Goal: Transaction & Acquisition: Purchase product/service

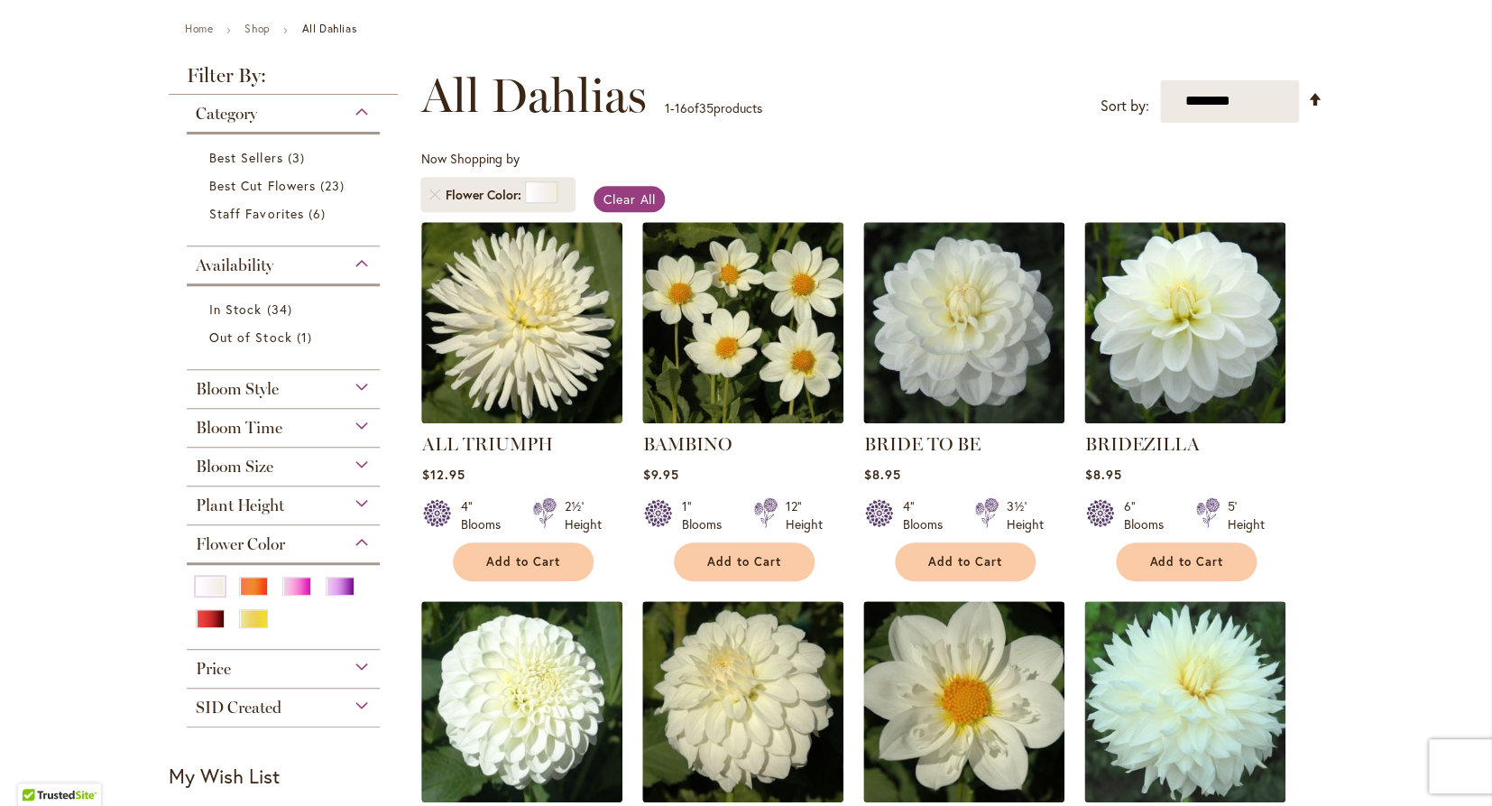
scroll to position [209, 0]
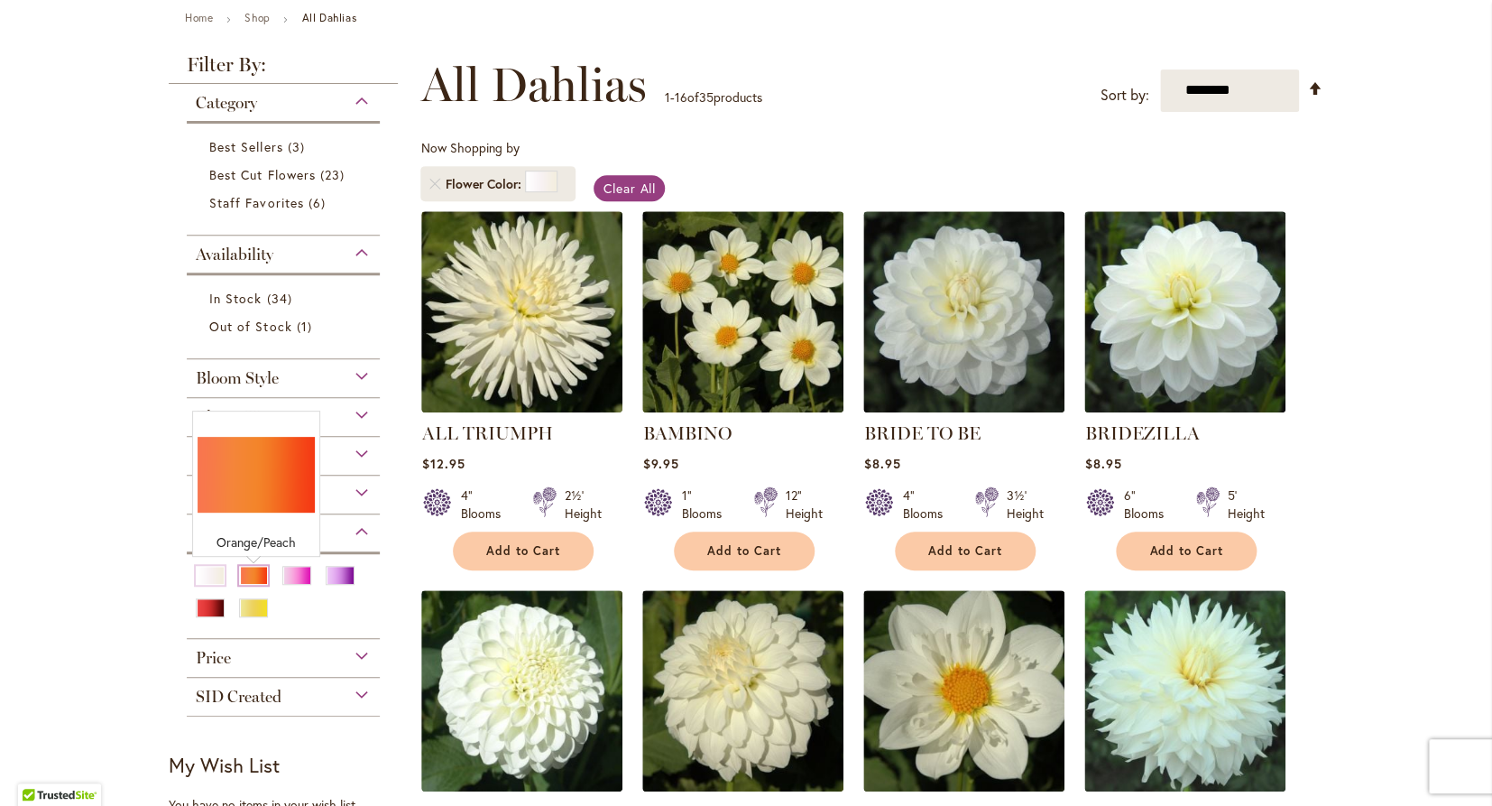
click at [253, 577] on div "Orange/Peach" at bounding box center [253, 575] width 29 height 19
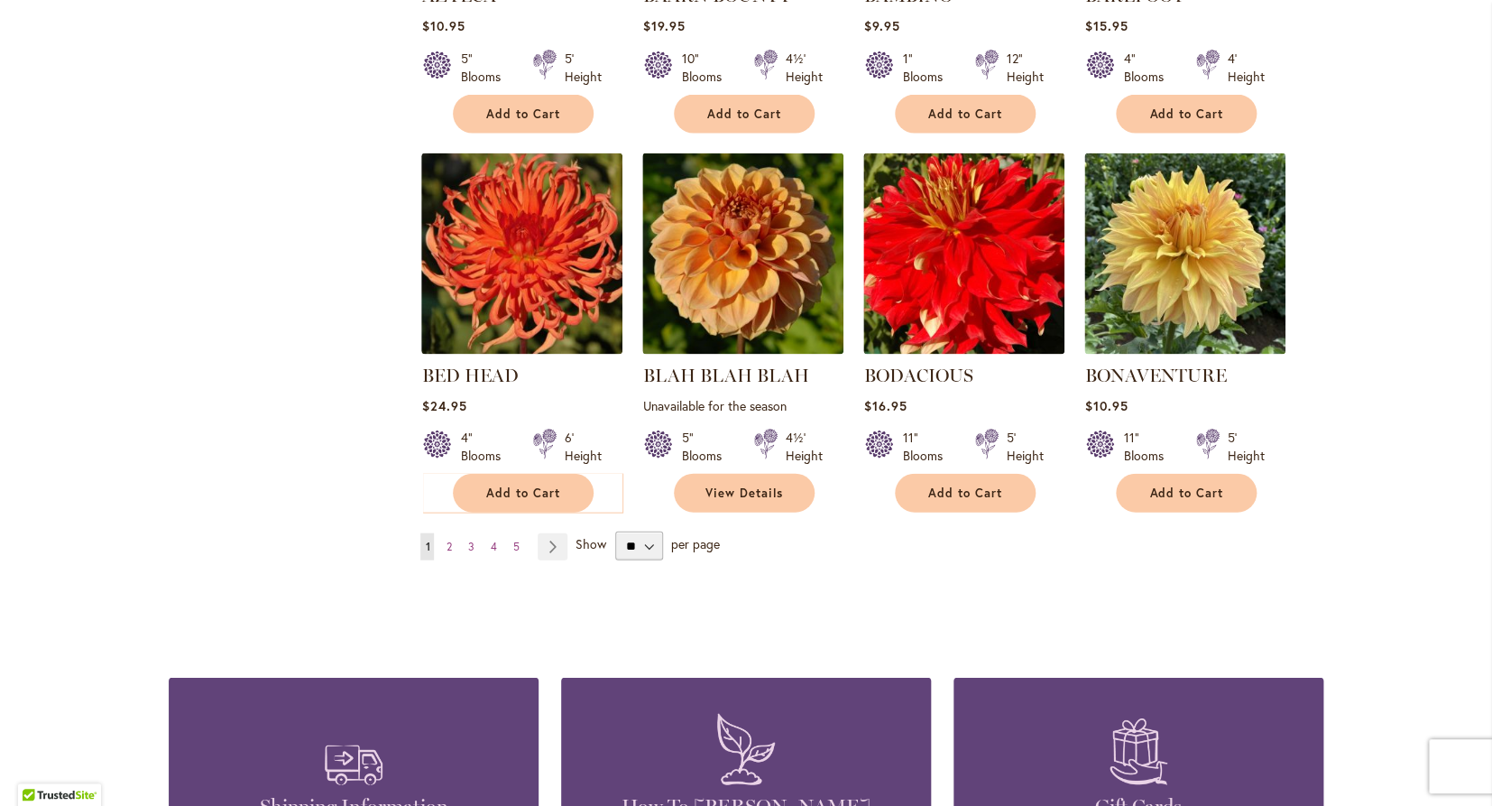
scroll to position [1435, 0]
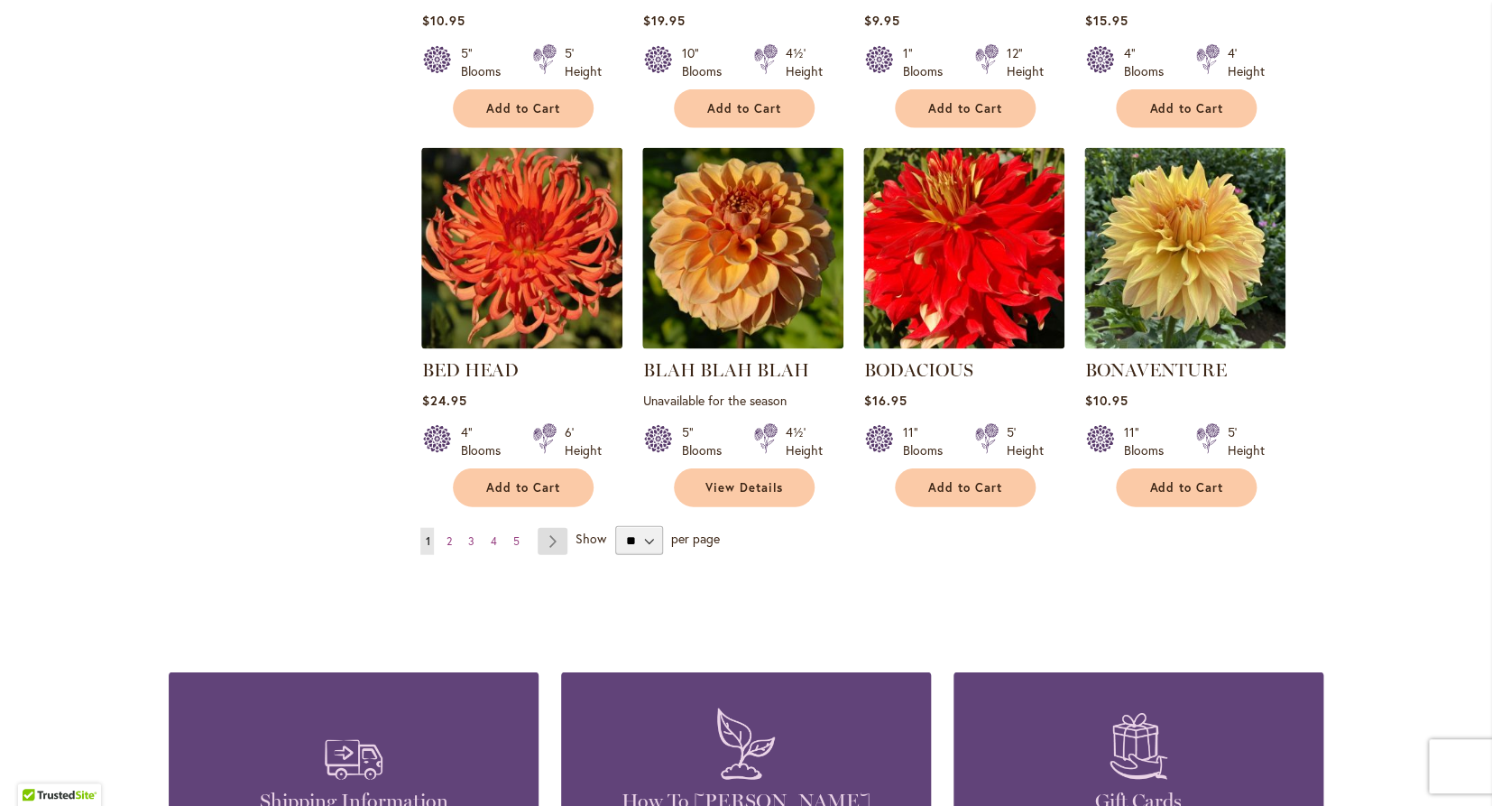
click at [550, 527] on link "Page Next" at bounding box center [553, 540] width 30 height 27
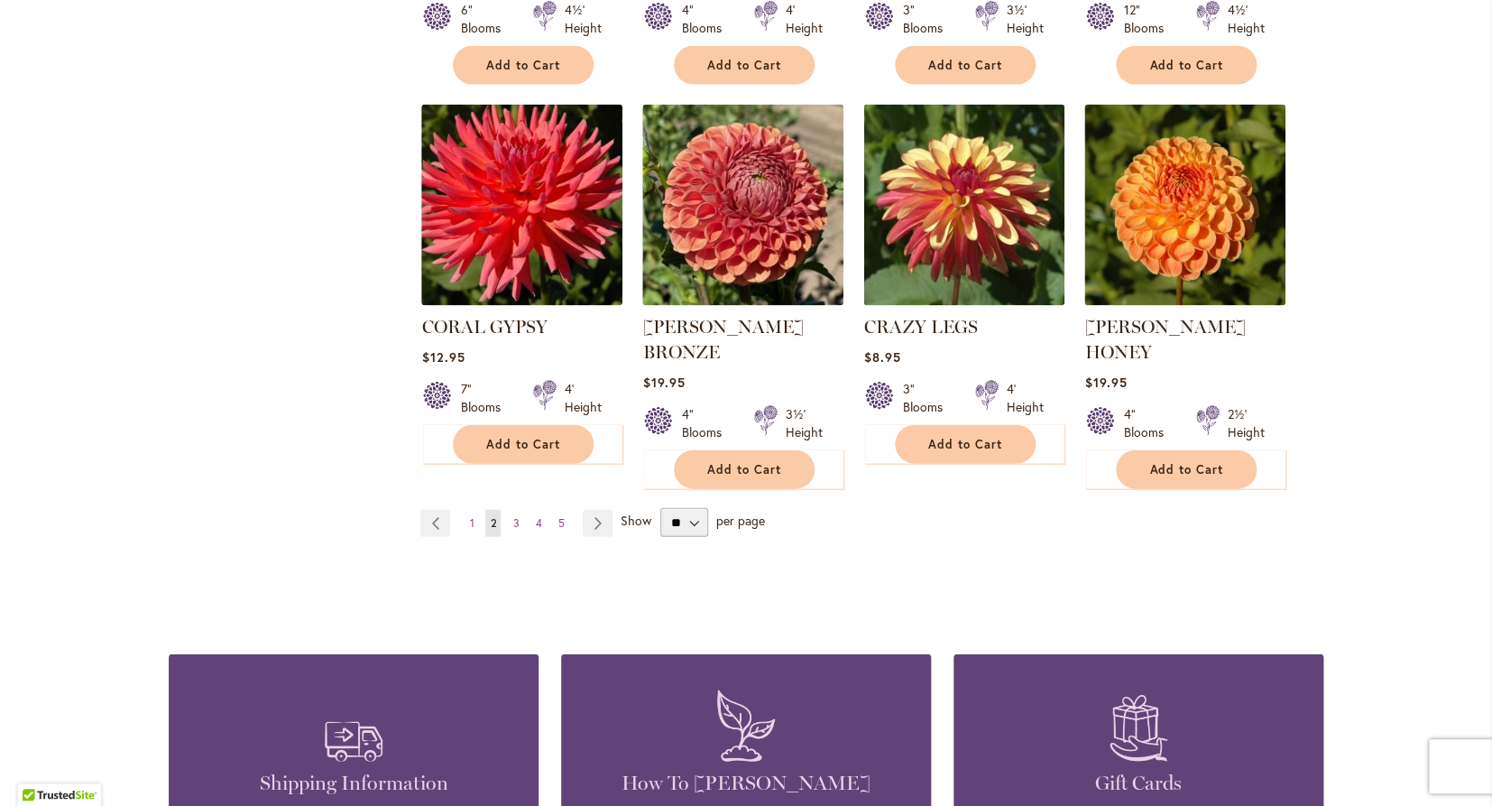
scroll to position [1504, 0]
click at [602, 509] on link "Page Next" at bounding box center [598, 522] width 30 height 27
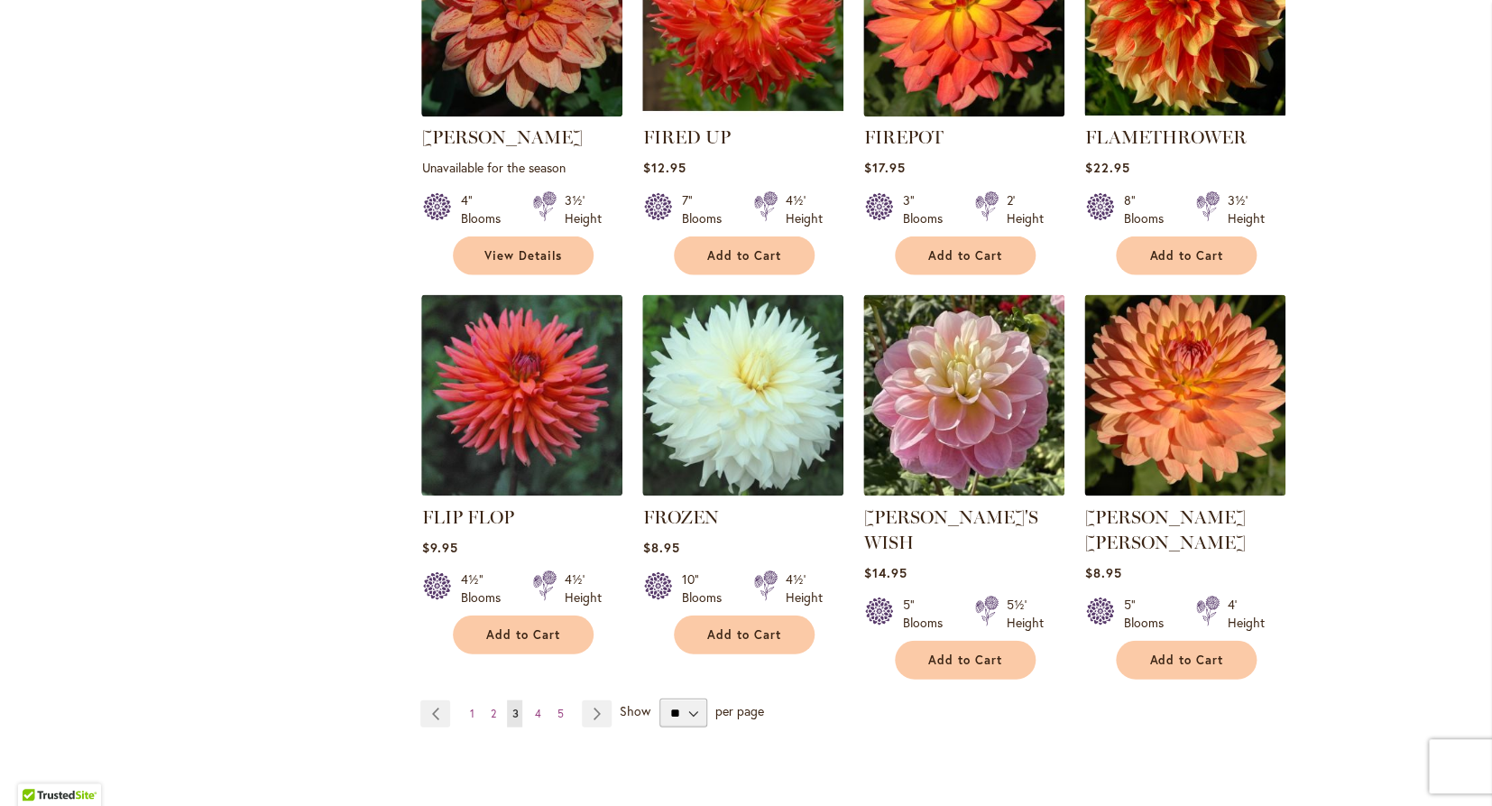
scroll to position [1291, 0]
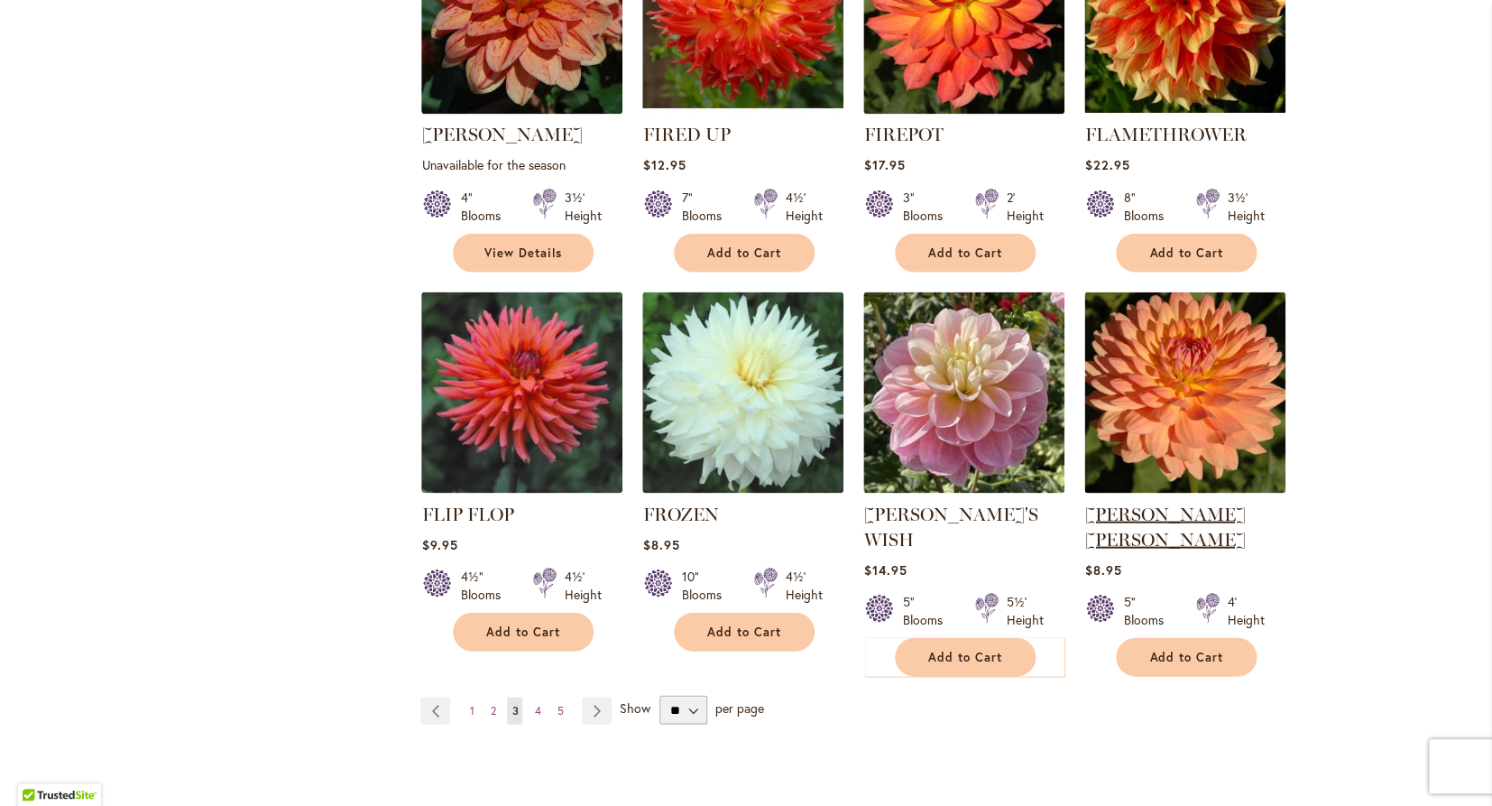
click at [1198, 505] on link "[PERSON_NAME] [PERSON_NAME]" at bounding box center [1164, 526] width 161 height 47
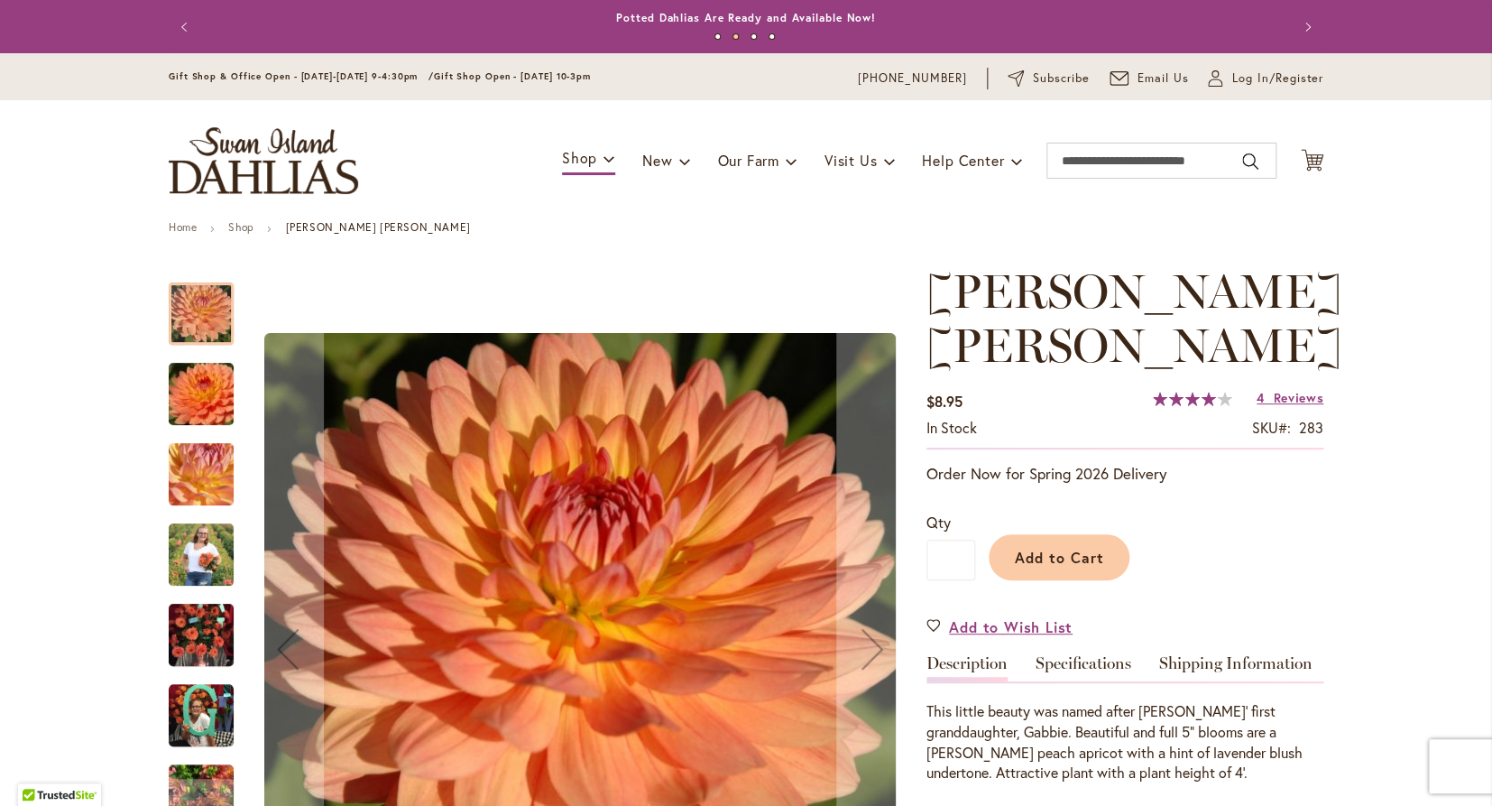
click at [219, 567] on img "GABRIELLE MARIE" at bounding box center [201, 553] width 65 height 81
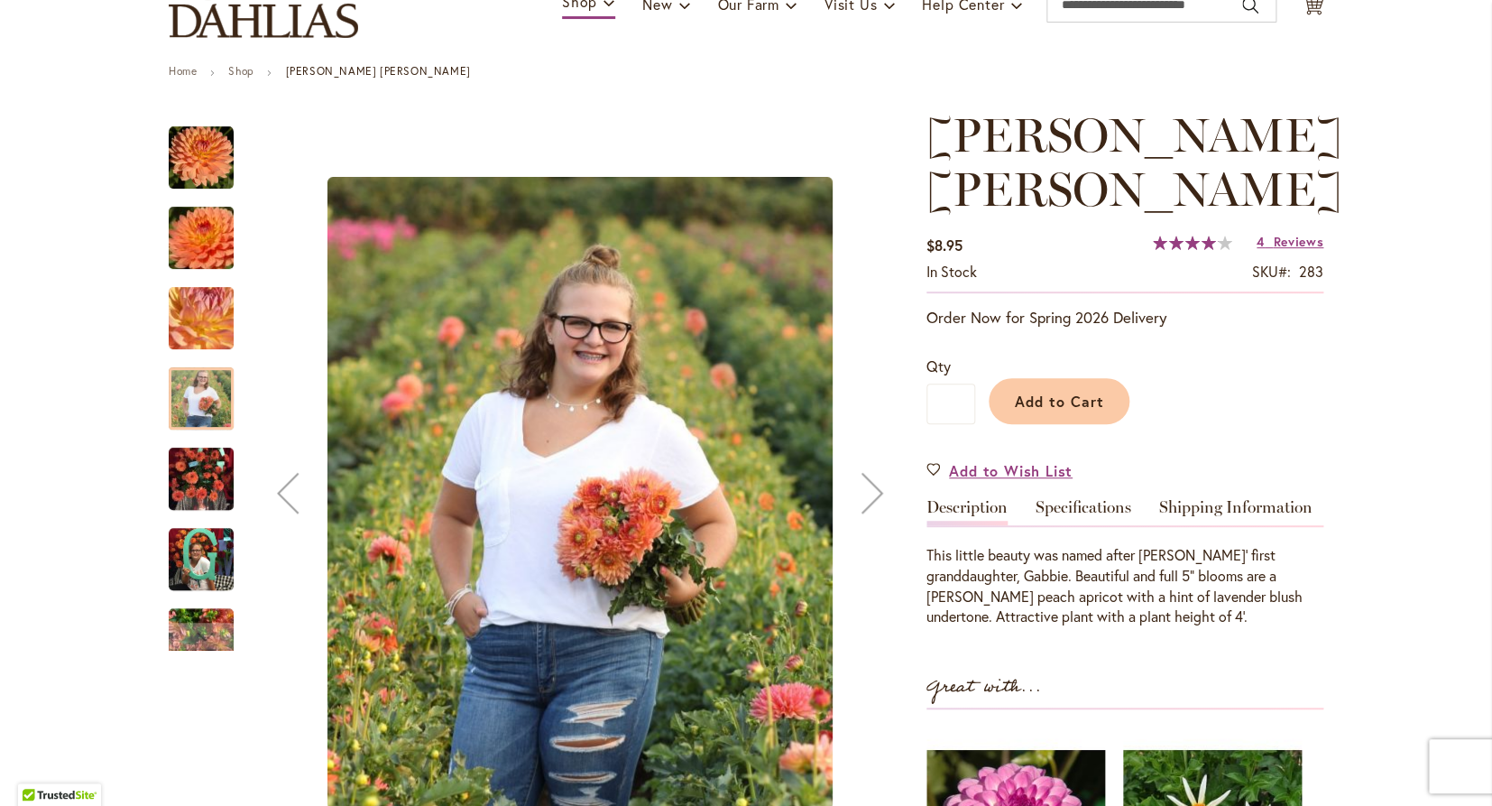
scroll to position [226, 0]
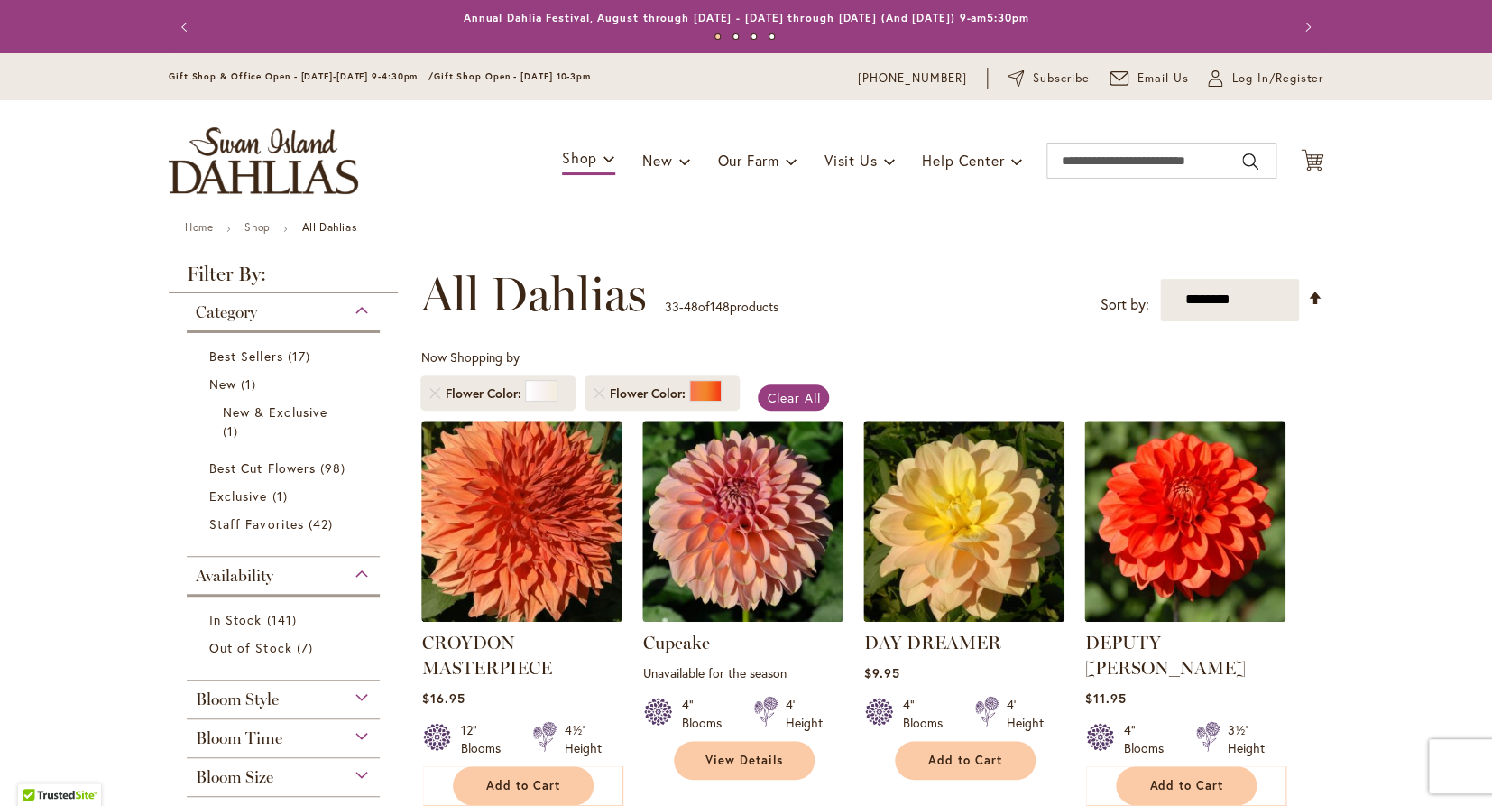
scroll to position [1291, 0]
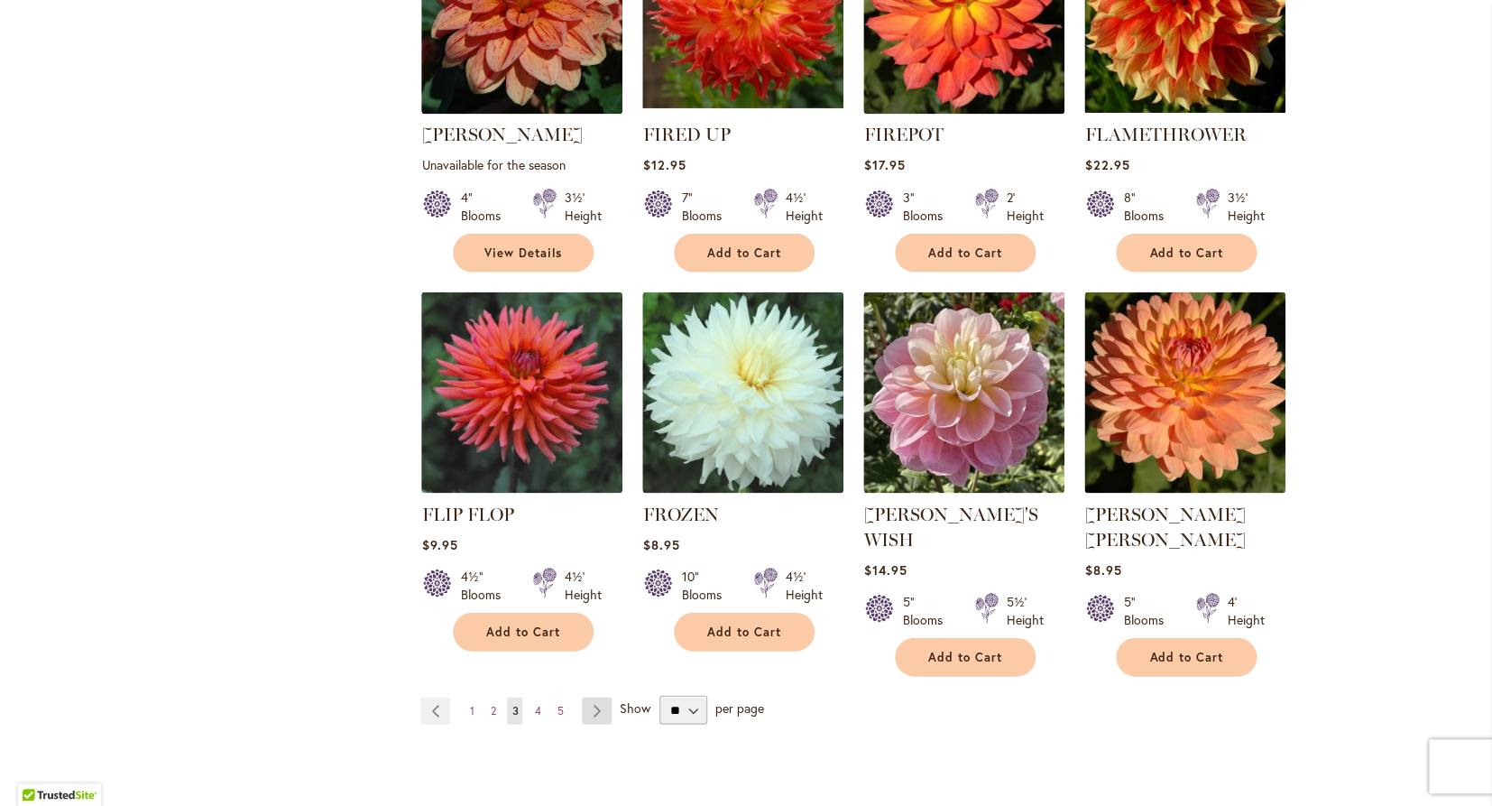
click at [592, 696] on link "Page Next" at bounding box center [597, 709] width 30 height 27
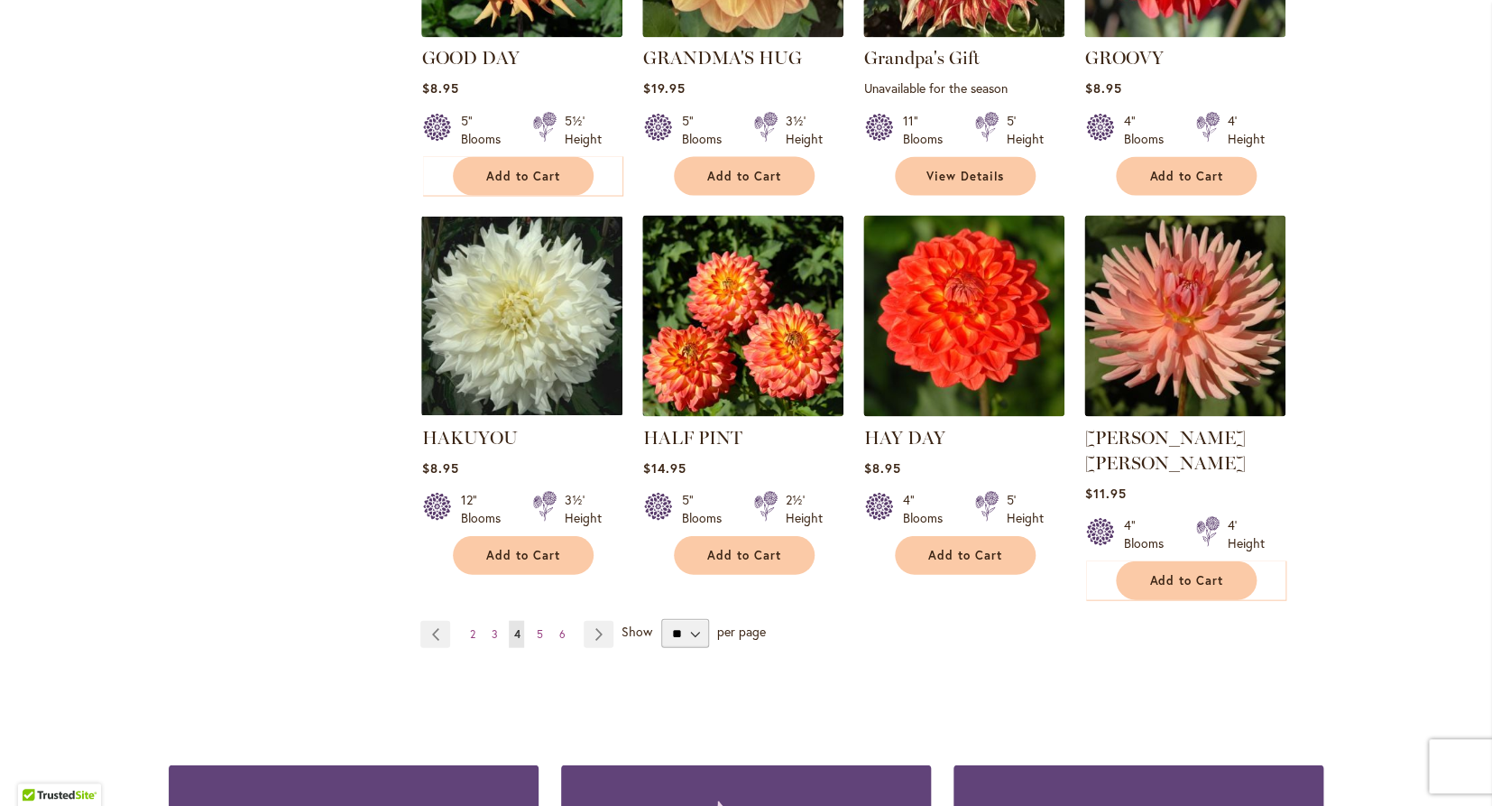
scroll to position [1369, 0]
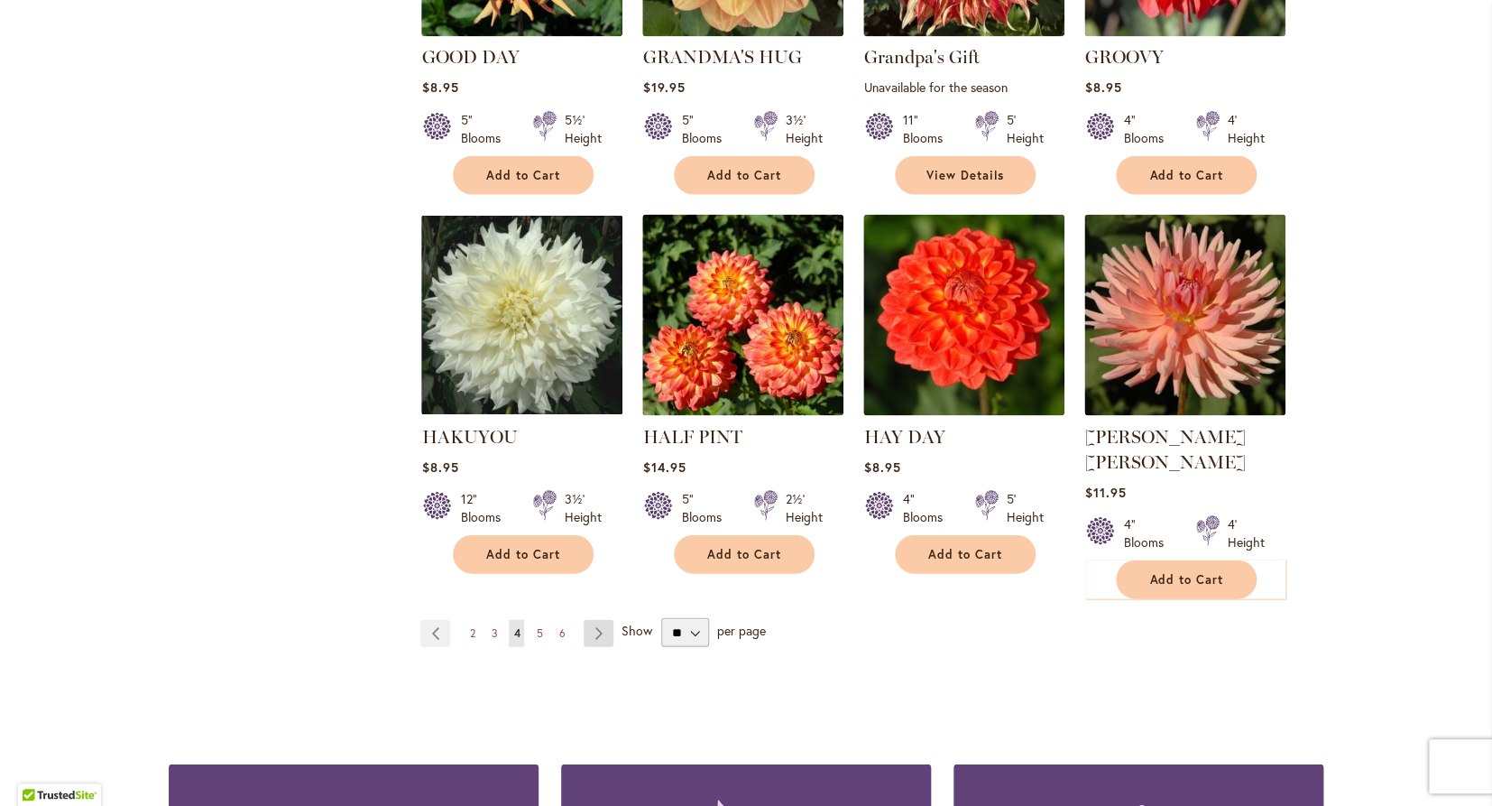
click at [598, 619] on link "Page Next" at bounding box center [599, 632] width 30 height 27
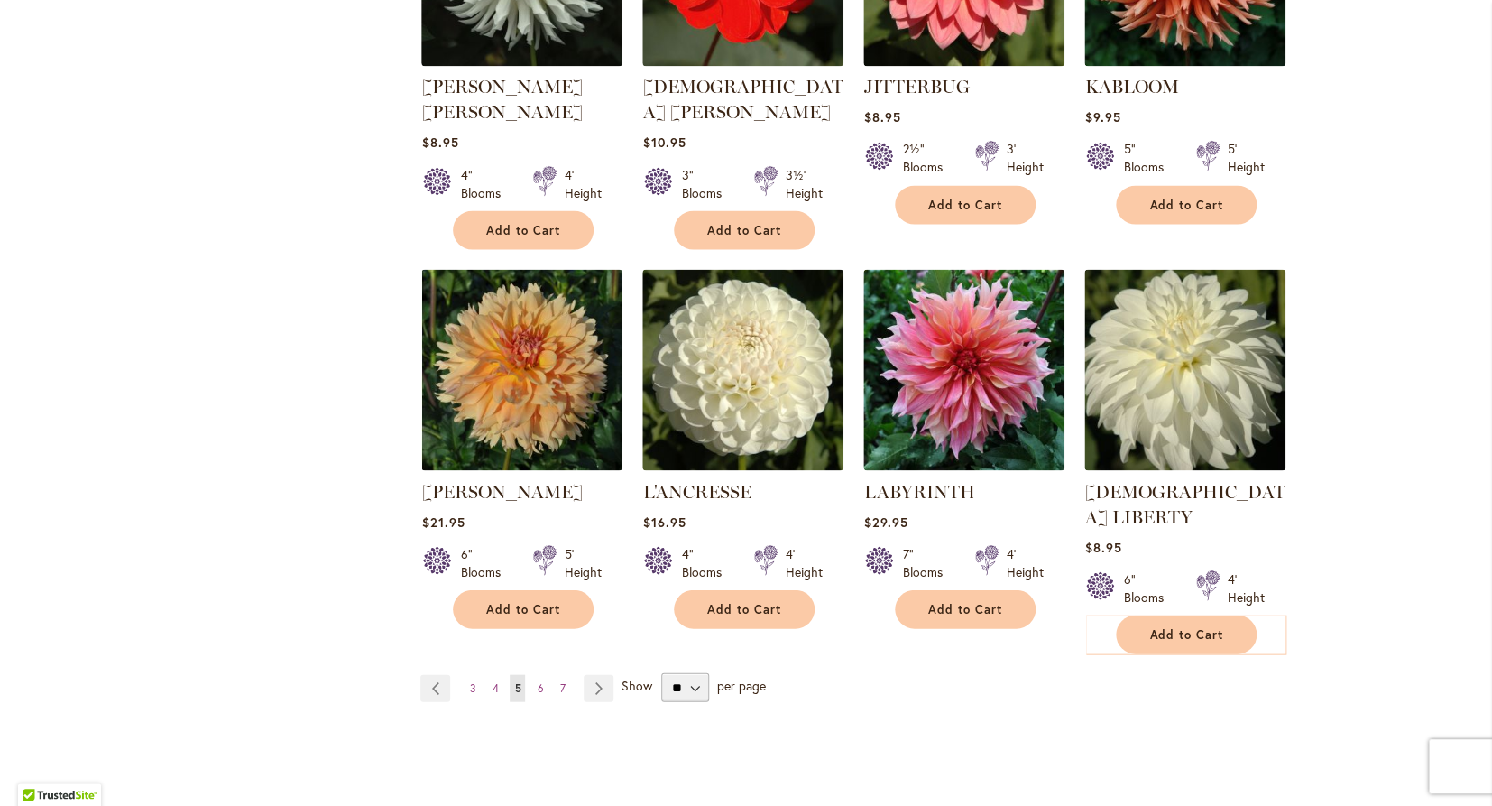
scroll to position [1319, 0]
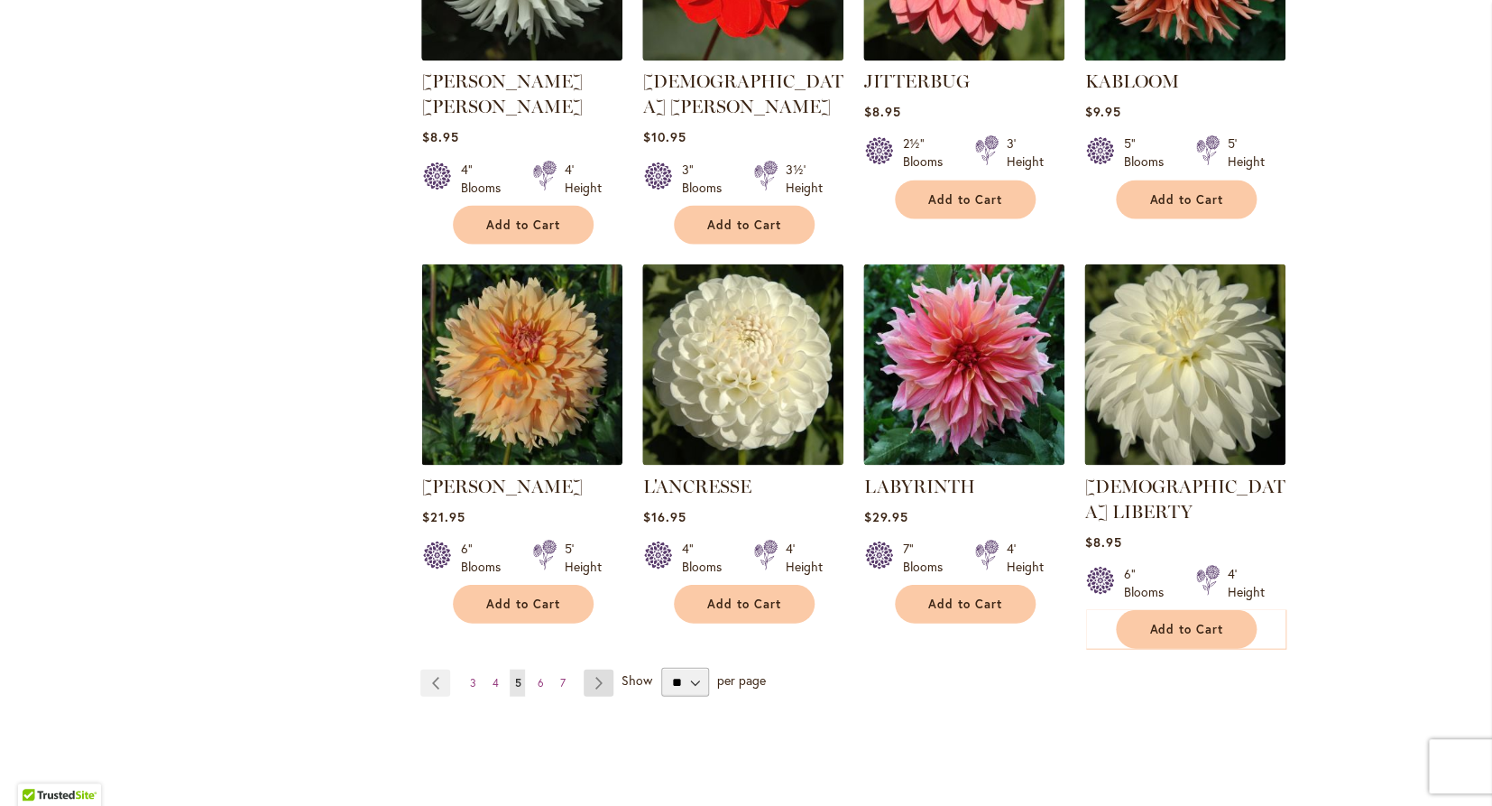
click at [595, 669] on link "Page Next" at bounding box center [599, 682] width 30 height 27
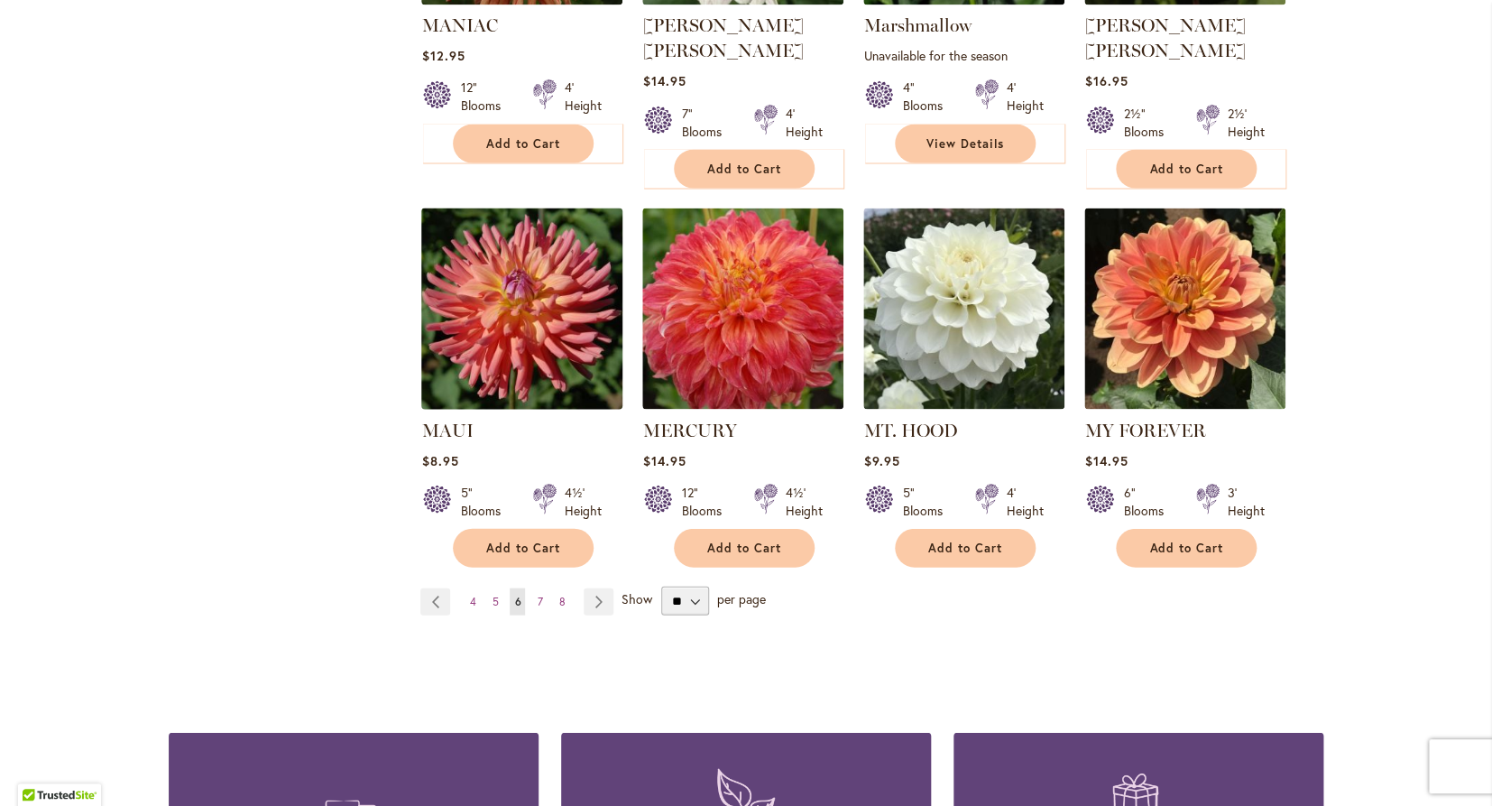
scroll to position [1376, 0]
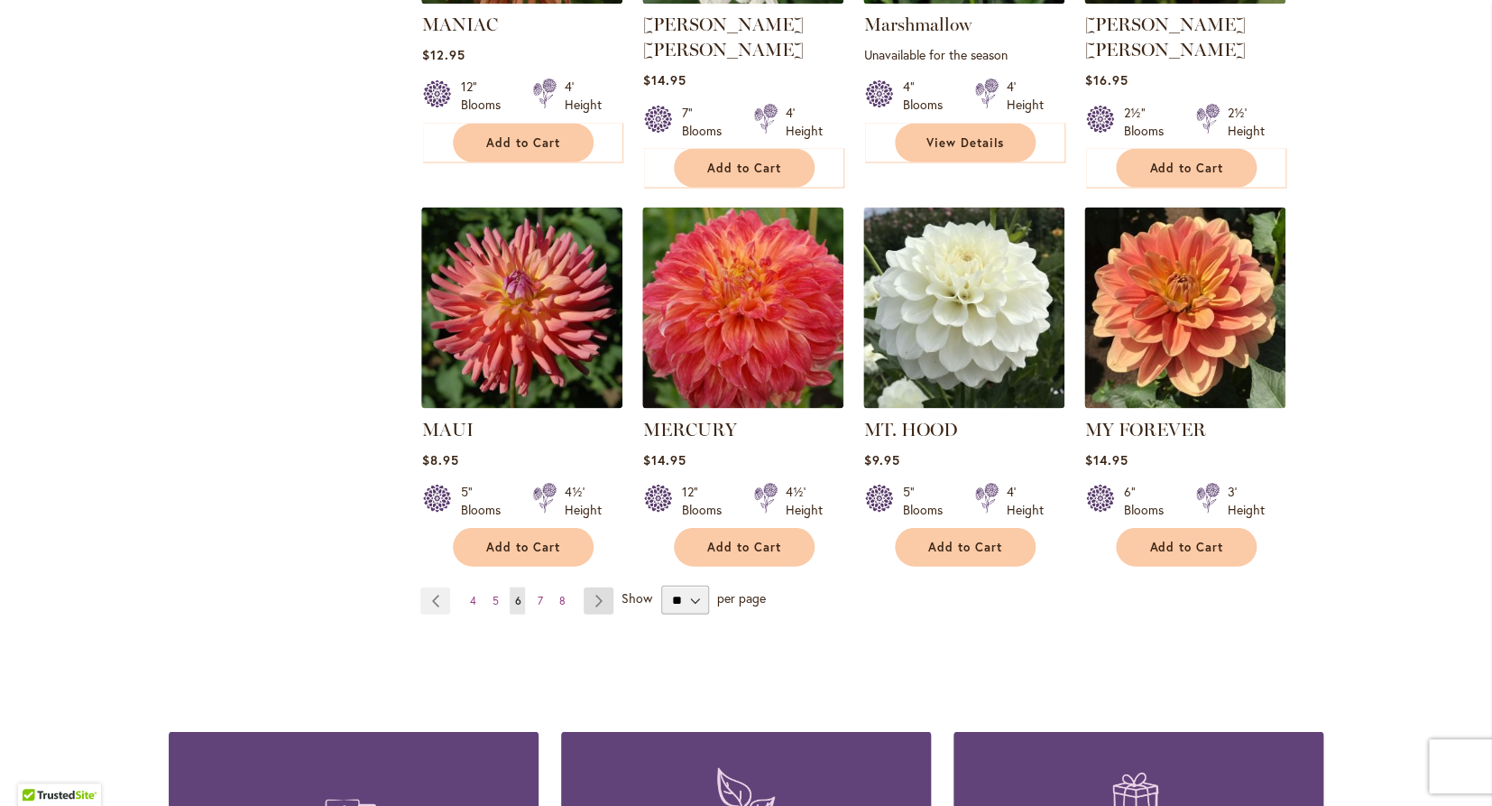
click at [592, 586] on link "Page Next" at bounding box center [599, 599] width 30 height 27
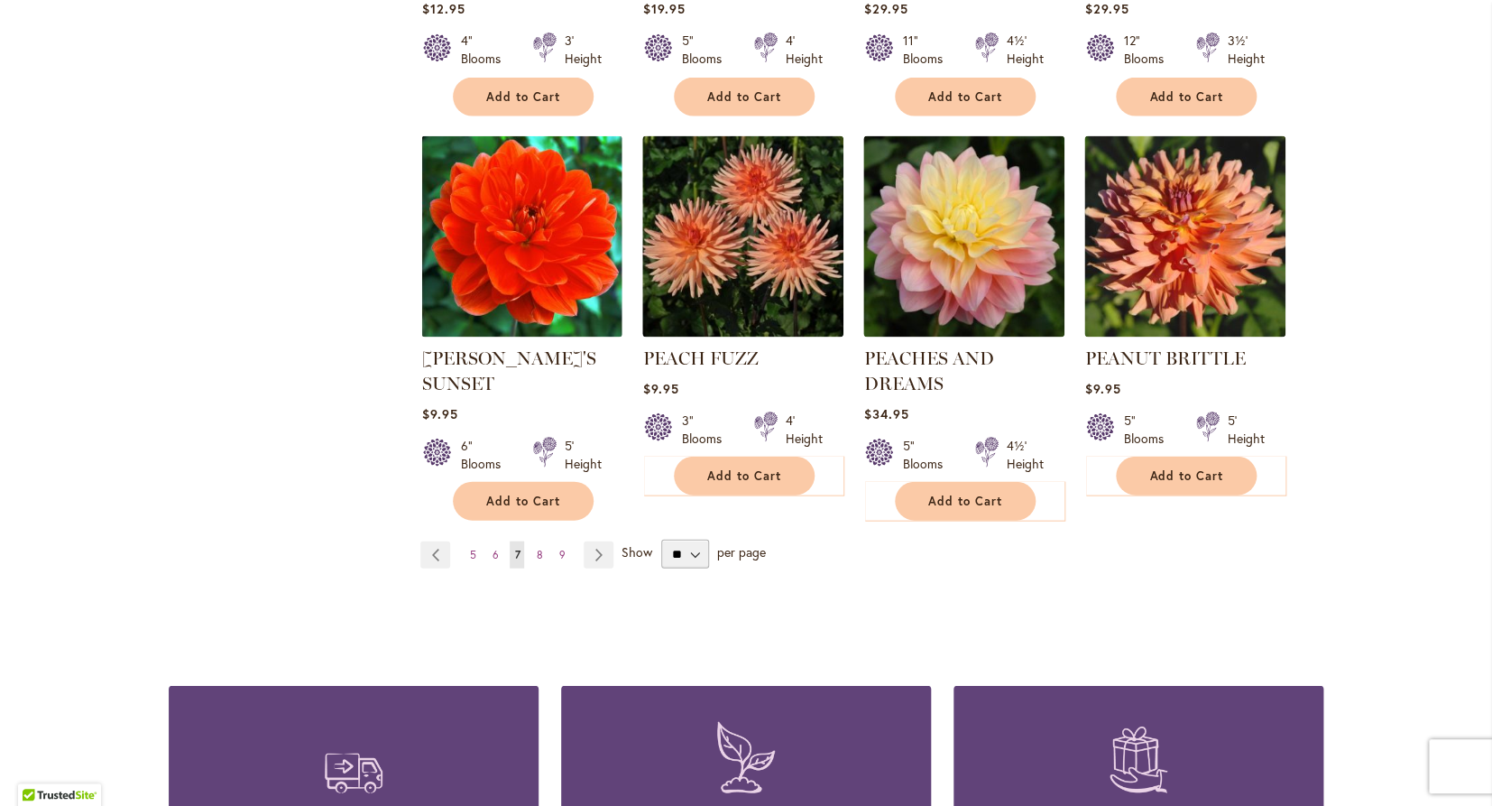
scroll to position [1423, 0]
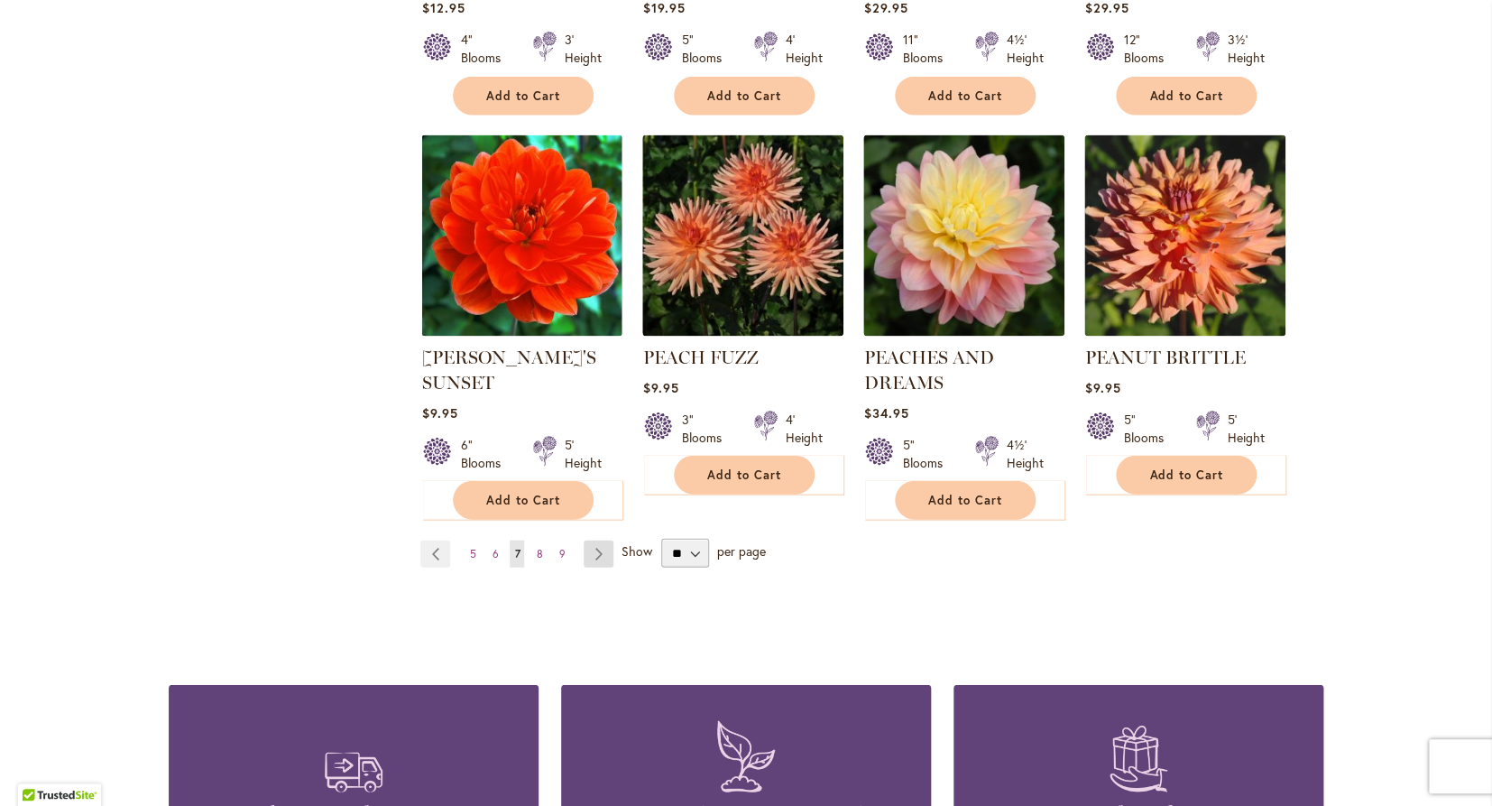
click at [595, 557] on link "Page Next" at bounding box center [599, 553] width 30 height 27
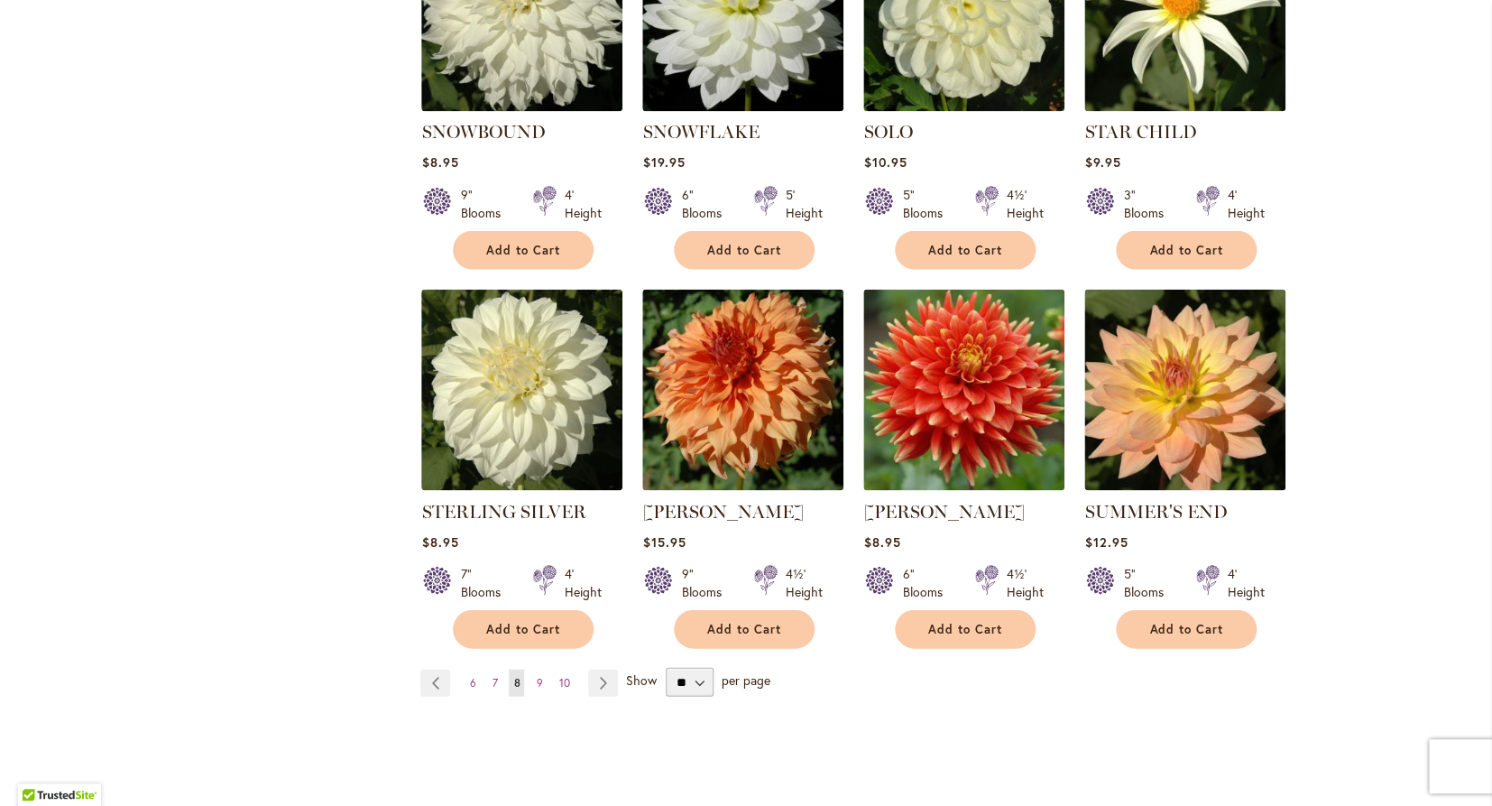
scroll to position [1322, 0]
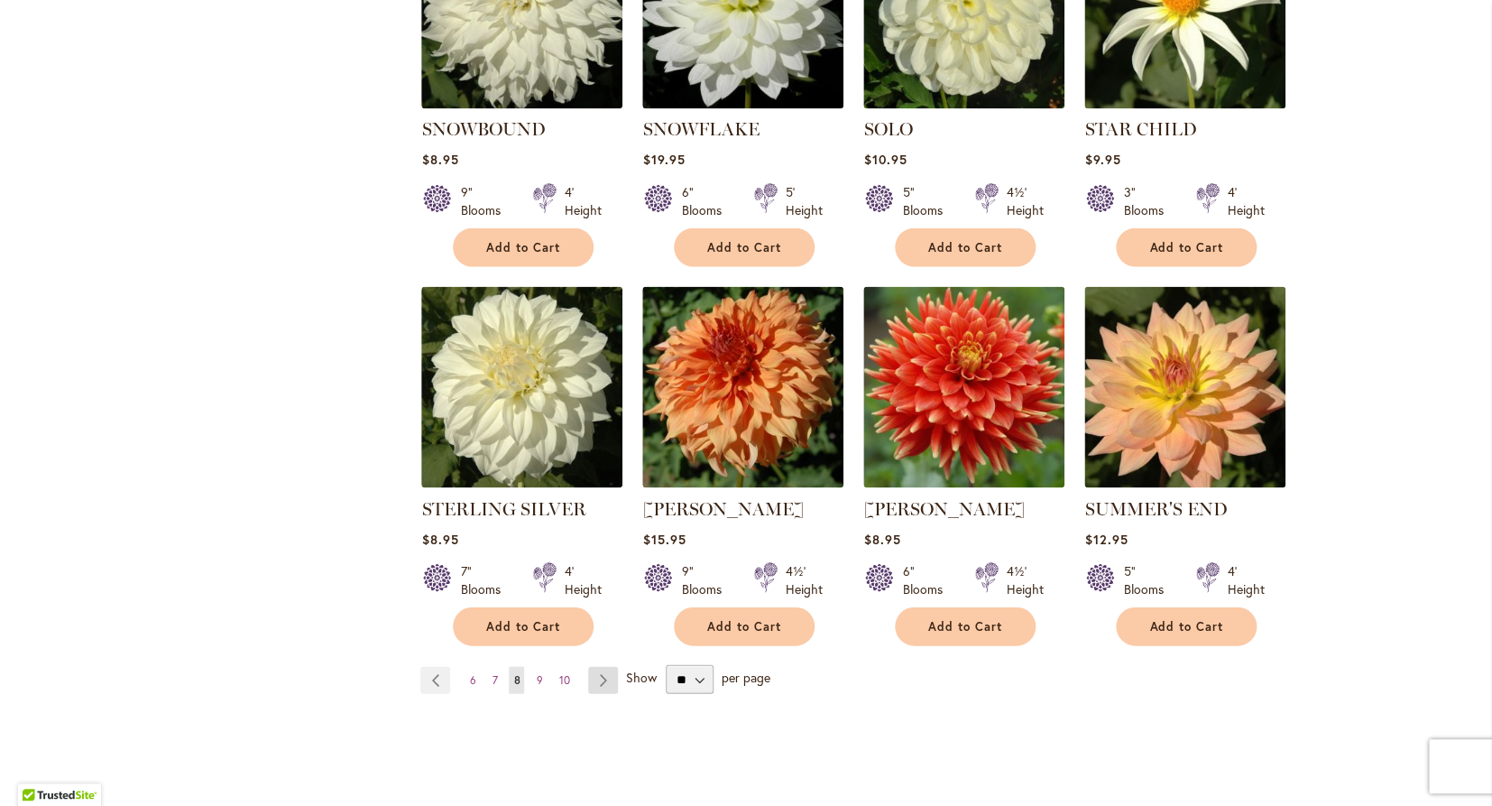
click at [599, 666] on link "Page Next" at bounding box center [603, 679] width 30 height 27
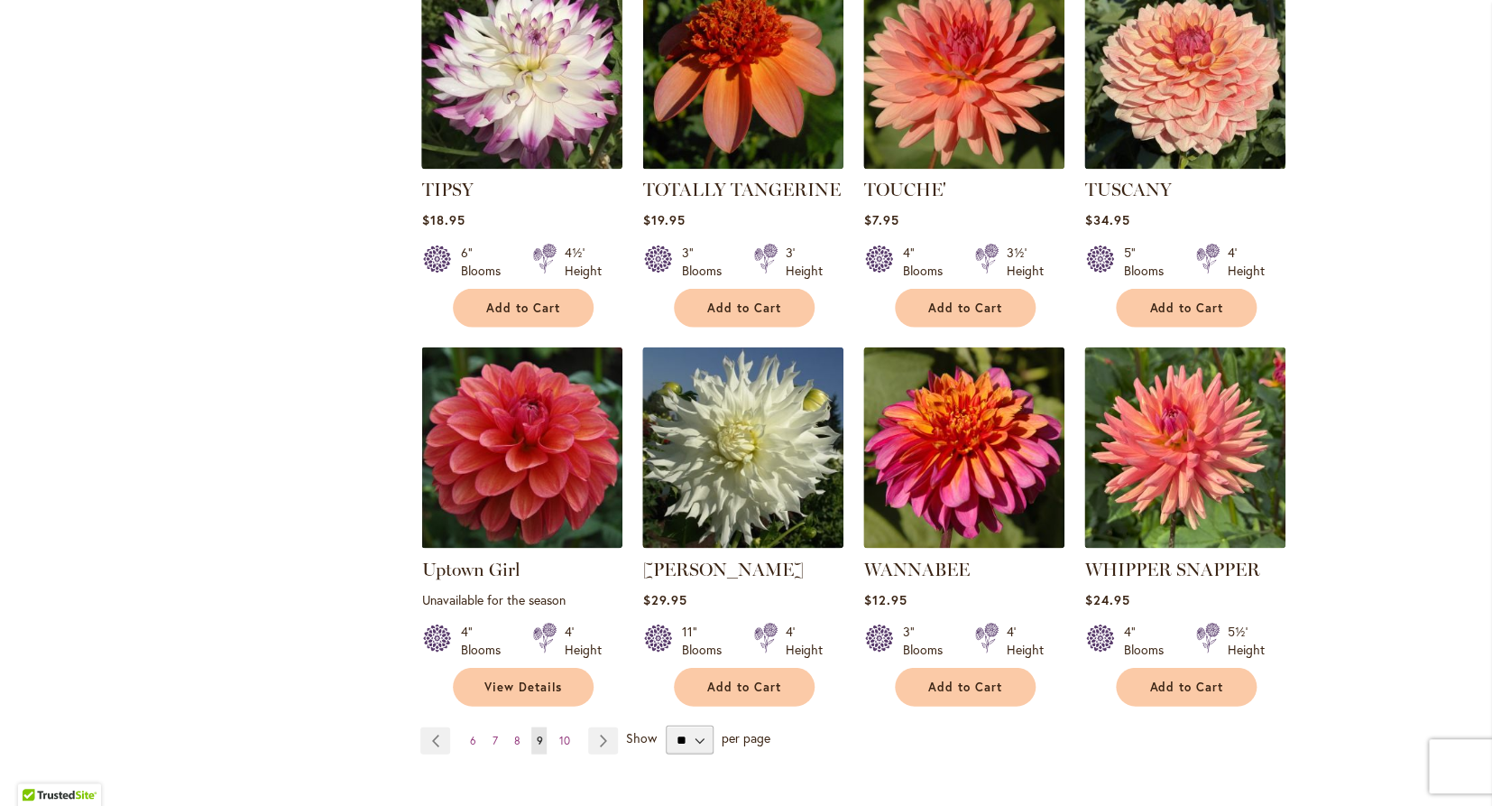
scroll to position [1249, 0]
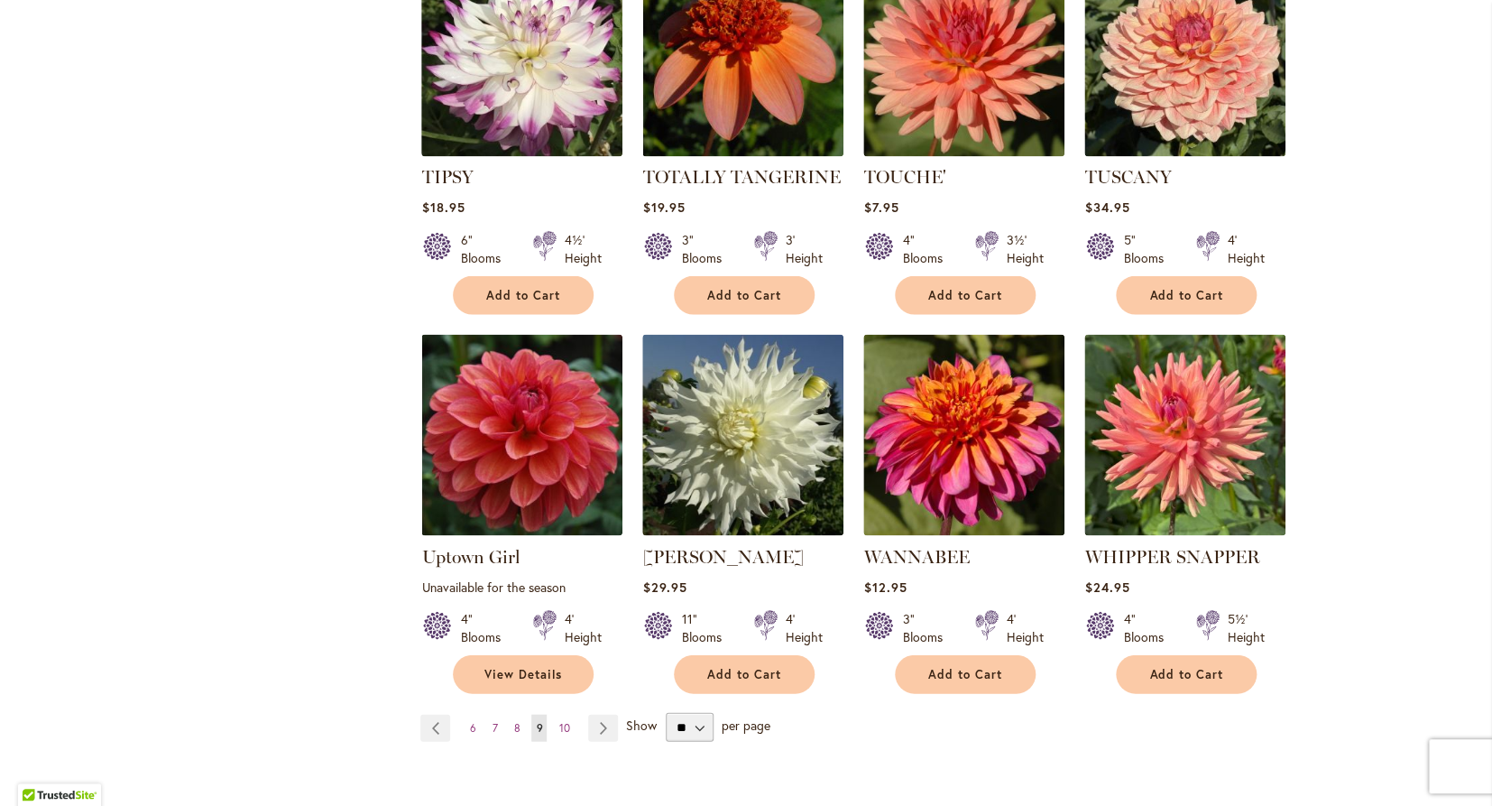
click at [598, 713] on div "Page Page Previous Page 6 Page 7 Page 8 9" at bounding box center [871, 726] width 903 height 29
click at [596, 732] on link "Page Next" at bounding box center [603, 727] width 30 height 27
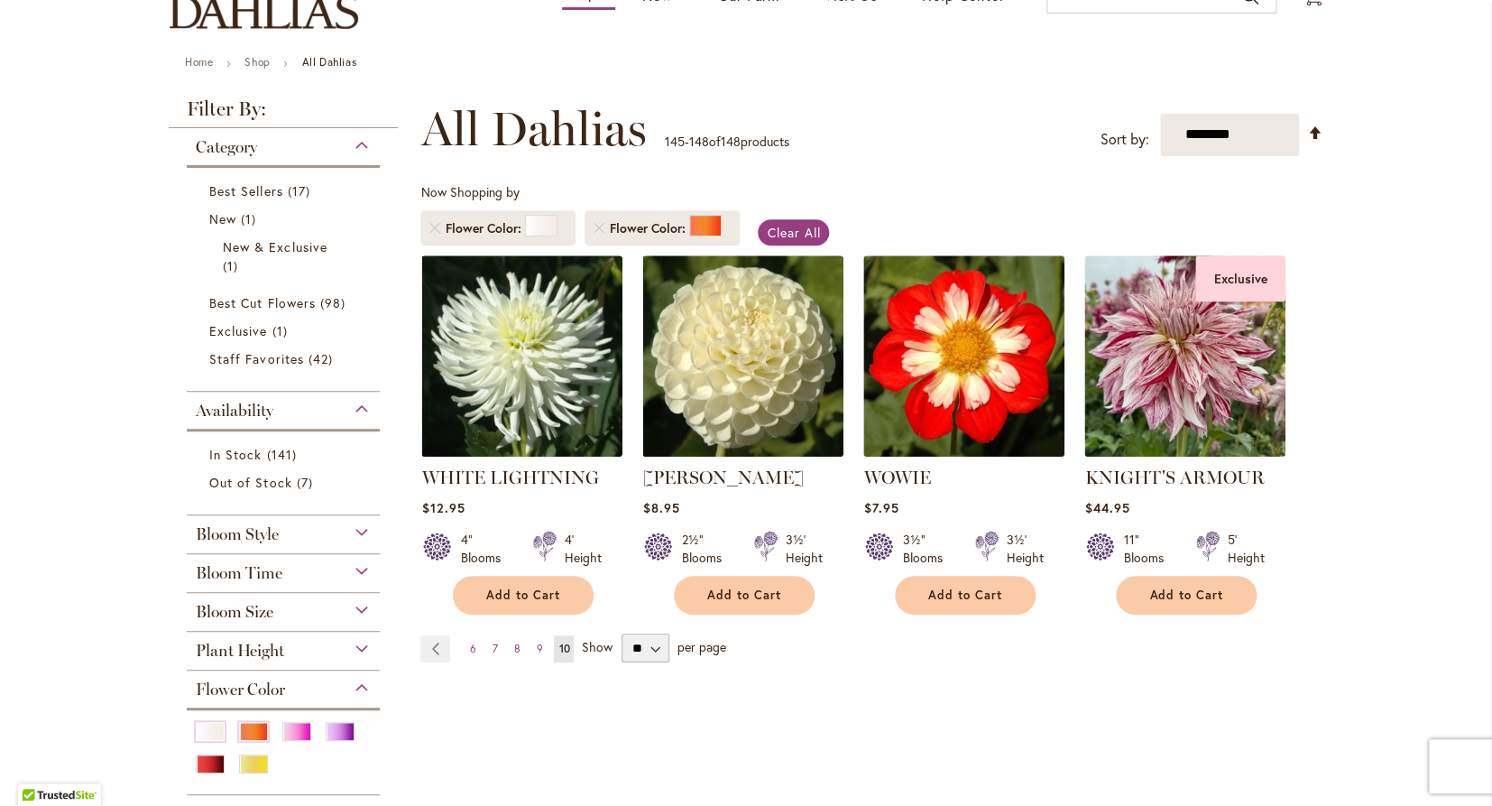
scroll to position [162, 0]
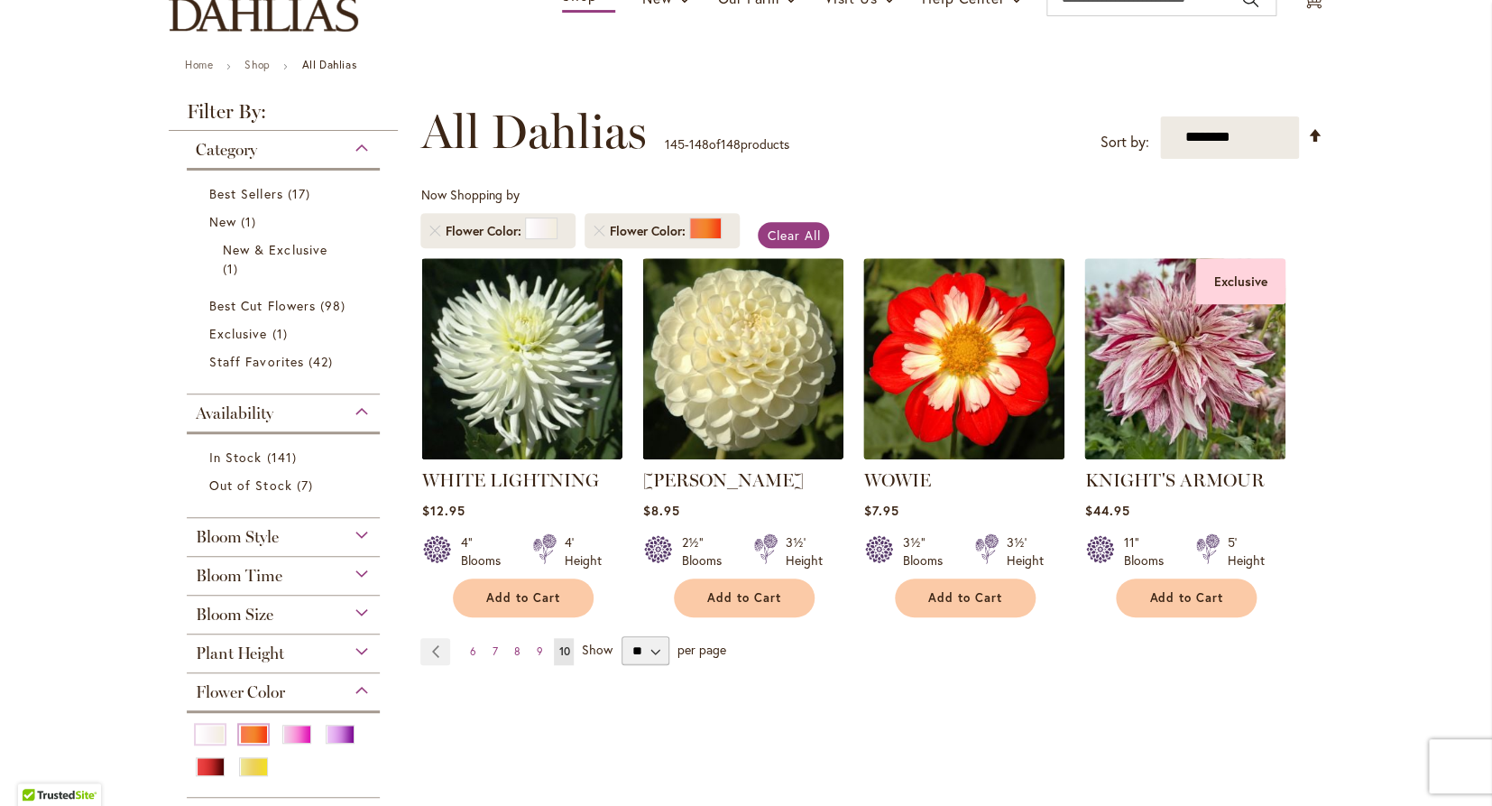
click at [254, 737] on div "Orange/Peach" at bounding box center [253, 733] width 29 height 19
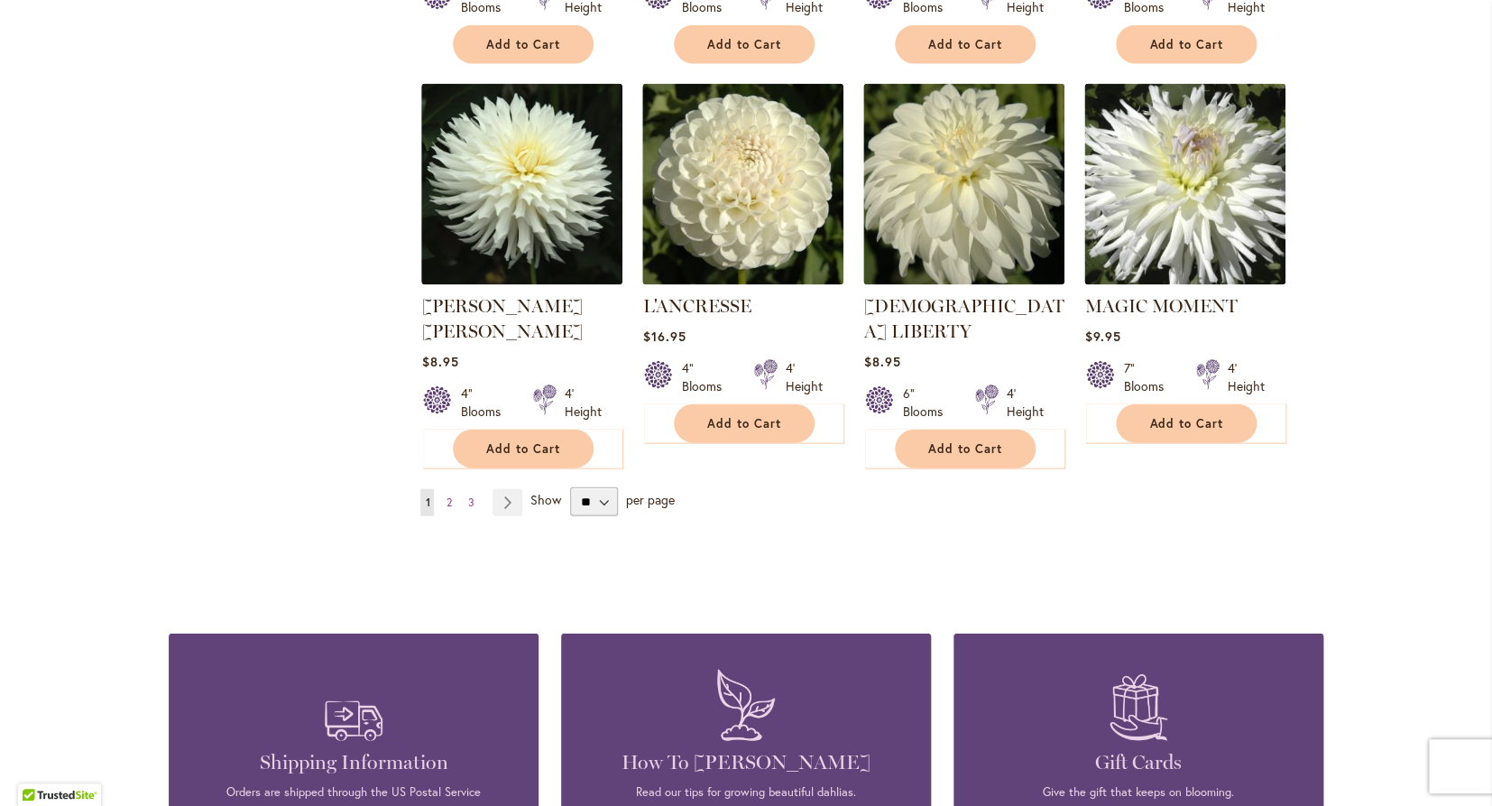
scroll to position [1503, 0]
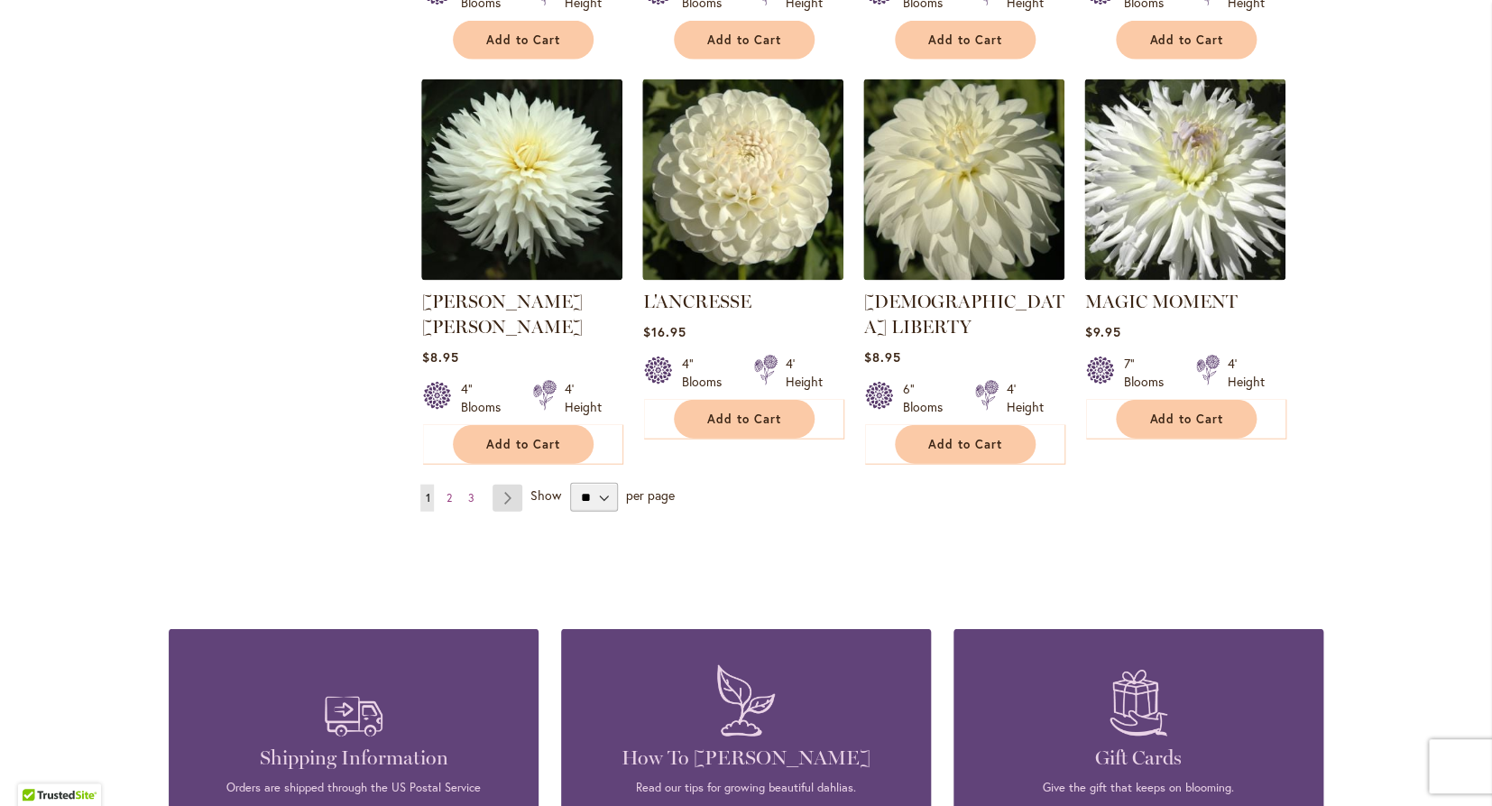
click at [512, 484] on link "Page Next" at bounding box center [508, 497] width 30 height 27
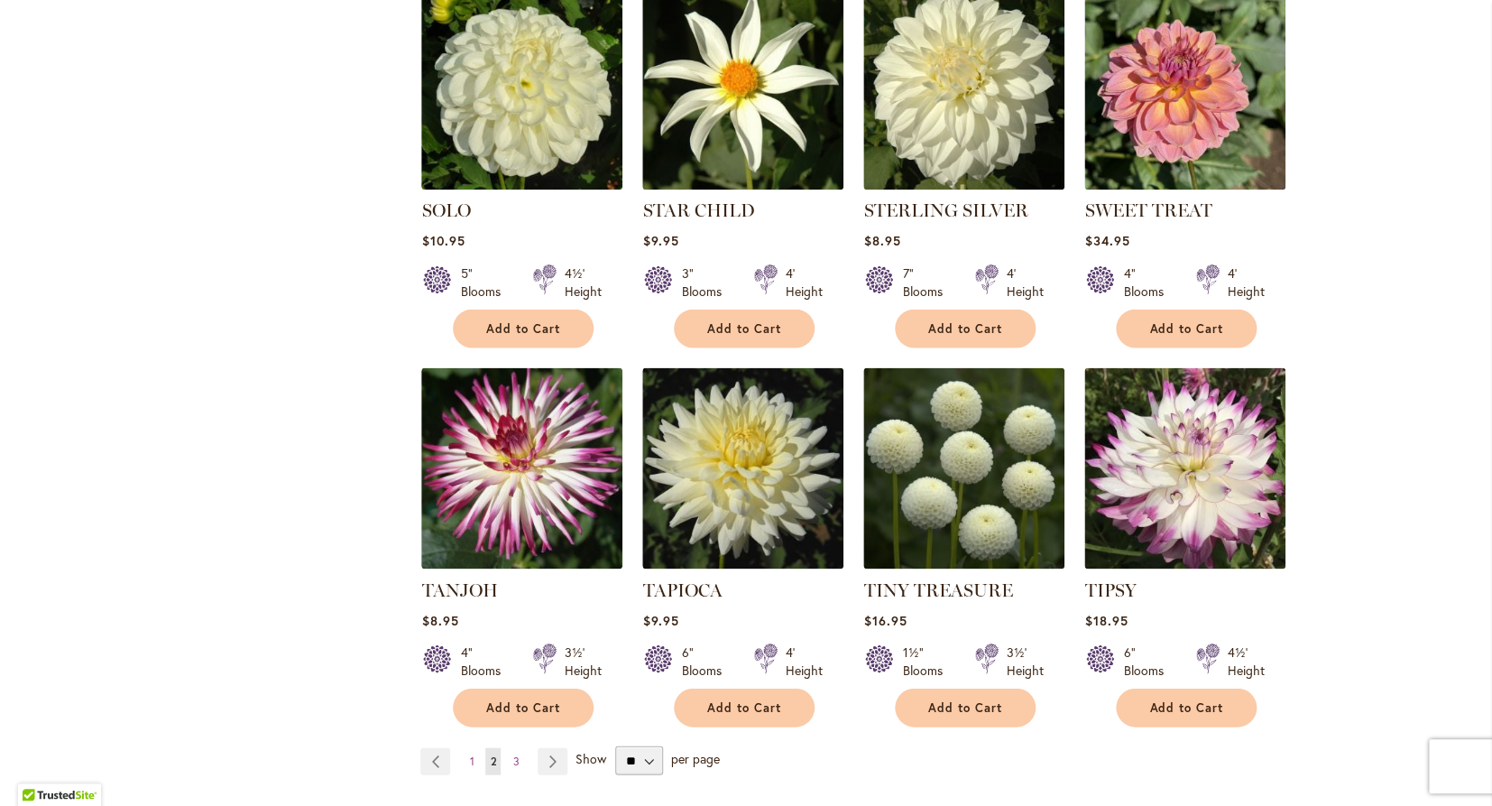
scroll to position [1216, 0]
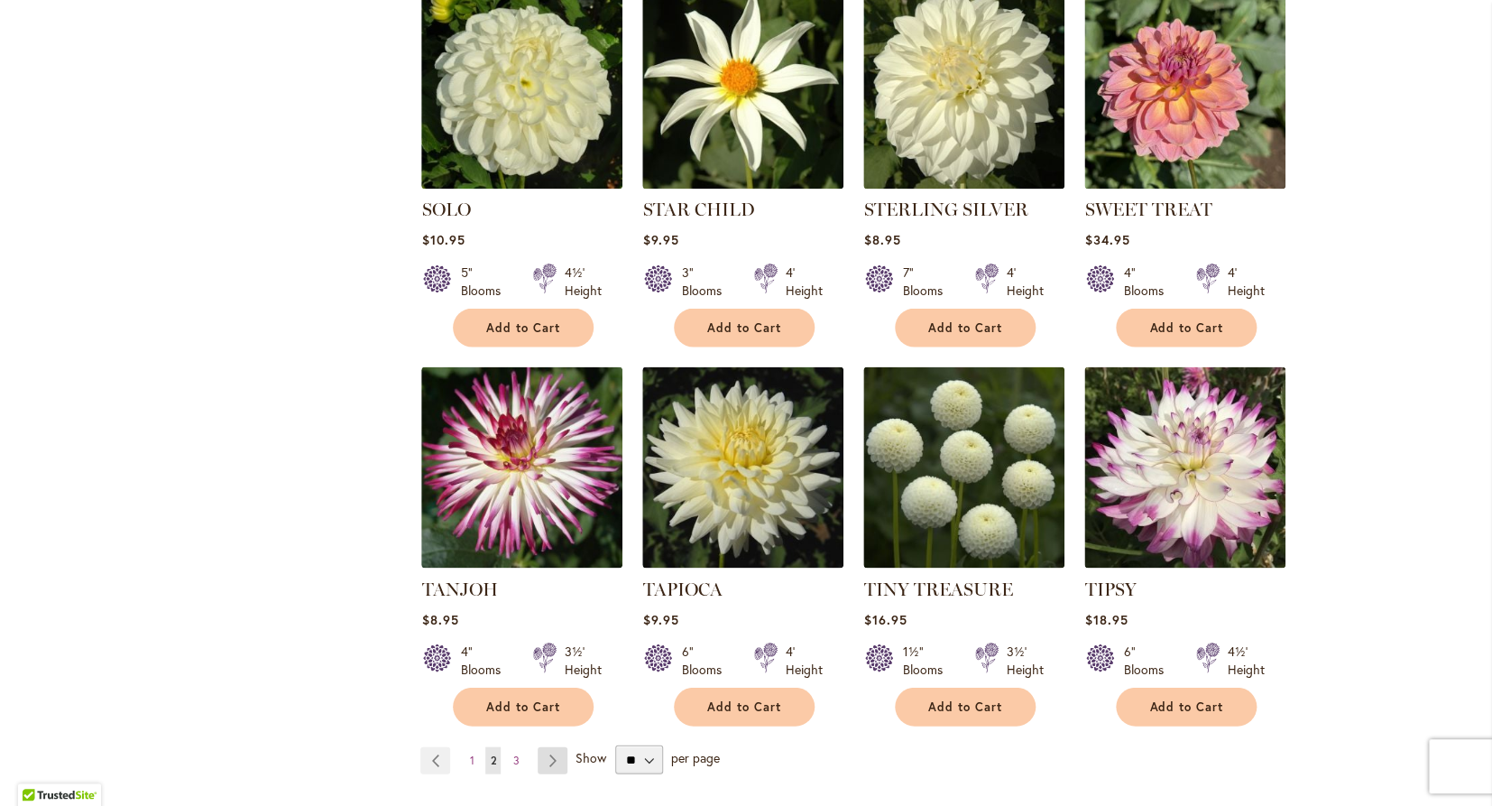
click at [558, 746] on link "Page Next" at bounding box center [553, 759] width 30 height 27
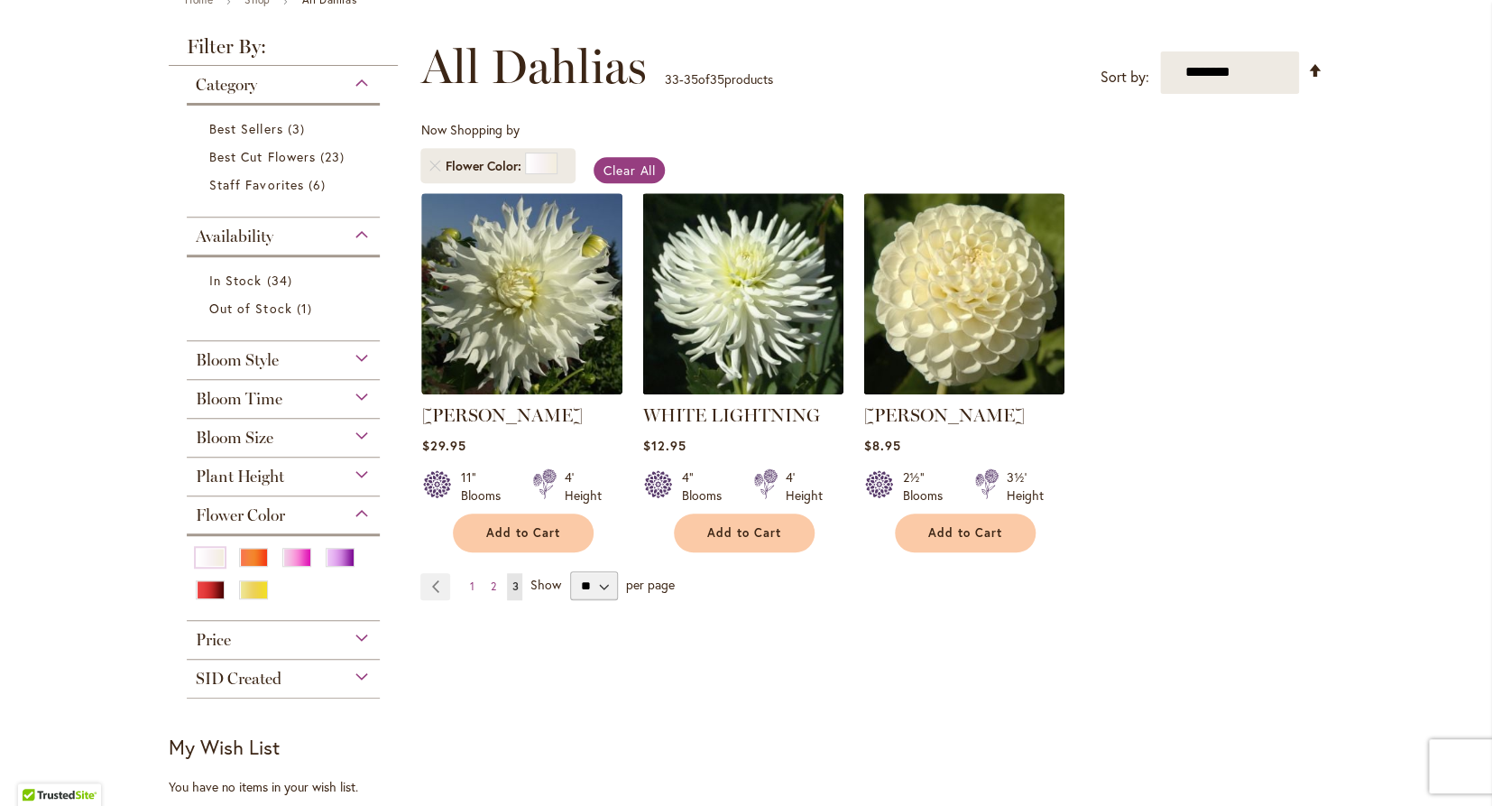
scroll to position [228, 0]
click at [205, 560] on div "White/Cream" at bounding box center [210, 556] width 29 height 19
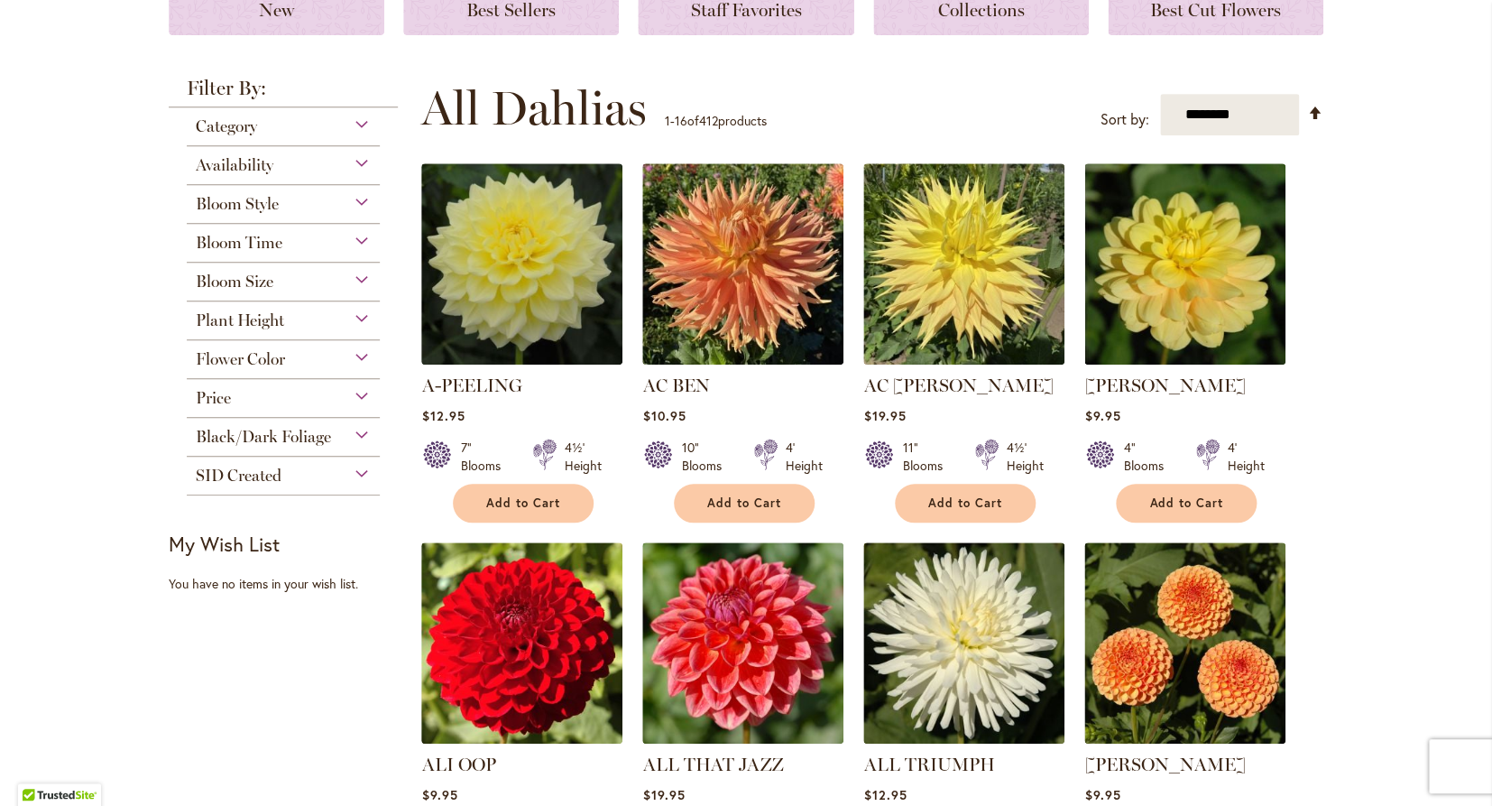
scroll to position [291, 0]
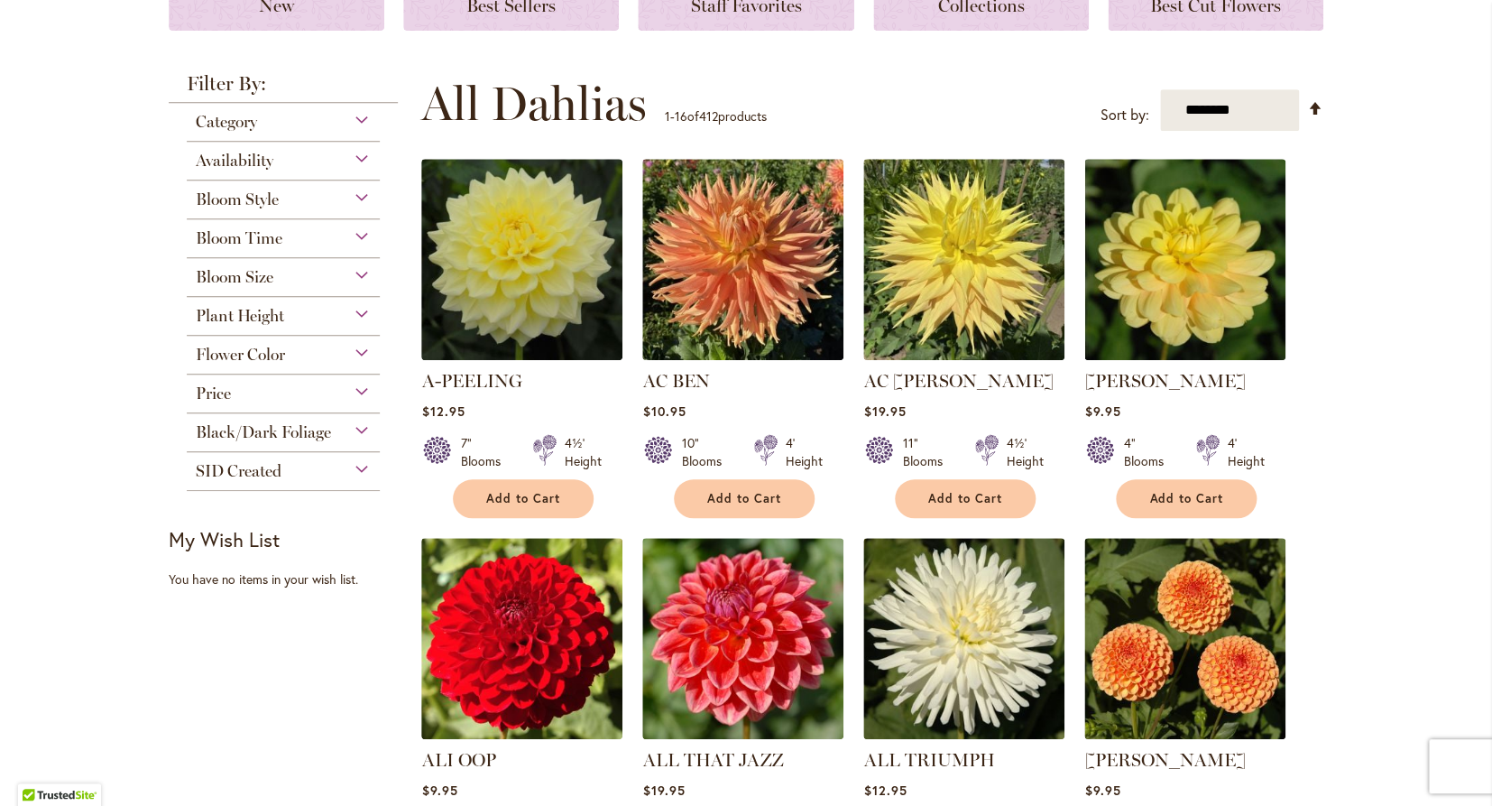
click at [291, 347] on div "Flower Color" at bounding box center [283, 350] width 193 height 29
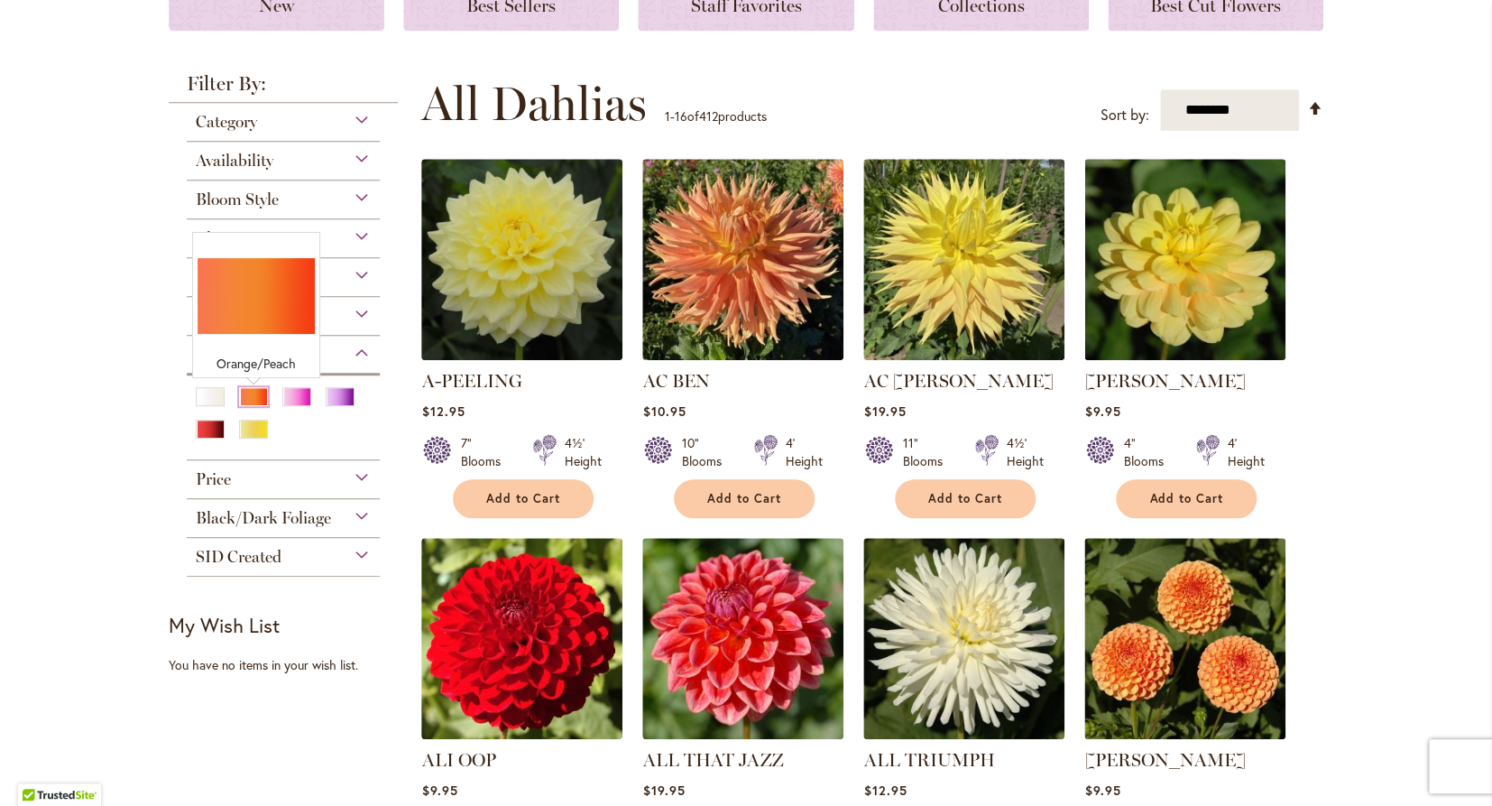
click at [246, 392] on div "Orange/Peach" at bounding box center [253, 396] width 29 height 19
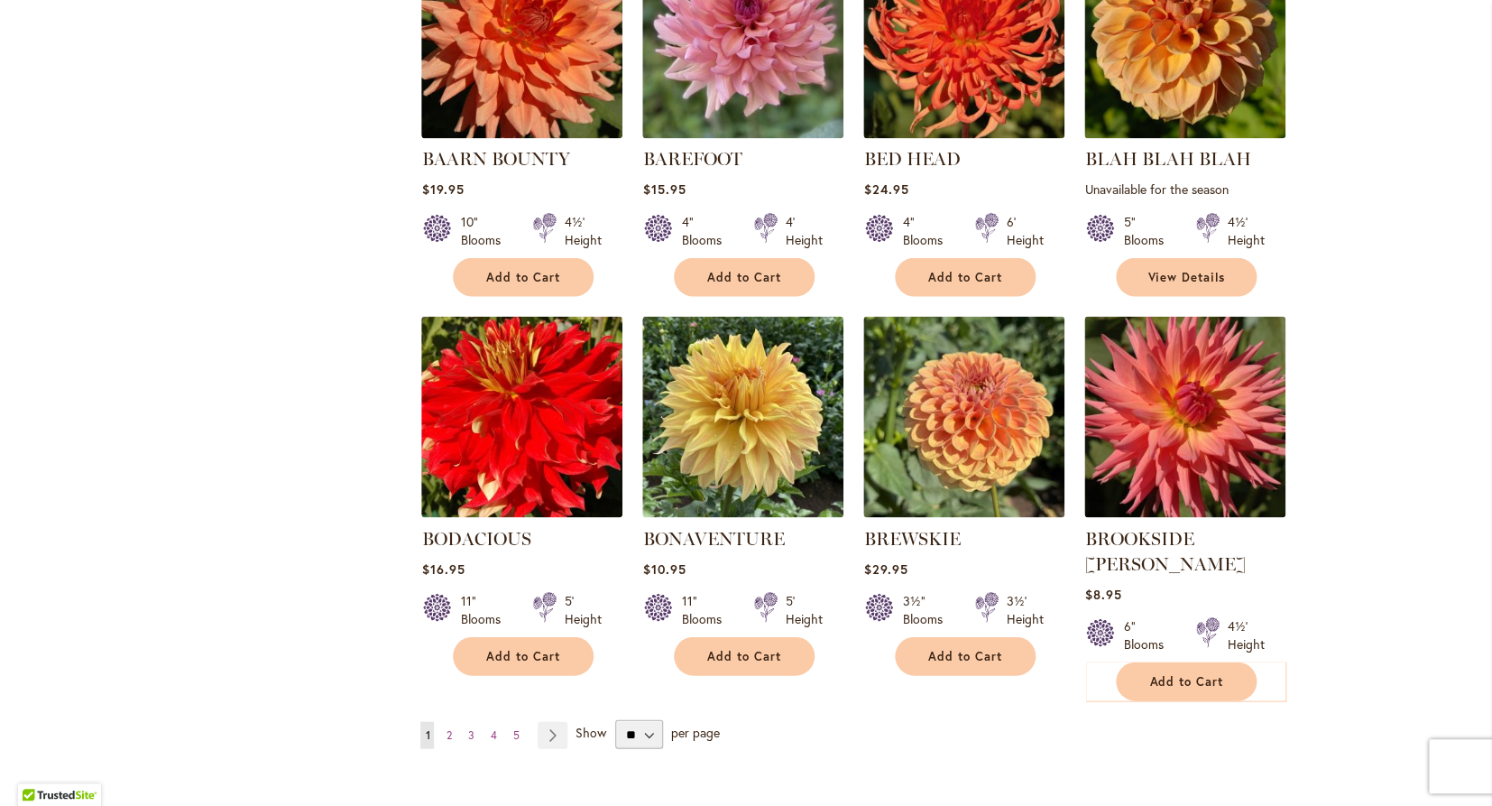
scroll to position [1277, 0]
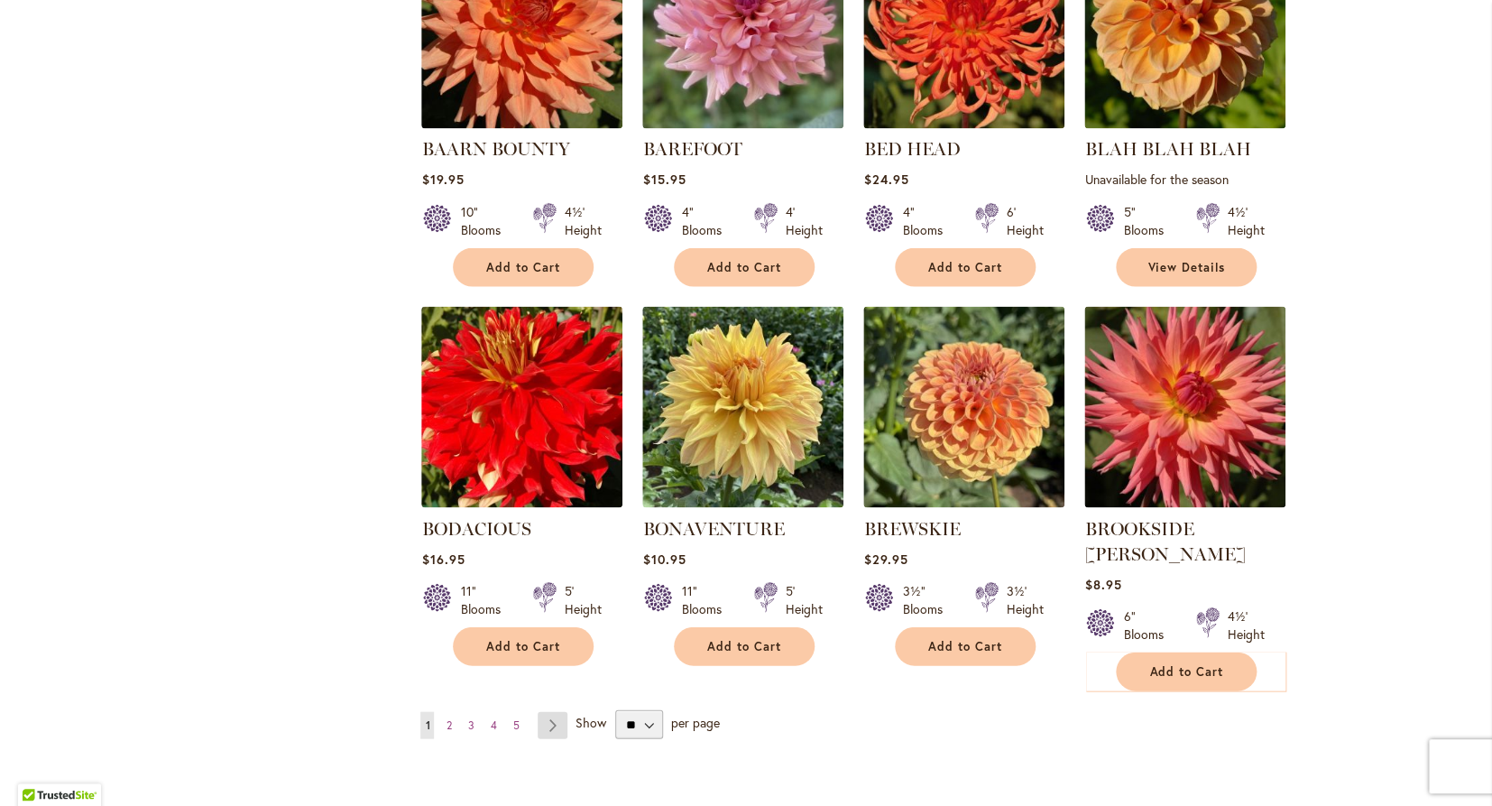
click at [548, 711] on link "Page Next" at bounding box center [553, 724] width 30 height 27
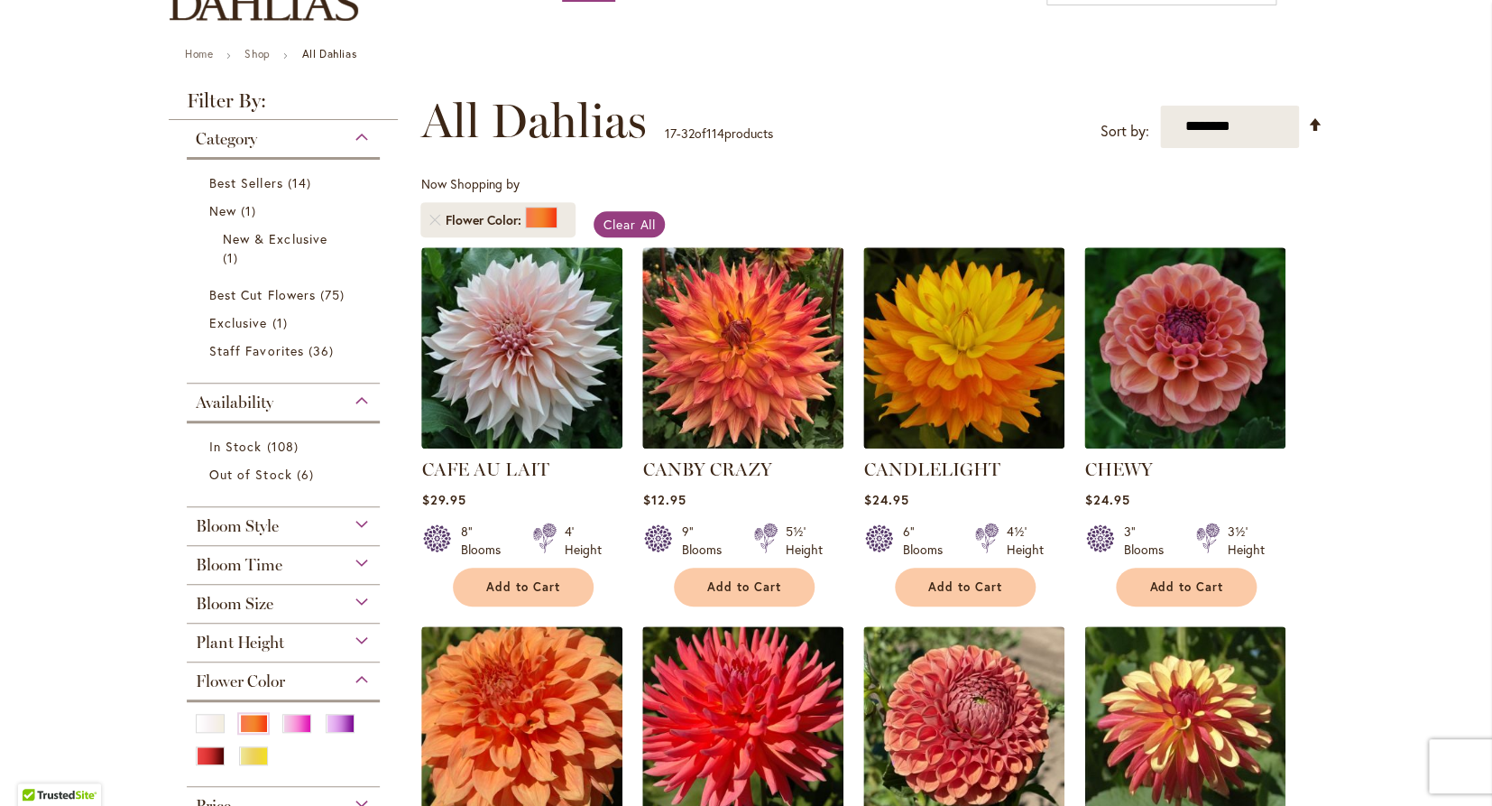
scroll to position [175, 0]
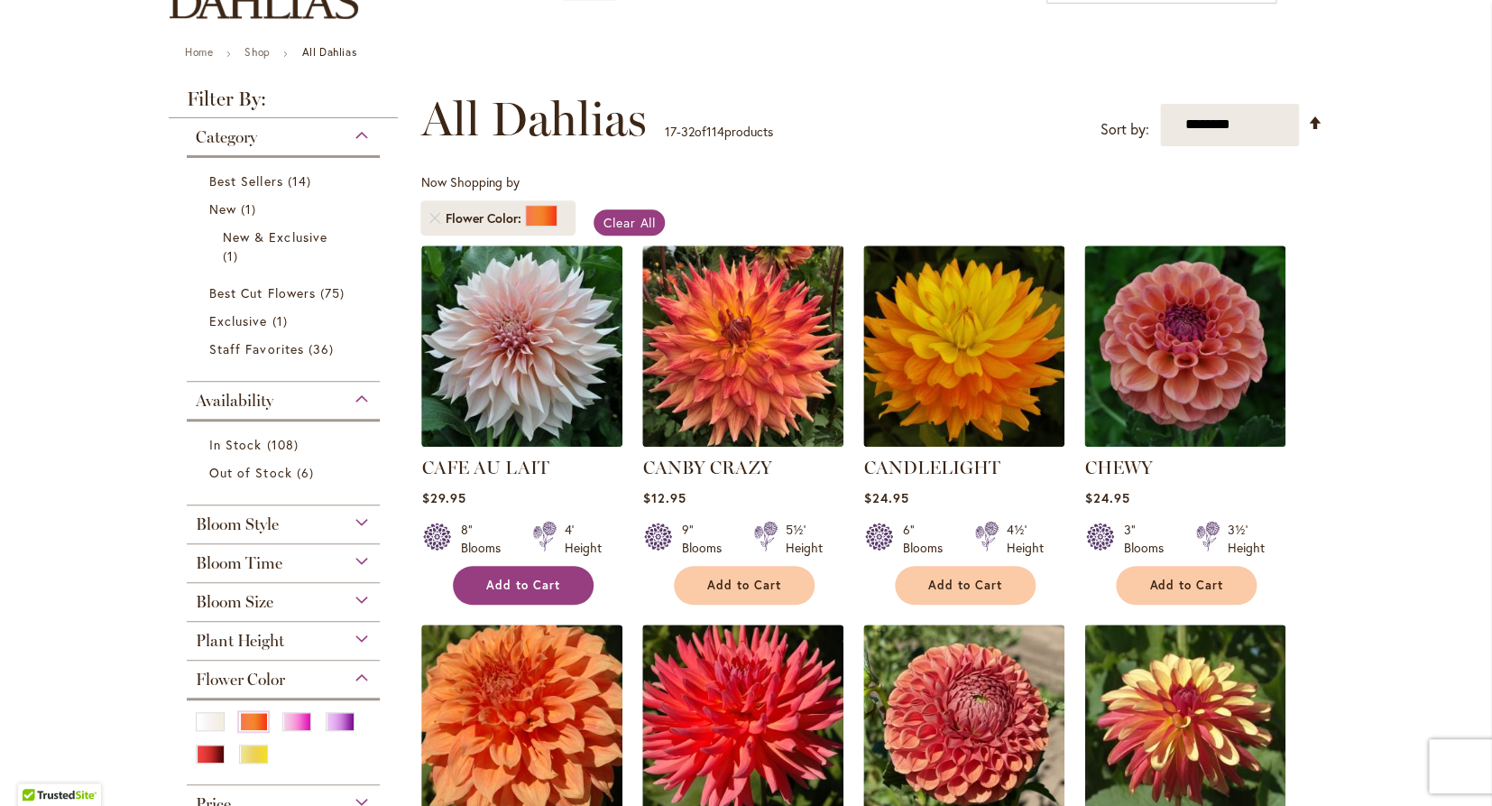
click at [527, 570] on button "Add to Cart" at bounding box center [523, 585] width 141 height 39
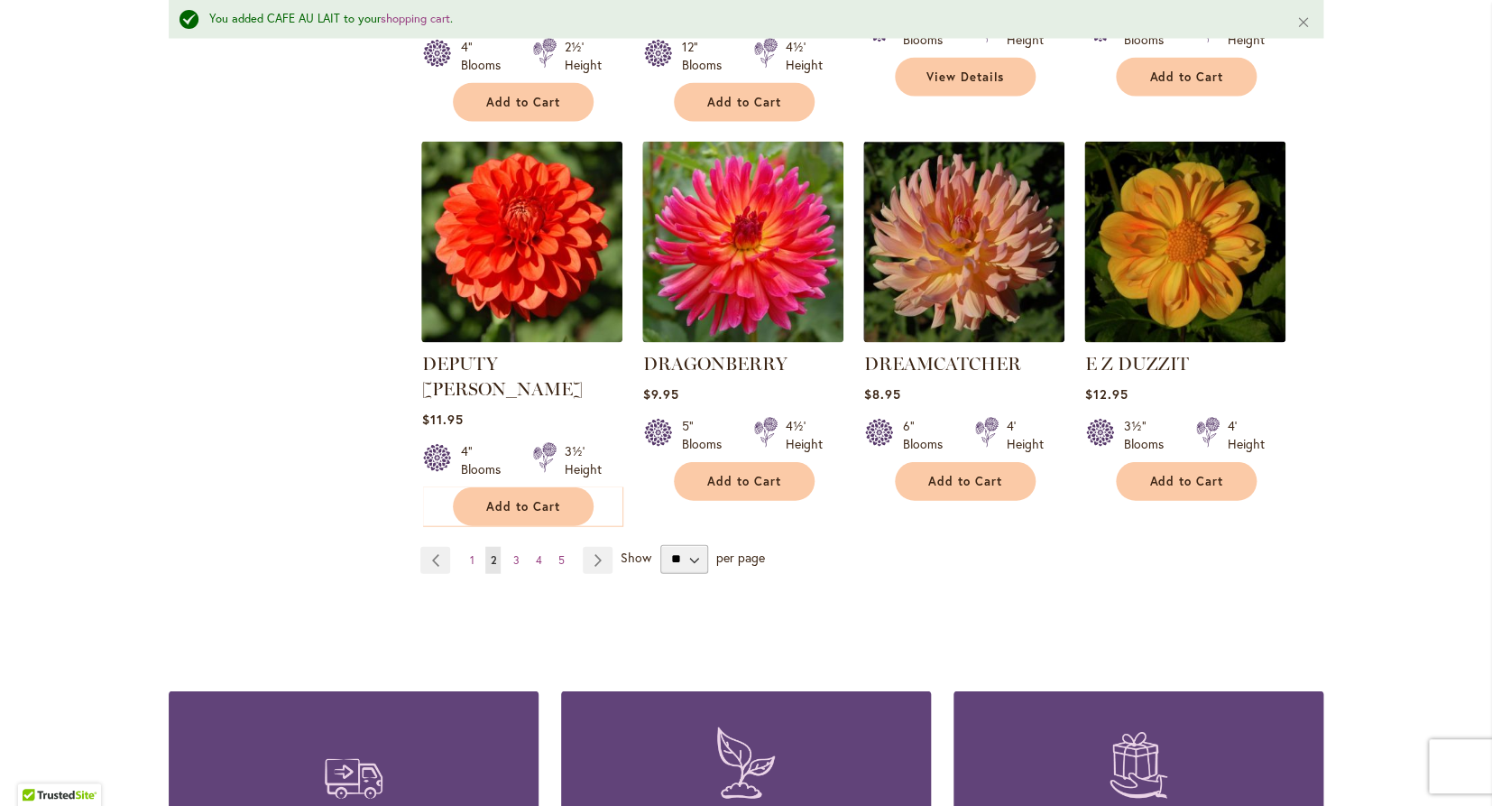
scroll to position [1517, 0]
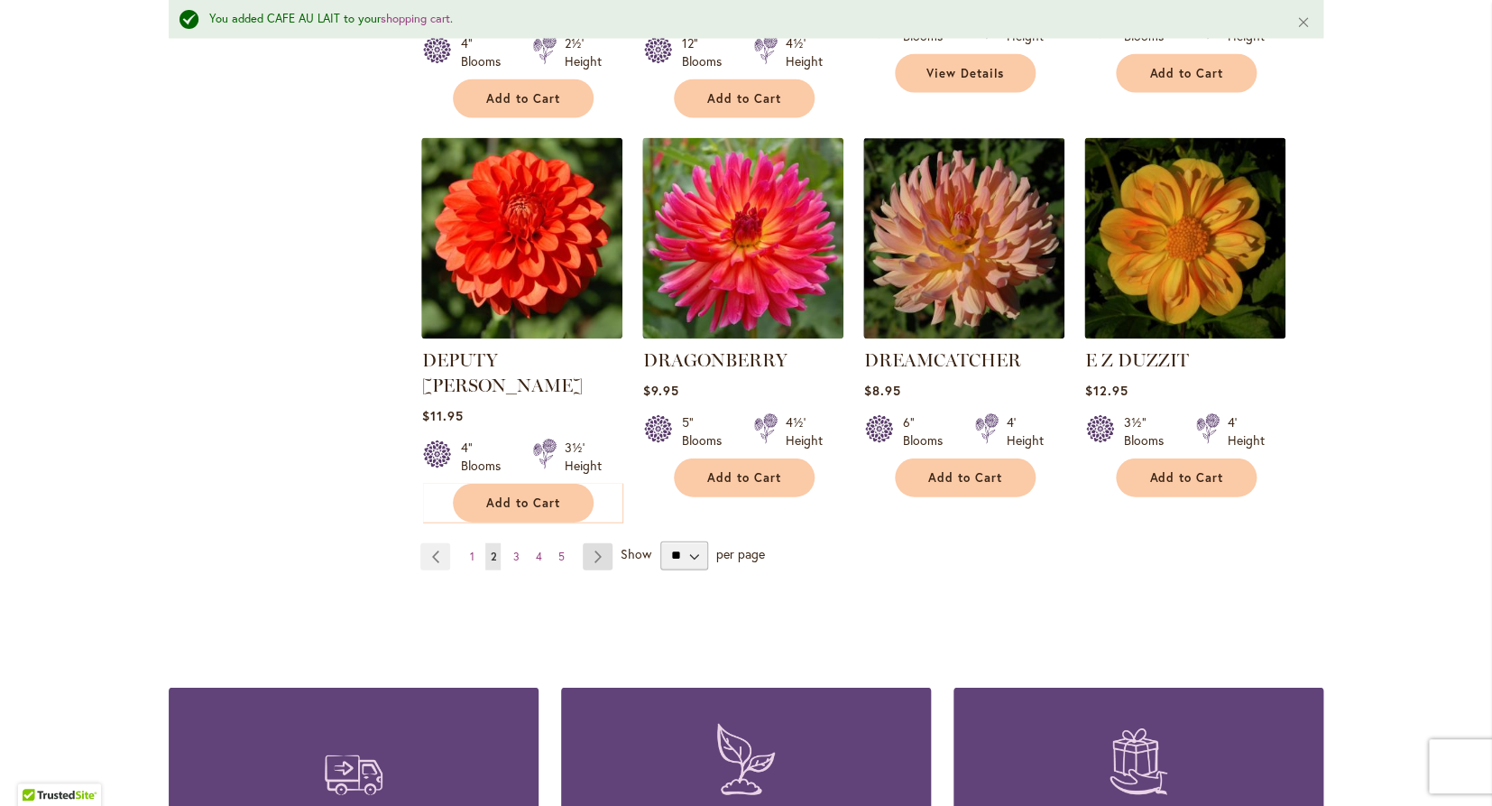
click at [586, 543] on link "Page Next" at bounding box center [598, 556] width 30 height 27
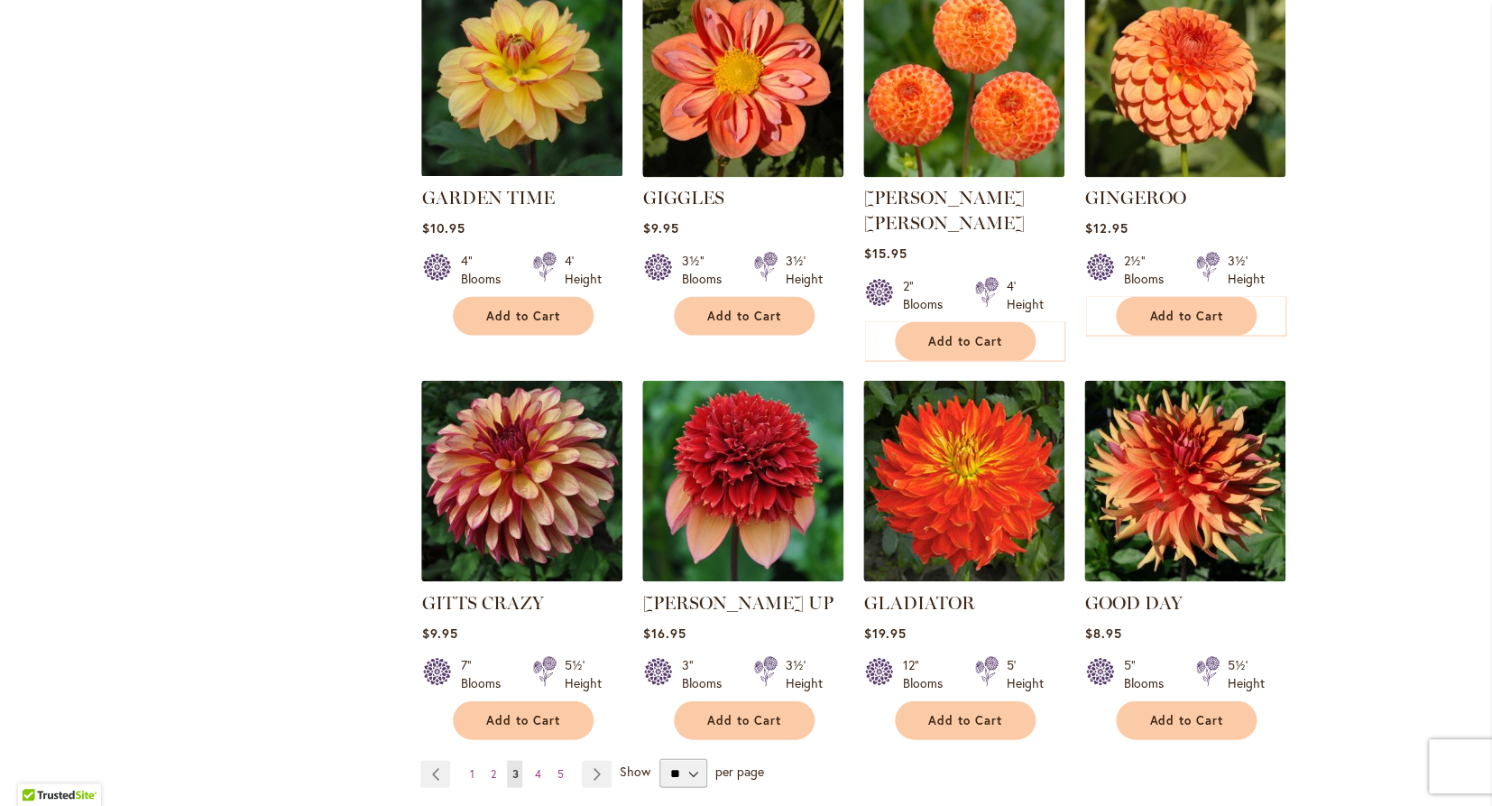
scroll to position [1231, 0]
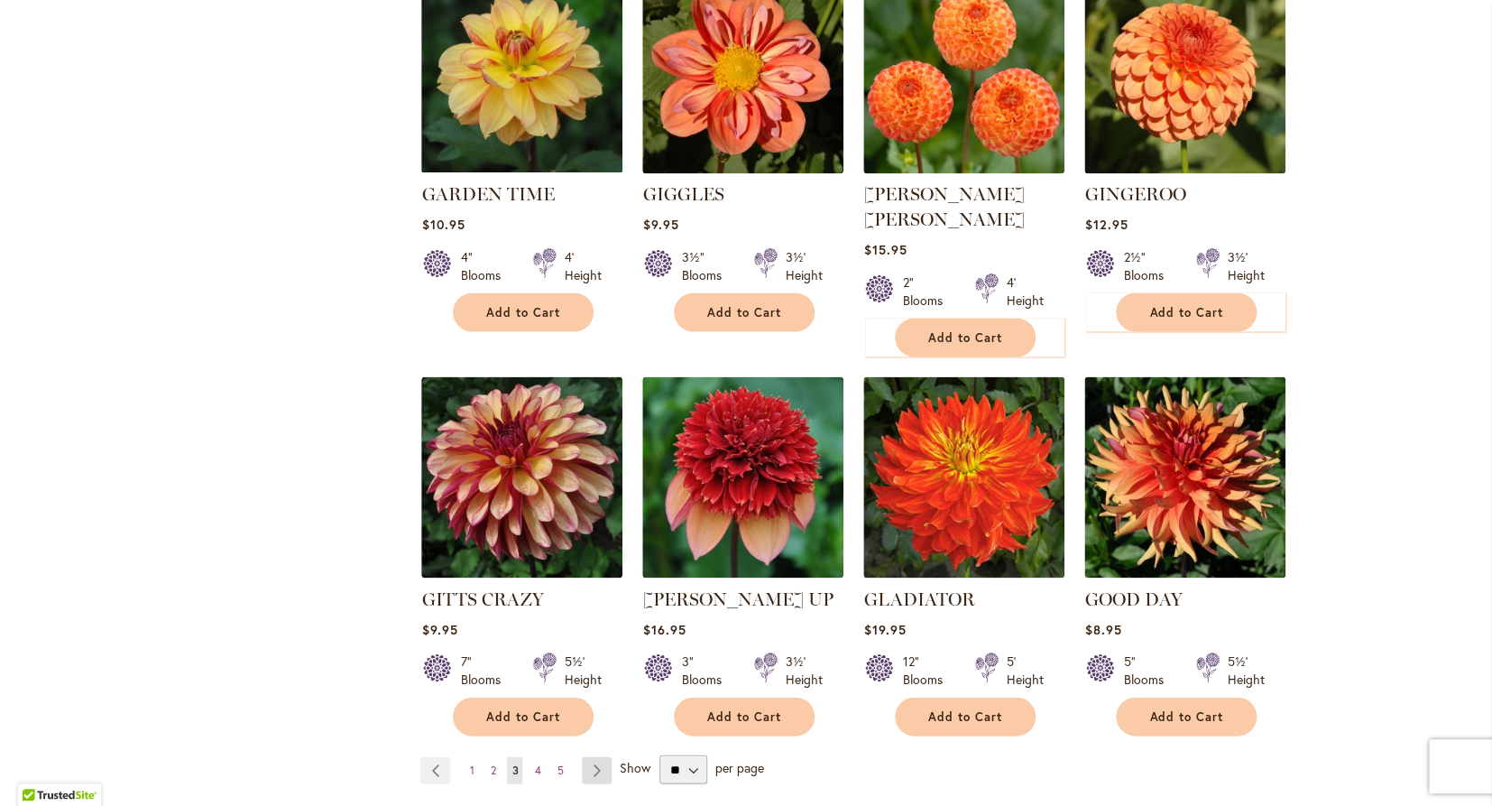
click at [596, 756] on link "Page Next" at bounding box center [597, 769] width 30 height 27
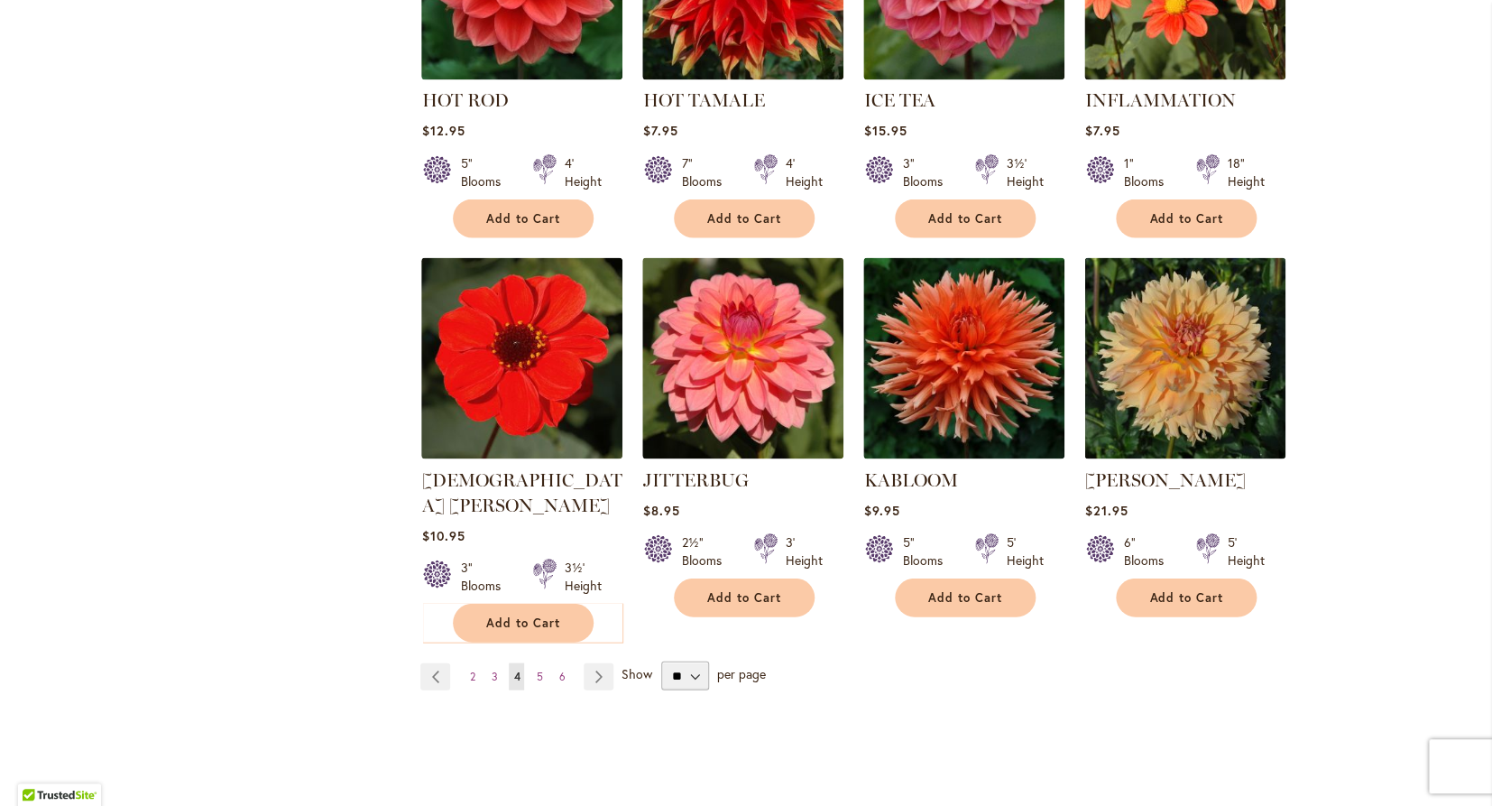
scroll to position [1328, 0]
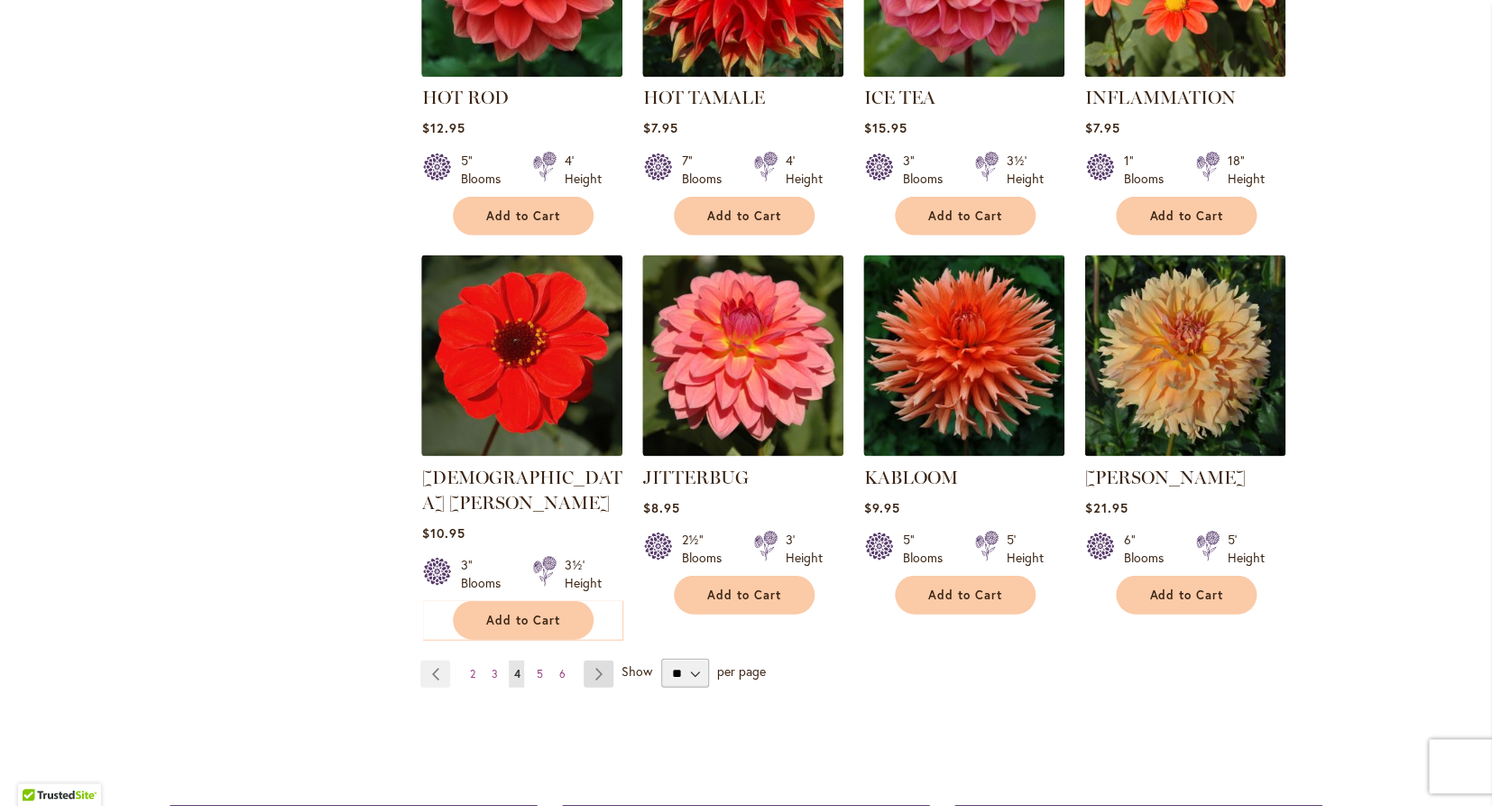
click at [590, 660] on link "Page Next" at bounding box center [599, 673] width 30 height 27
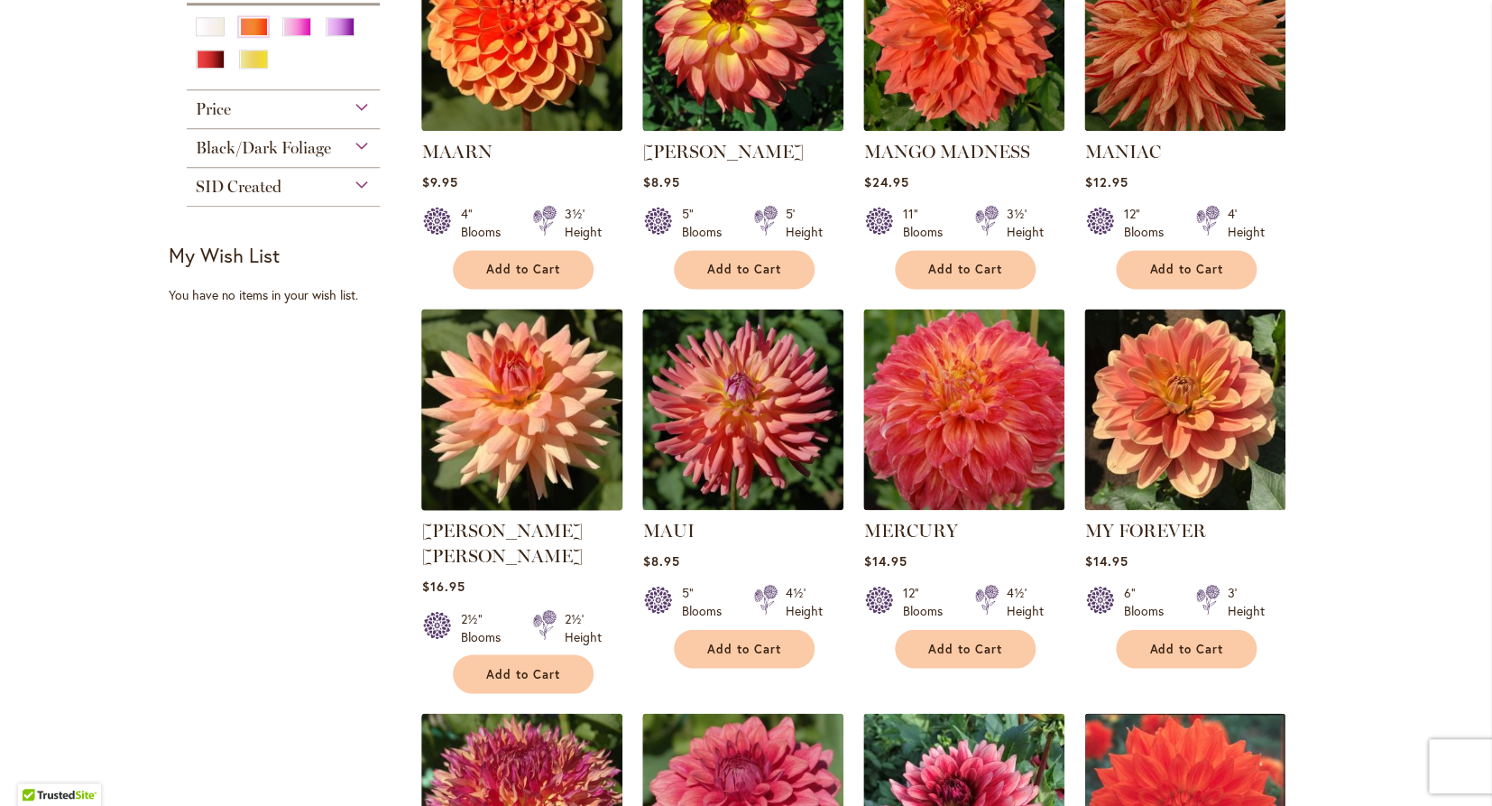
scroll to position [881, 0]
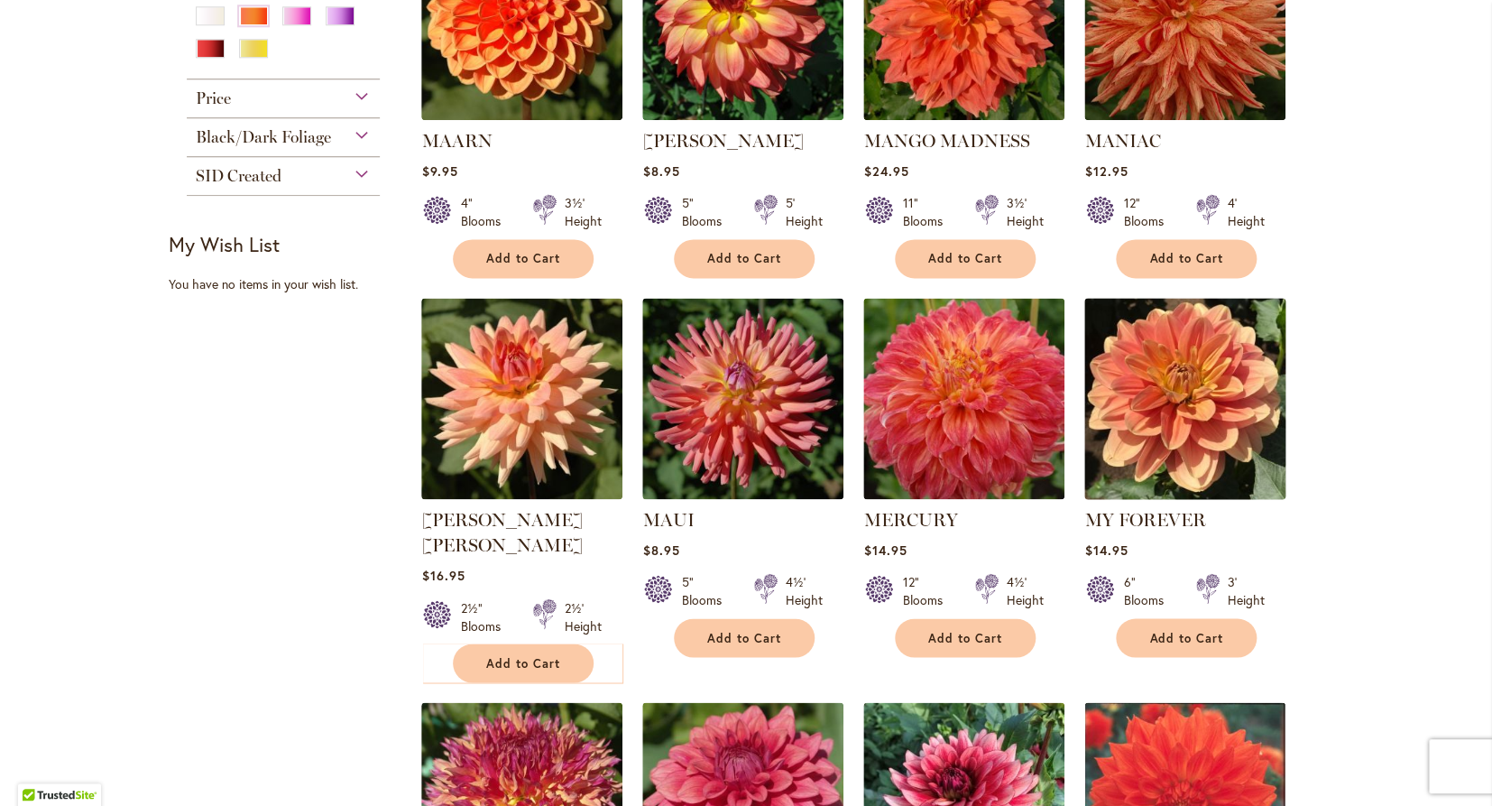
click at [1199, 397] on img at bounding box center [1185, 397] width 211 height 211
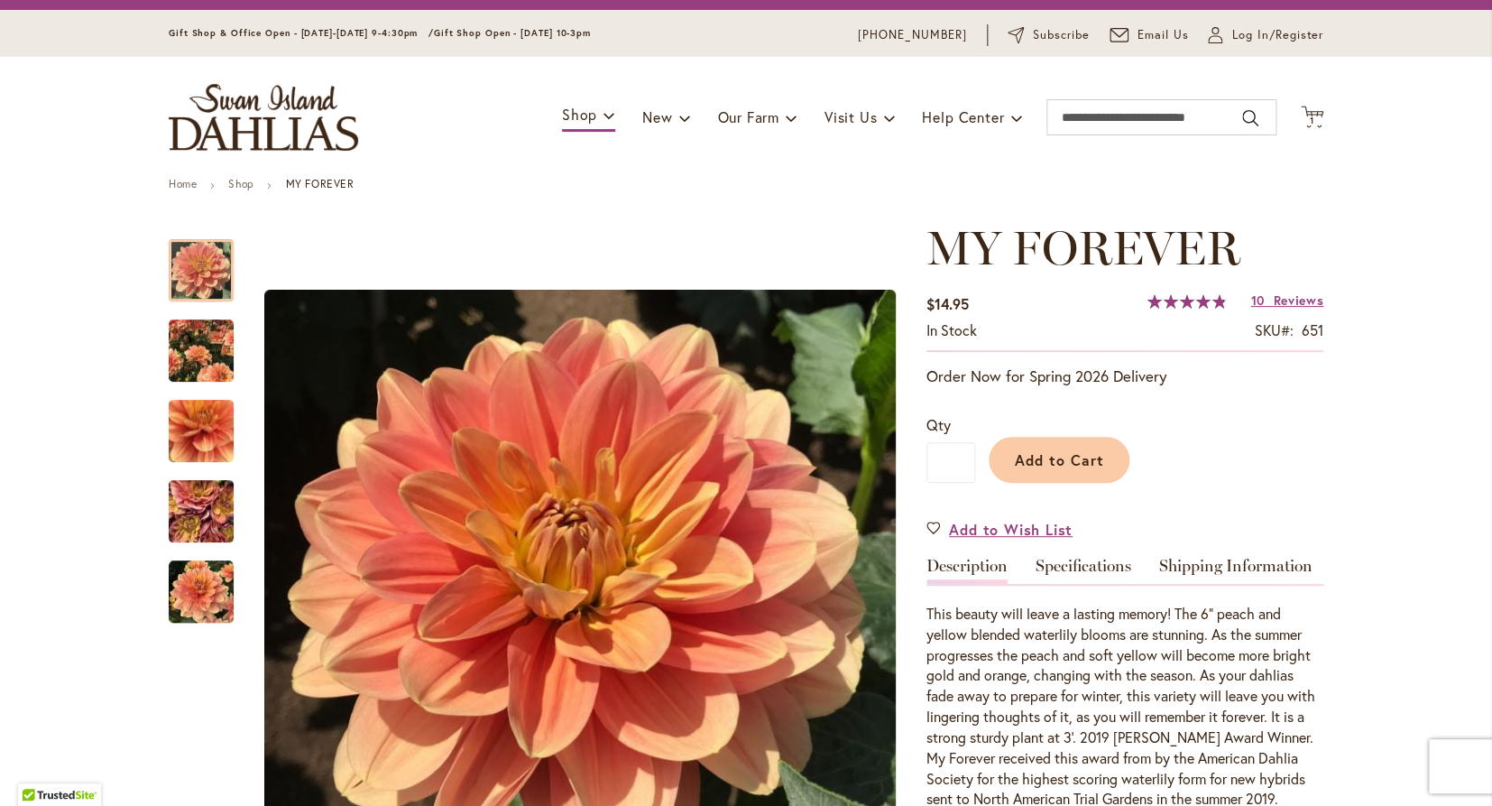
scroll to position [35, 0]
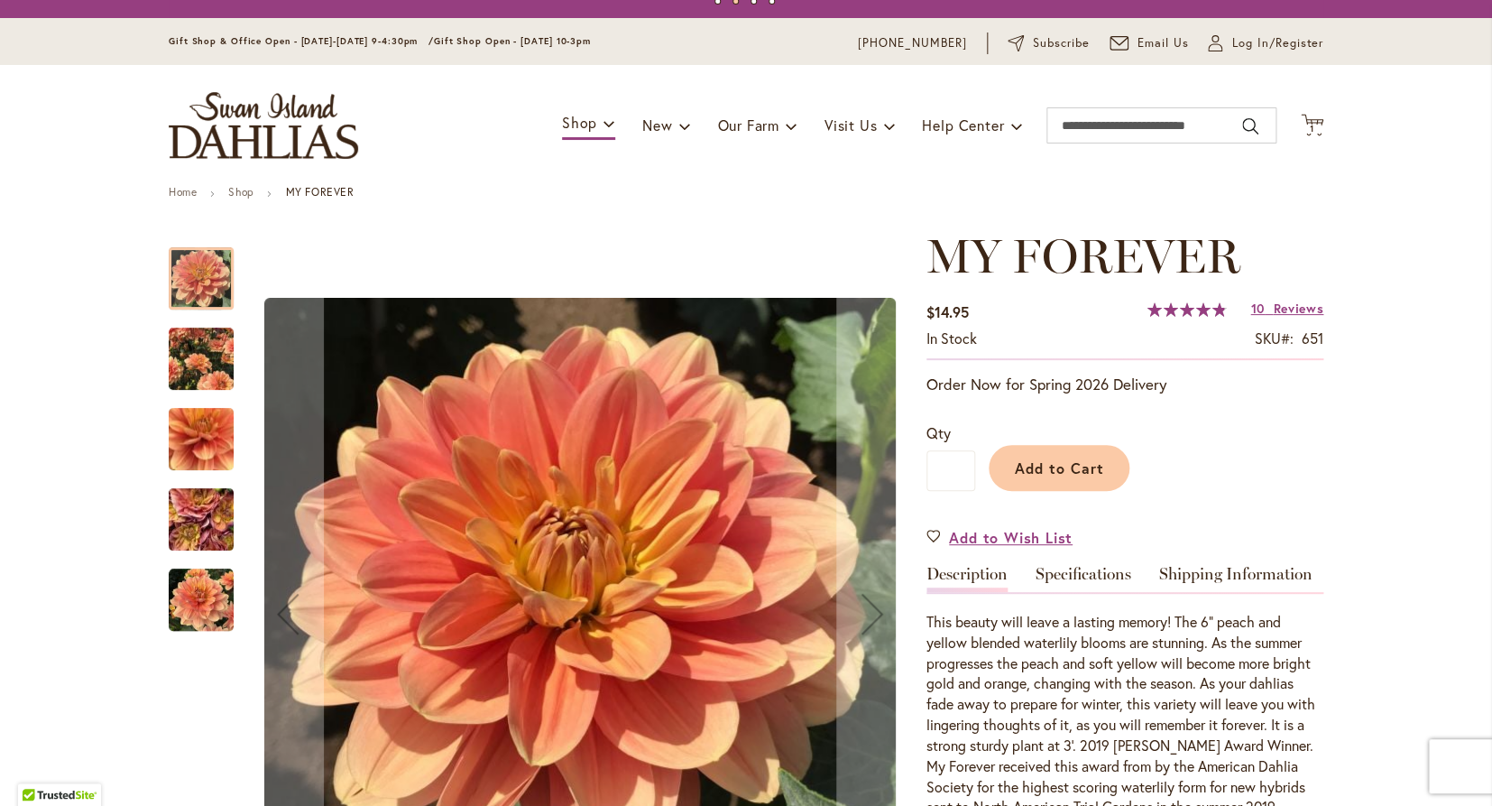
click at [198, 593] on img "MY FOREVER" at bounding box center [201, 599] width 65 height 65
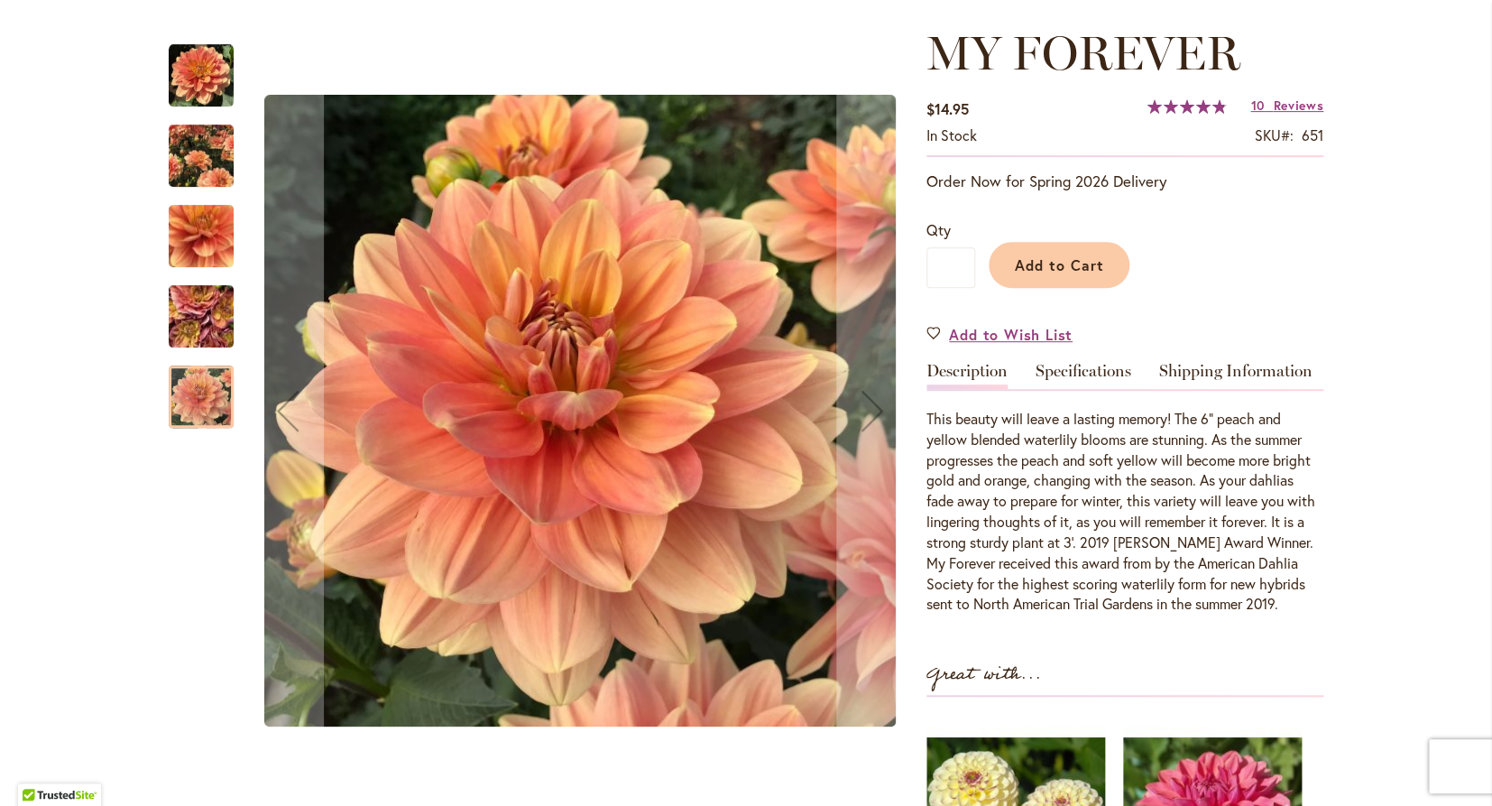
scroll to position [246, 0]
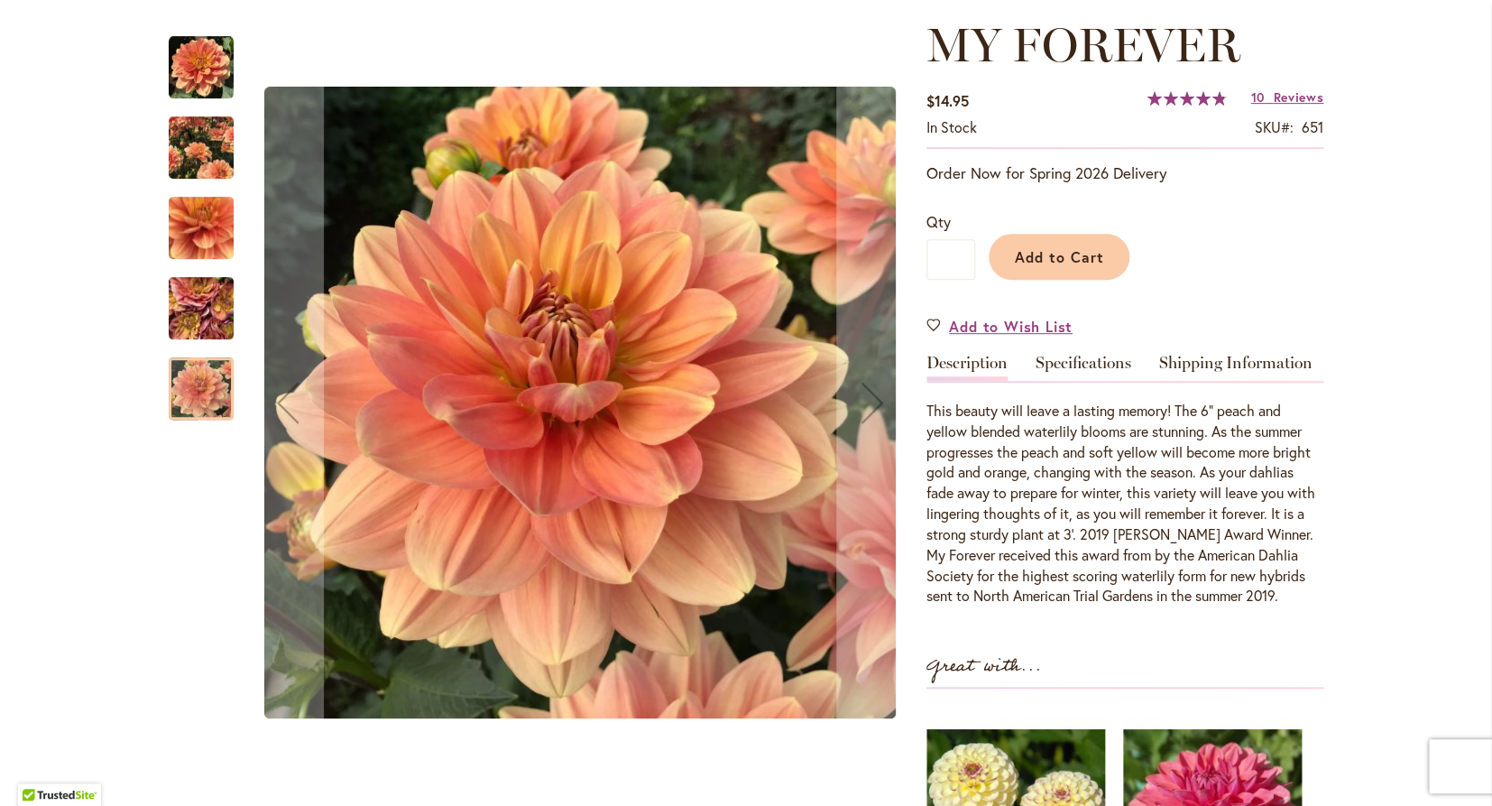
click at [207, 305] on img "MY FOREVER" at bounding box center [201, 308] width 130 height 97
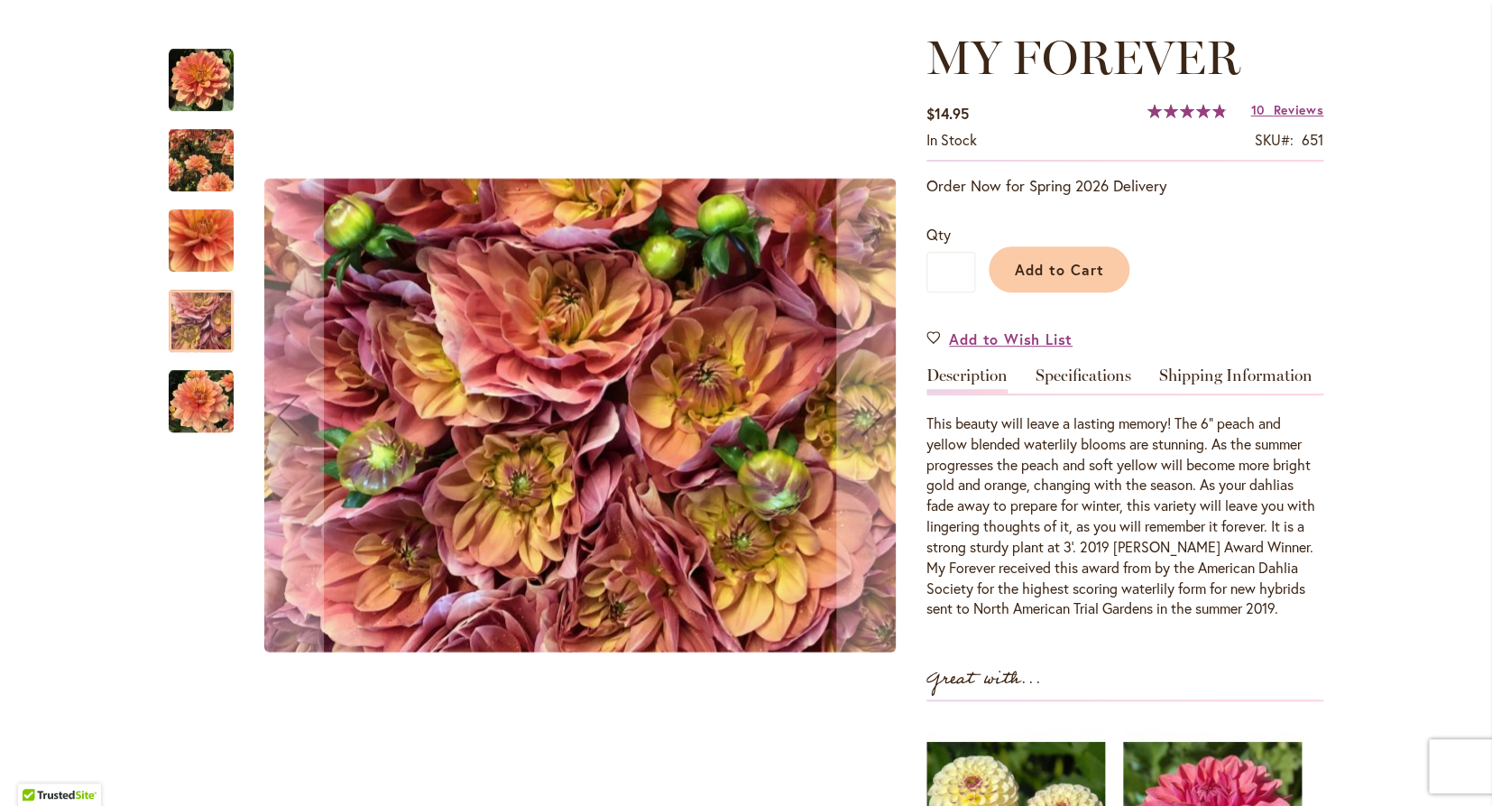
scroll to position [226, 0]
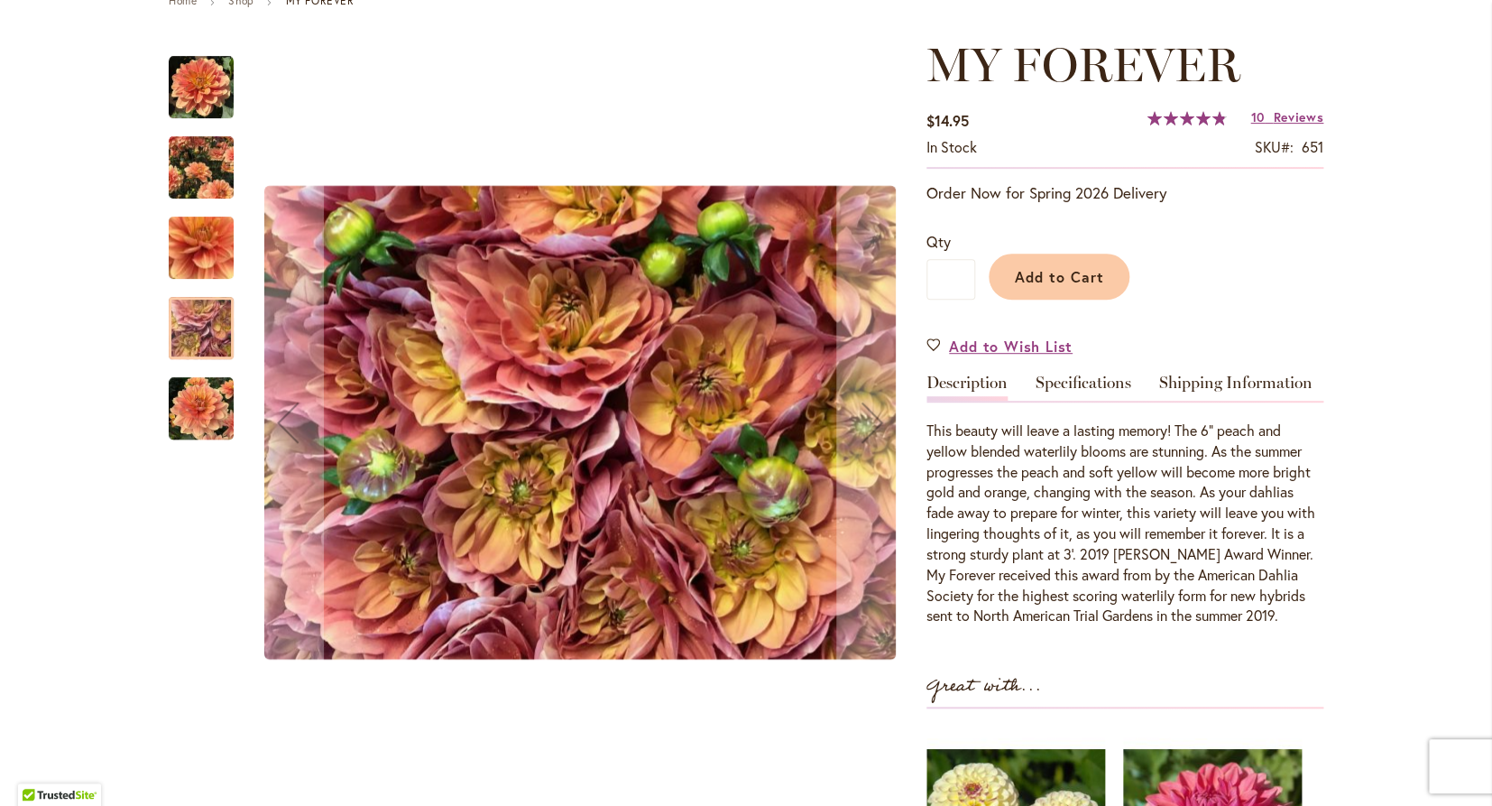
click at [209, 250] on img "MY FOREVER" at bounding box center [201, 248] width 130 height 122
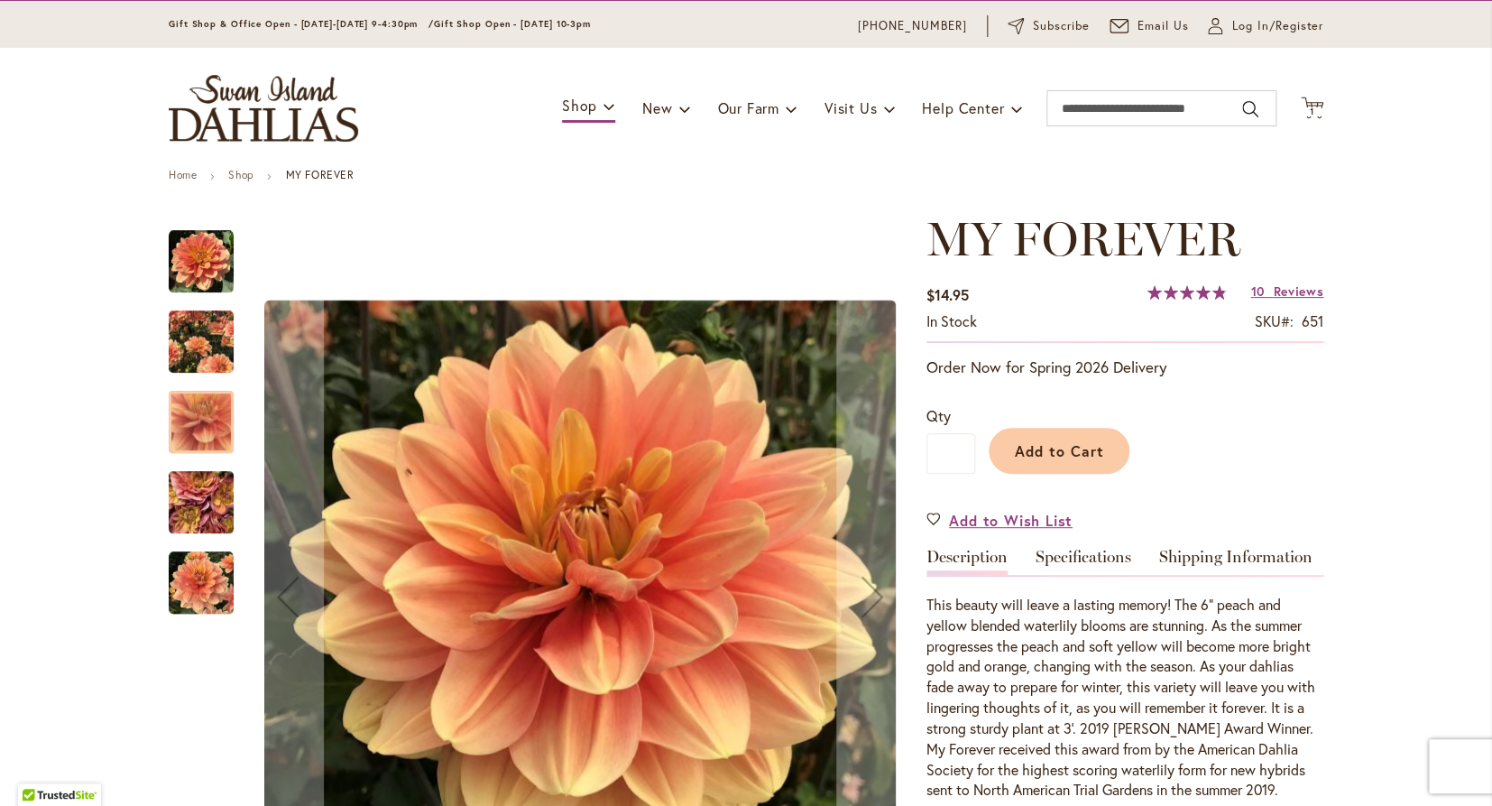
scroll to position [51, 0]
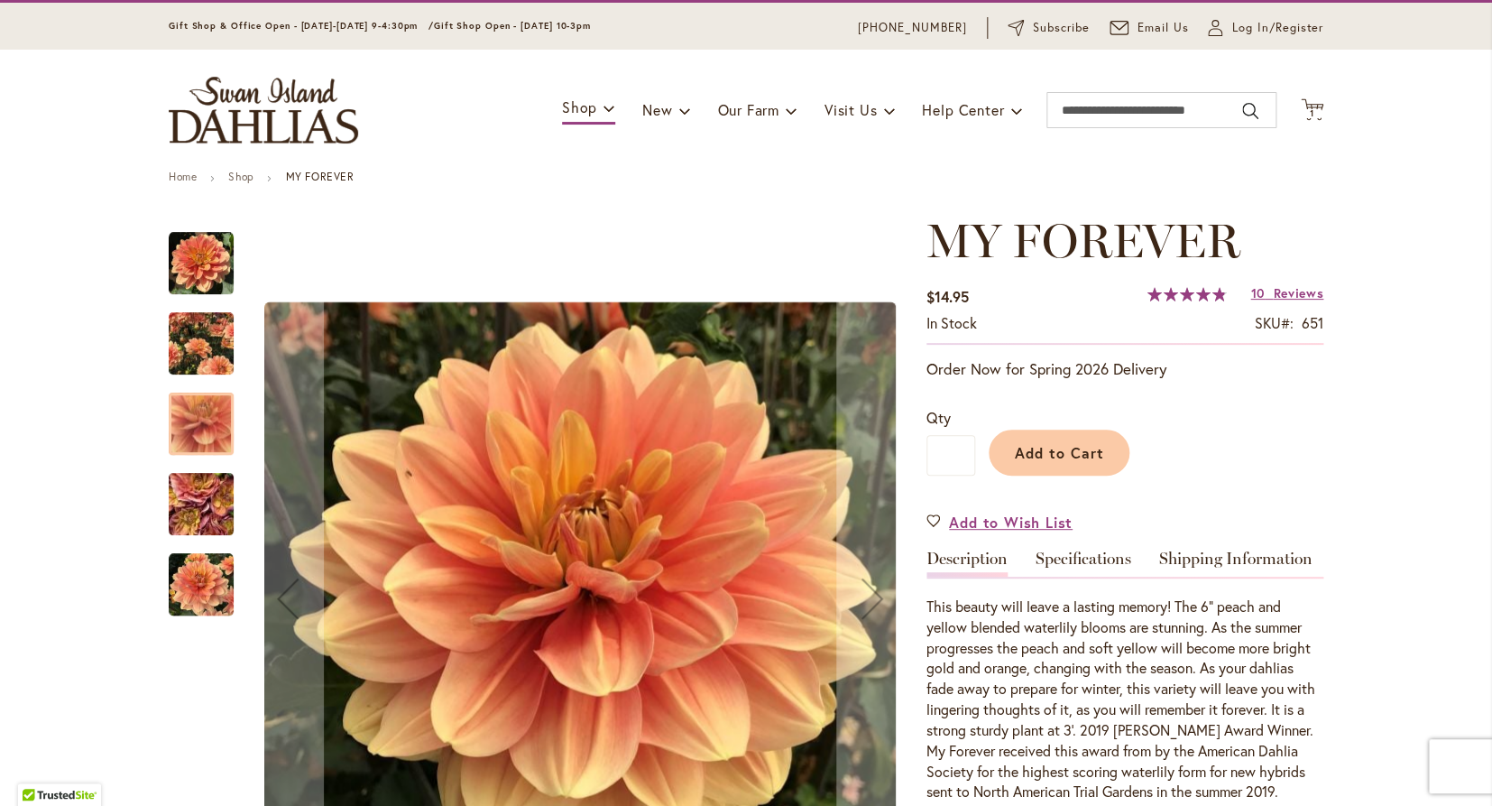
click at [209, 250] on img "MY FOREVER" at bounding box center [201, 263] width 65 height 65
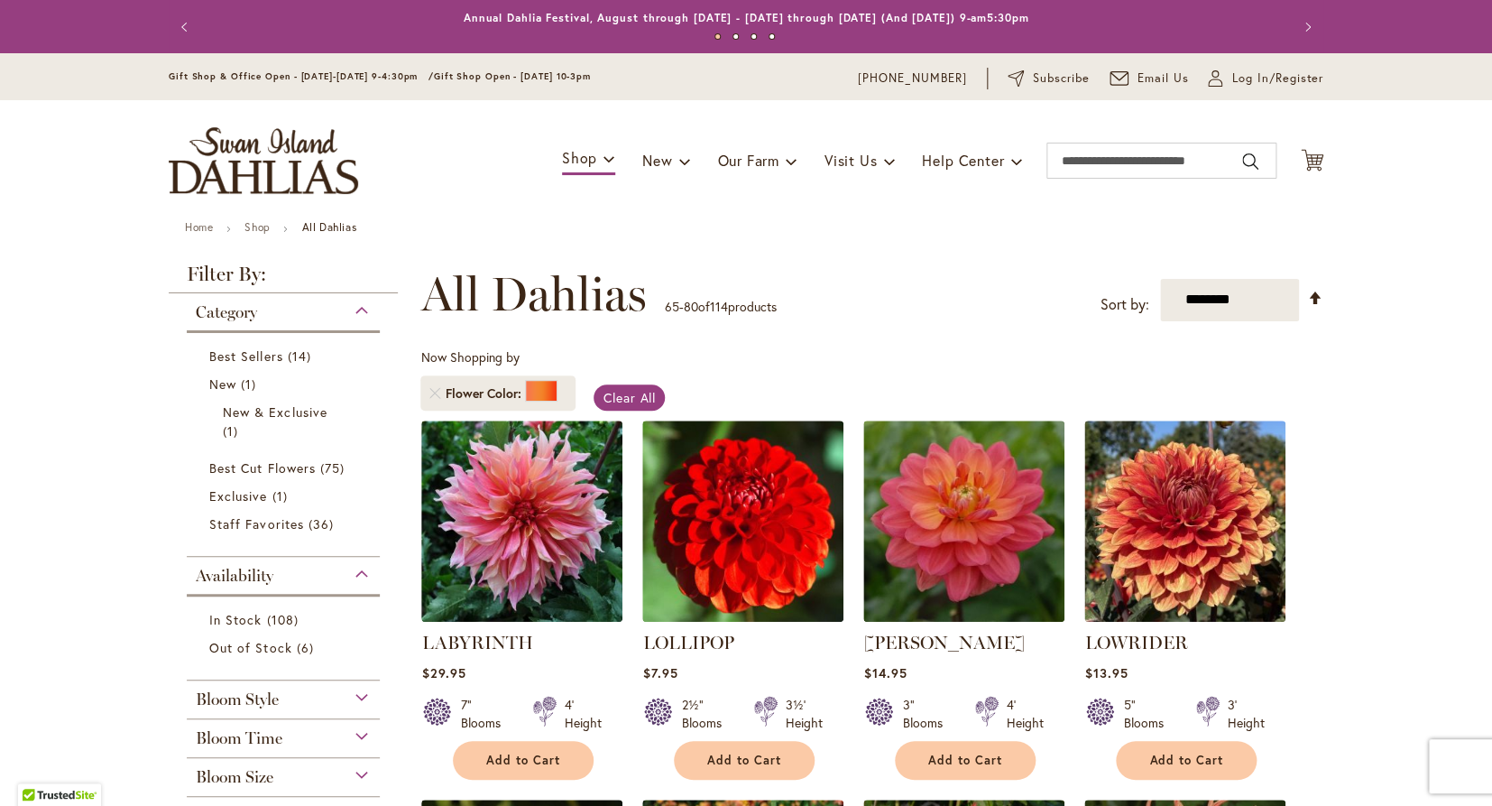
scroll to position [881, 0]
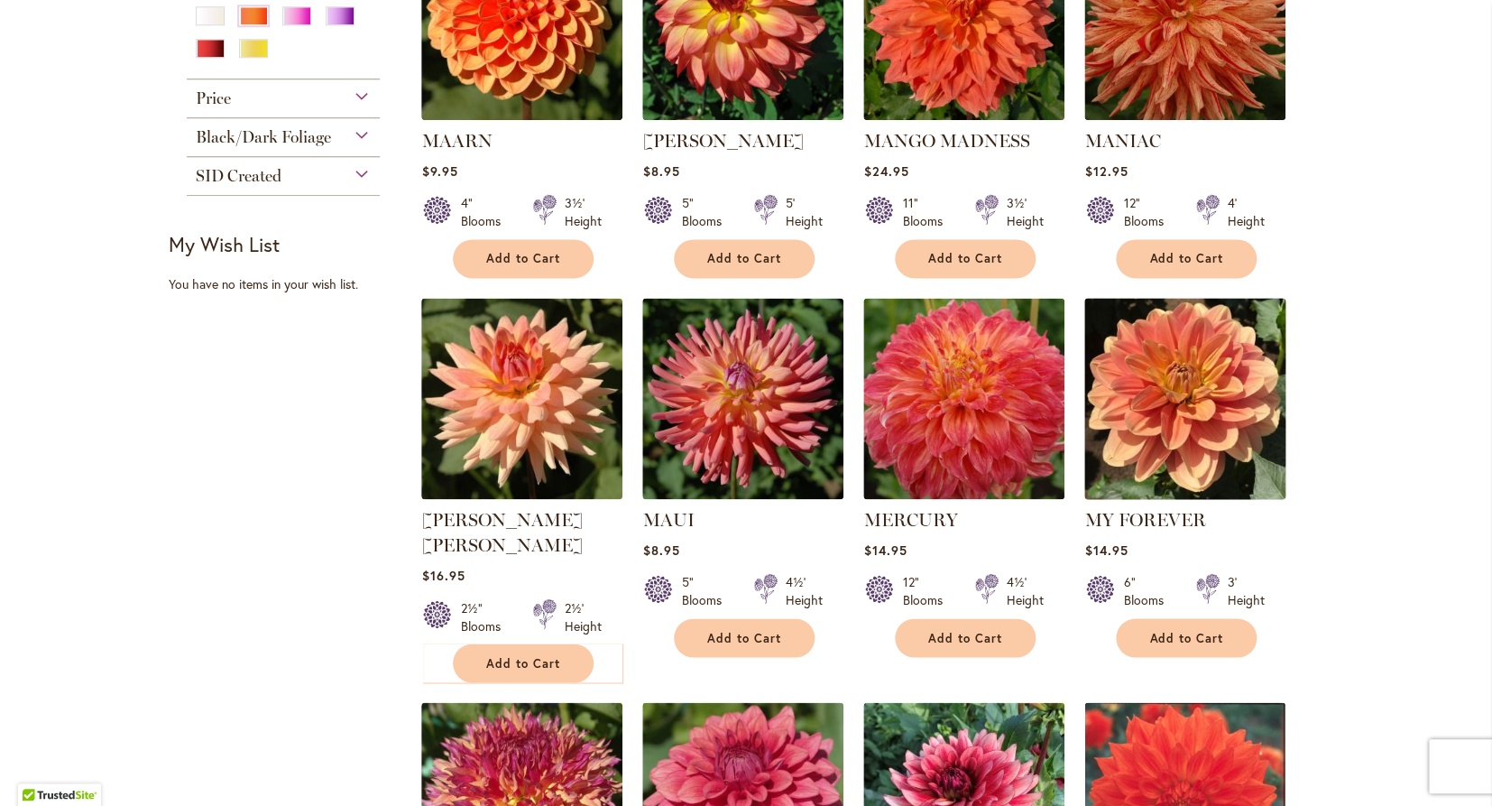
click at [1185, 394] on img at bounding box center [1185, 397] width 211 height 211
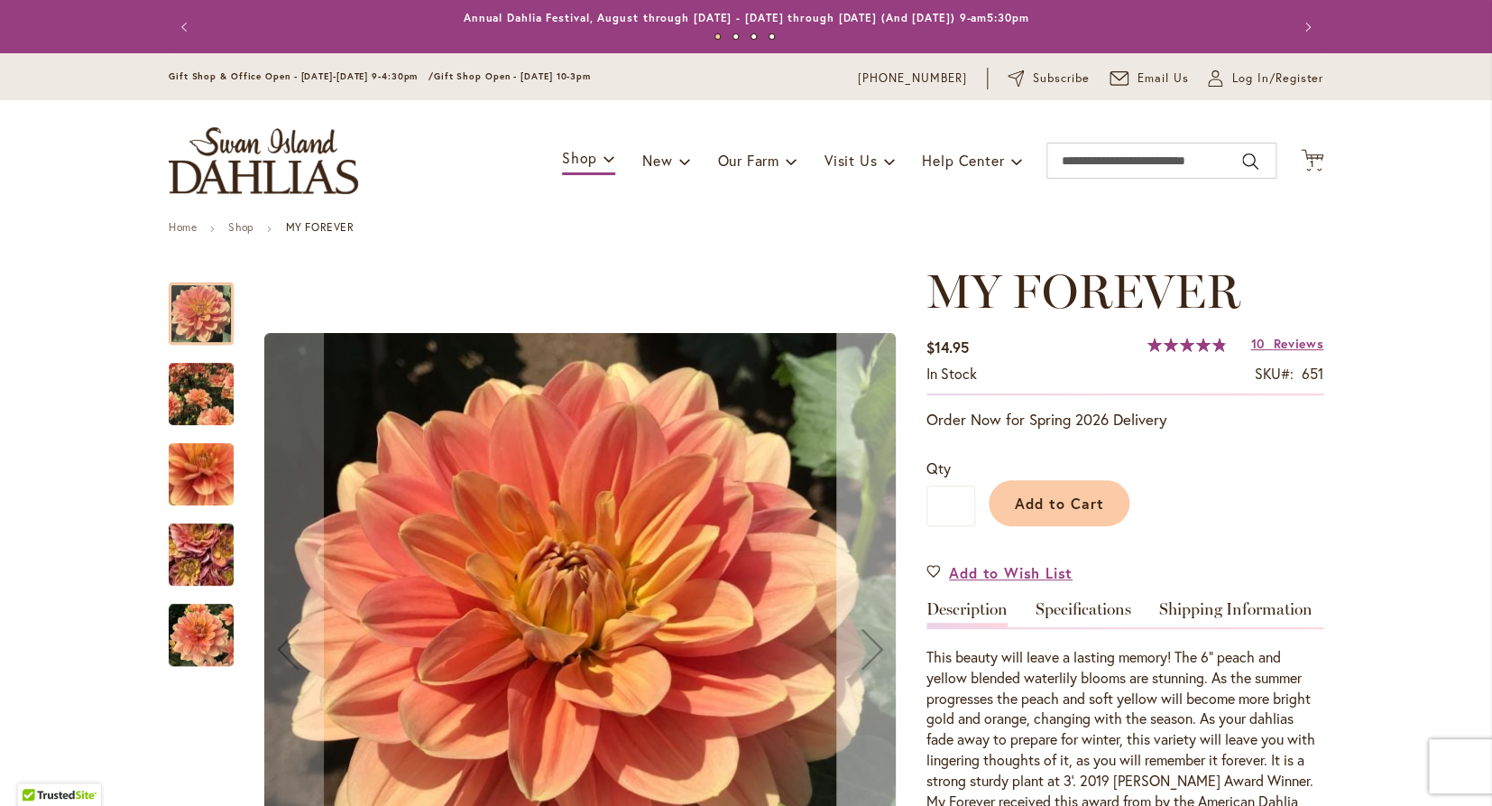
click at [870, 663] on div "Next" at bounding box center [872, 649] width 72 height 72
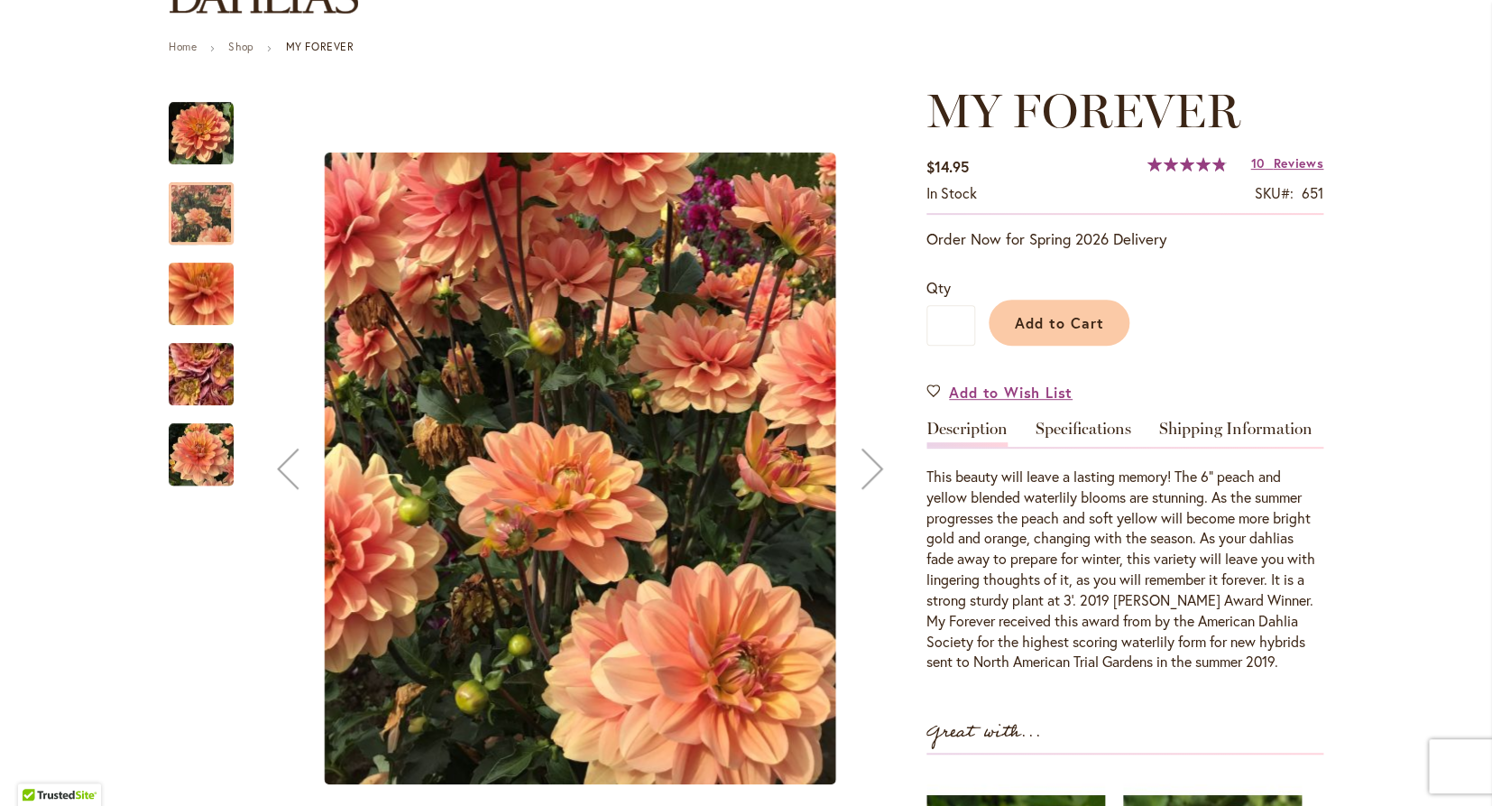
scroll to position [182, 0]
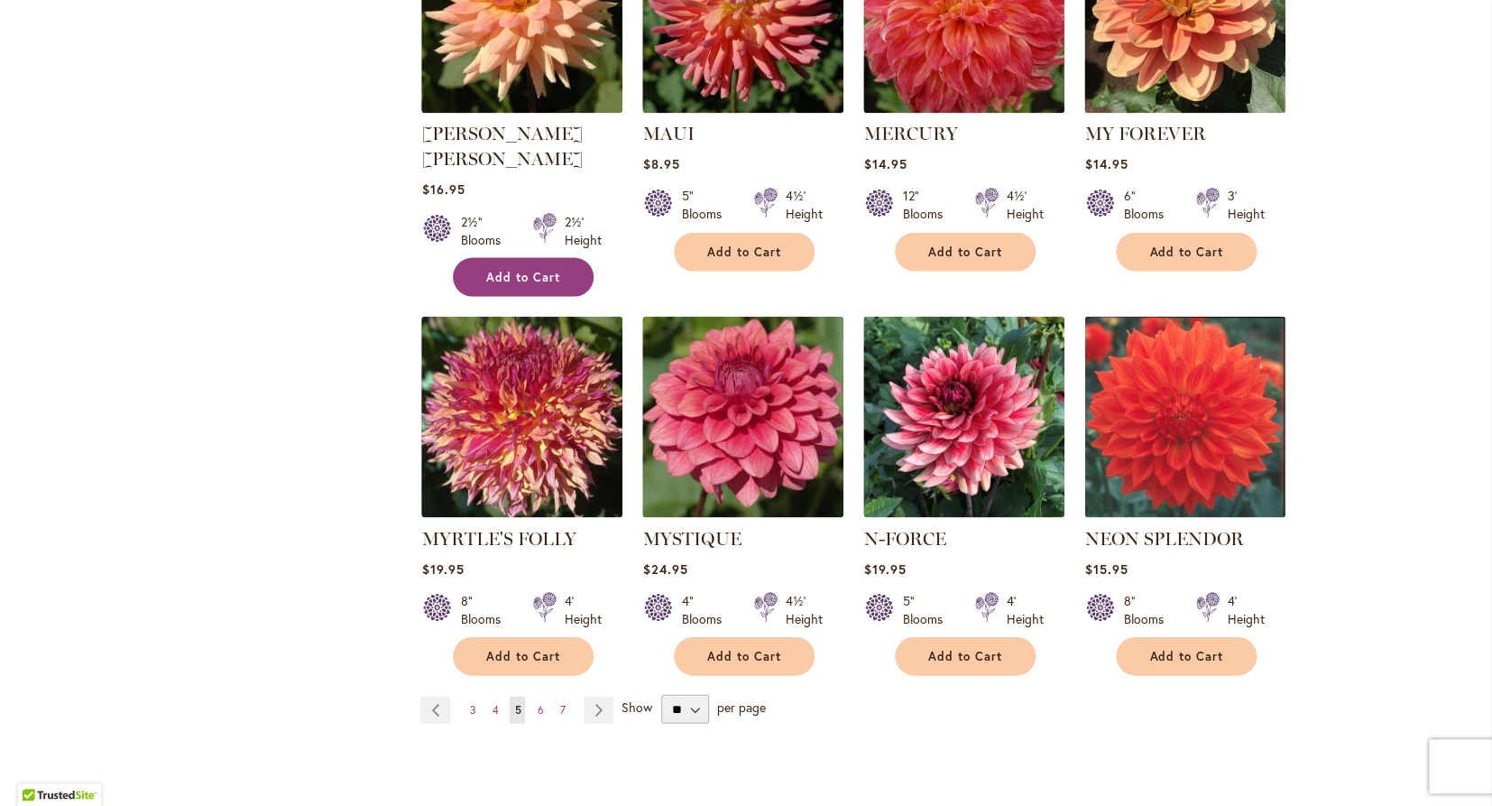
scroll to position [1271, 0]
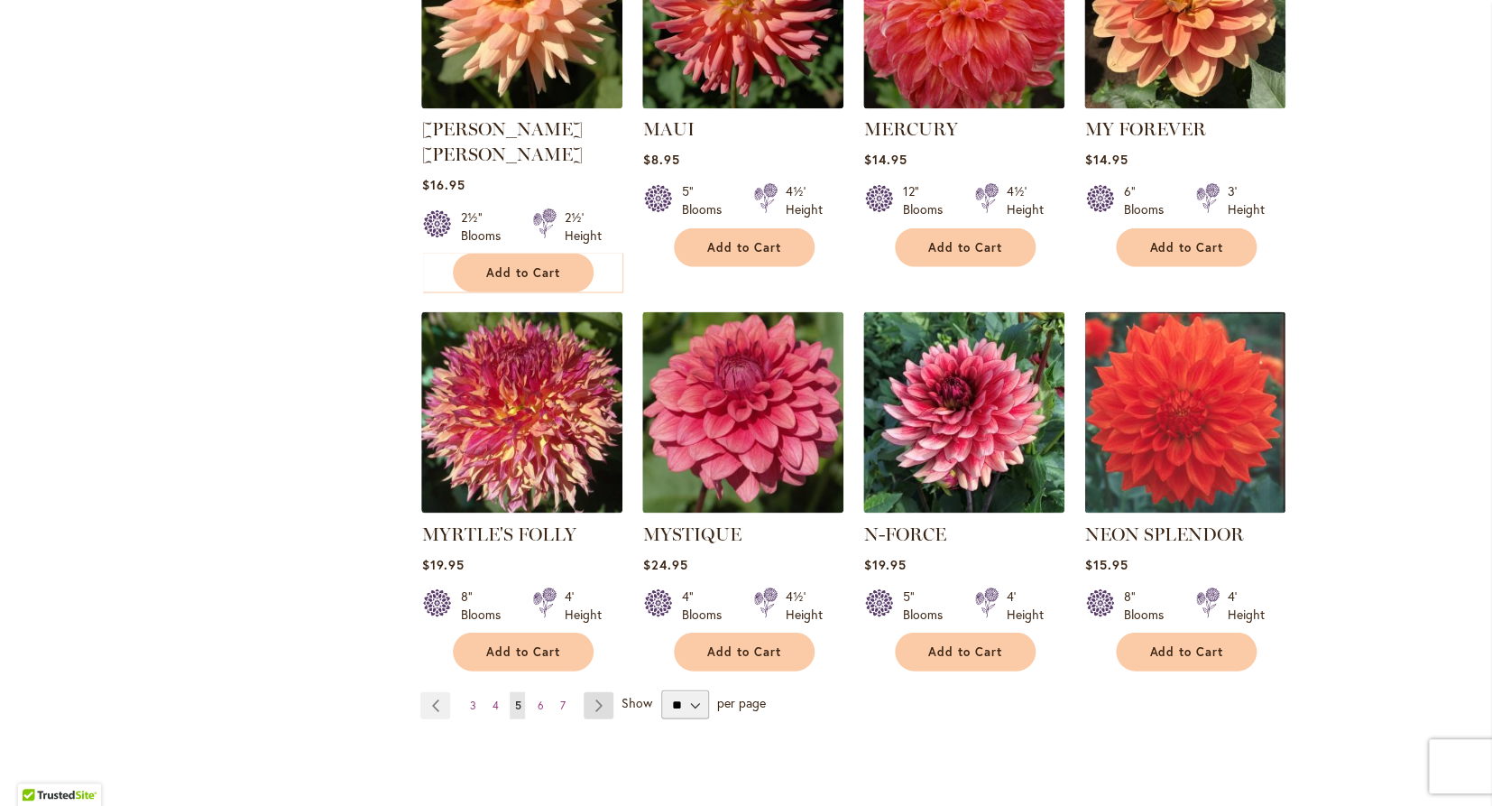
click at [594, 691] on link "Page Next" at bounding box center [599, 704] width 30 height 27
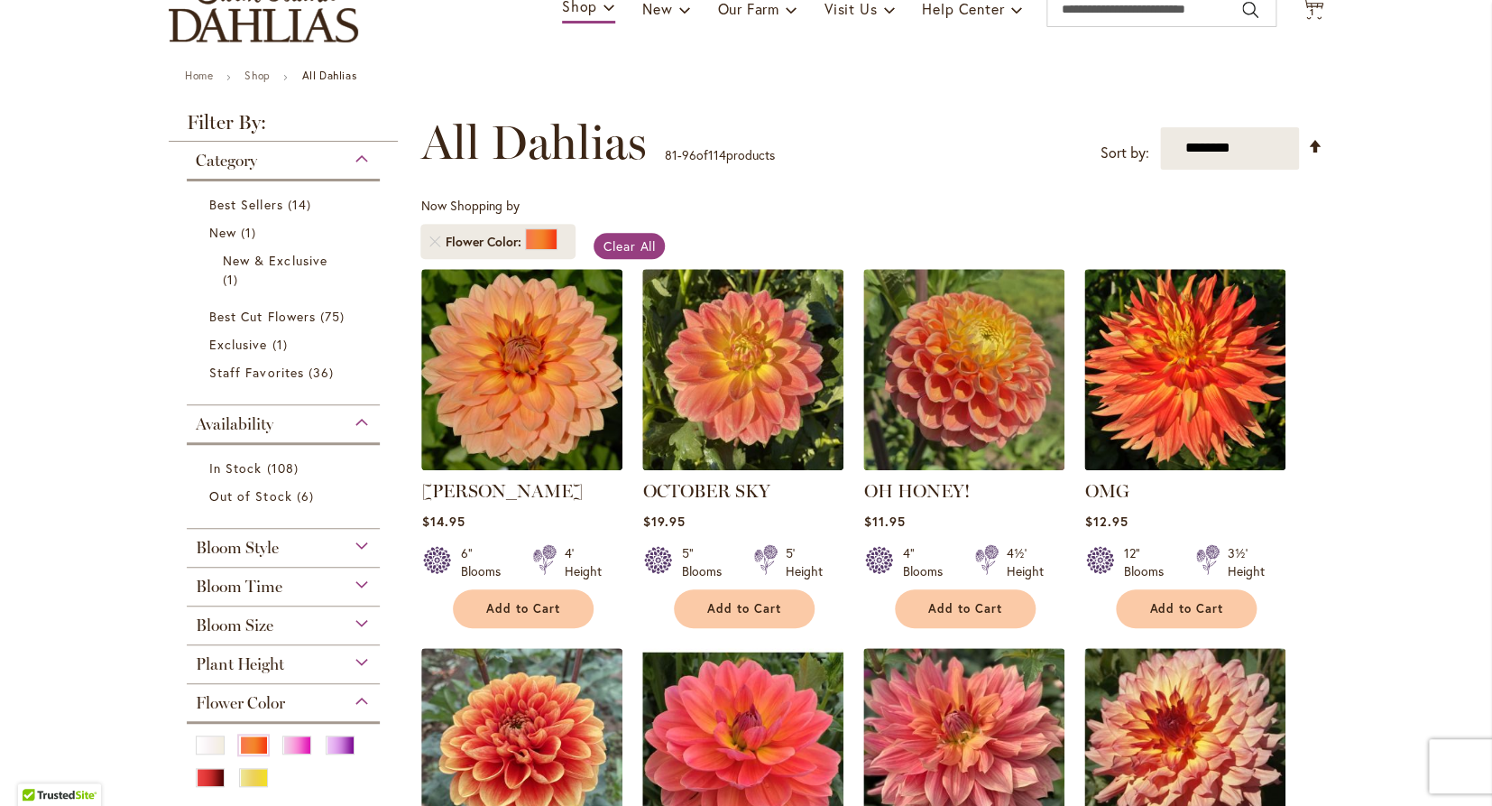
scroll to position [114, 0]
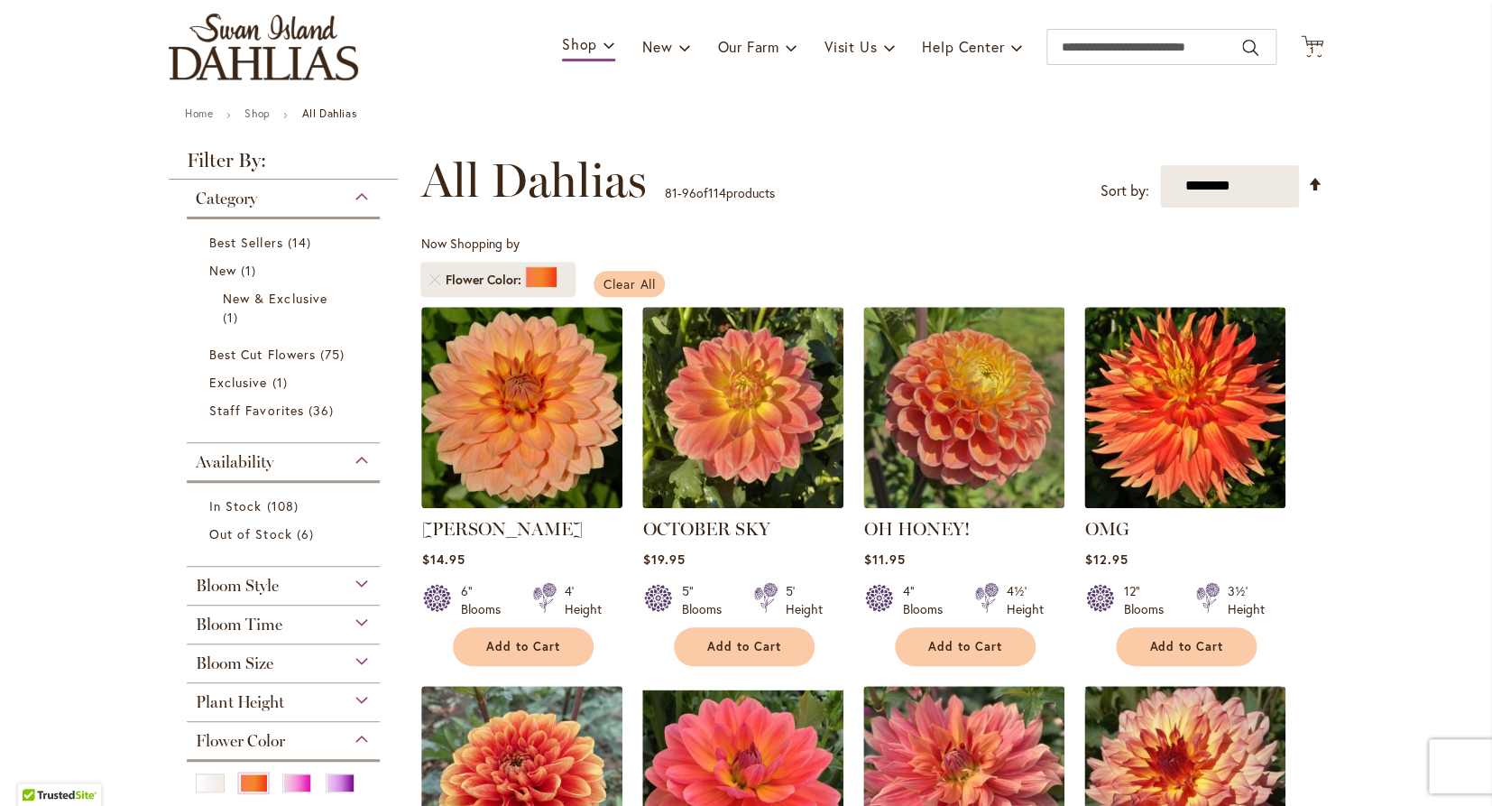
click at [635, 280] on span "Clear All" at bounding box center [629, 283] width 53 height 17
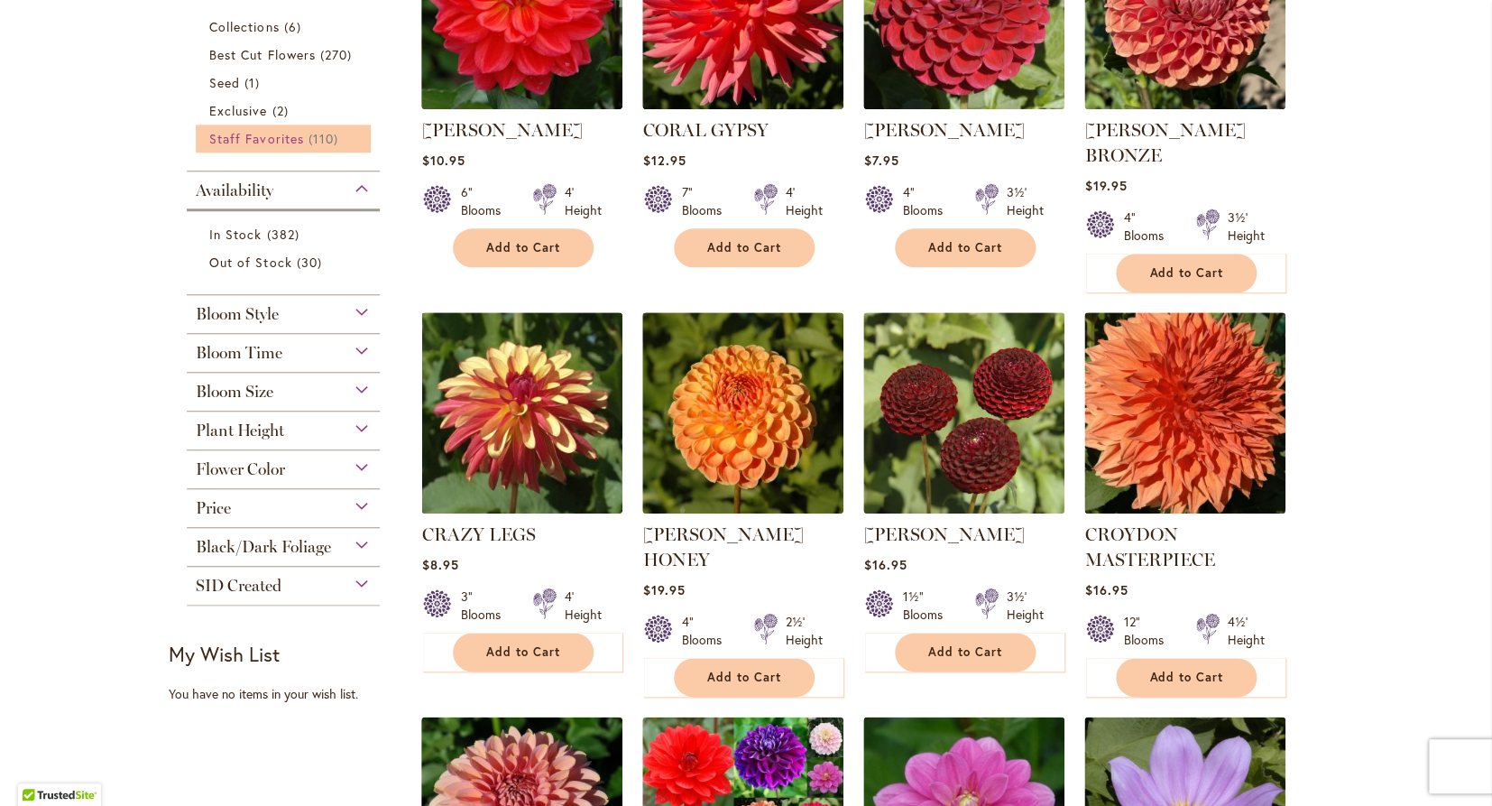
scroll to position [544, 0]
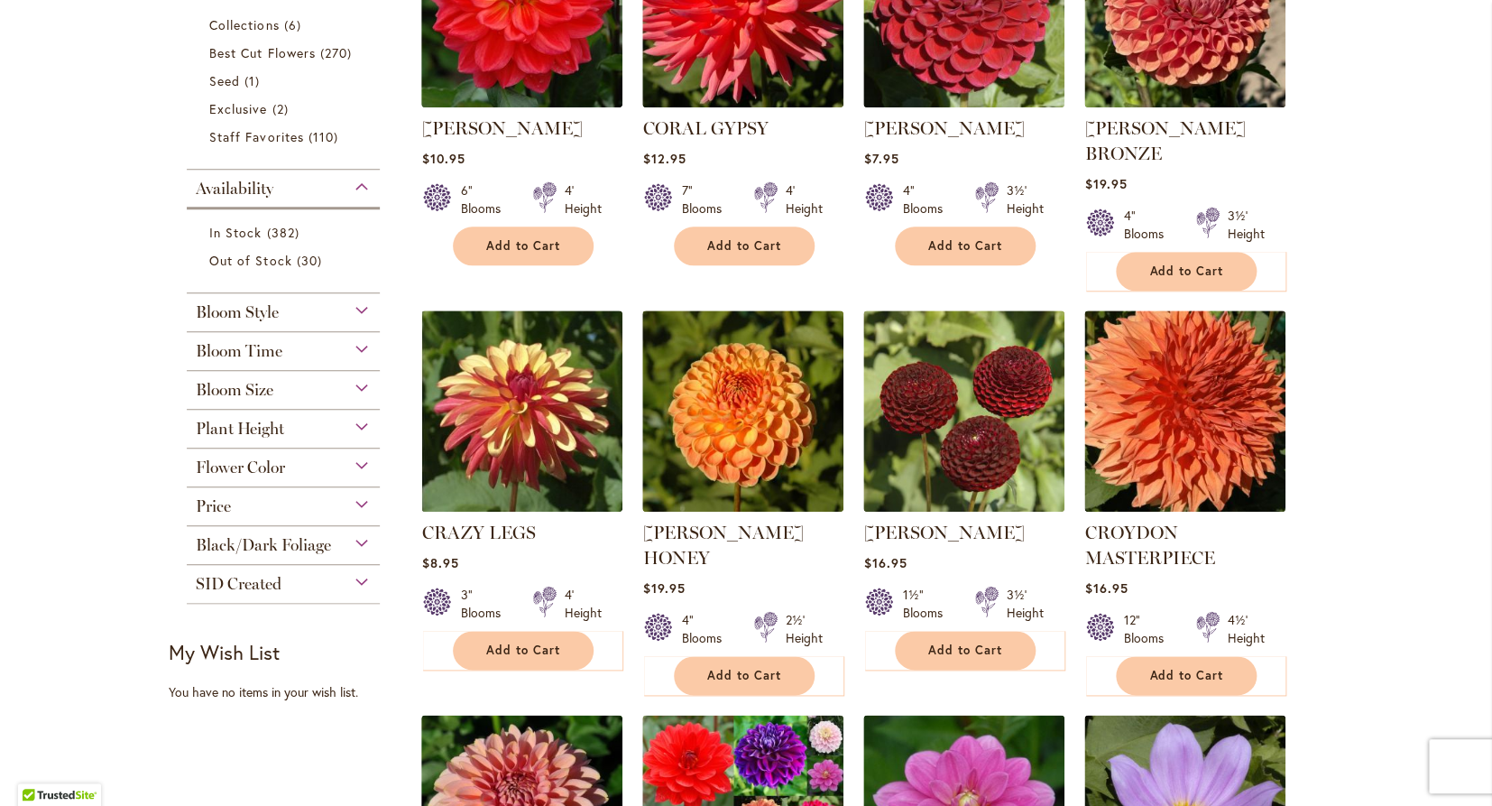
click at [362, 467] on div "Flower Color" at bounding box center [283, 462] width 193 height 29
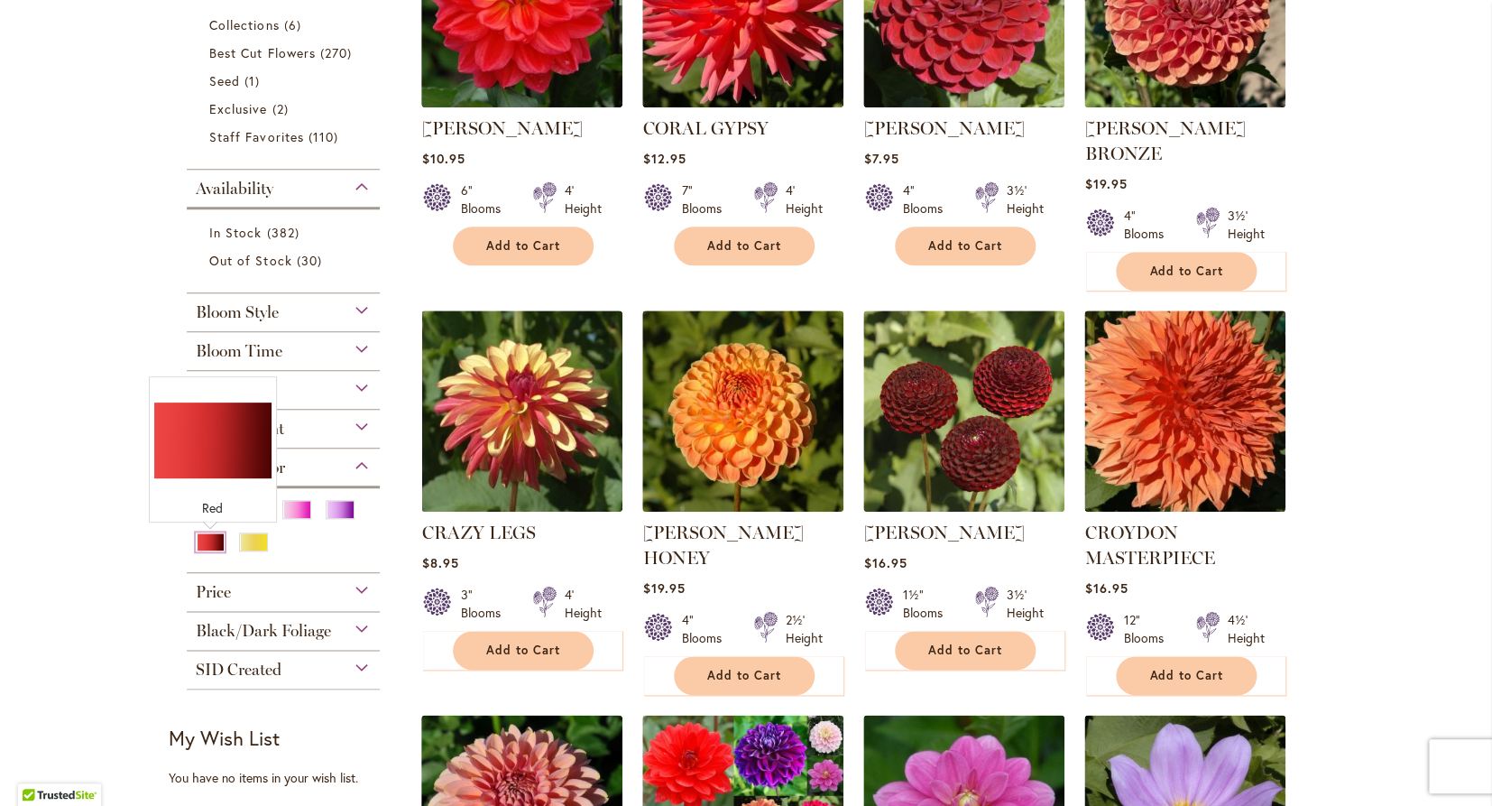
click at [209, 543] on div "Red" at bounding box center [210, 541] width 29 height 19
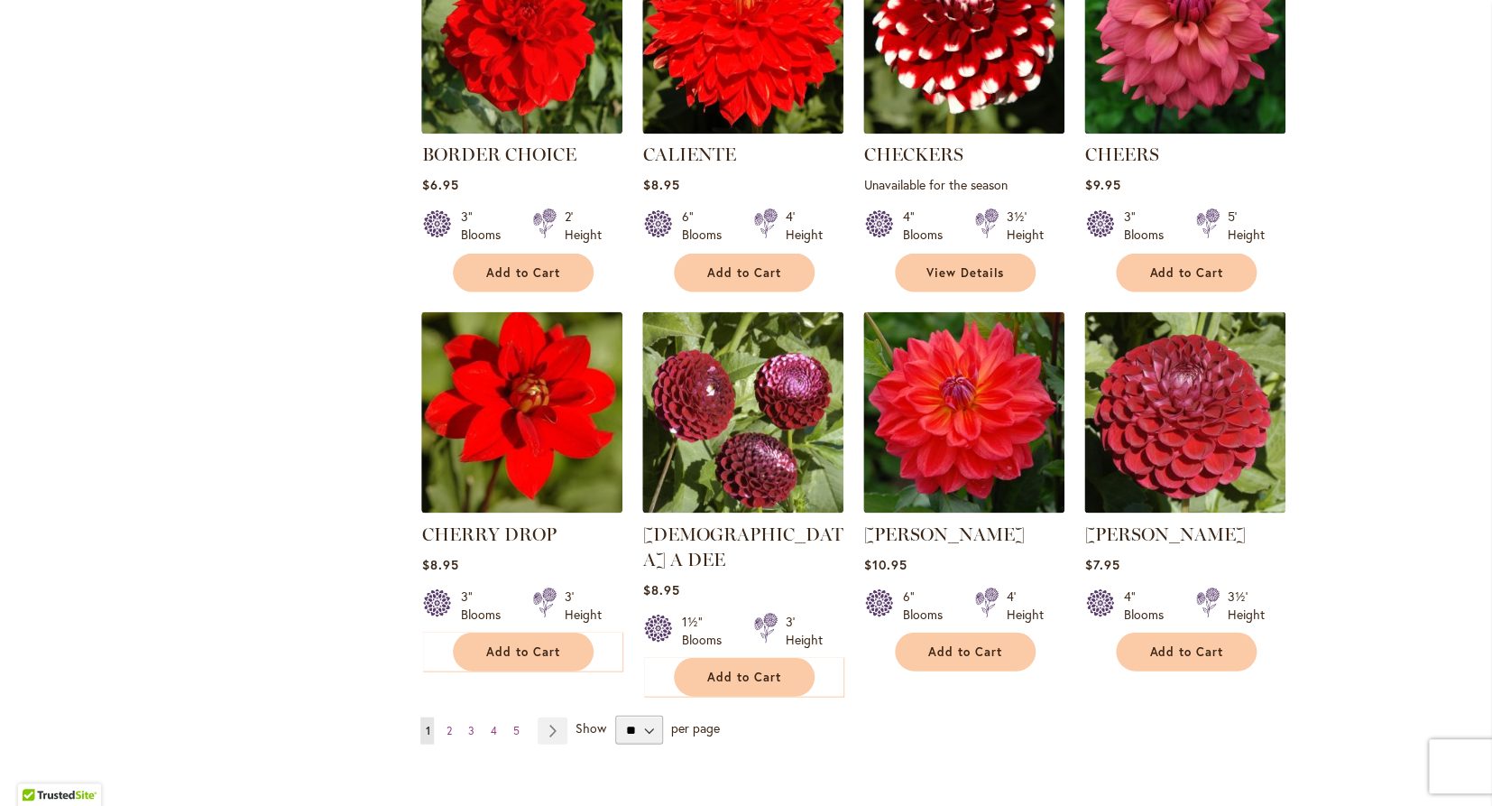
scroll to position [1256, 0]
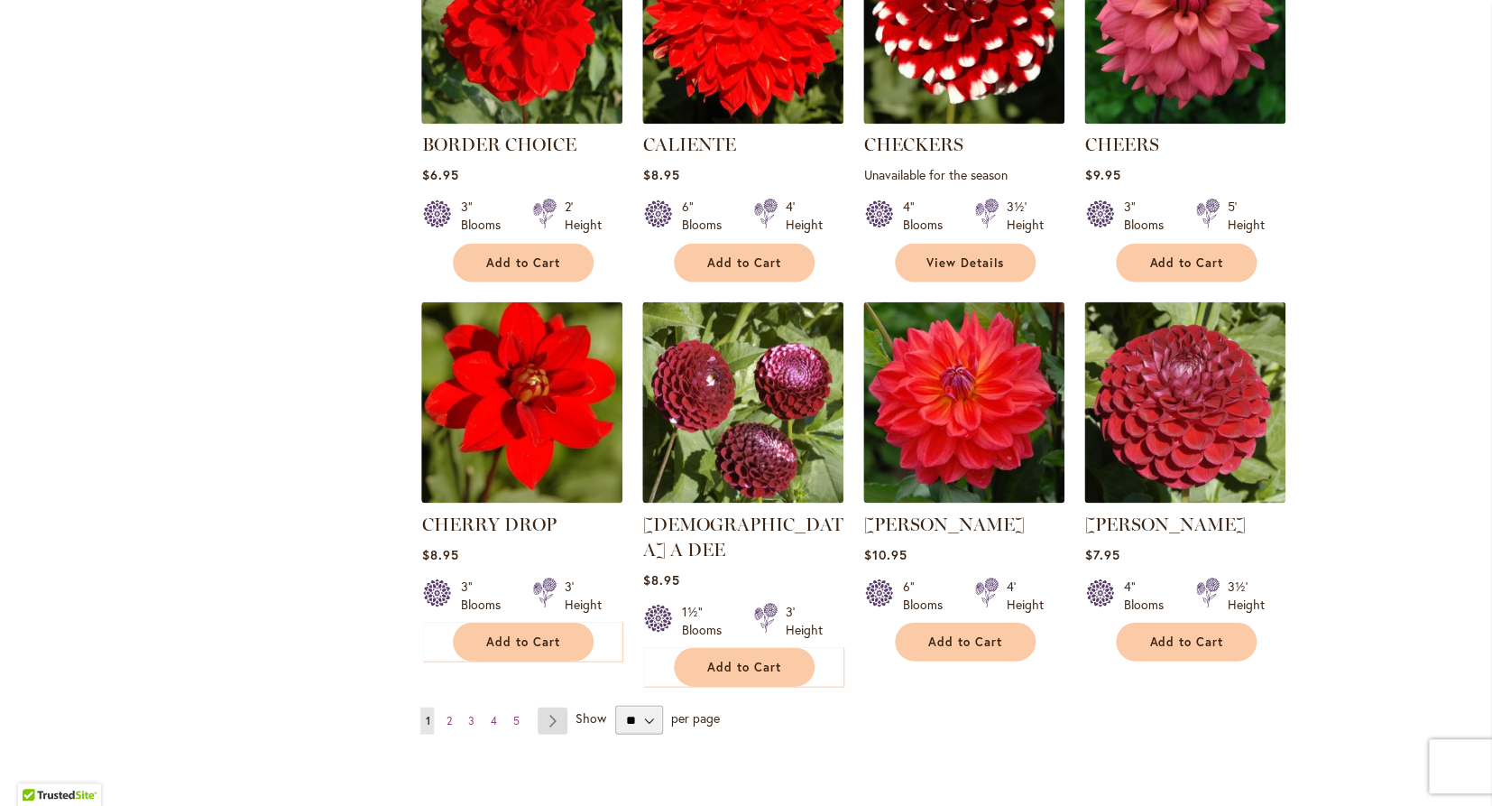
click at [559, 706] on link "Page Next" at bounding box center [553, 719] width 30 height 27
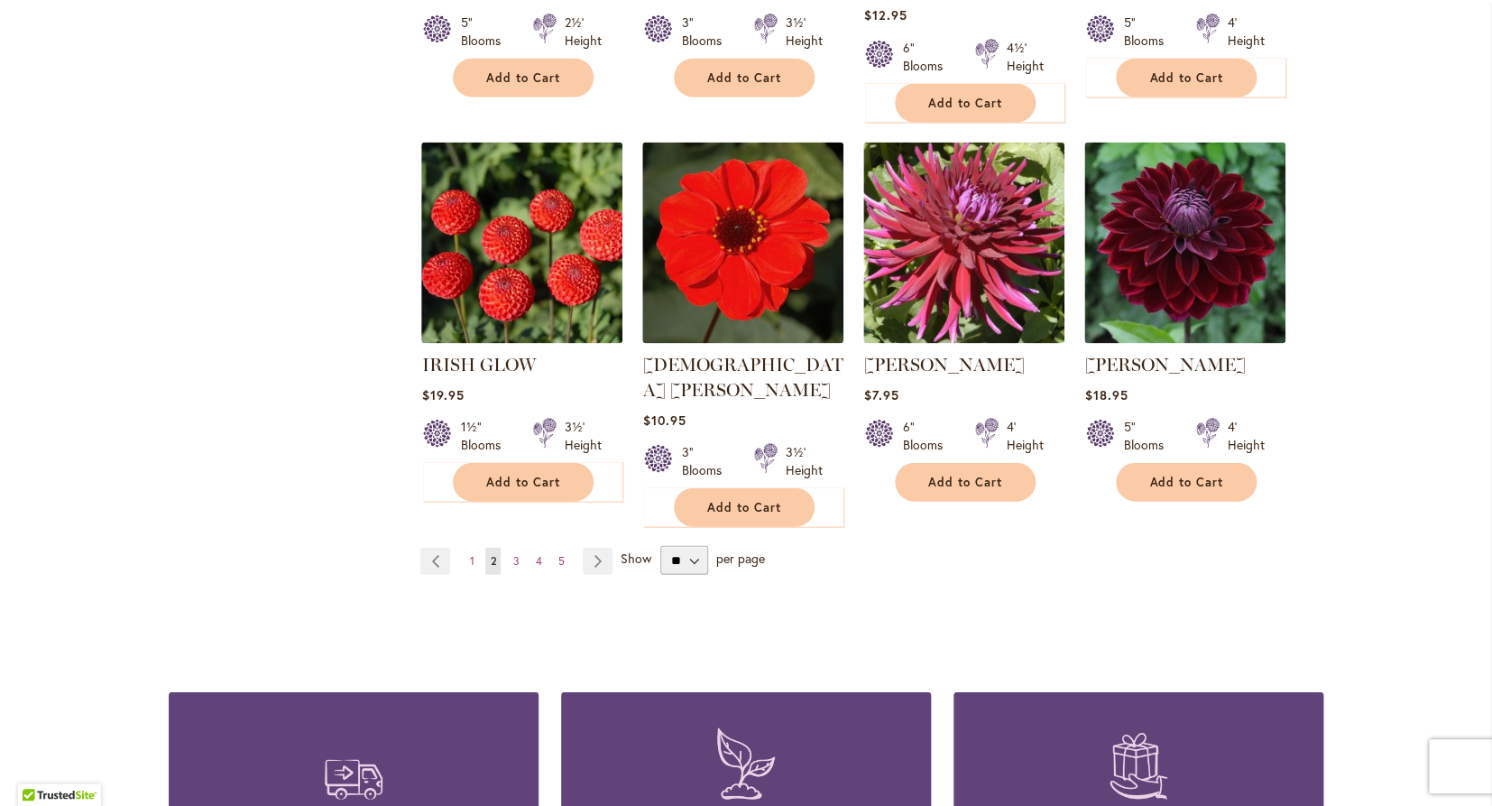
scroll to position [1467, 0]
click at [598, 546] on link "Page Next" at bounding box center [598, 559] width 30 height 27
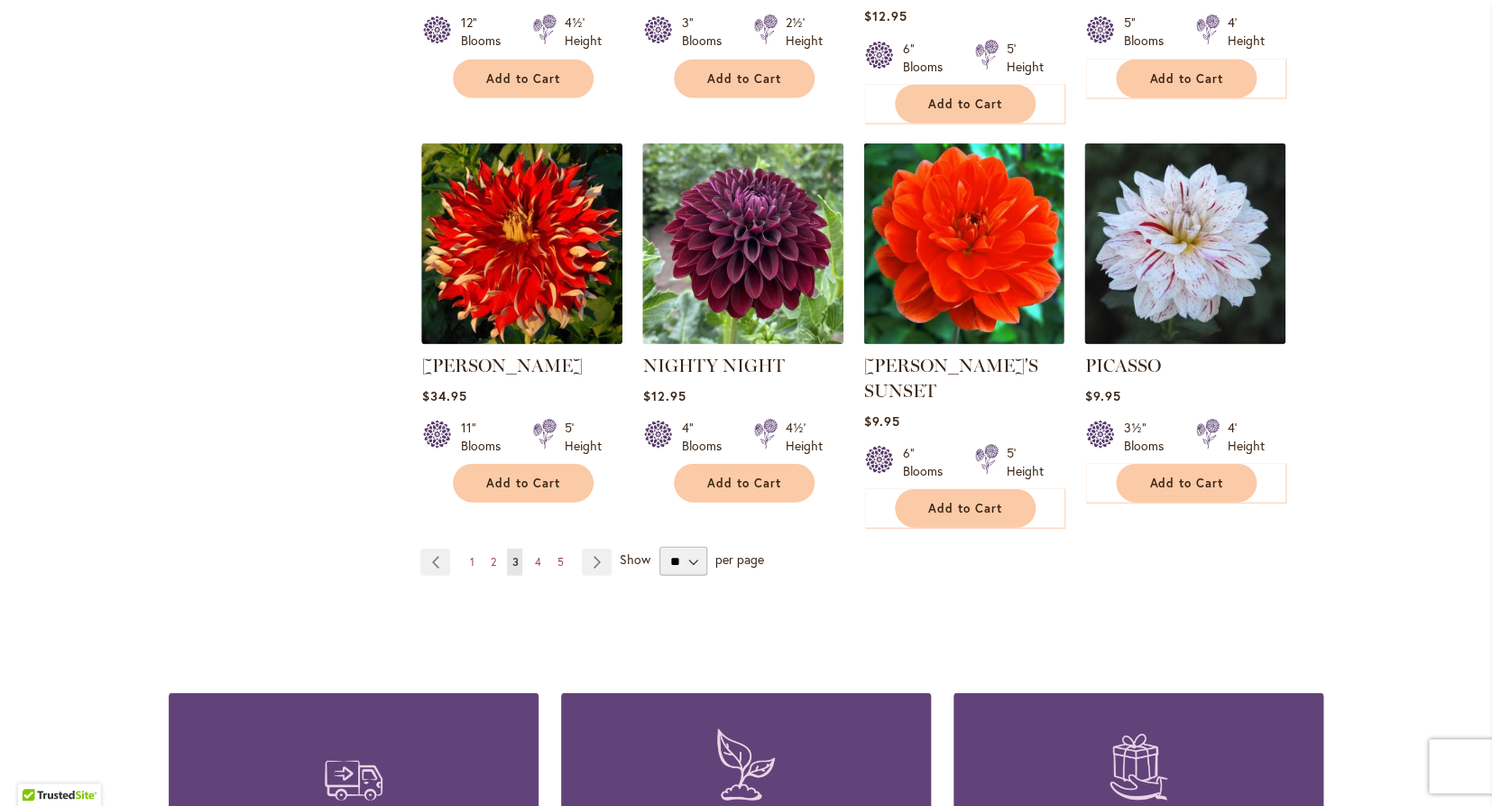
scroll to position [1441, 0]
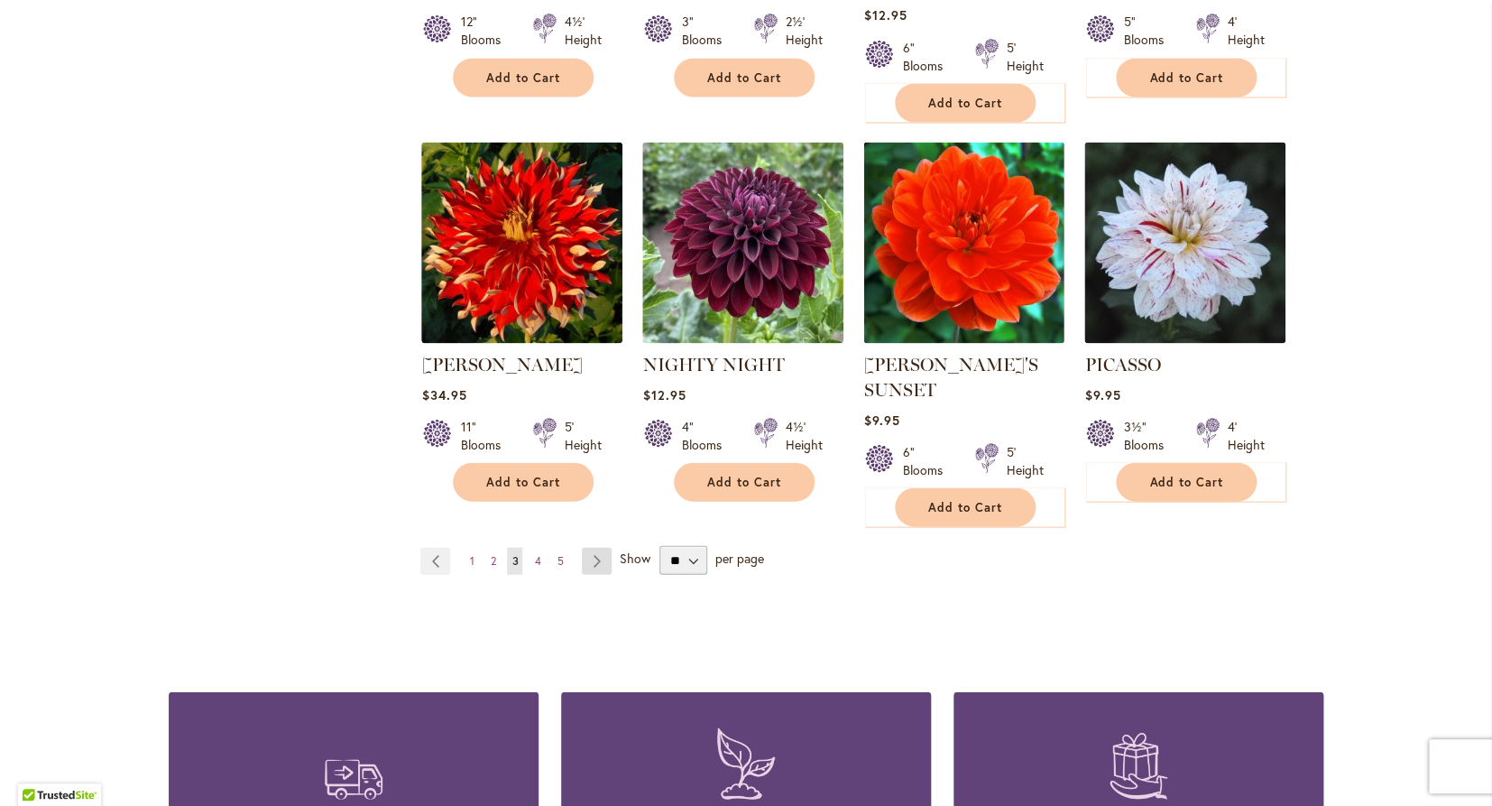
click at [600, 547] on link "Page Next" at bounding box center [597, 560] width 30 height 27
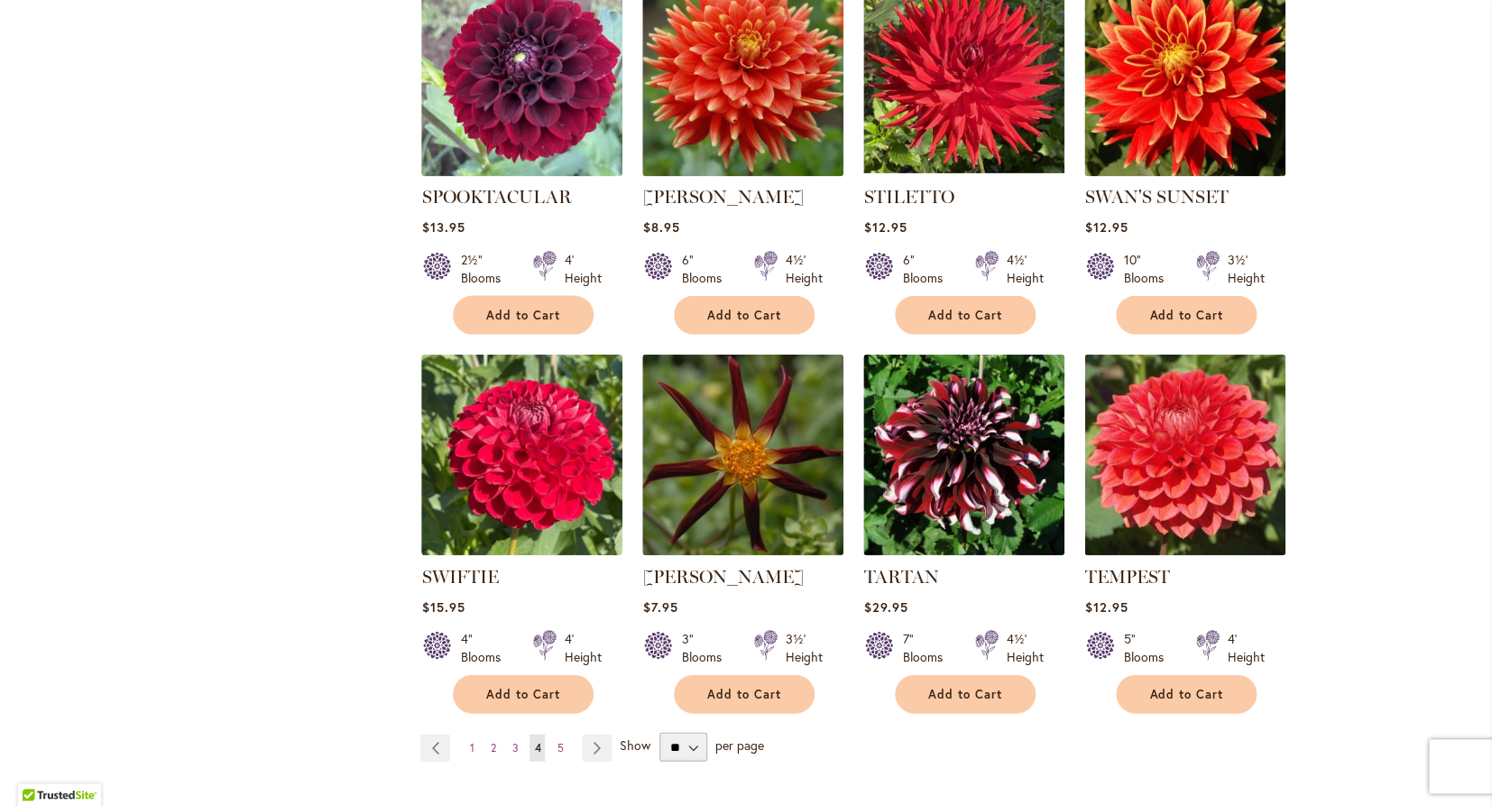
scroll to position [1230, 0]
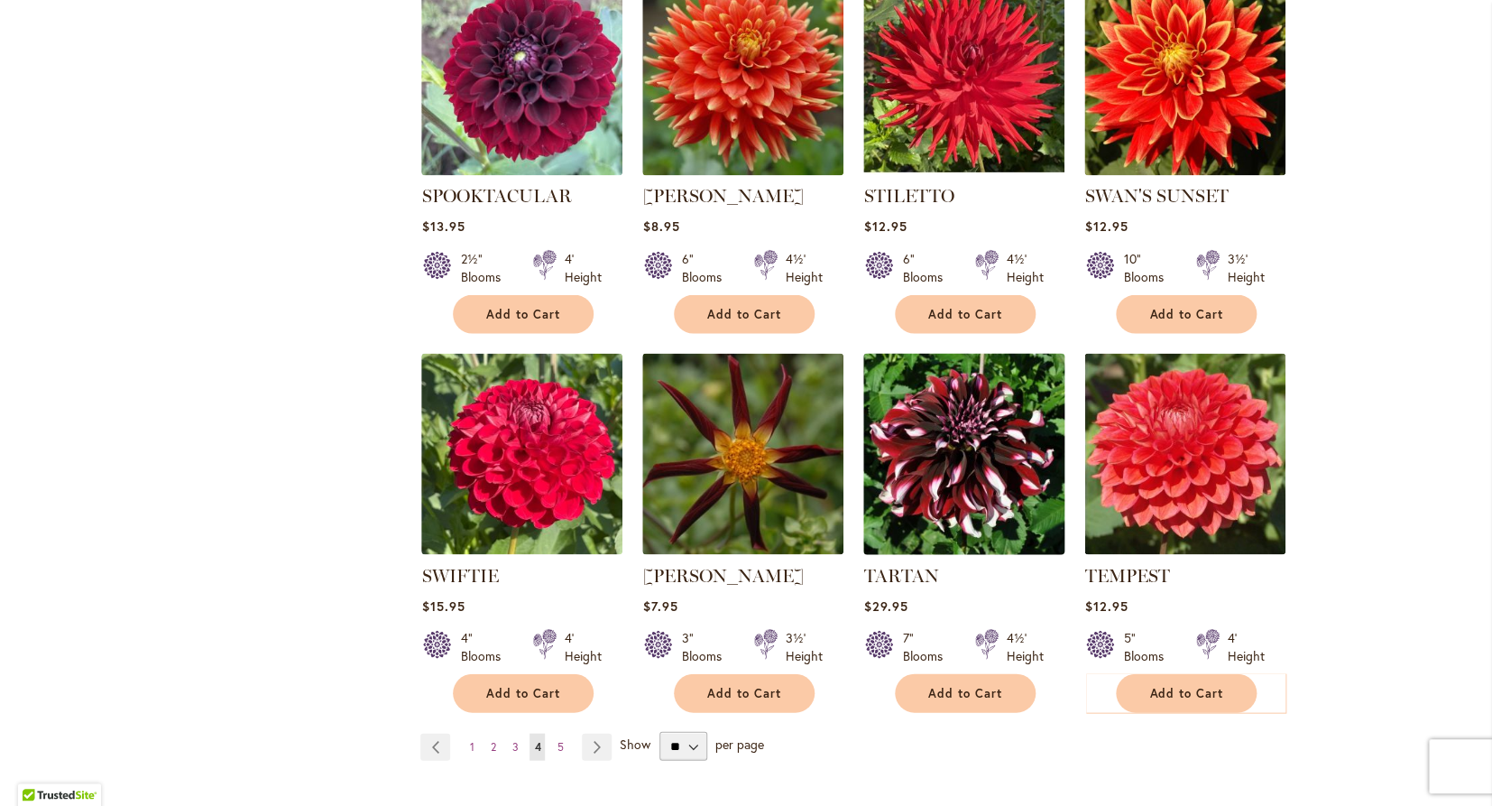
click at [1018, 427] on img at bounding box center [964, 452] width 211 height 211
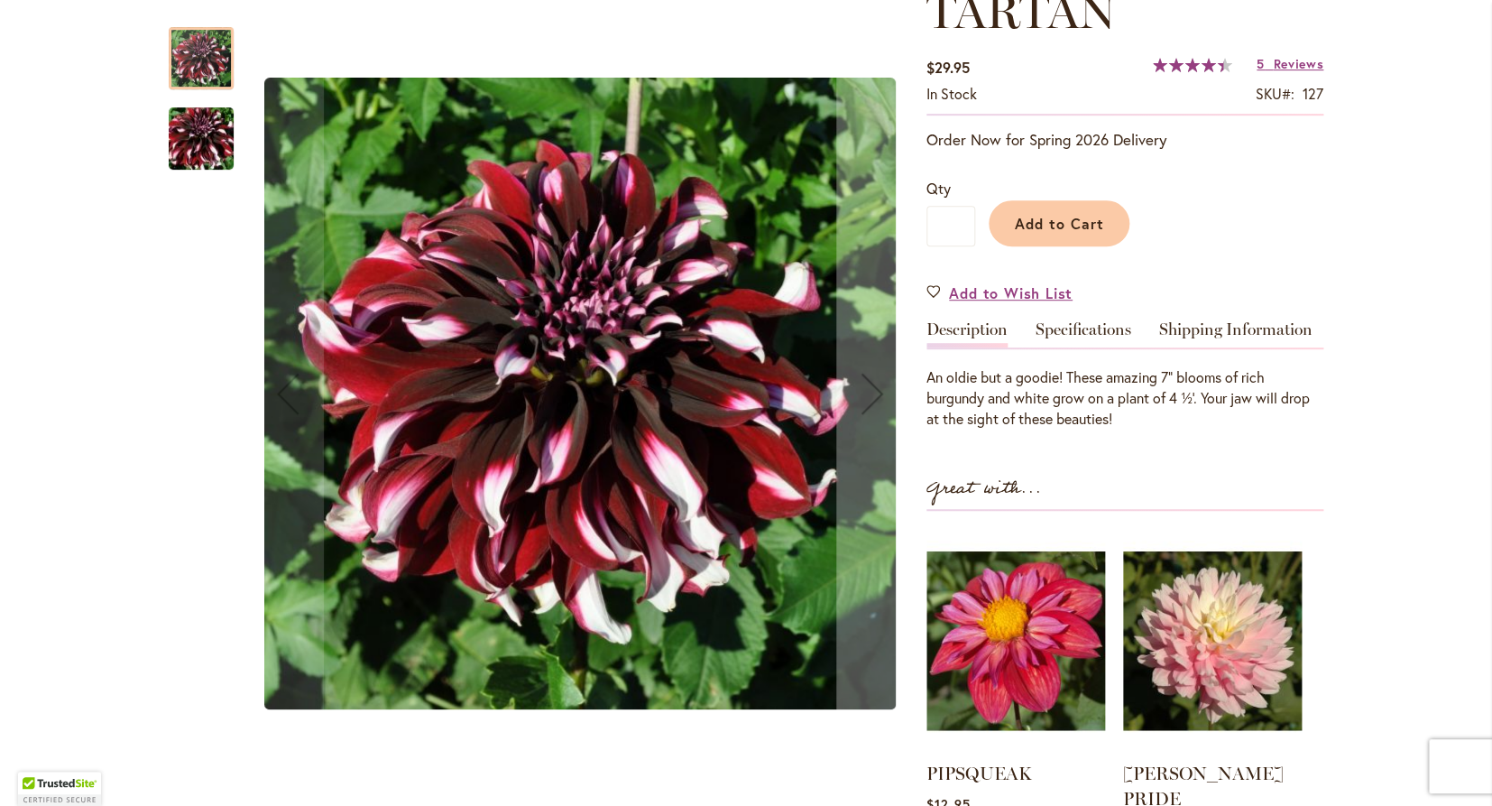
scroll to position [287, 0]
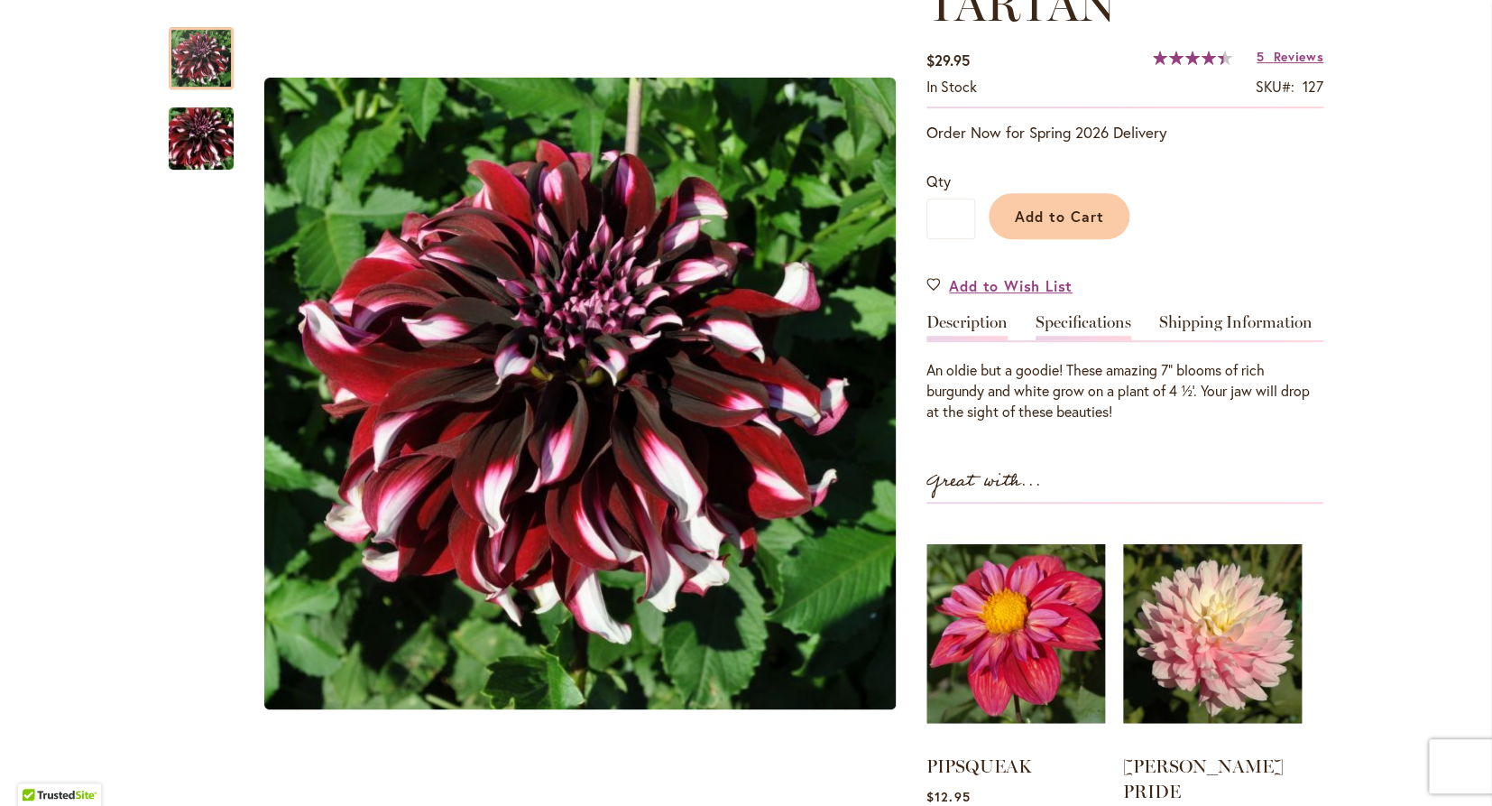
click at [1063, 315] on link "Specifications" at bounding box center [1084, 327] width 96 height 26
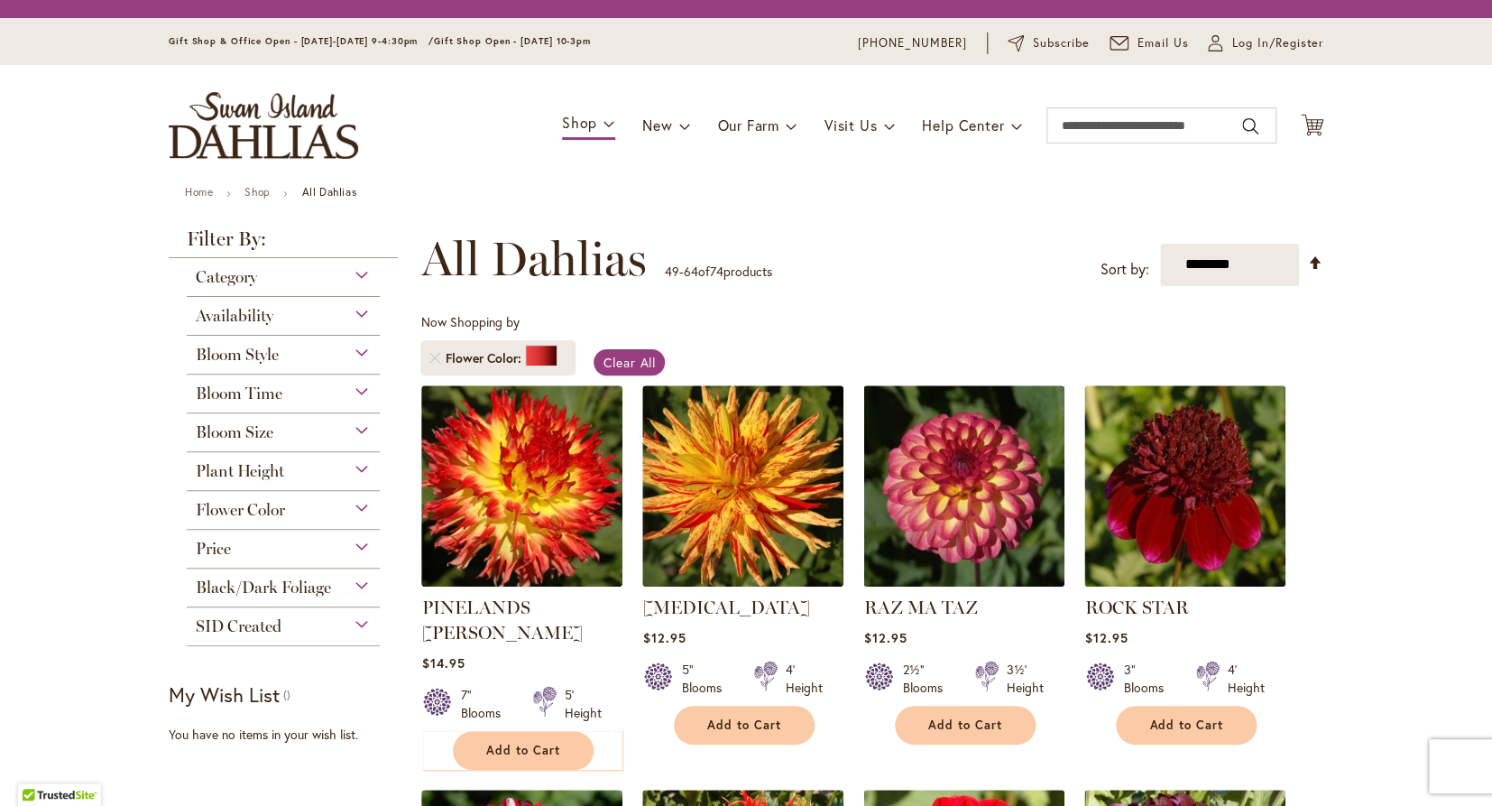
scroll to position [1230, 0]
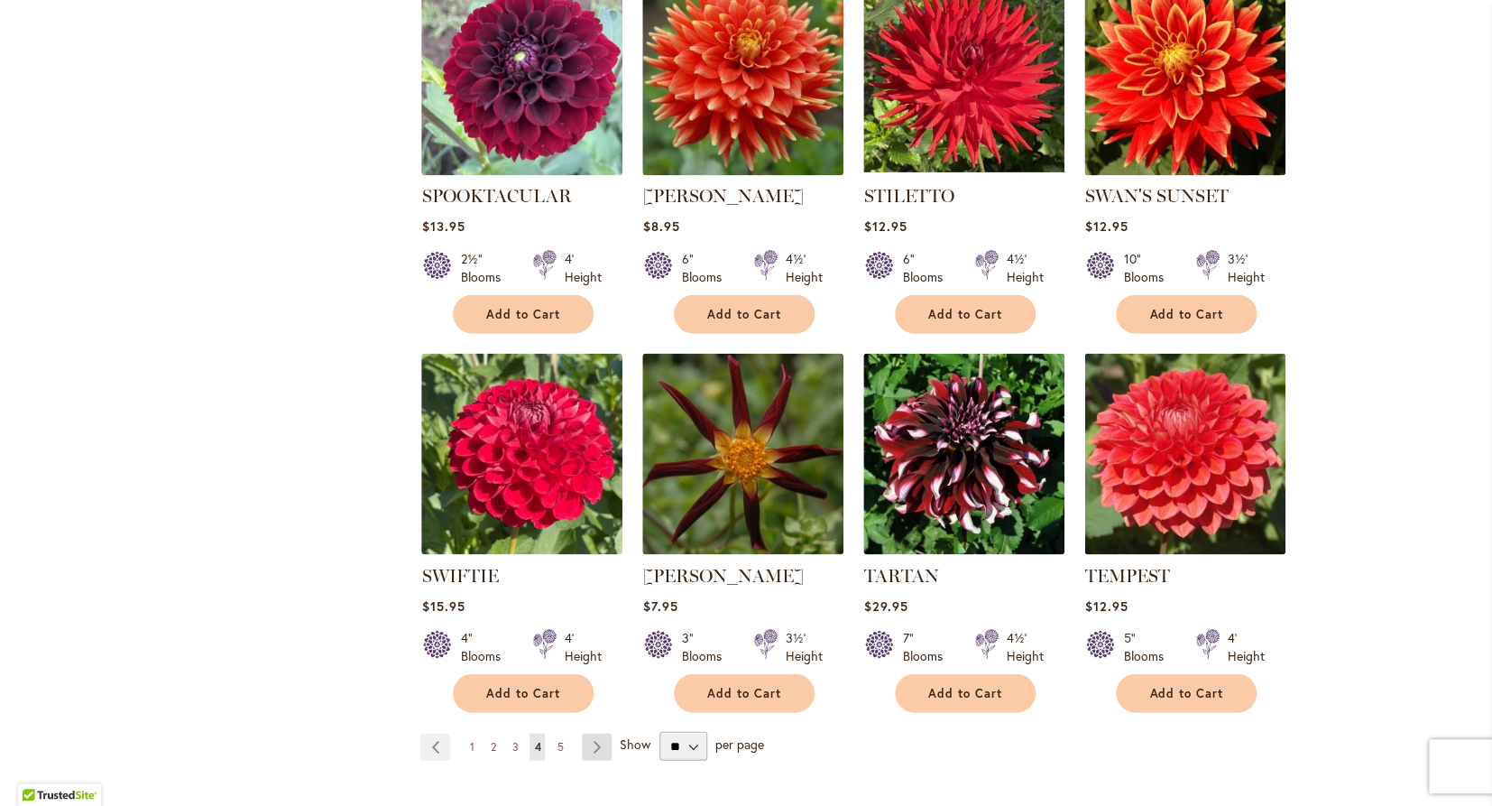
click at [602, 733] on link "Page Next" at bounding box center [597, 746] width 30 height 27
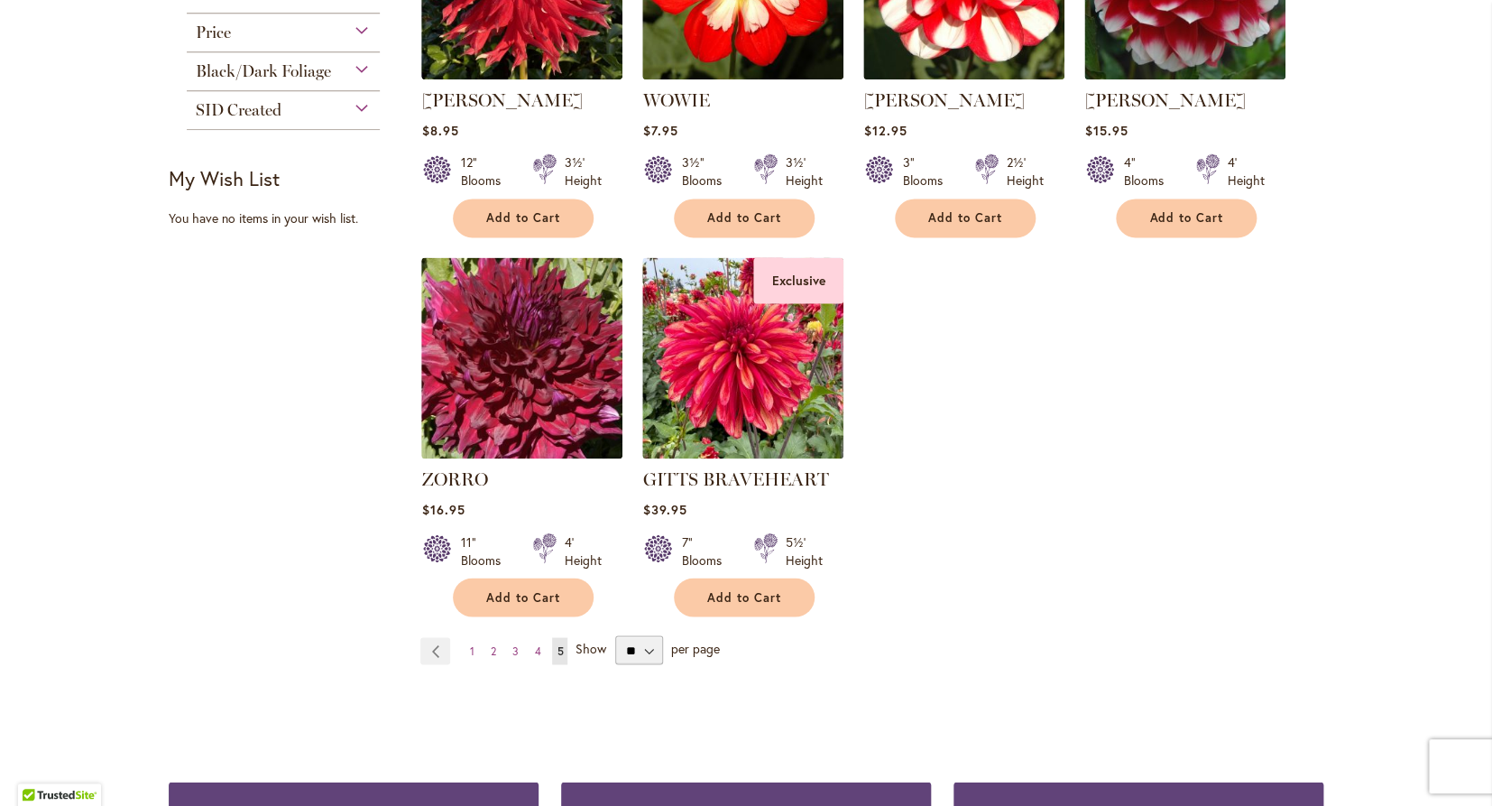
scroll to position [951, 0]
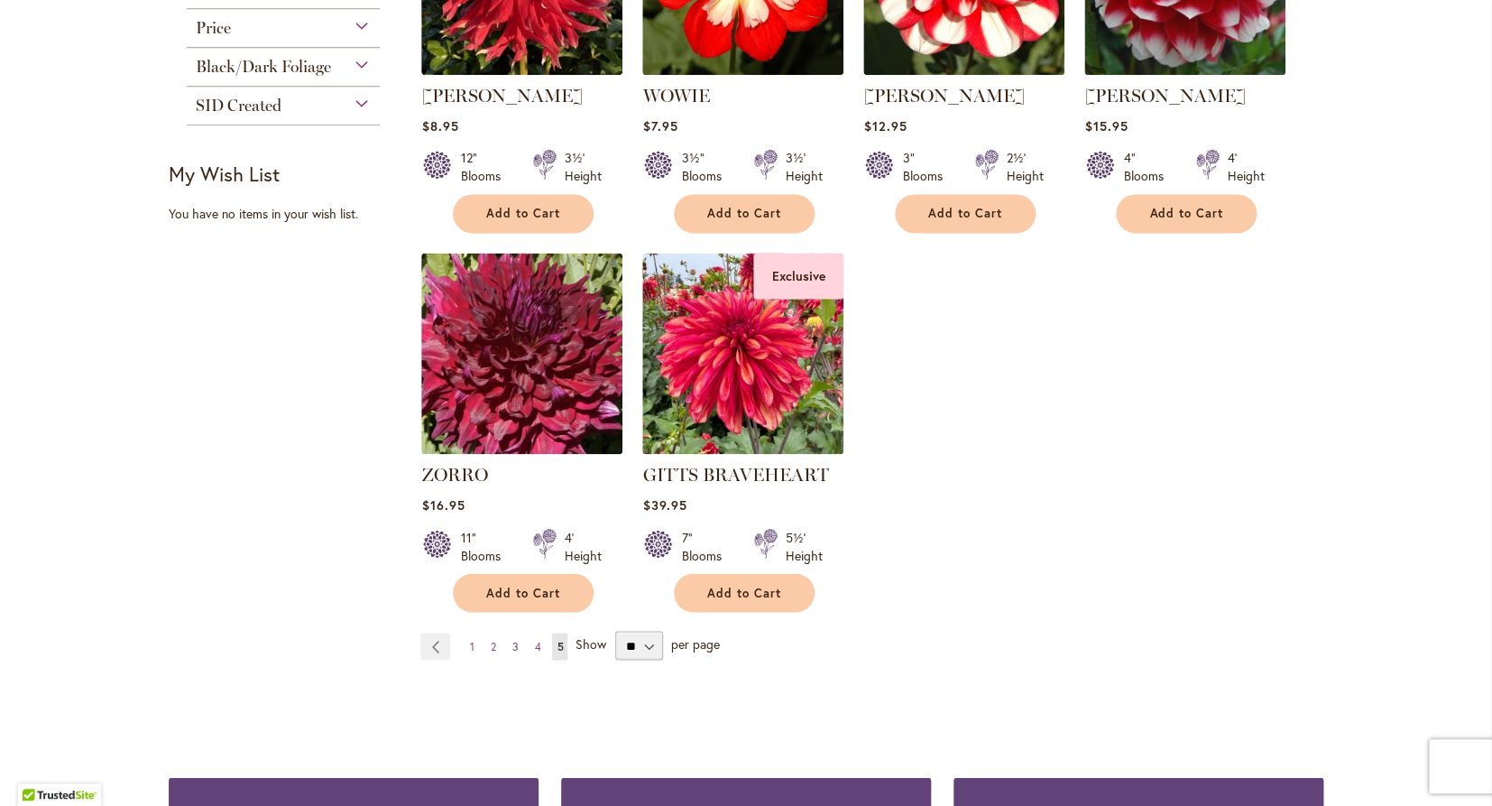
click at [514, 639] on span "3" at bounding box center [515, 646] width 6 height 14
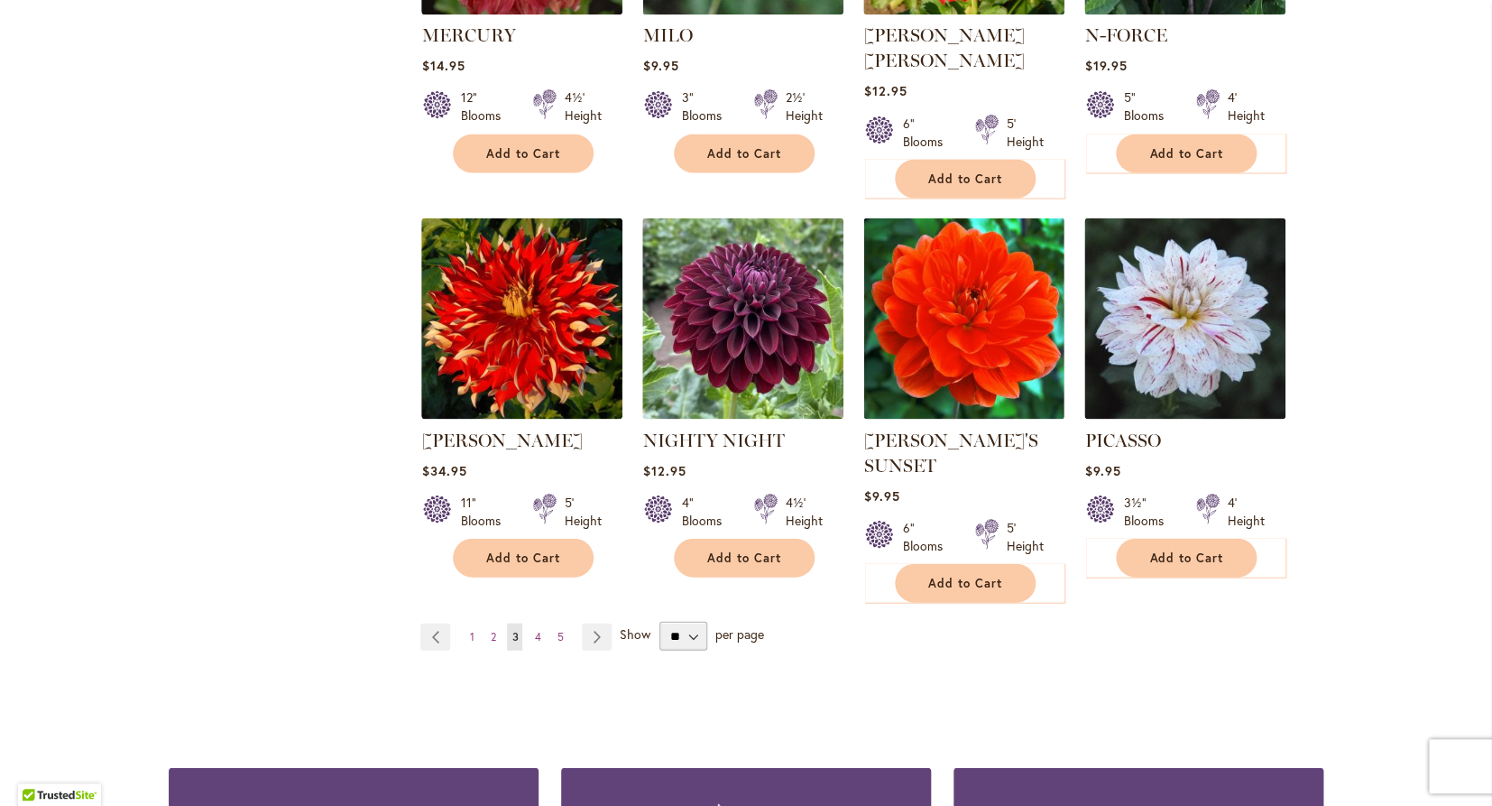
scroll to position [1428, 0]
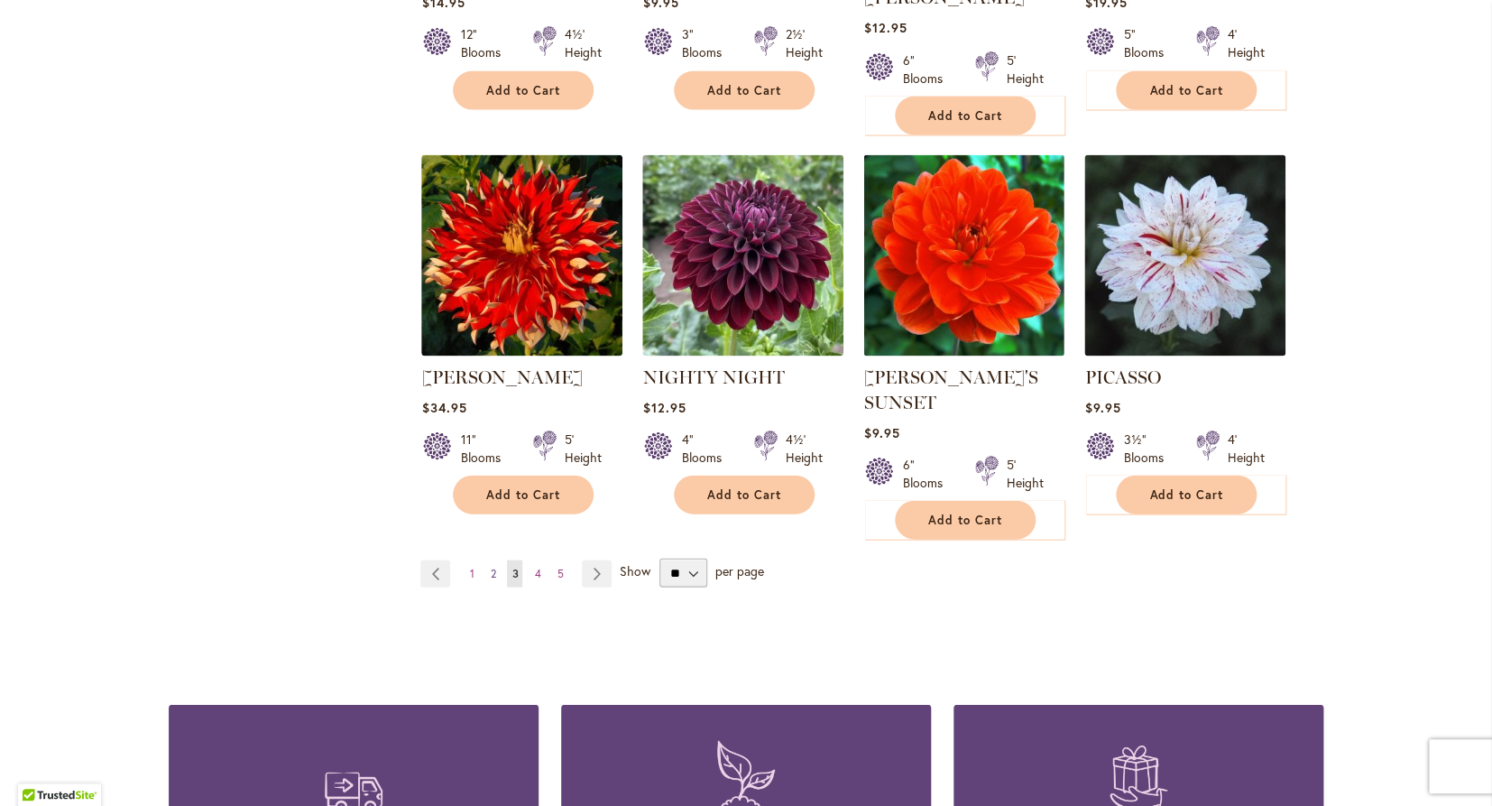
click at [490, 559] on link "Page 2" at bounding box center [492, 572] width 14 height 27
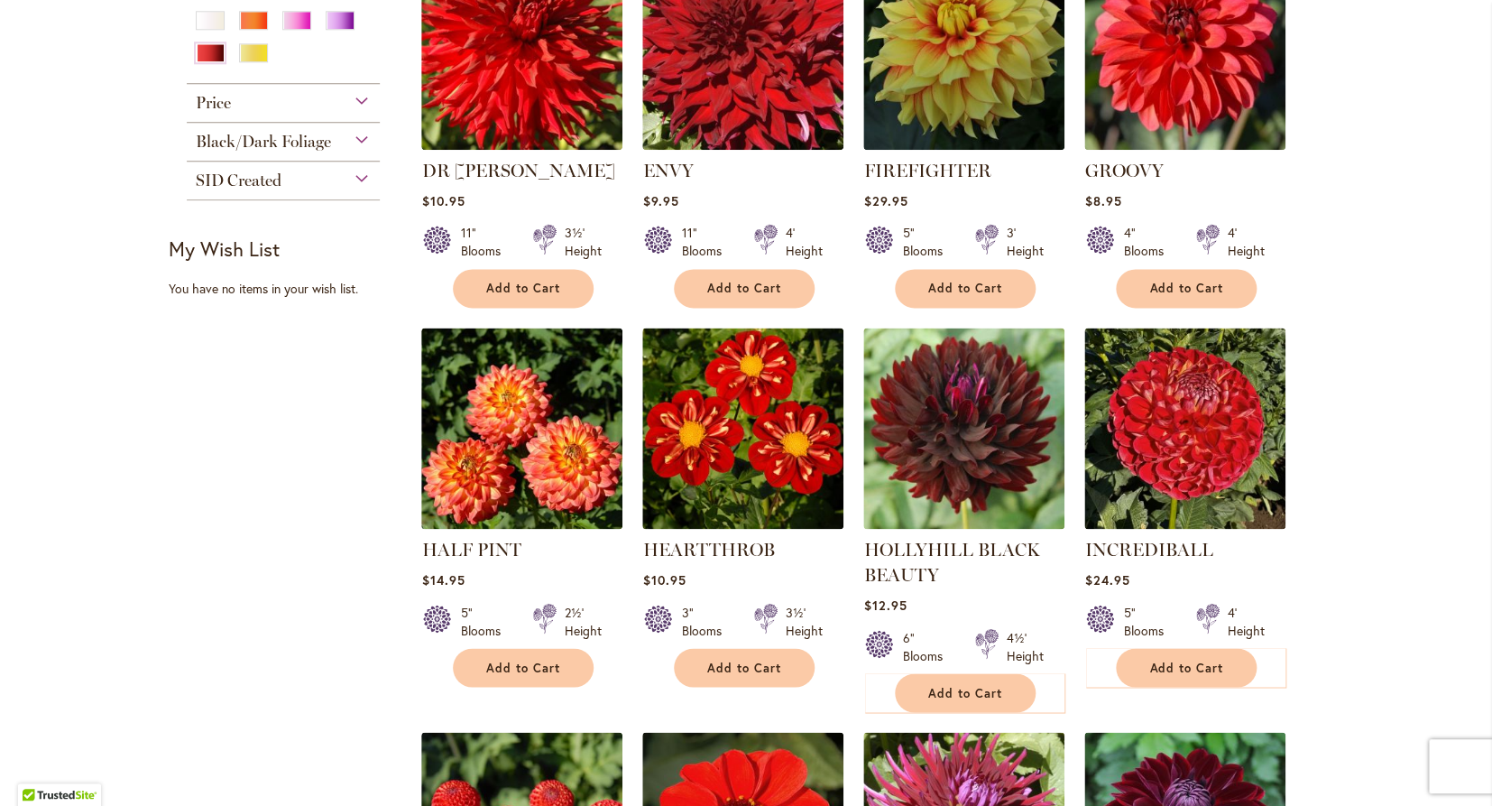
scroll to position [880, 0]
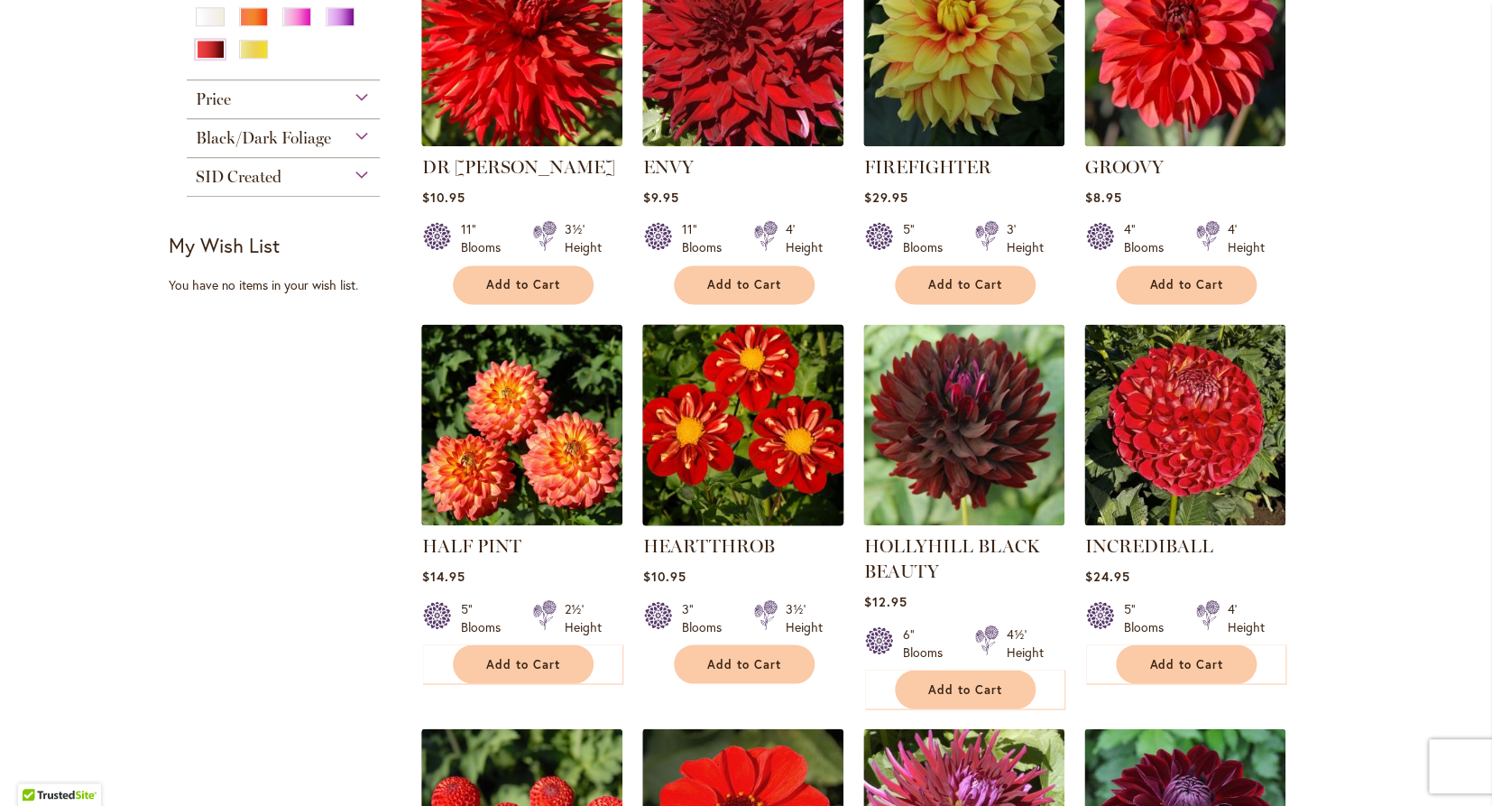
click at [727, 453] on img at bounding box center [743, 423] width 211 height 211
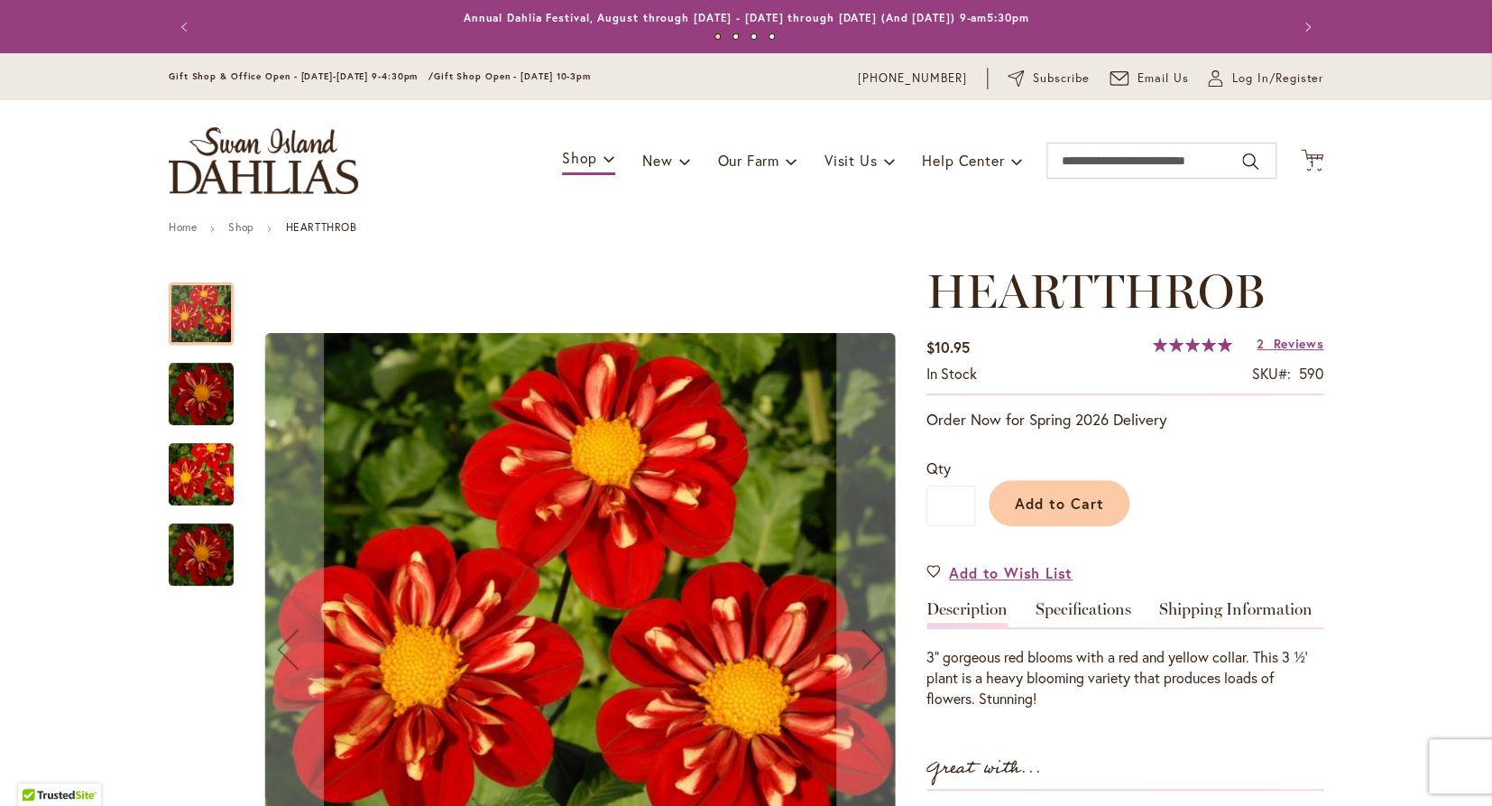
click at [219, 392] on img "HEARTTHROB" at bounding box center [201, 394] width 65 height 65
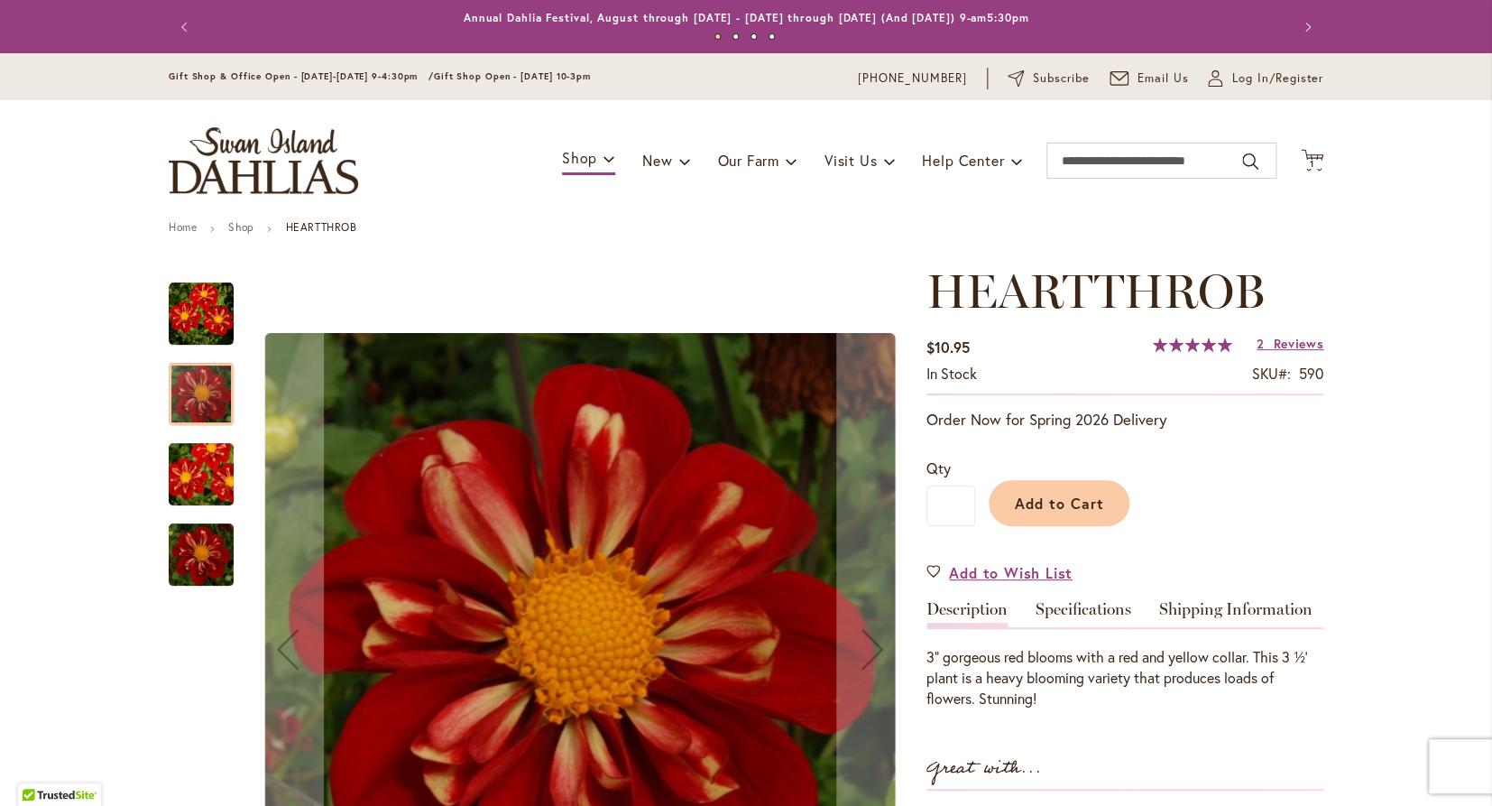
click at [213, 450] on img "HEARTTHROB" at bounding box center [201, 474] width 130 height 87
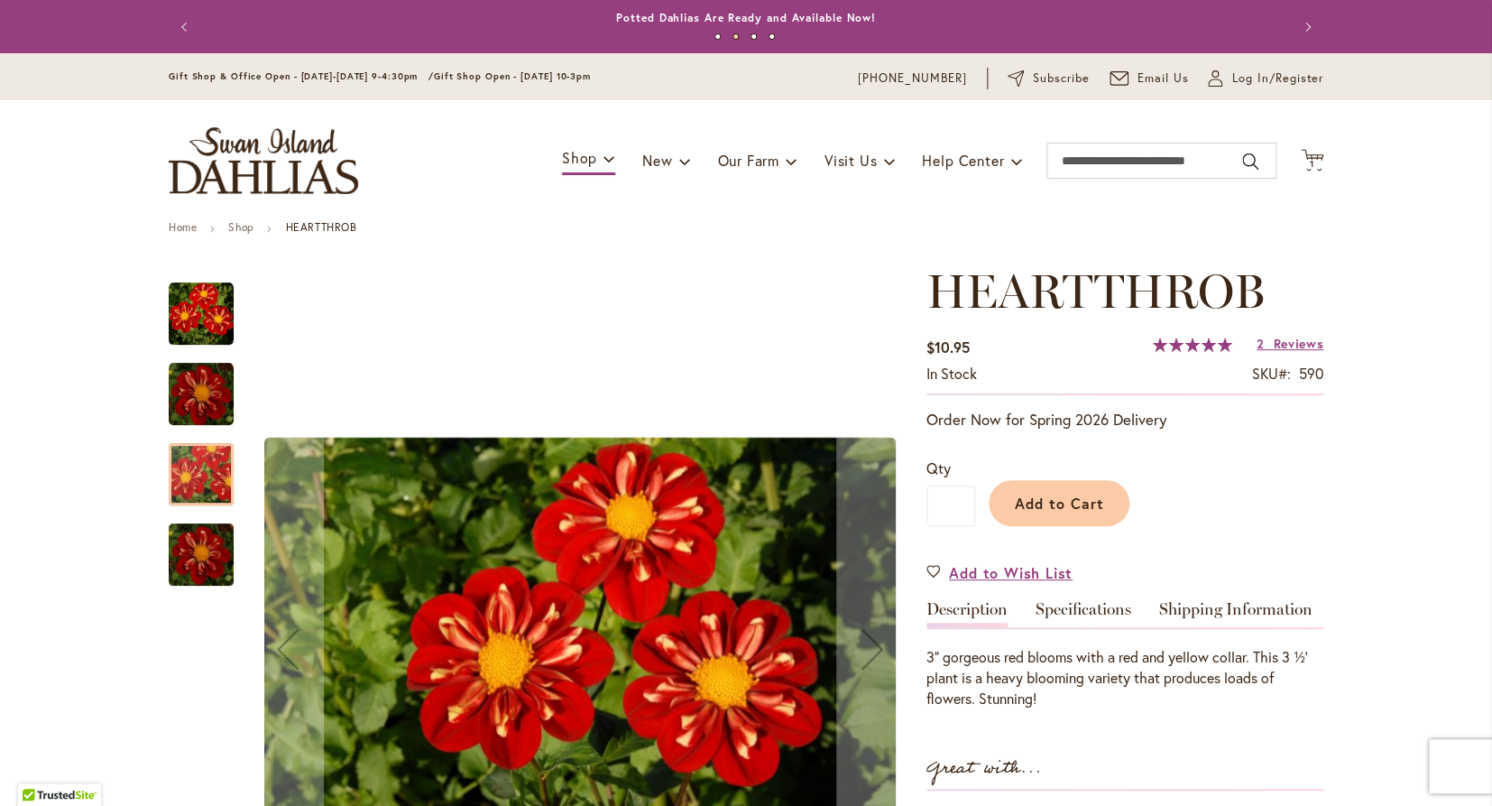
click at [222, 549] on img "HEARTTHROB" at bounding box center [201, 554] width 65 height 72
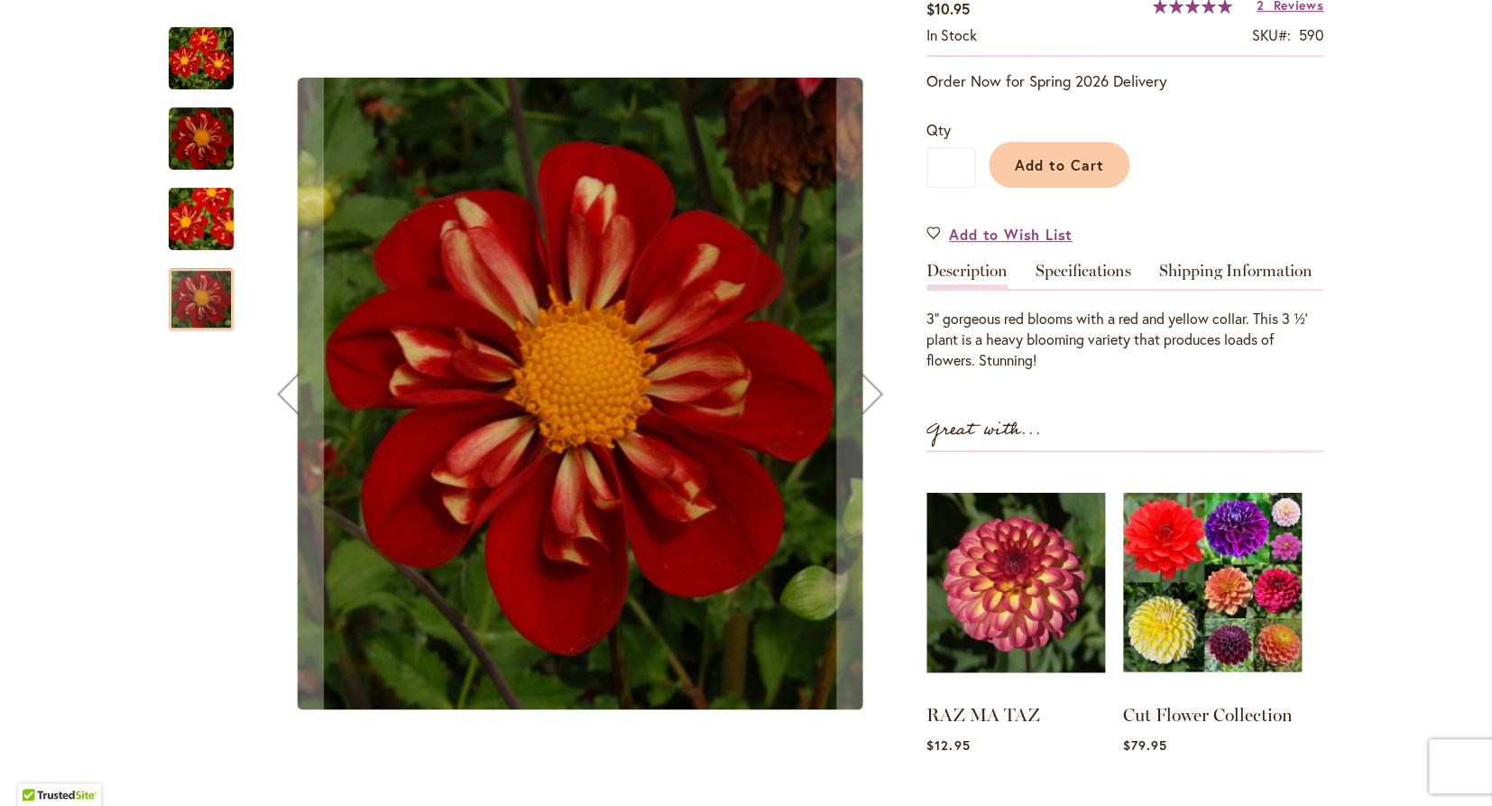
scroll to position [343, 0]
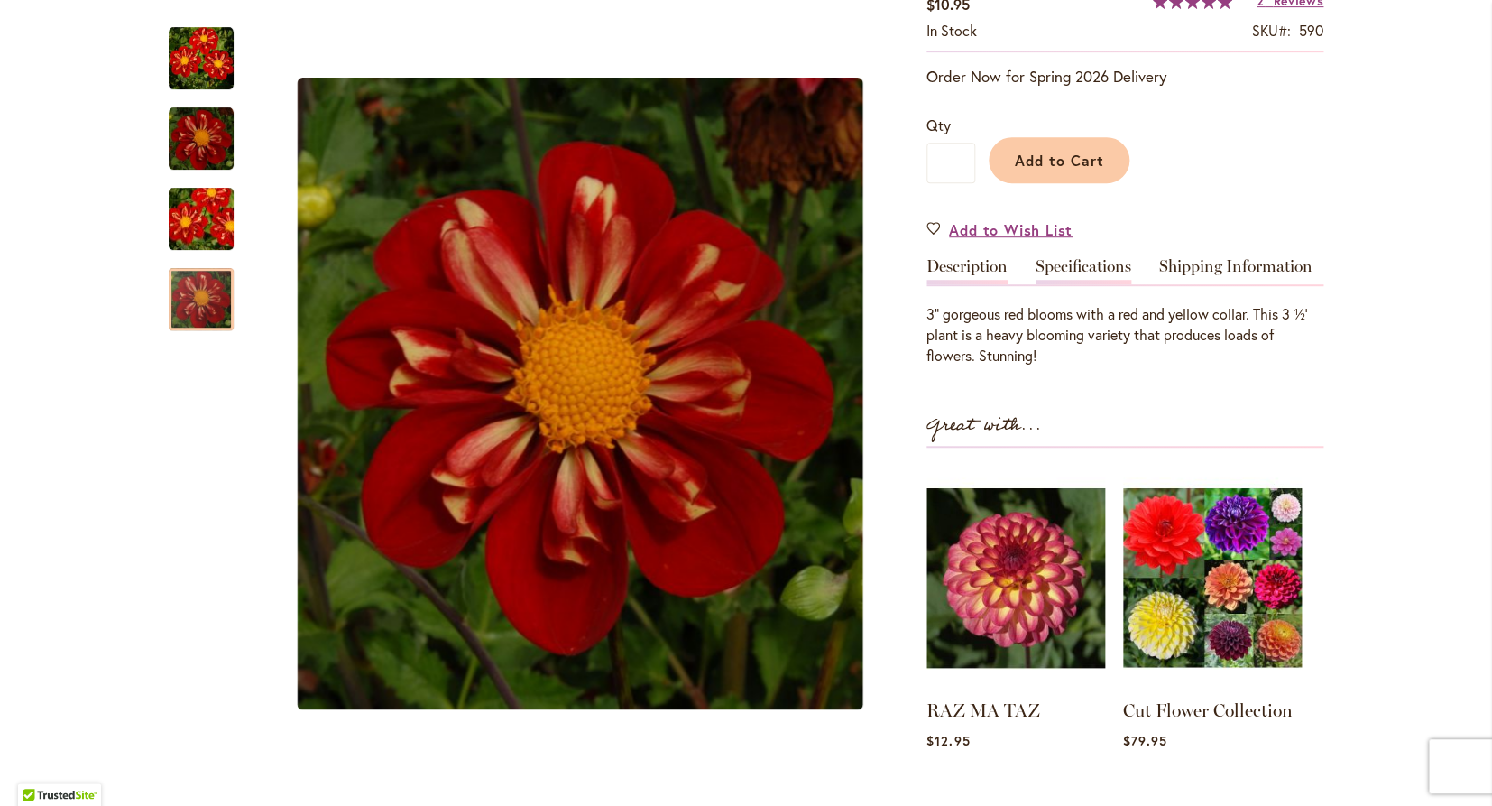
click at [1074, 266] on link "Specifications" at bounding box center [1084, 271] width 96 height 26
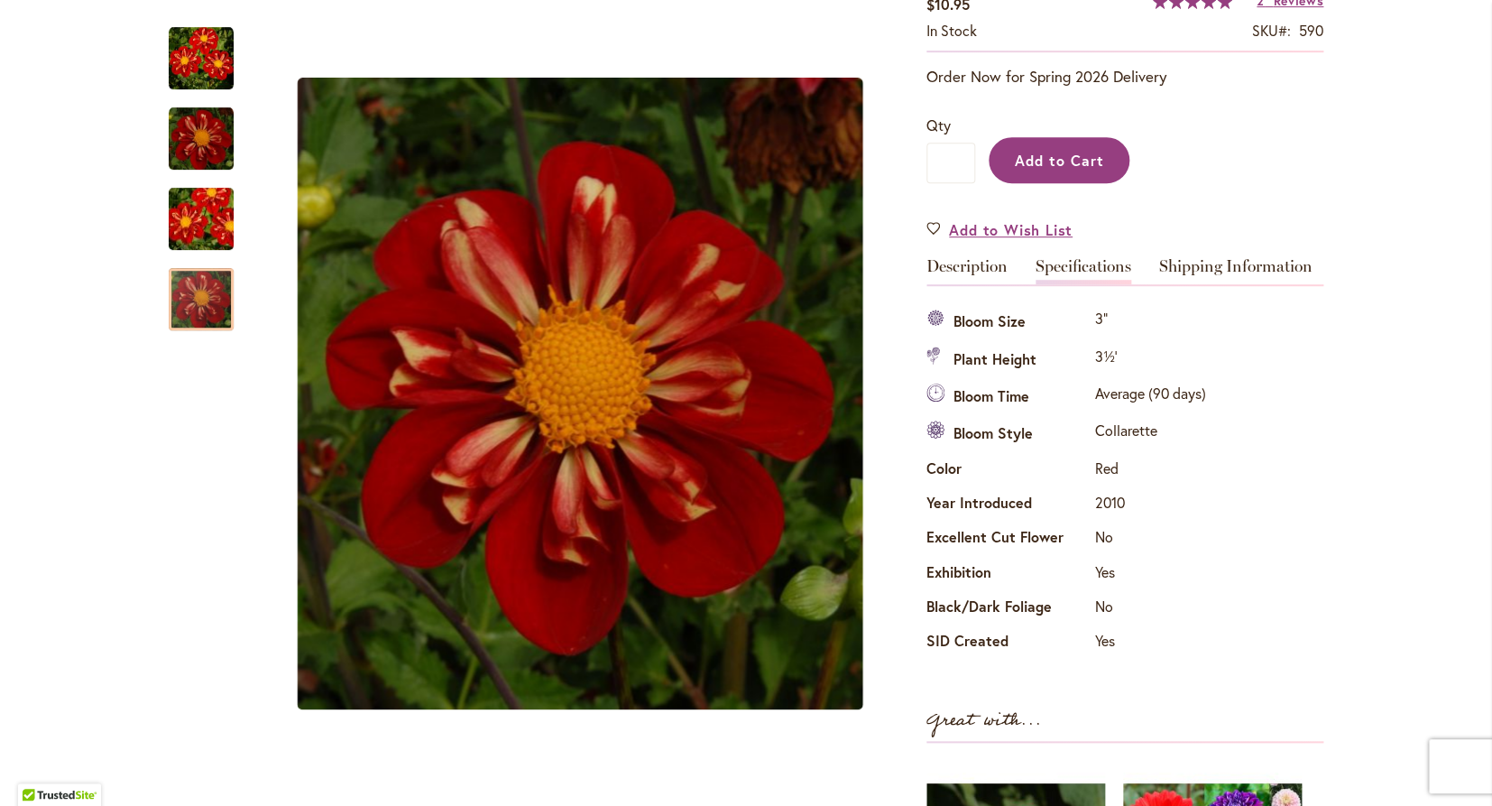
click at [1057, 164] on span "Add to Cart" at bounding box center [1059, 160] width 89 height 19
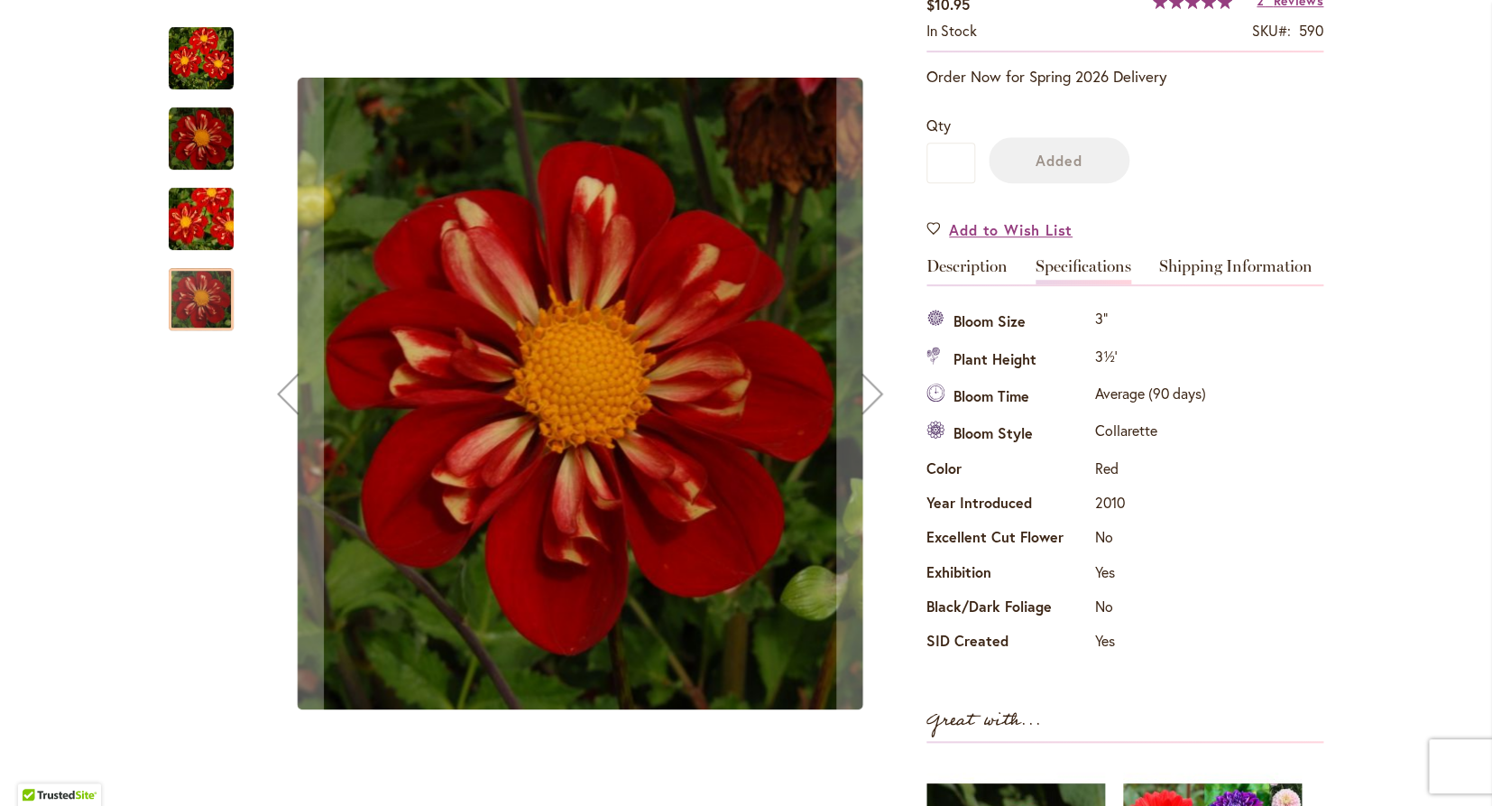
scroll to position [390, 0]
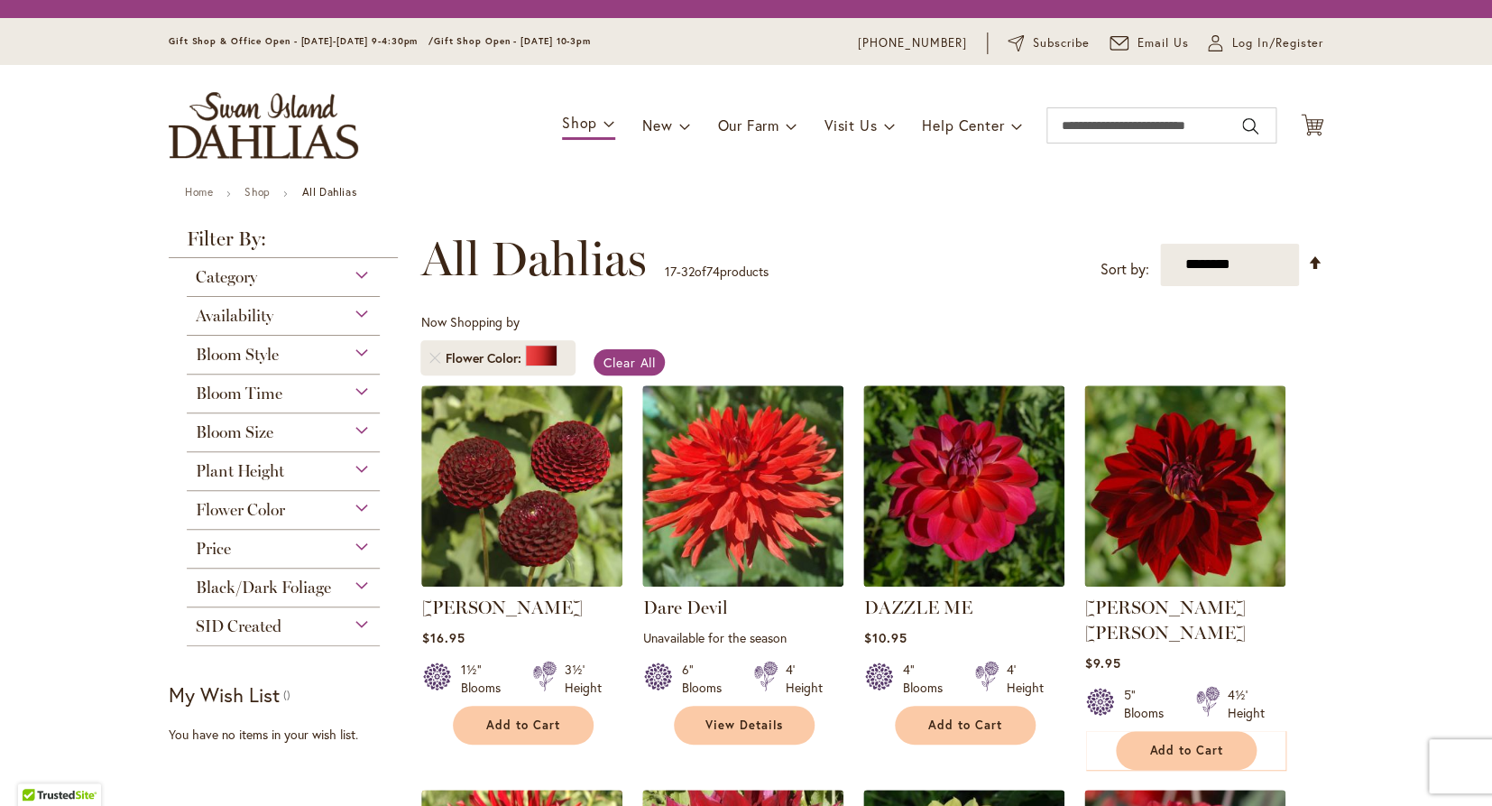
scroll to position [880, 0]
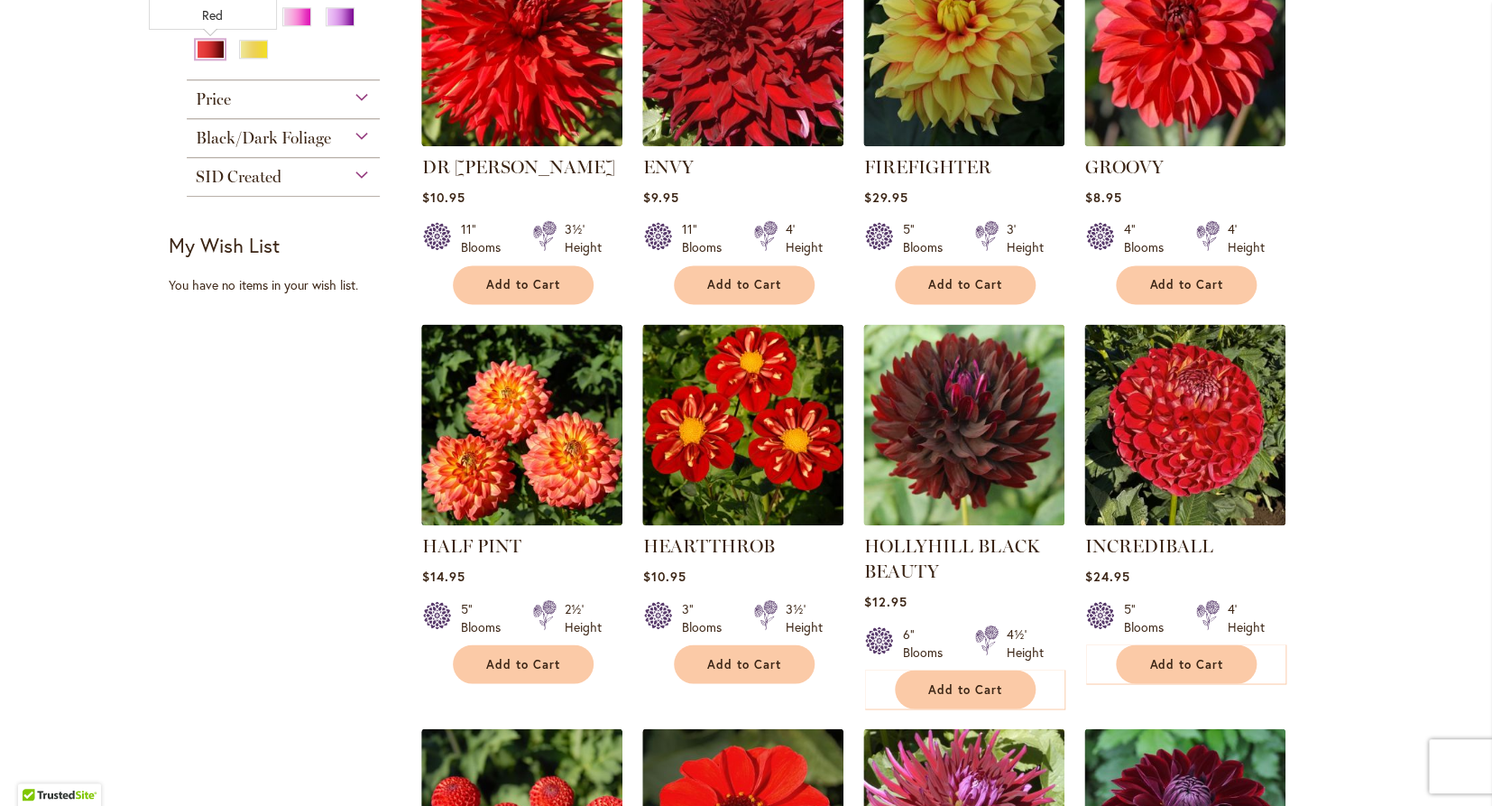
click at [215, 47] on div "Red" at bounding box center [210, 49] width 29 height 19
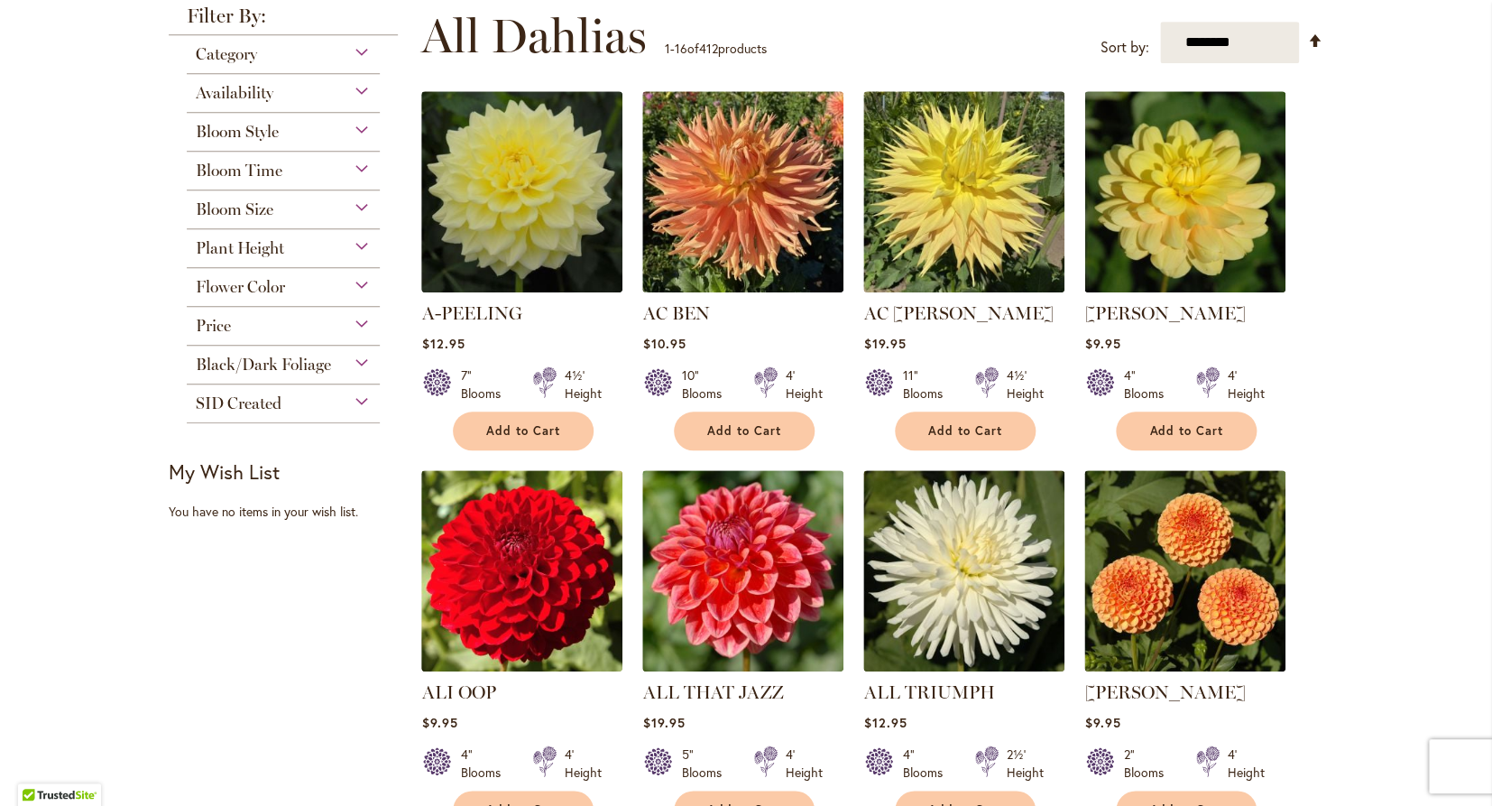
scroll to position [362, 0]
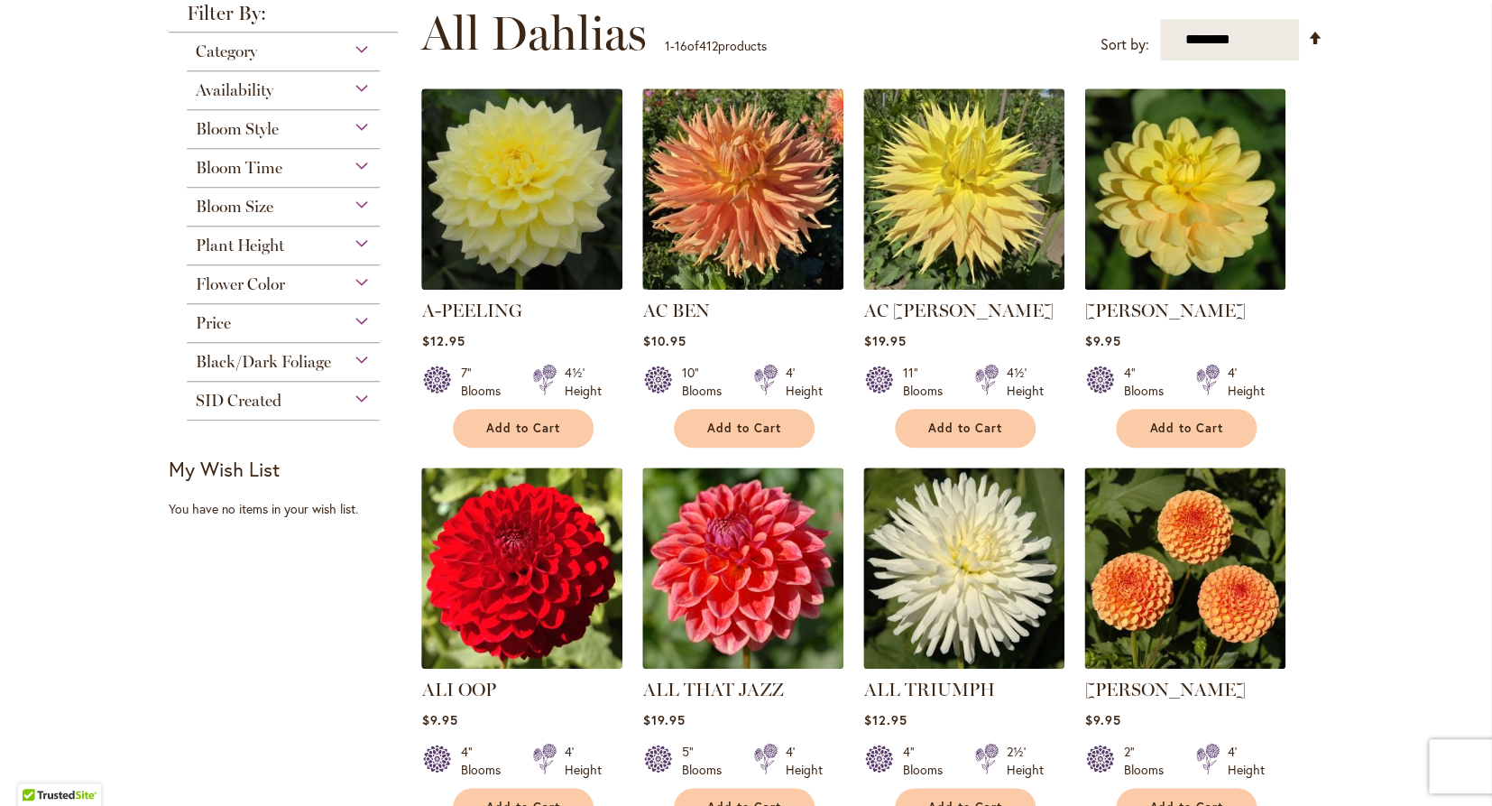
click at [292, 278] on div "Flower Color" at bounding box center [283, 279] width 193 height 29
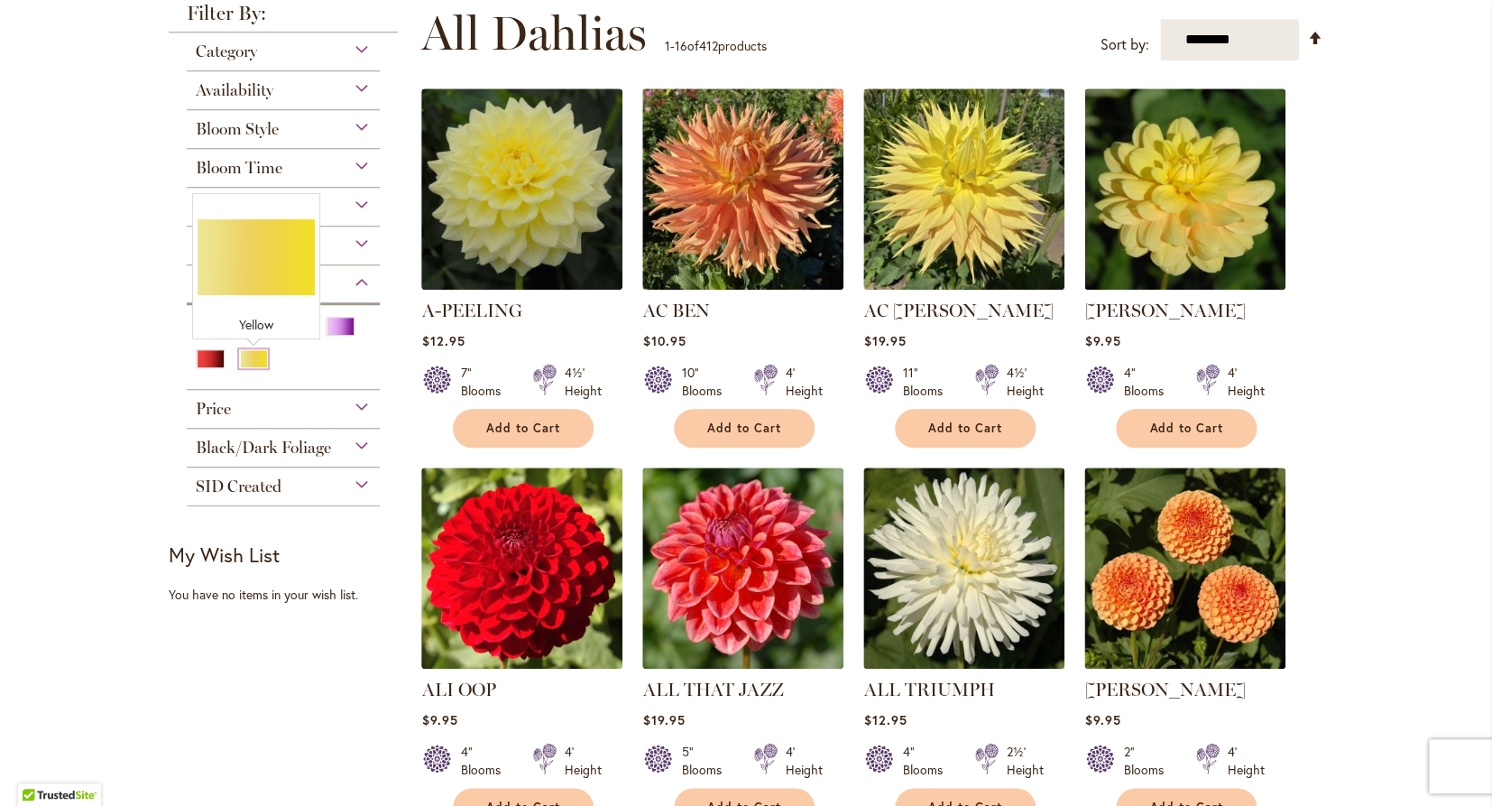
click at [255, 355] on div "Yellow" at bounding box center [253, 358] width 29 height 19
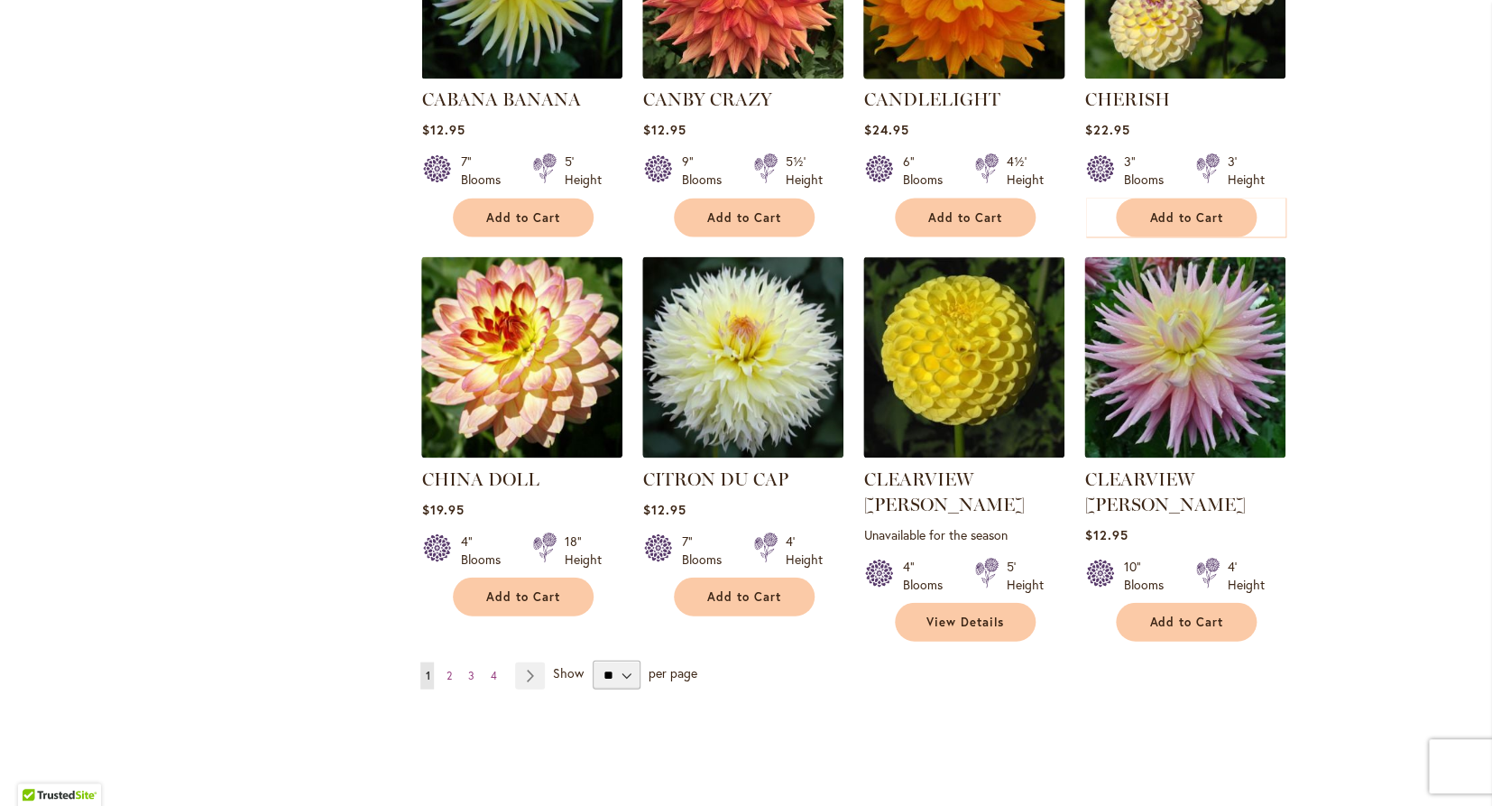
scroll to position [1302, 0]
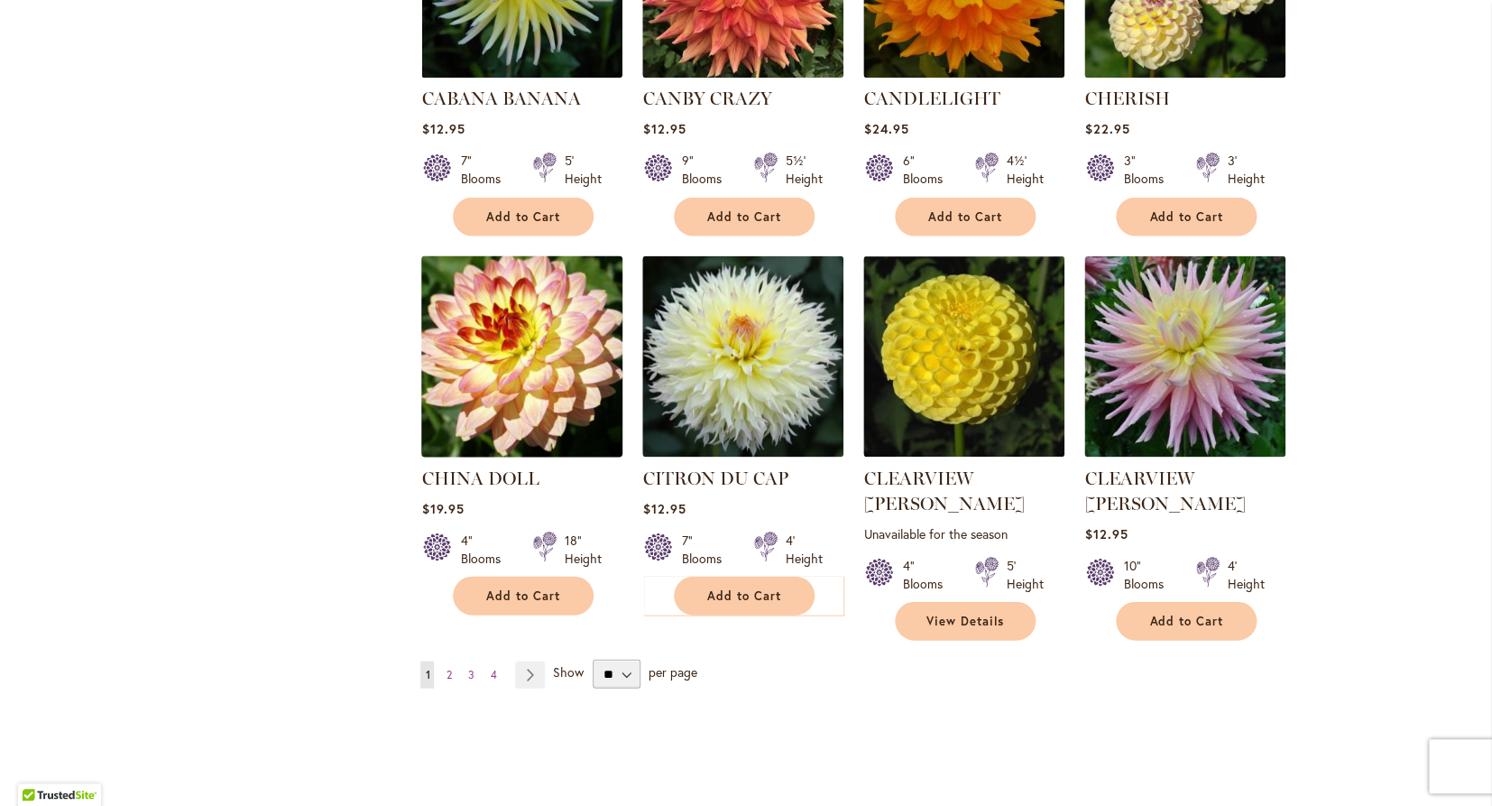
click at [558, 363] on img at bounding box center [522, 355] width 211 height 211
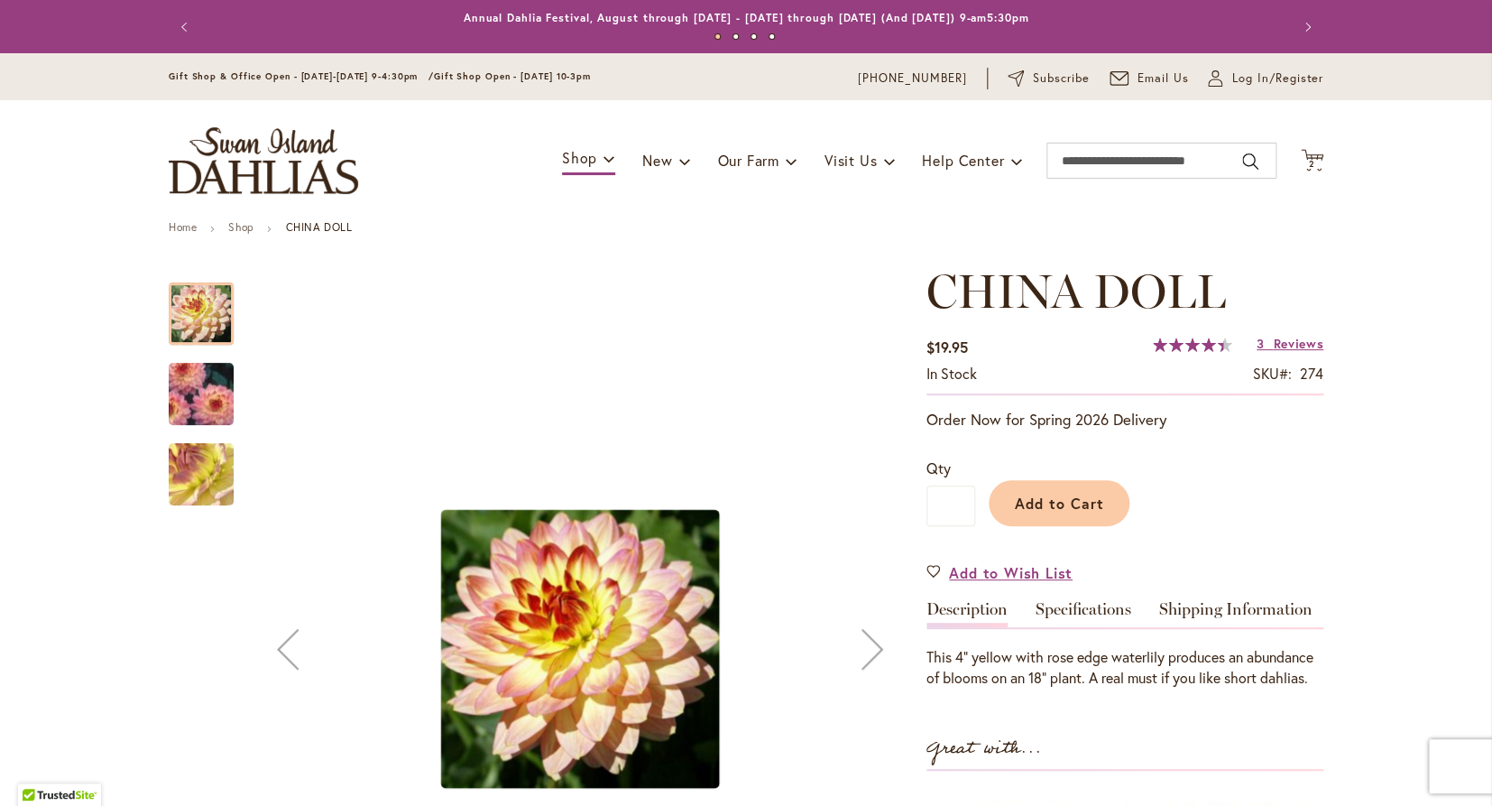
click at [205, 488] on img "CHINA DOLL" at bounding box center [201, 474] width 130 height 97
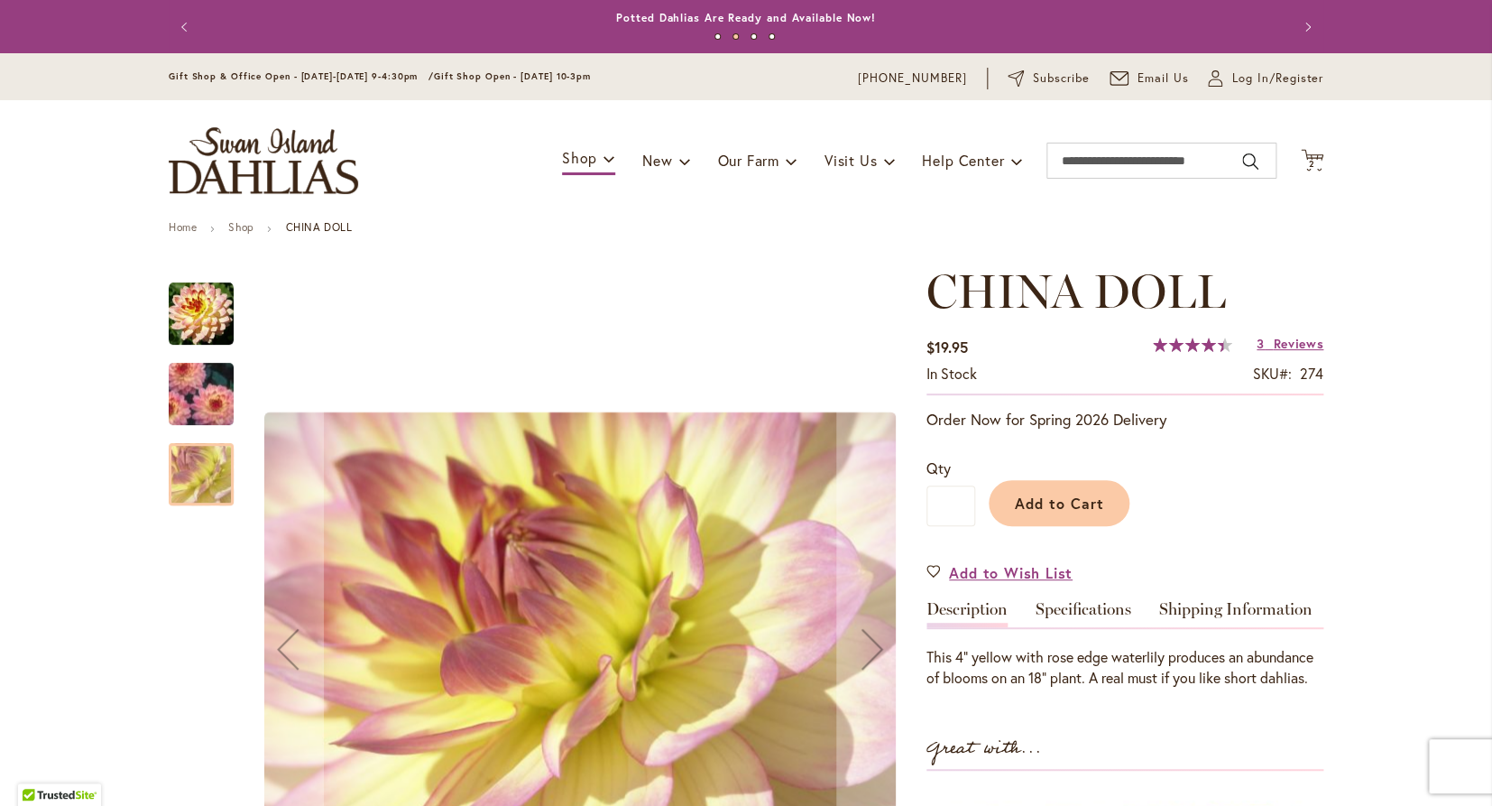
click at [210, 384] on img "CHINA DOLL" at bounding box center [201, 393] width 130 height 93
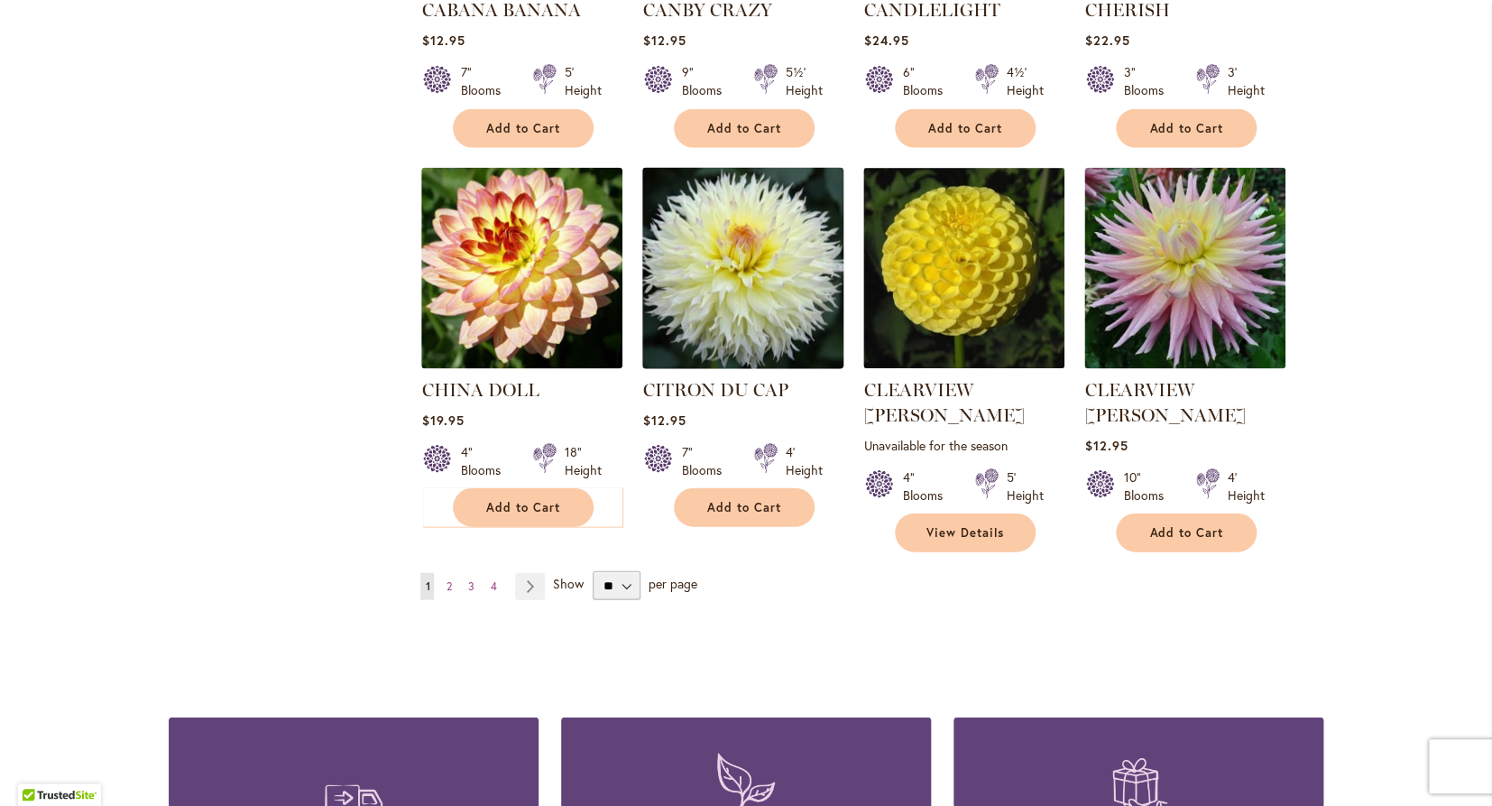
scroll to position [1370, 0]
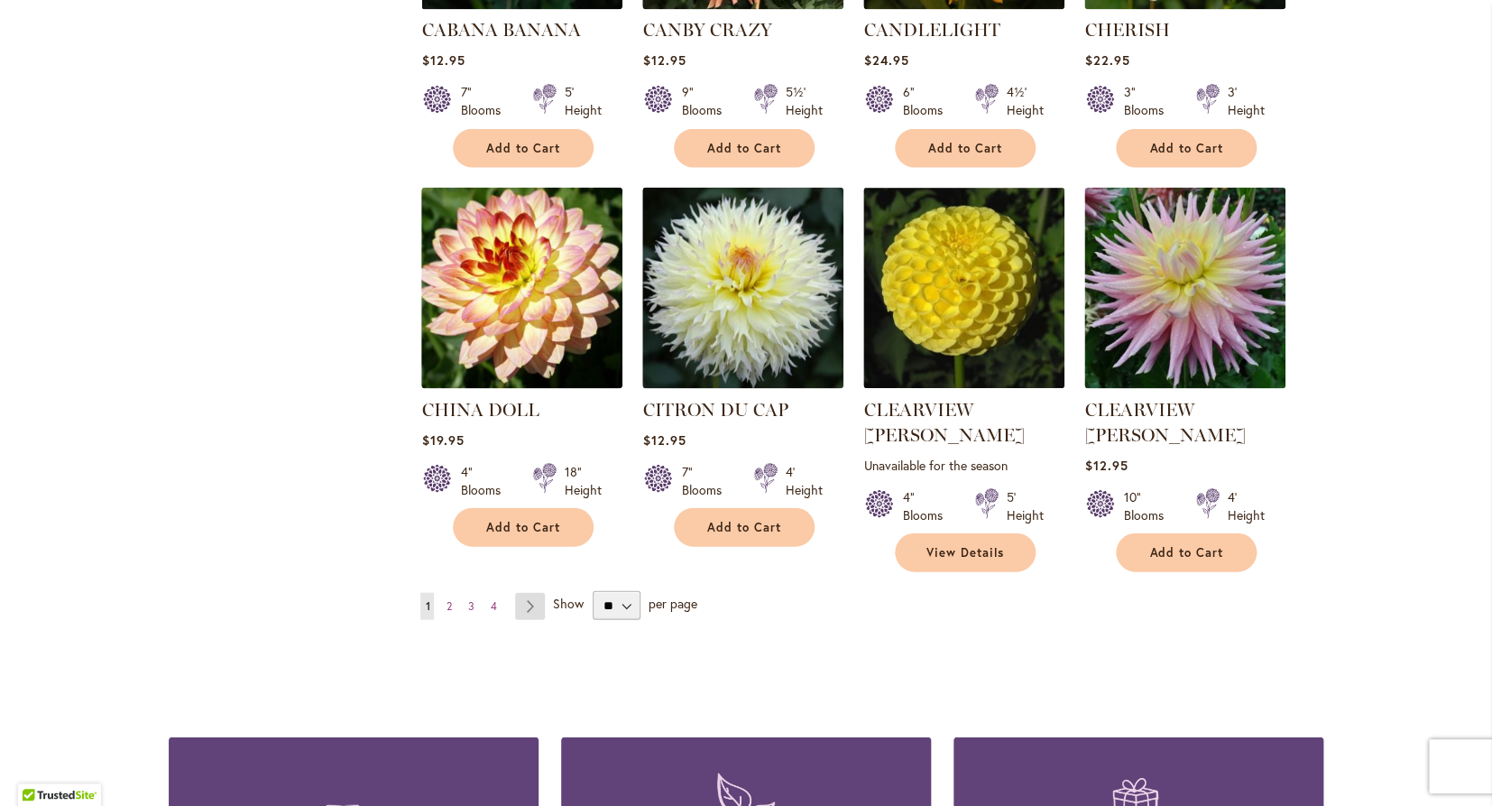
click at [531, 592] on link "Page Next" at bounding box center [530, 605] width 30 height 27
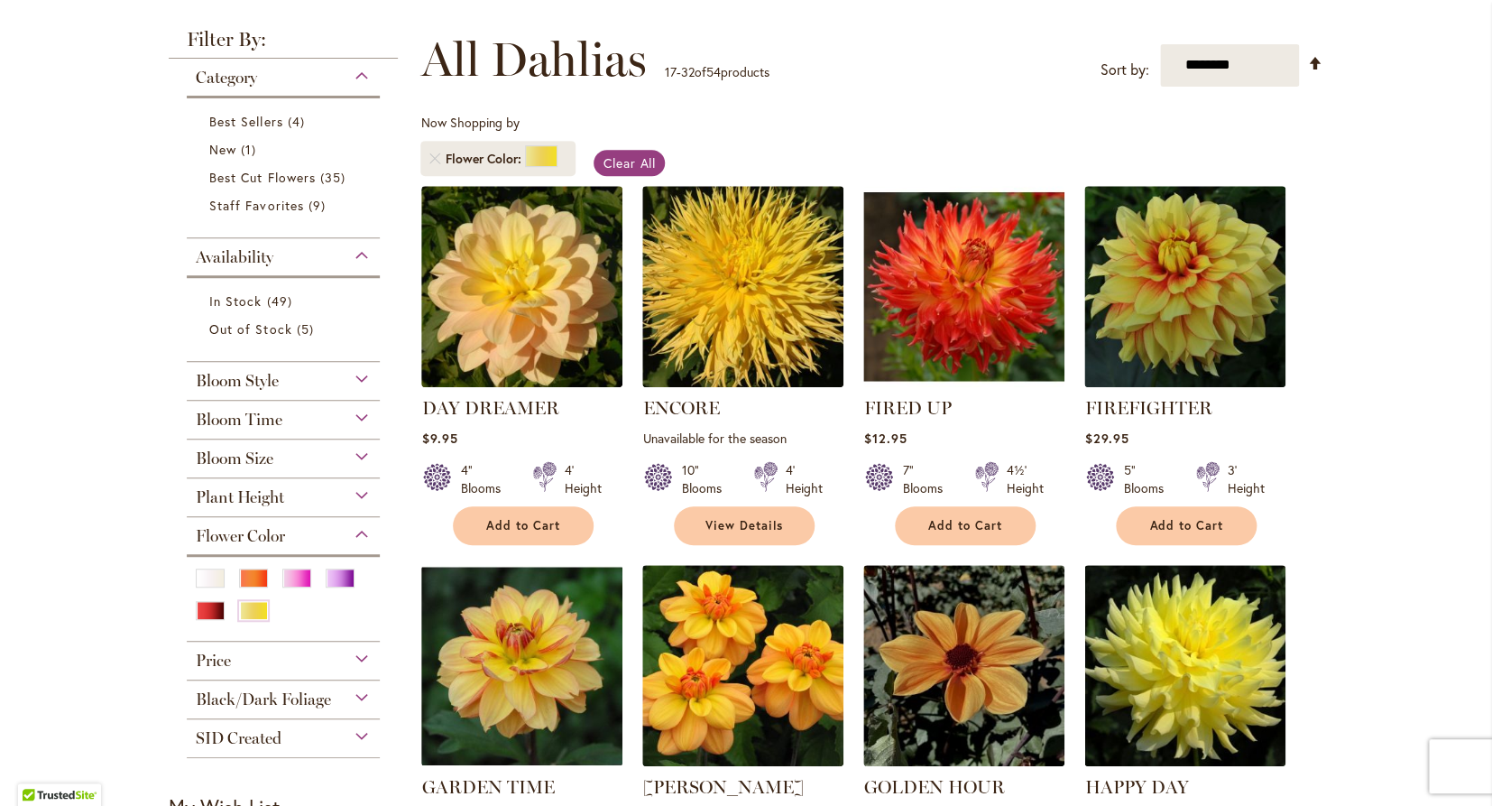
scroll to position [240, 0]
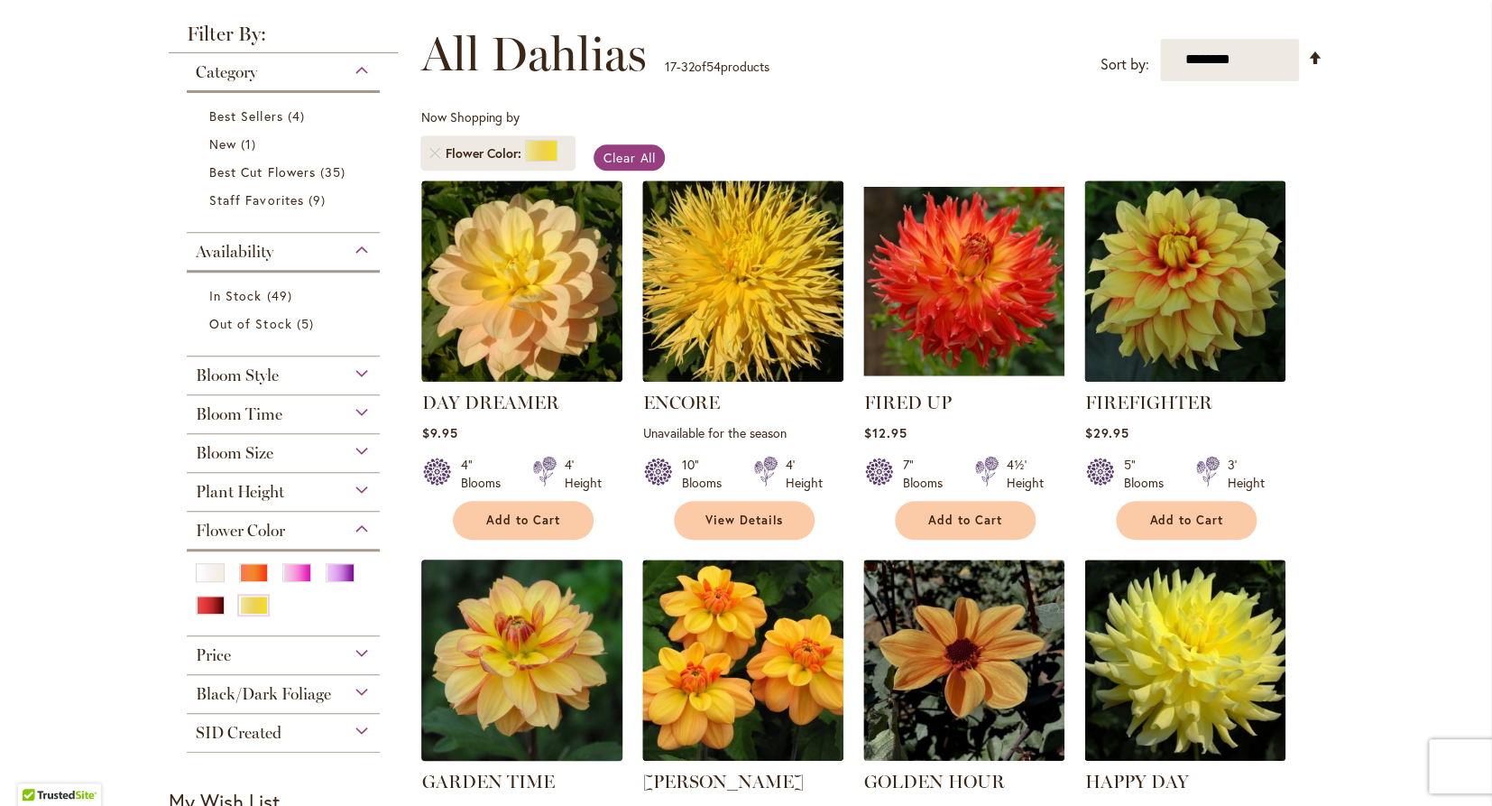
click at [541, 668] on img at bounding box center [522, 659] width 211 height 211
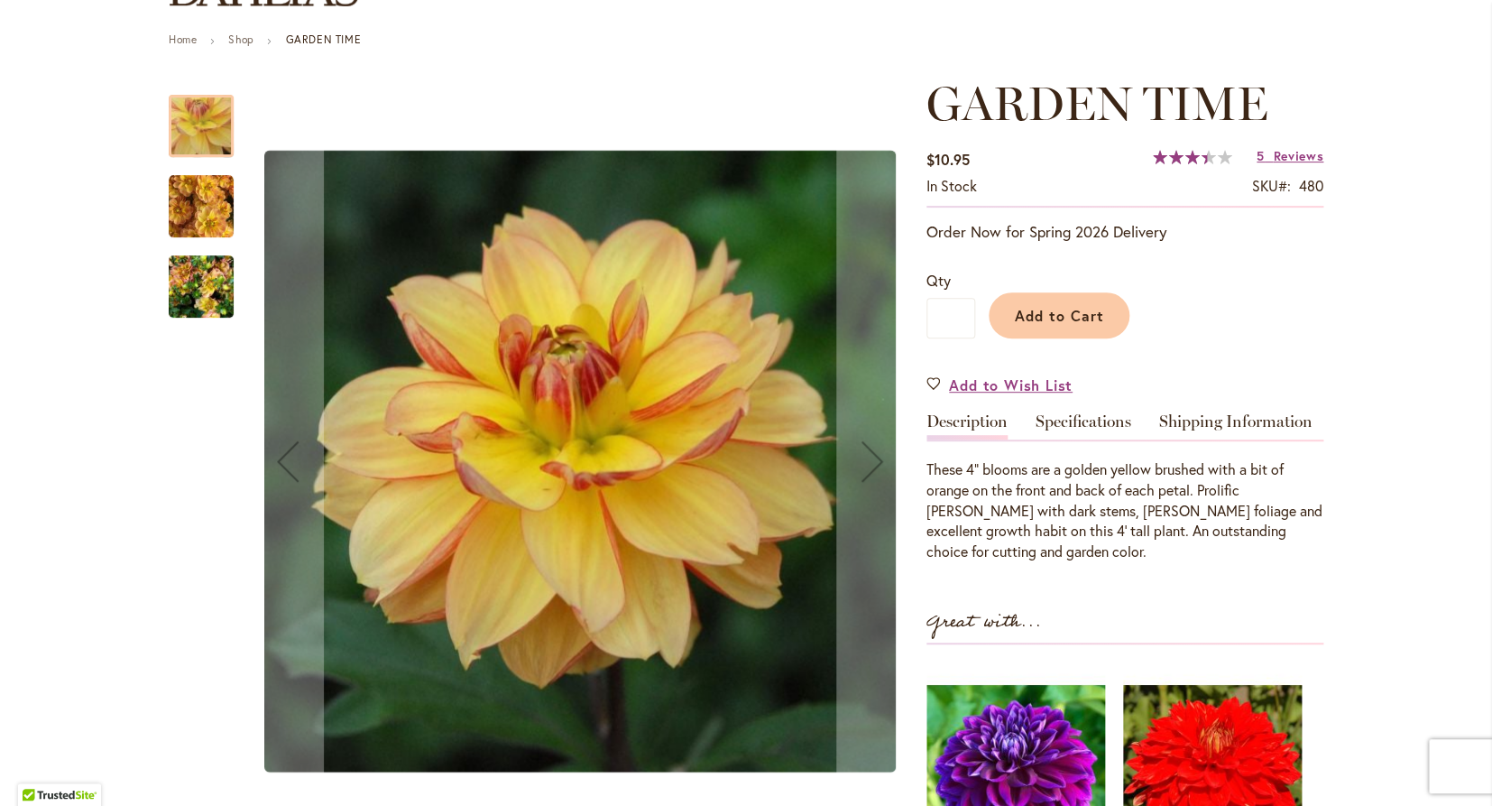
scroll to position [189, 0]
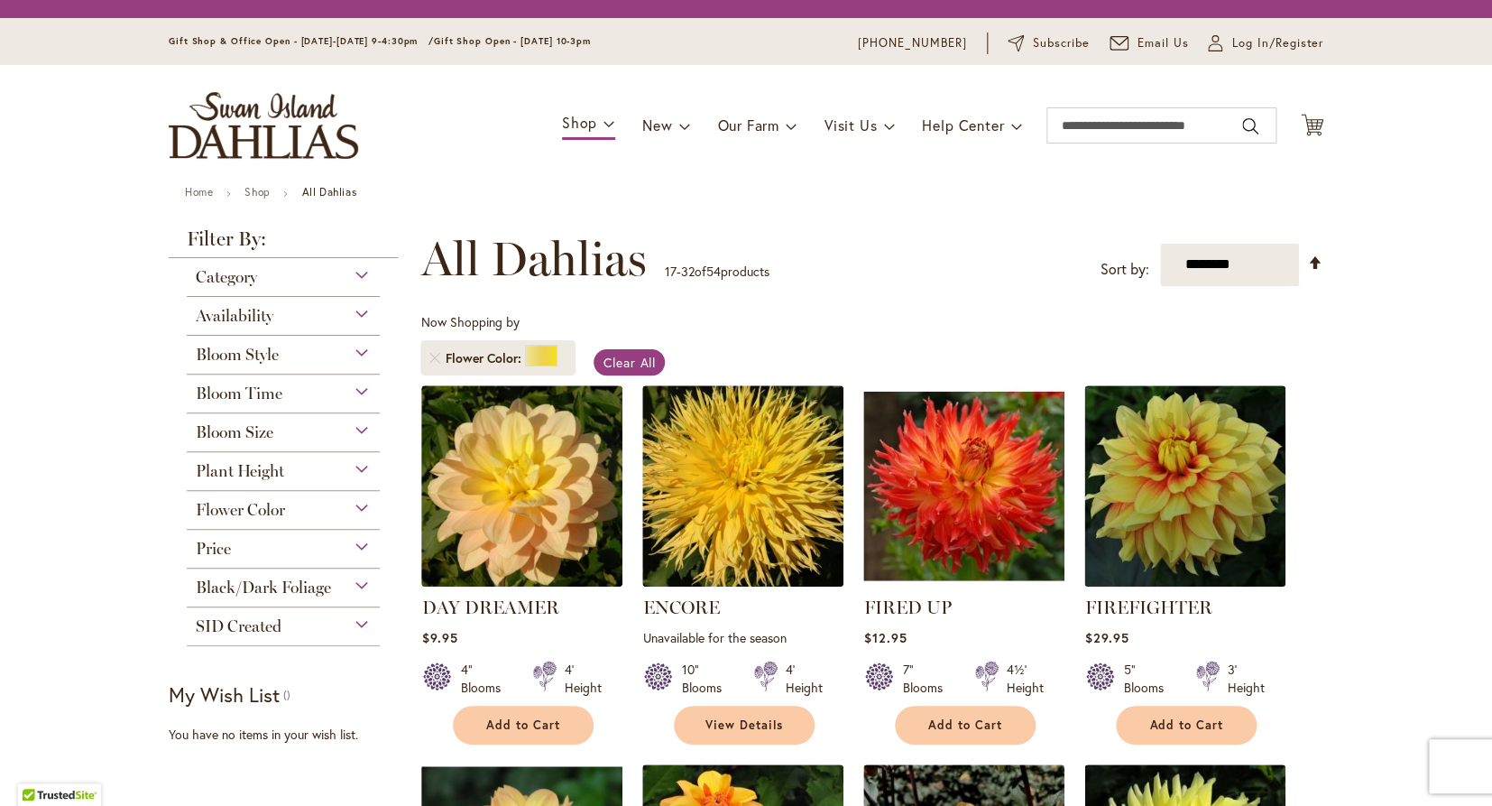
scroll to position [240, 0]
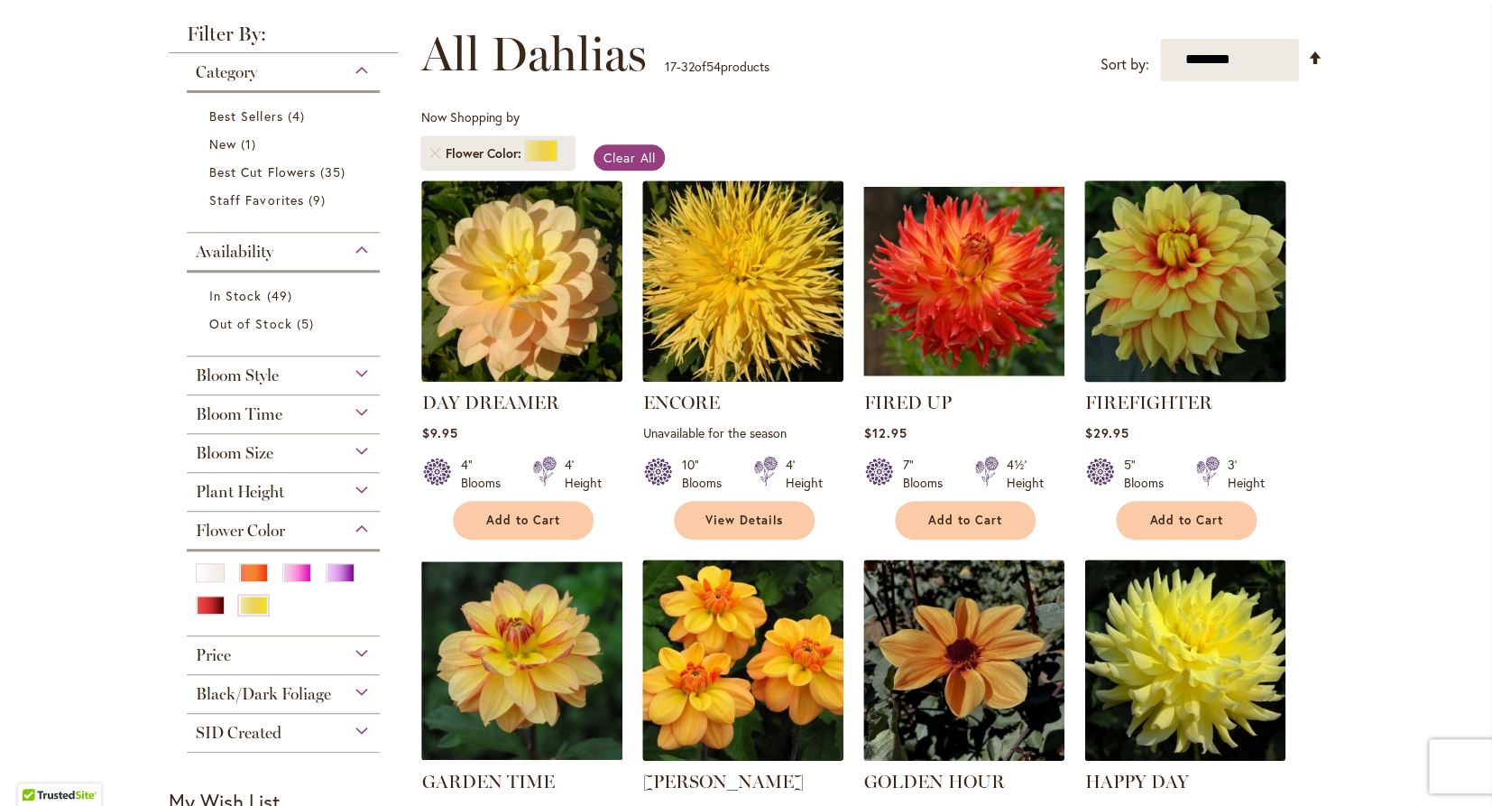
click at [1214, 288] on img at bounding box center [1185, 280] width 211 height 211
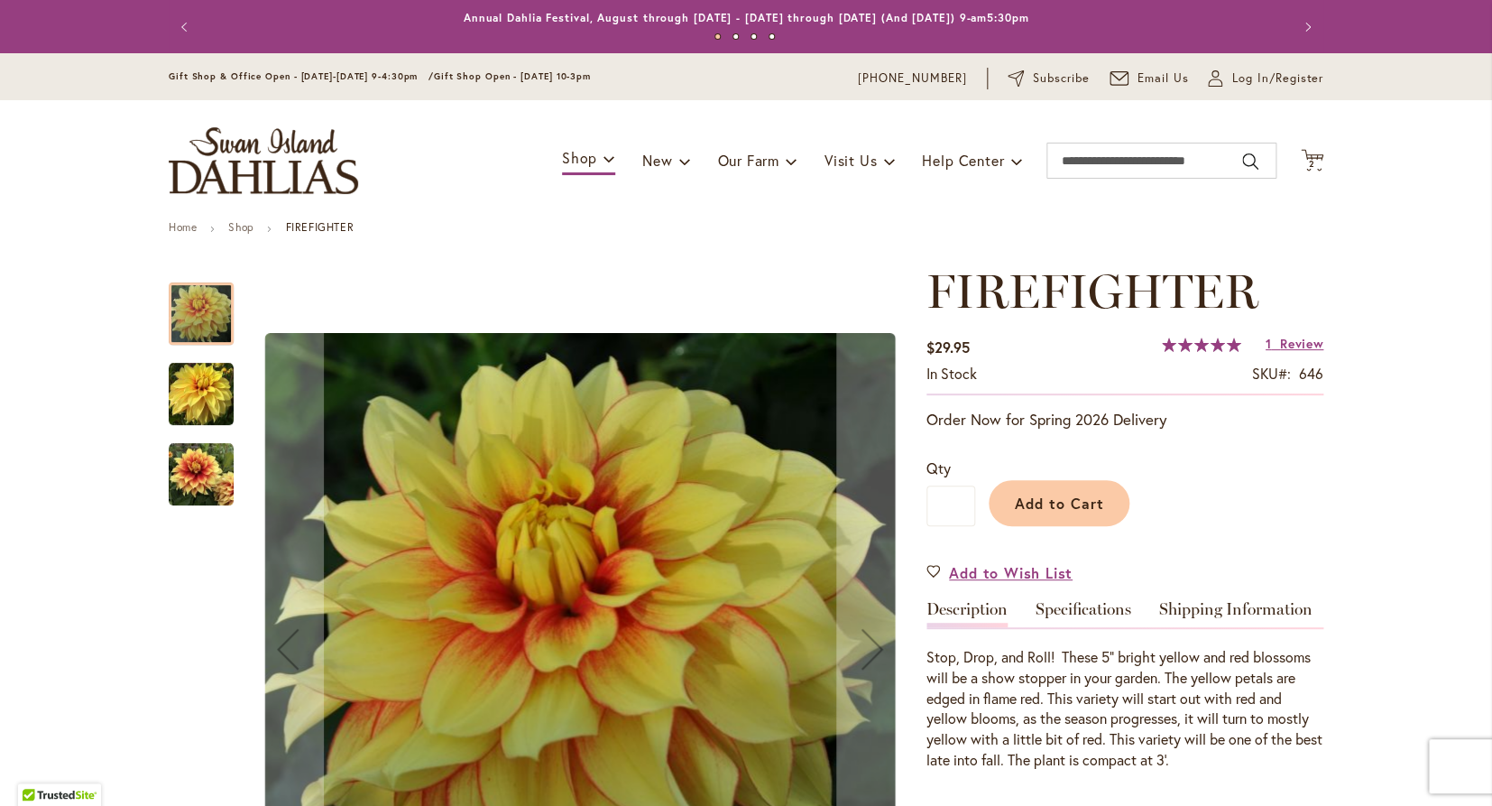
click at [211, 475] on img "FIREFIGHTER" at bounding box center [201, 474] width 65 height 65
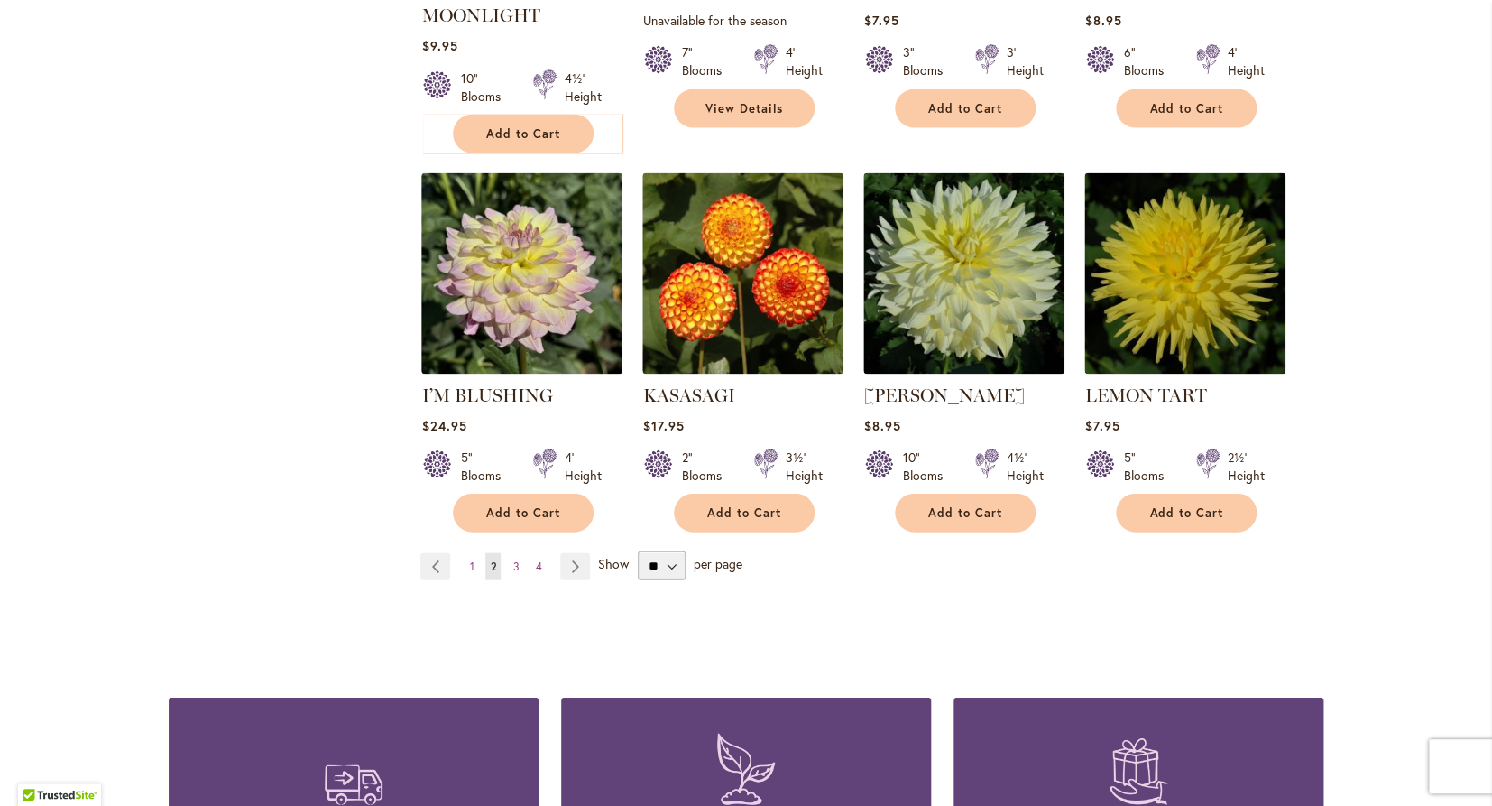
scroll to position [1411, 0]
click at [569, 560] on link "Page Next" at bounding box center [575, 564] width 30 height 27
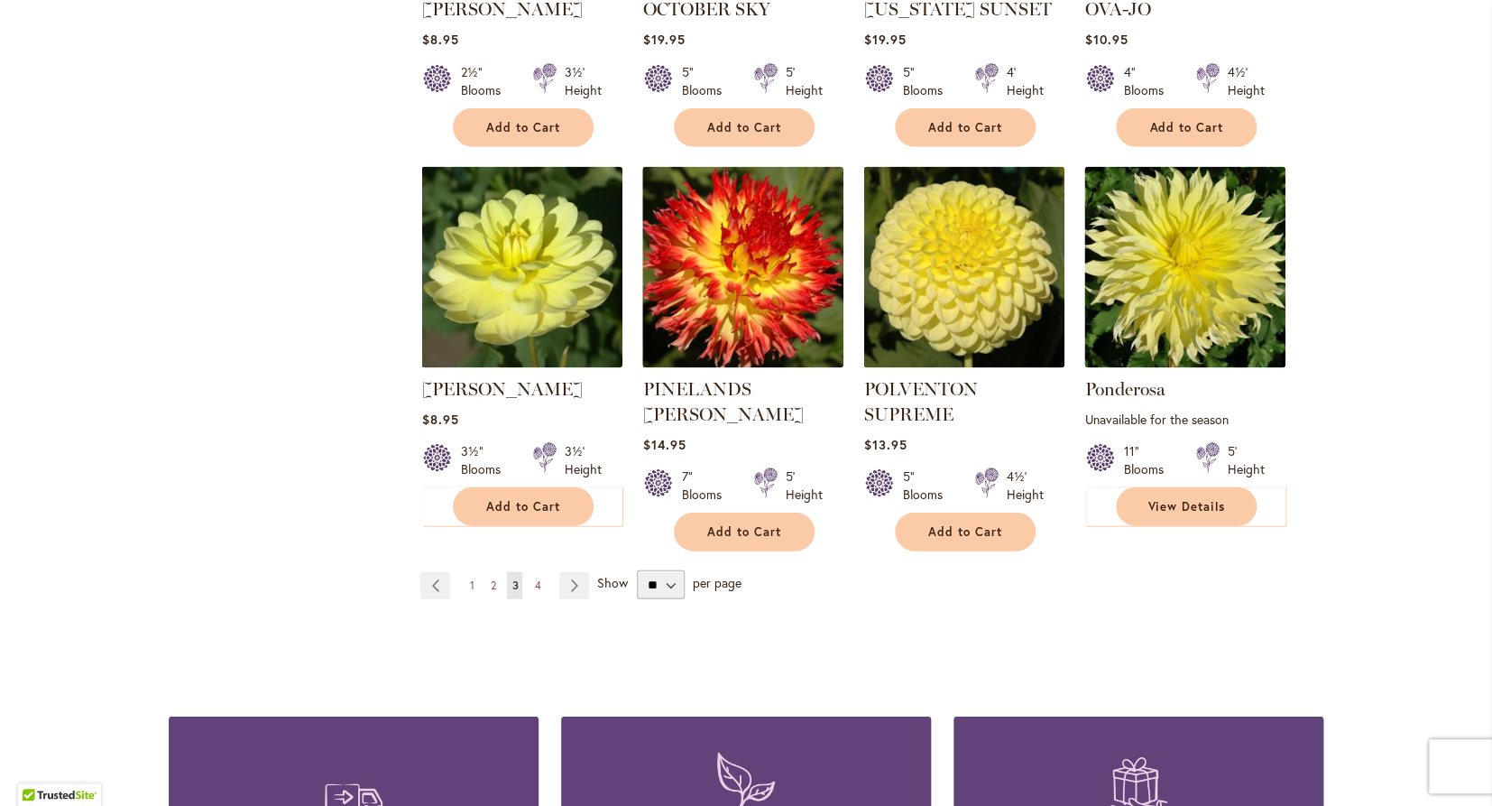
scroll to position [1445, 0]
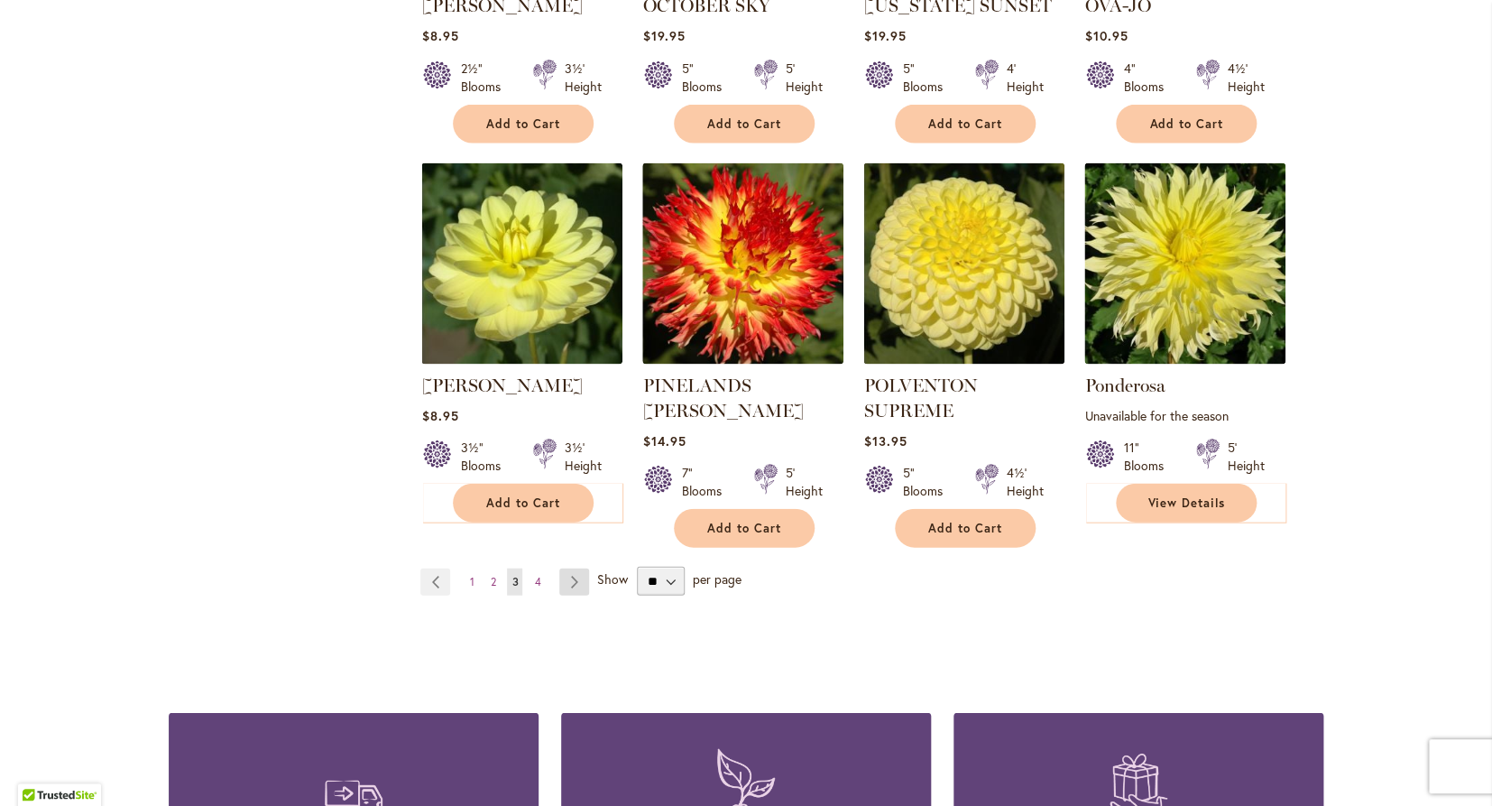
click at [571, 567] on link "Page Next" at bounding box center [574, 580] width 30 height 27
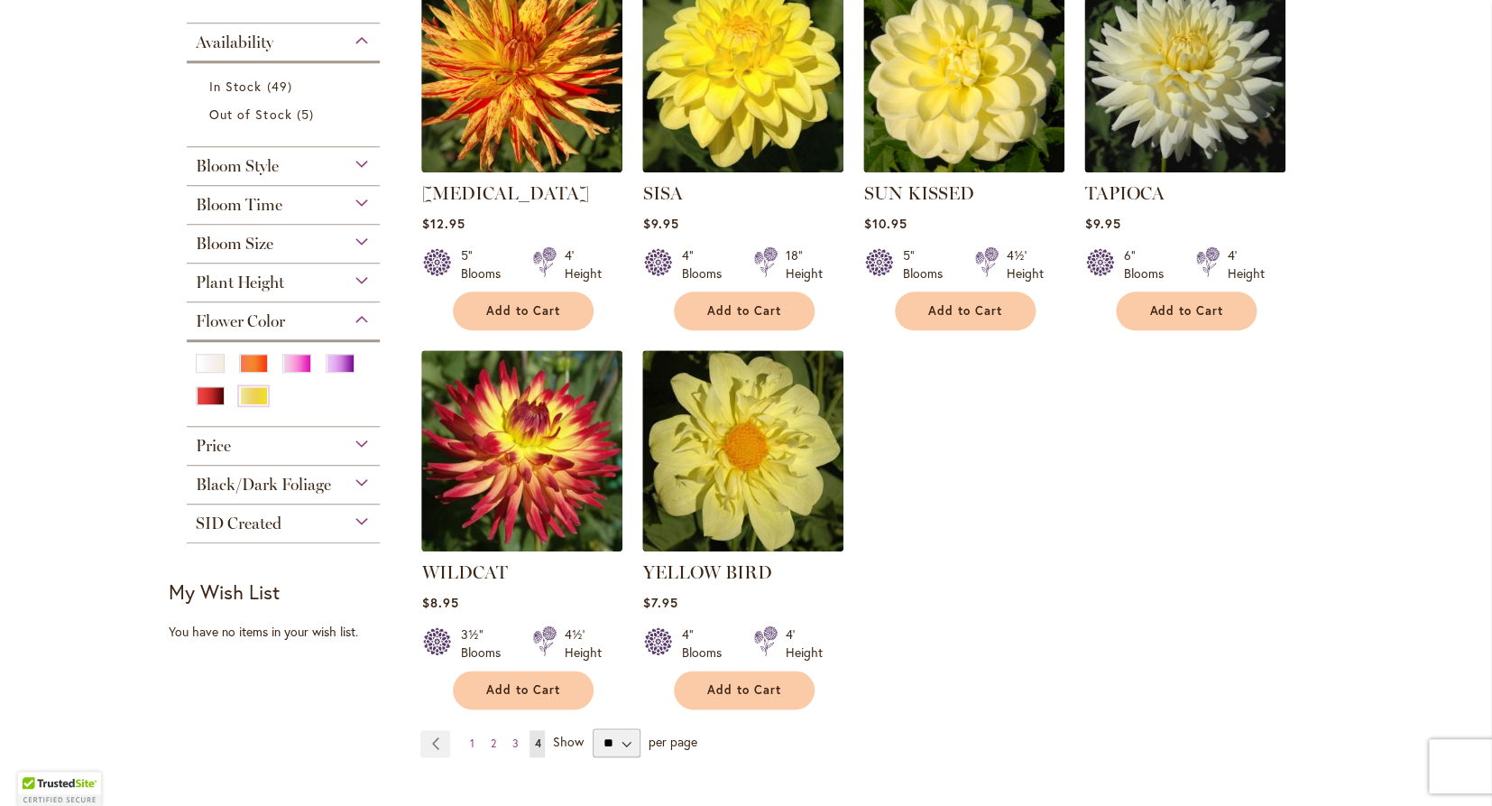
scroll to position [450, 0]
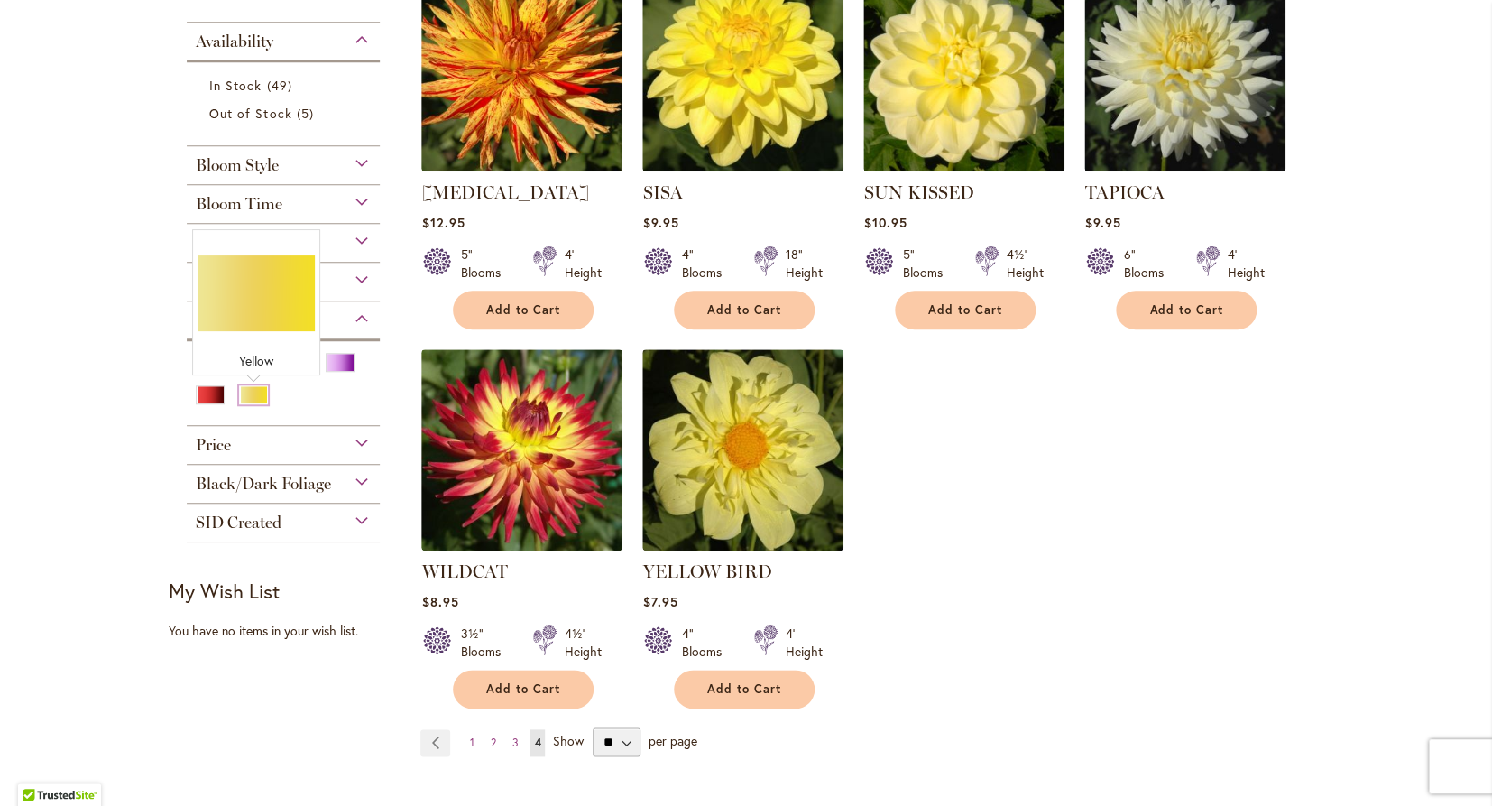
click at [250, 393] on div "Yellow" at bounding box center [253, 394] width 29 height 19
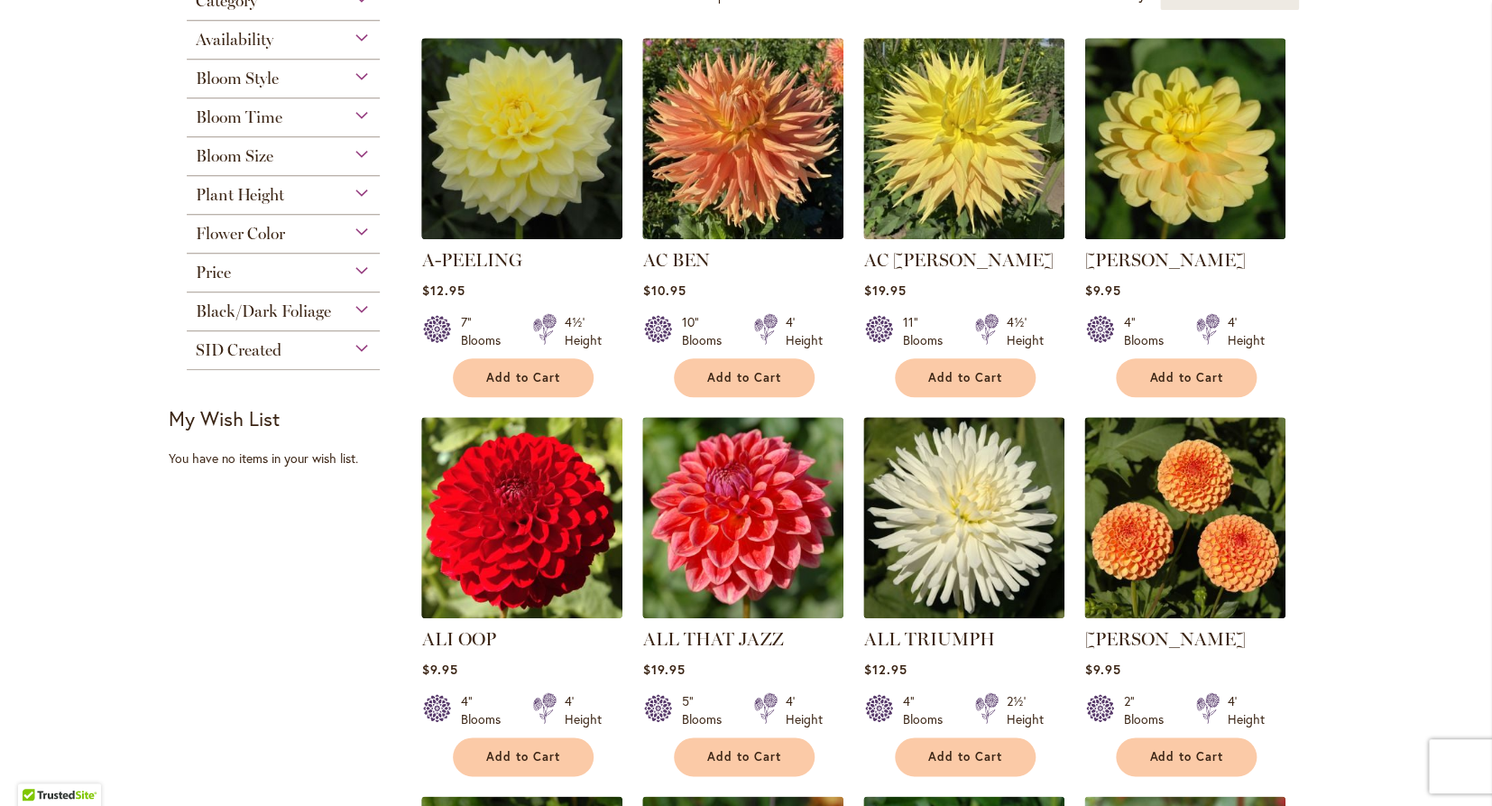
scroll to position [415, 0]
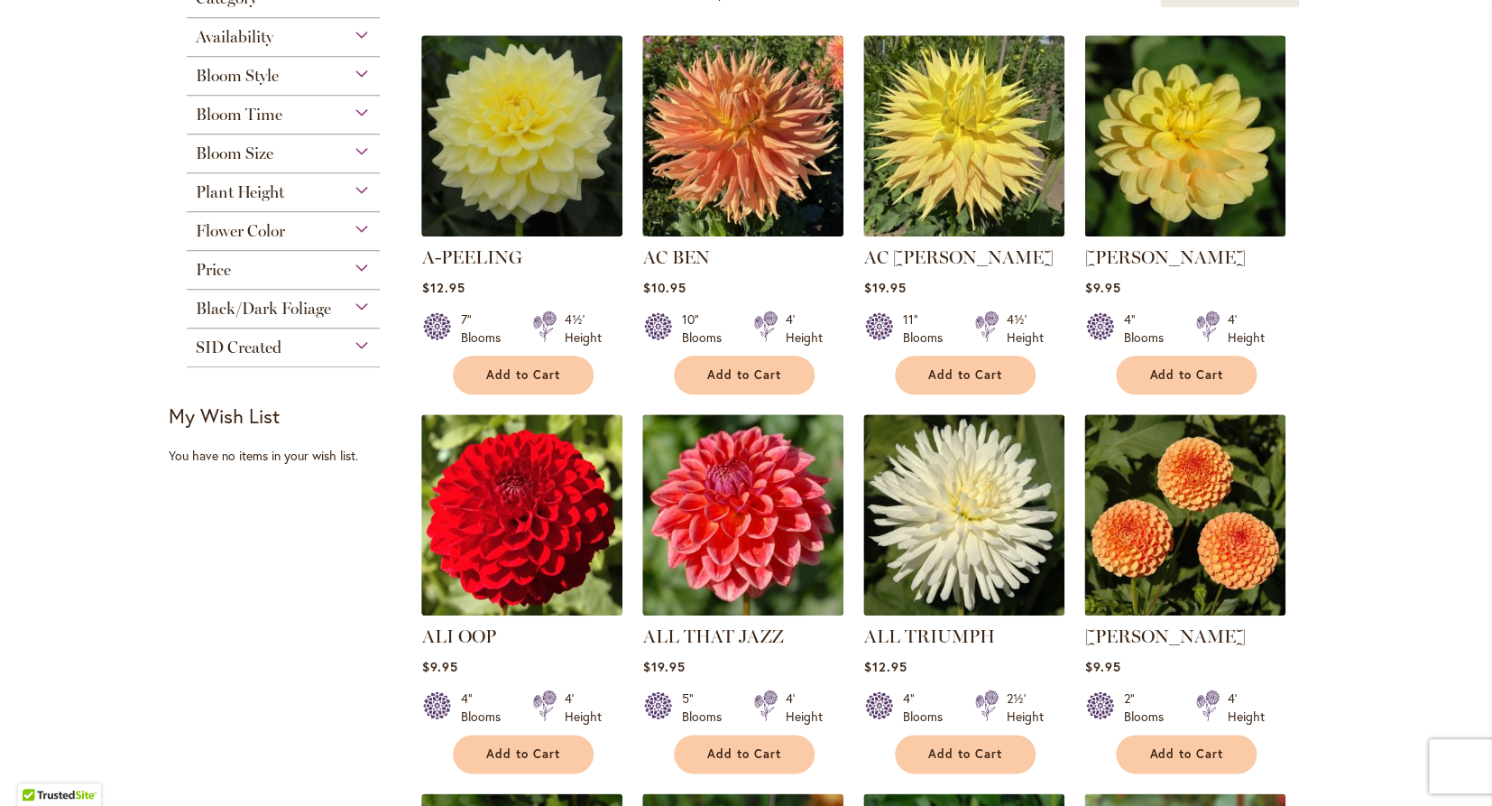
click at [267, 233] on span "Flower Color" at bounding box center [240, 231] width 89 height 20
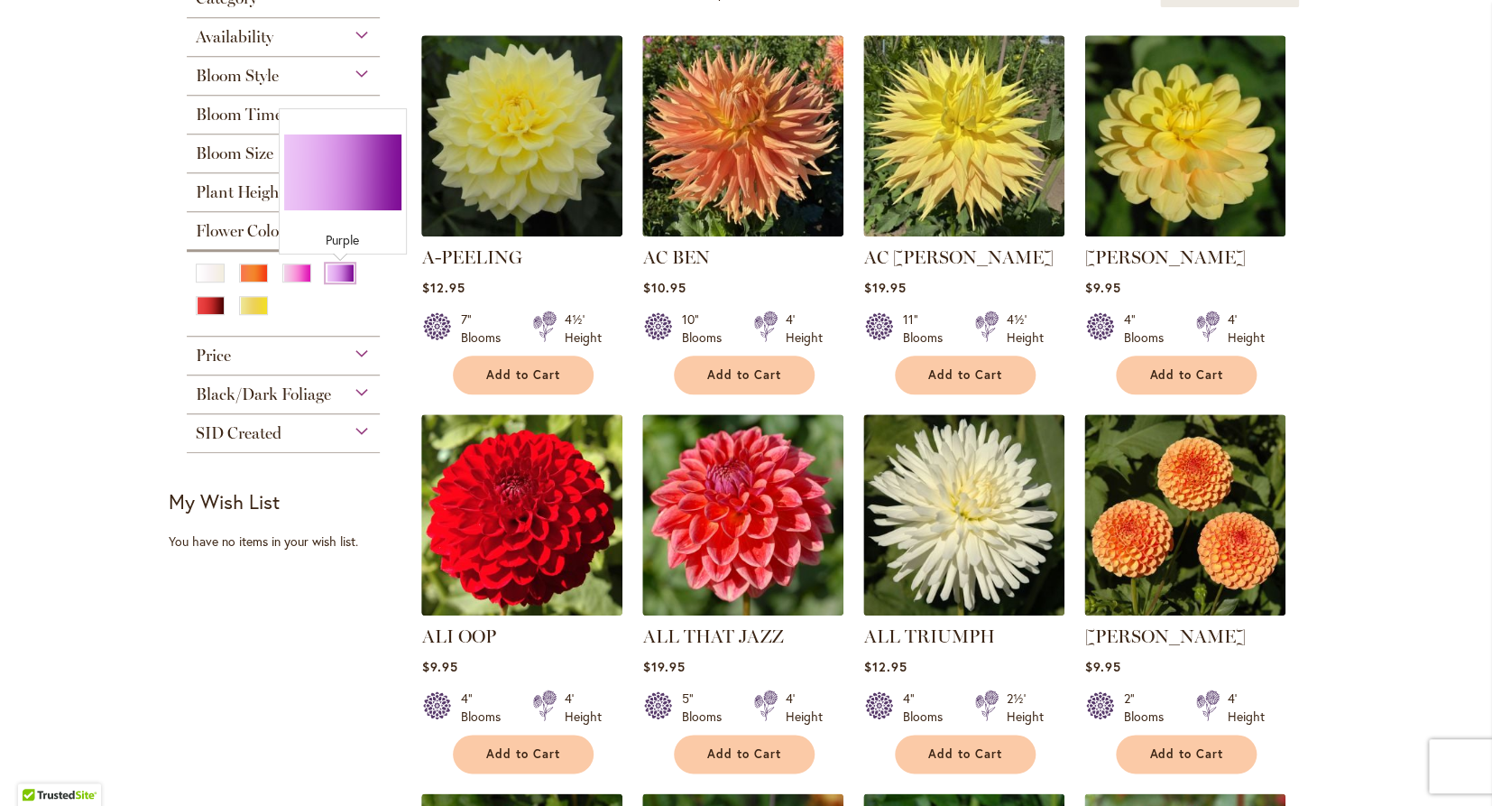
click at [329, 277] on div "Purple" at bounding box center [340, 272] width 29 height 19
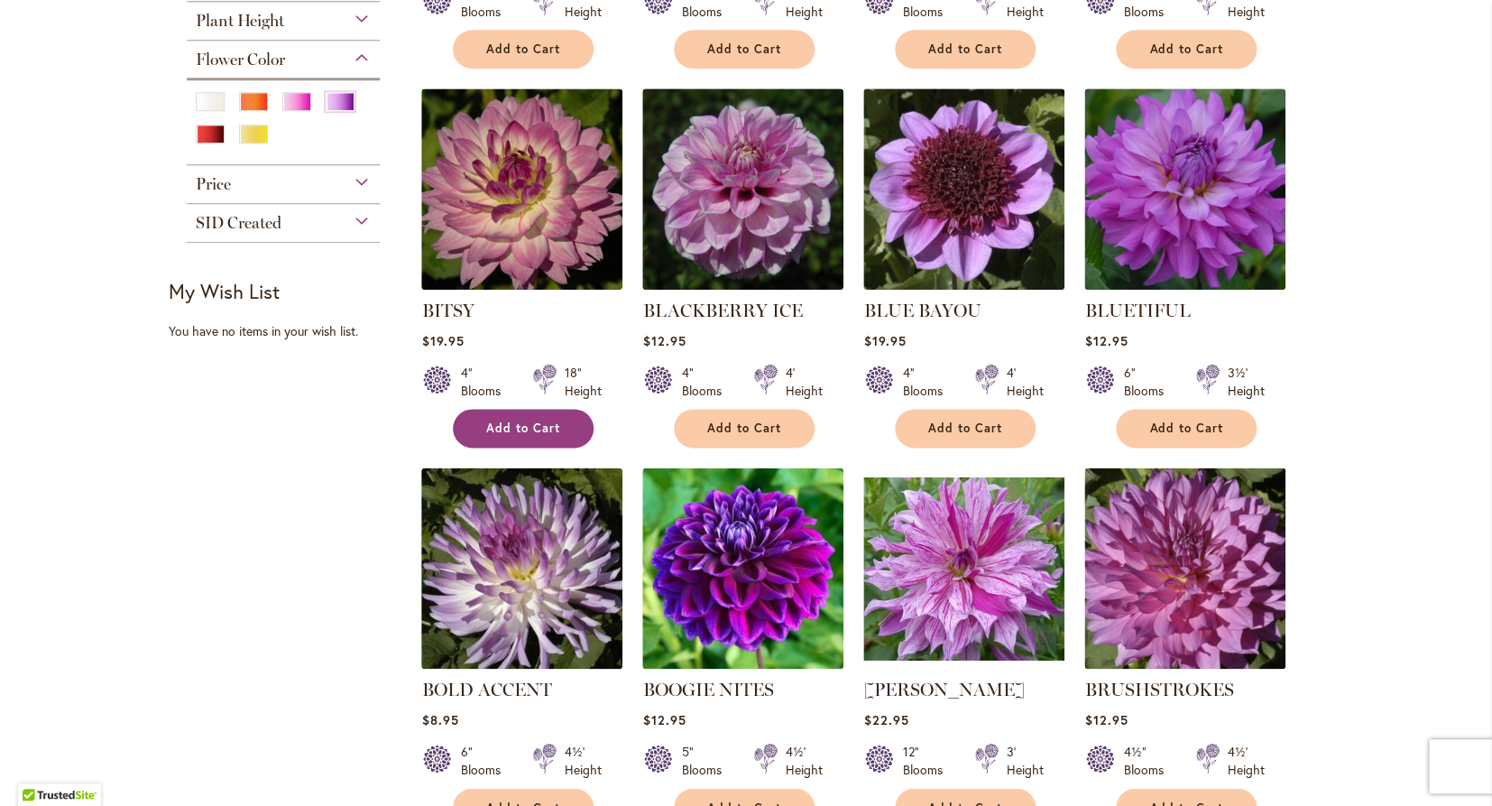
scroll to position [696, 0]
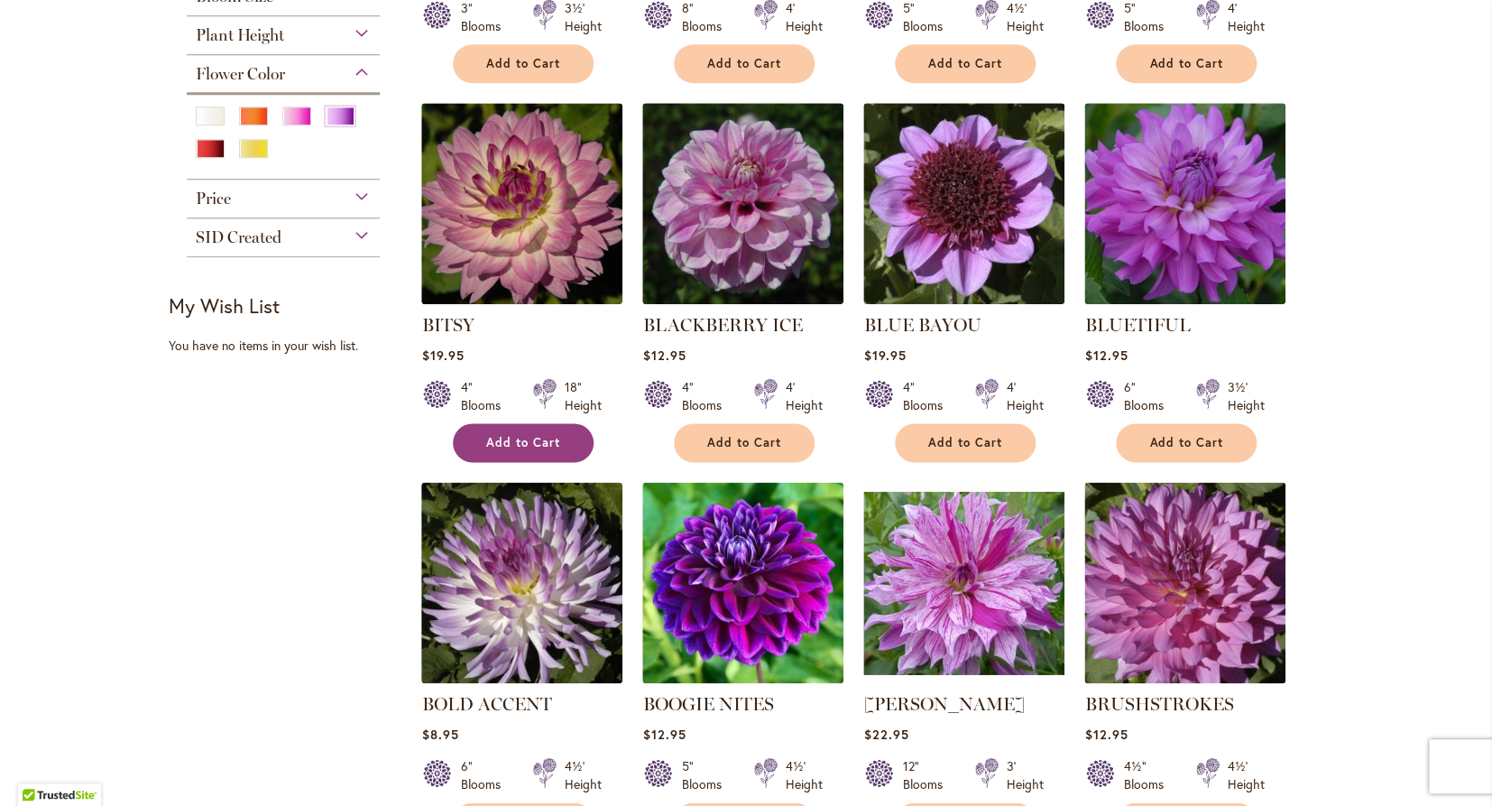
click at [542, 218] on img at bounding box center [521, 203] width 201 height 201
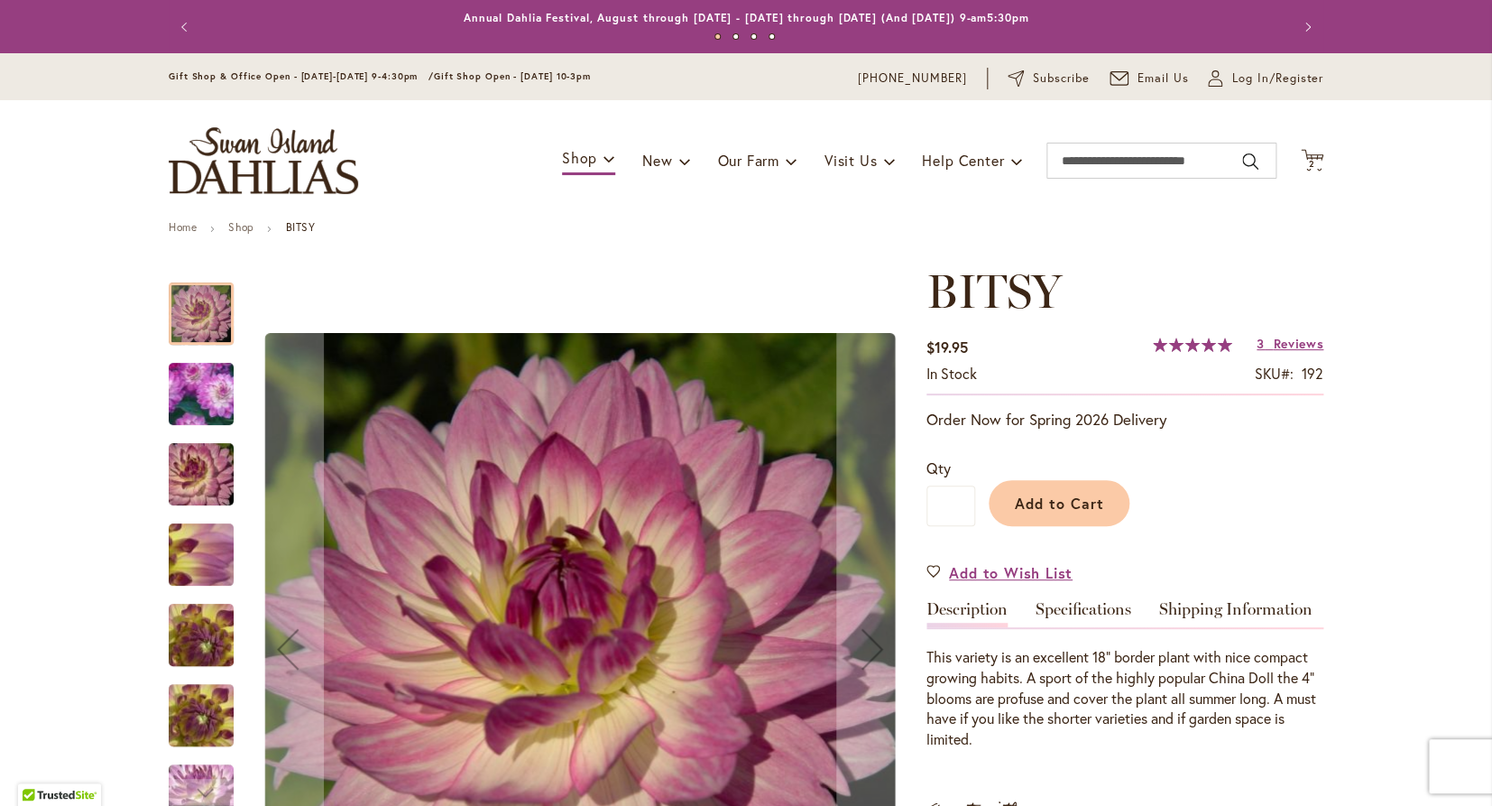
click at [194, 466] on img "BITSY" at bounding box center [201, 474] width 130 height 87
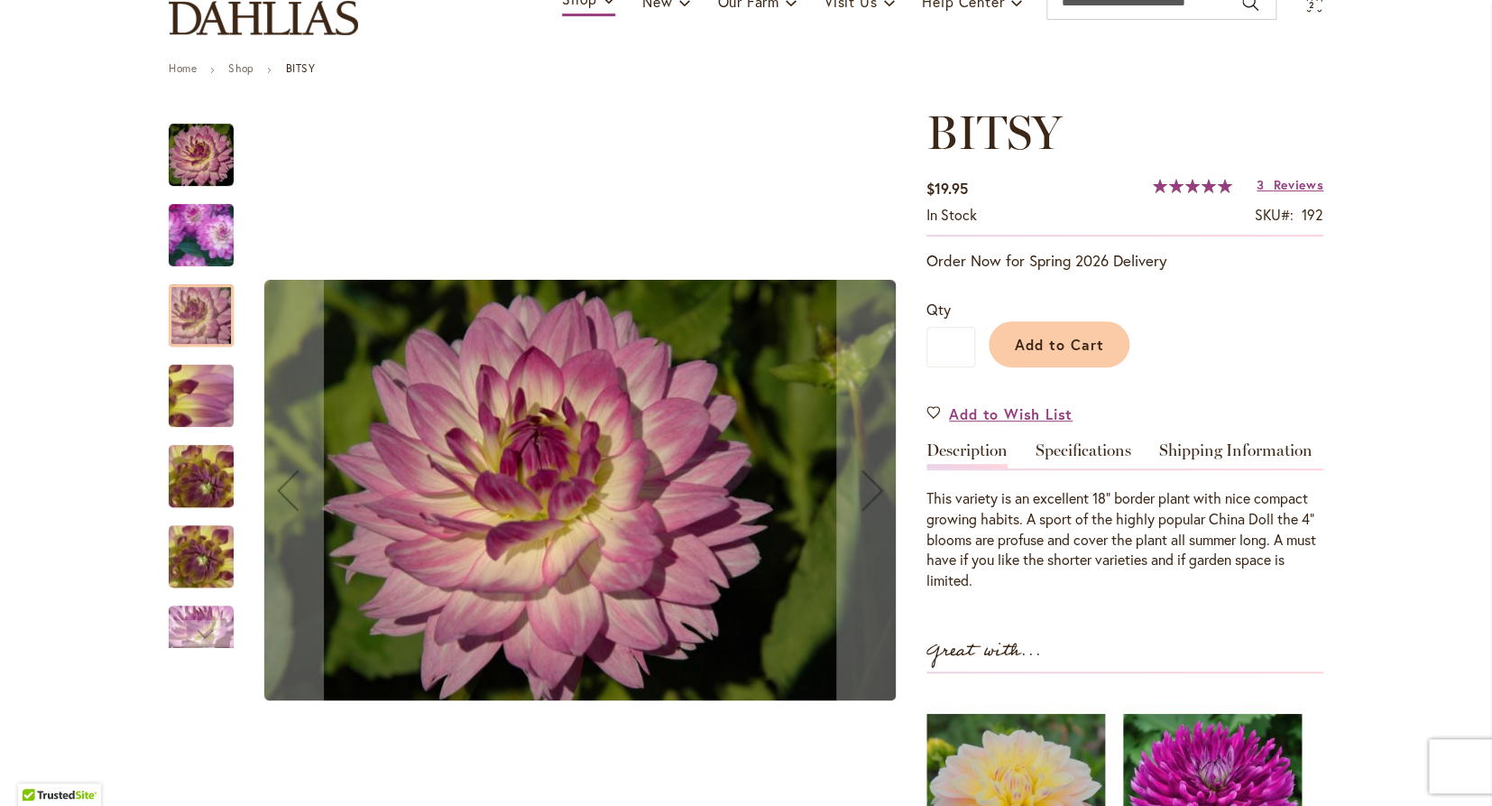
scroll to position [161, 0]
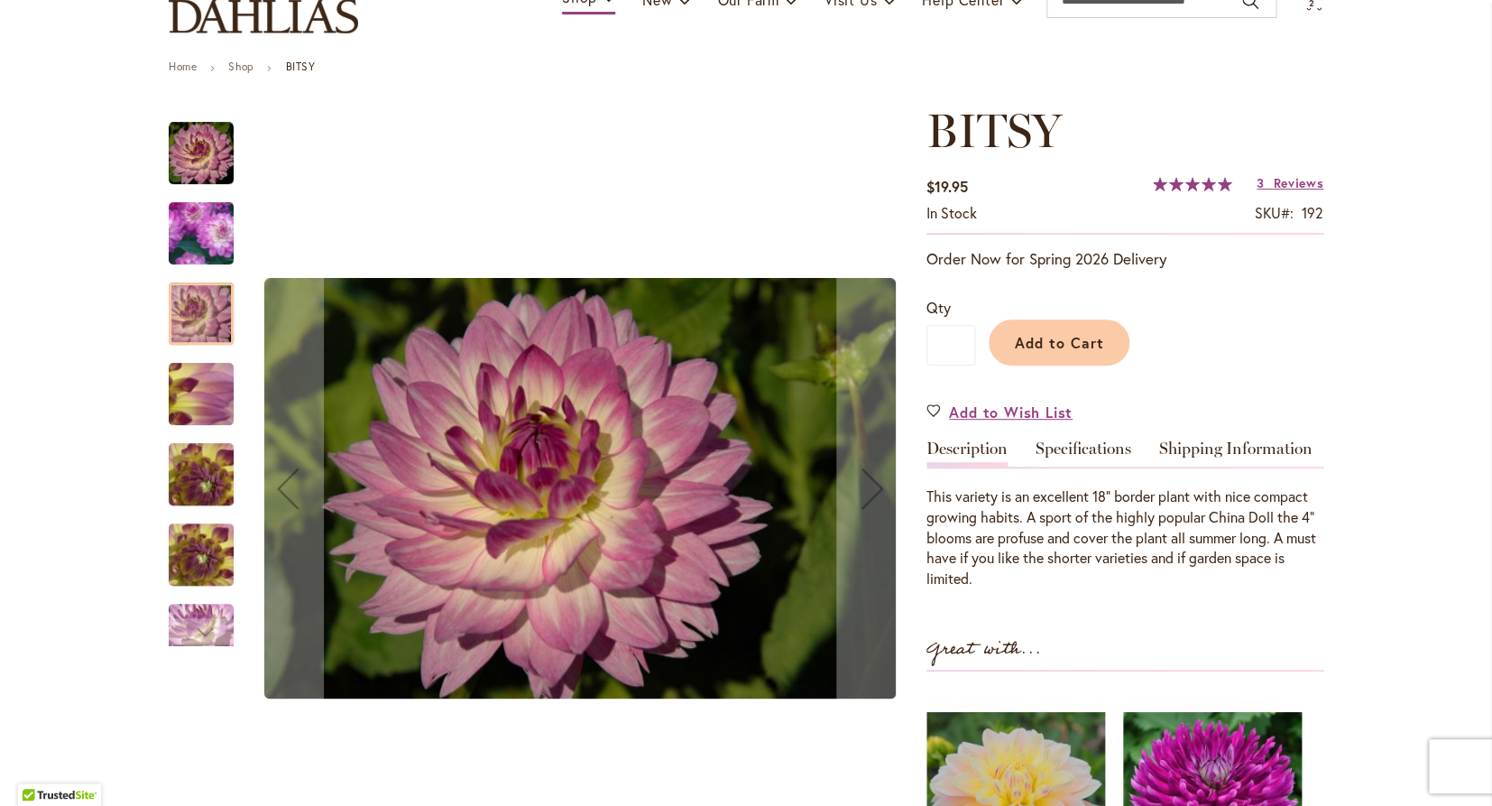
click at [195, 471] on img "BITSY" at bounding box center [201, 474] width 130 height 97
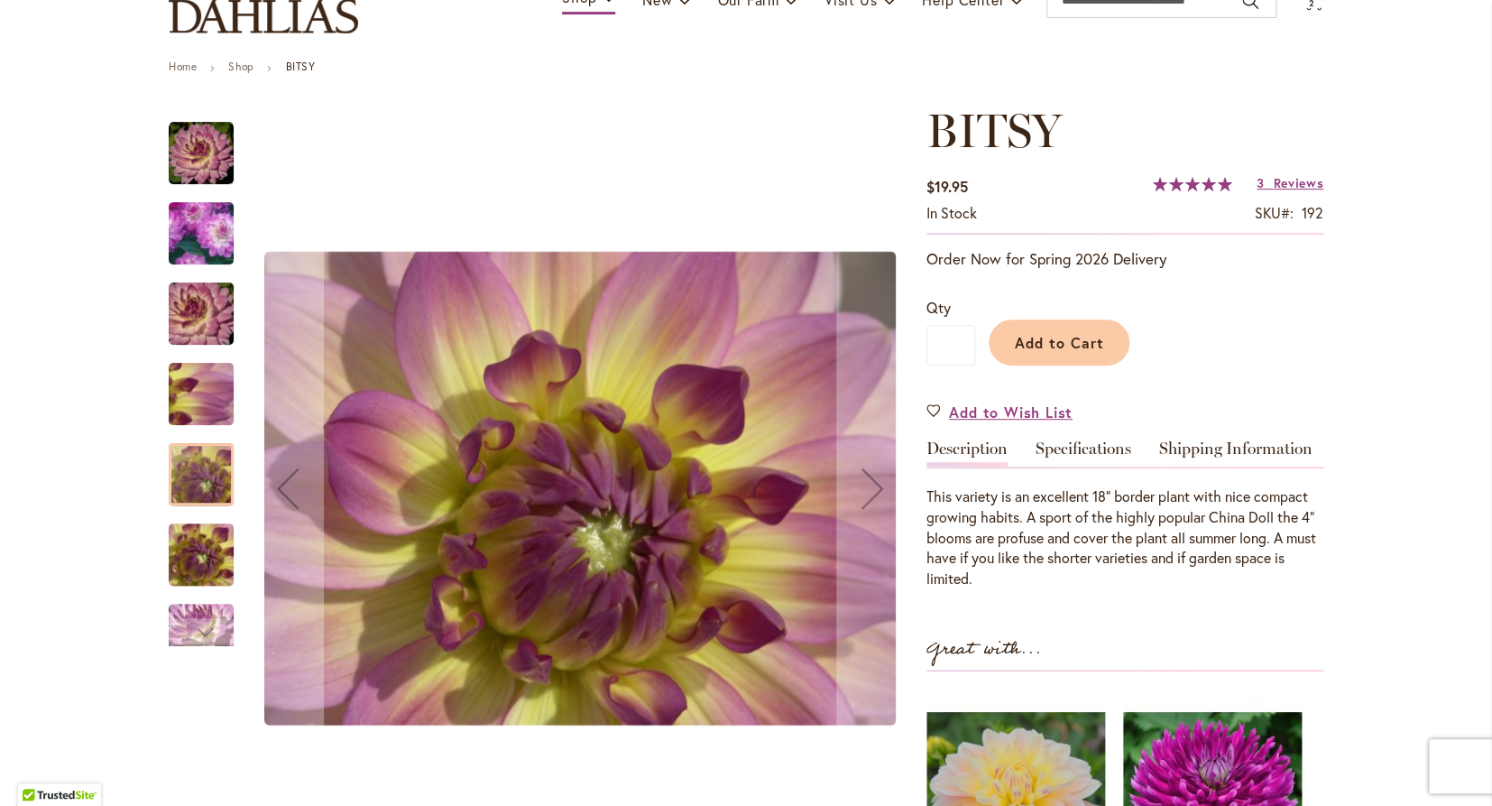
click at [211, 251] on img "BITSY" at bounding box center [201, 233] width 127 height 125
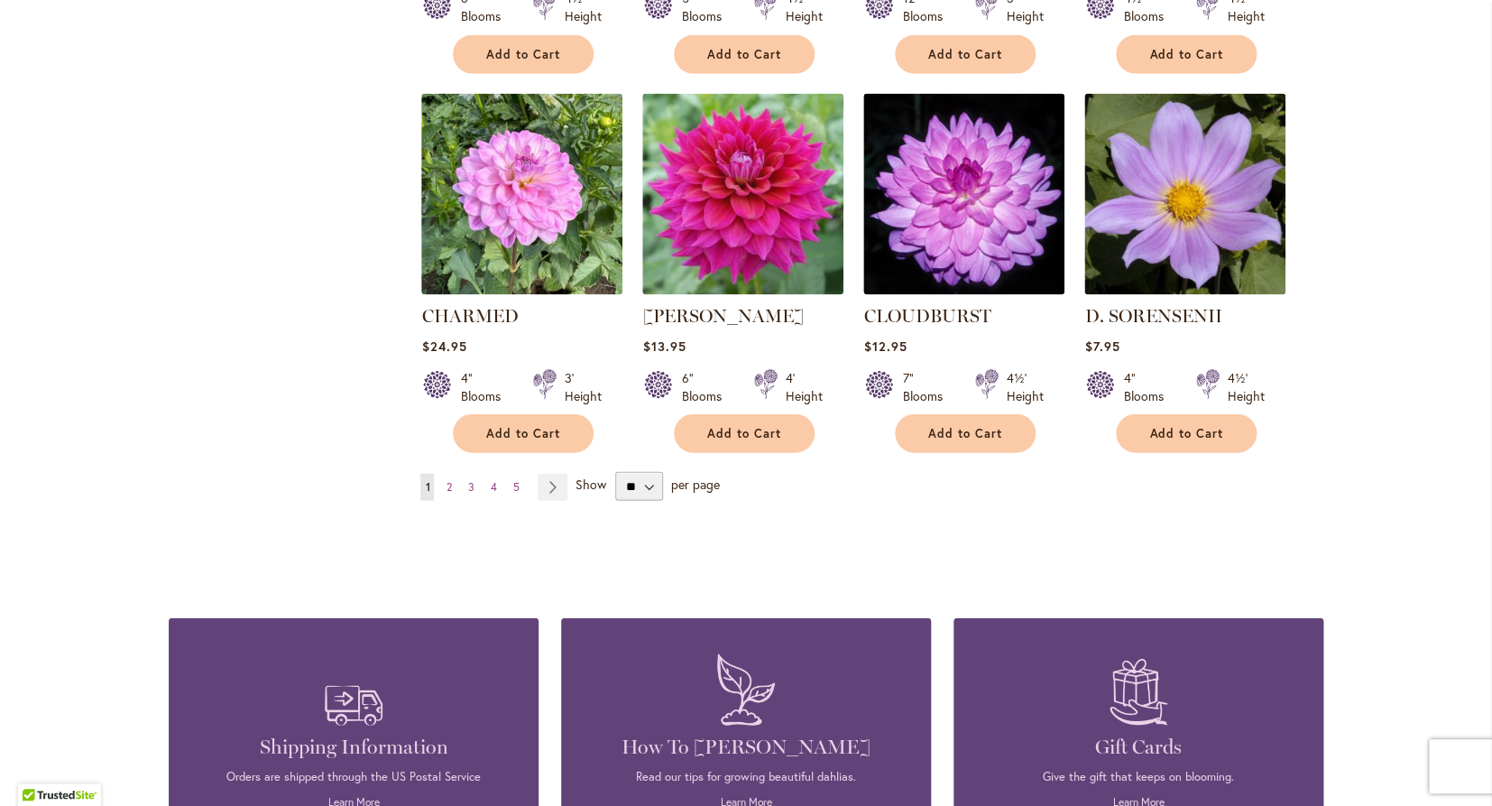
scroll to position [1465, 0]
click at [549, 484] on link "Page Next" at bounding box center [553, 485] width 30 height 27
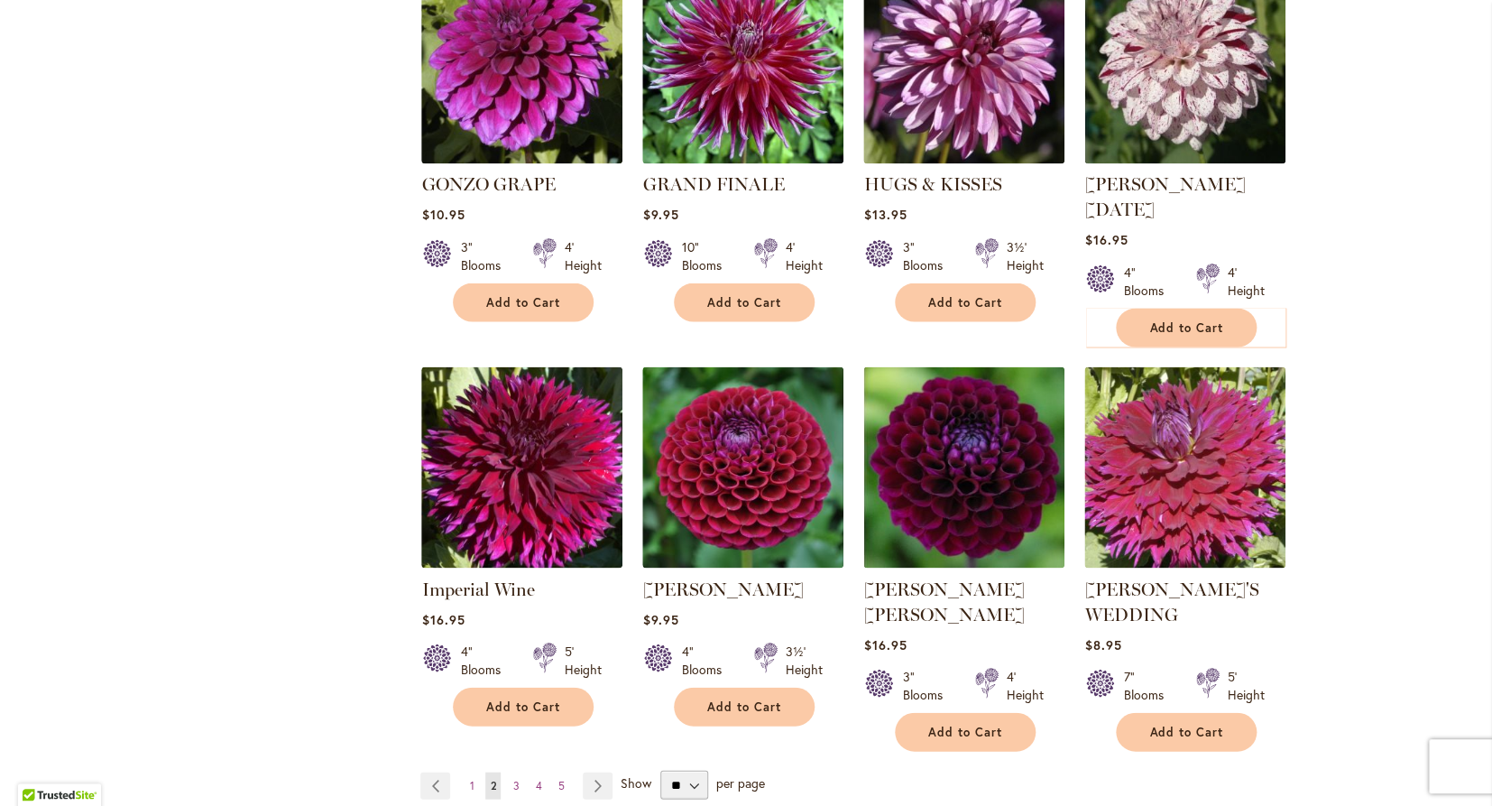
scroll to position [1245, 0]
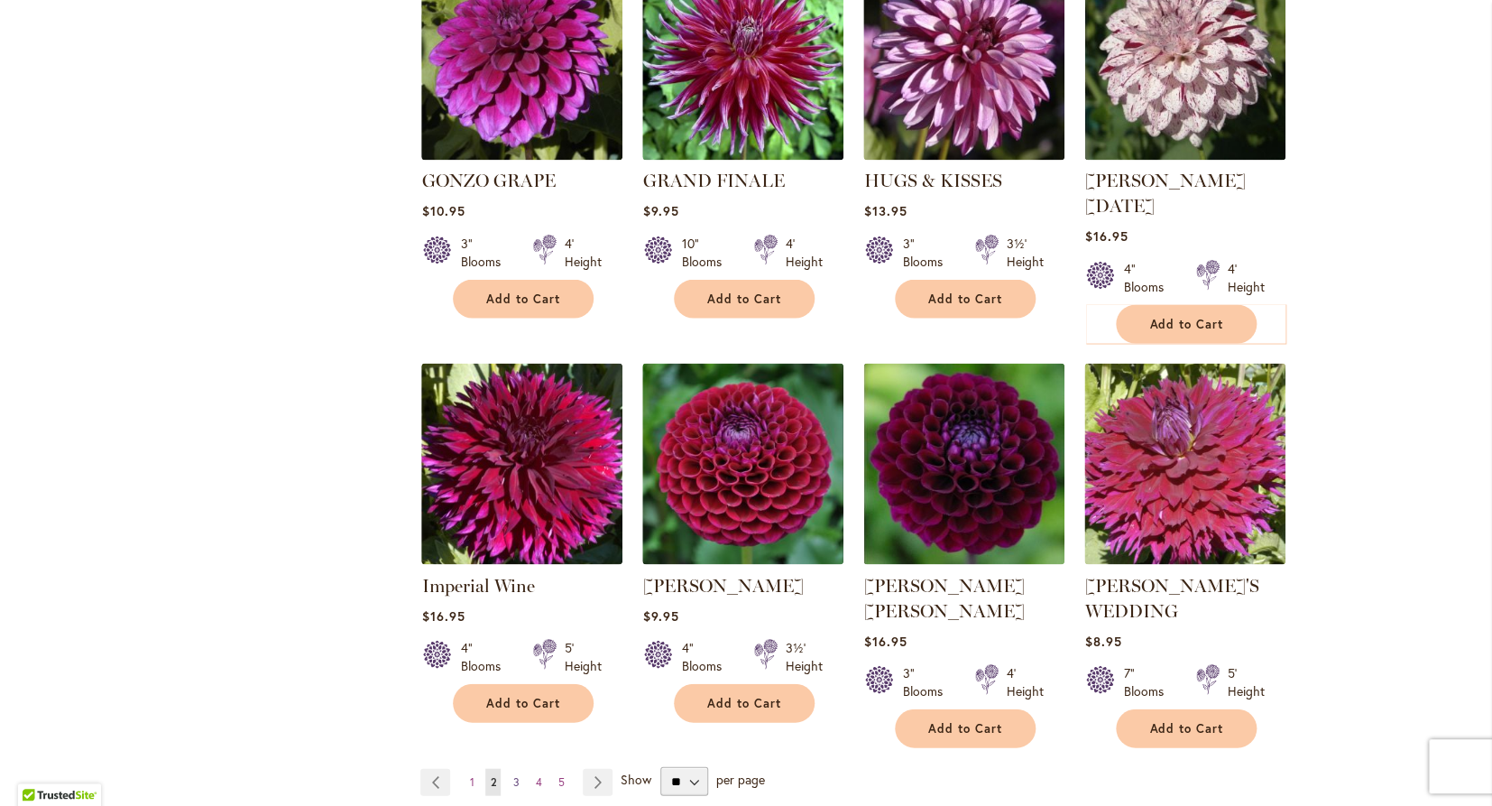
click at [514, 774] on span "3" at bounding box center [515, 781] width 6 height 14
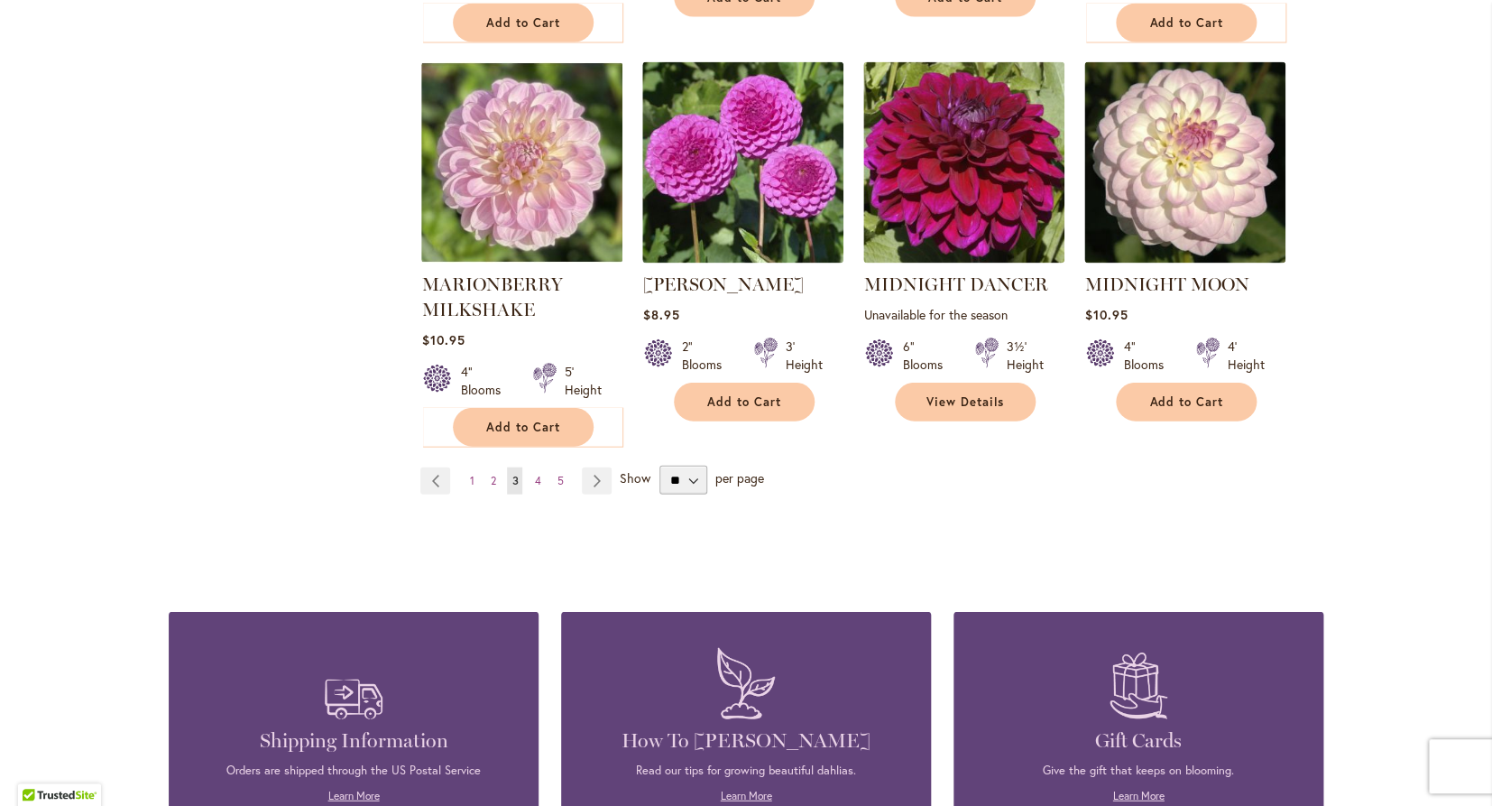
scroll to position [1549, 0]
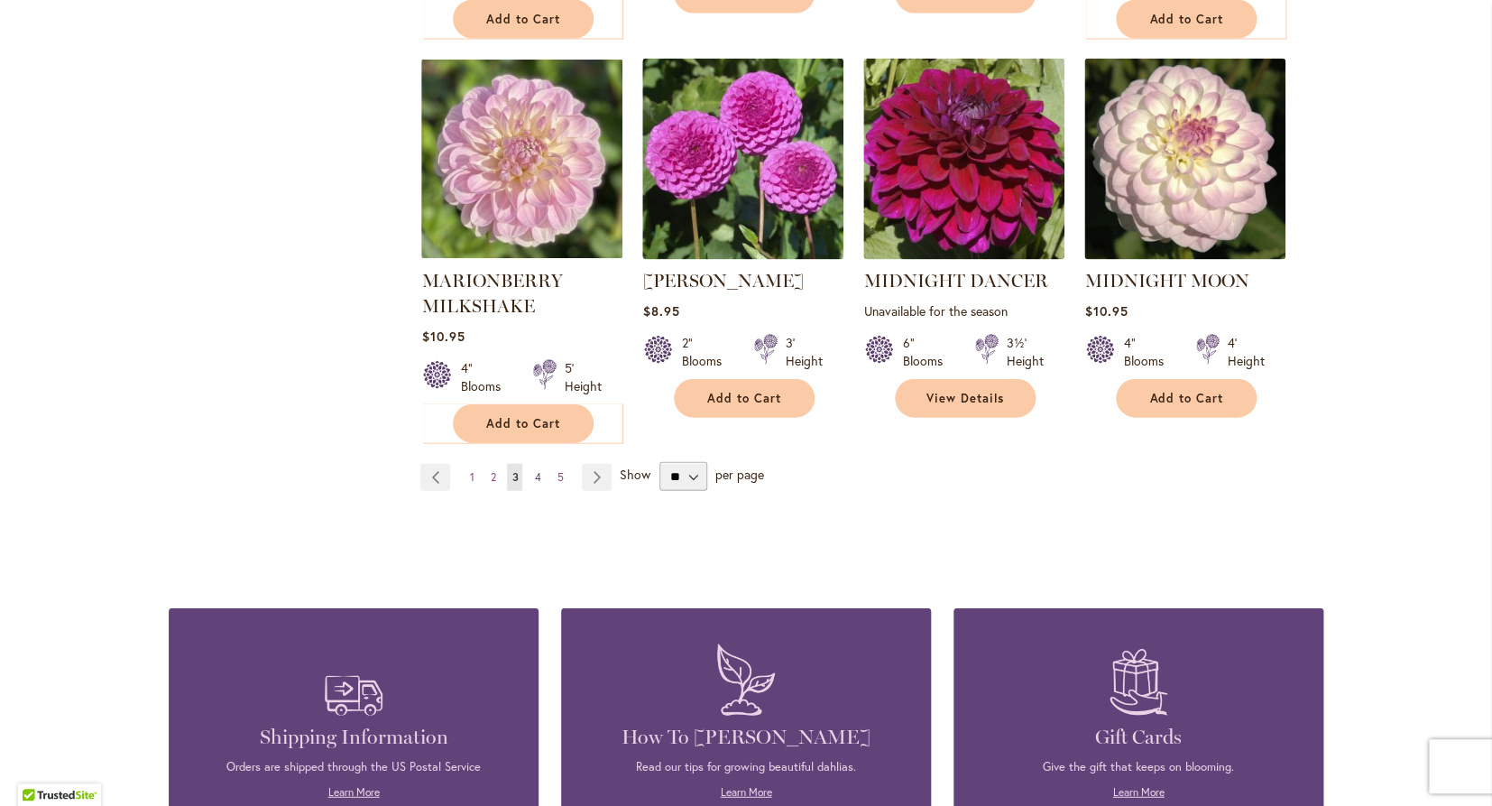
click at [539, 470] on span "4" at bounding box center [537, 477] width 6 height 14
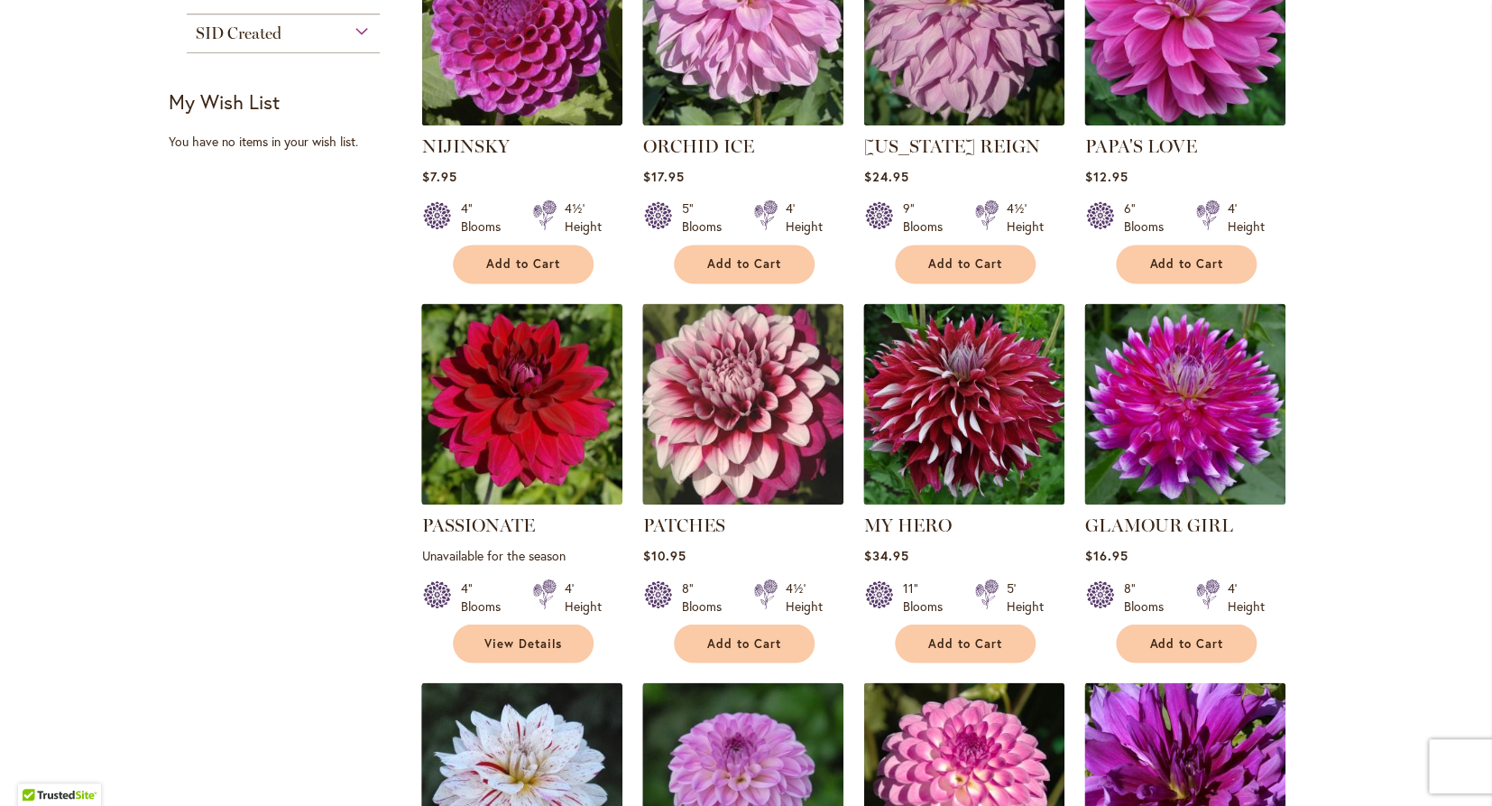
scroll to position [903, 0]
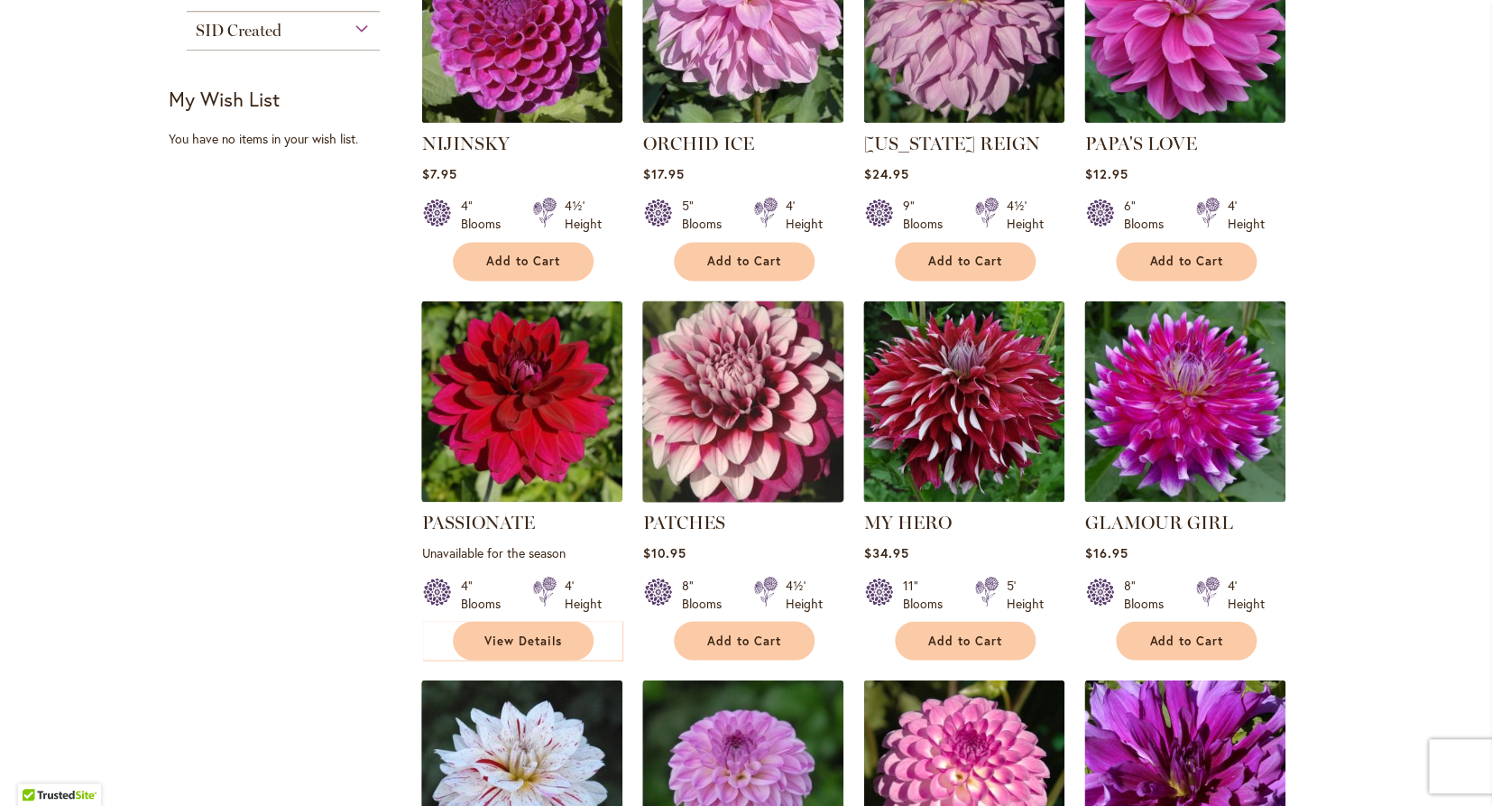
click at [737, 382] on img at bounding box center [743, 400] width 211 height 211
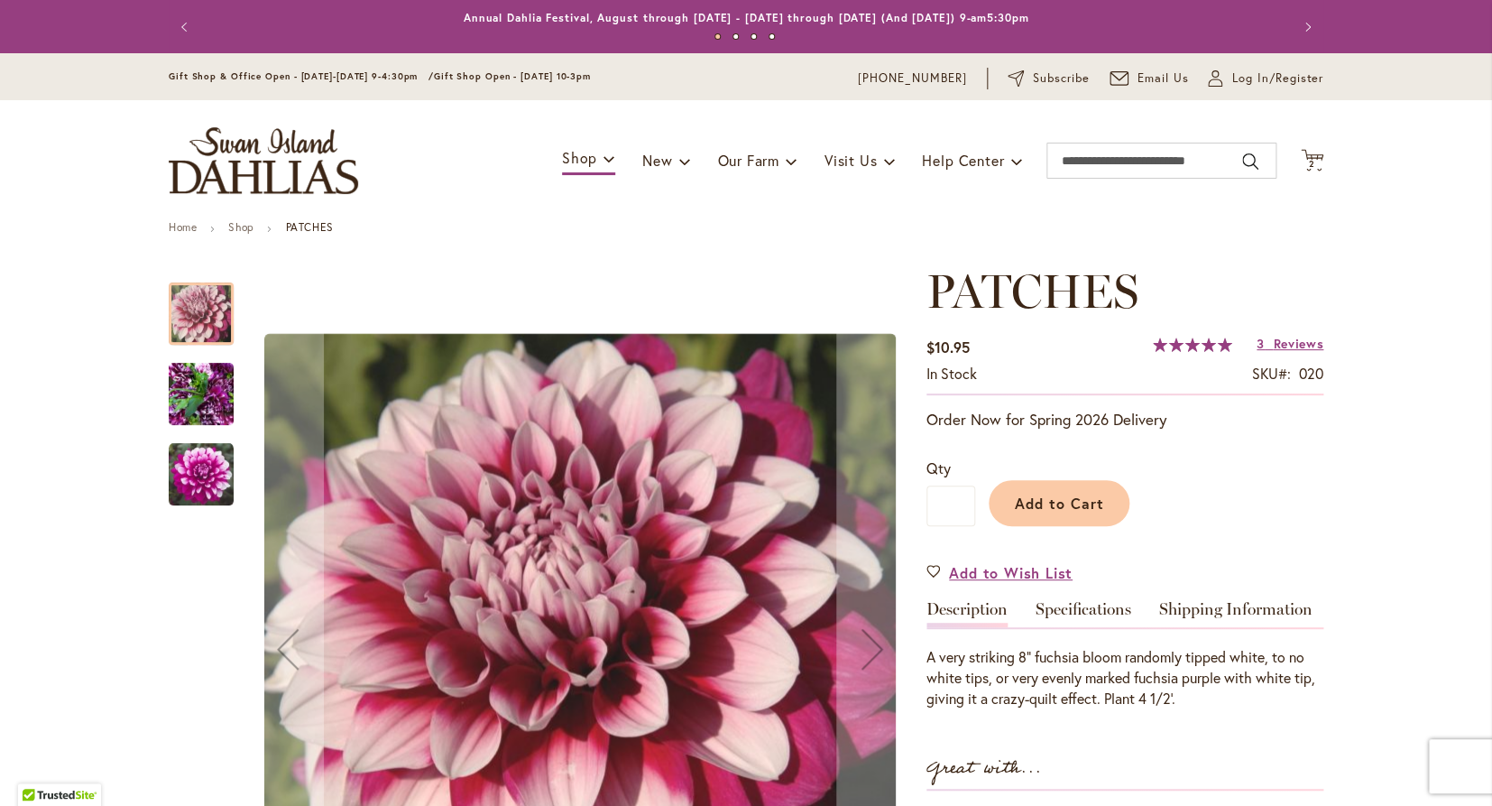
click at [208, 387] on img "Patches" at bounding box center [201, 394] width 65 height 87
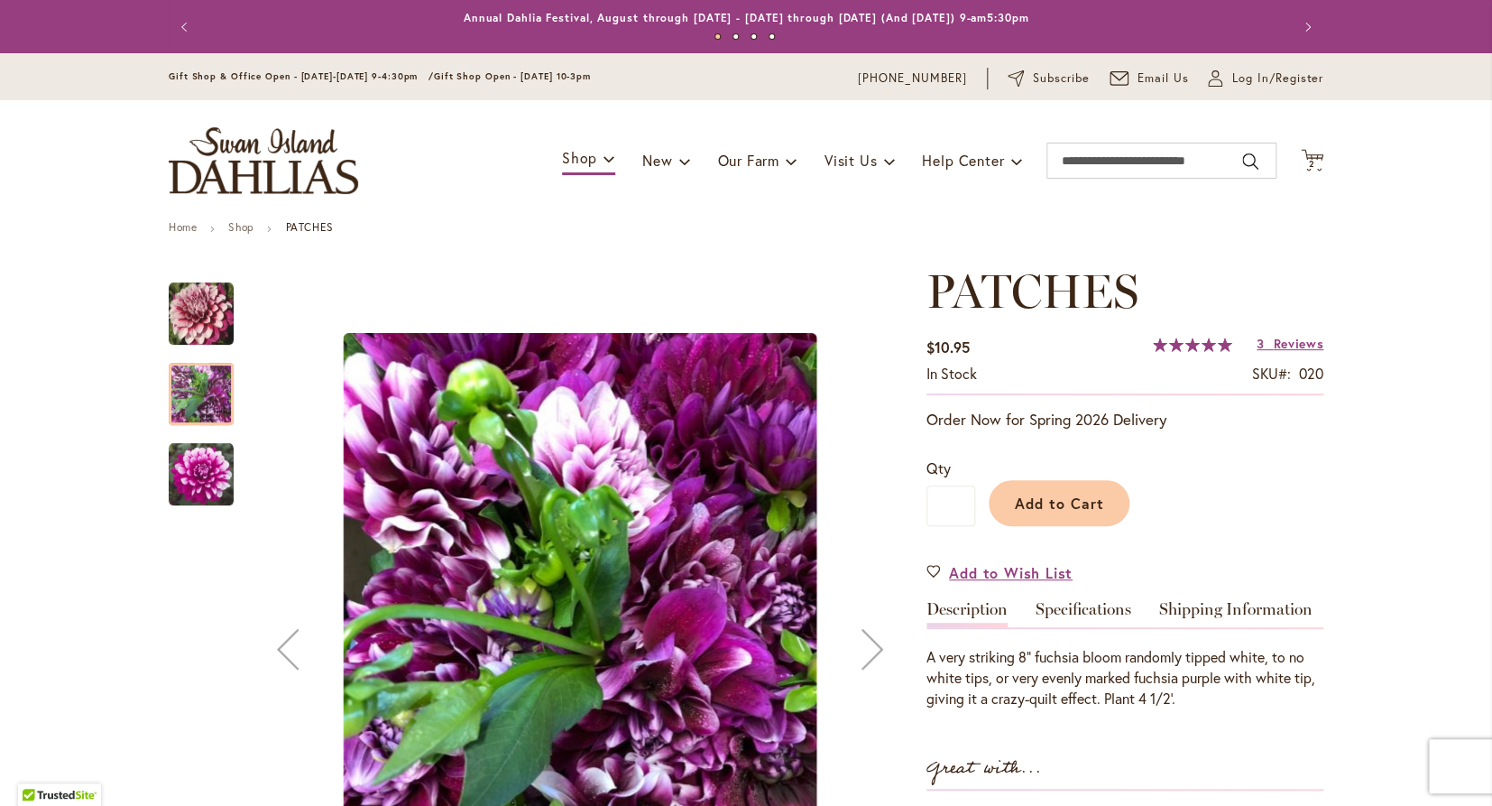
click at [208, 466] on img "Patches" at bounding box center [201, 474] width 65 height 65
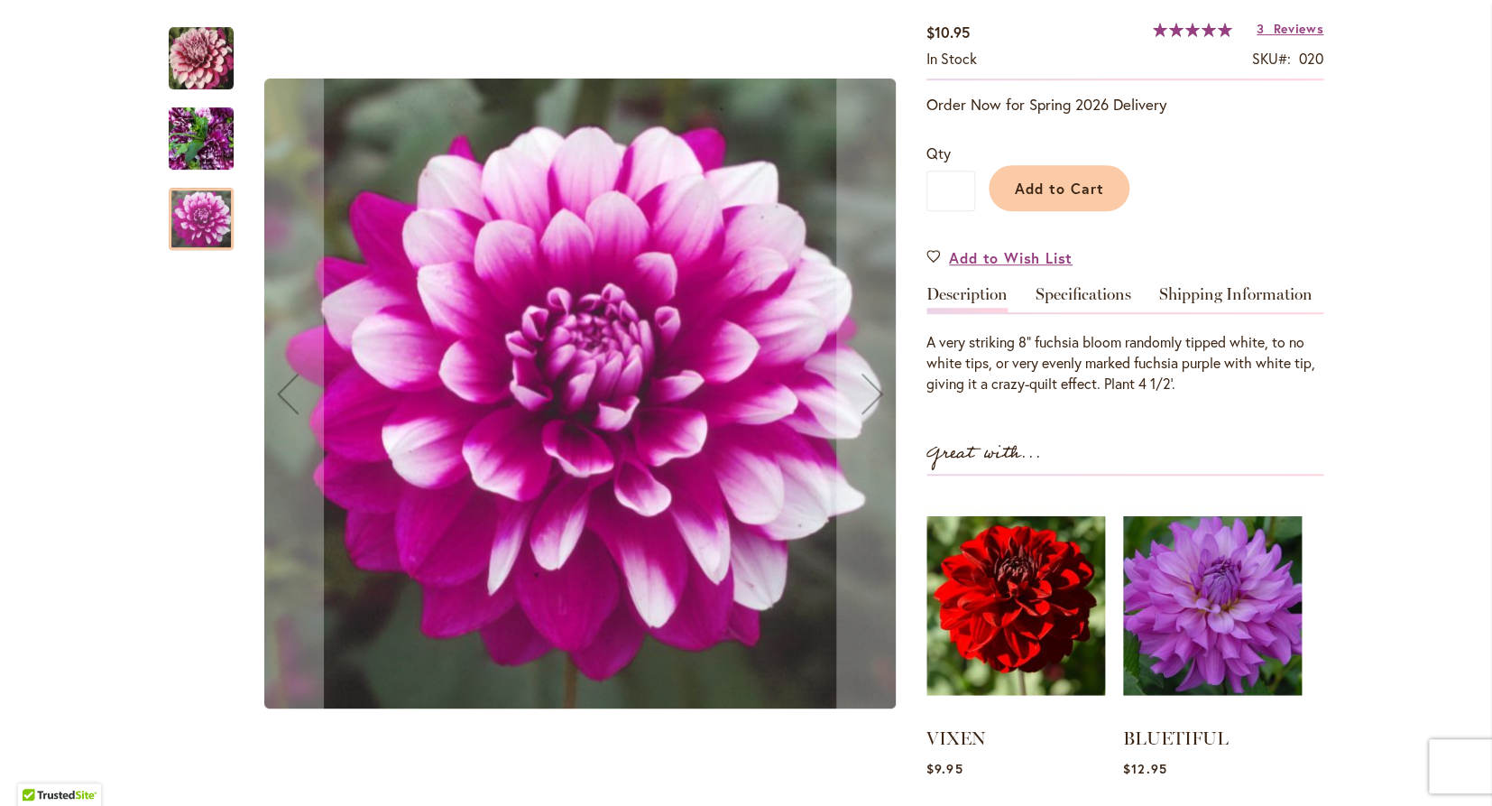
scroll to position [316, 0]
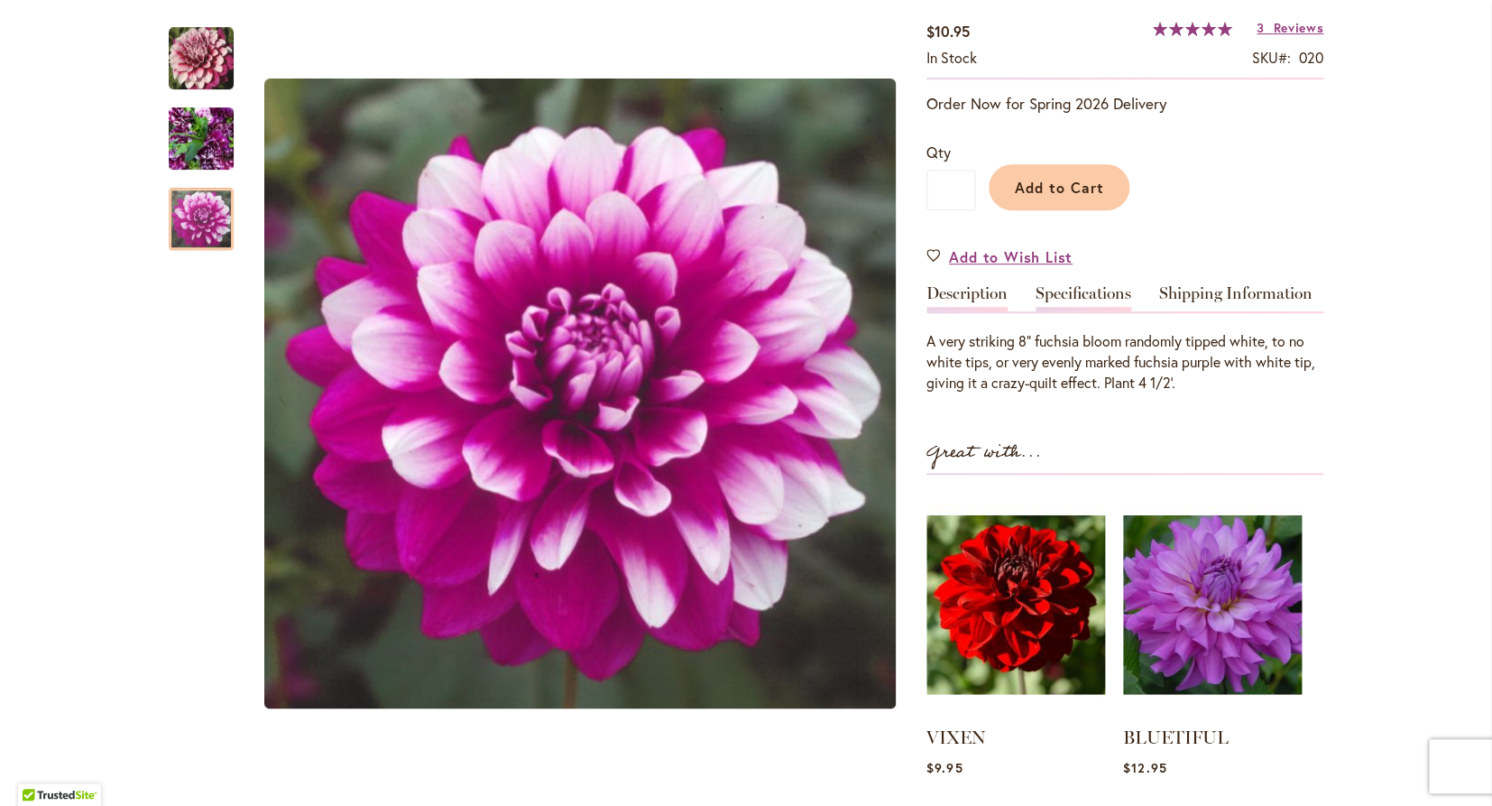
click at [1094, 295] on link "Specifications" at bounding box center [1084, 298] width 96 height 26
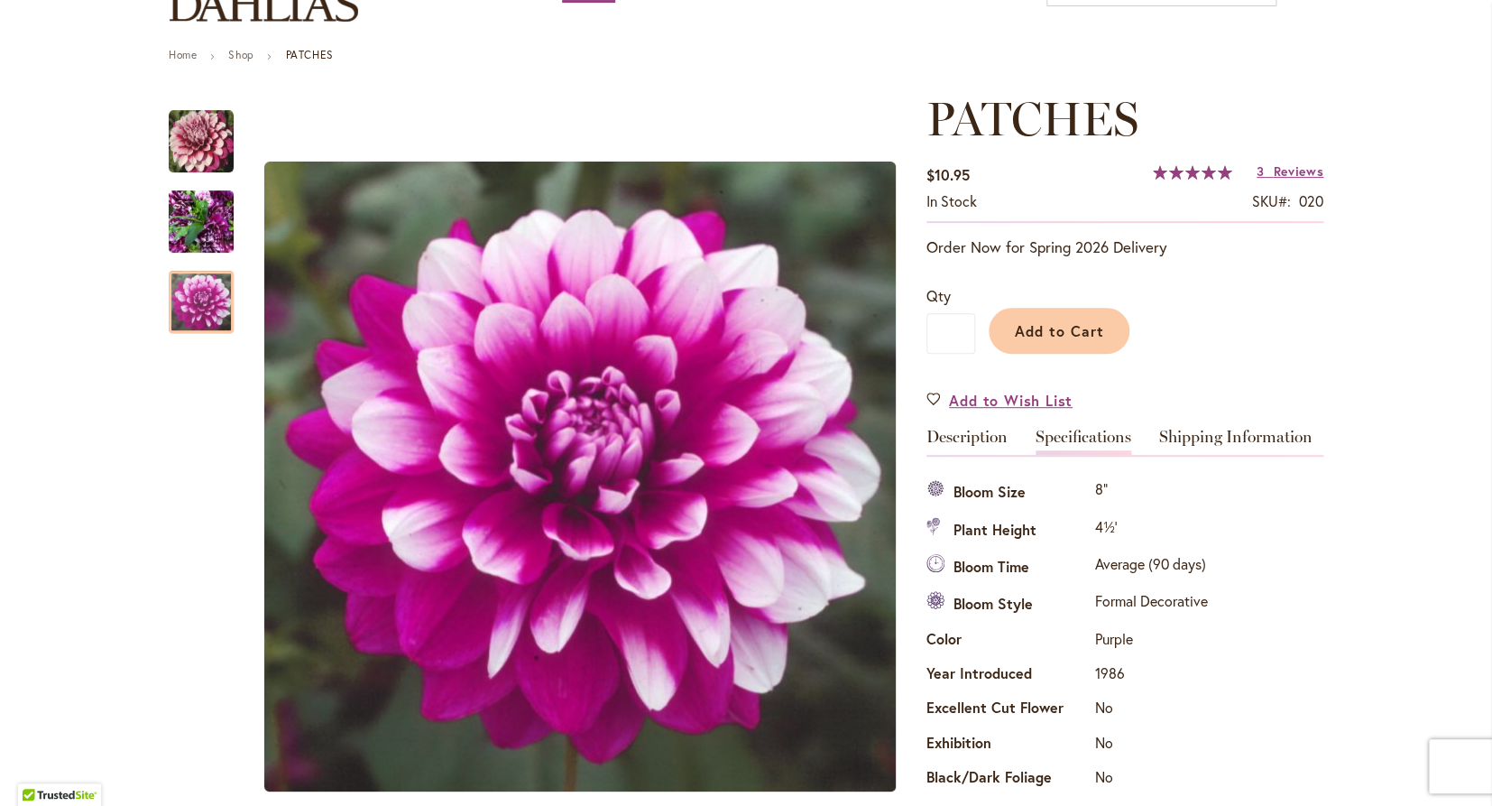
scroll to position [165, 0]
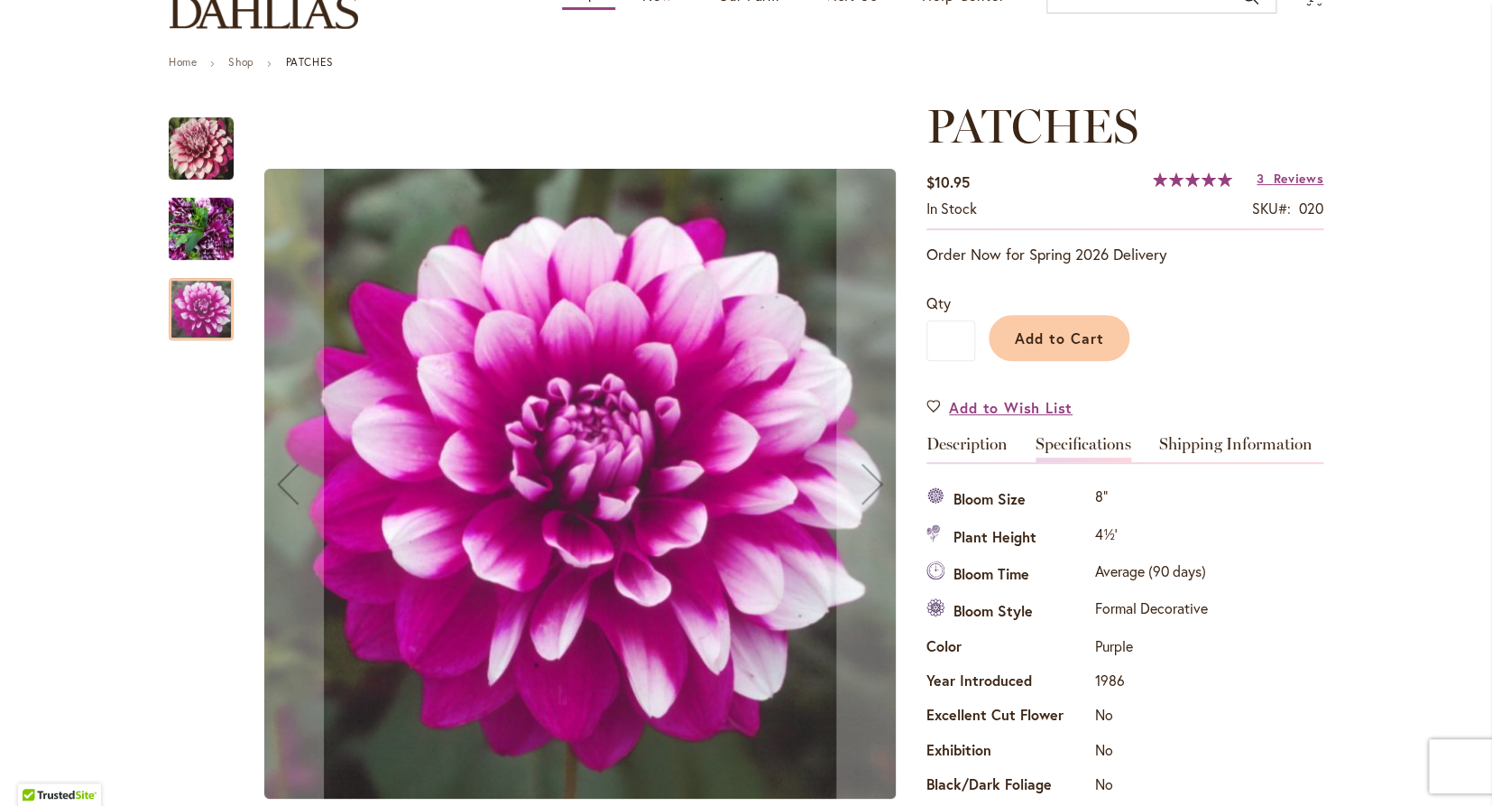
click at [234, 227] on div at bounding box center [539, 484] width 740 height 770
click at [216, 227] on img "Patches" at bounding box center [201, 229] width 65 height 87
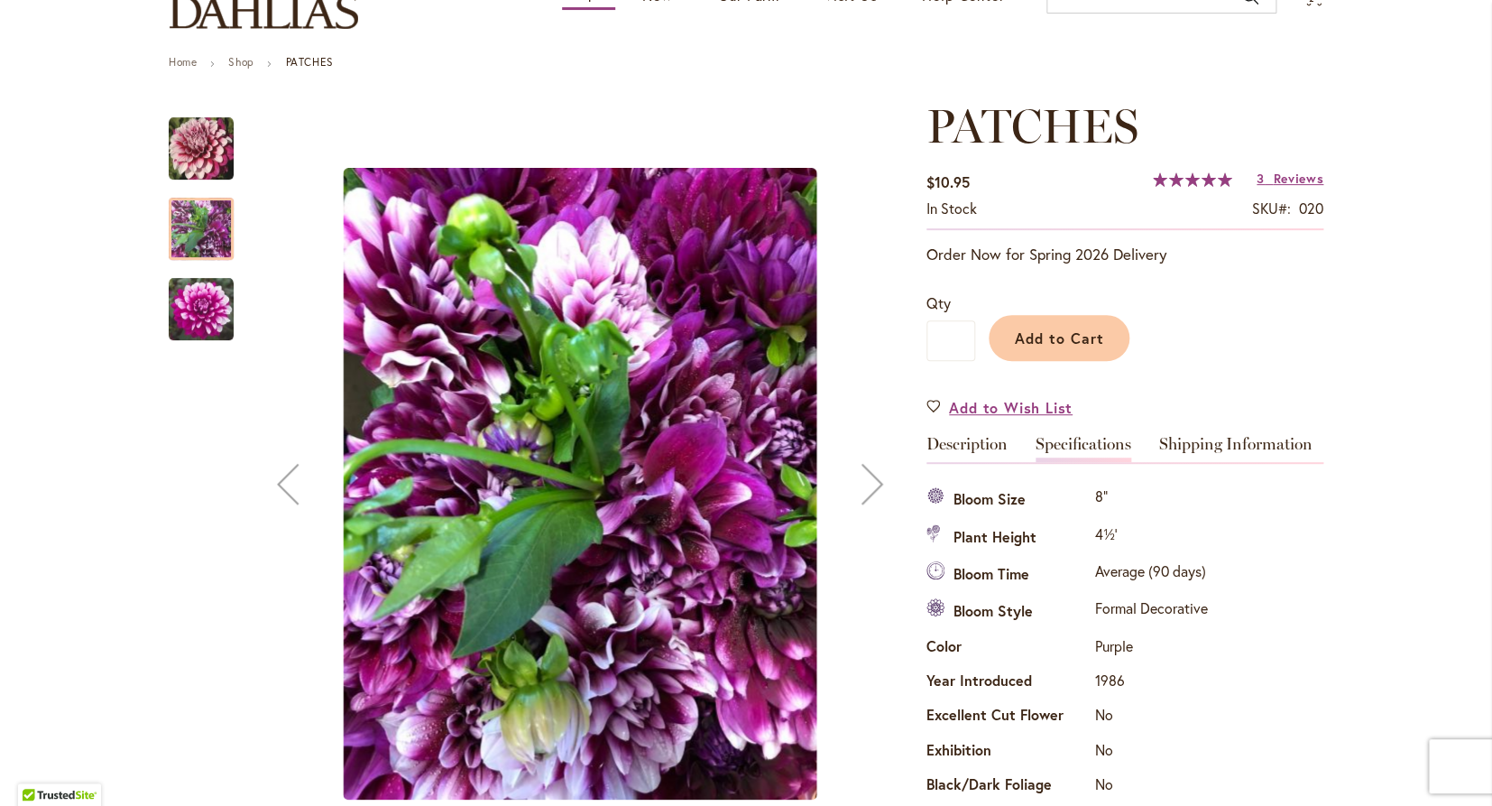
click at [220, 294] on img "Patches" at bounding box center [201, 309] width 65 height 65
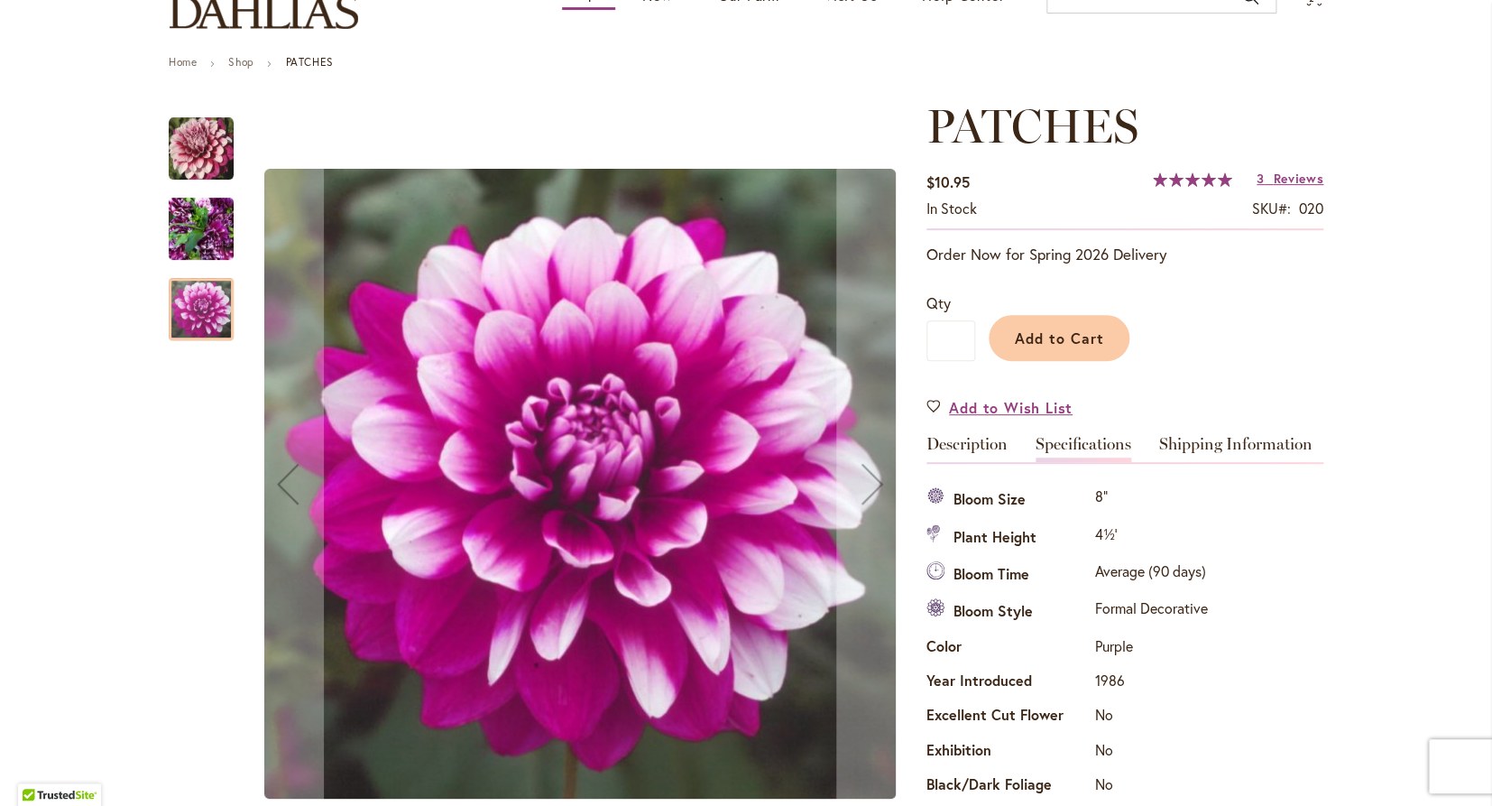
click at [189, 142] on img "Patches" at bounding box center [201, 148] width 65 height 65
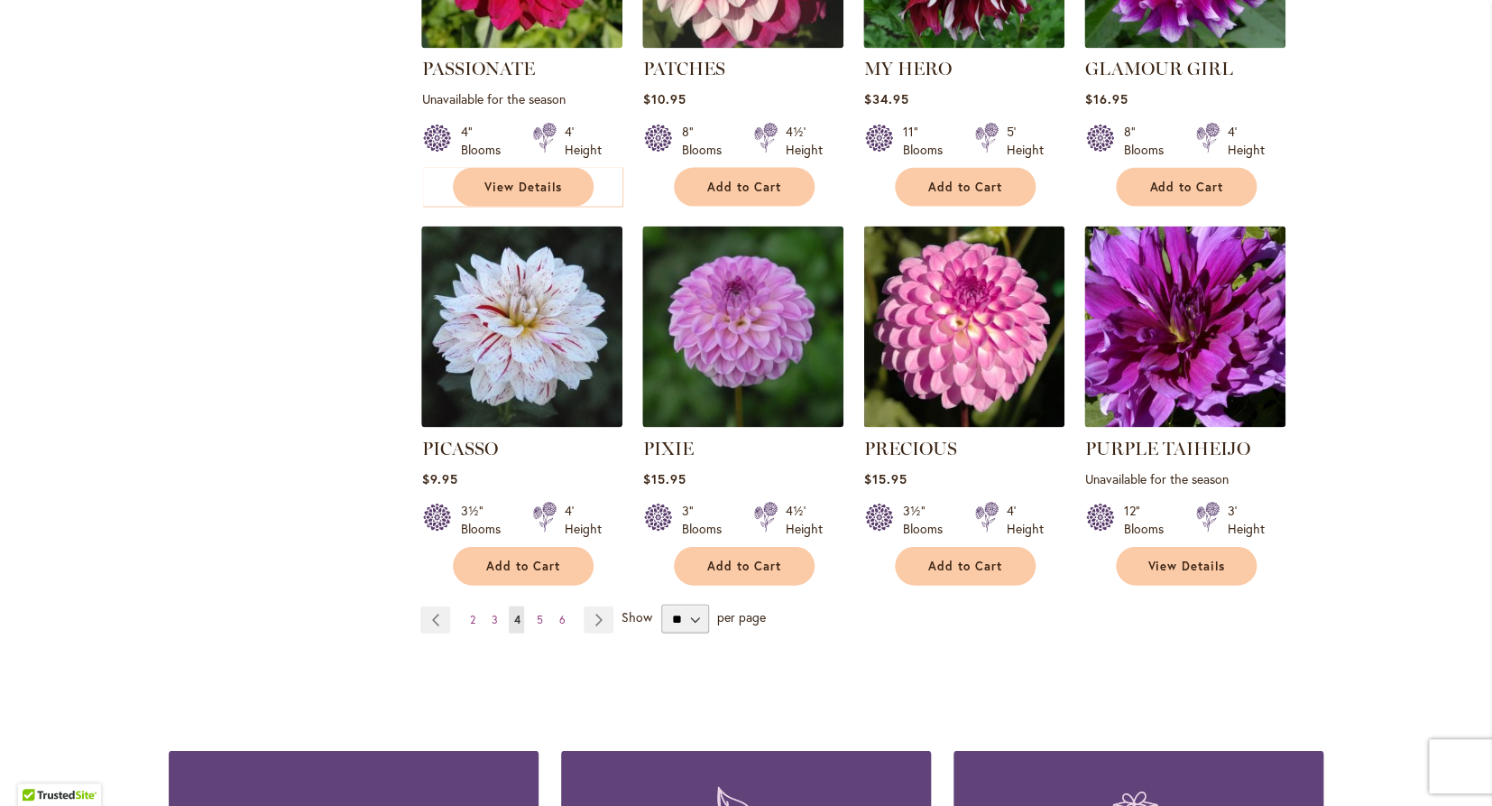
scroll to position [1365, 0]
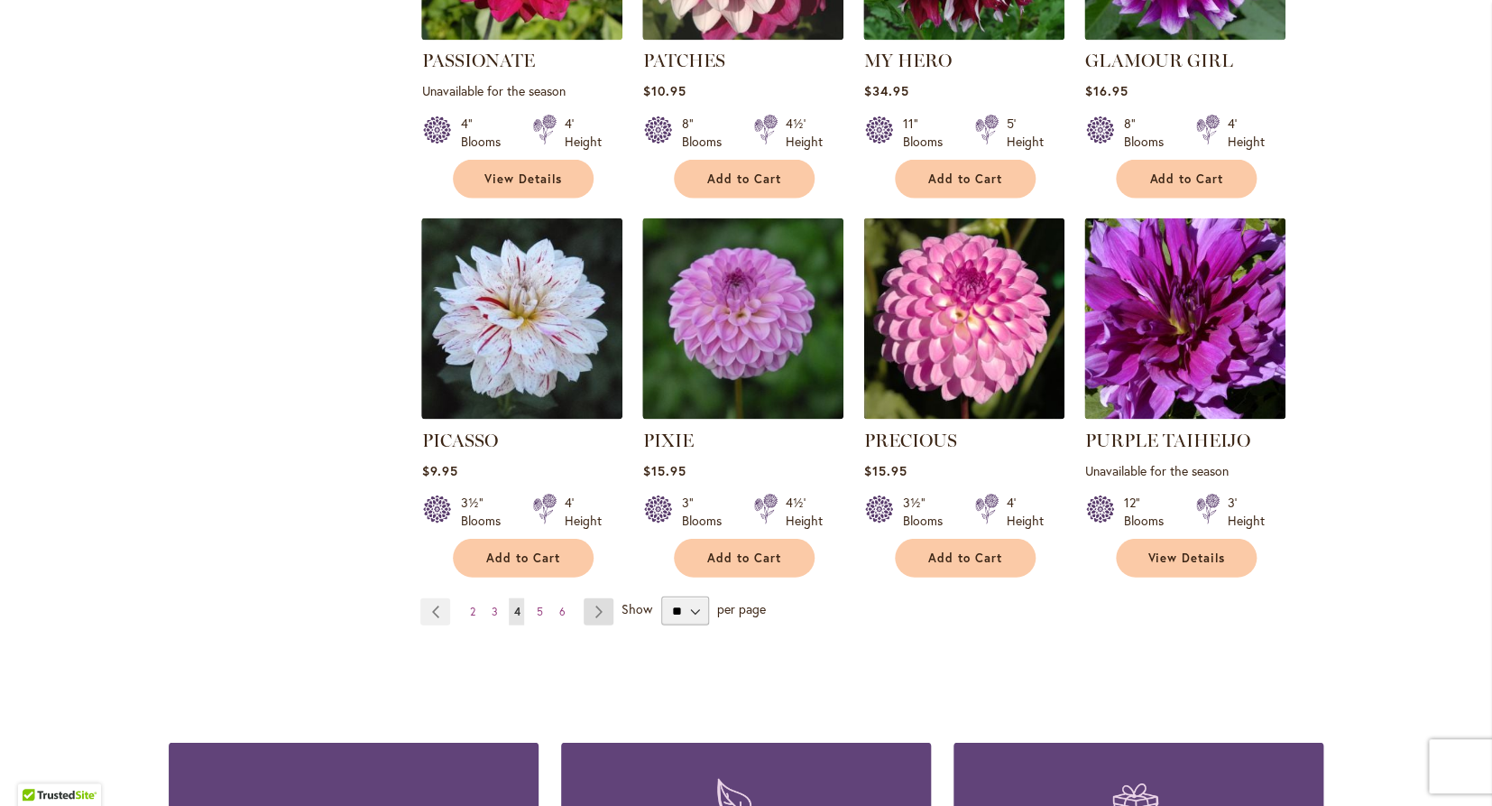
click at [598, 597] on link "Page Next" at bounding box center [599, 610] width 30 height 27
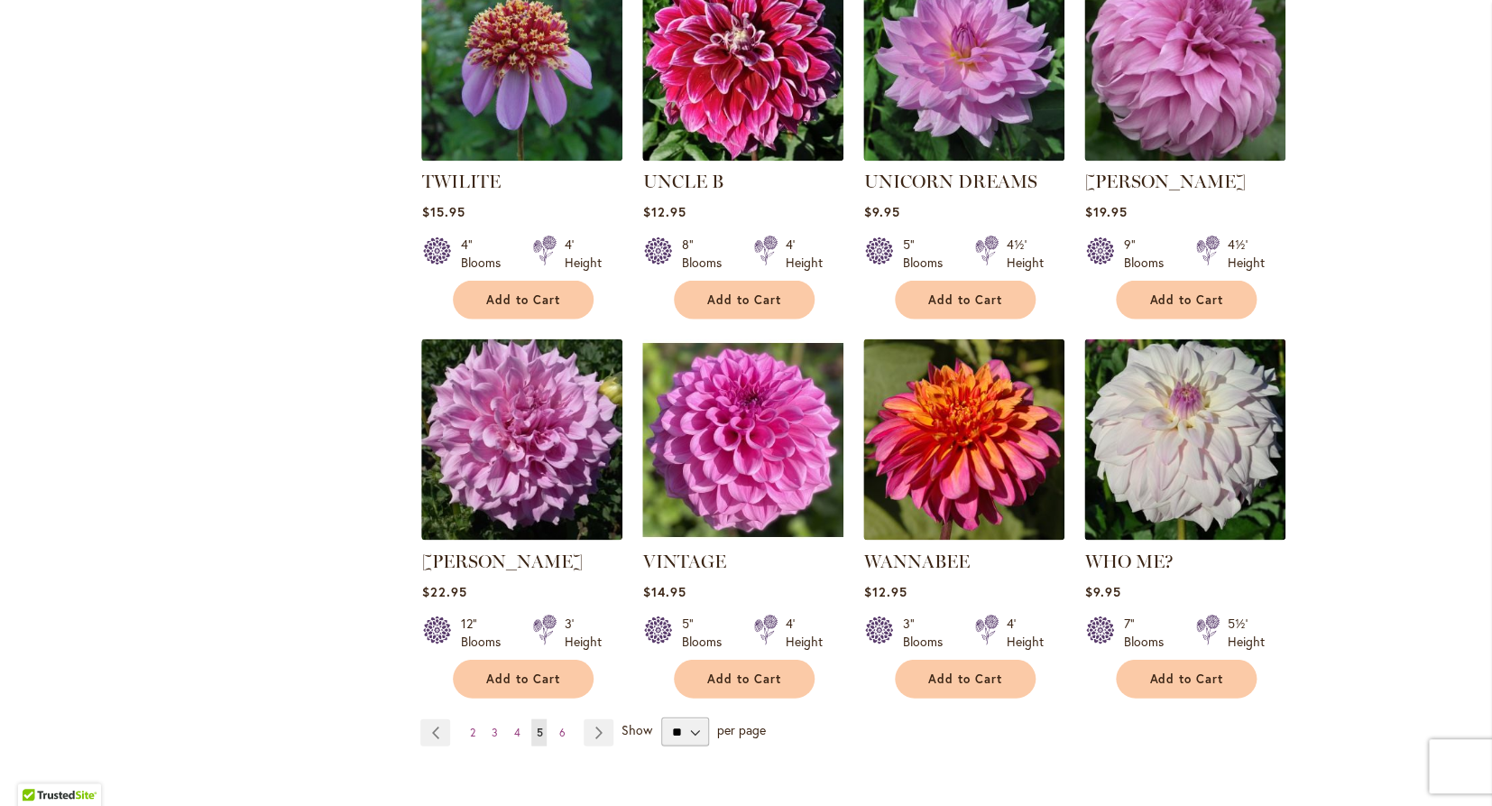
scroll to position [1250, 0]
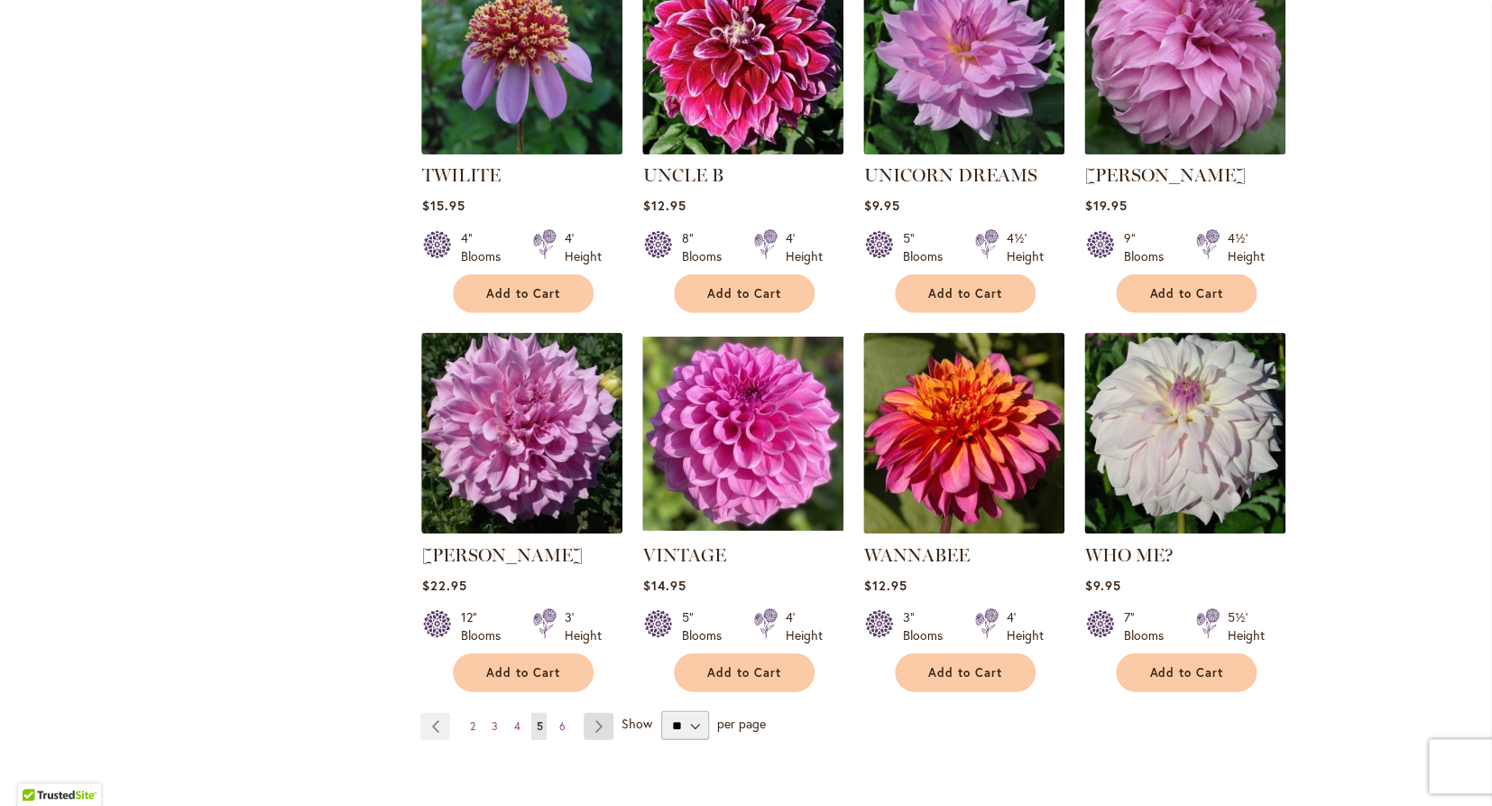
click at [599, 712] on link "Page Next" at bounding box center [599, 725] width 30 height 27
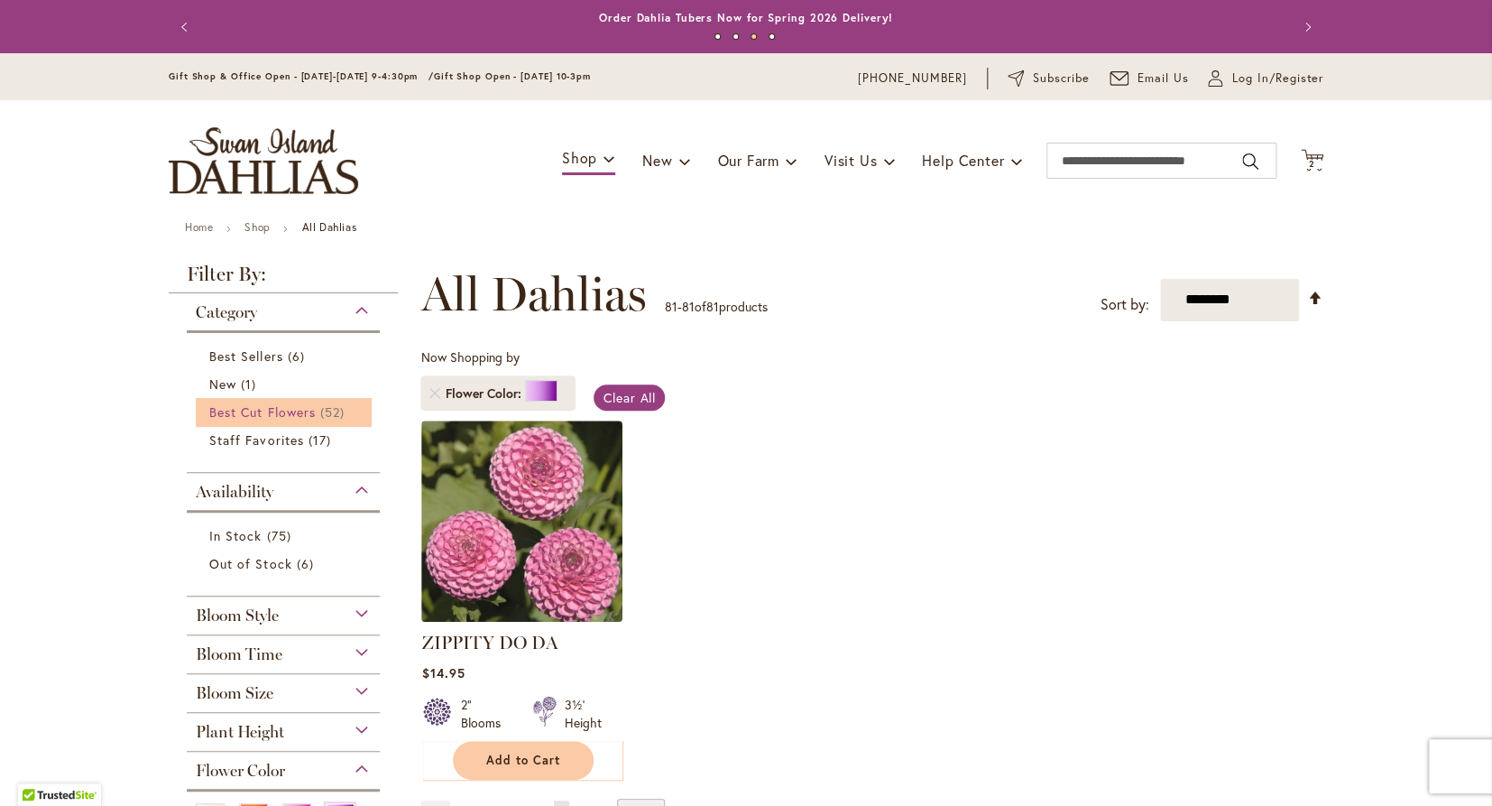
click at [271, 408] on span "Best Cut Flowers" at bounding box center [262, 411] width 106 height 17
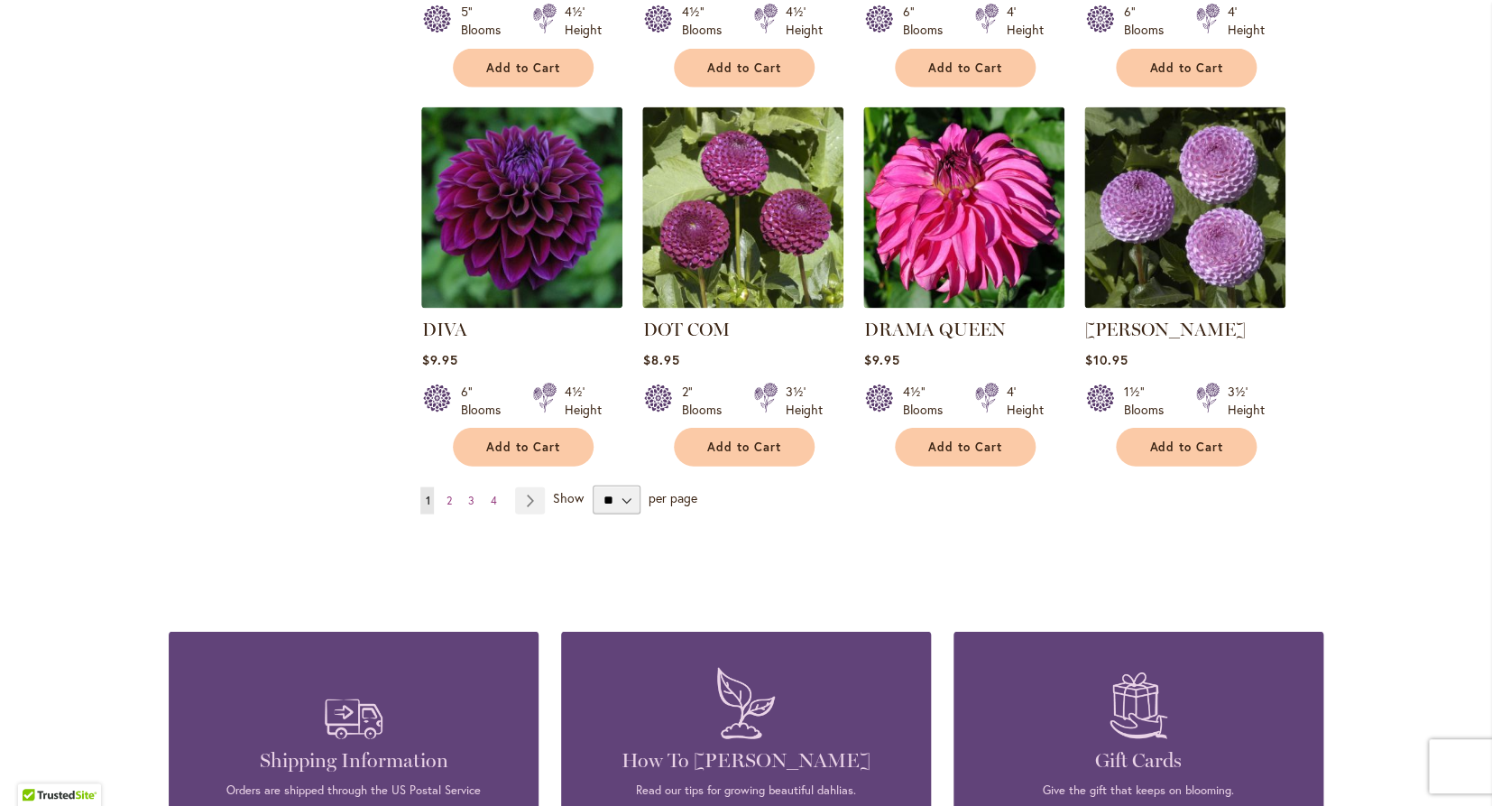
scroll to position [1460, 0]
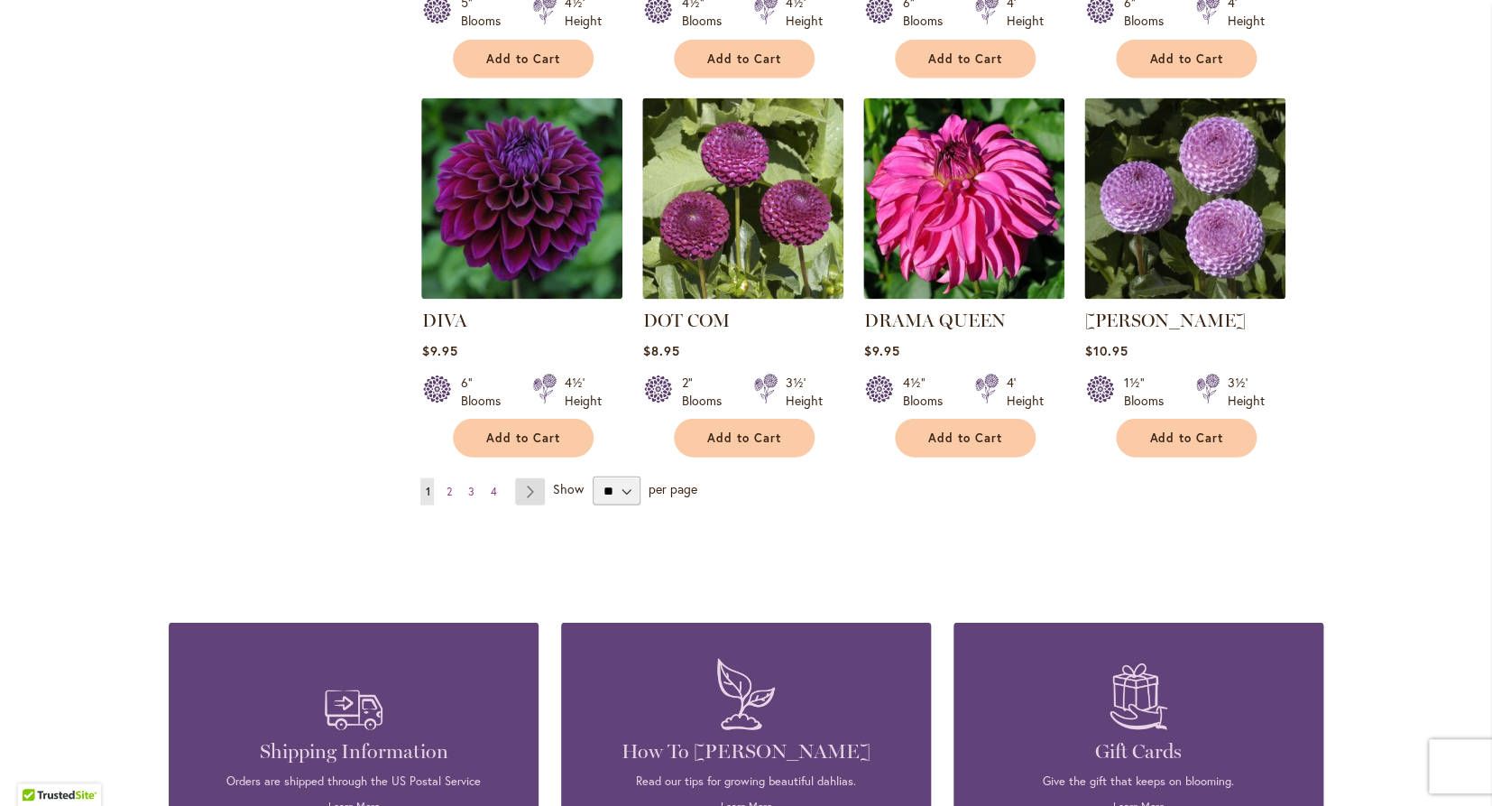
click at [527, 492] on link "Page Next" at bounding box center [530, 490] width 30 height 27
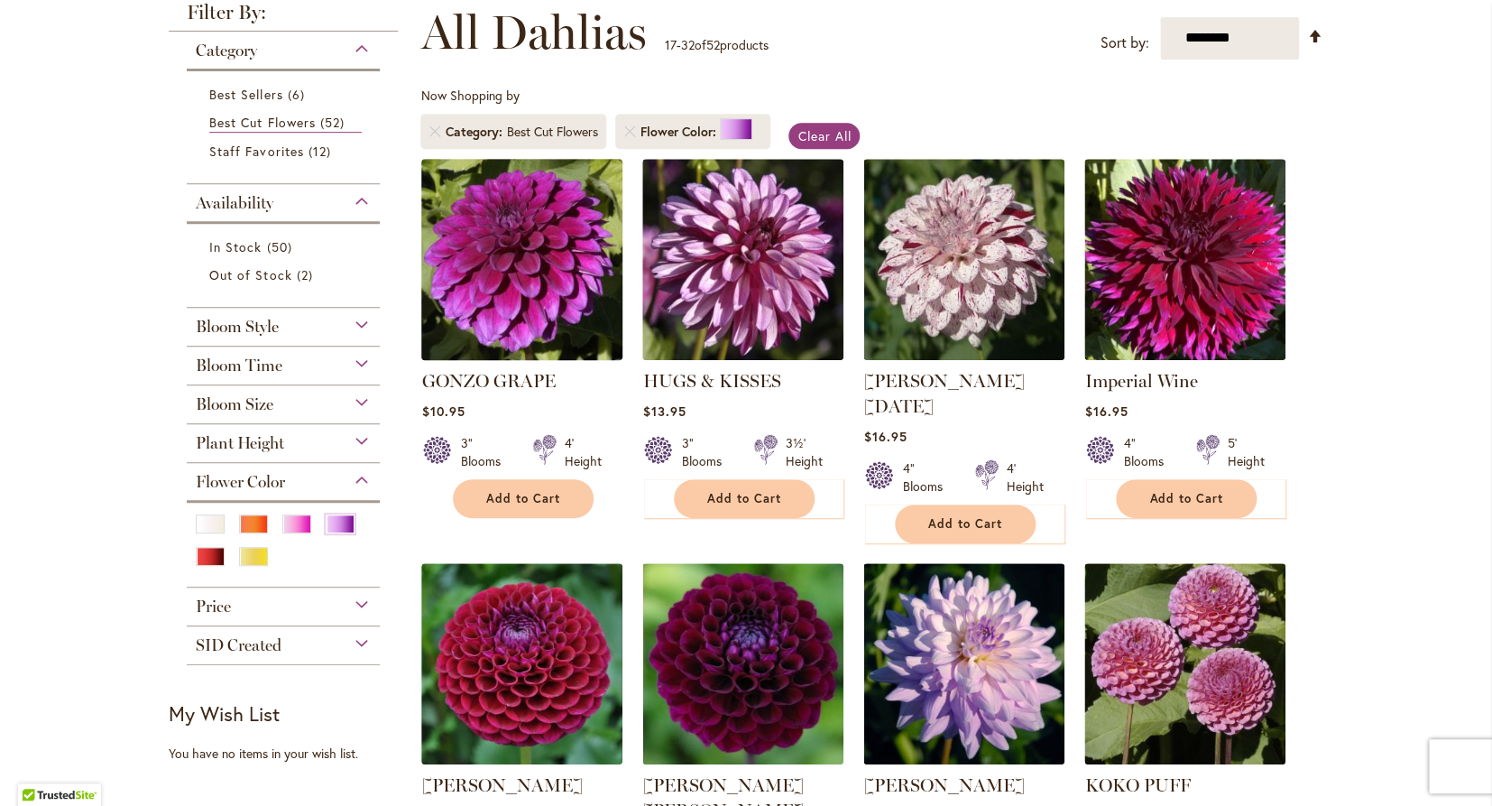
scroll to position [264, 0]
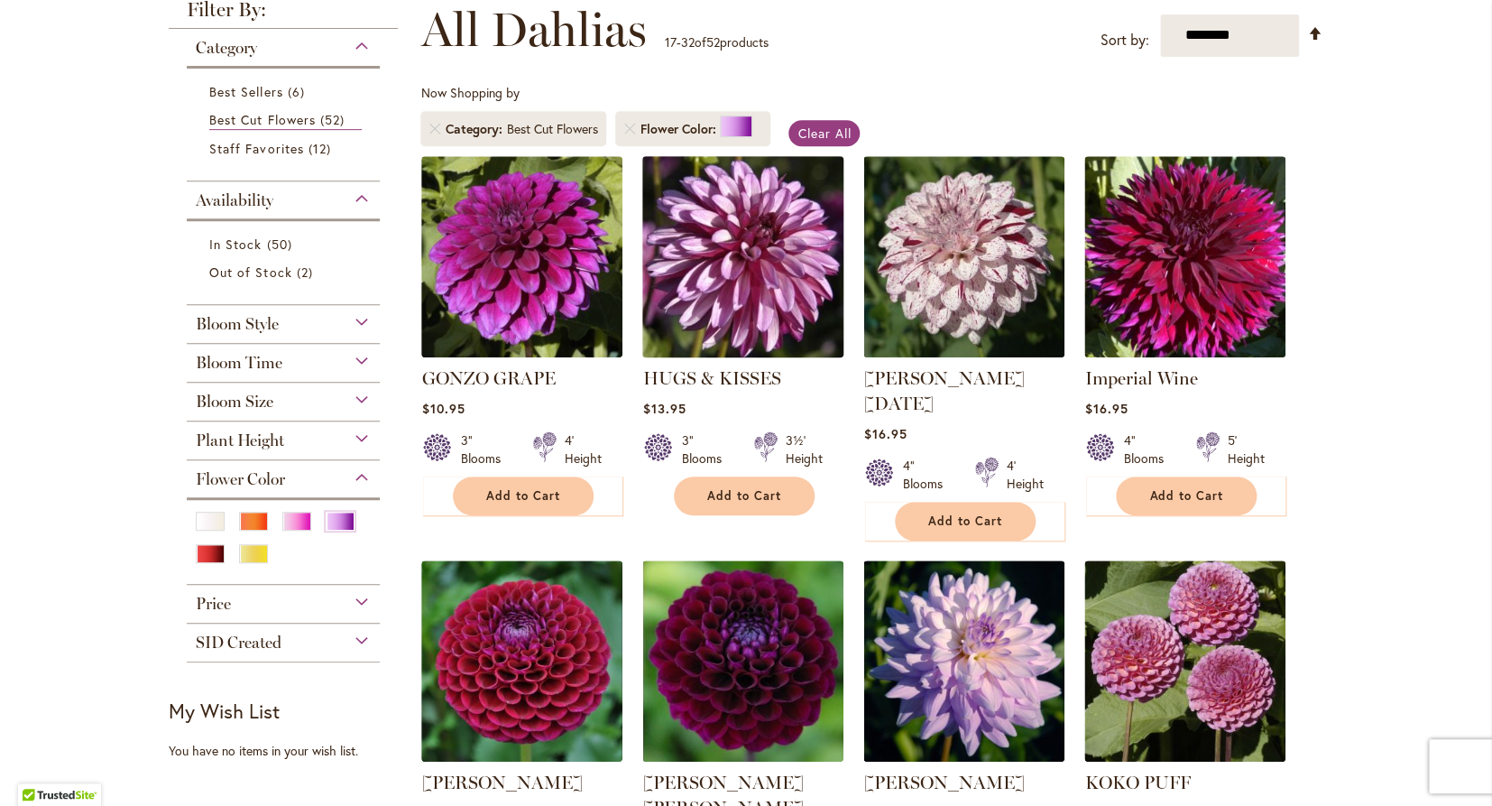
click at [721, 257] on img at bounding box center [743, 256] width 211 height 211
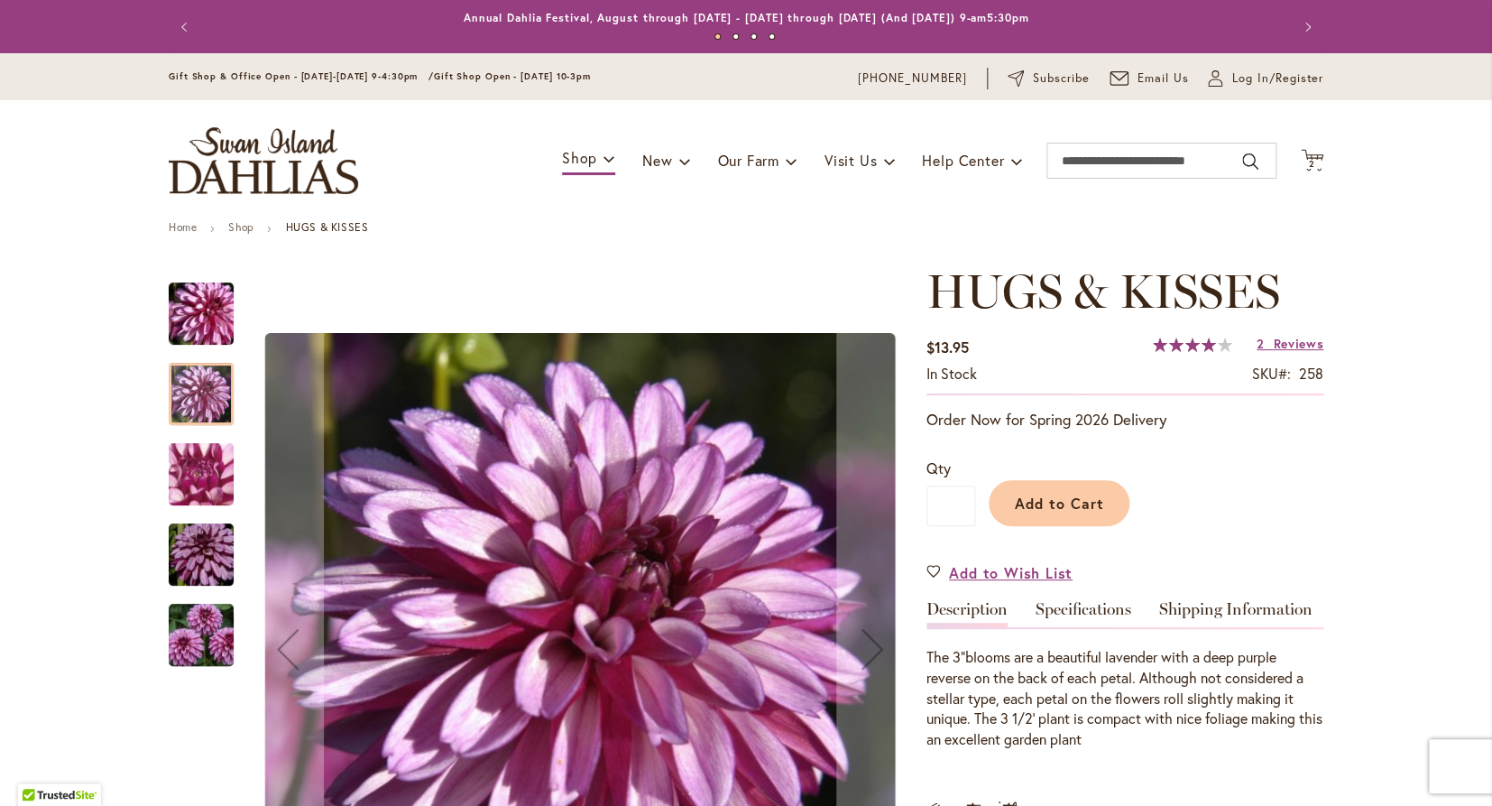
click at [217, 382] on div at bounding box center [201, 394] width 65 height 62
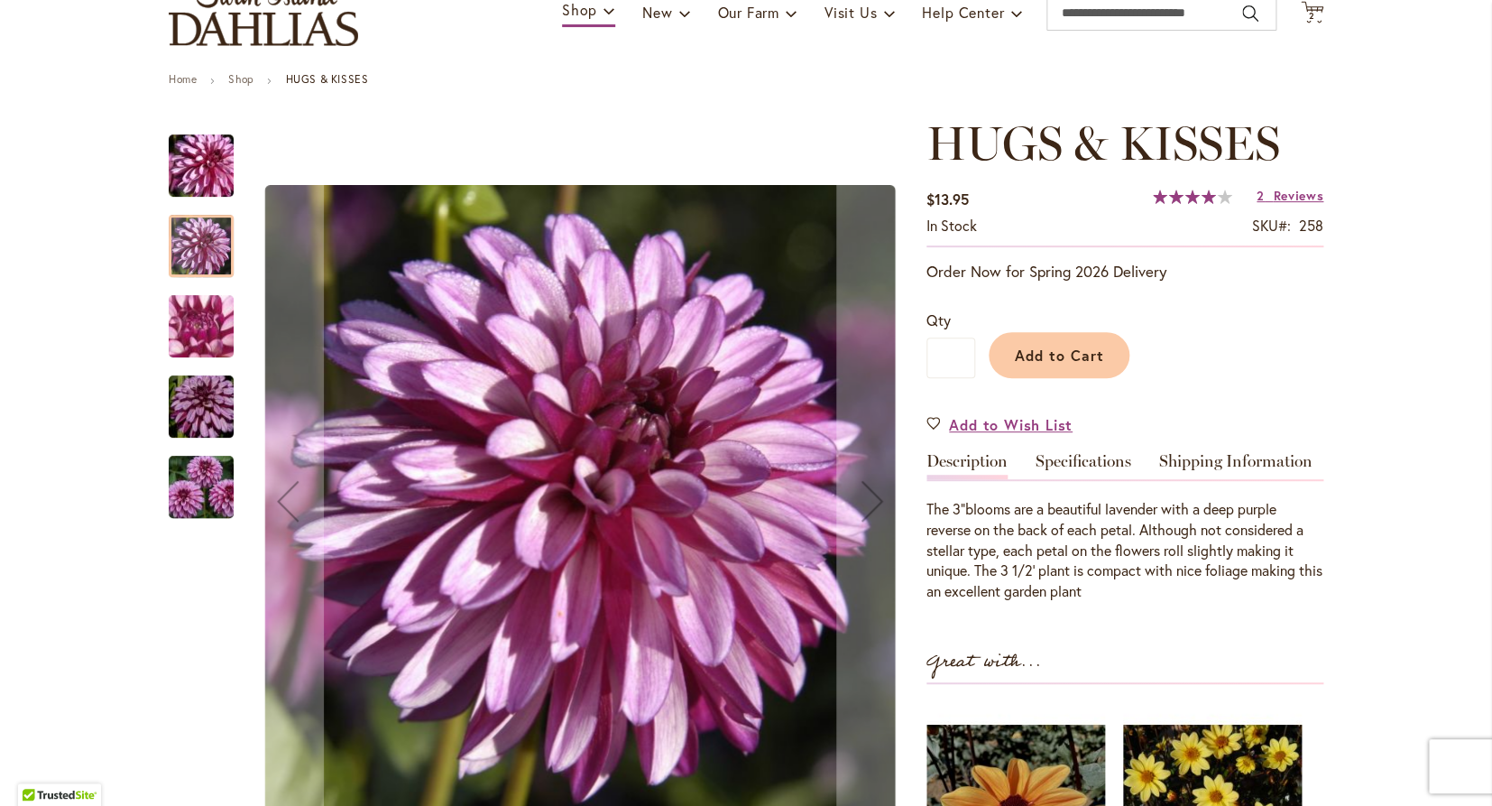
scroll to position [179, 0]
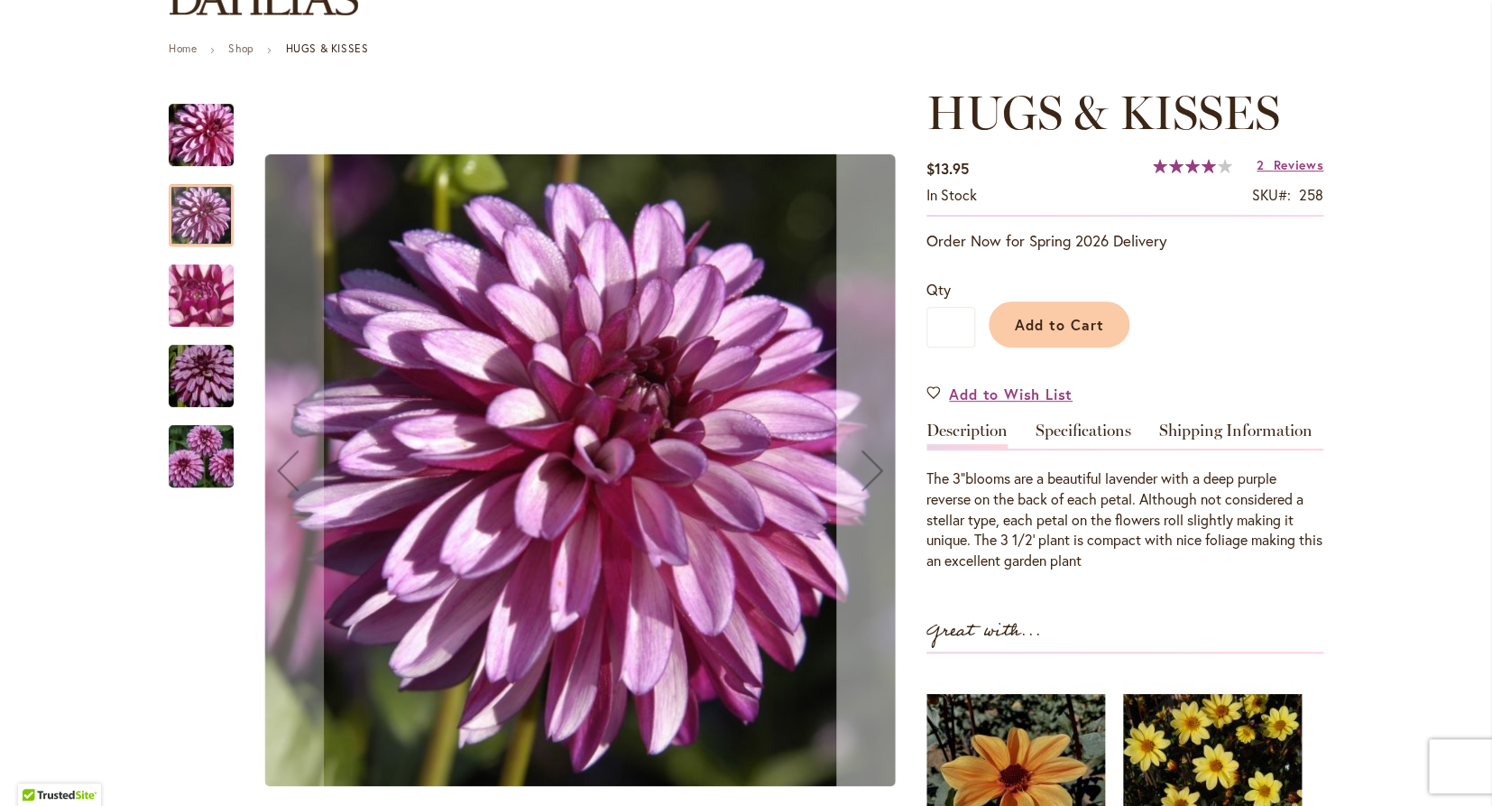
click at [872, 470] on div "Next" at bounding box center [872, 470] width 72 height 72
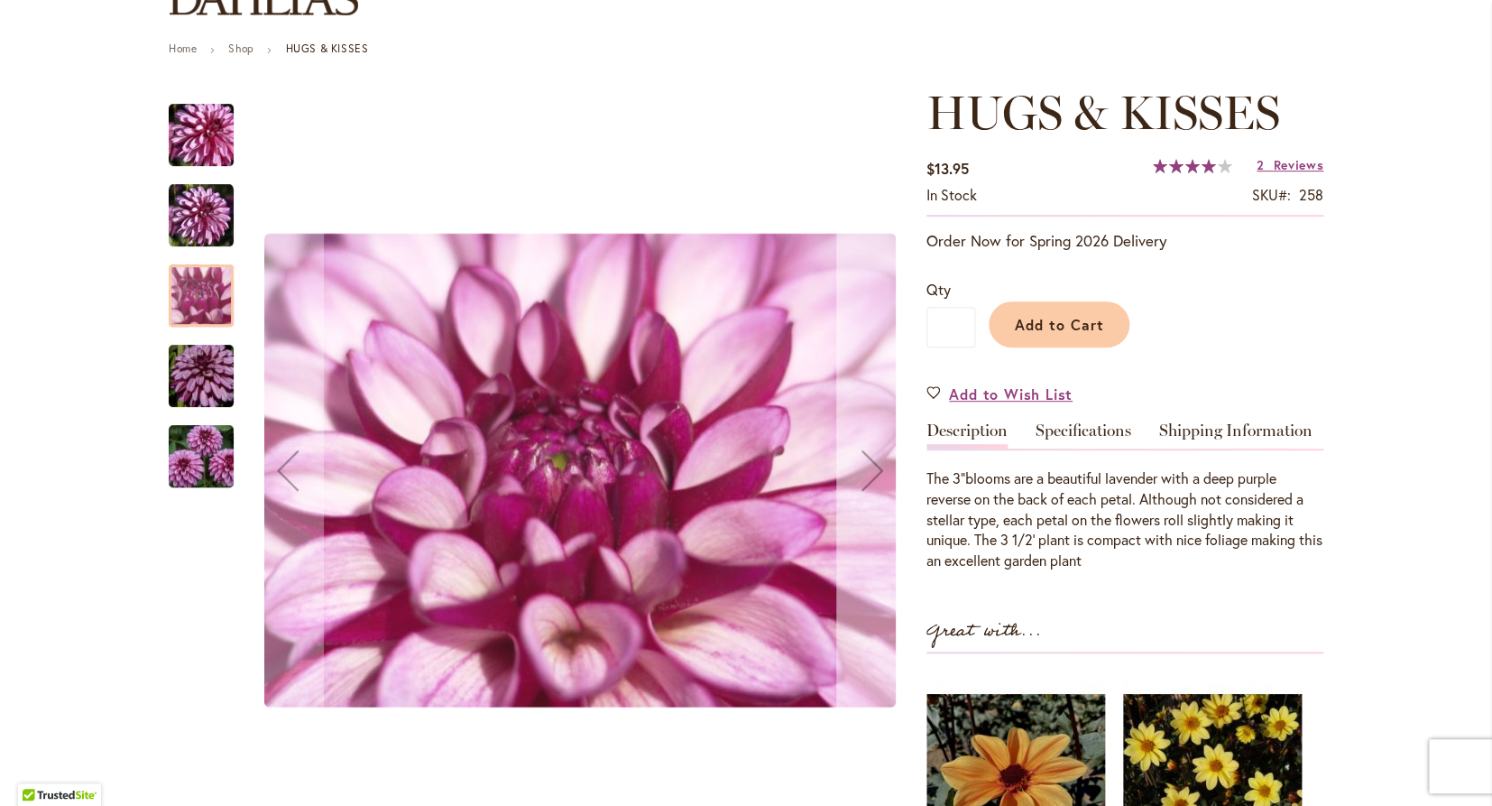
click at [872, 470] on div "Next" at bounding box center [872, 470] width 72 height 72
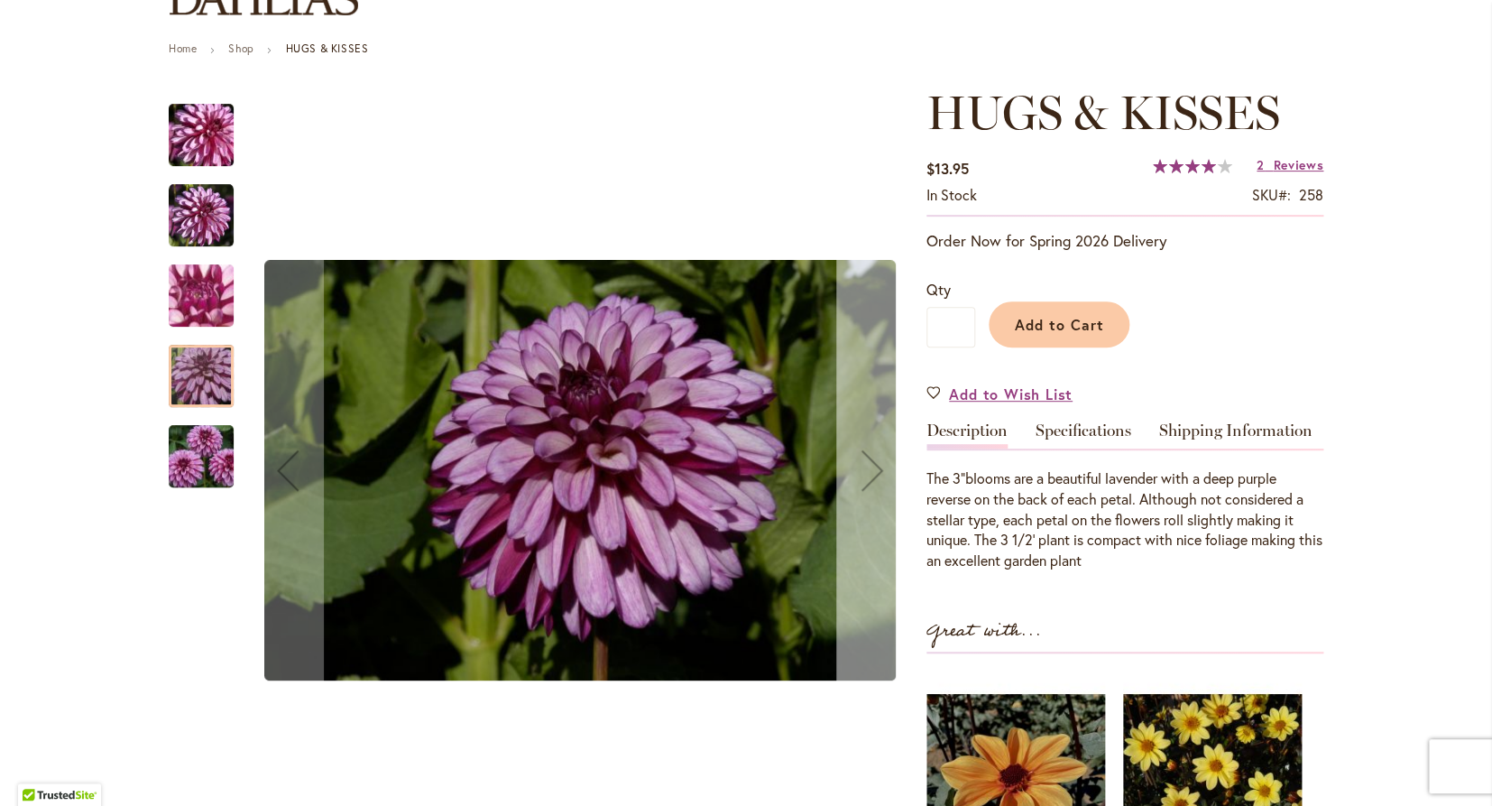
click at [872, 470] on div "Next" at bounding box center [872, 470] width 72 height 72
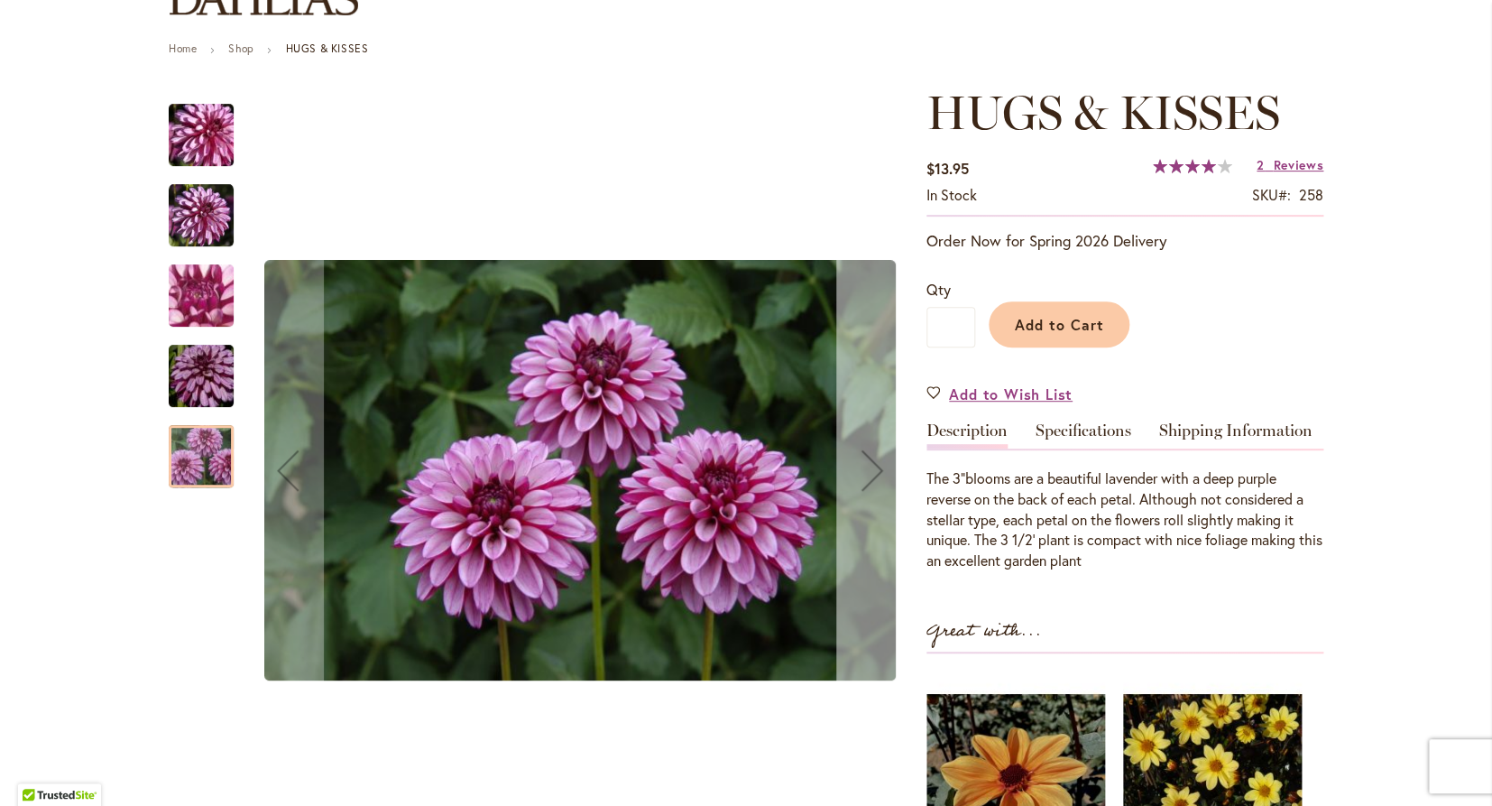
click at [872, 470] on div "Next" at bounding box center [872, 470] width 72 height 72
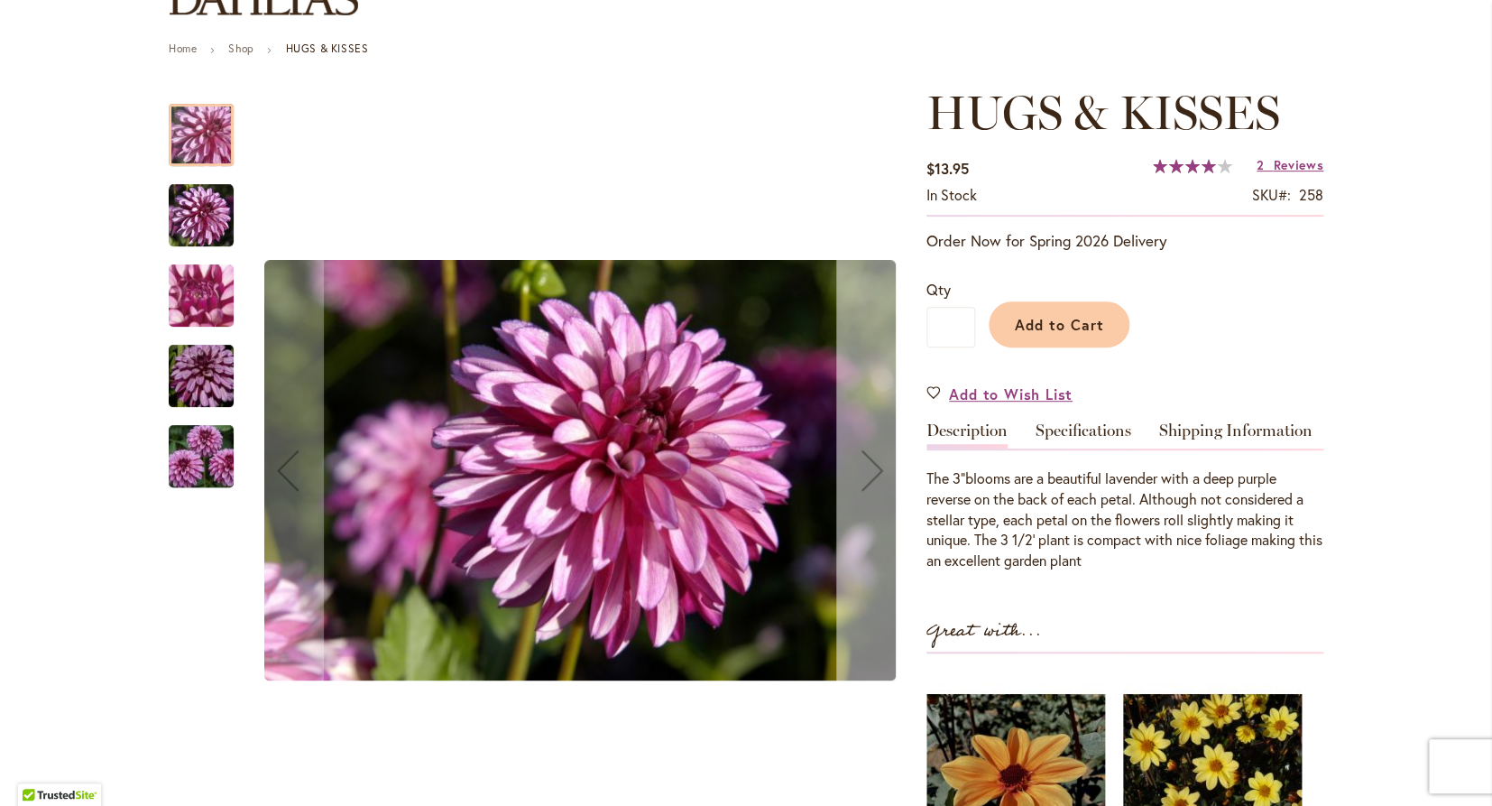
click at [872, 470] on div "Next" at bounding box center [872, 470] width 72 height 72
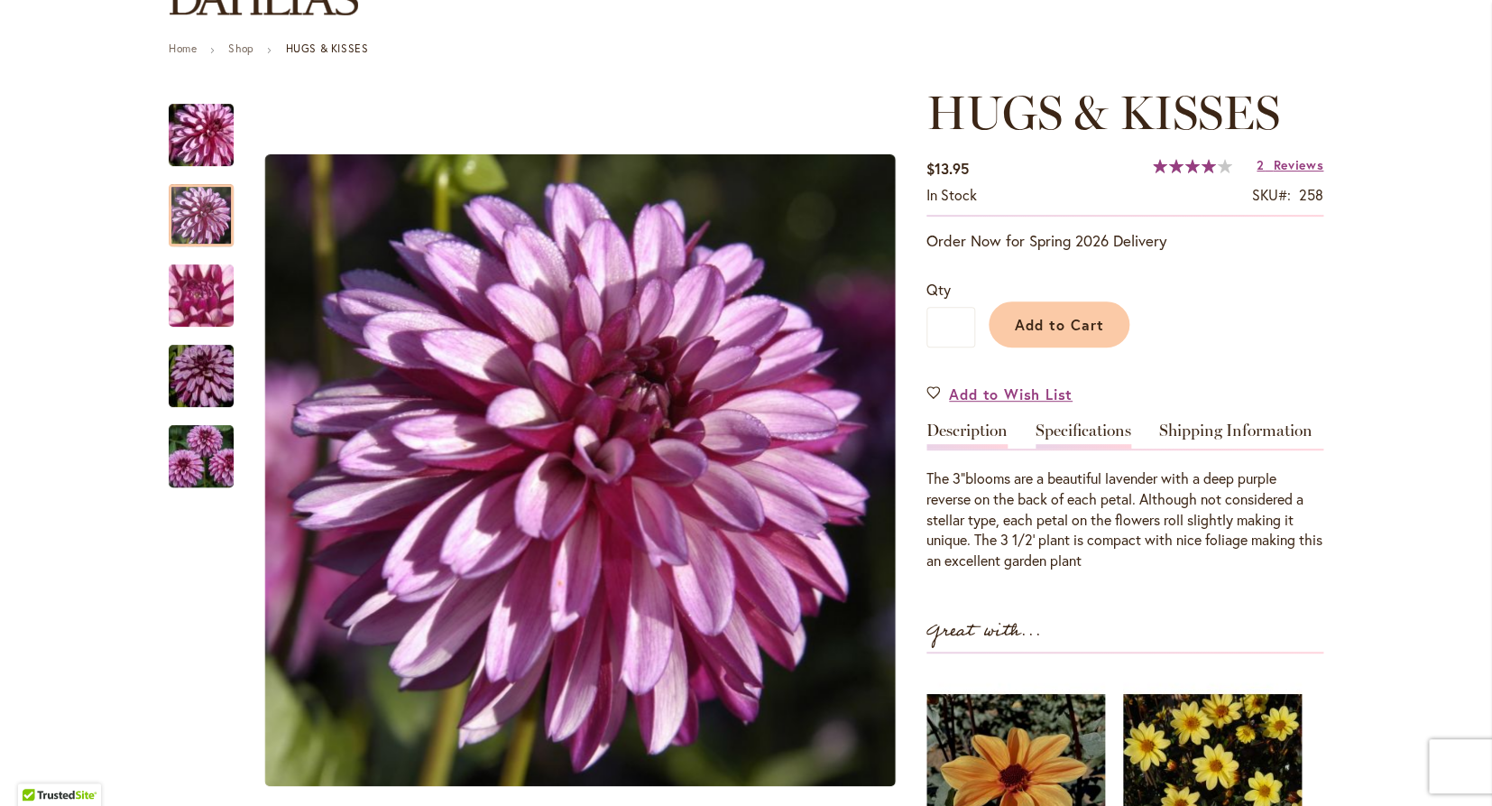
click at [1083, 424] on link "Specifications" at bounding box center [1084, 435] width 96 height 26
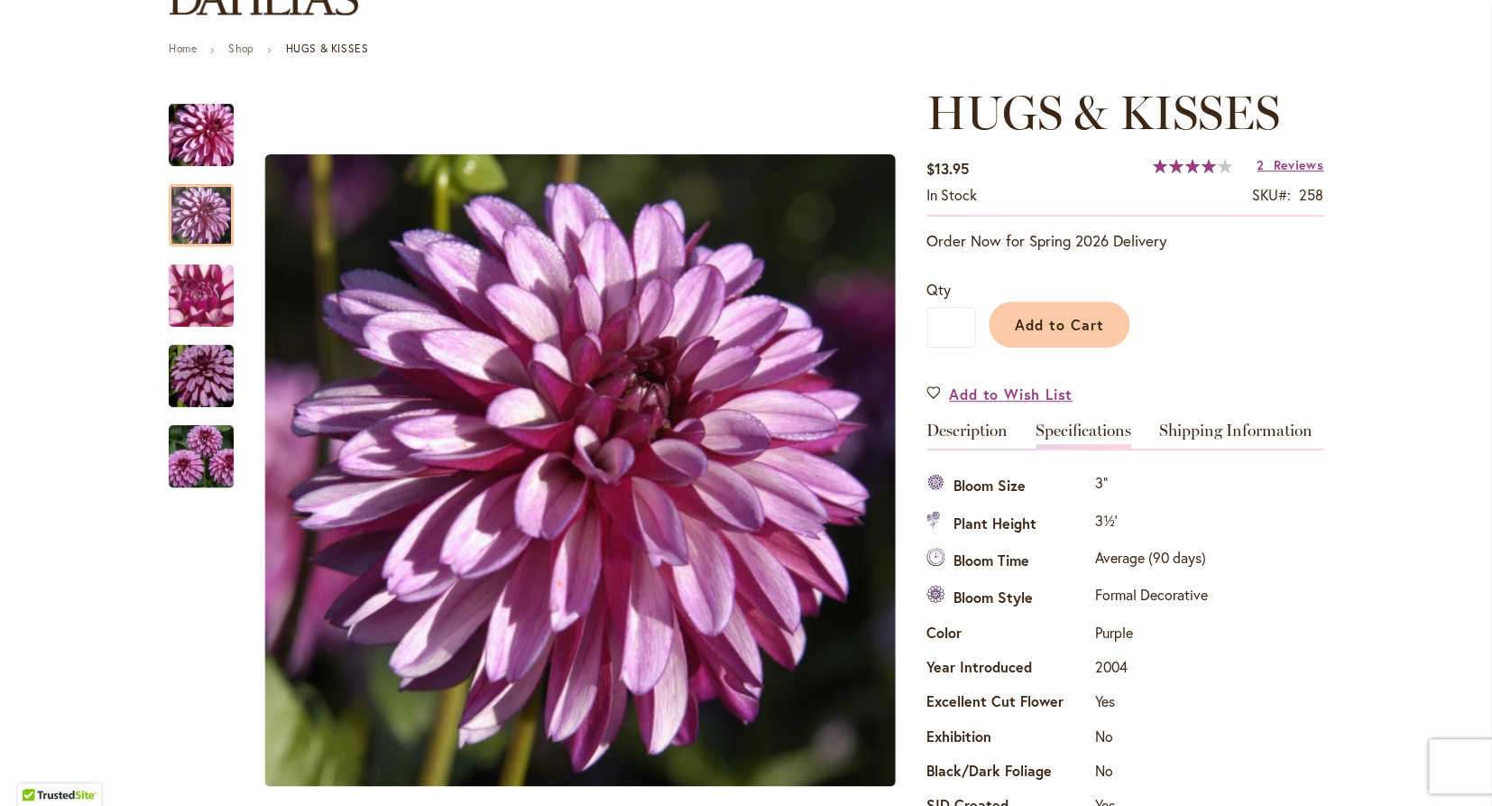
scroll to position [600, 0]
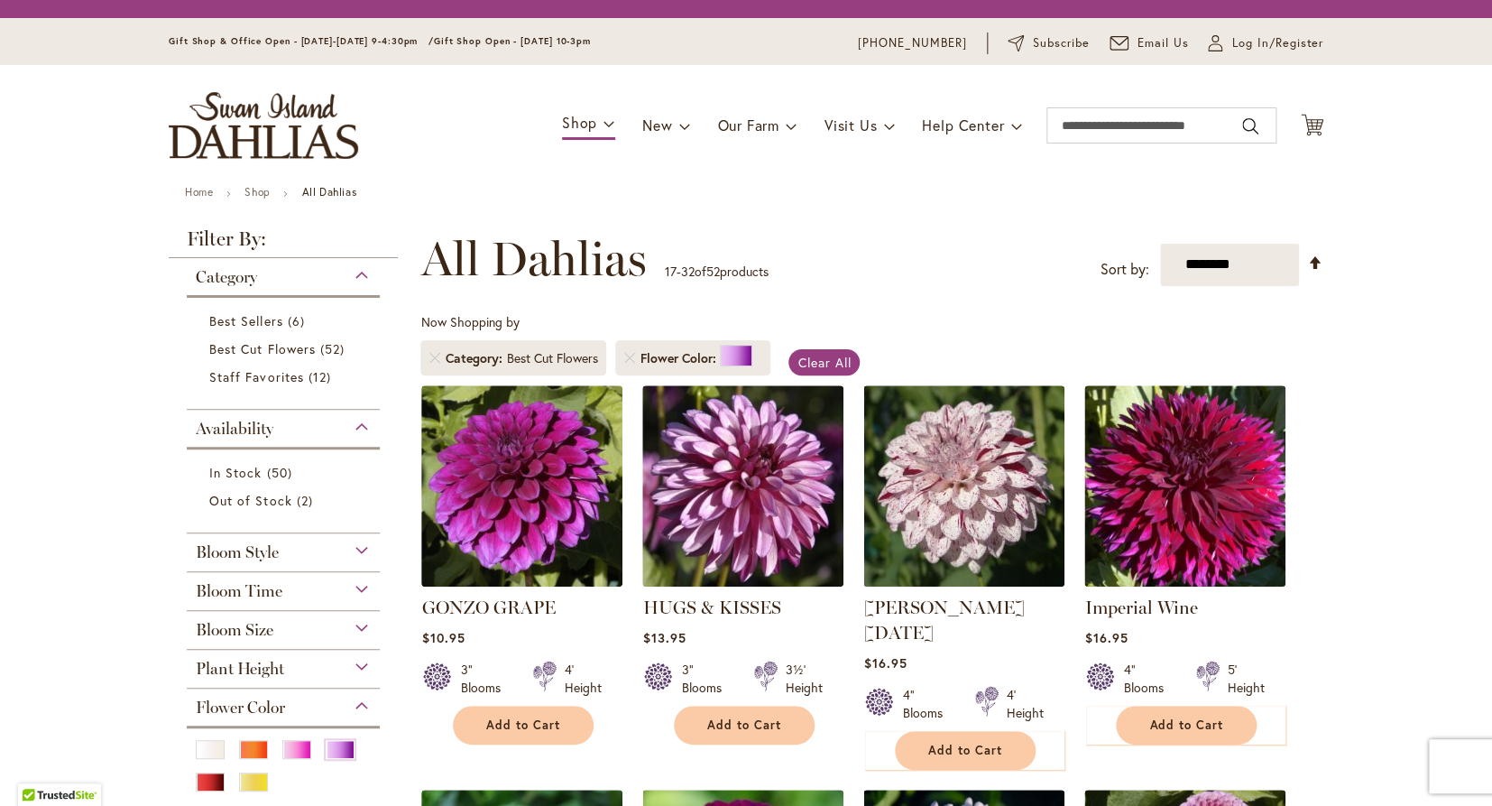
scroll to position [264, 0]
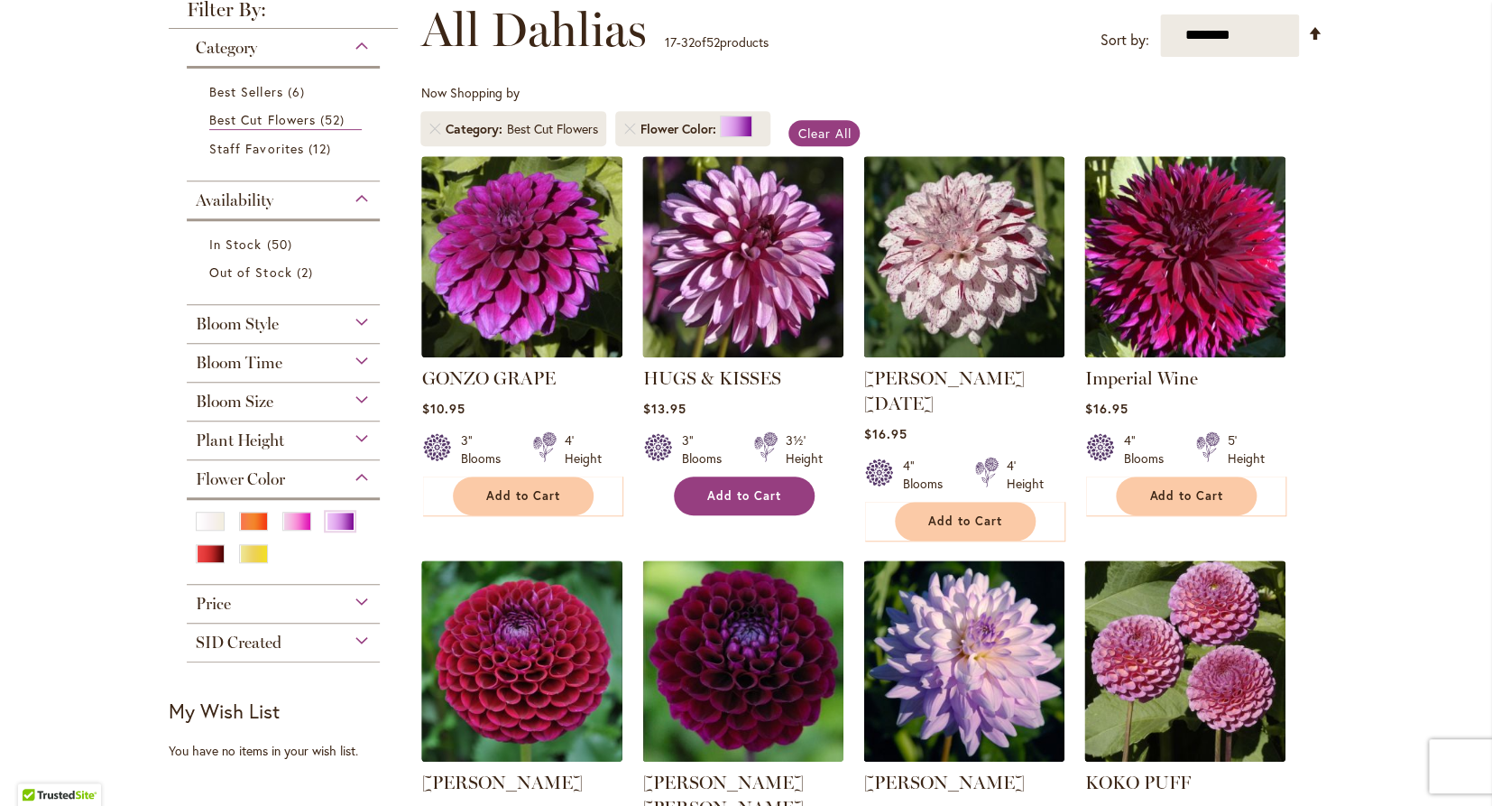
click at [758, 488] on button "Add to Cart" at bounding box center [744, 495] width 141 height 39
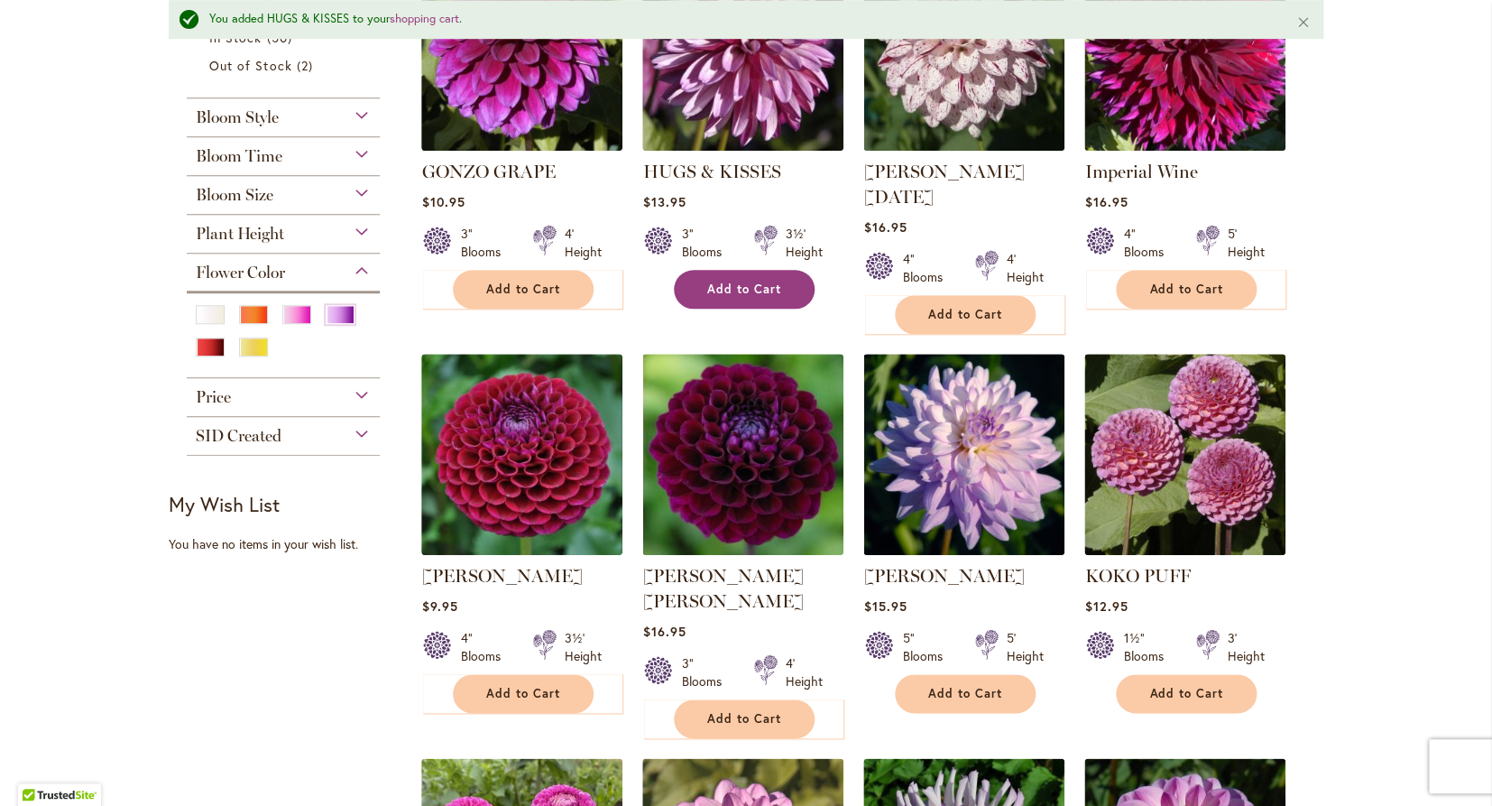
scroll to position [551, 0]
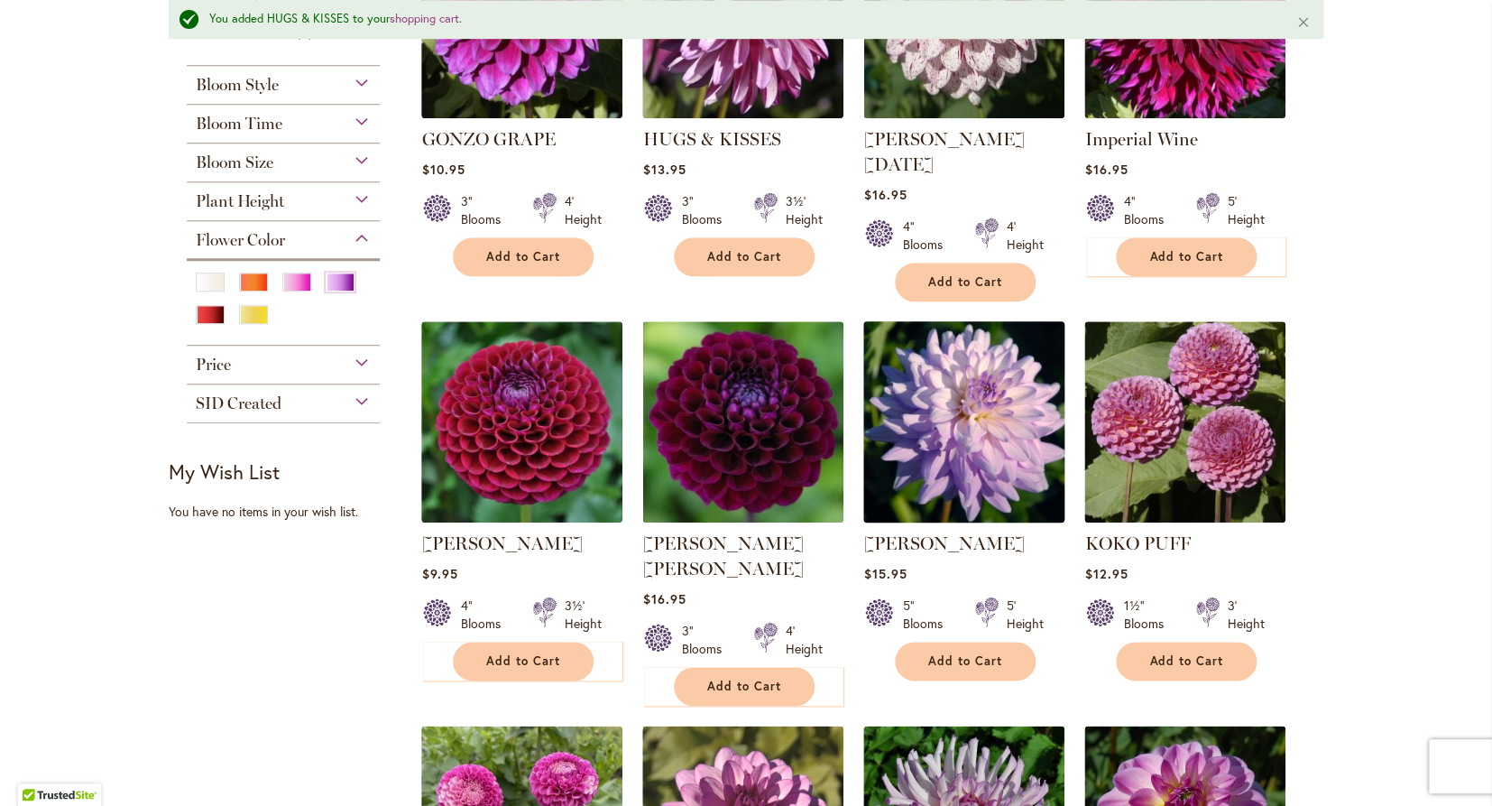
click at [955, 387] on img at bounding box center [964, 421] width 211 height 211
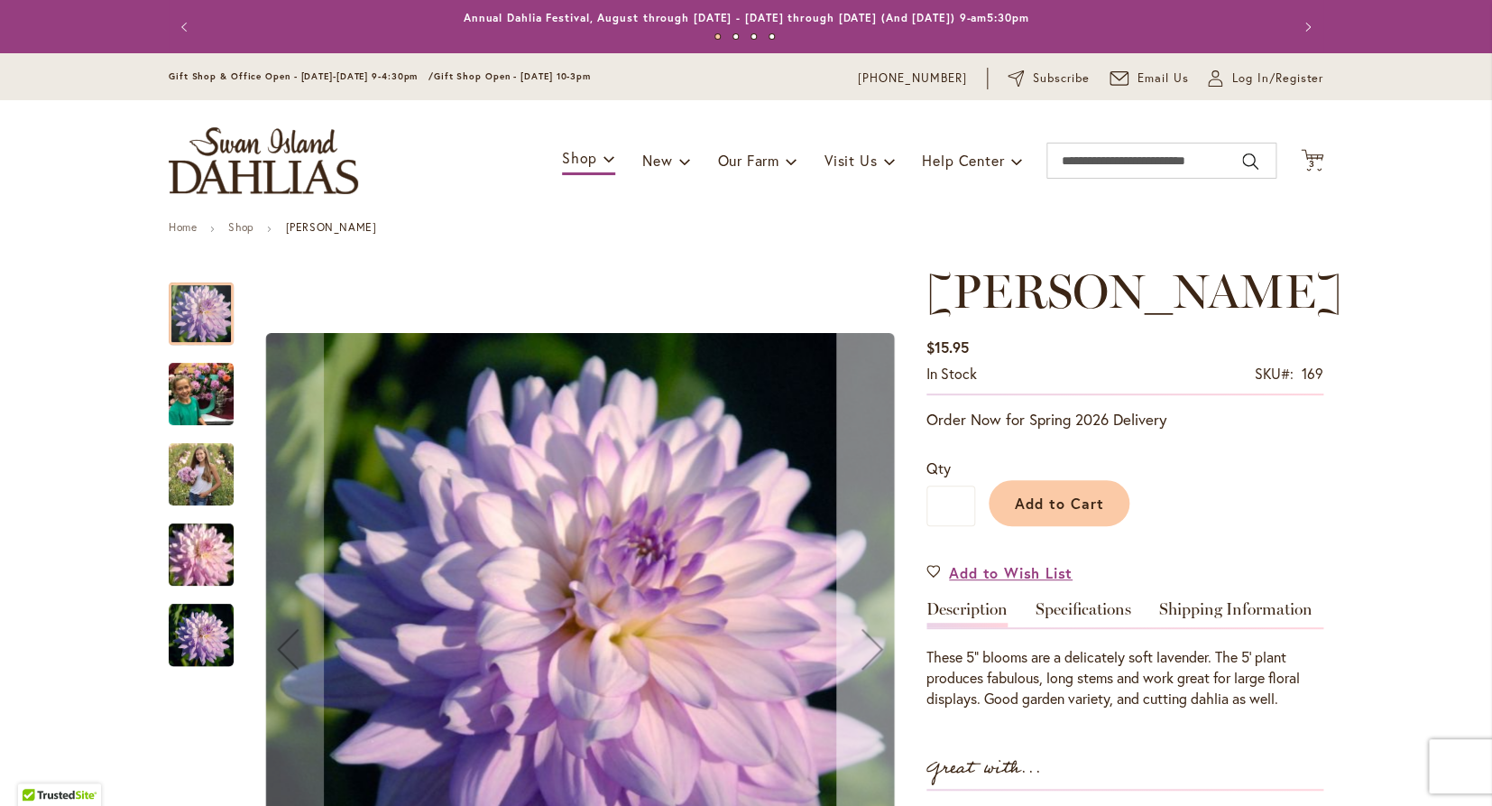
click at [872, 632] on div "Next" at bounding box center [872, 649] width 72 height 72
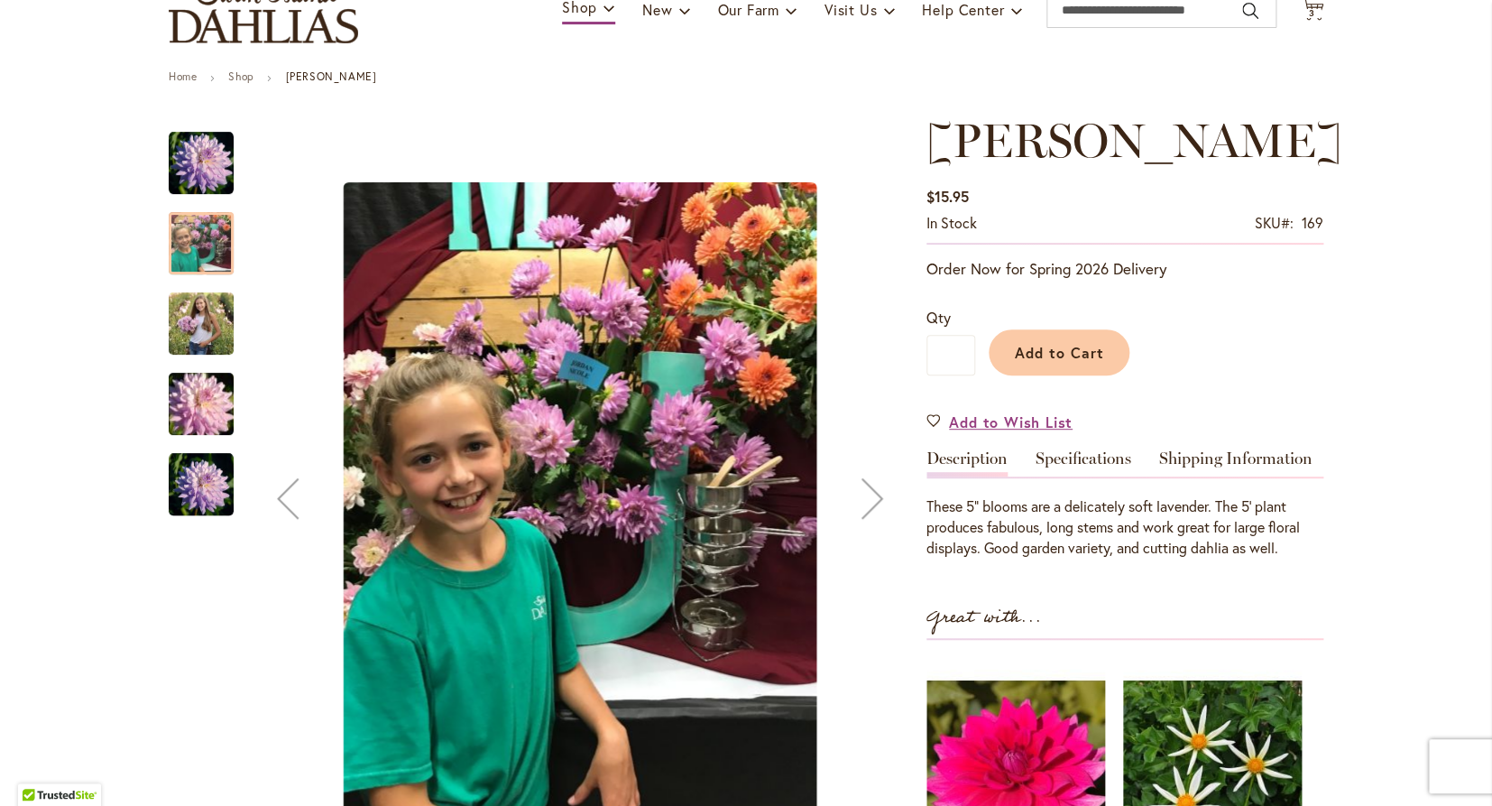
scroll to position [152, 0]
click at [872, 498] on div "Next" at bounding box center [872, 497] width 72 height 72
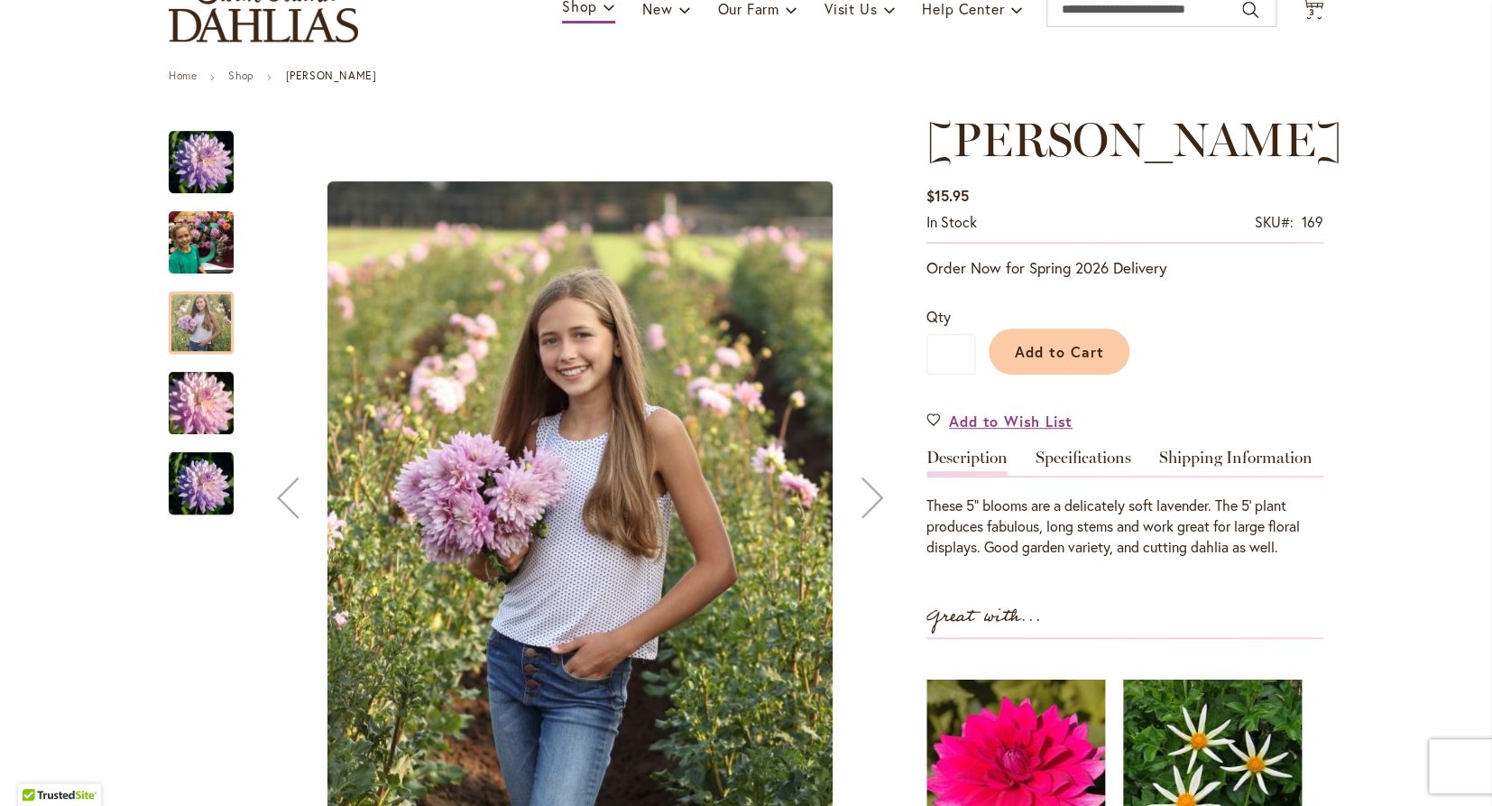
click at [872, 498] on div "Next" at bounding box center [872, 497] width 72 height 72
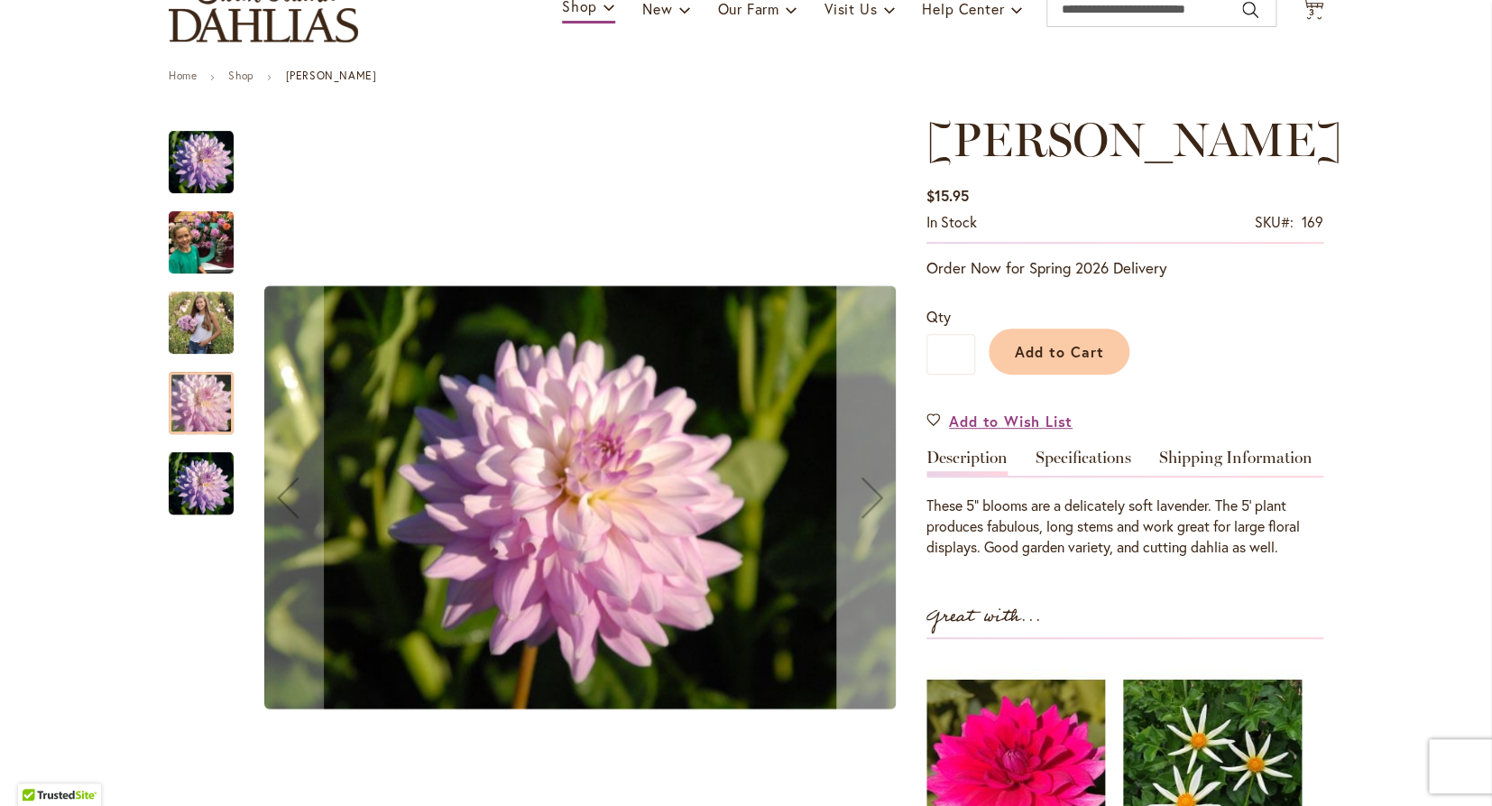
click at [872, 498] on div "Next" at bounding box center [872, 497] width 72 height 72
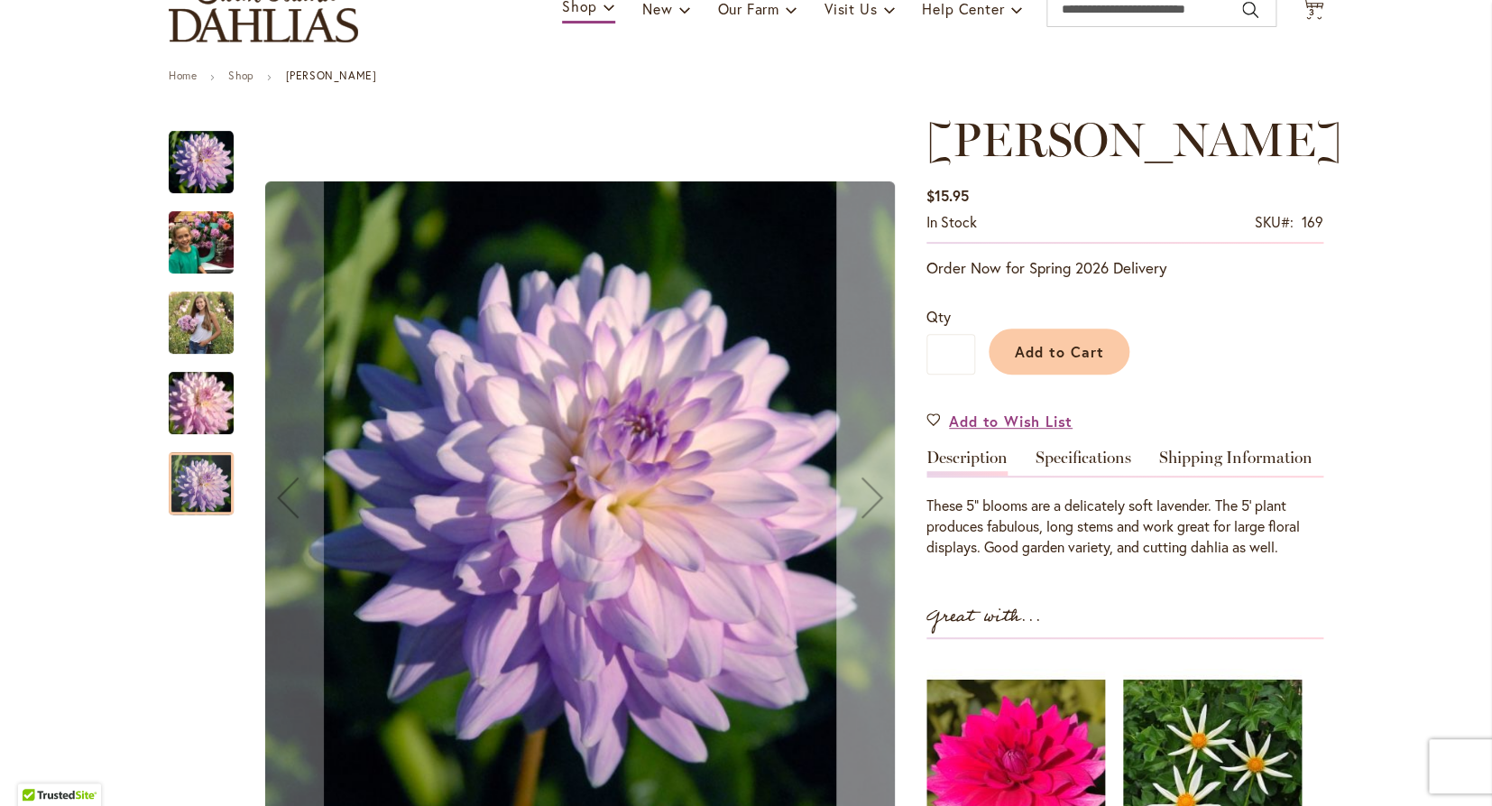
click at [872, 498] on div "Next" at bounding box center [872, 497] width 72 height 72
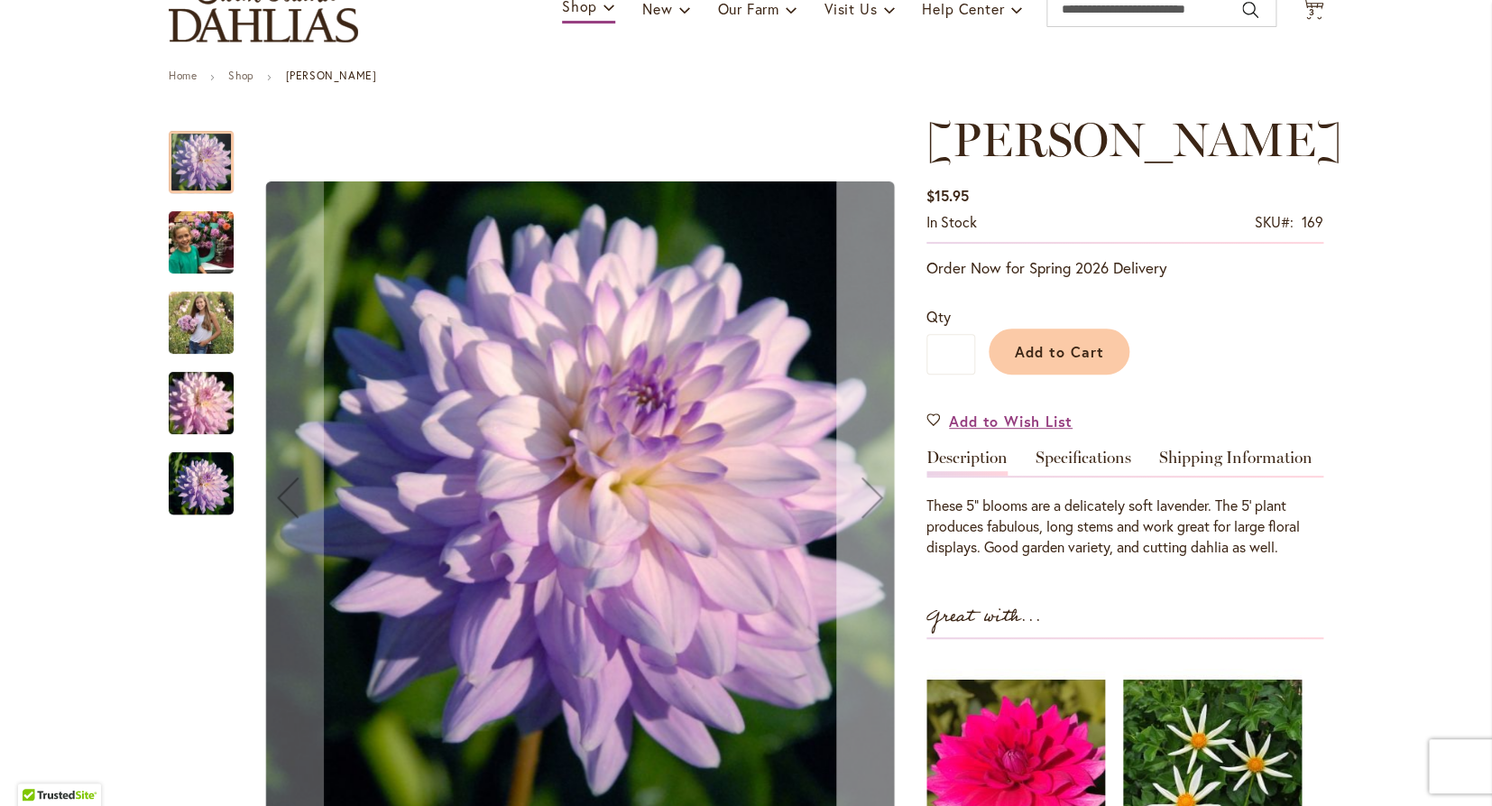
click at [872, 498] on div "Next" at bounding box center [872, 497] width 72 height 72
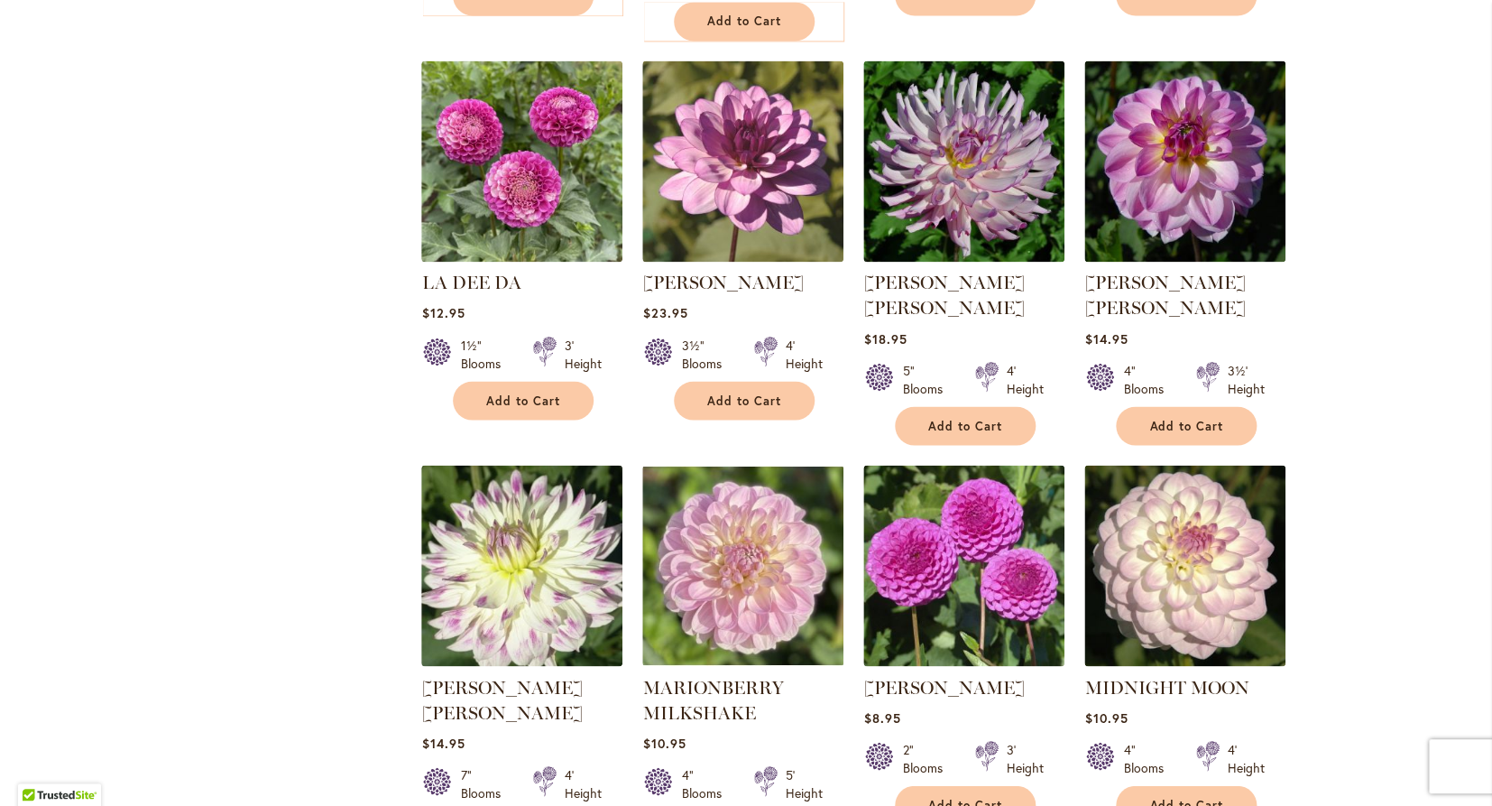
scroll to position [1169, 0]
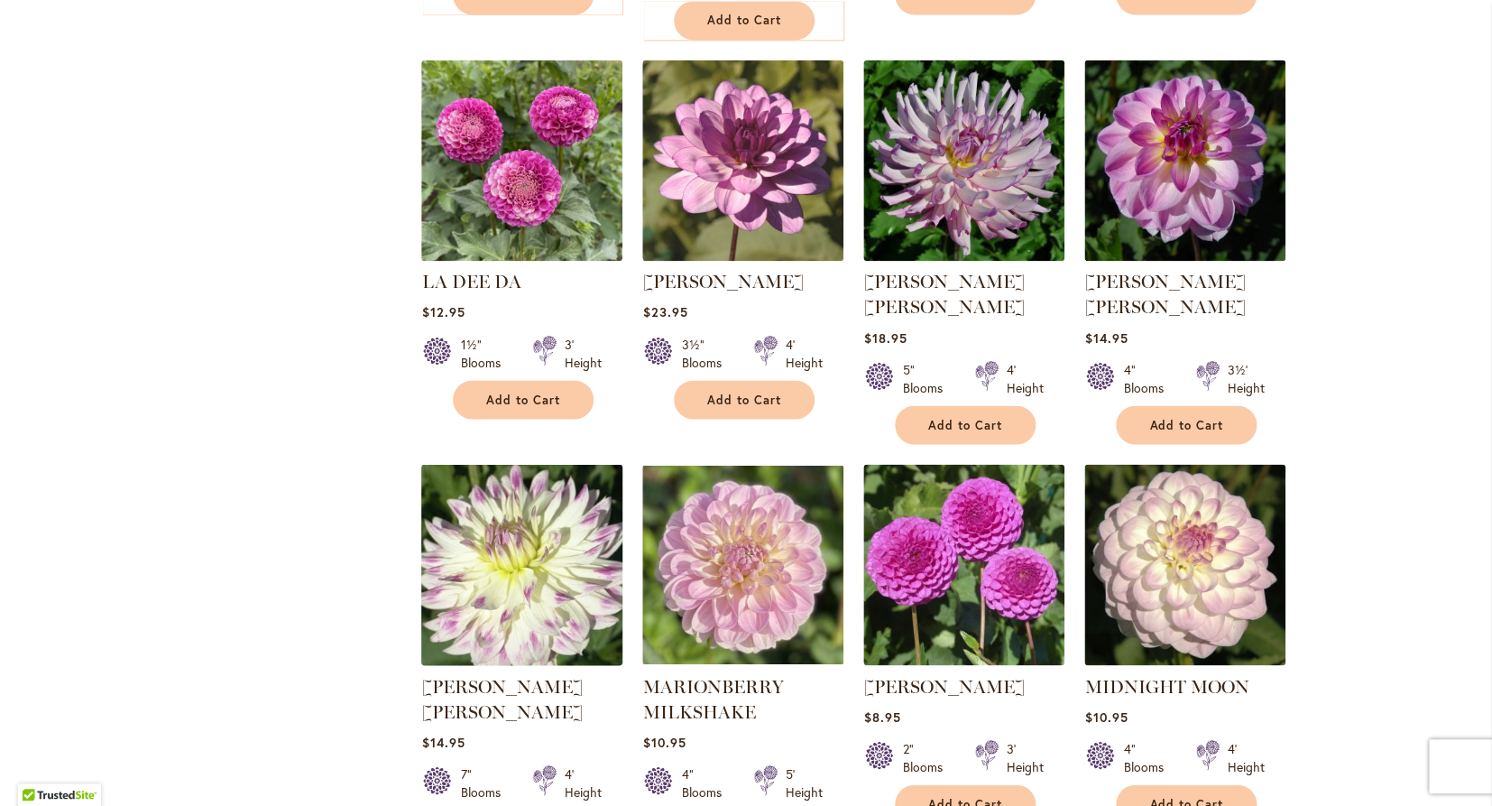
click at [530, 463] on img at bounding box center [522, 563] width 211 height 211
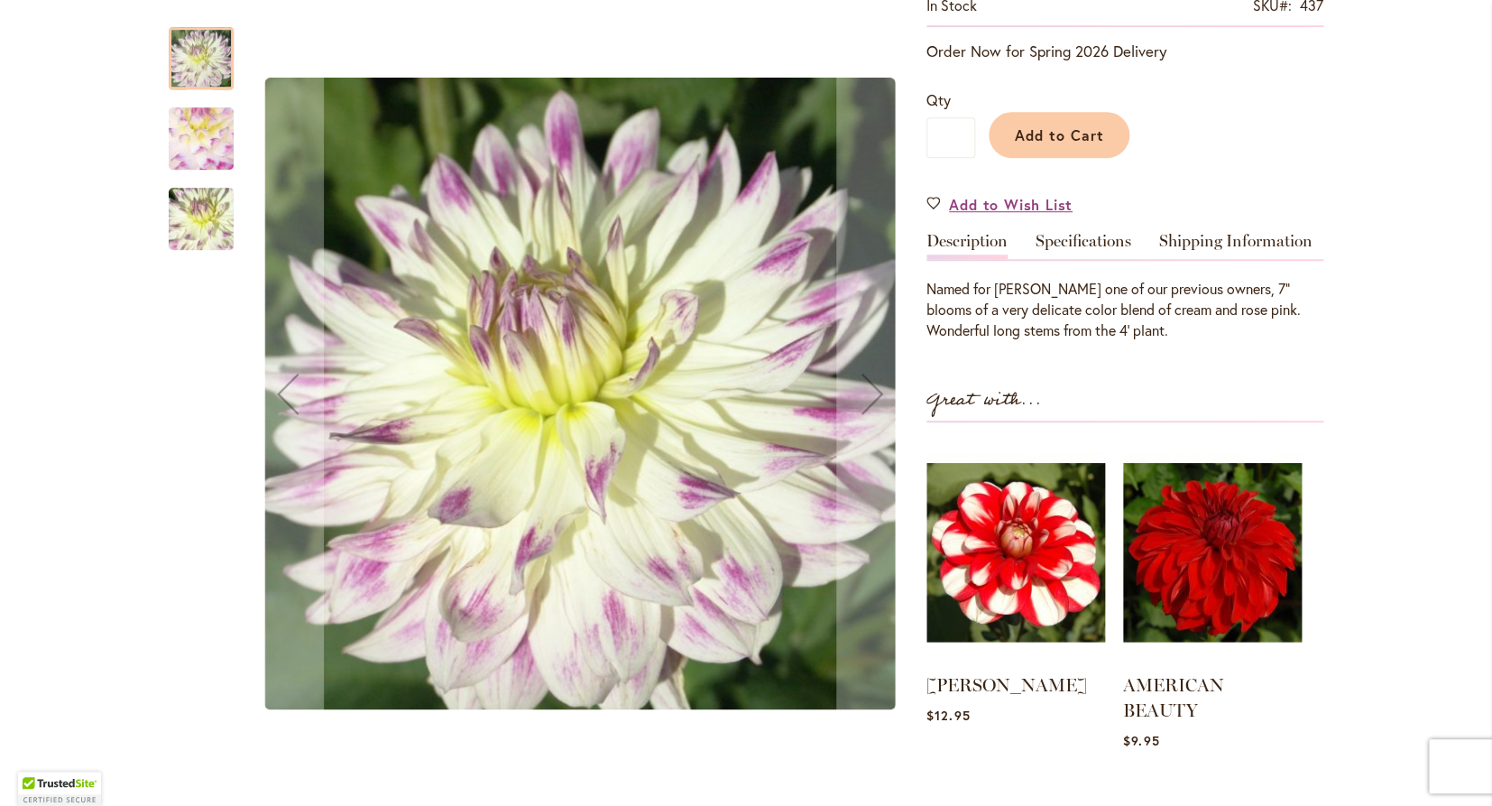
scroll to position [424, 0]
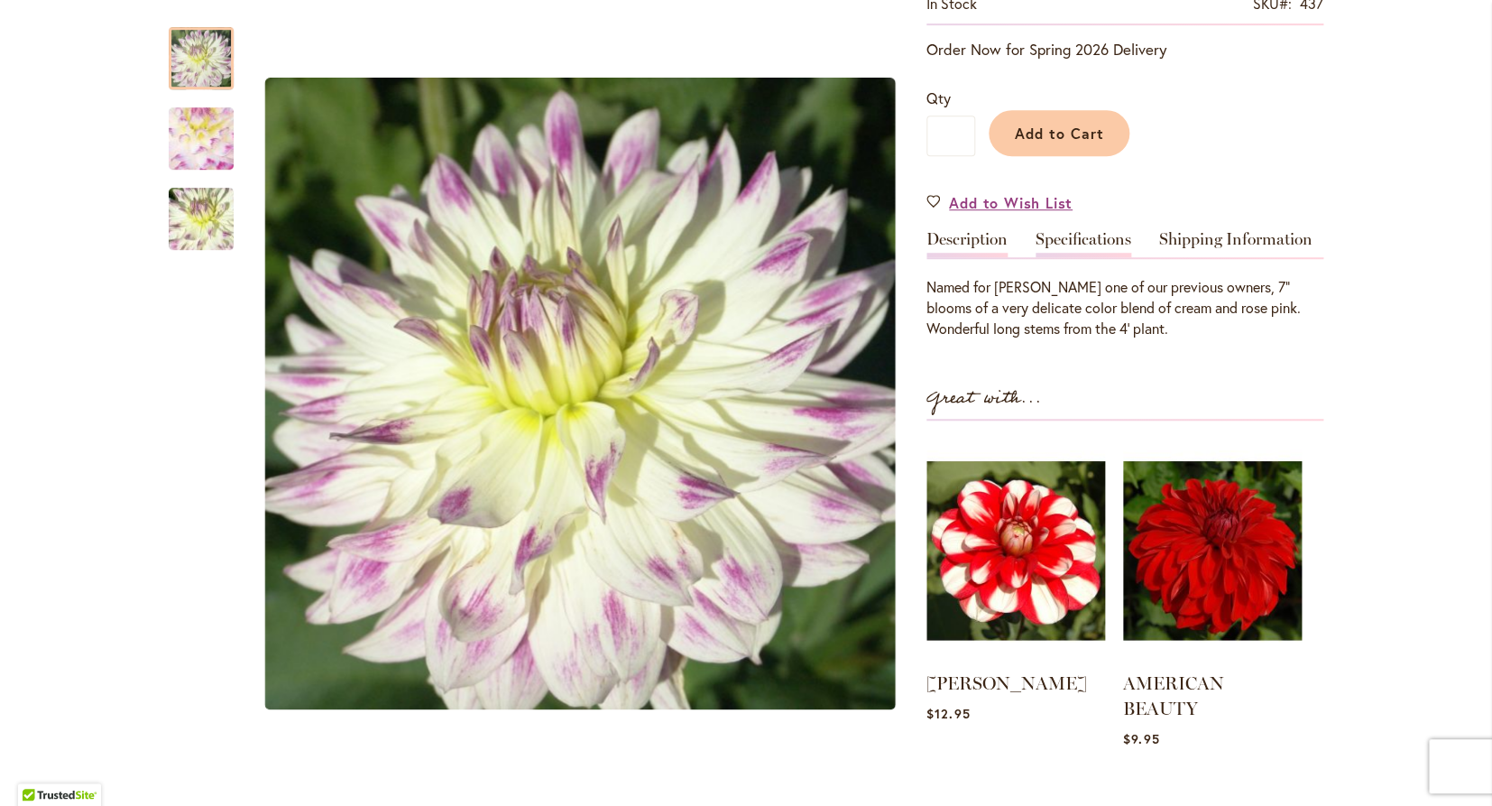
click at [1099, 239] on link "Specifications" at bounding box center [1084, 244] width 96 height 26
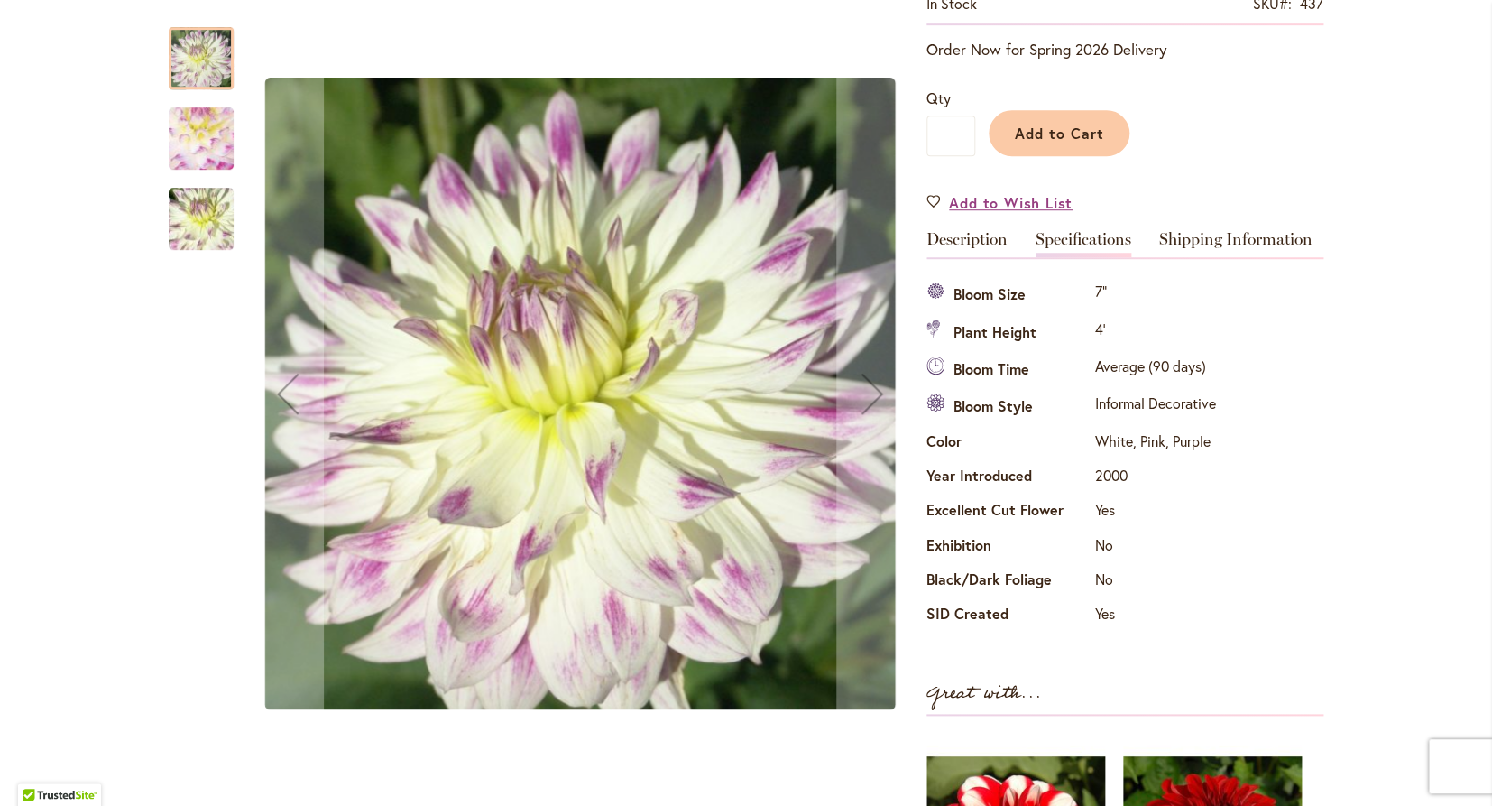
click at [189, 210] on img "MARGARET ELLEN" at bounding box center [201, 219] width 130 height 97
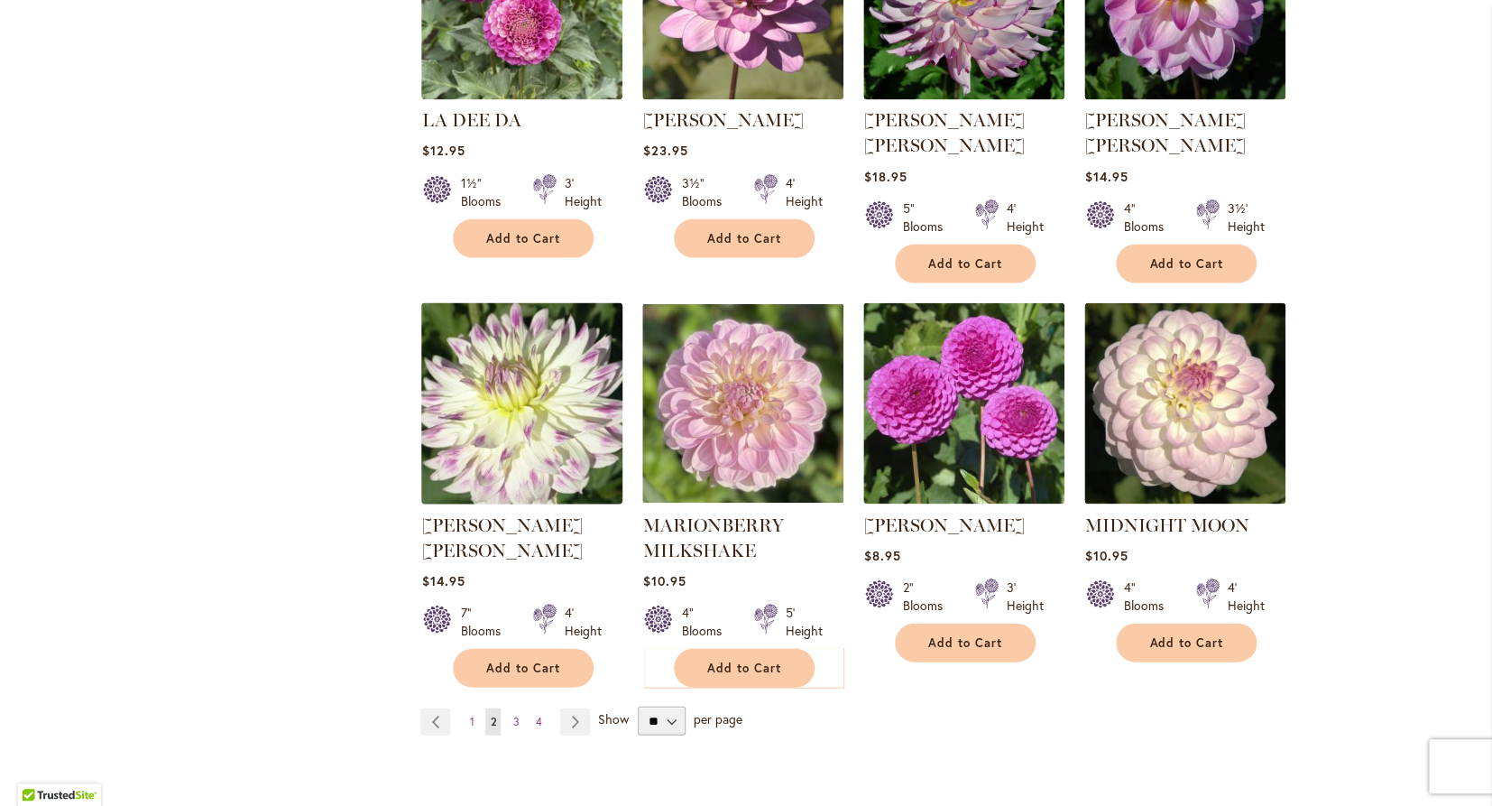
scroll to position [1336, 0]
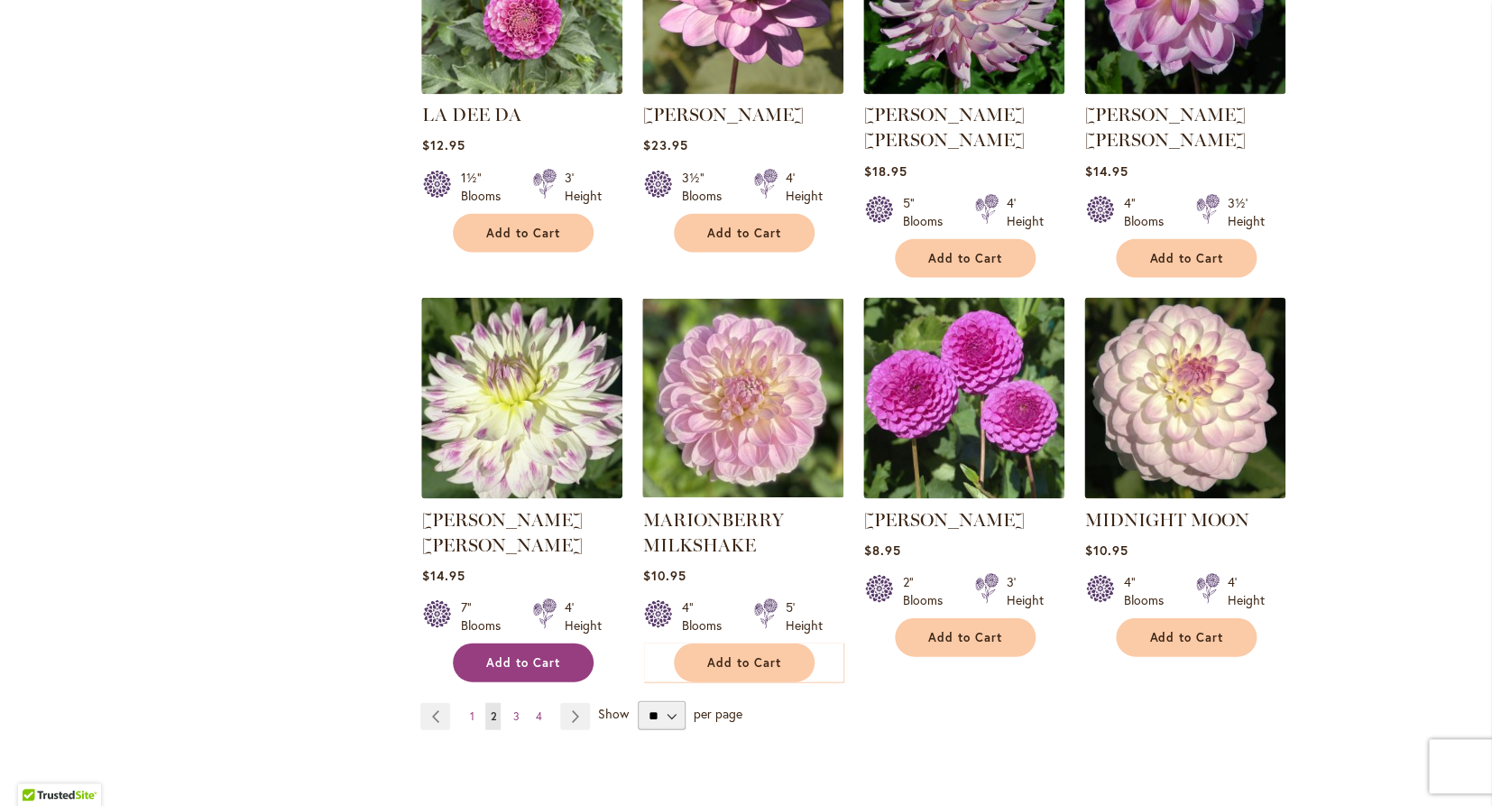
click at [523, 654] on span "Add to Cart" at bounding box center [523, 661] width 74 height 15
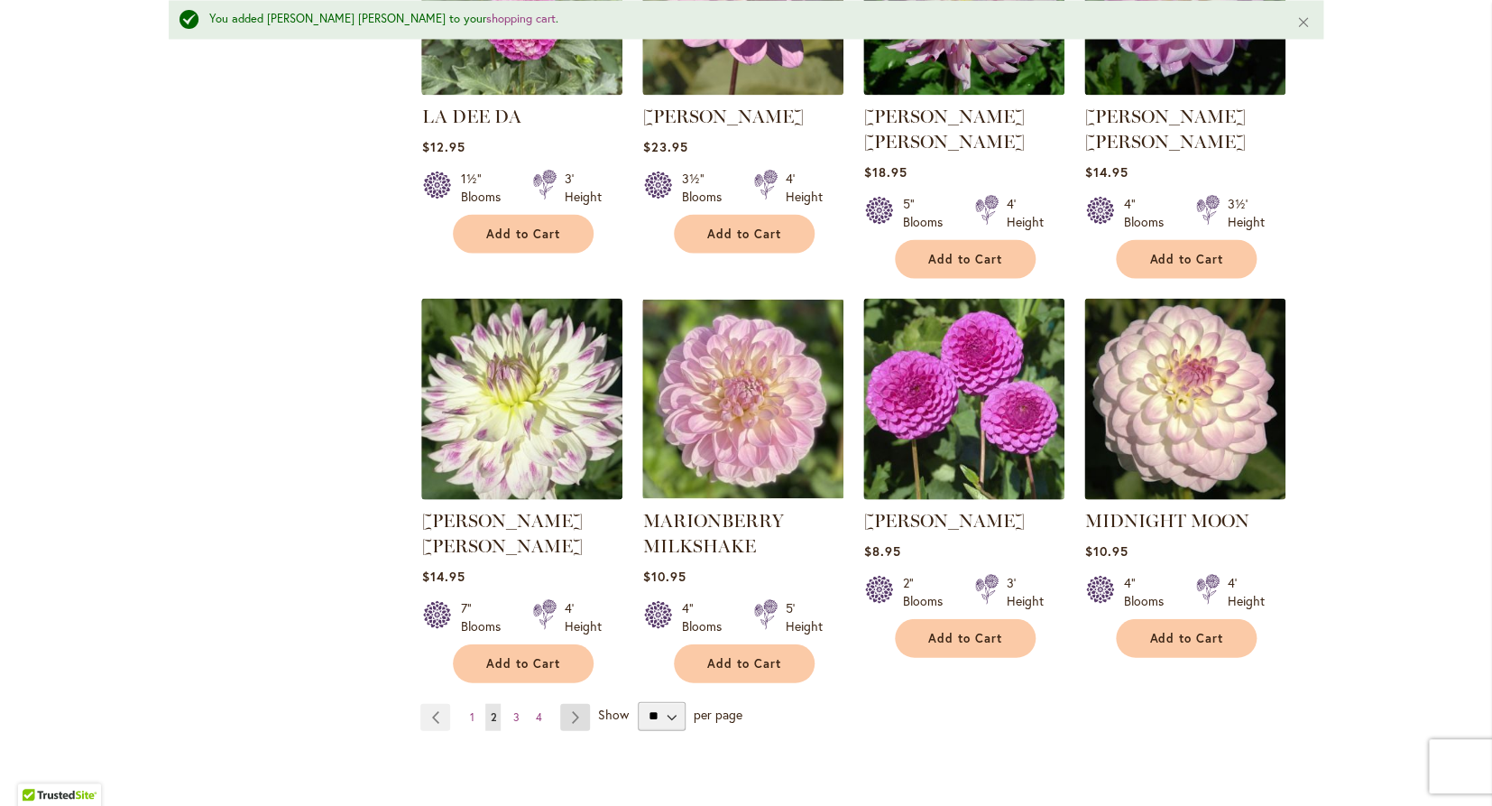
click at [576, 703] on link "Page Next" at bounding box center [575, 716] width 30 height 27
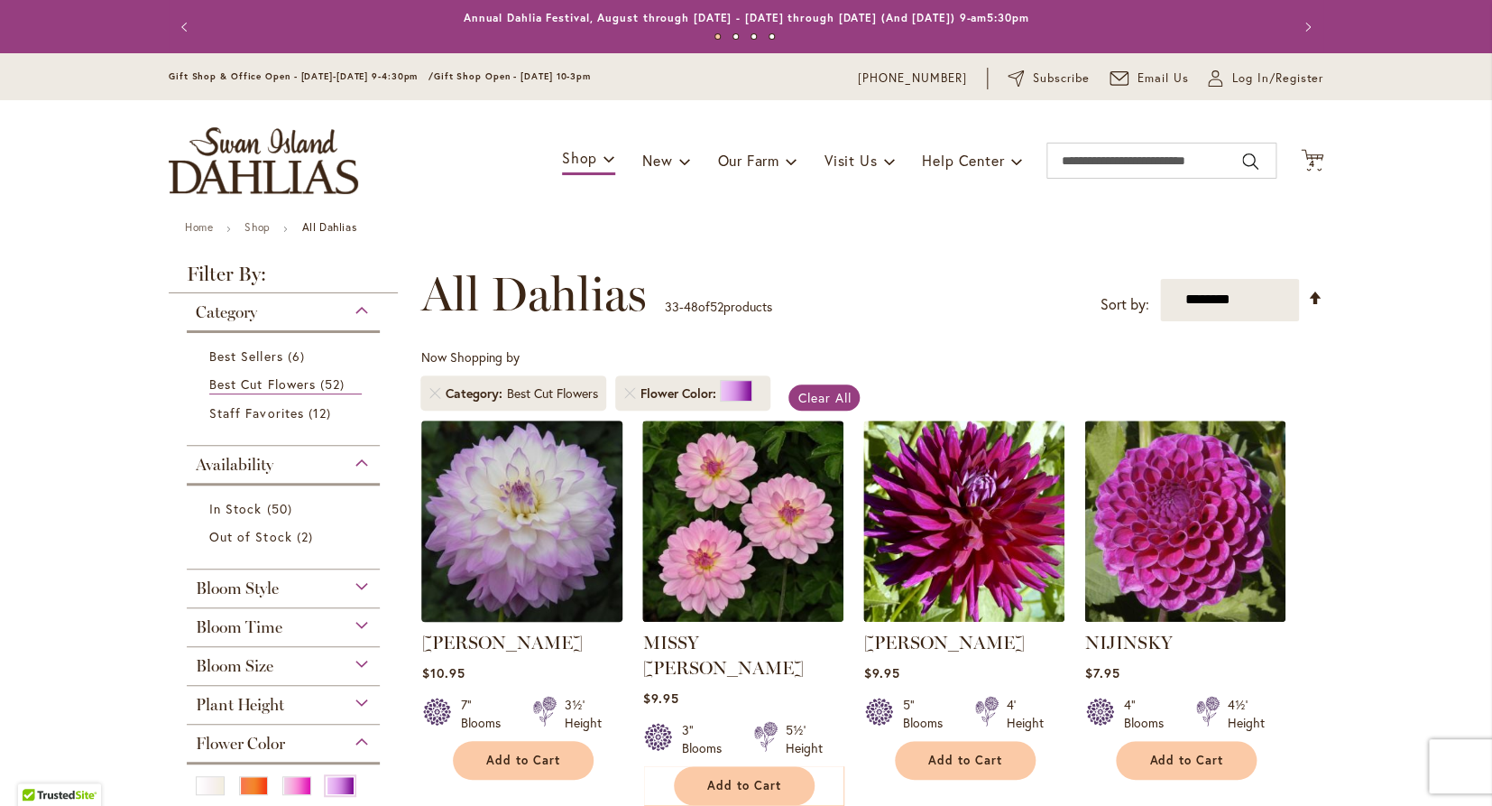
click at [570, 559] on img at bounding box center [522, 520] width 211 height 211
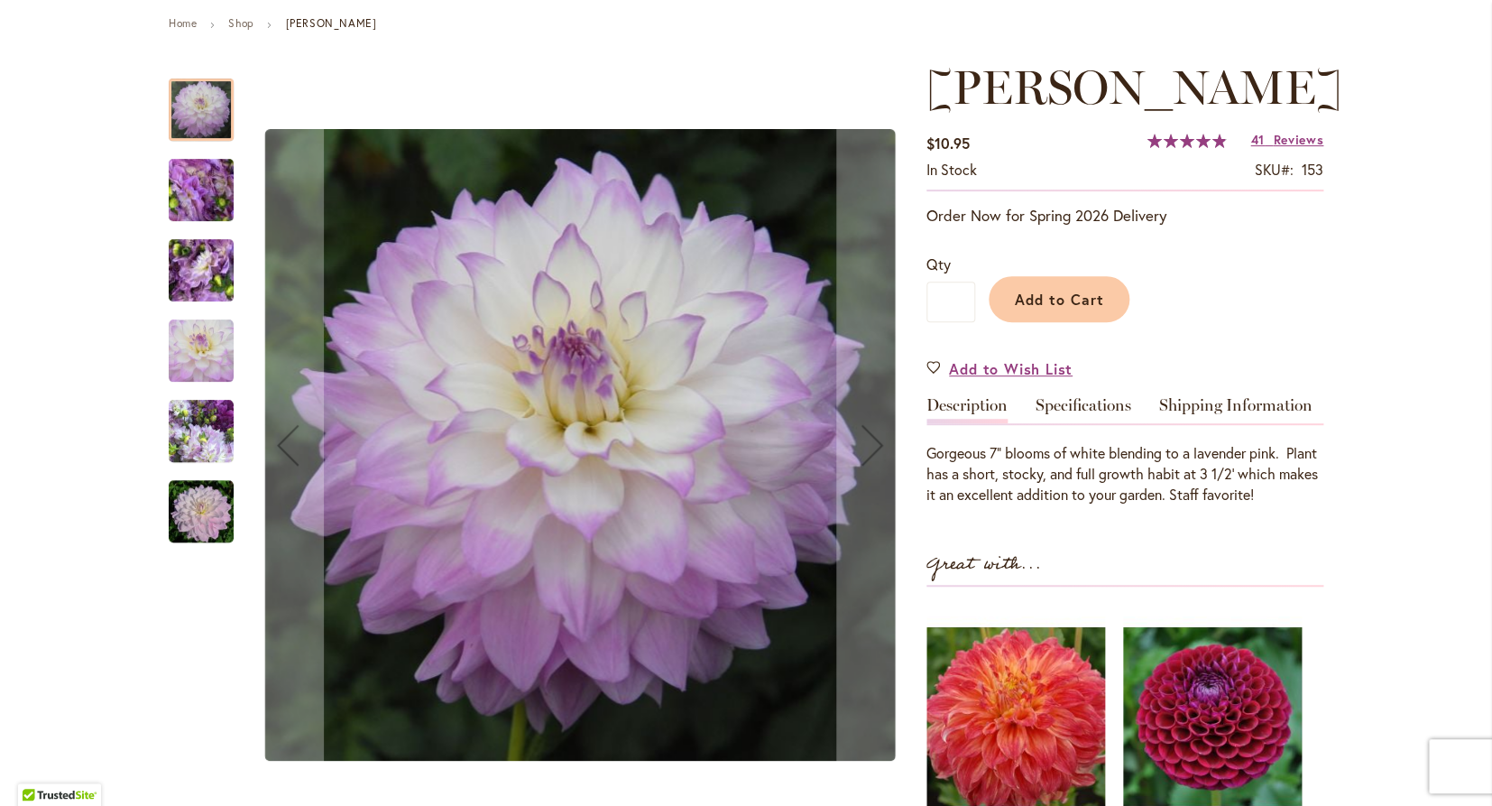
scroll to position [206, 0]
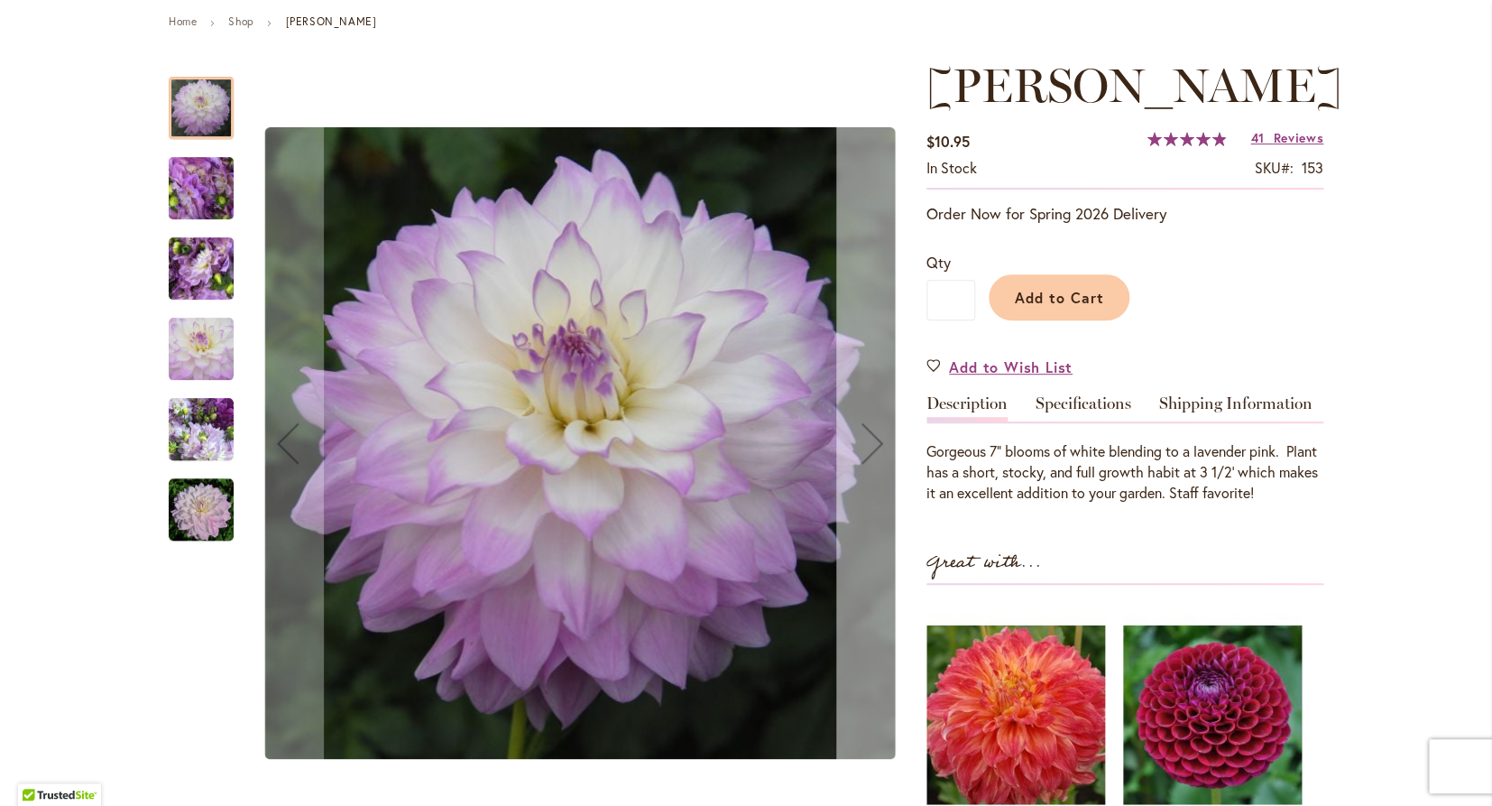
click at [870, 447] on div "Next" at bounding box center [872, 443] width 72 height 72
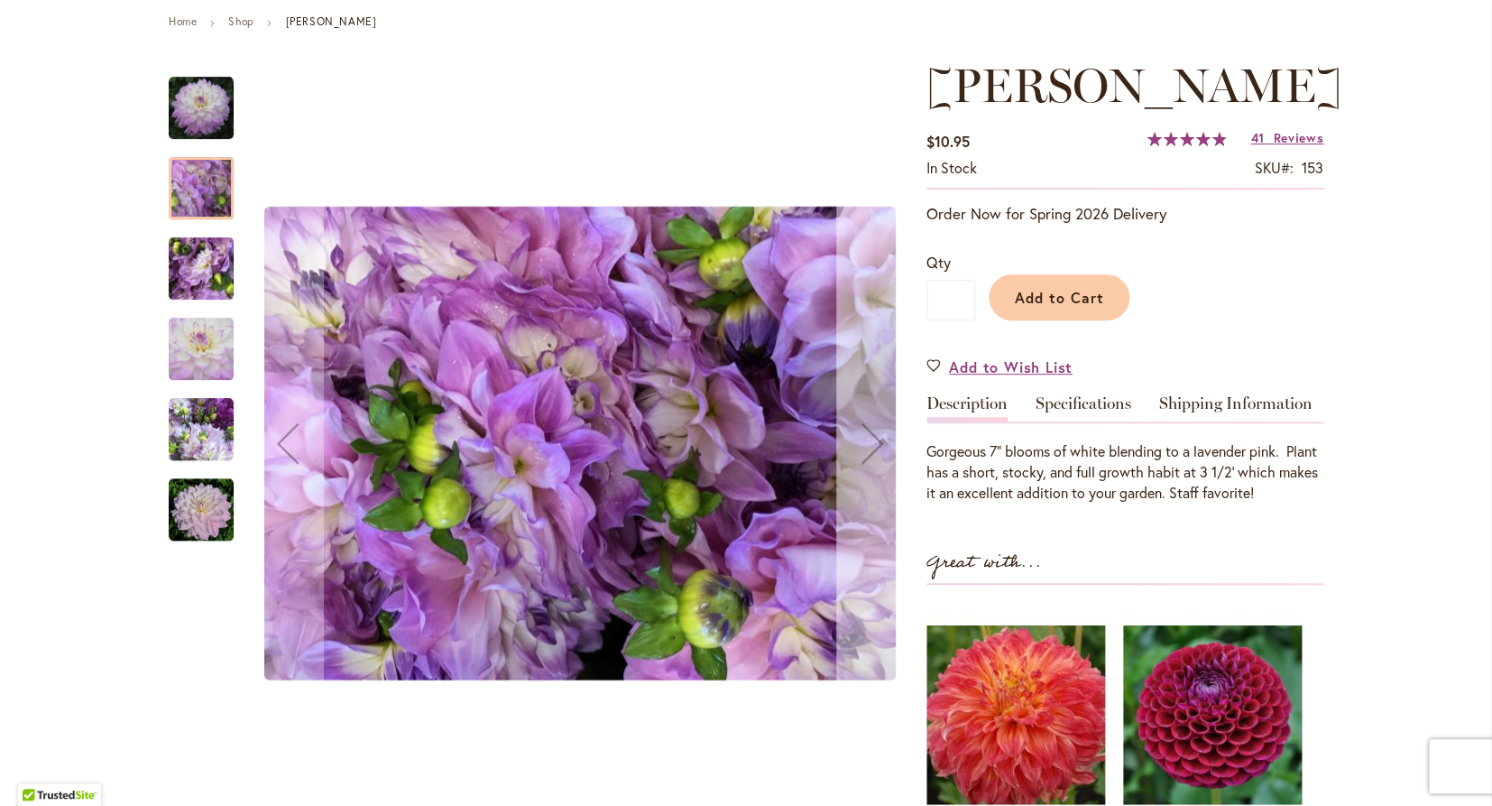
click at [870, 447] on div "Next" at bounding box center [872, 443] width 72 height 72
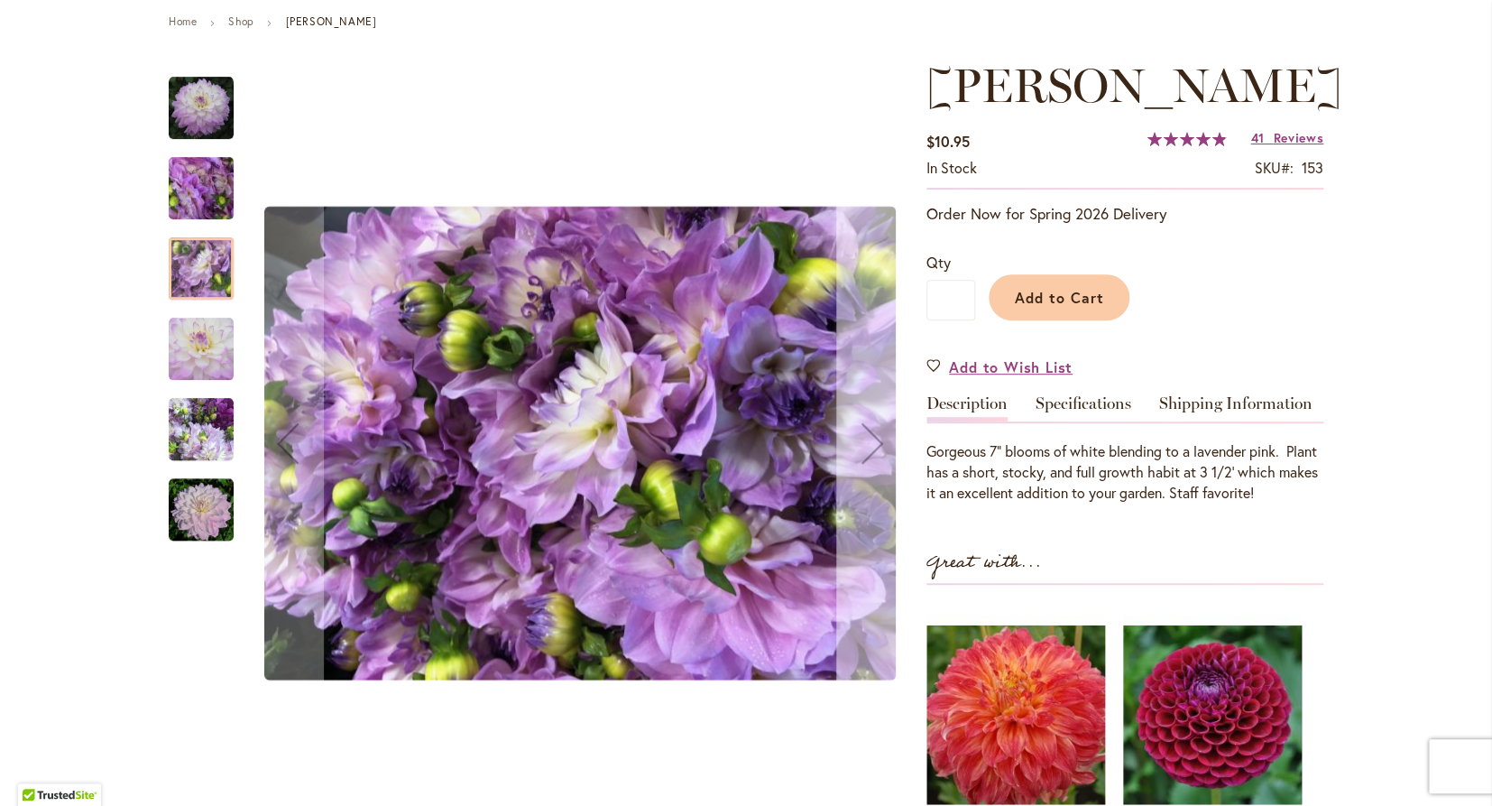
click at [870, 447] on div "Next" at bounding box center [872, 443] width 72 height 72
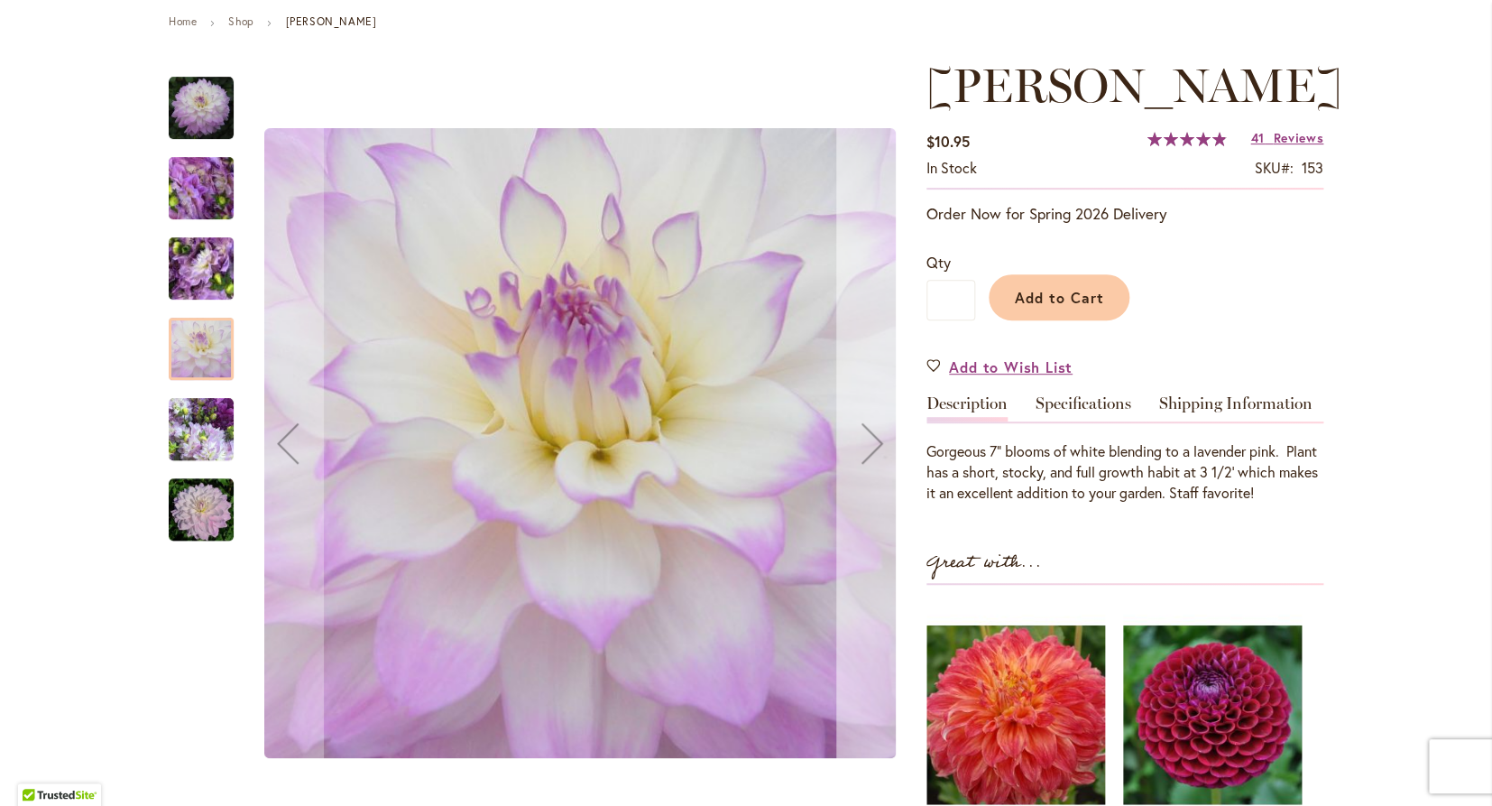
click at [869, 450] on div "Next" at bounding box center [872, 443] width 72 height 72
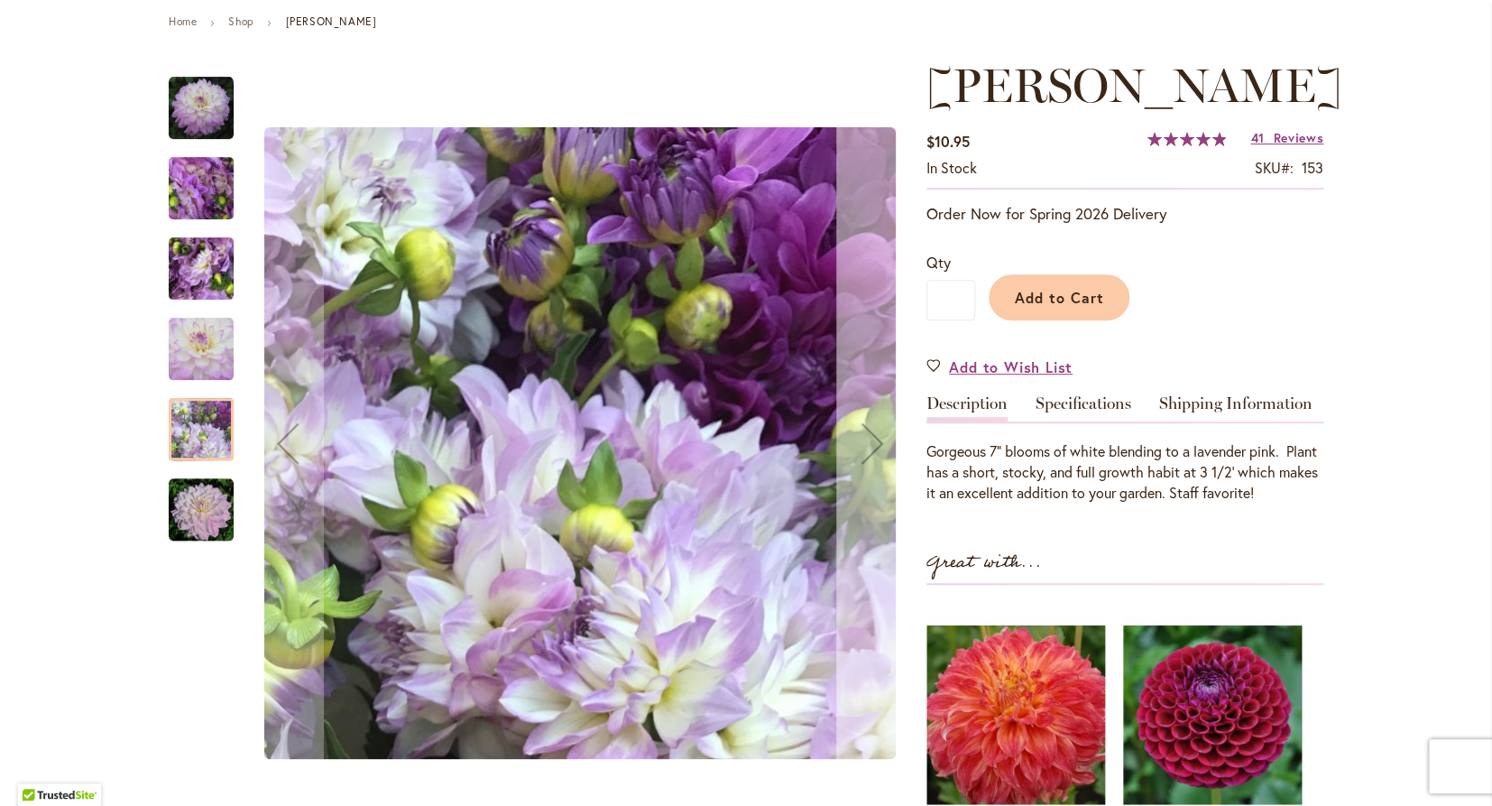
click at [869, 450] on div "Next" at bounding box center [872, 443] width 72 height 72
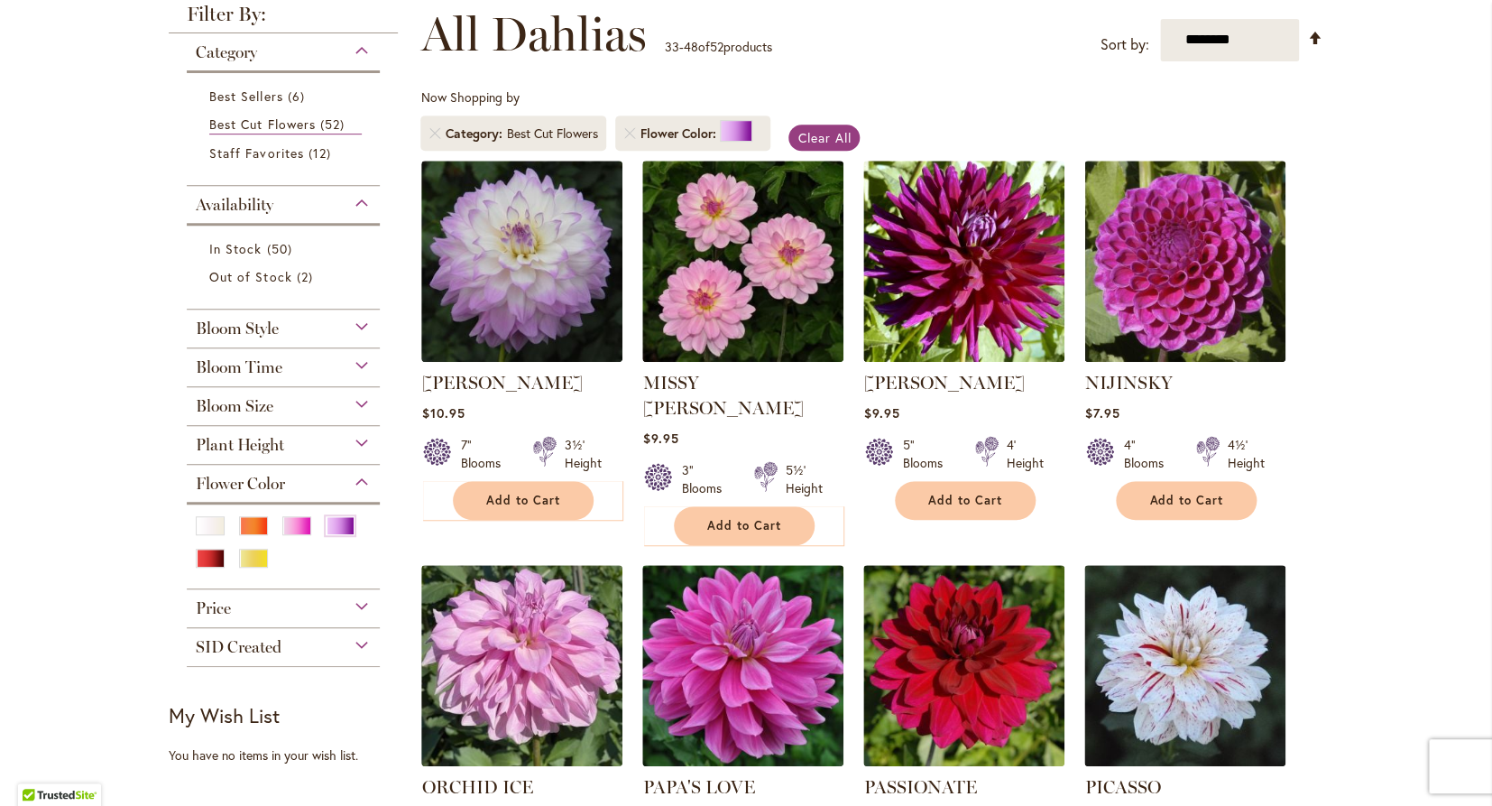
scroll to position [261, 0]
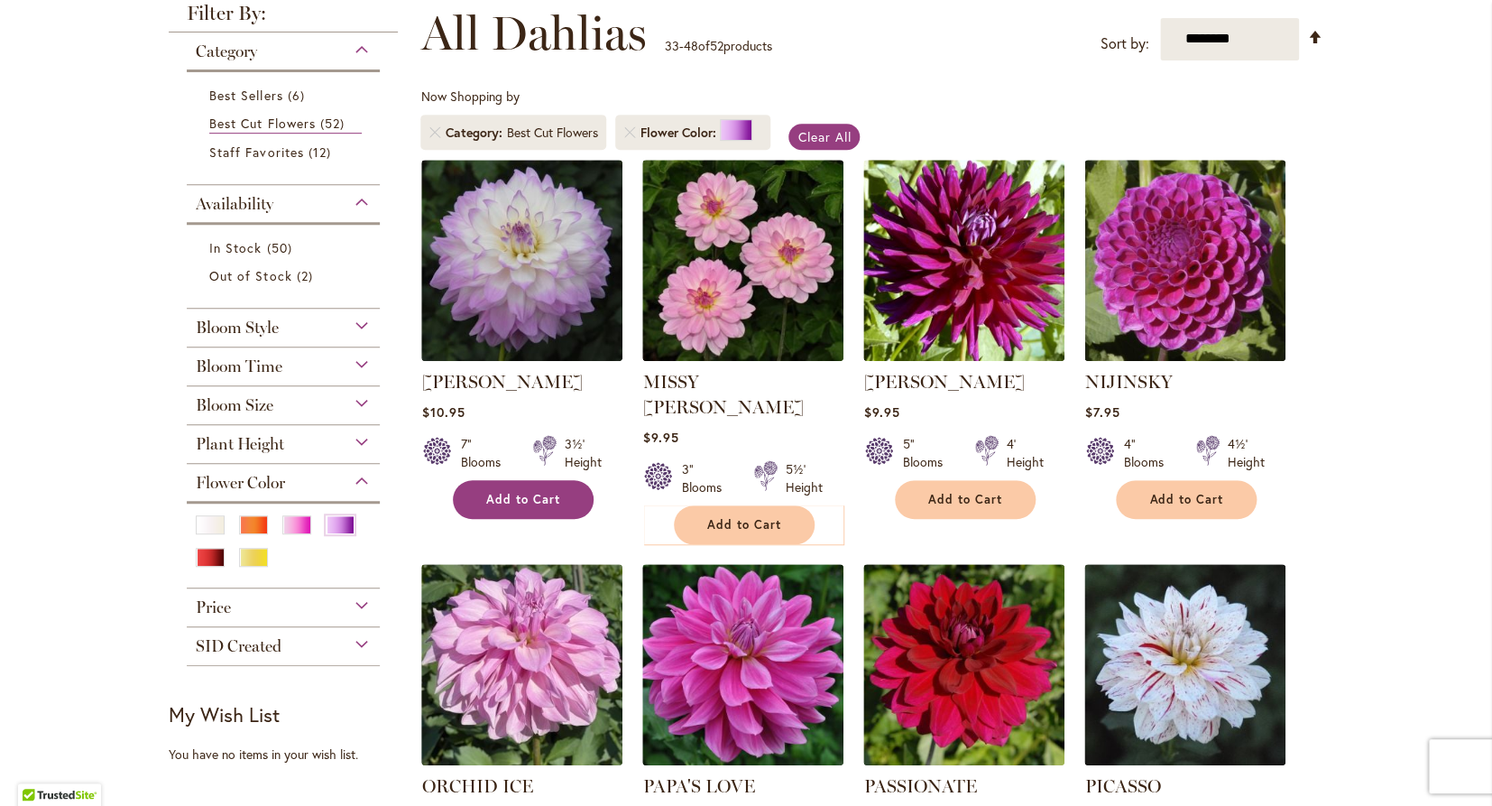
click at [514, 498] on span "Add to Cart" at bounding box center [523, 499] width 74 height 15
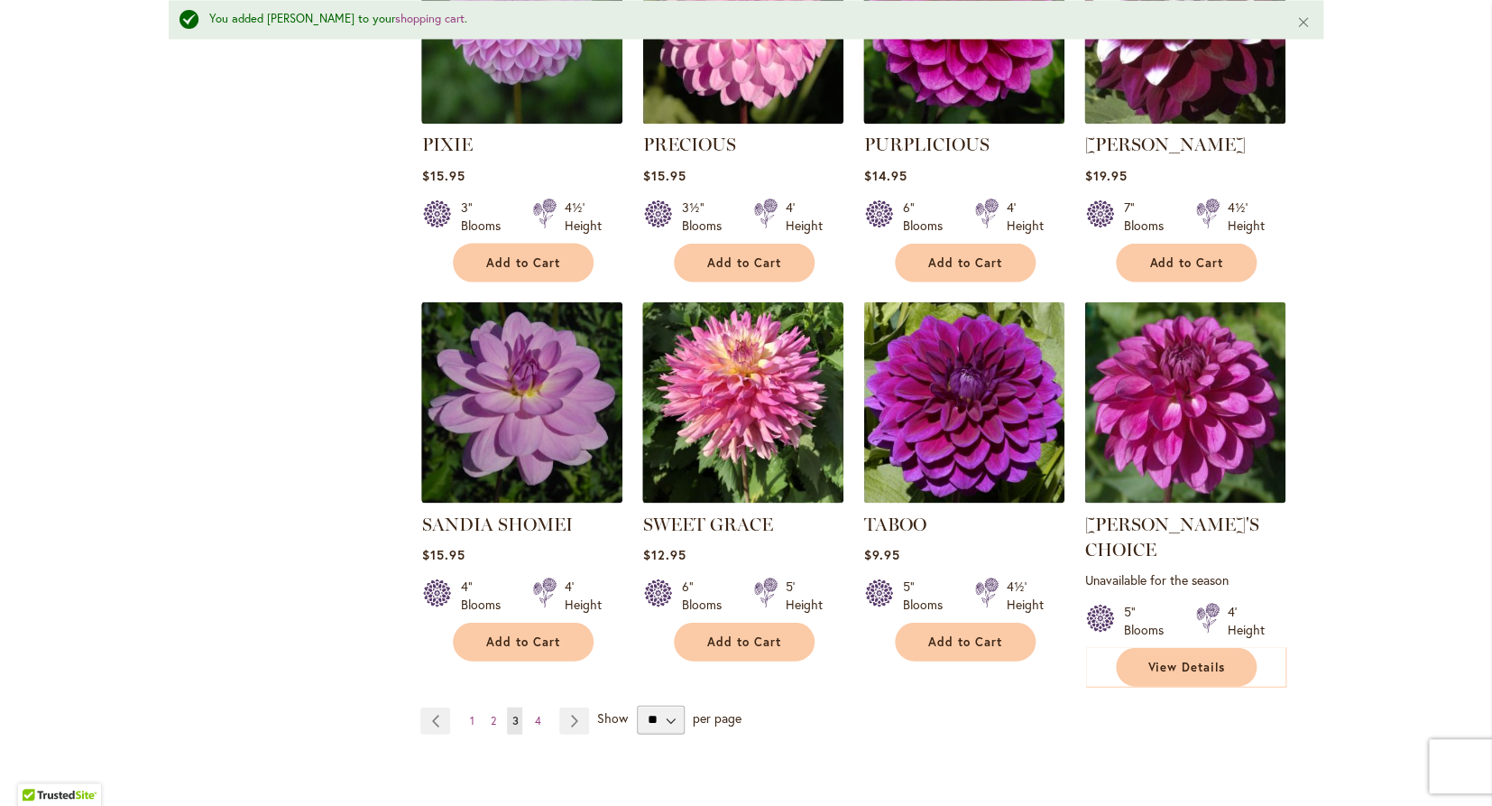
scroll to position [1333, 0]
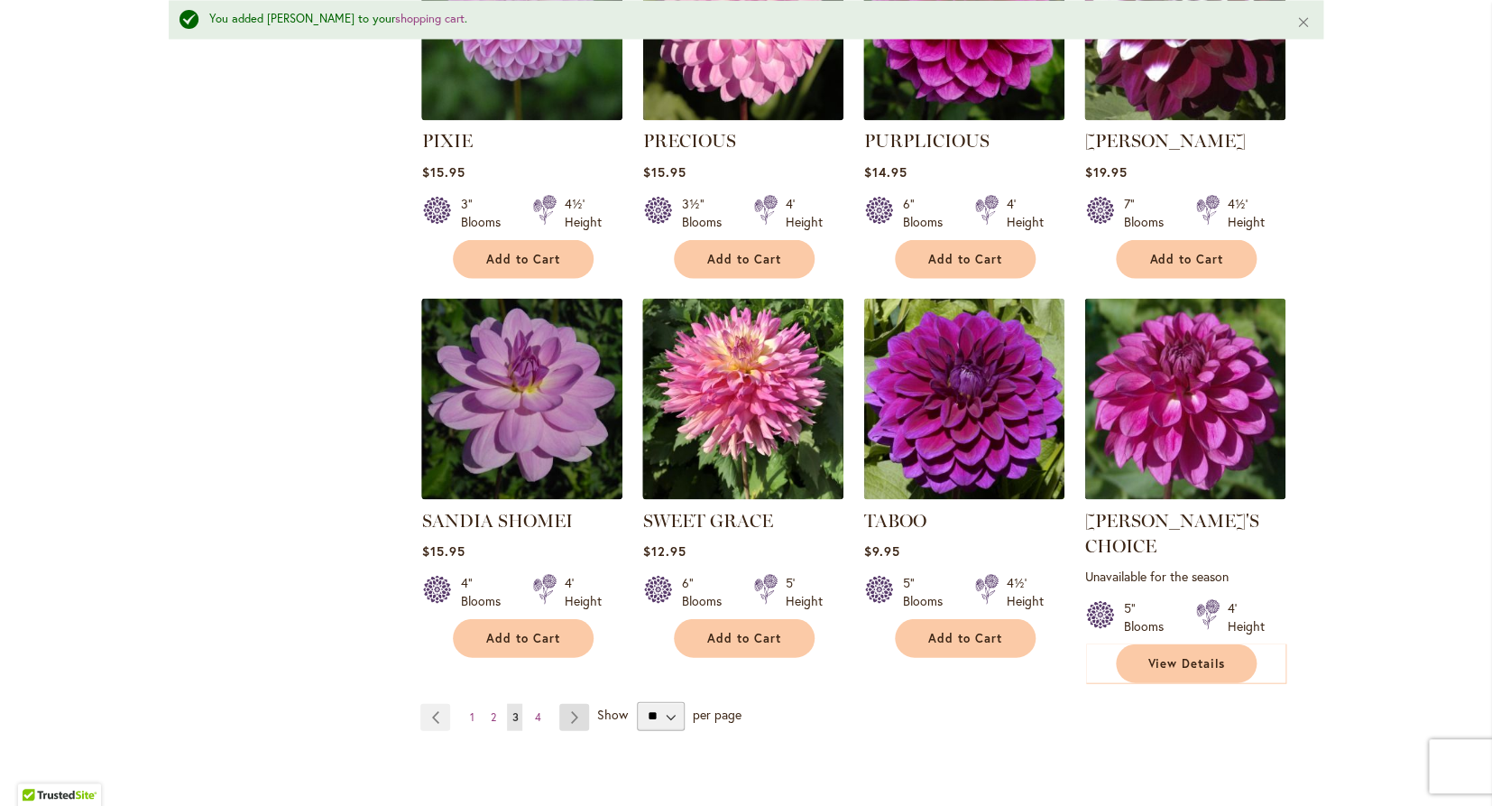
click at [570, 703] on link "Page Next" at bounding box center [574, 716] width 30 height 27
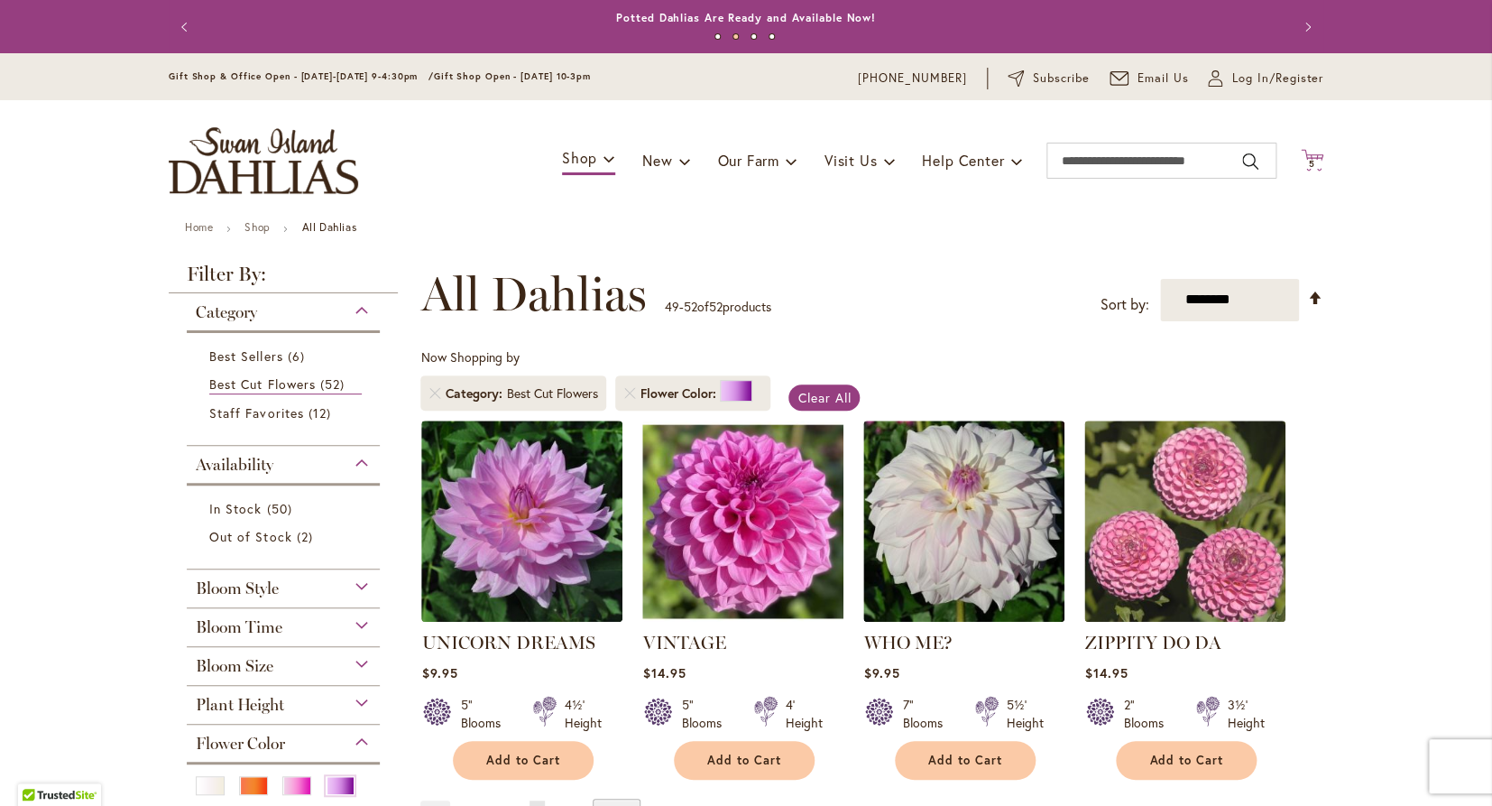
click at [1302, 161] on icon "Cart .cls-1 { fill: #231f20; }" at bounding box center [1312, 160] width 23 height 23
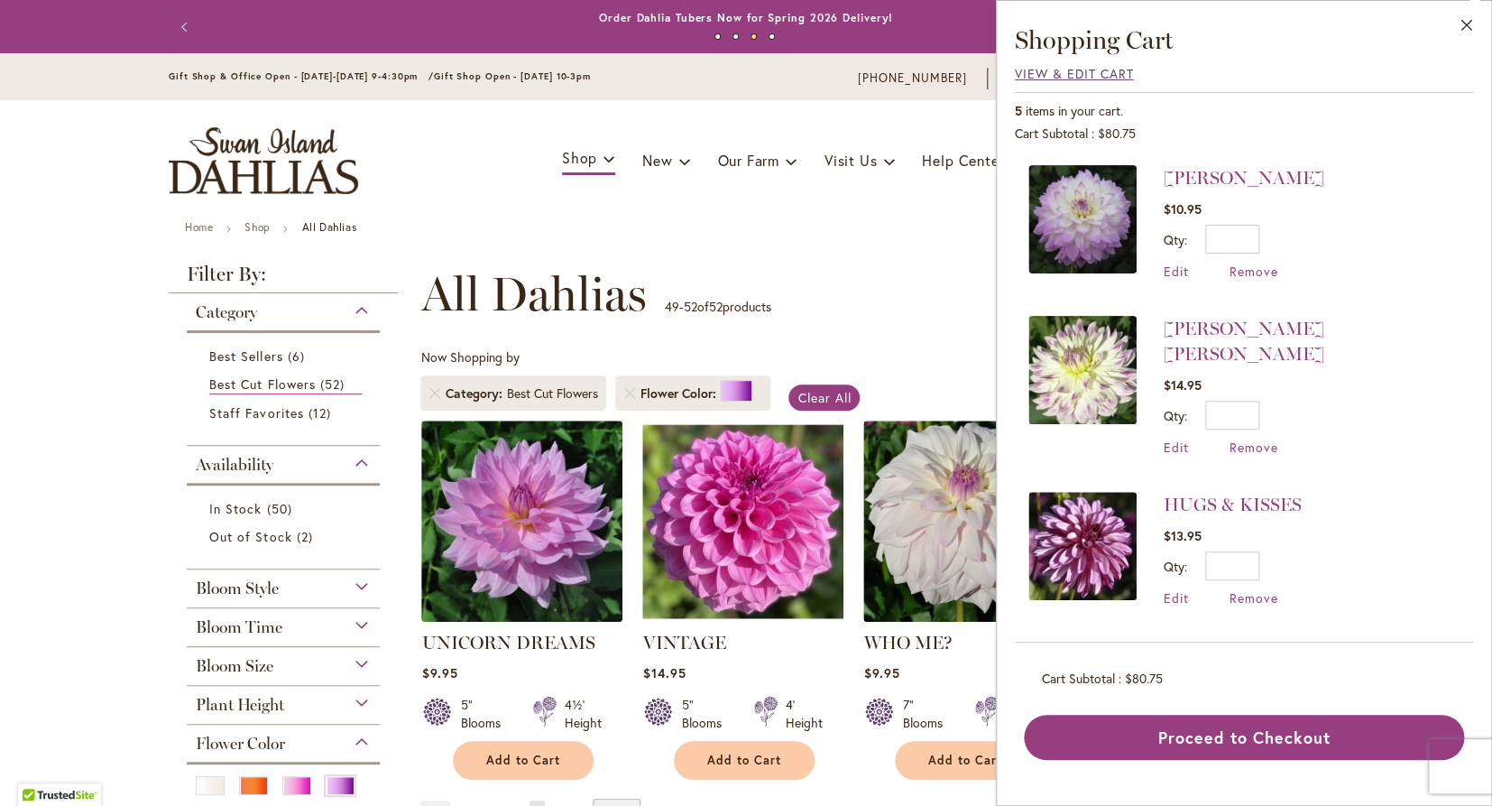
click at [1046, 71] on span "View & Edit Cart" at bounding box center [1074, 73] width 119 height 17
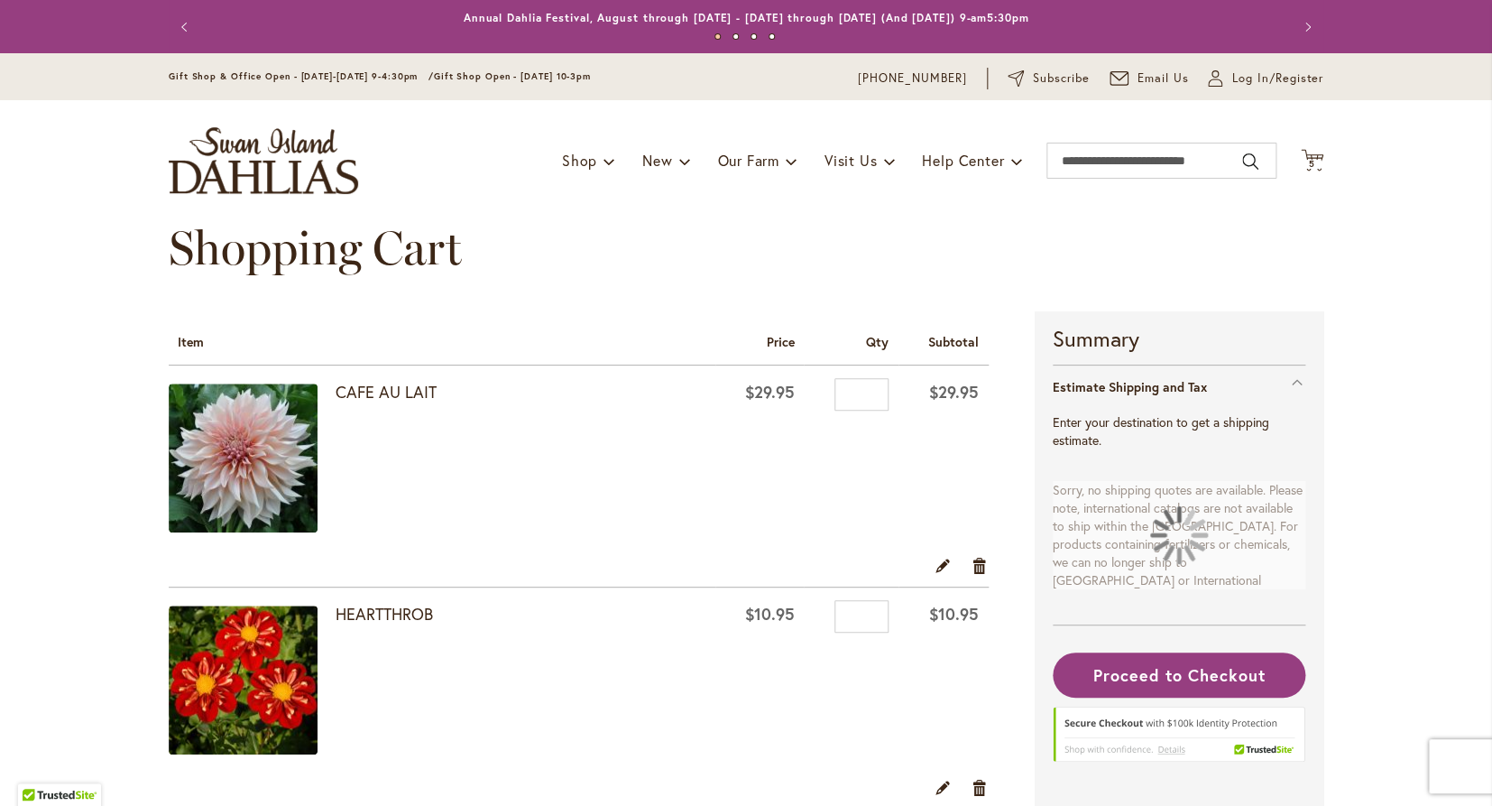
select select "**"
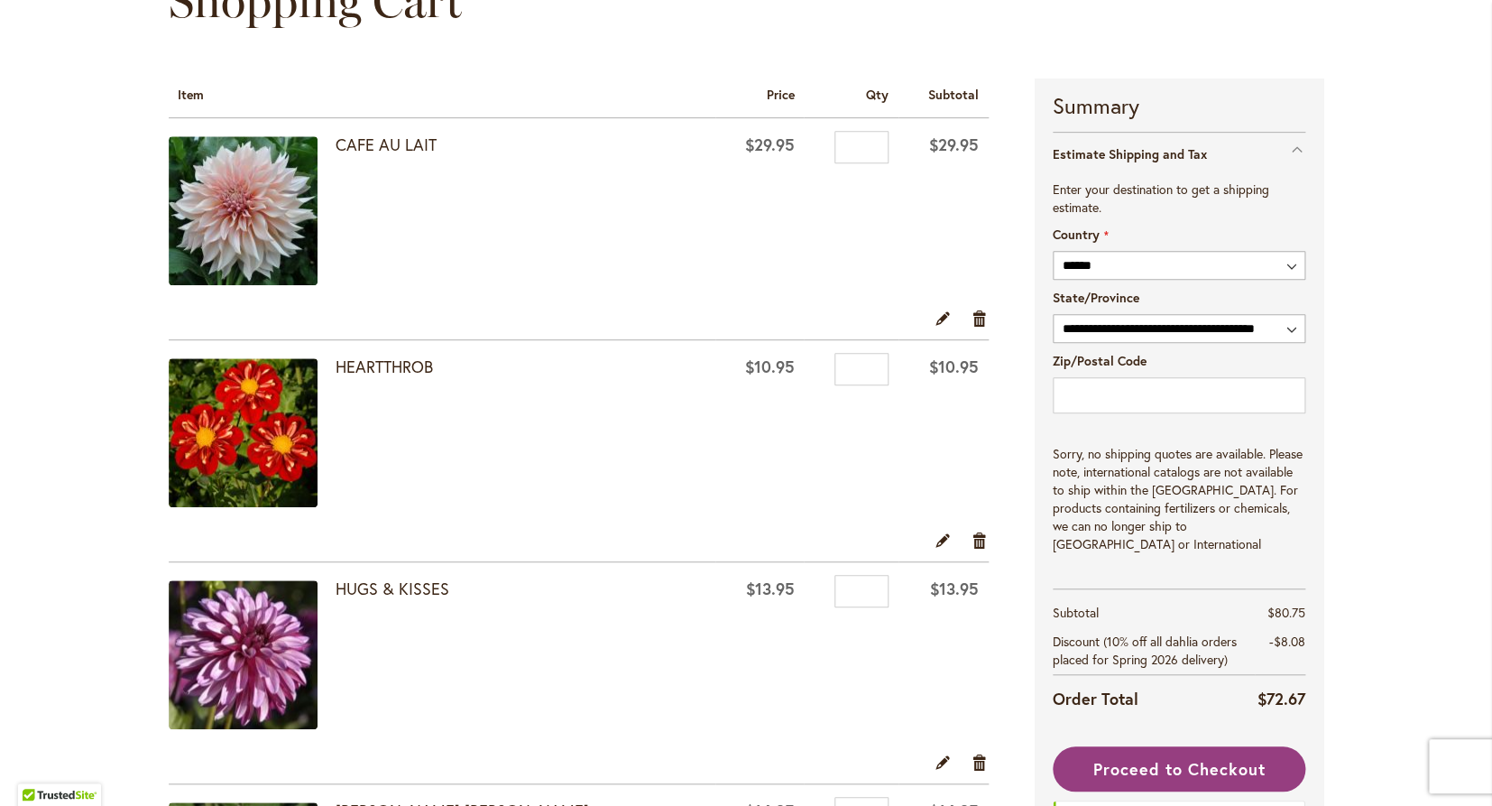
scroll to position [240, 0]
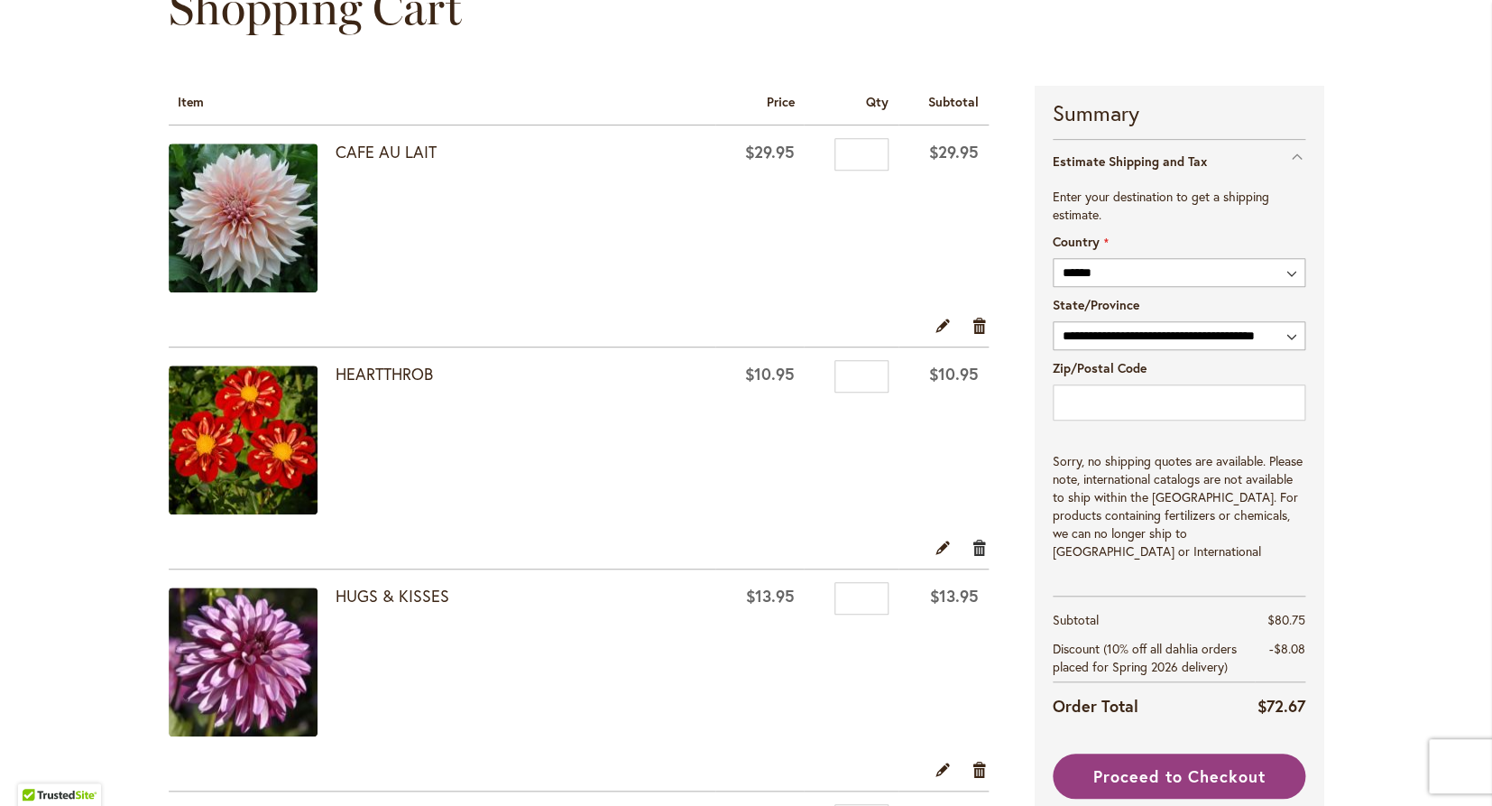
click at [981, 542] on link "Remove item" at bounding box center [980, 547] width 17 height 20
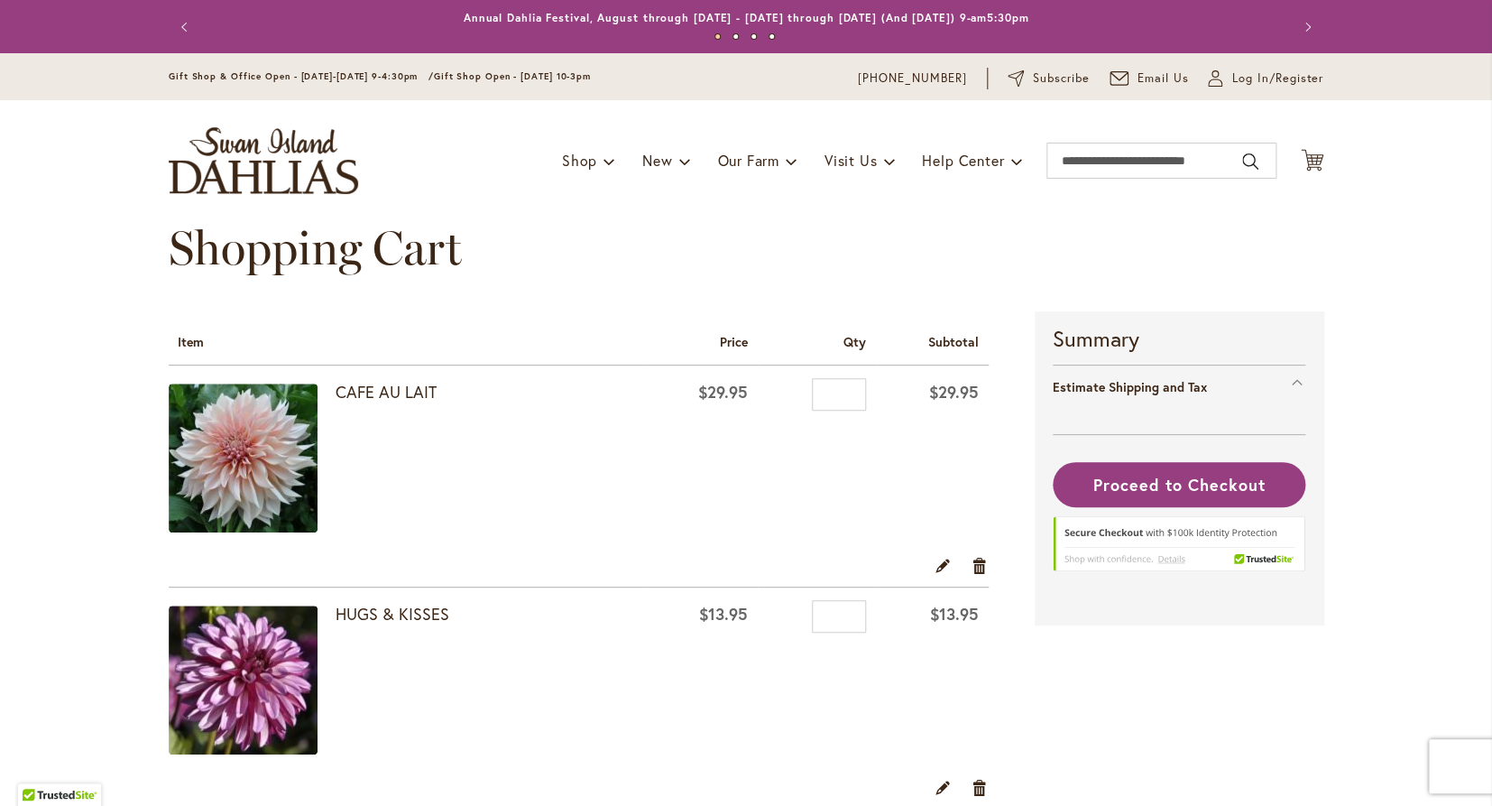
select select "**"
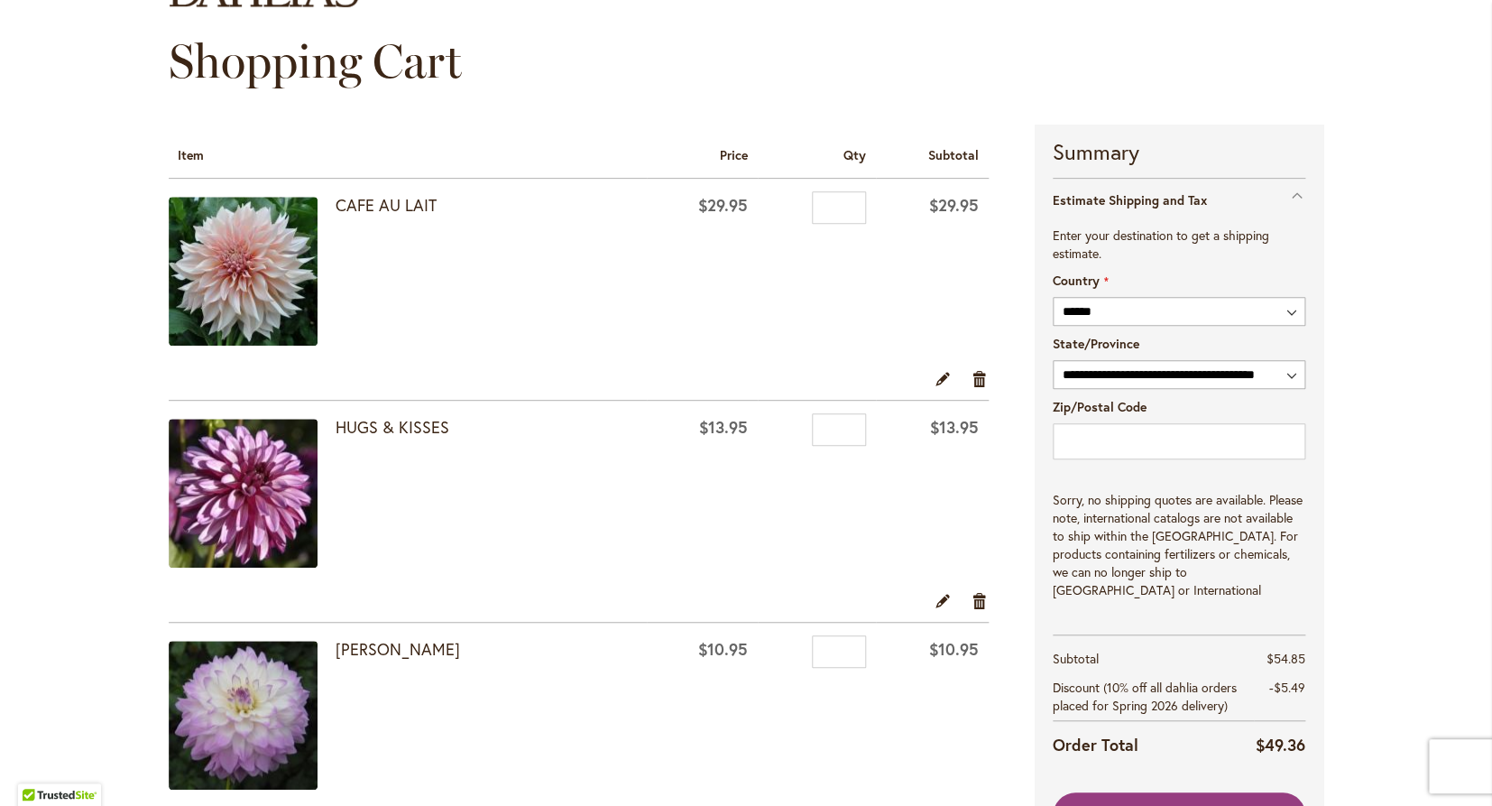
scroll to position [188, 0]
click at [1053, 359] on select "**********" at bounding box center [1179, 373] width 253 height 29
select select "**"
click option "******" at bounding box center [0, 0] width 0 height 0
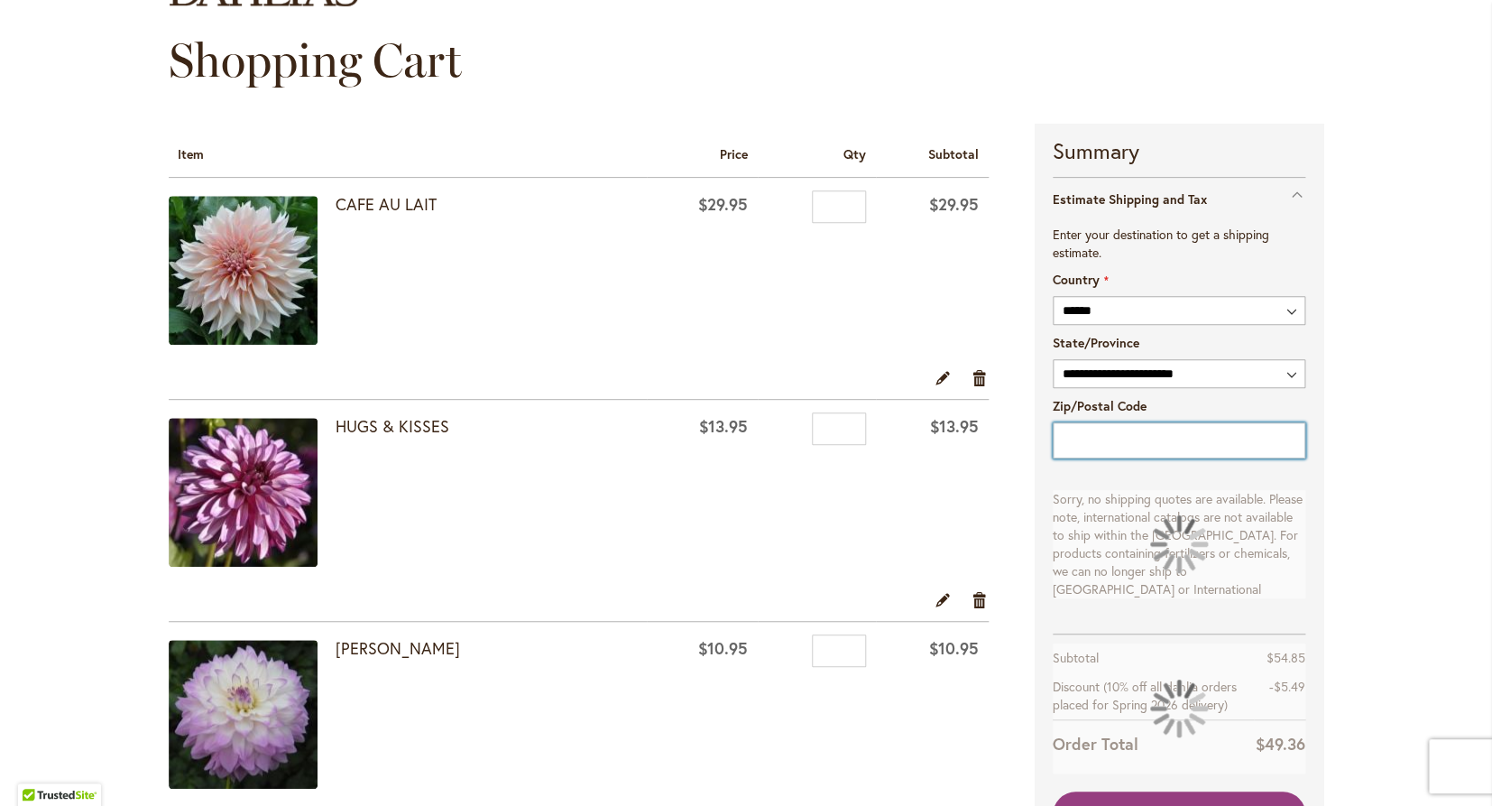
click at [1144, 443] on input "Zip/Postal Code" at bounding box center [1179, 440] width 253 height 36
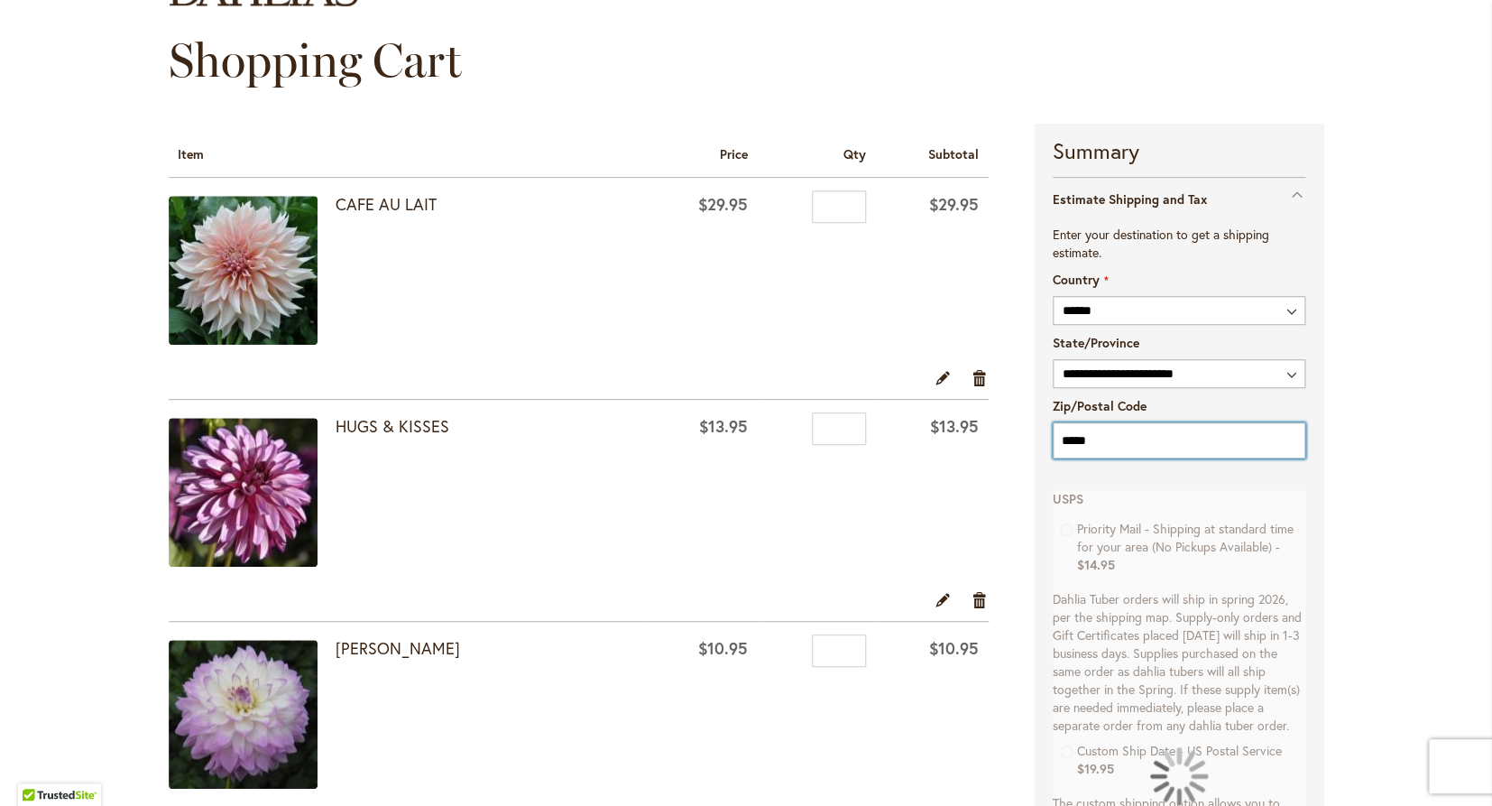
type input "*****"
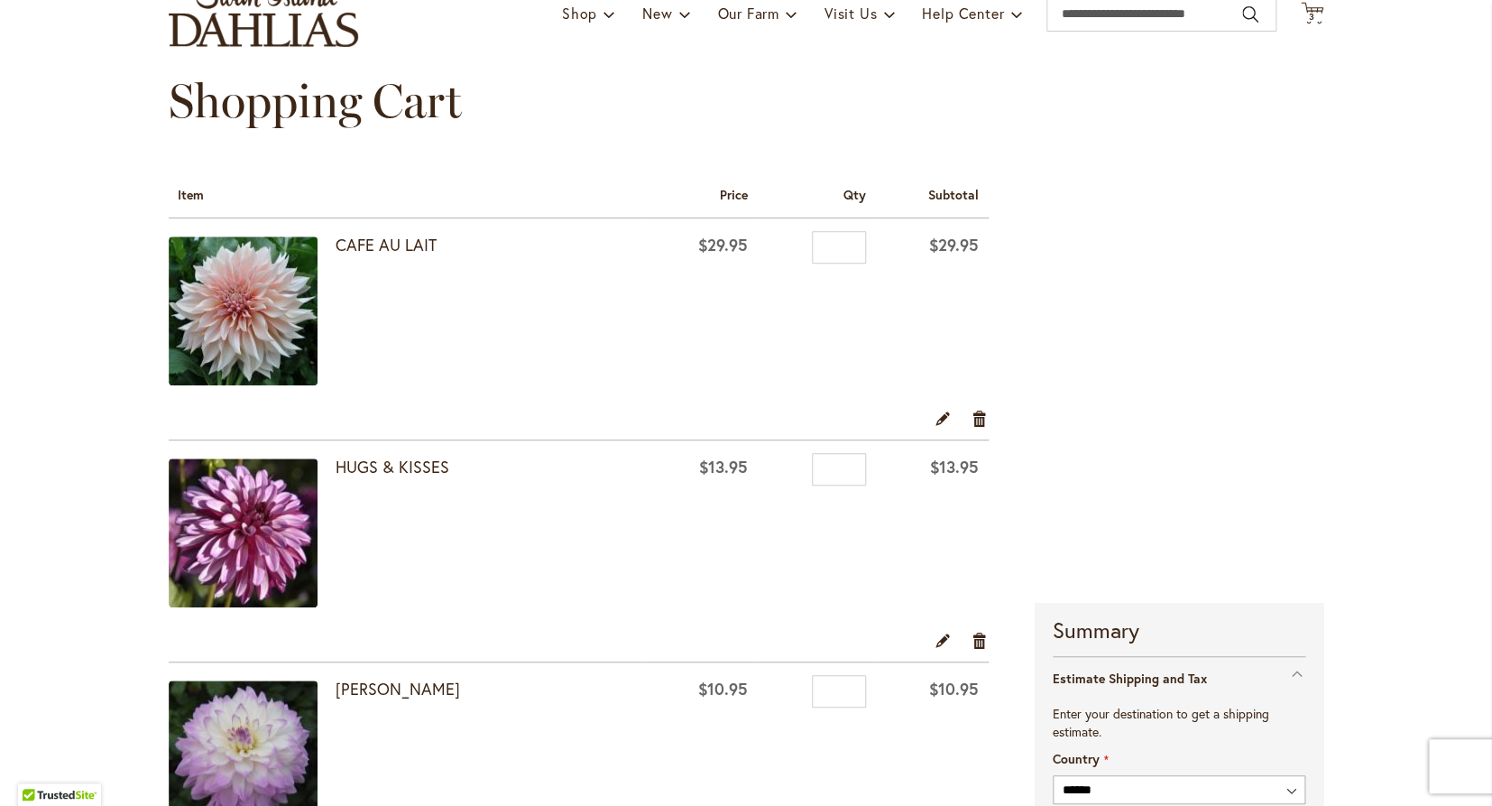
scroll to position [0, 0]
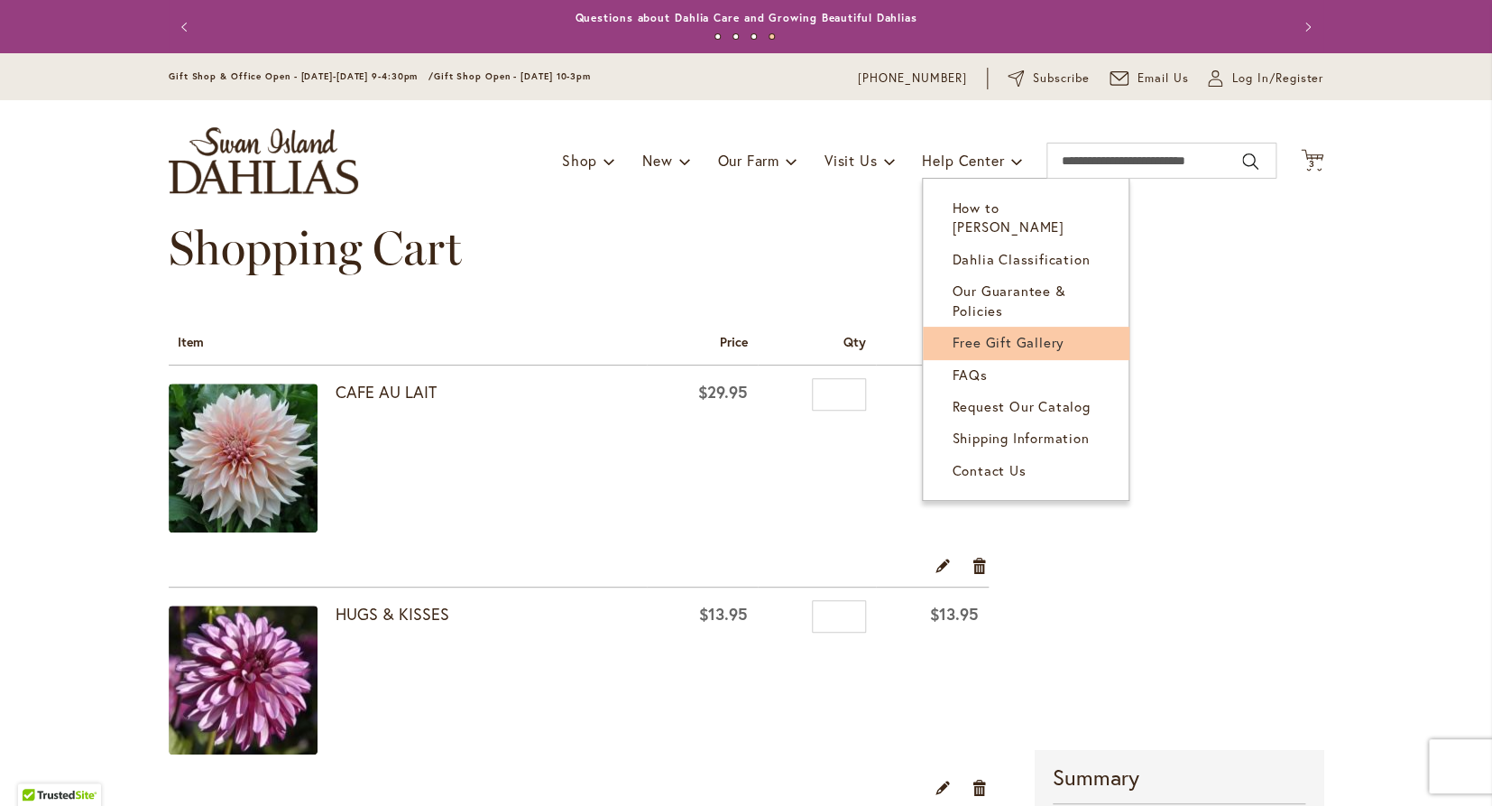
click at [968, 333] on span "Free Gift Gallery" at bounding box center [1008, 342] width 113 height 18
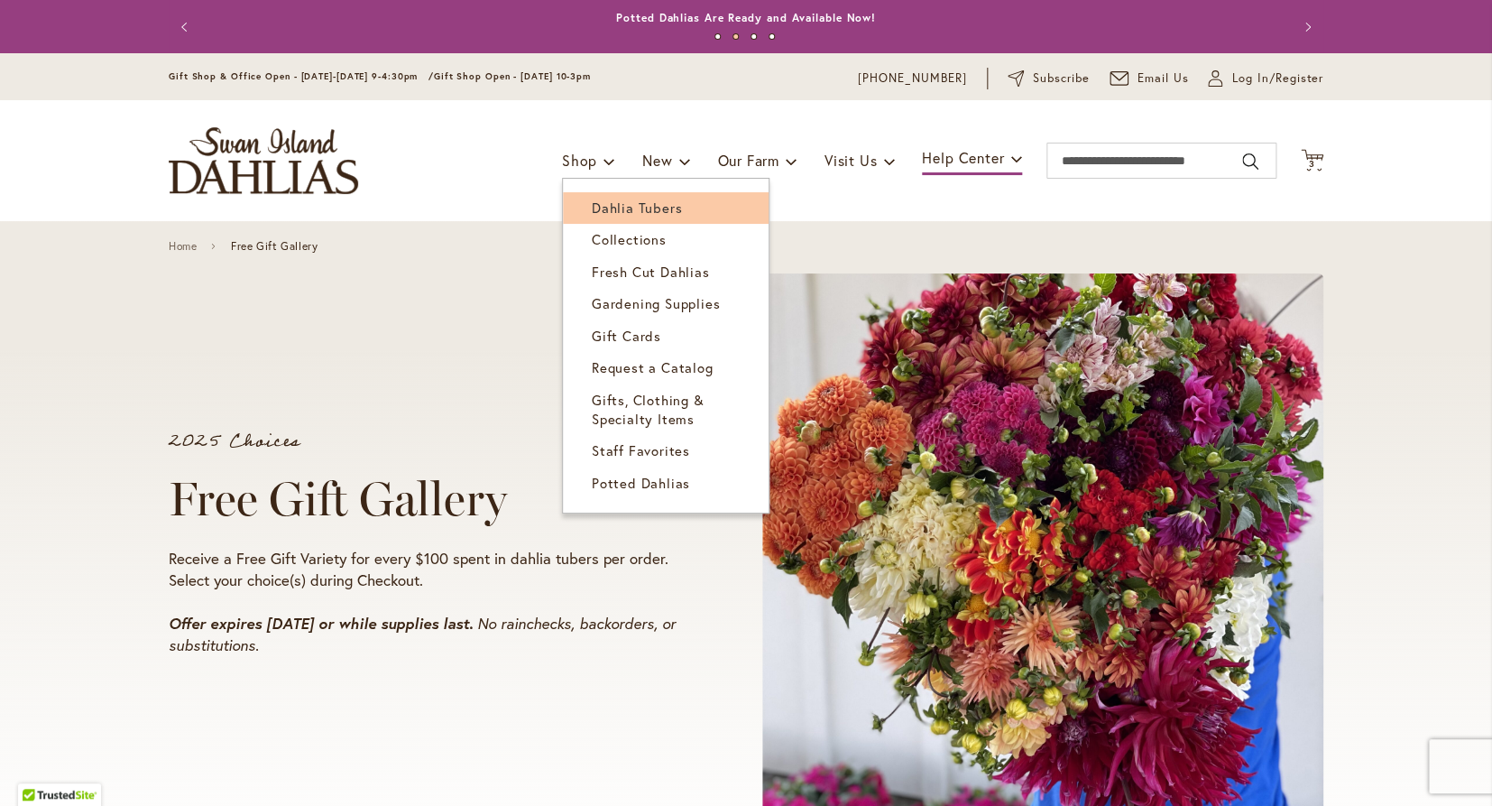
click at [597, 205] on span "Dahlia Tubers" at bounding box center [637, 207] width 90 height 18
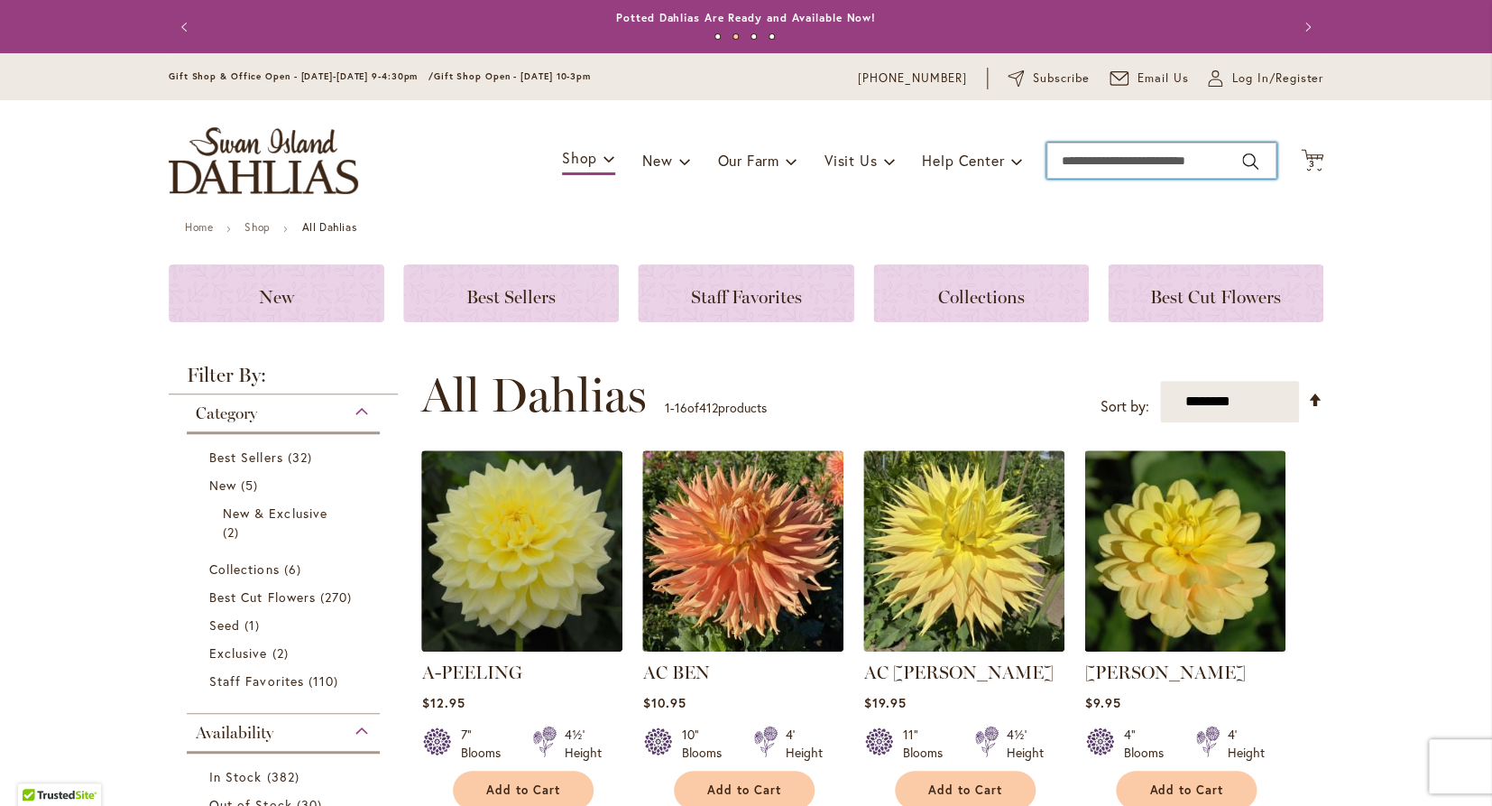
click at [1109, 170] on input "Search" at bounding box center [1162, 161] width 230 height 36
type input "*******"
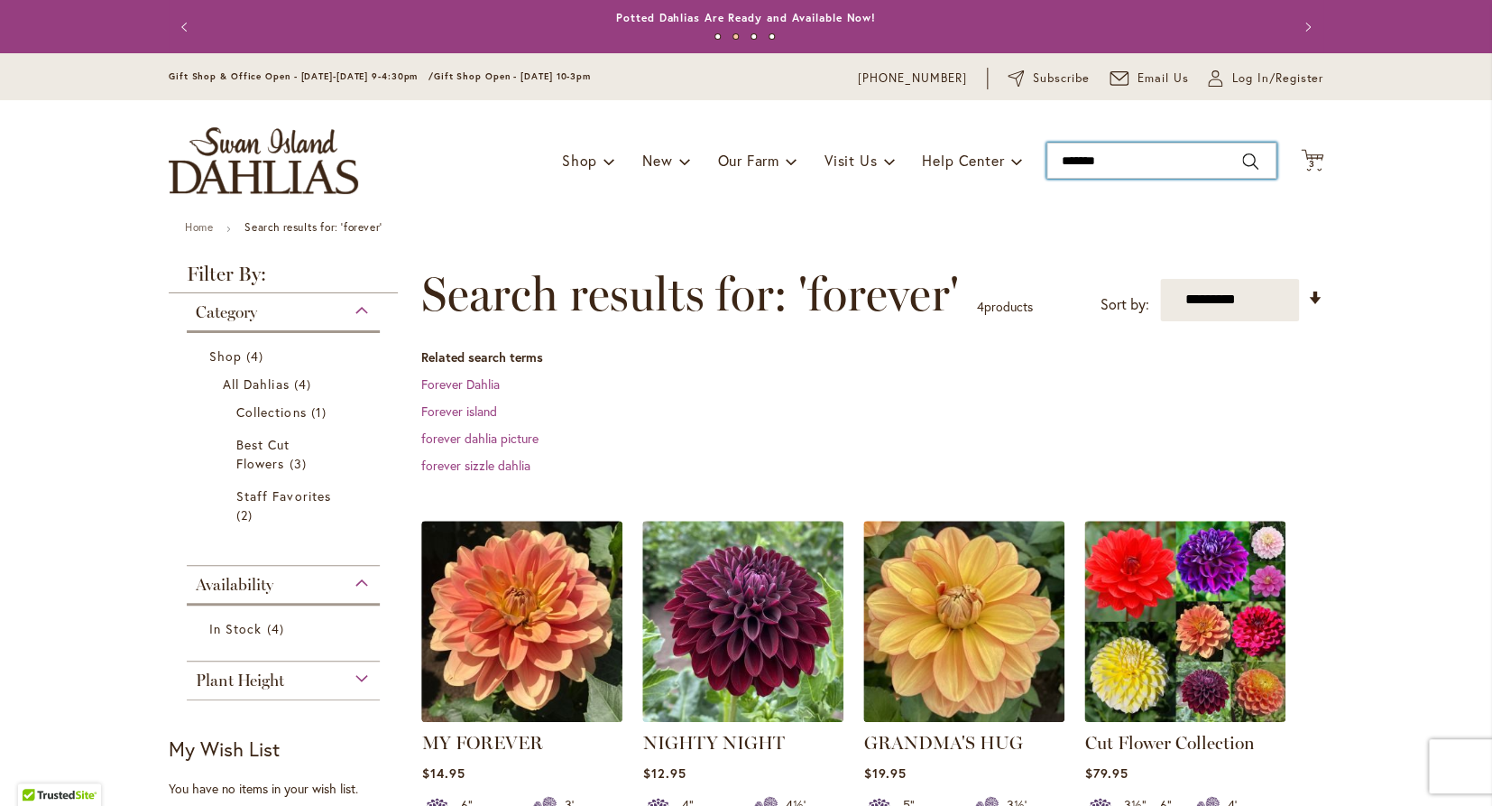
type input "*******"
drag, startPoint x: 1122, startPoint y: 161, endPoint x: 1010, endPoint y: 152, distance: 113.2
click at [1047, 152] on input "*******" at bounding box center [1162, 161] width 230 height 36
click at [241, 678] on span "Plant Height" at bounding box center [240, 680] width 88 height 20
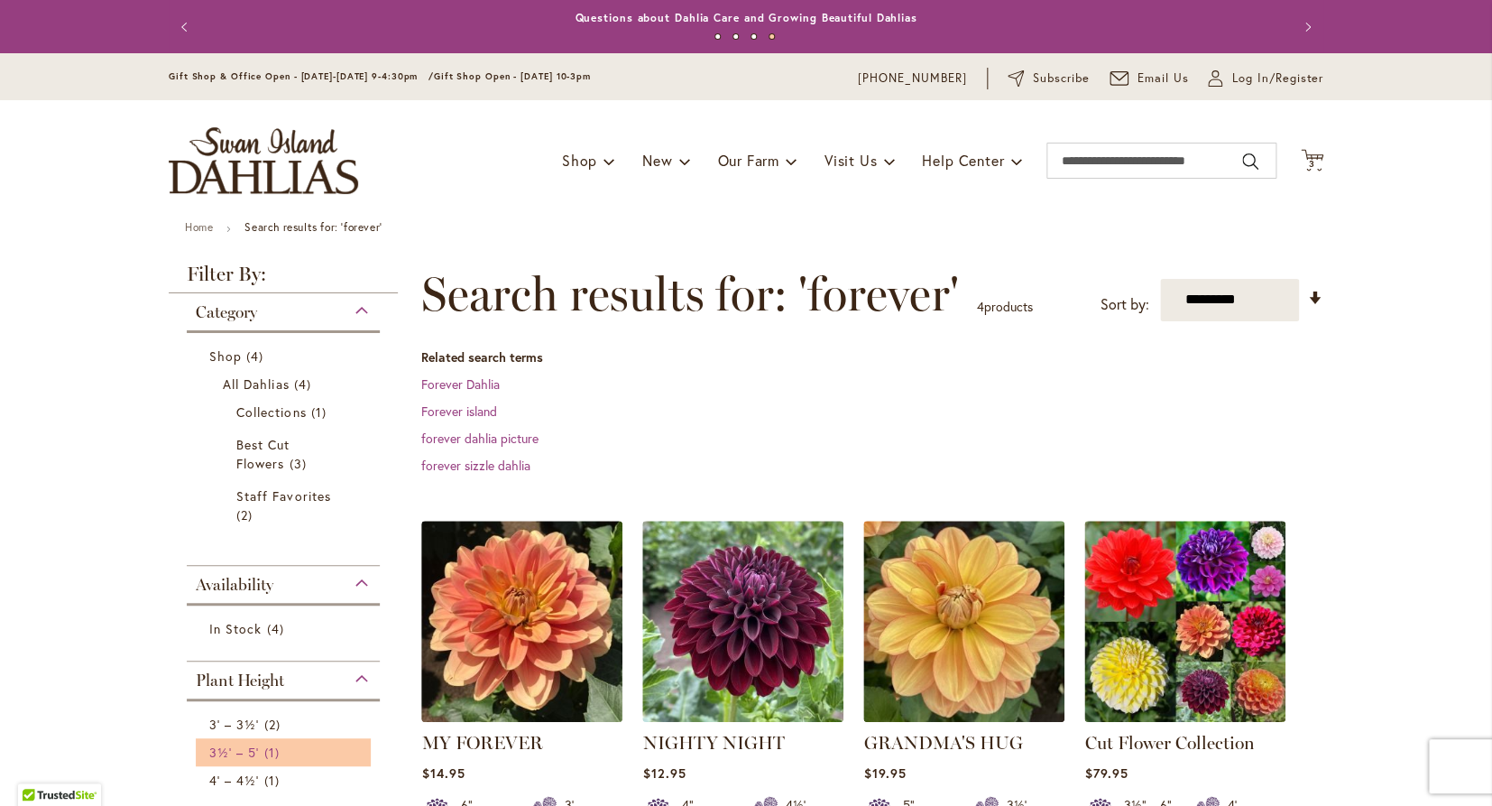
click at [237, 752] on span "3½' – 5'" at bounding box center [234, 751] width 50 height 17
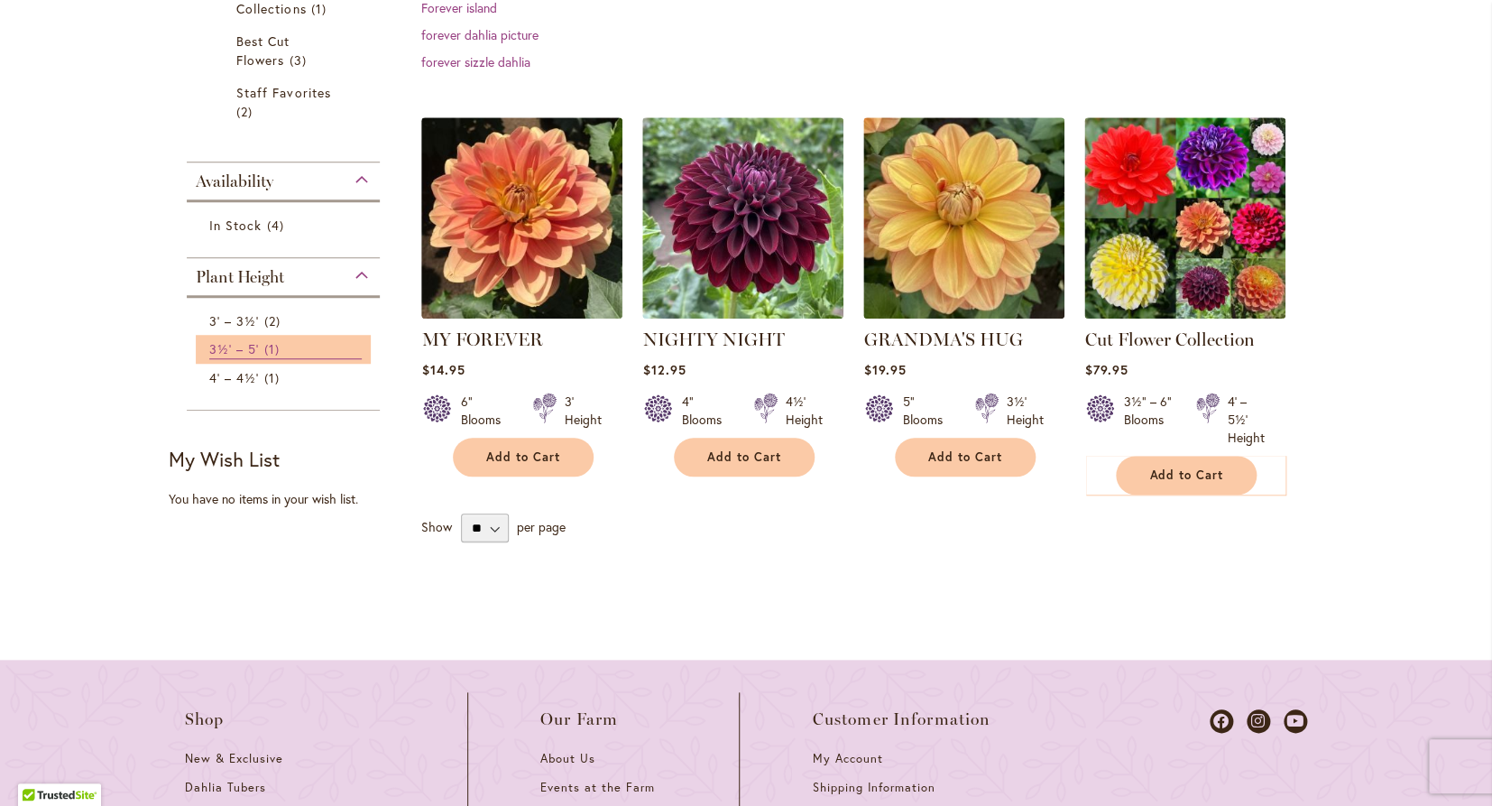
scroll to position [406, 0]
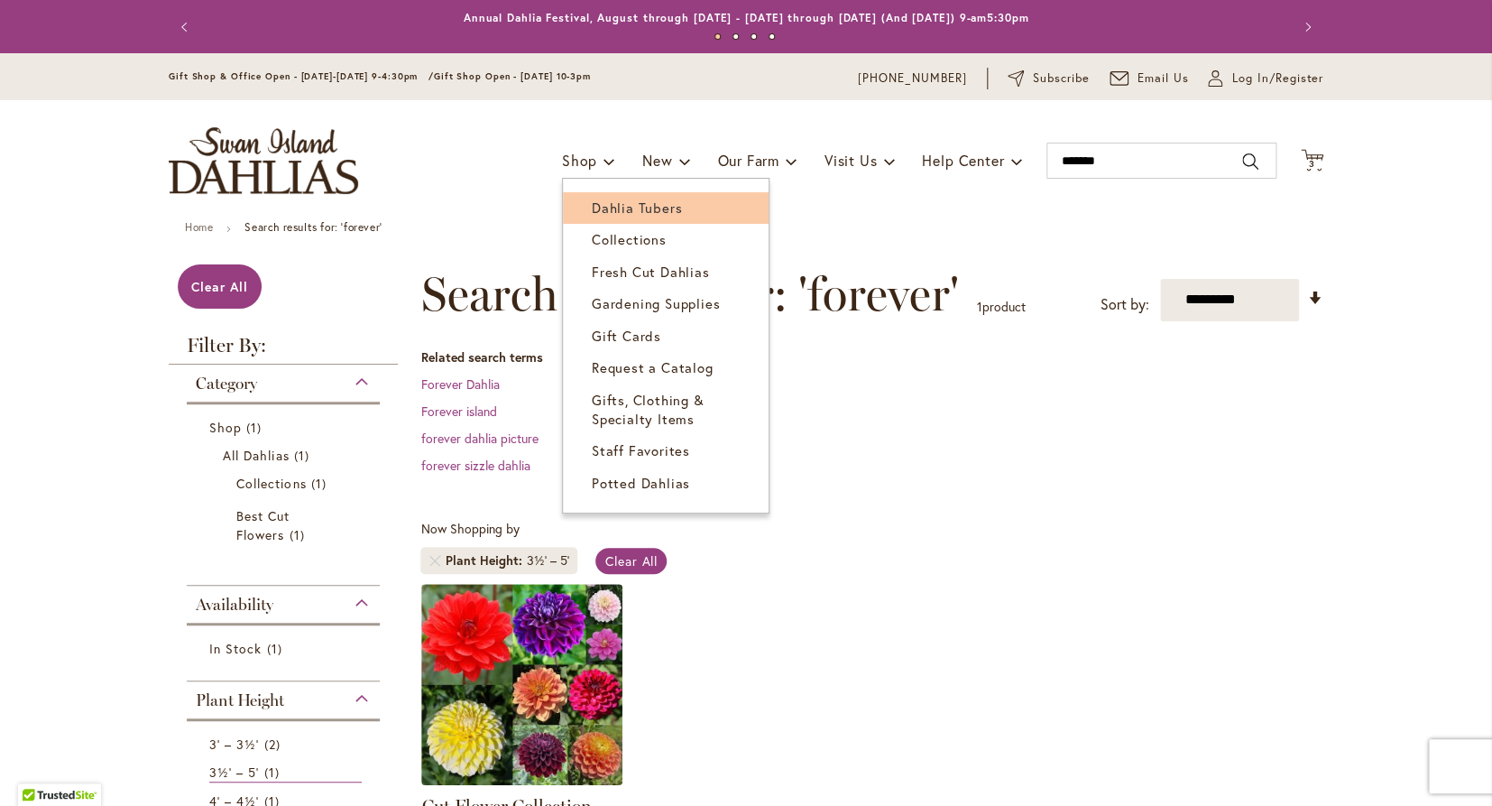
click at [604, 198] on link "Dahlia Tubers" at bounding box center [666, 208] width 206 height 32
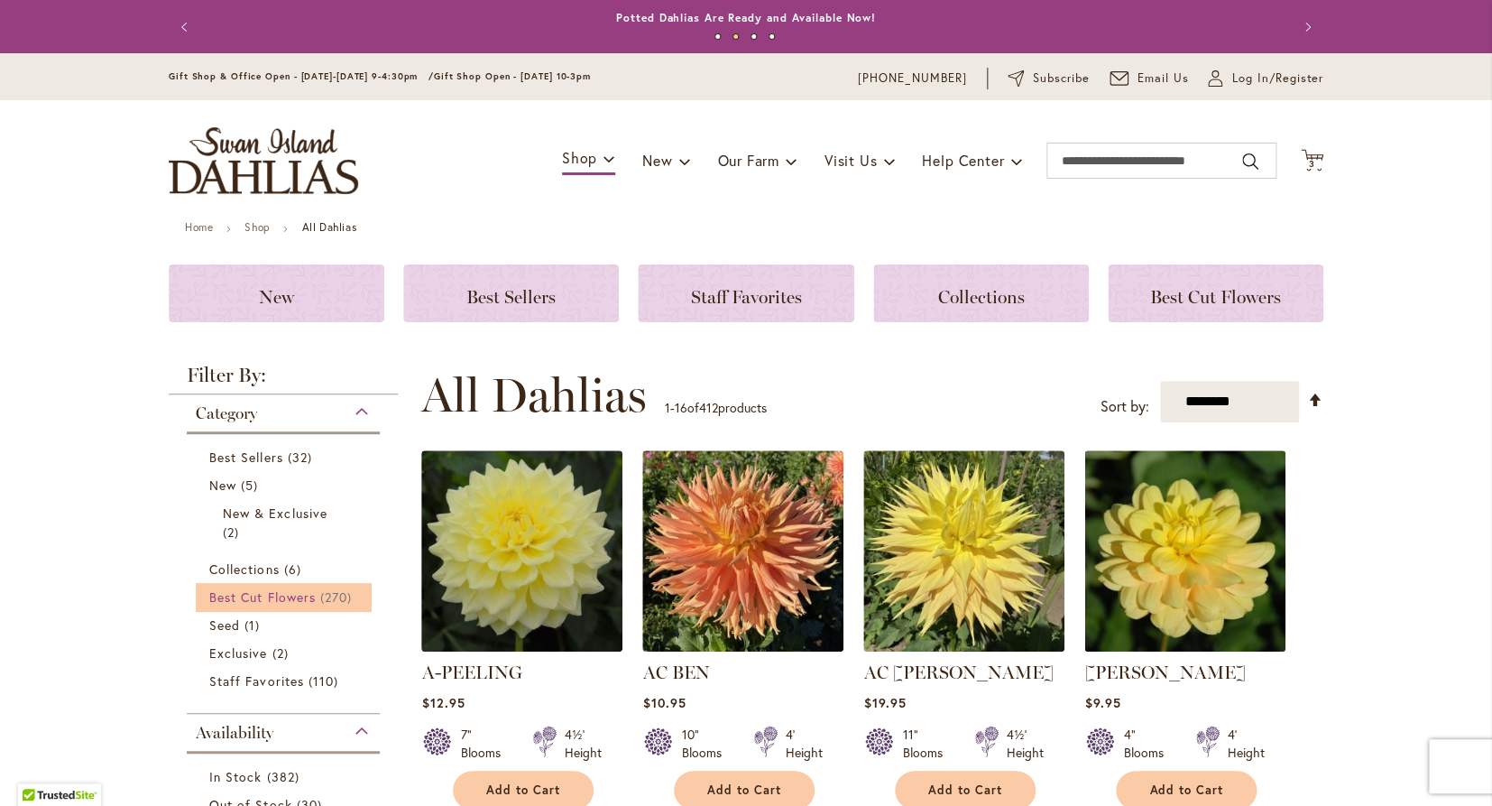
click at [294, 601] on span "Best Cut Flowers" at bounding box center [262, 596] width 106 height 17
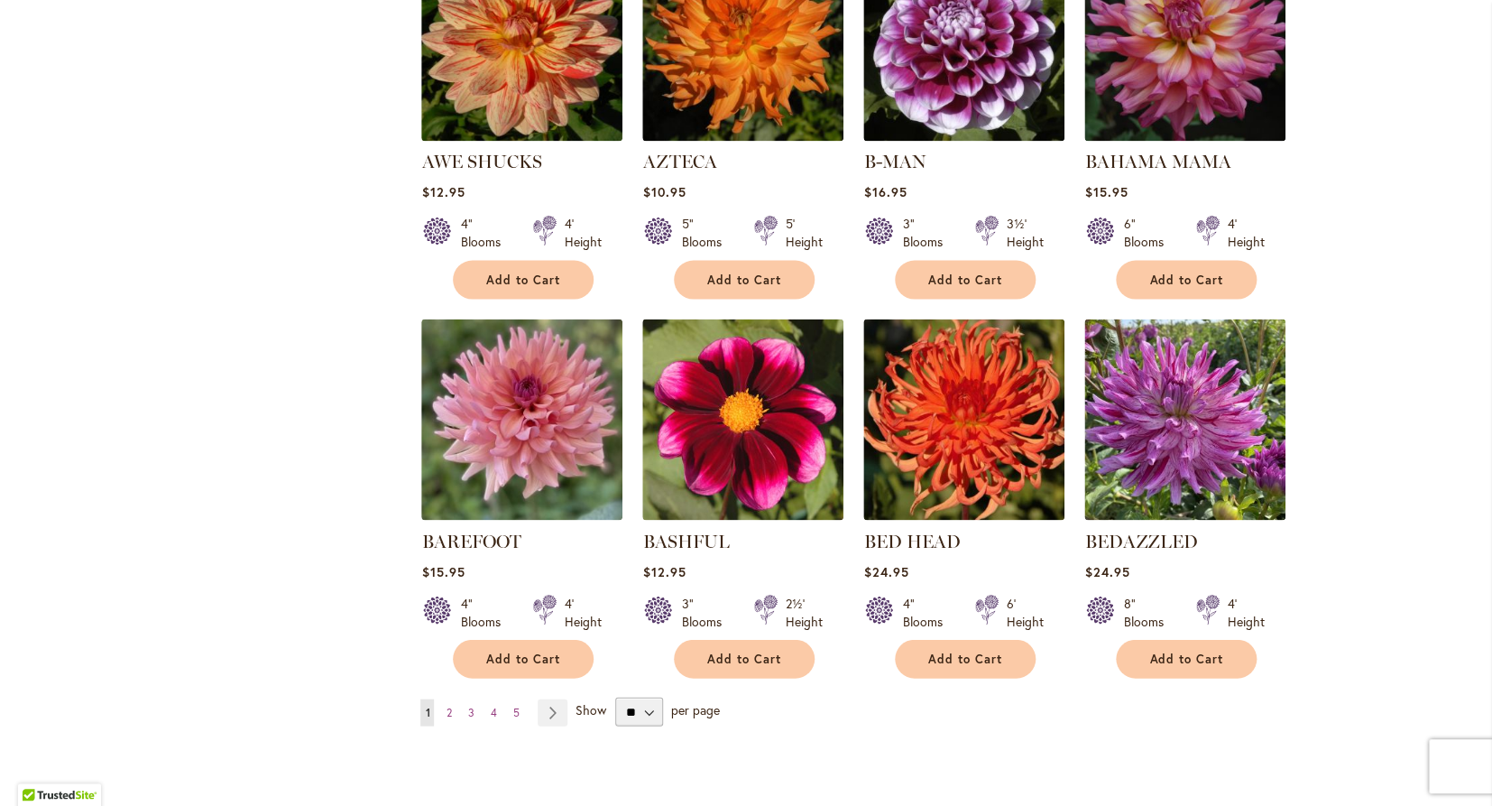
scroll to position [1231, 0]
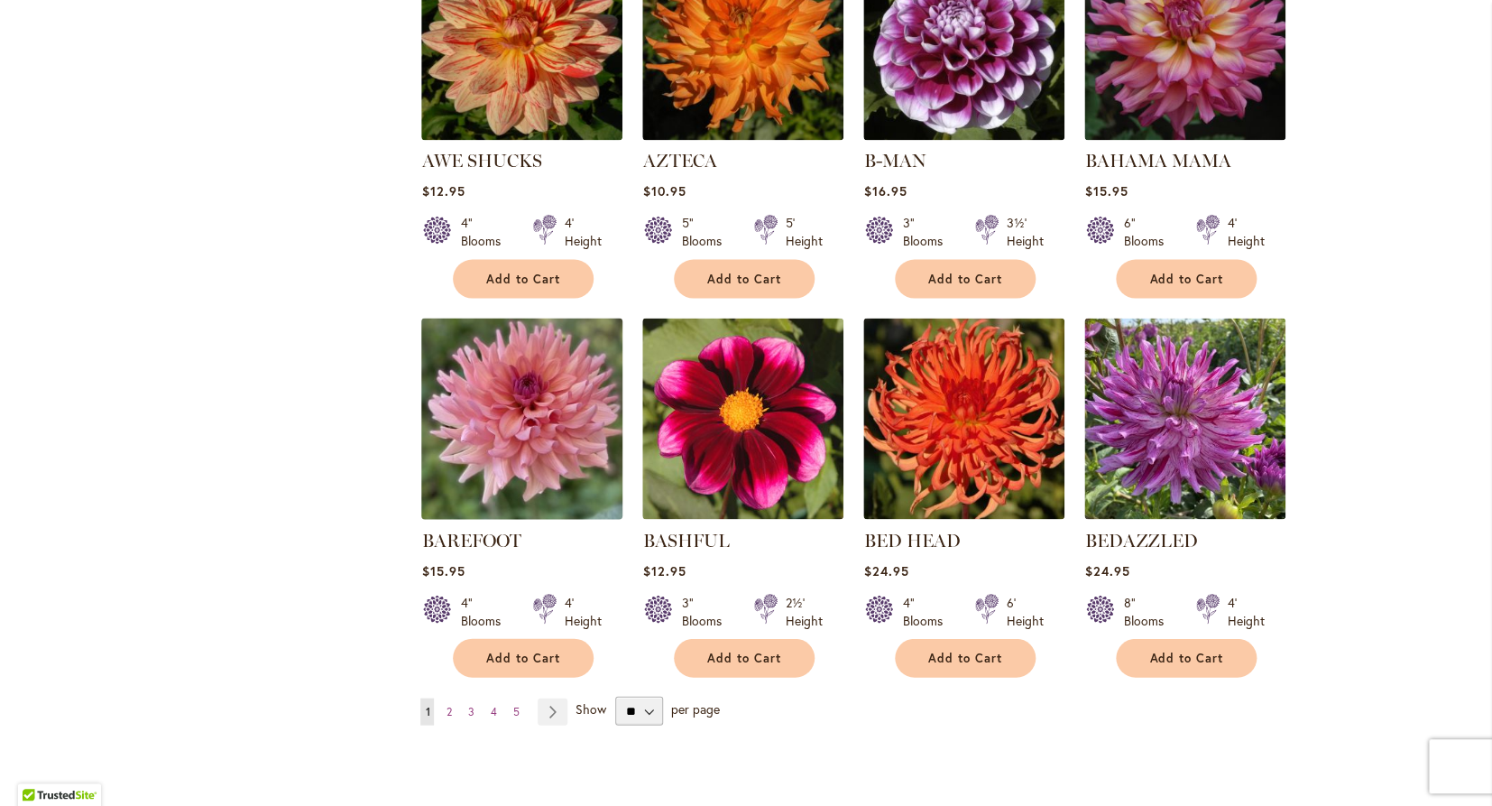
click at [496, 387] on img at bounding box center [522, 417] width 211 height 211
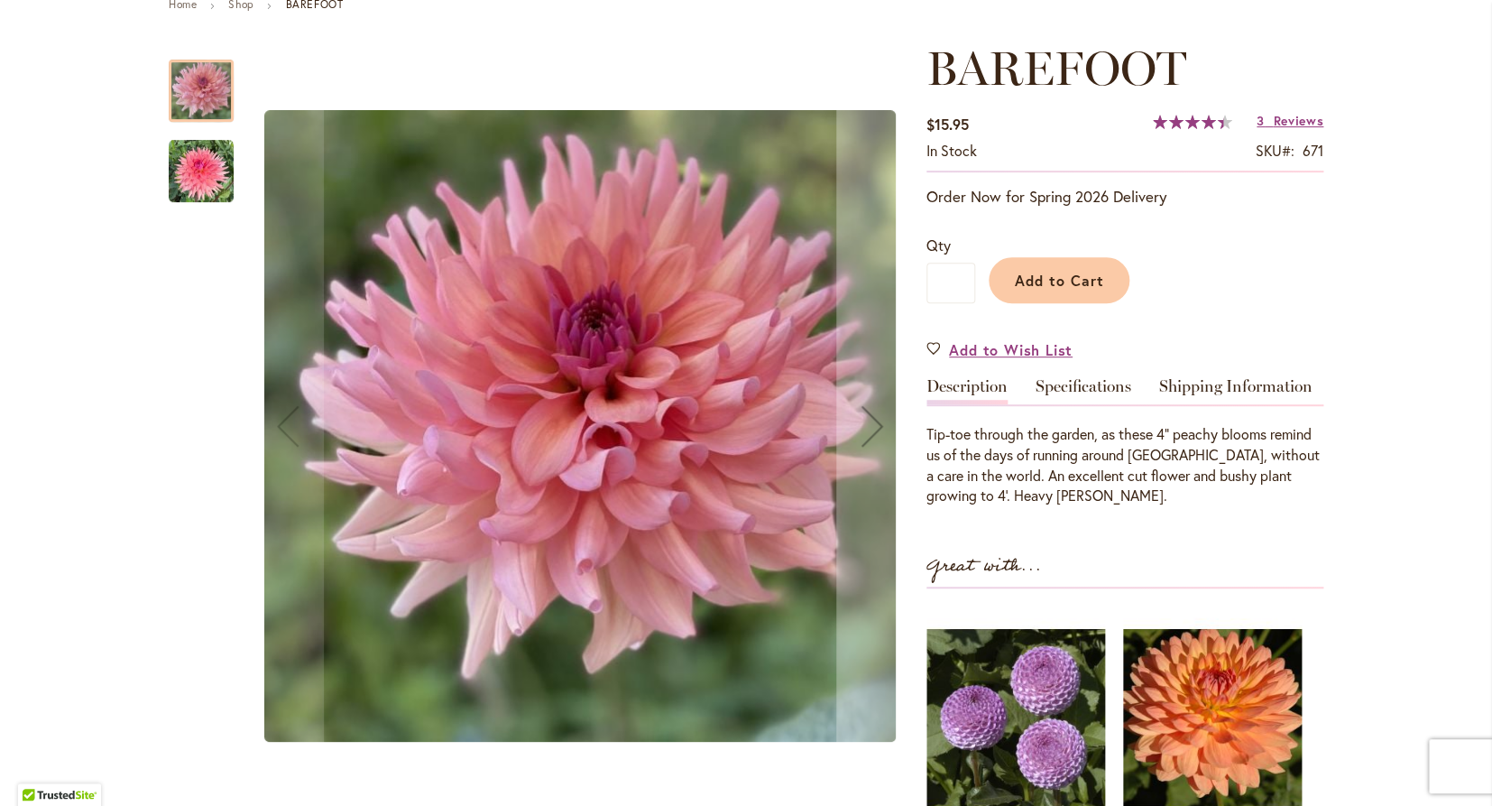
scroll to position [234, 0]
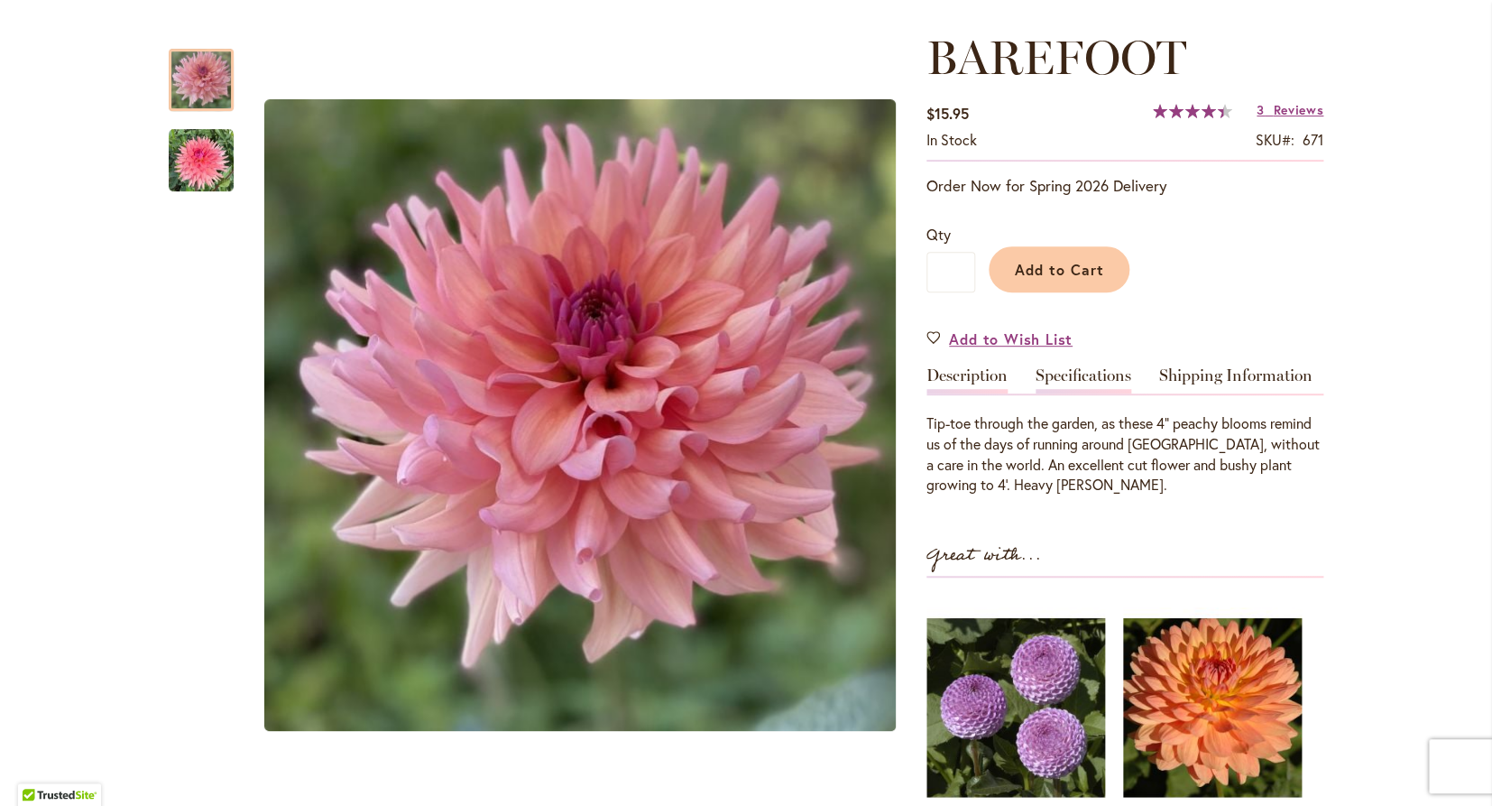
click at [1084, 368] on link "Specifications" at bounding box center [1084, 380] width 96 height 26
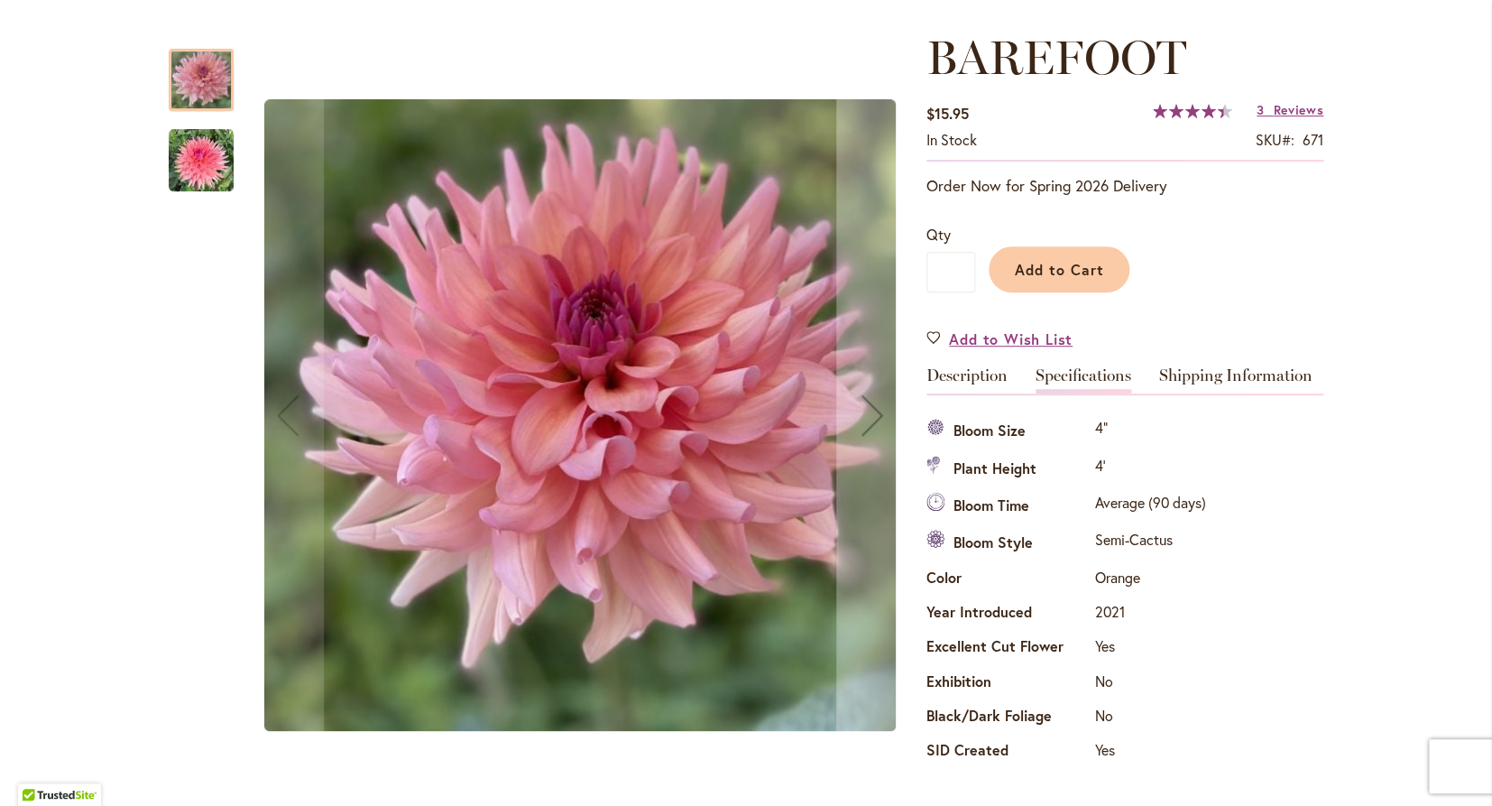
click at [208, 152] on img "BAREFOOT" at bounding box center [201, 160] width 65 height 65
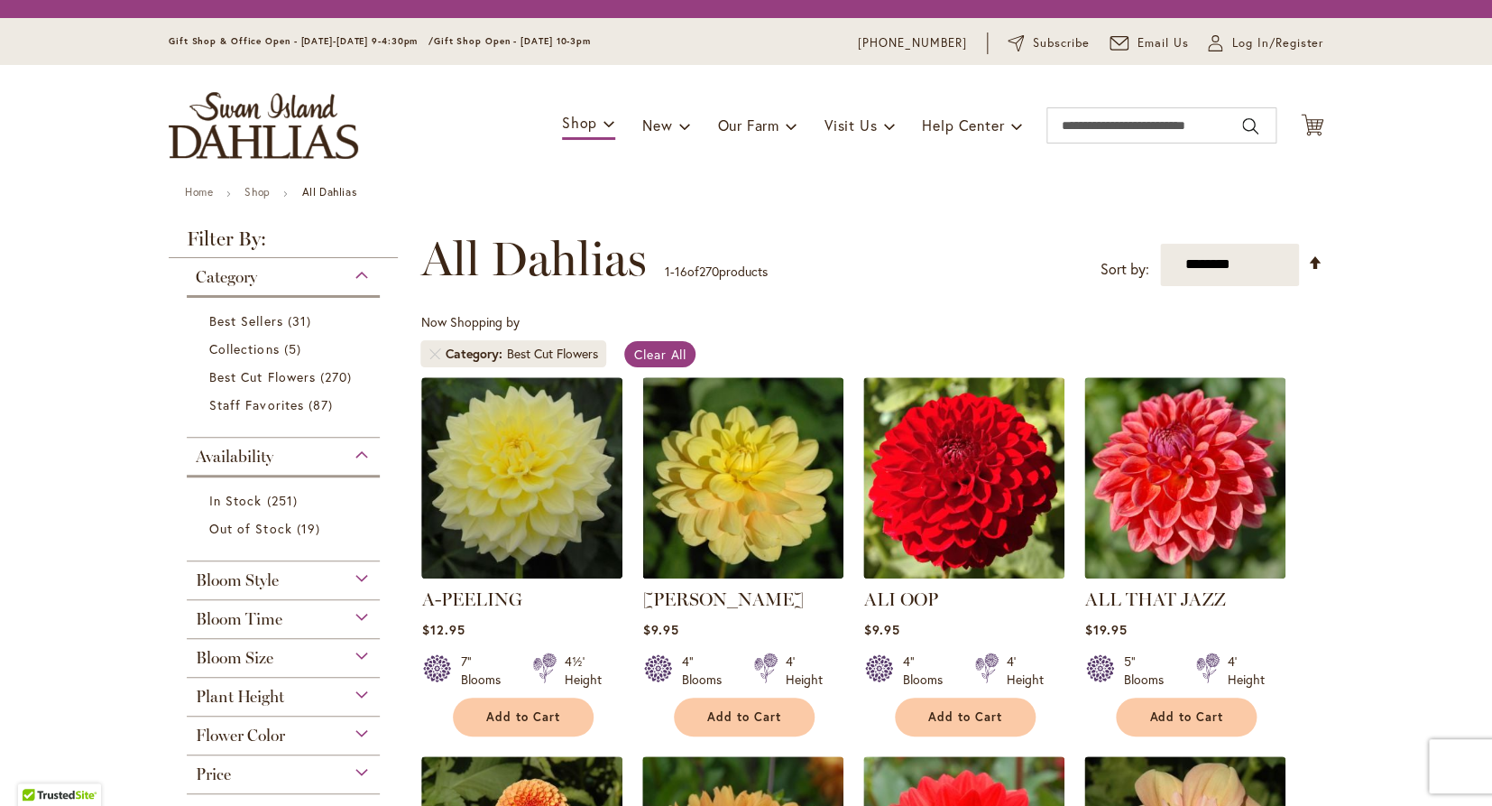
scroll to position [1231, 0]
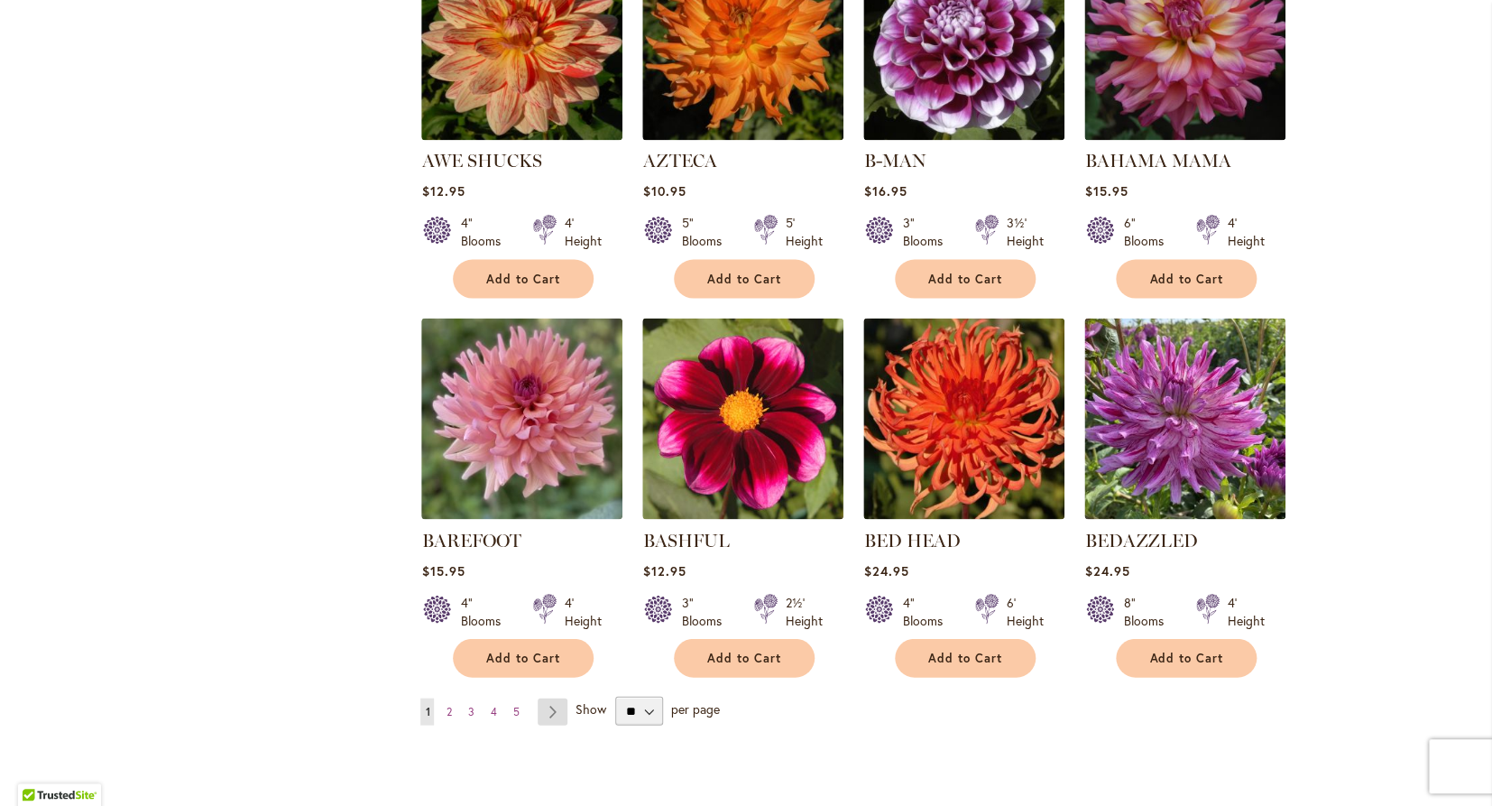
click at [552, 708] on link "Page Next" at bounding box center [553, 710] width 30 height 27
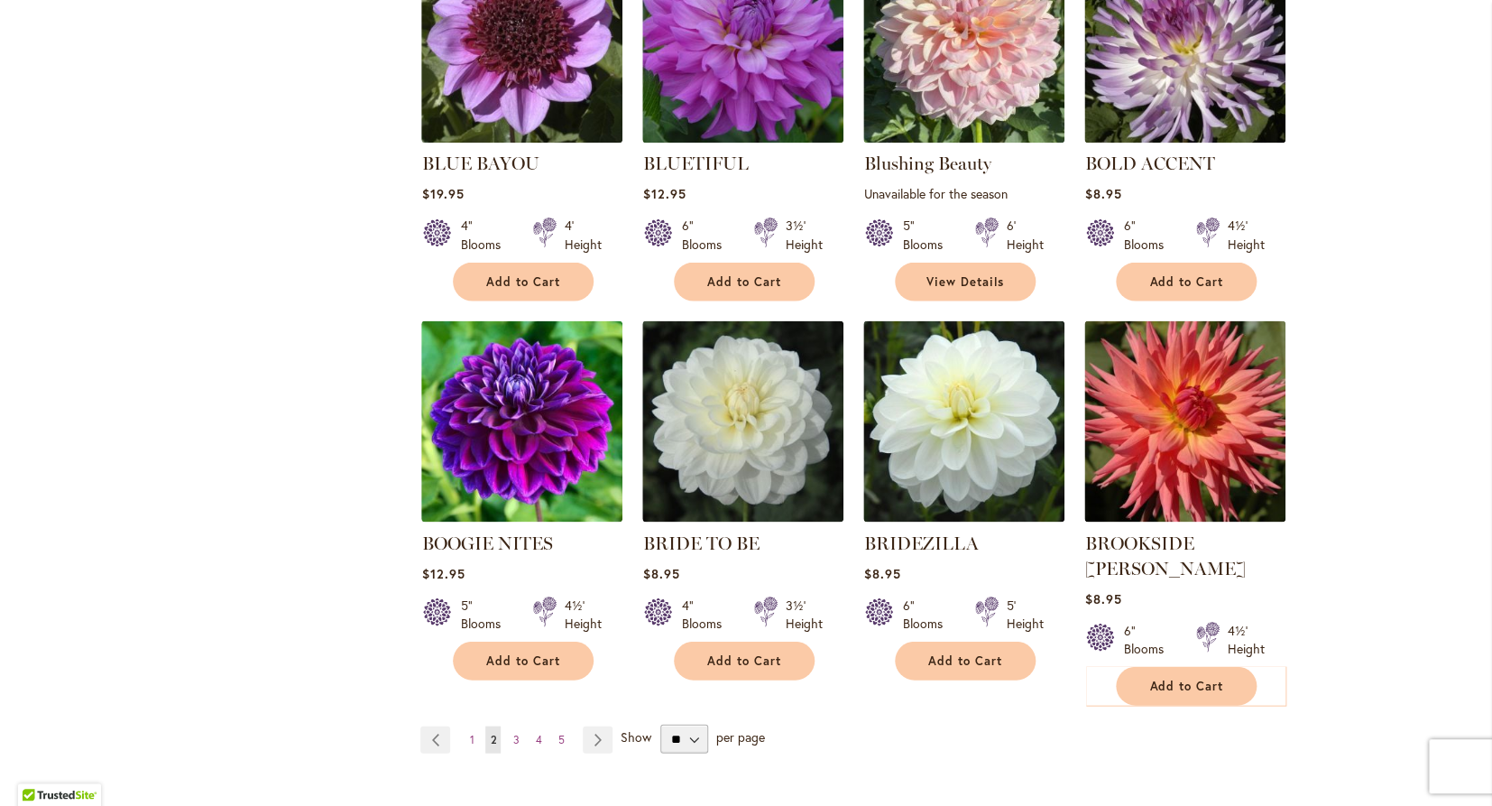
scroll to position [1258, 0]
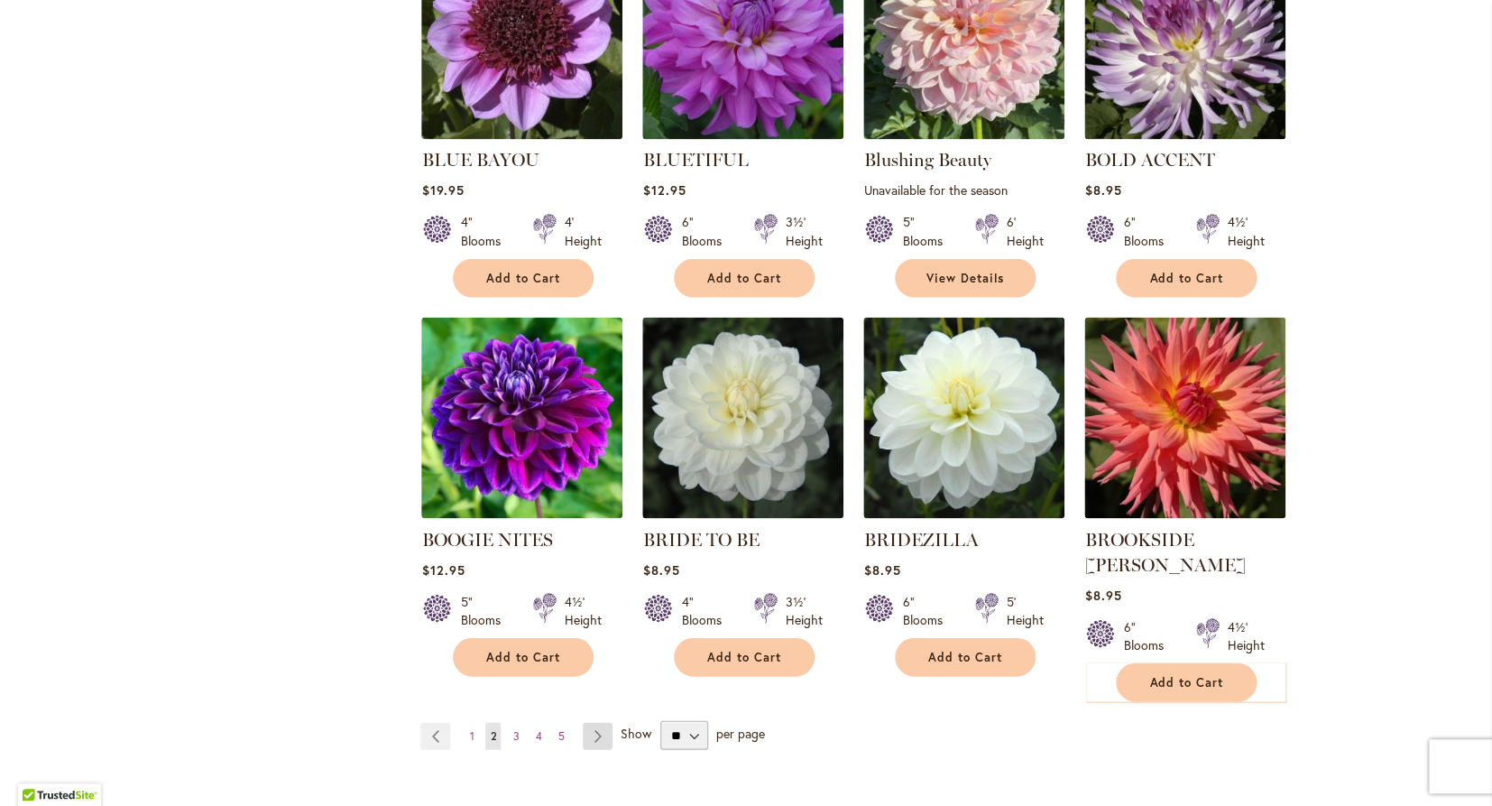
click at [594, 722] on link "Page Next" at bounding box center [598, 735] width 30 height 27
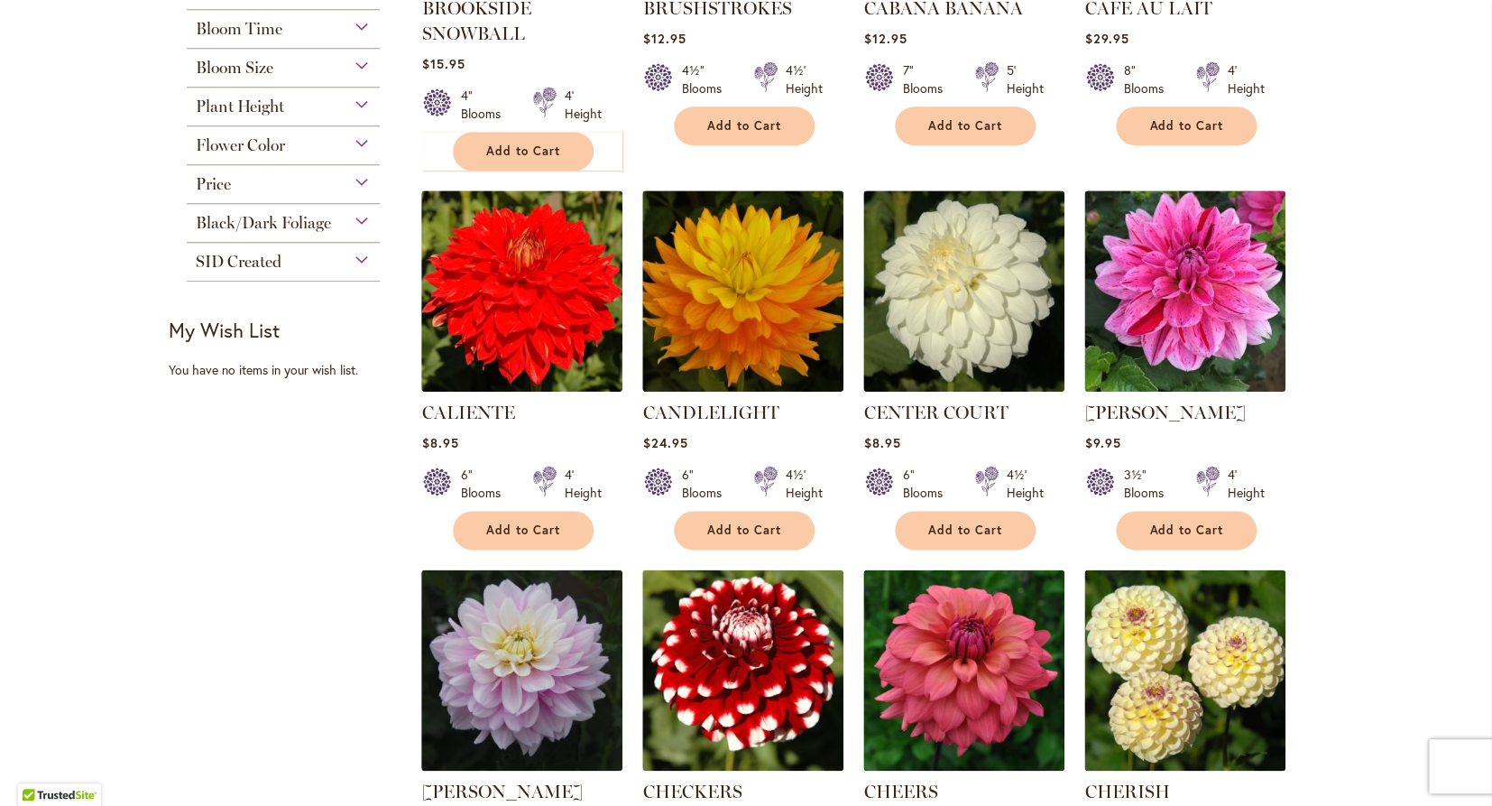
scroll to position [636, 0]
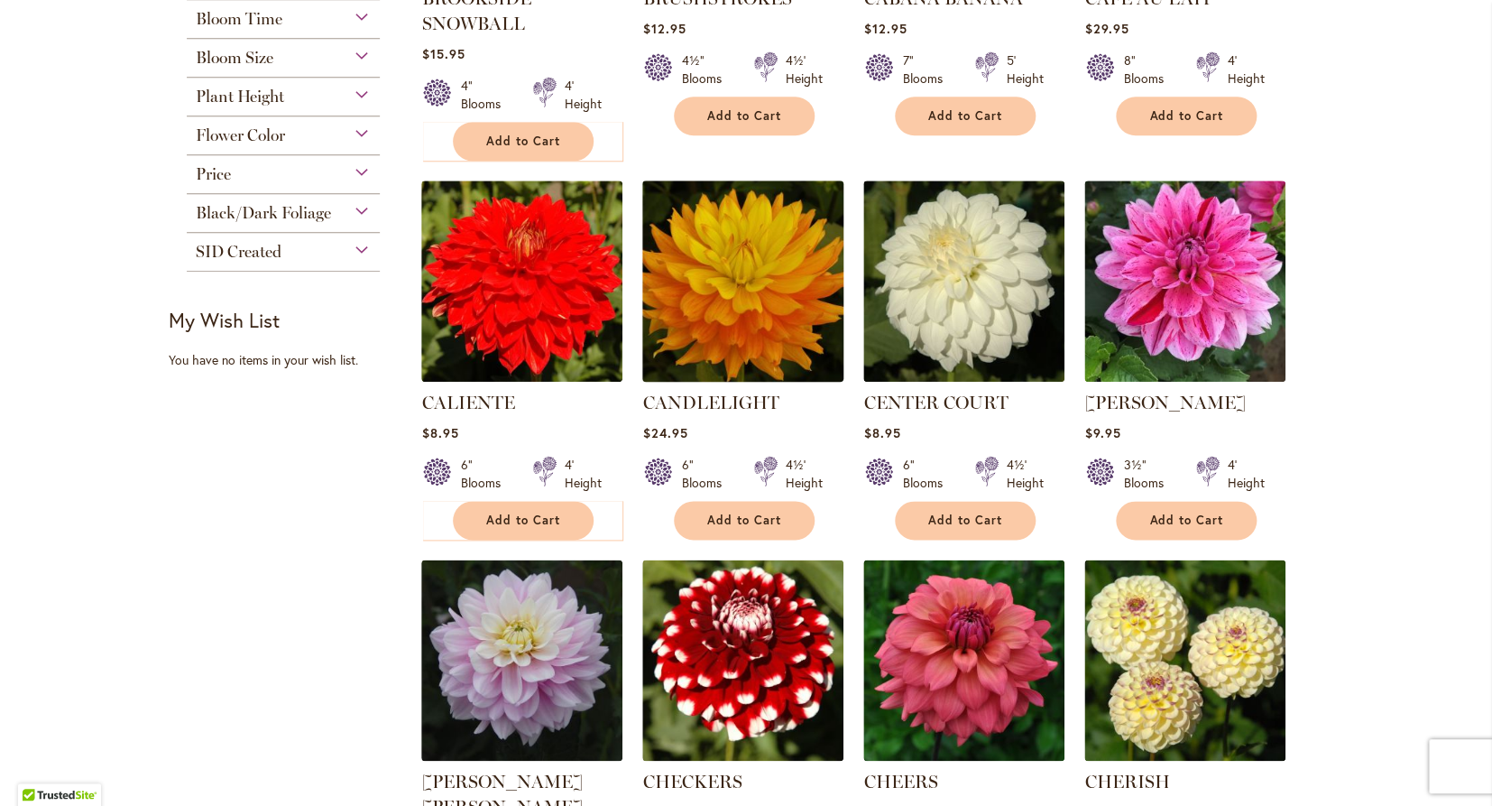
click at [765, 271] on img at bounding box center [743, 280] width 211 height 211
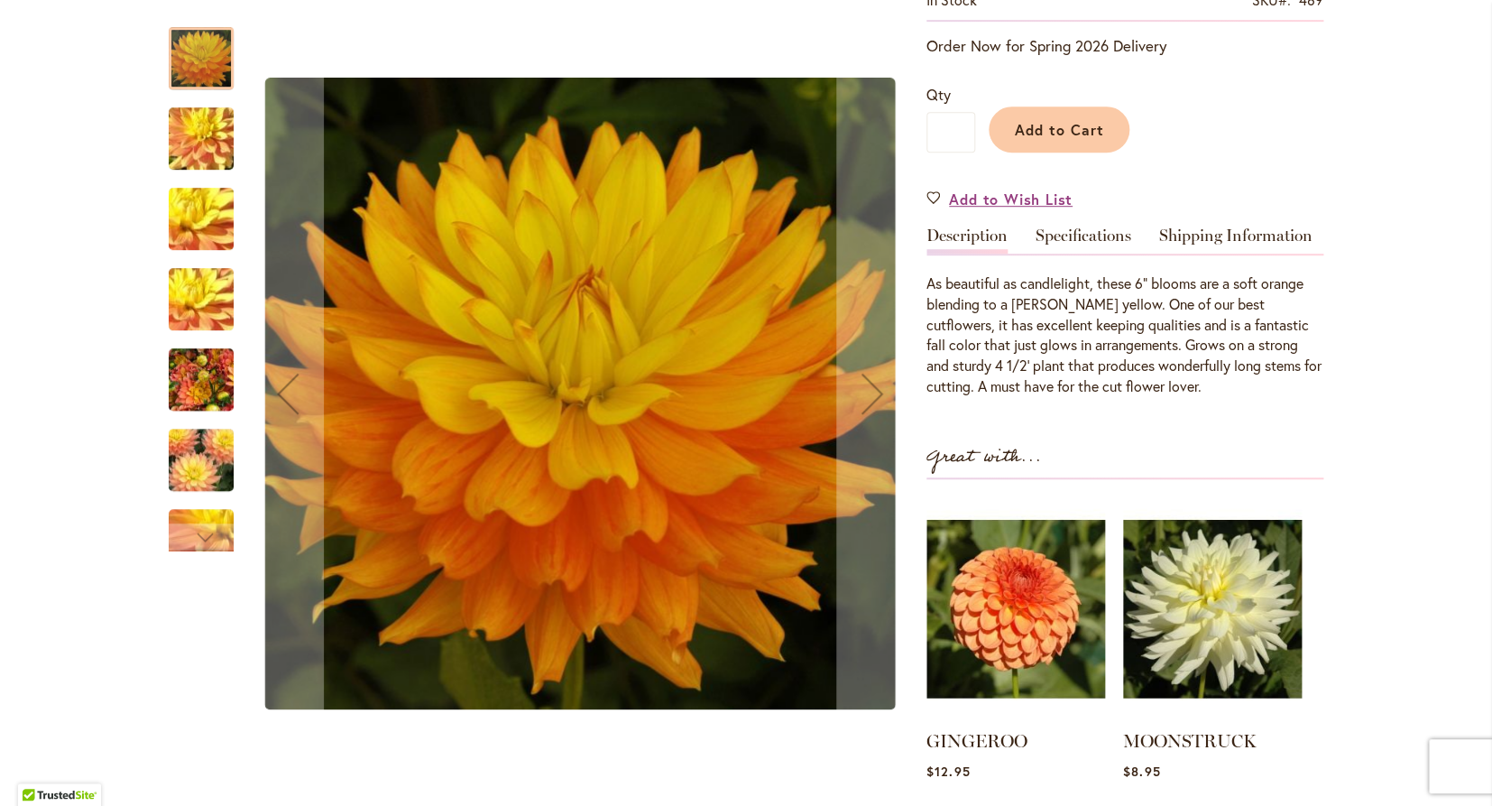
scroll to position [375, 0]
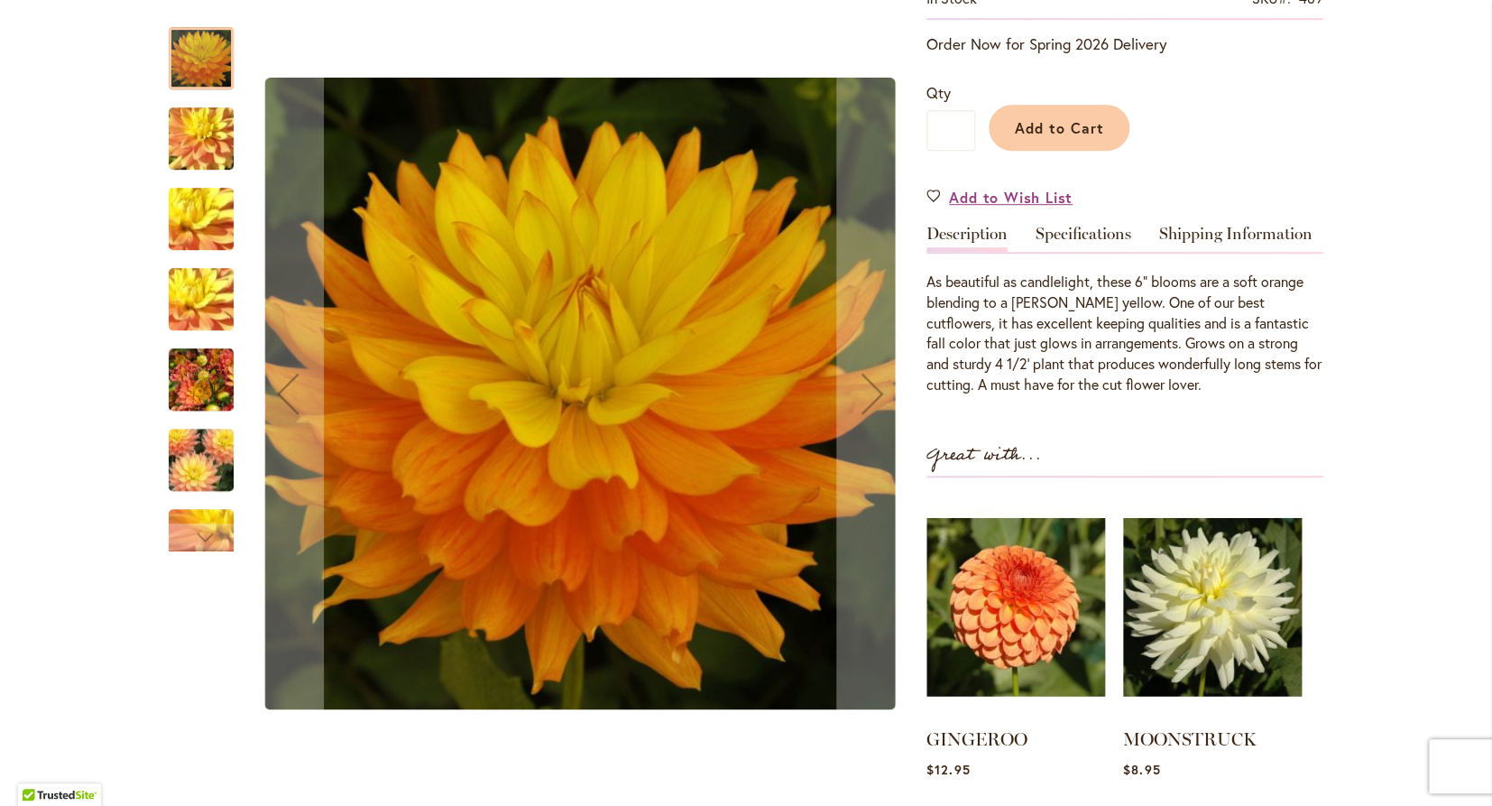
click at [223, 366] on img "CANDLELIGHT" at bounding box center [201, 380] width 65 height 87
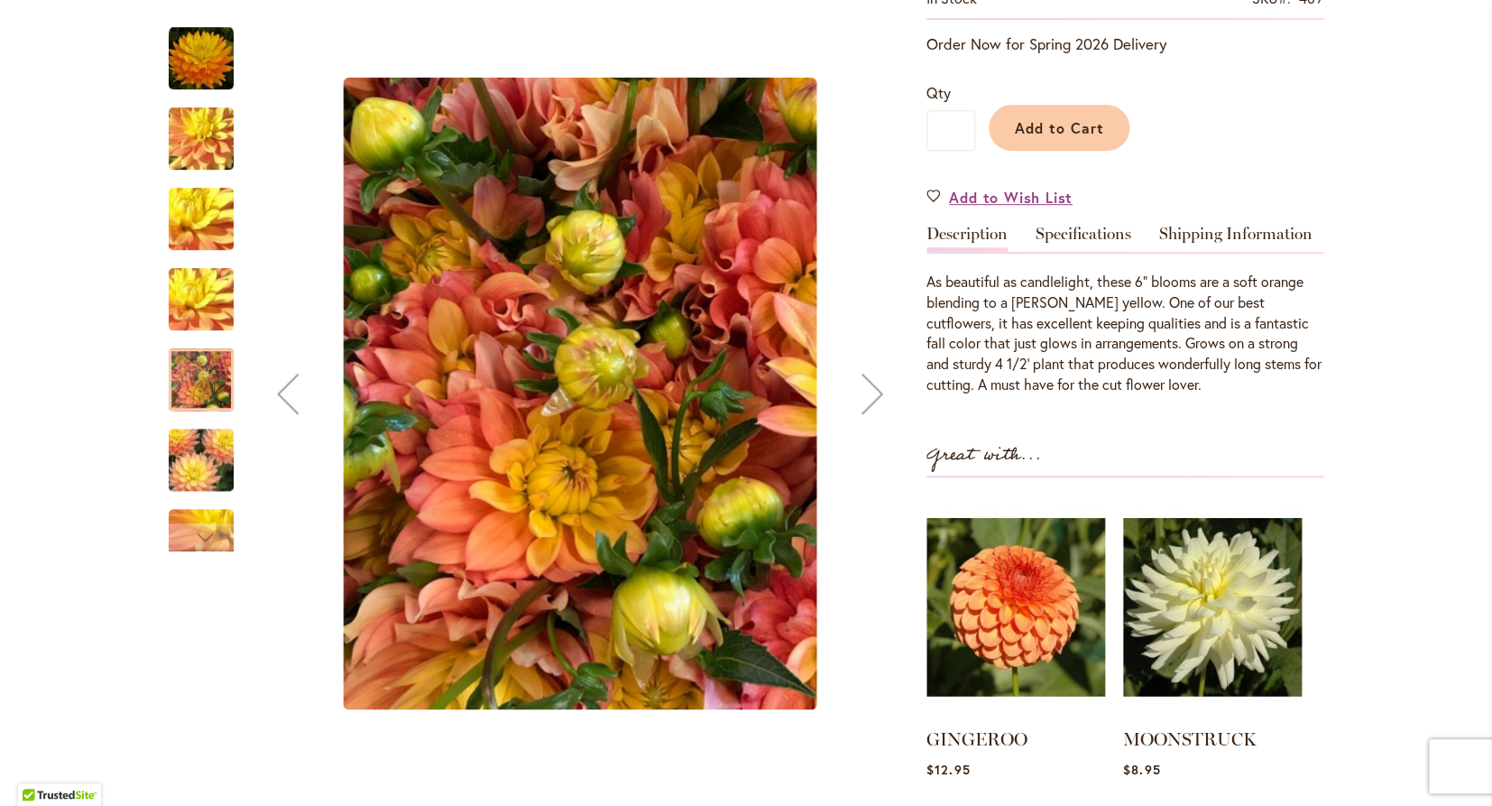
click at [201, 447] on img "CANDLELIGHT" at bounding box center [201, 460] width 130 height 87
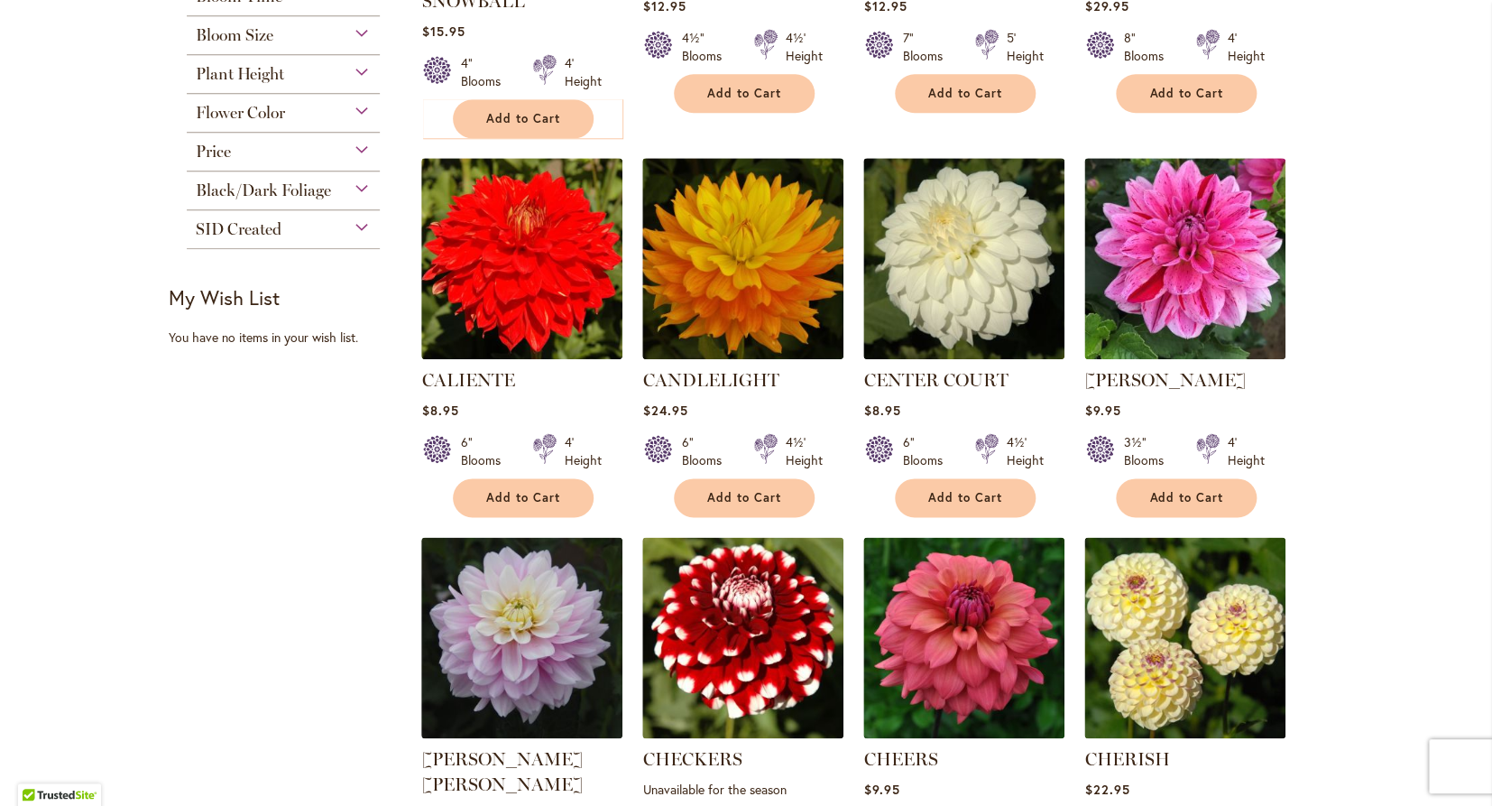
scroll to position [660, 0]
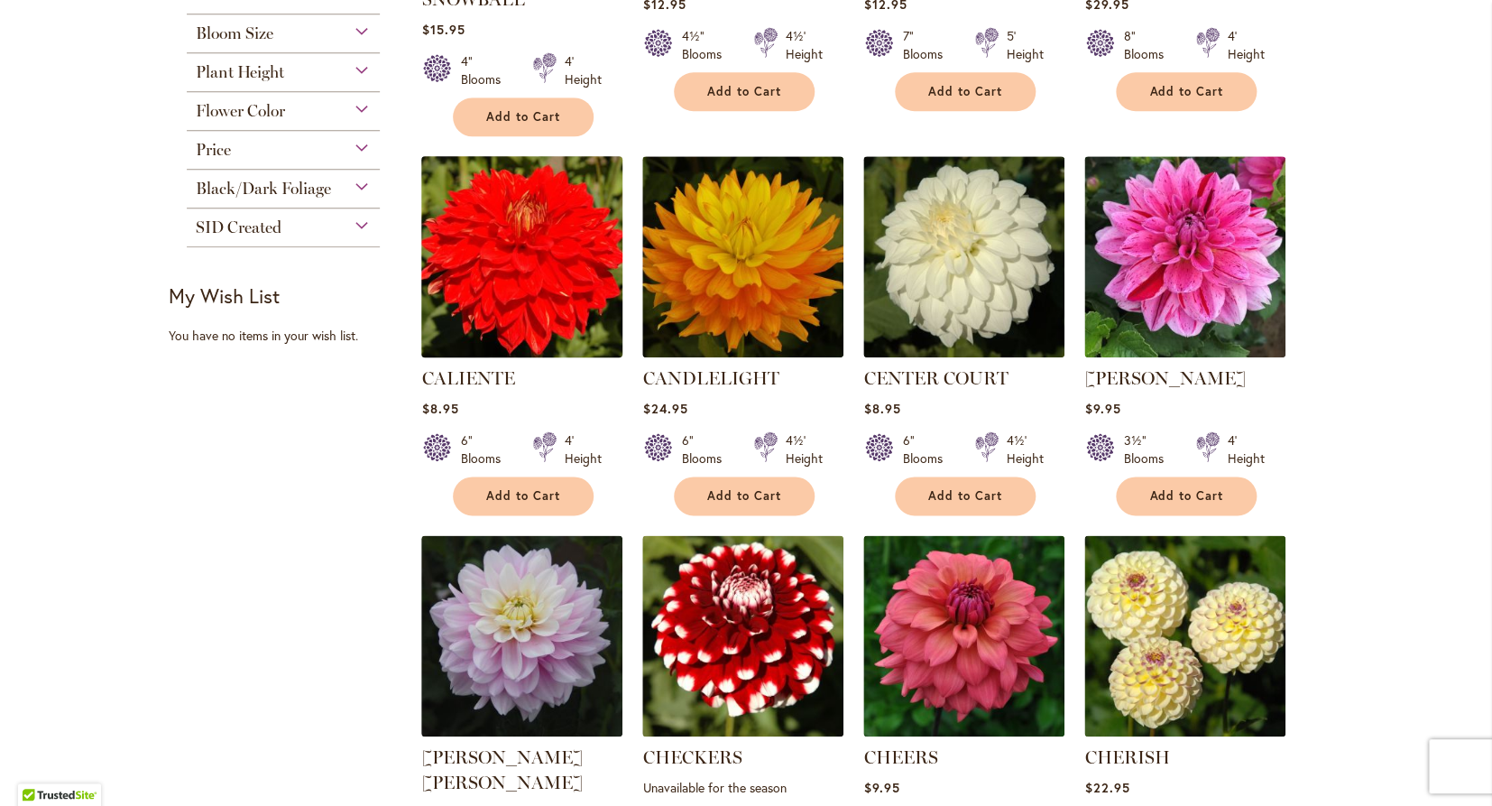
click at [493, 272] on img at bounding box center [522, 256] width 211 height 211
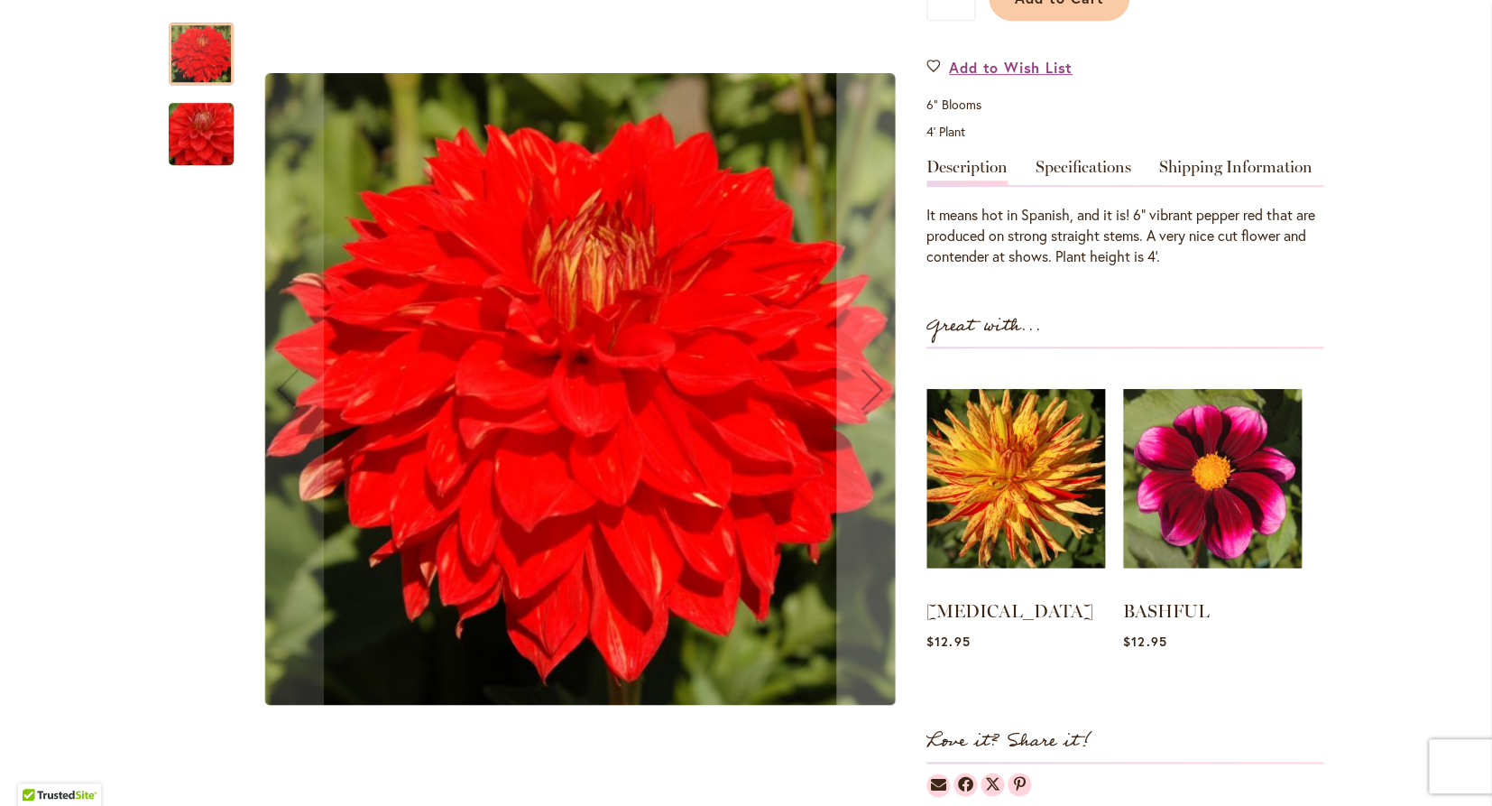
scroll to position [508, 0]
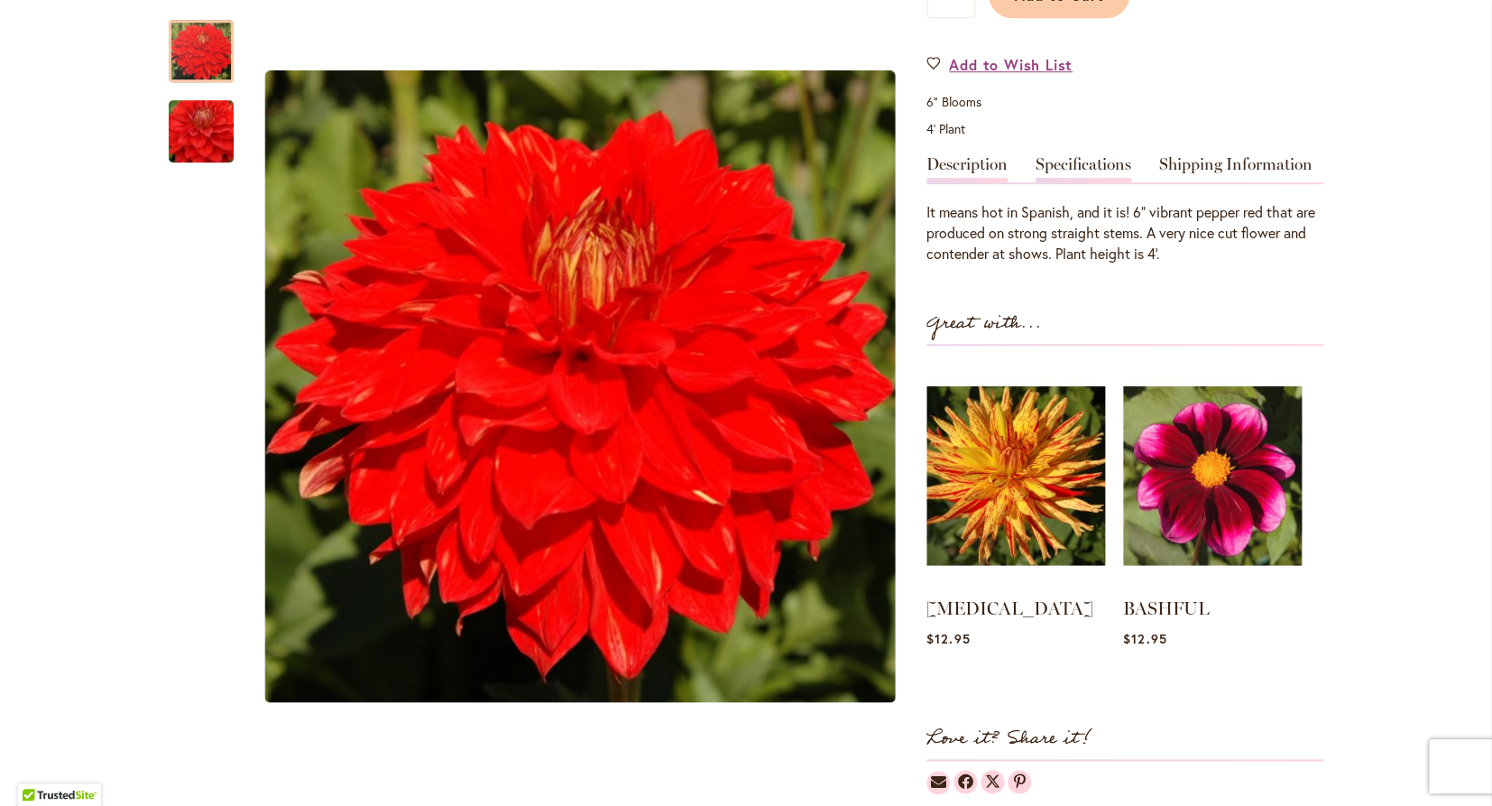
click at [1071, 166] on link "Specifications" at bounding box center [1084, 169] width 96 height 26
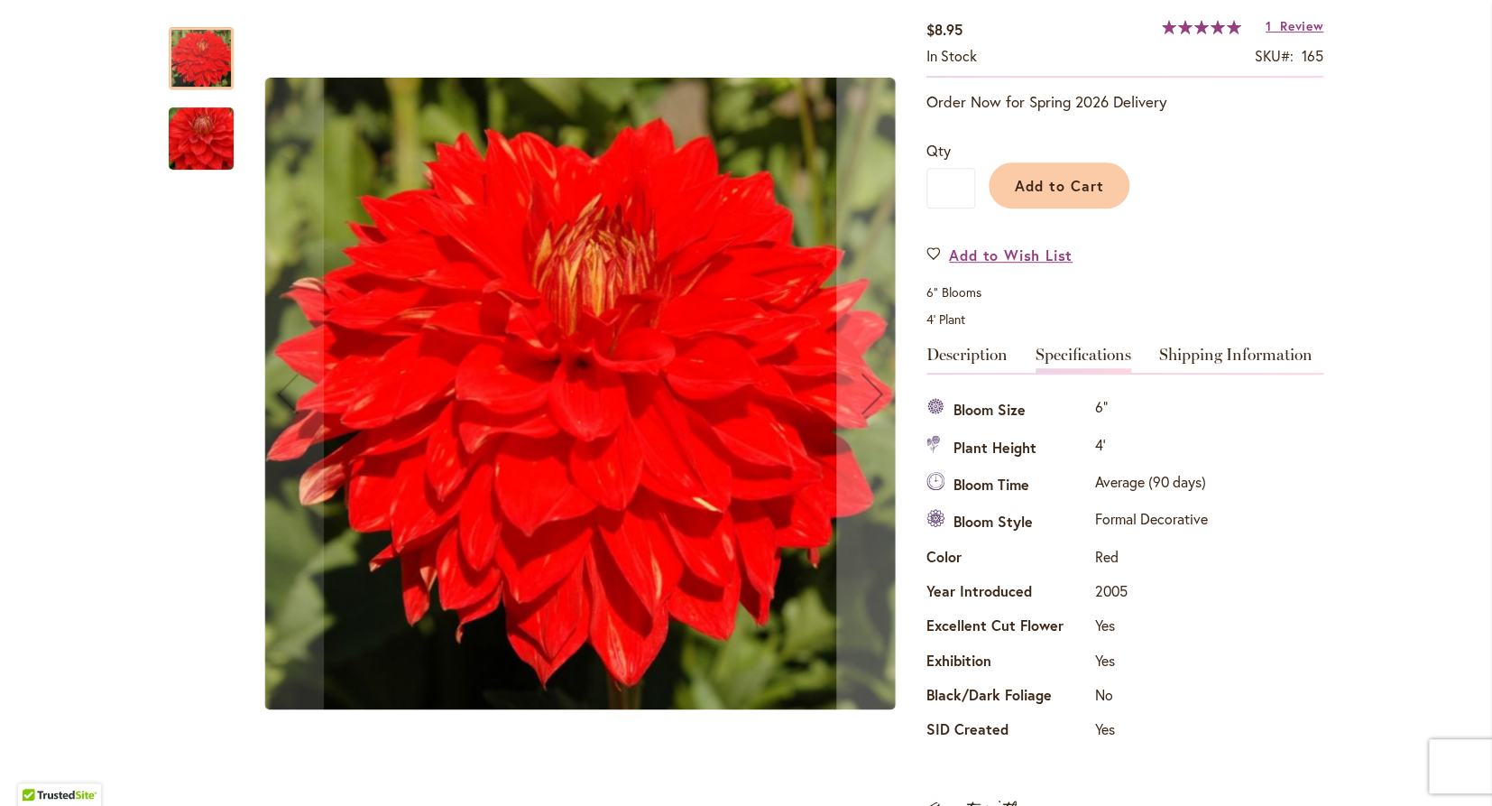
scroll to position [305, 0]
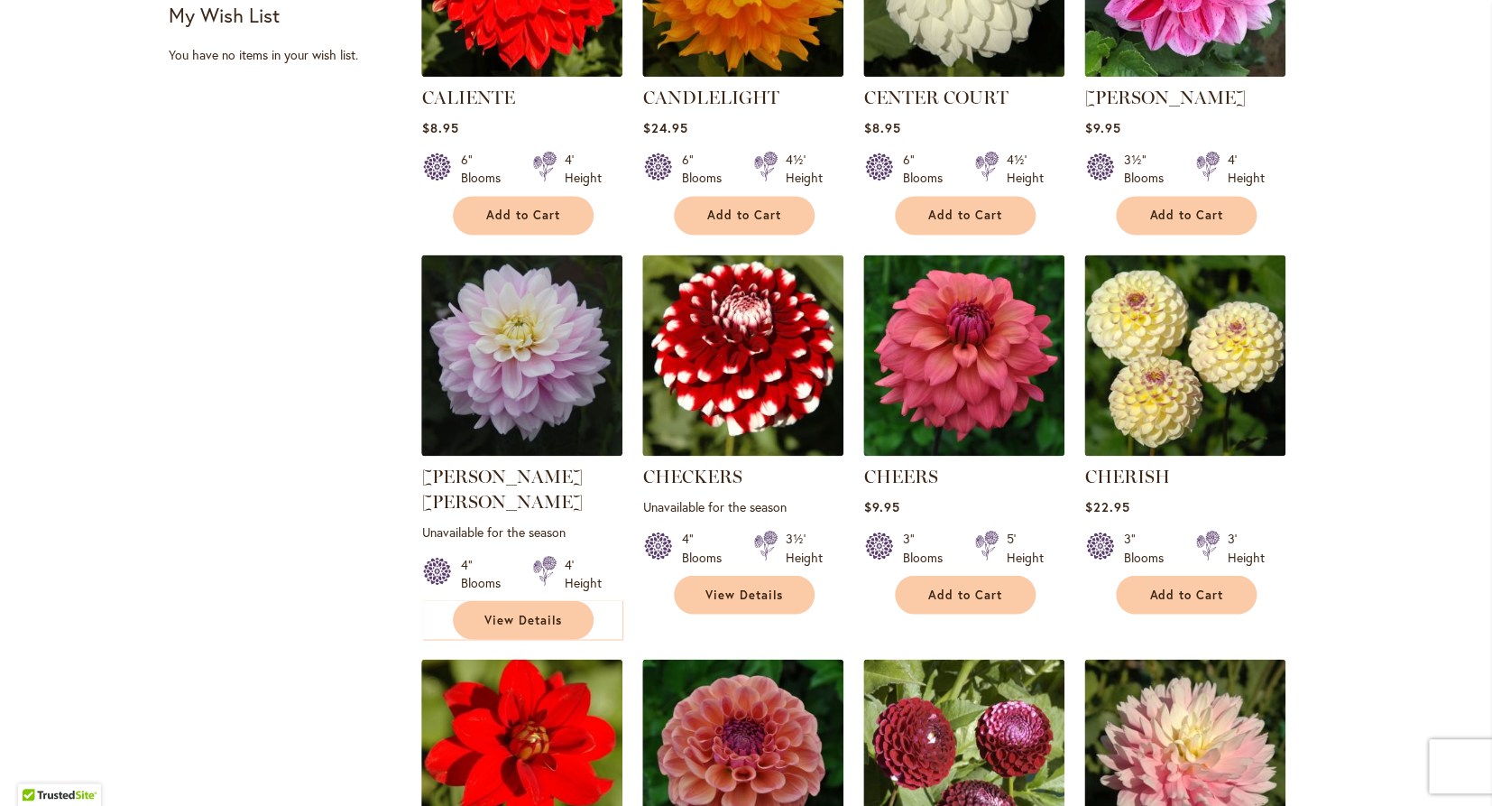
scroll to position [947, 0]
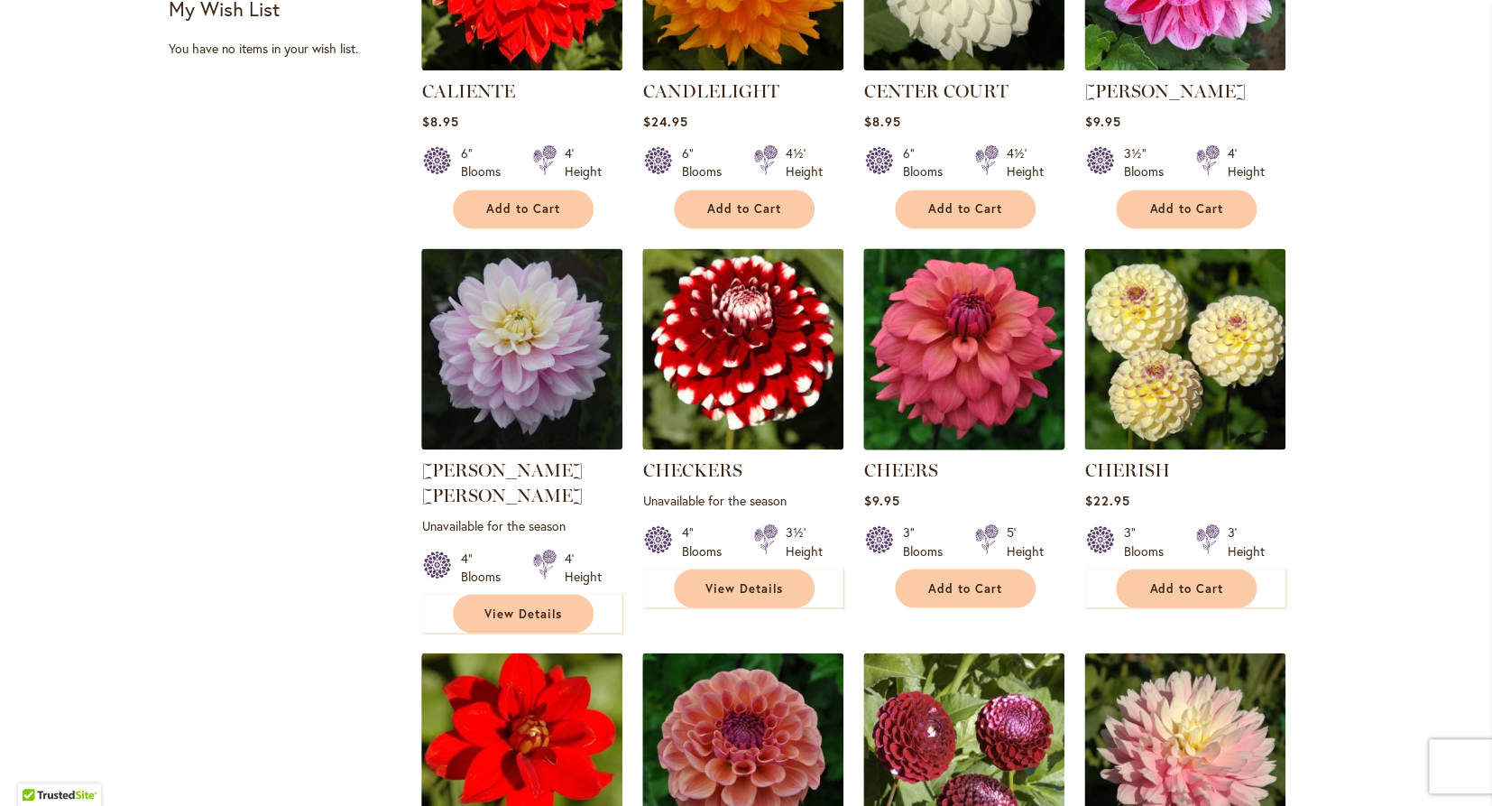
click at [943, 371] on img at bounding box center [964, 348] width 211 height 211
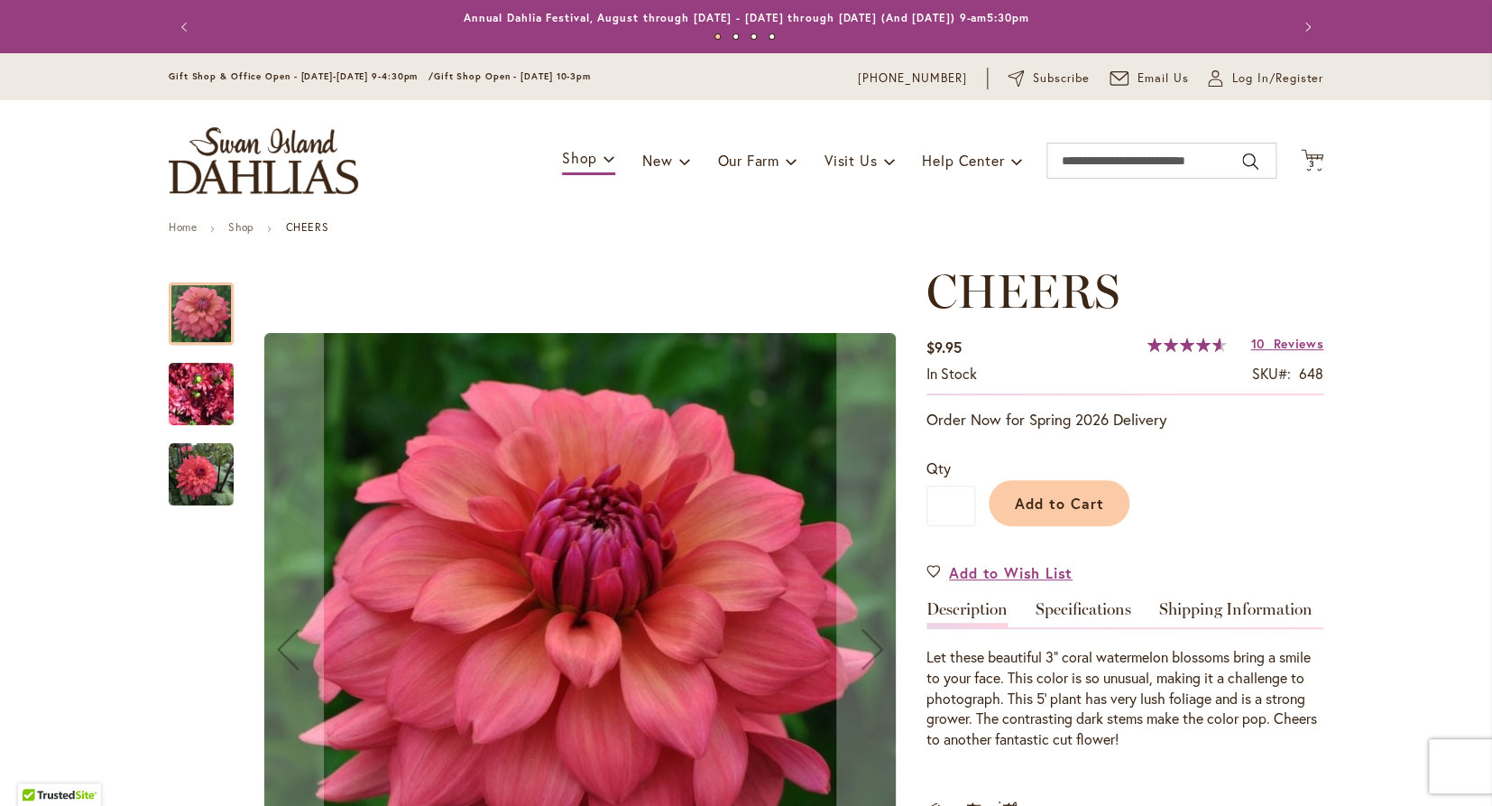
click at [214, 385] on img "CHEERS" at bounding box center [201, 394] width 65 height 87
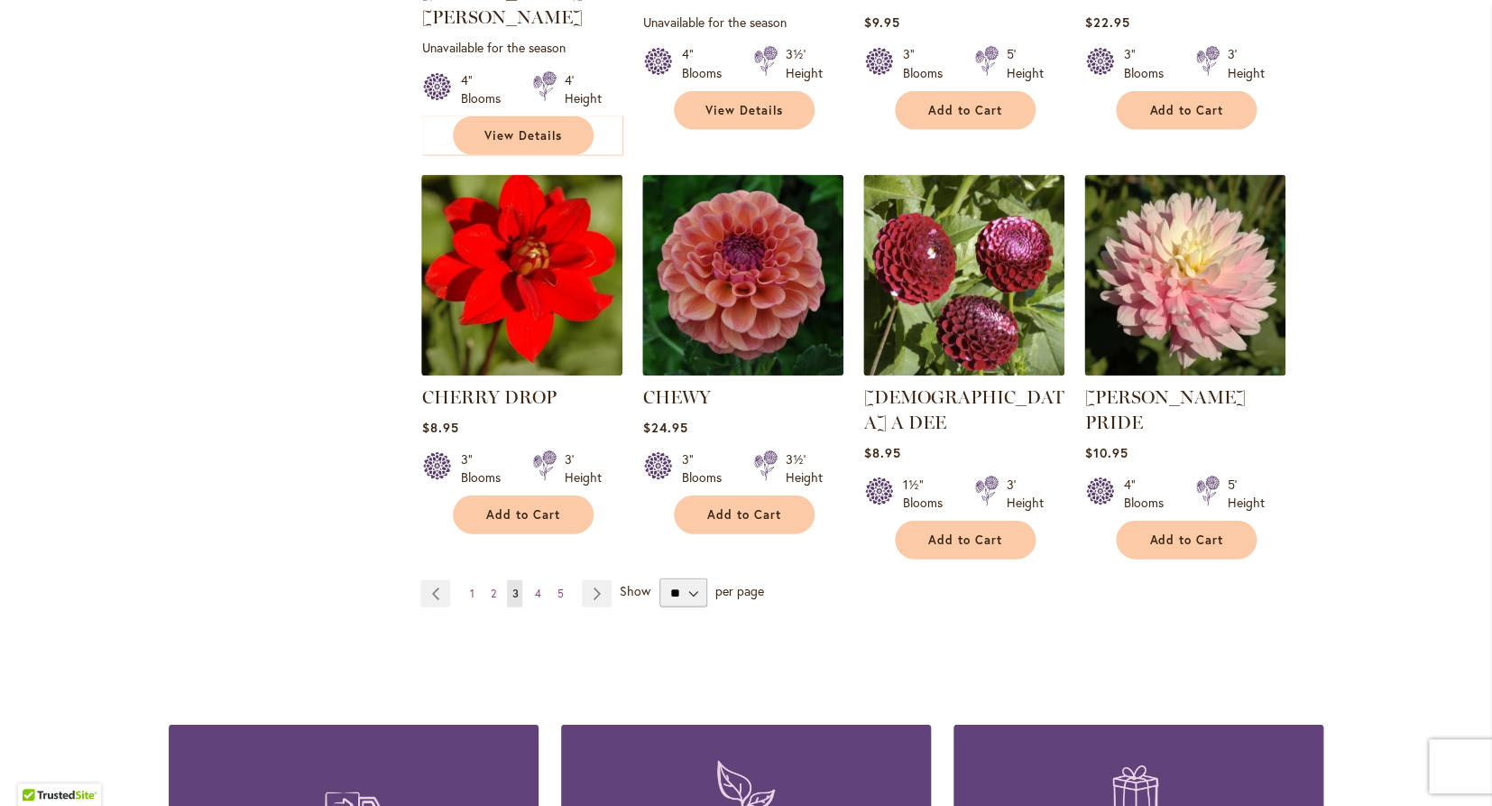
scroll to position [1429, 0]
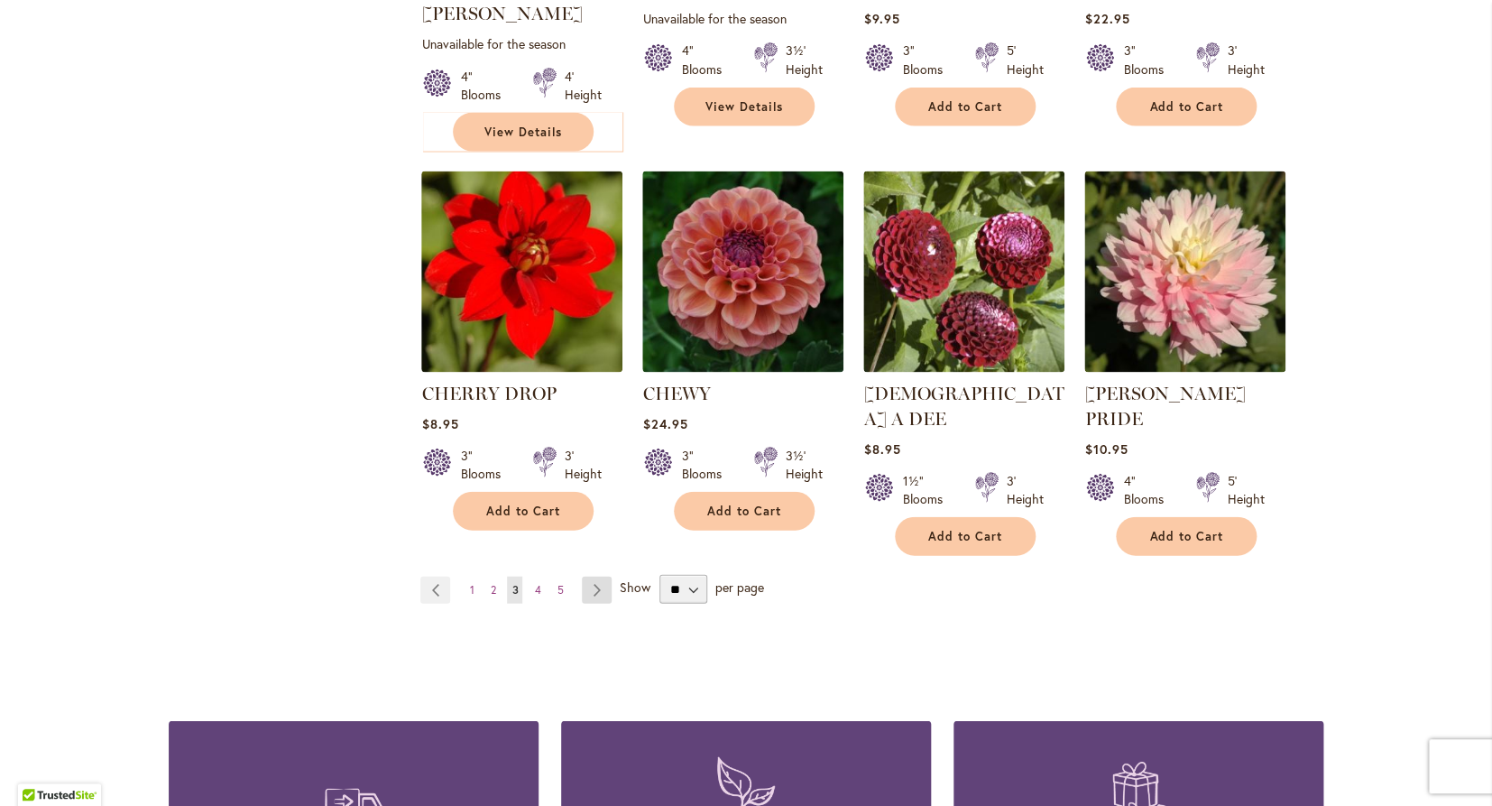
click at [595, 576] on link "Page Next" at bounding box center [597, 589] width 30 height 27
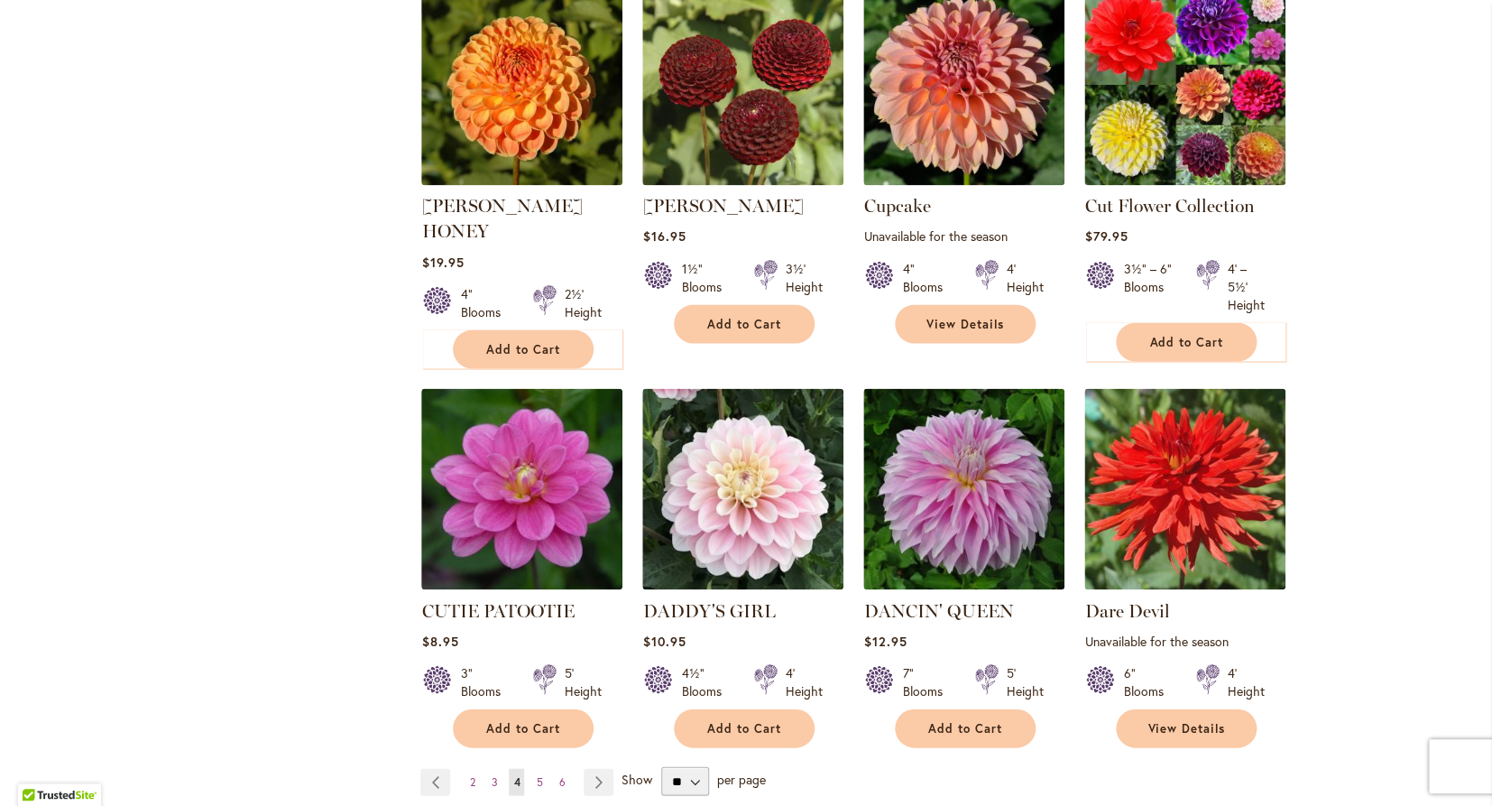
scroll to position [1240, 0]
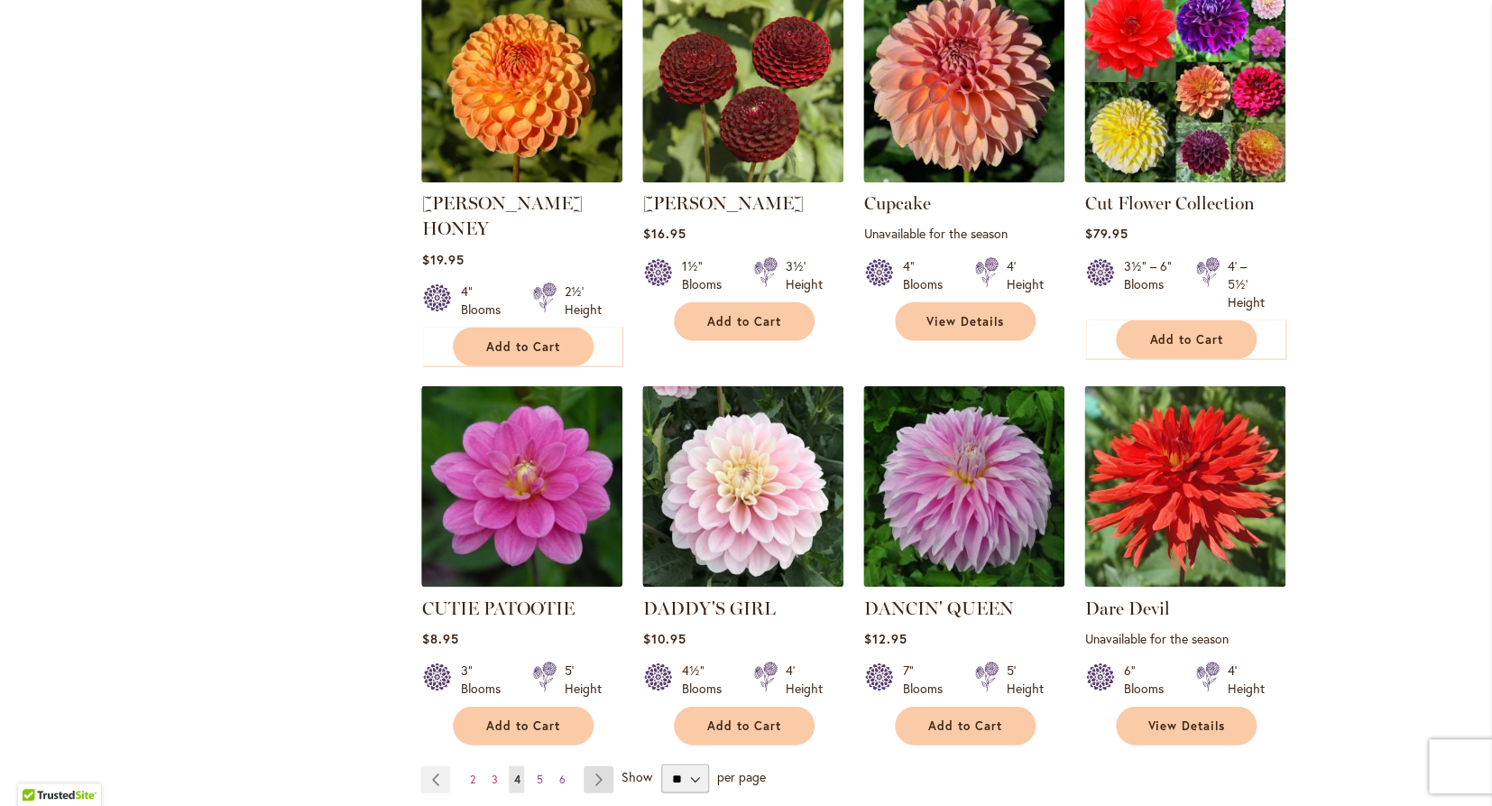
click at [597, 765] on link "Page Next" at bounding box center [599, 778] width 30 height 27
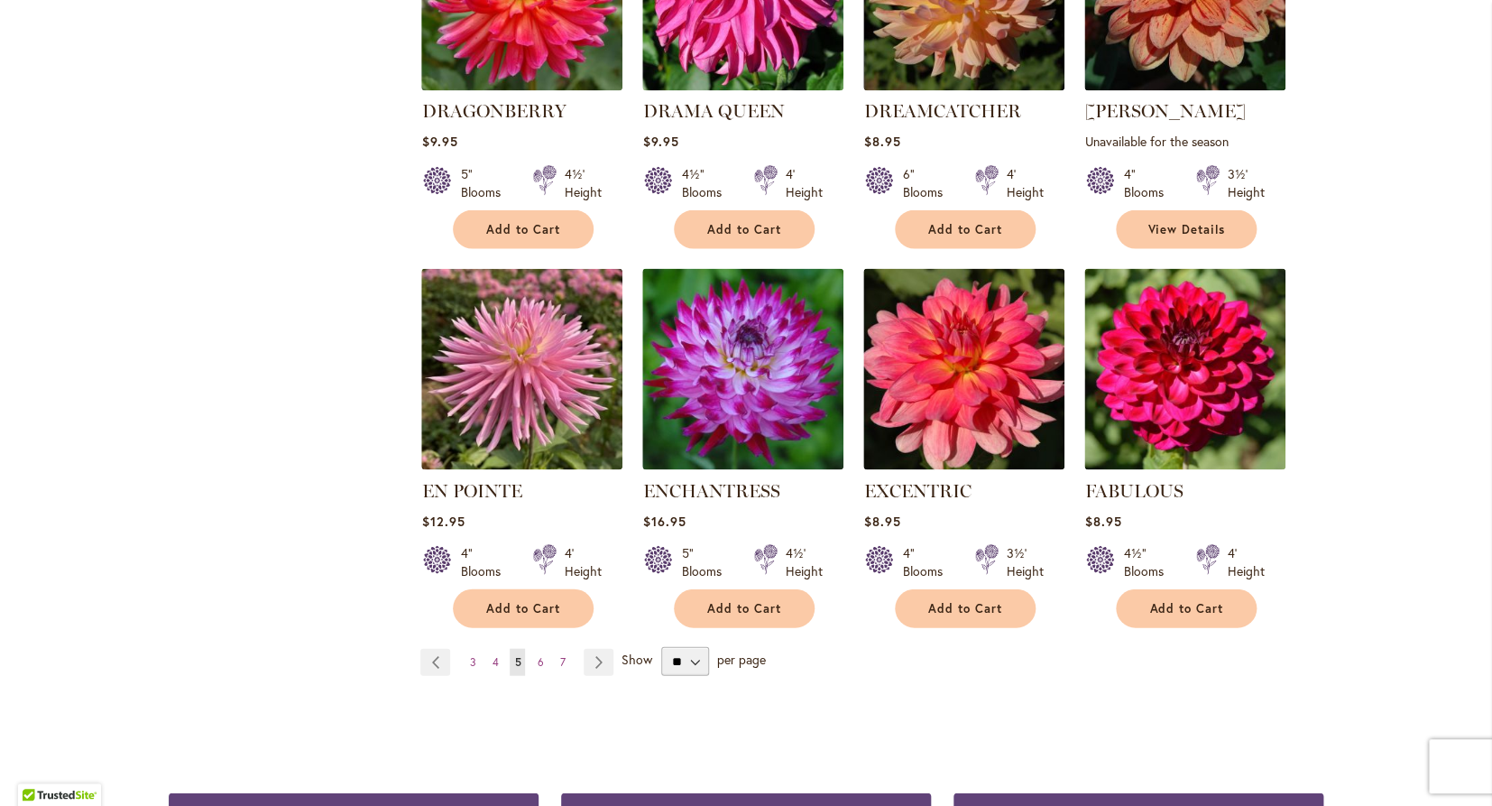
scroll to position [1333, 0]
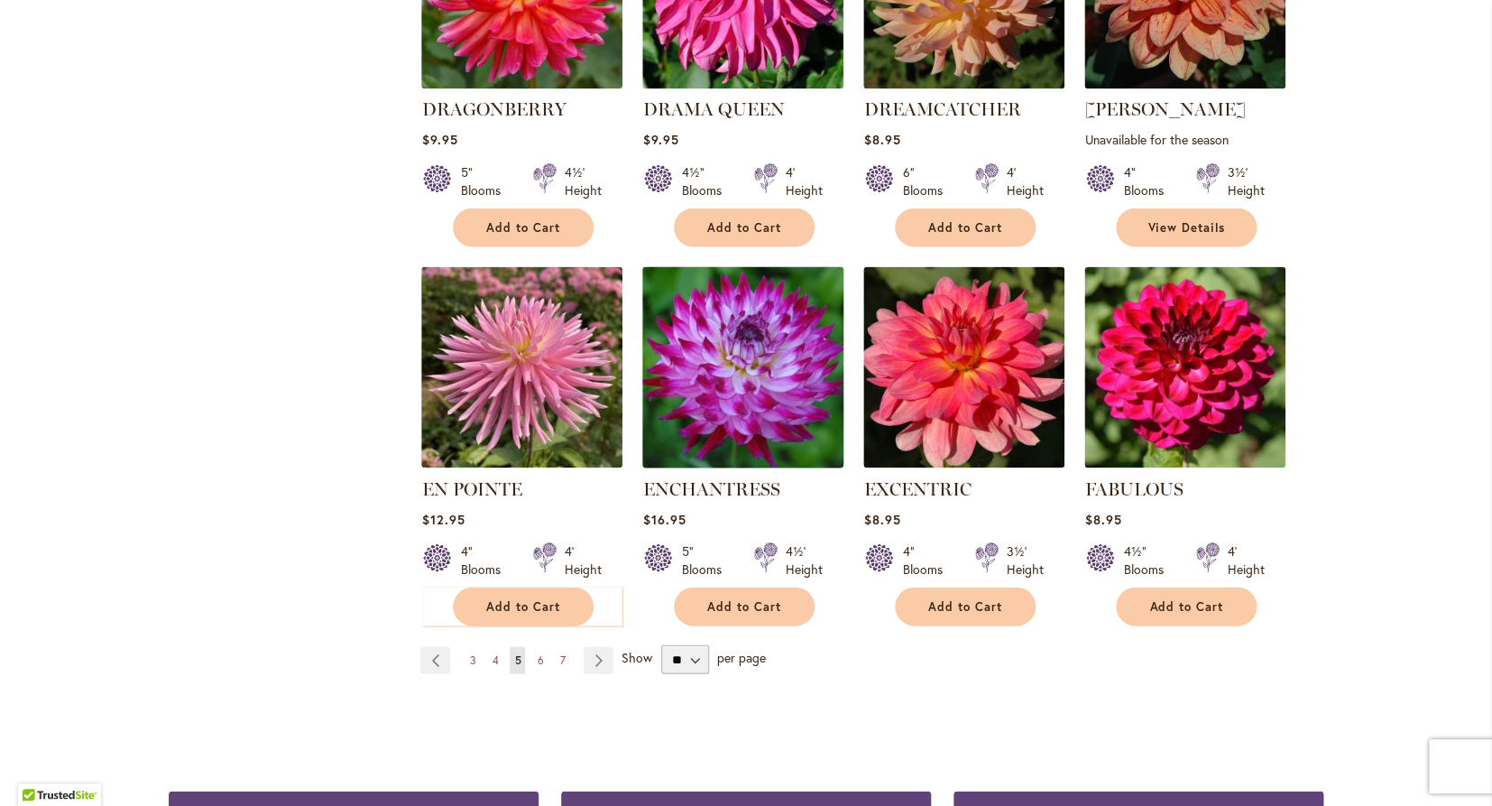
click at [758, 316] on img at bounding box center [743, 366] width 211 height 211
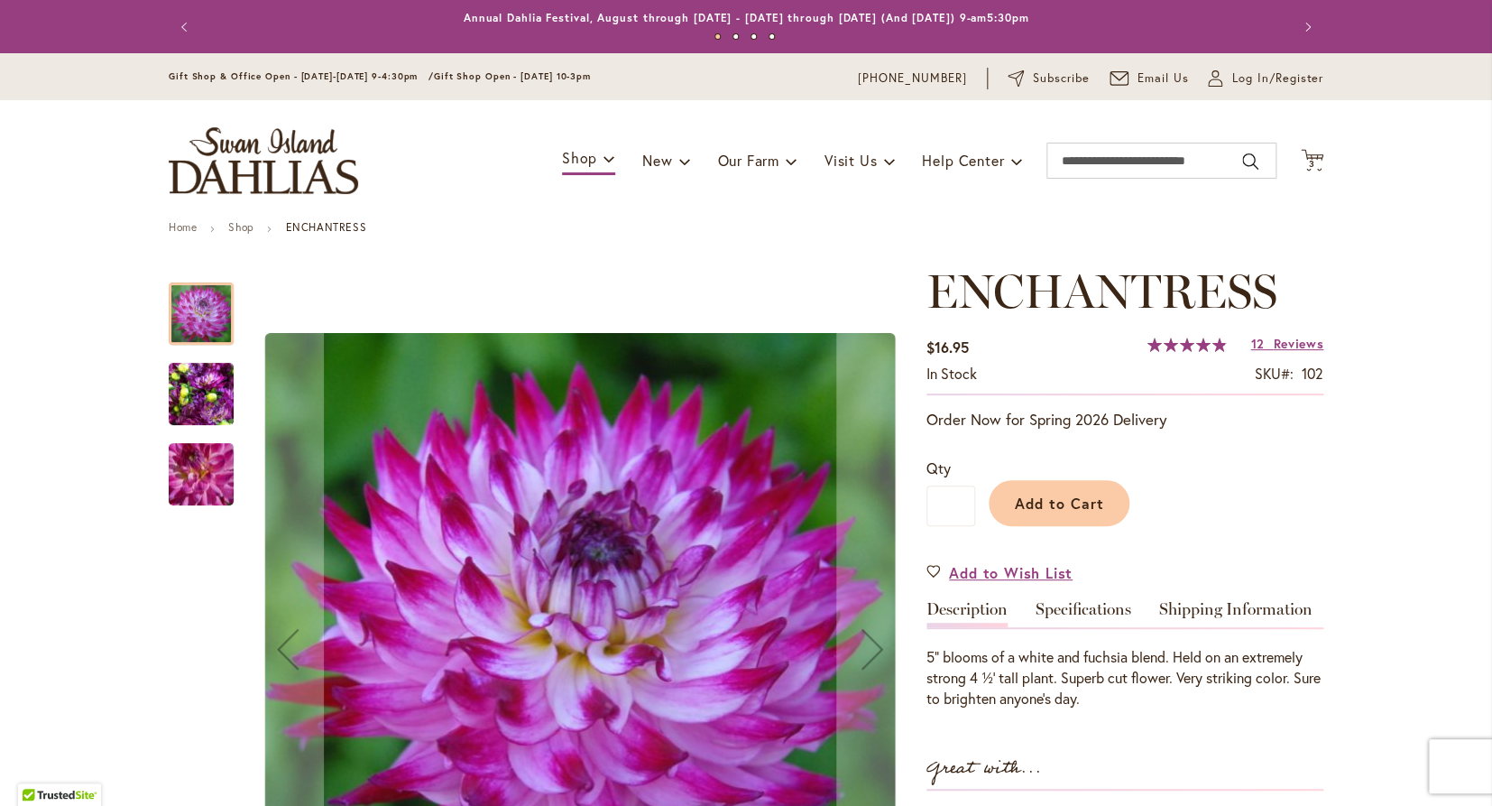
click at [202, 393] on img "Enchantress" at bounding box center [201, 394] width 65 height 87
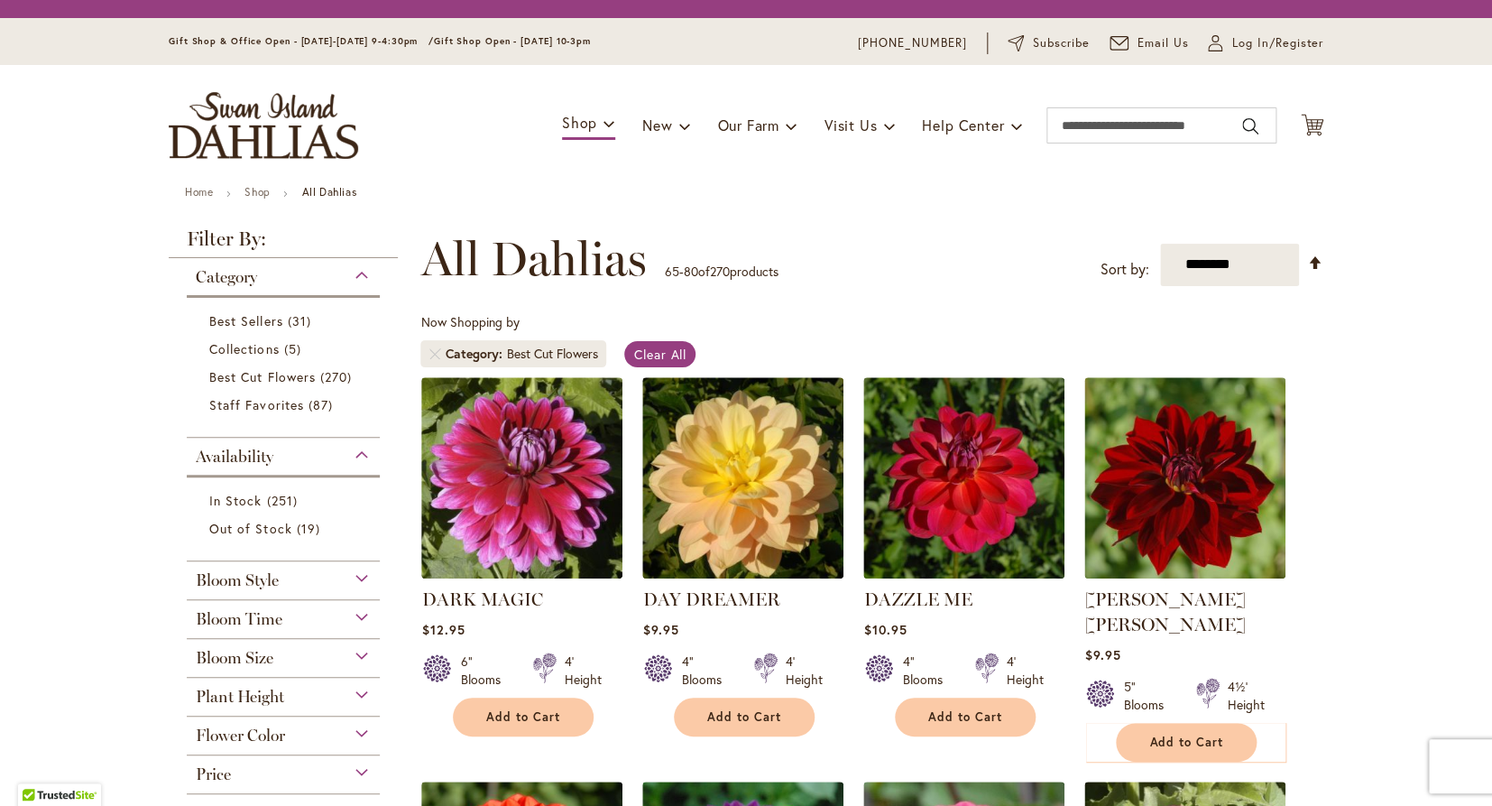
scroll to position [1333, 0]
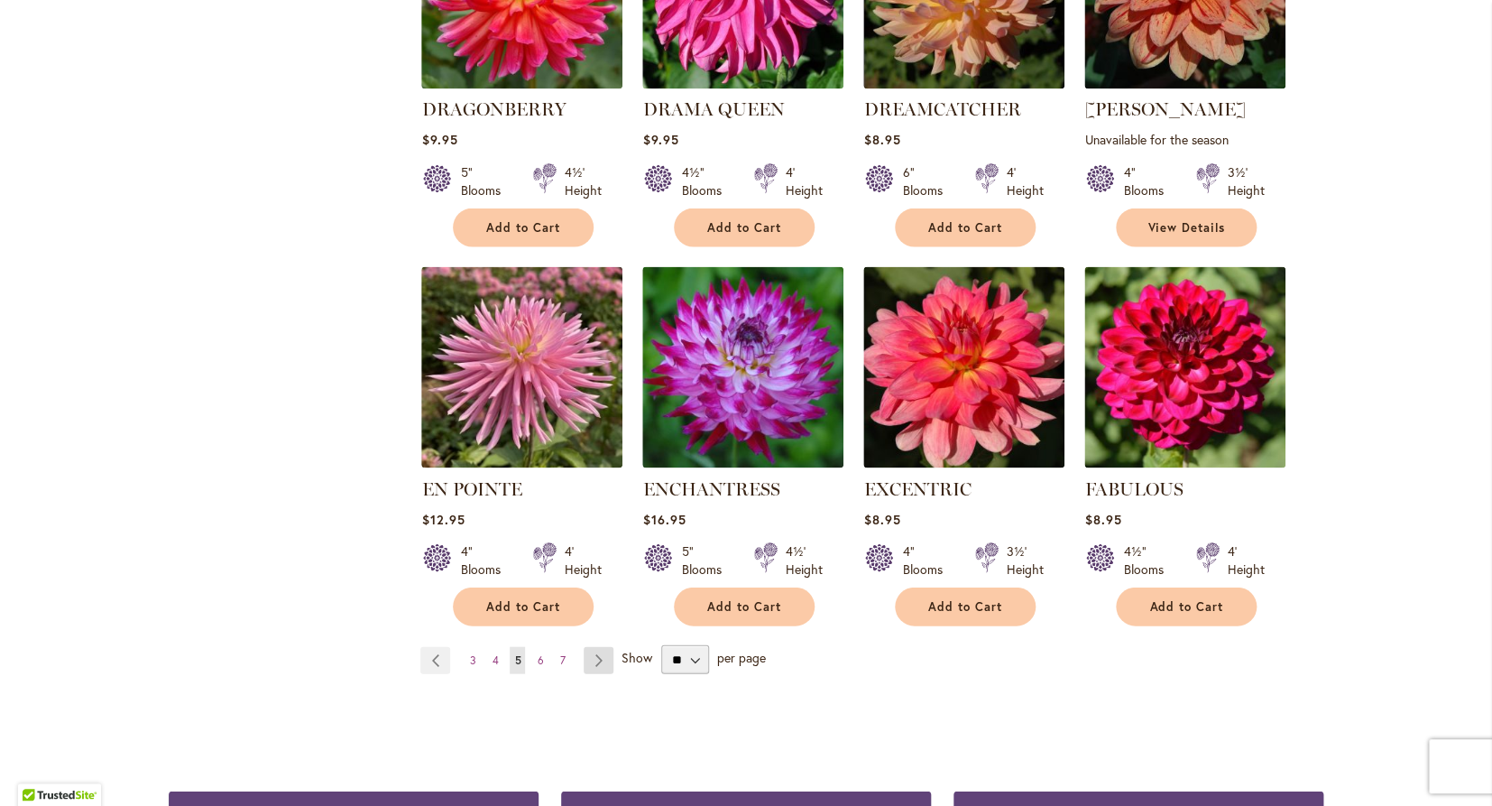
click at [599, 646] on link "Page Next" at bounding box center [599, 659] width 30 height 27
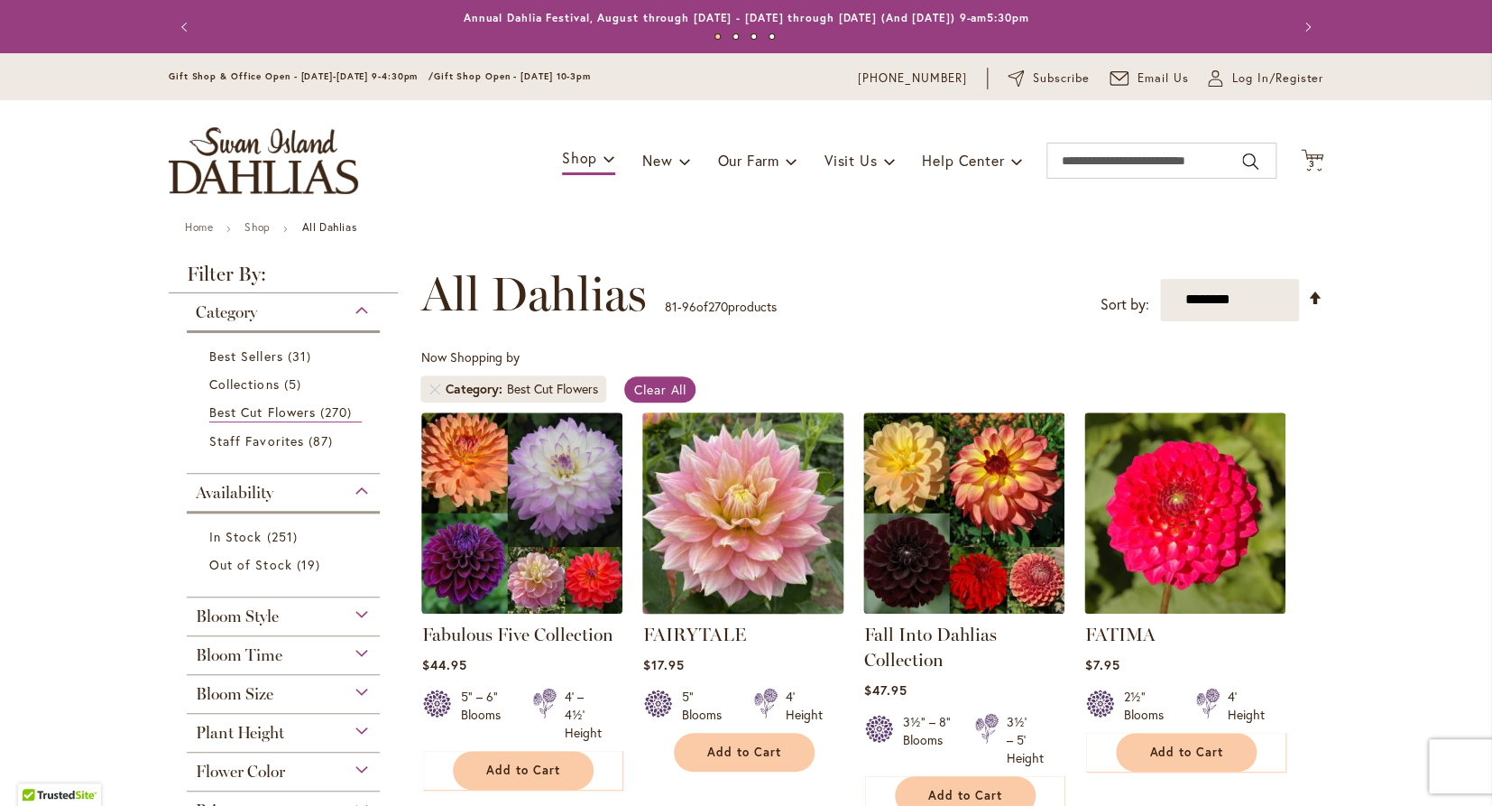
click at [765, 531] on img at bounding box center [743, 512] width 211 height 211
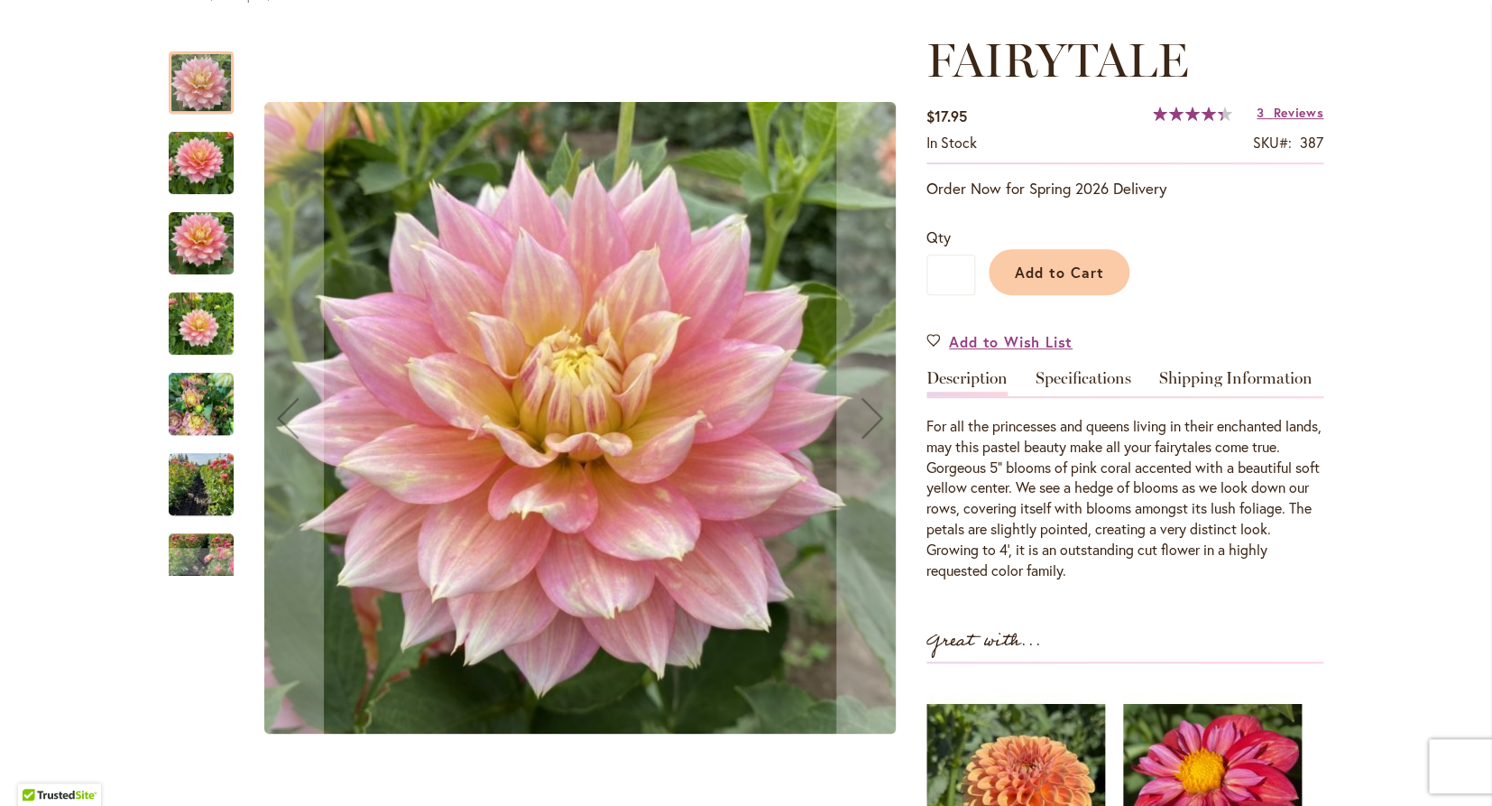
scroll to position [236, 0]
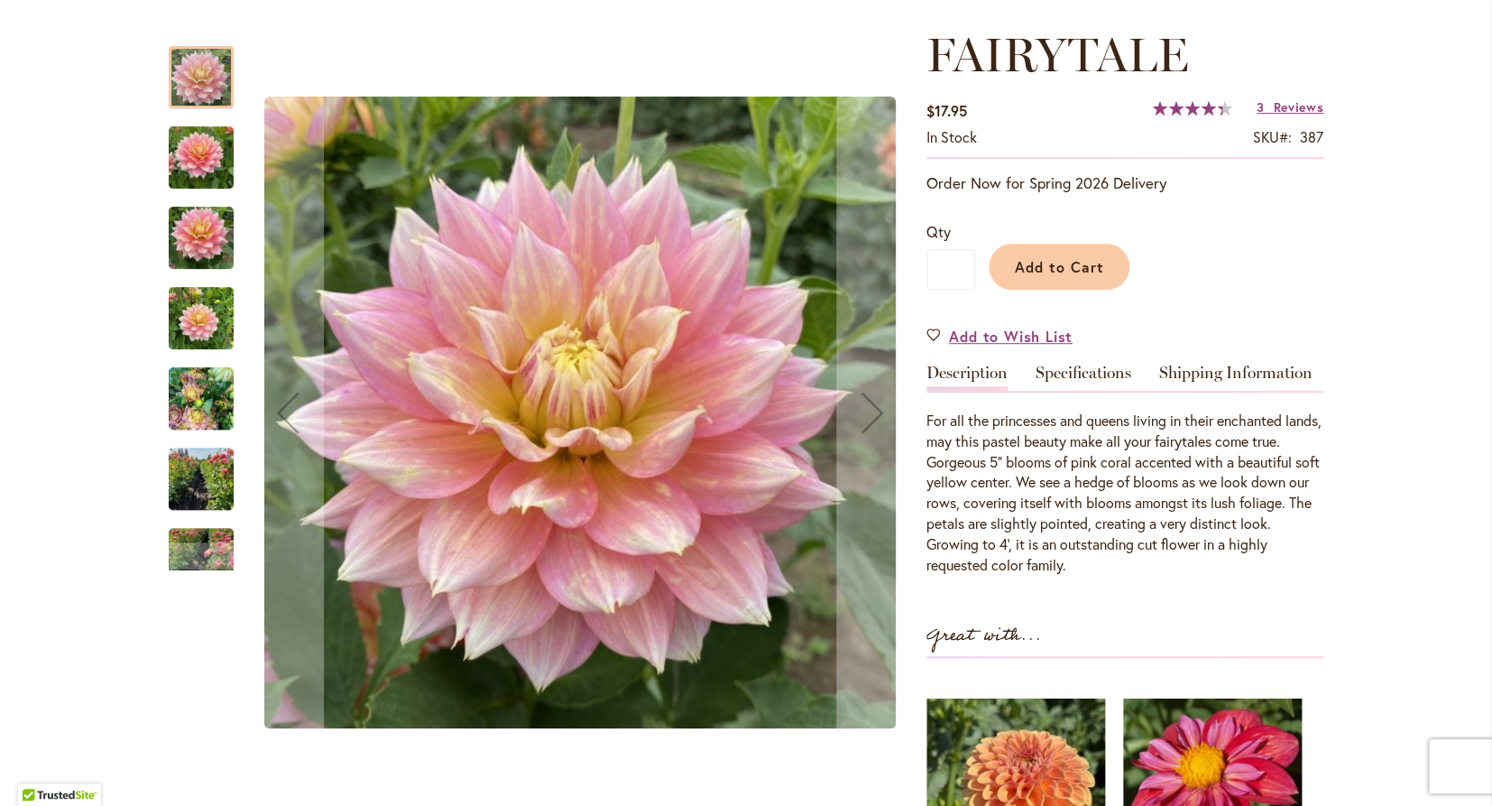
click at [198, 410] on img "Fairytale" at bounding box center [201, 398] width 65 height 87
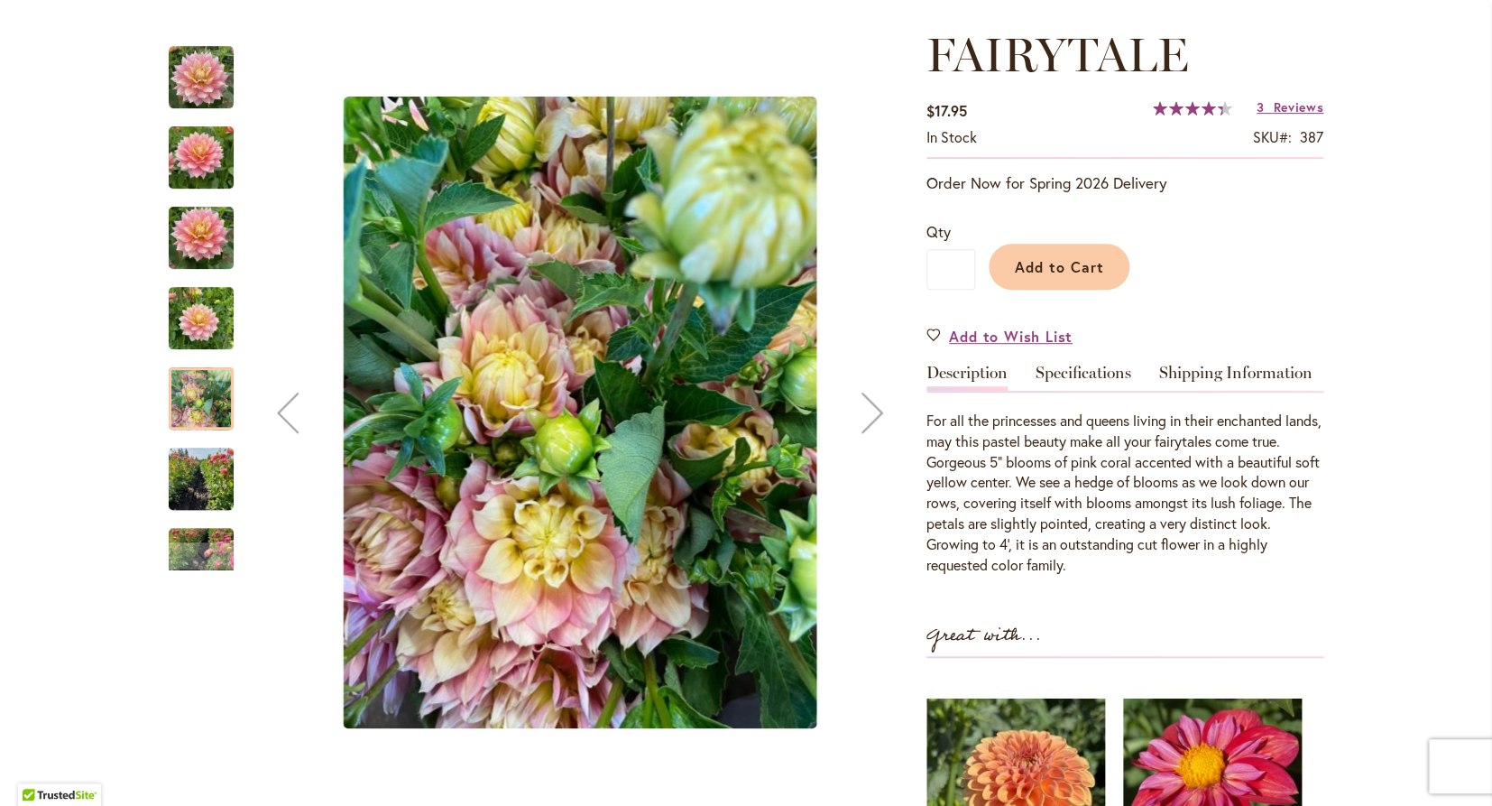
click at [212, 469] on img "Fairytale" at bounding box center [201, 479] width 65 height 87
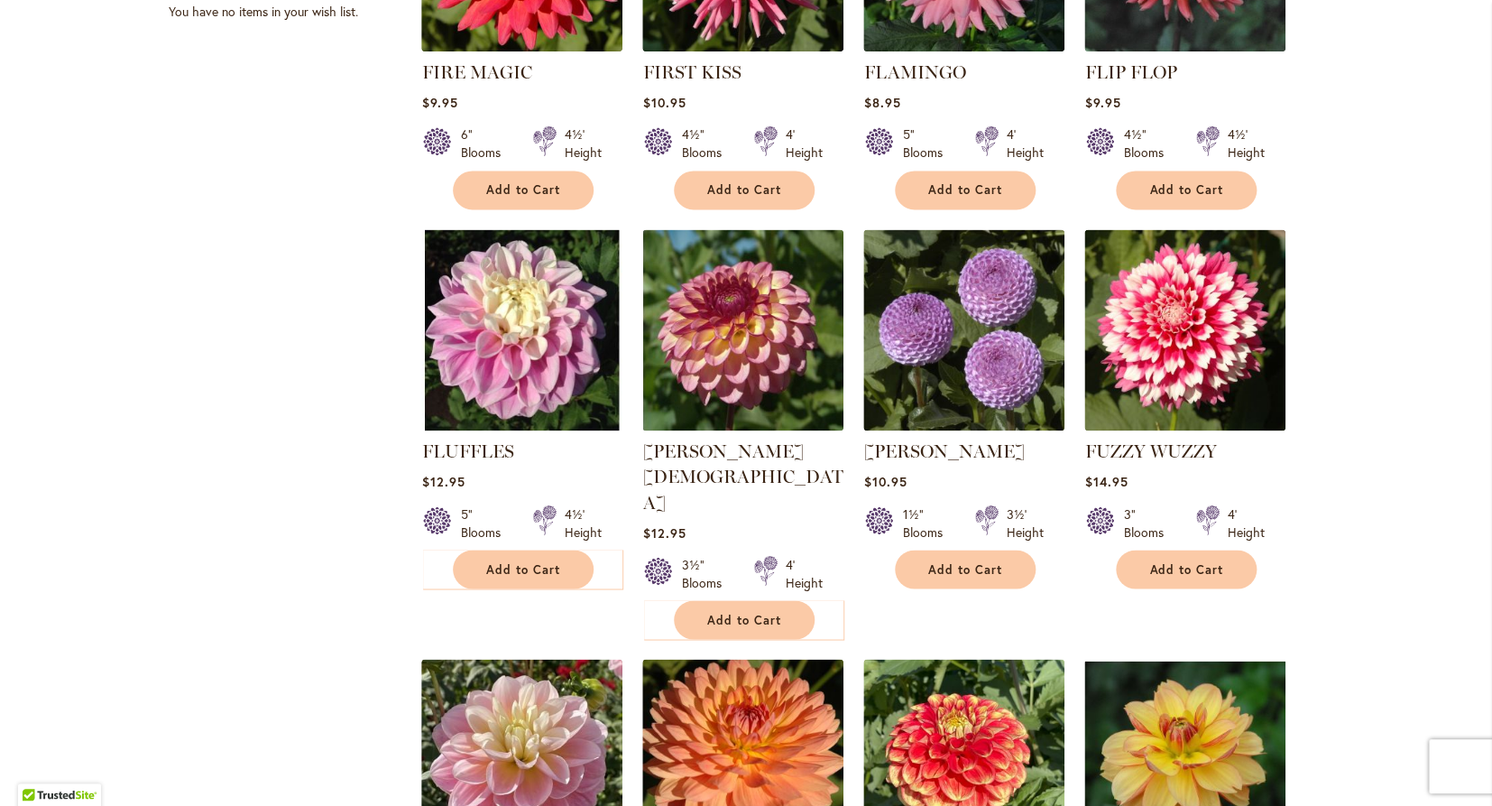
scroll to position [988, 0]
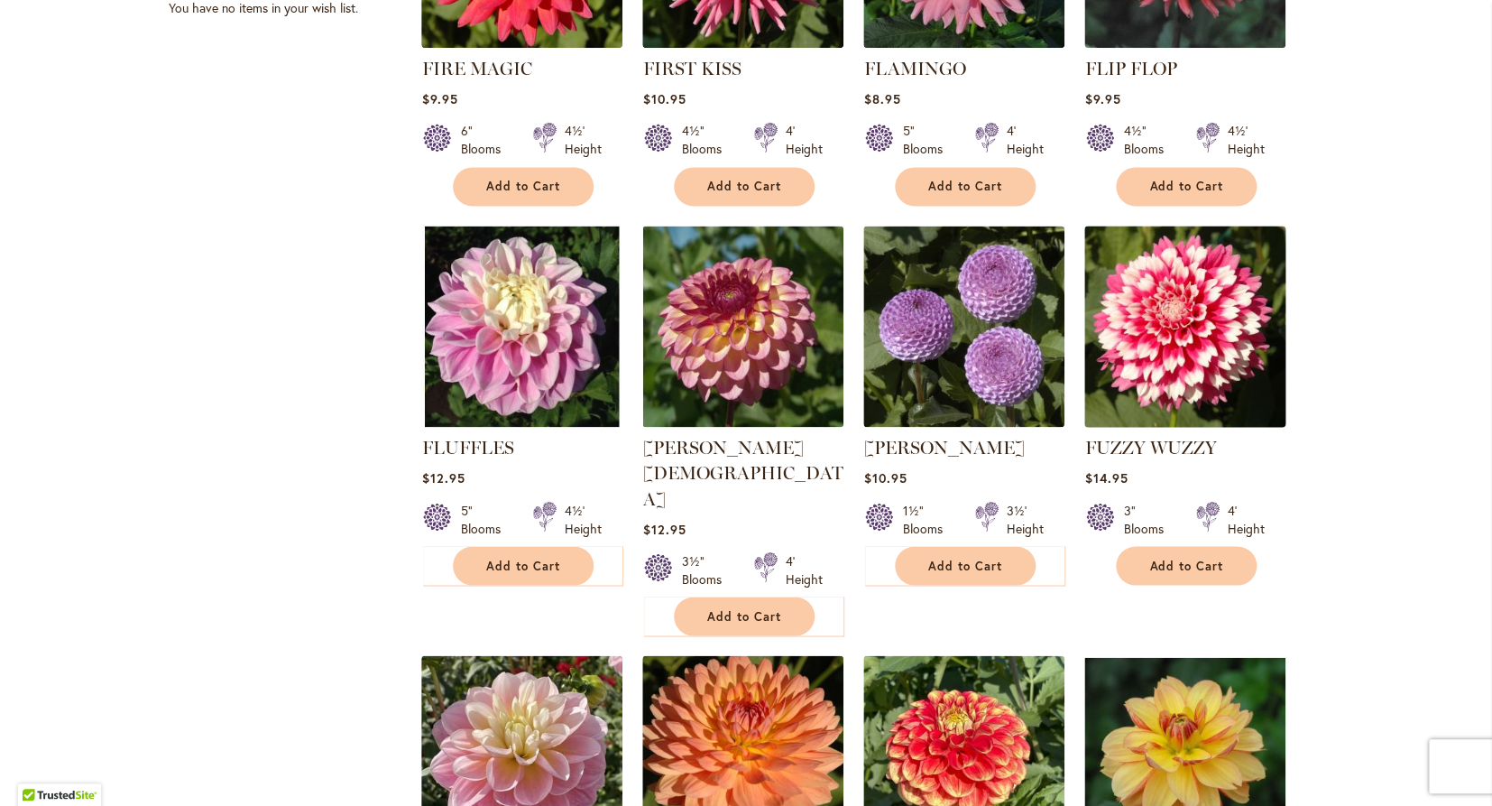
click at [1196, 336] on img at bounding box center [1185, 325] width 211 height 211
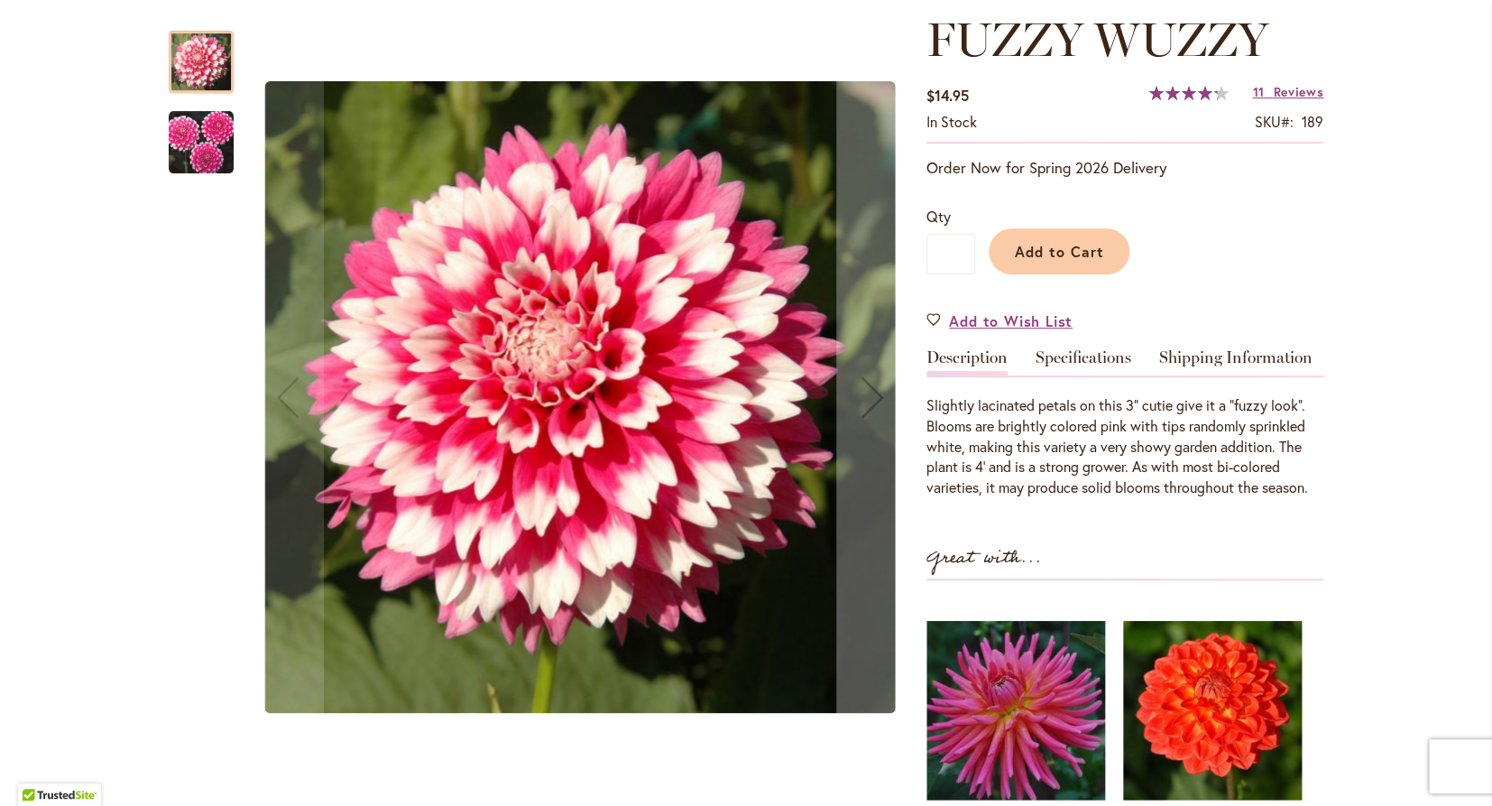
scroll to position [256, 0]
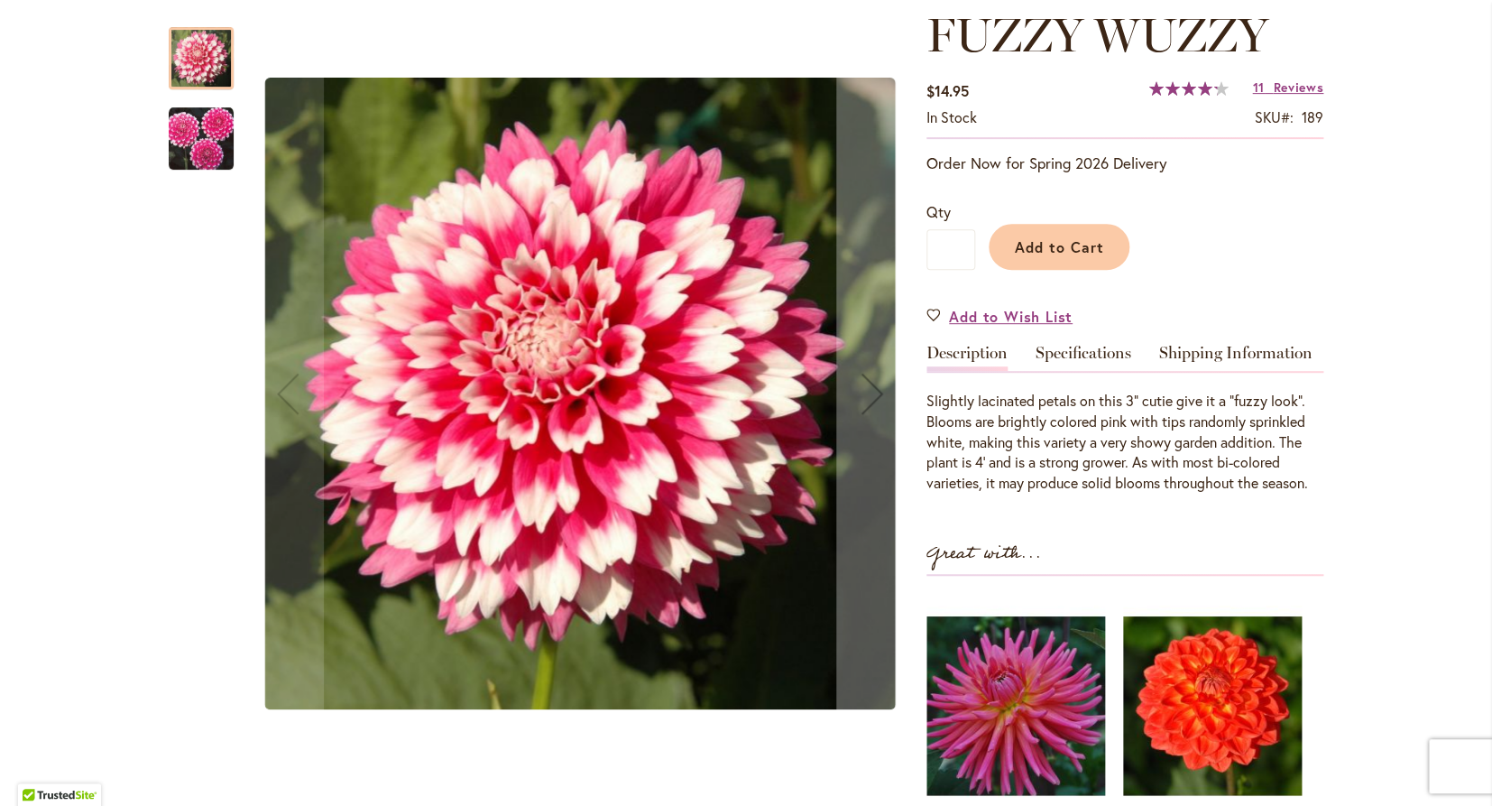
click at [211, 144] on img "FUZZY WUZZY" at bounding box center [201, 138] width 65 height 65
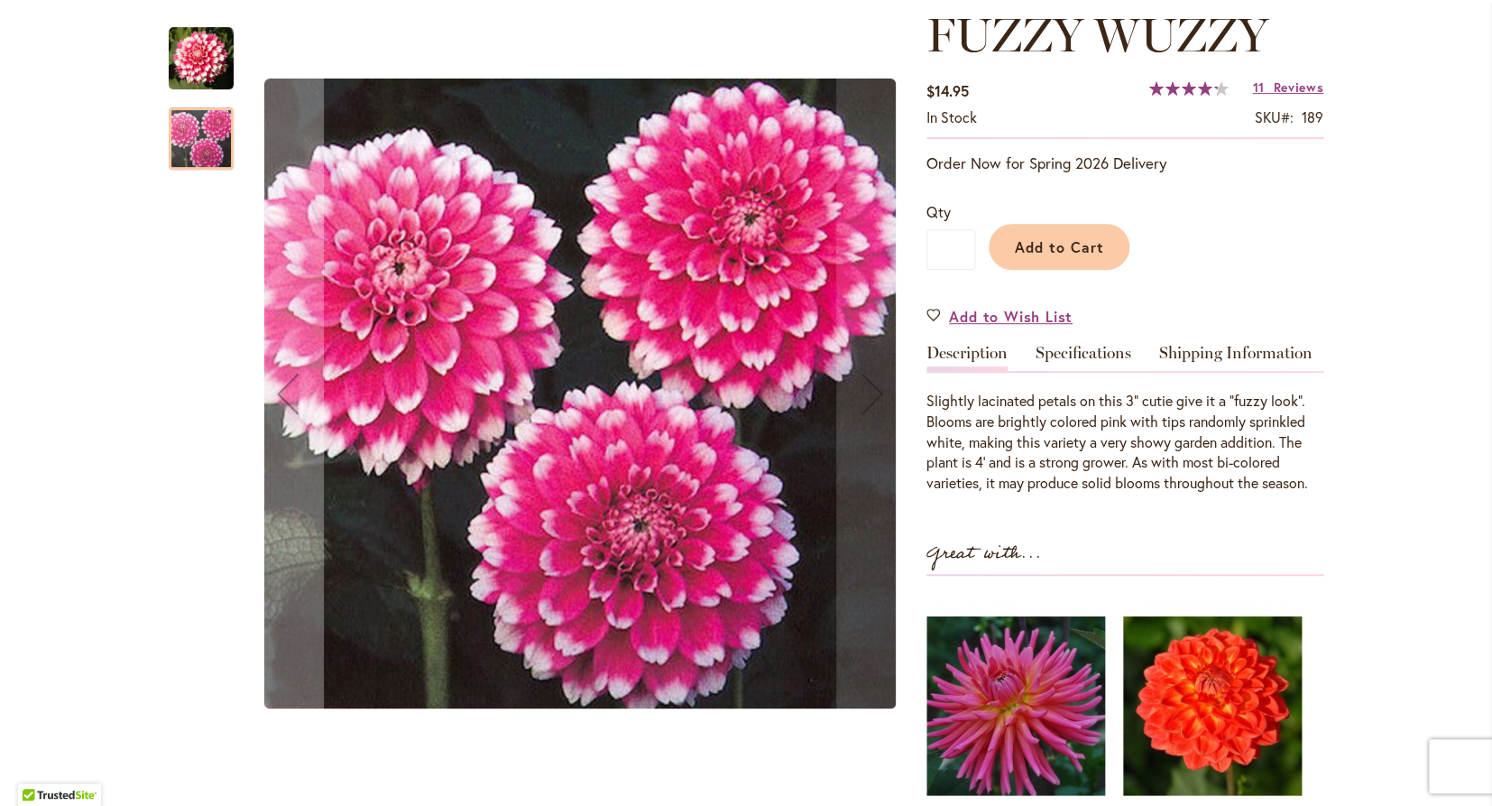
click at [201, 52] on img "FUZZY WUZZY" at bounding box center [201, 58] width 65 height 65
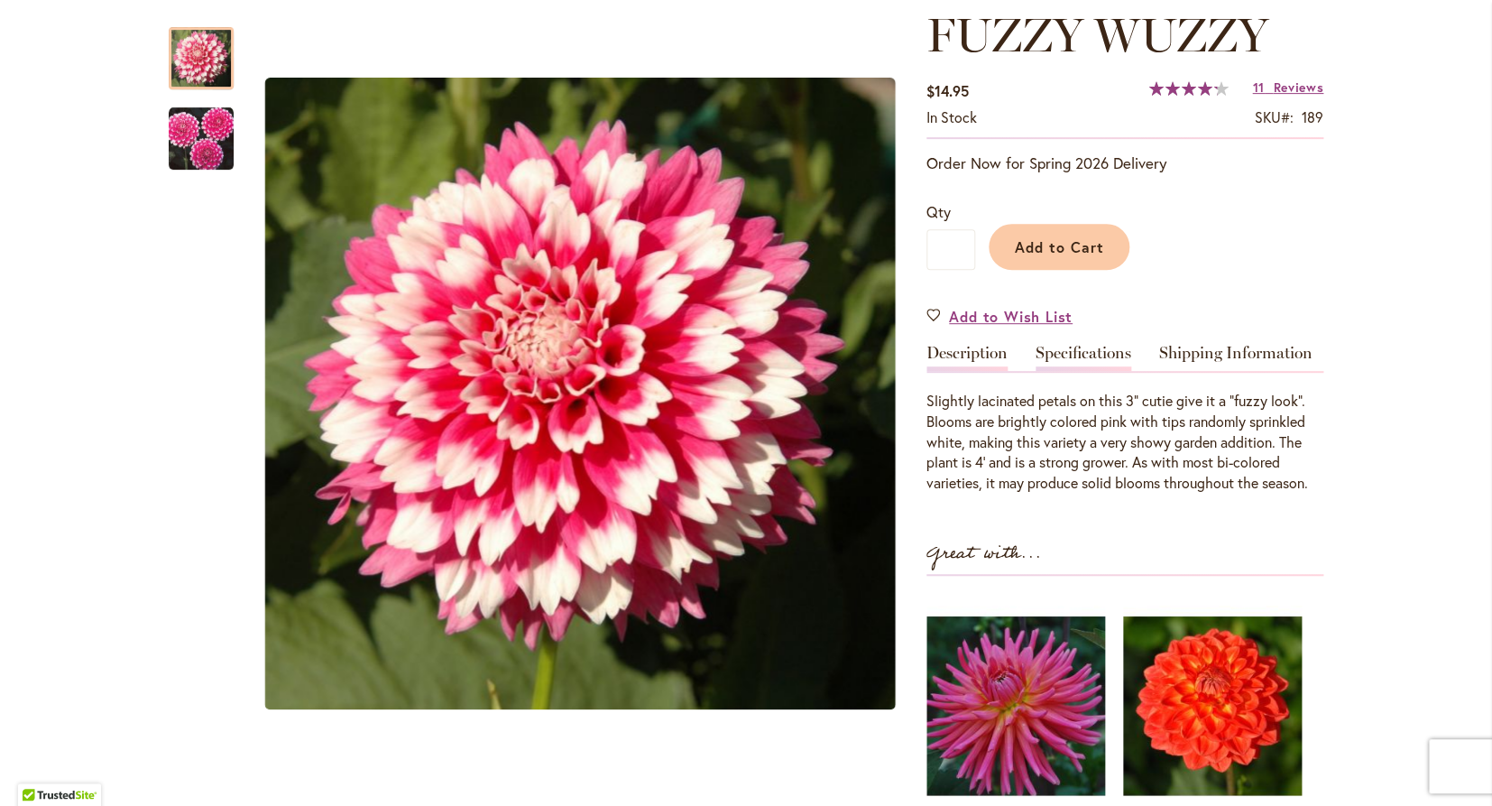
click at [1077, 360] on link "Specifications" at bounding box center [1084, 358] width 96 height 26
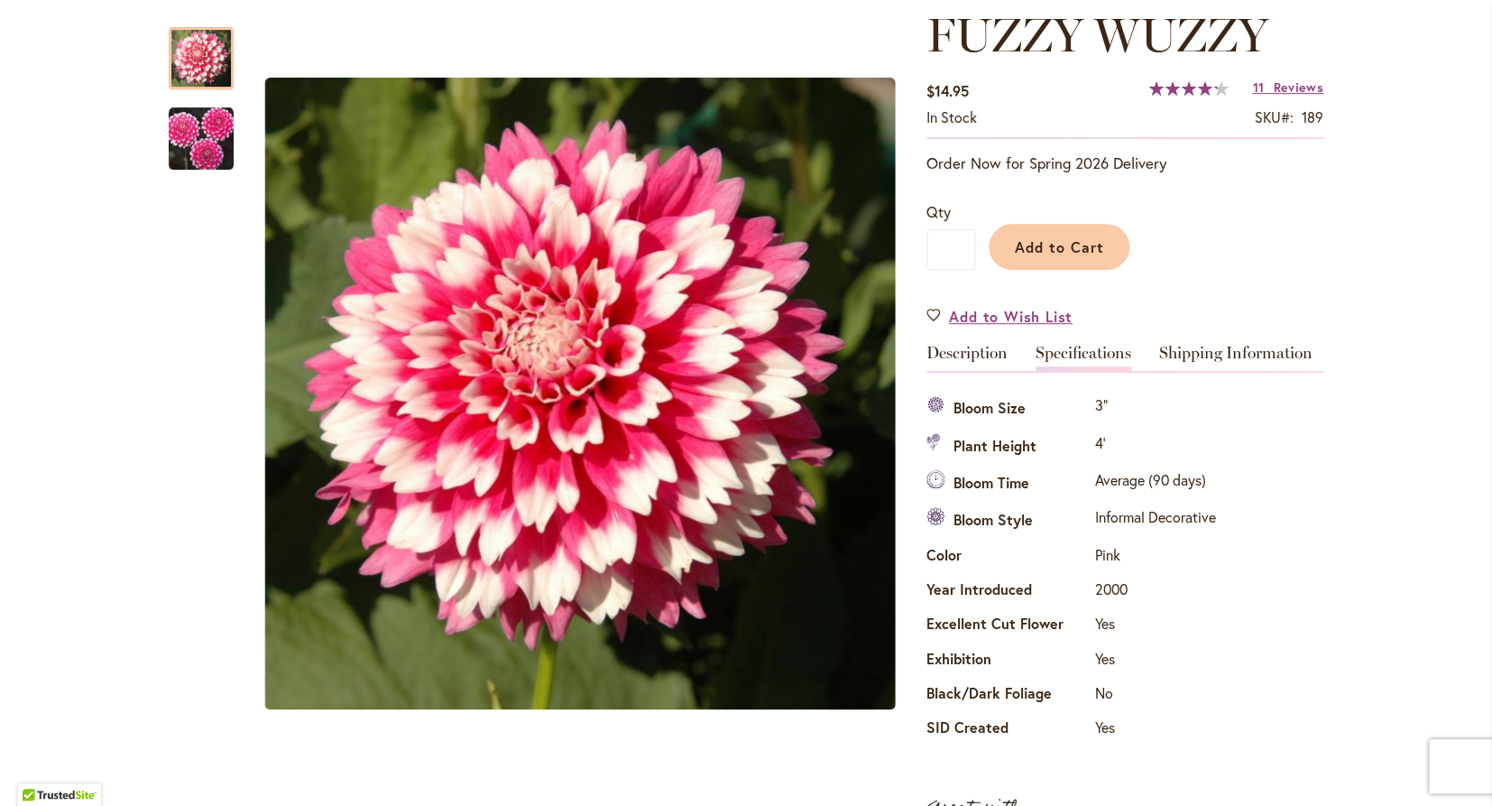
click at [1076, 360] on link "Specifications" at bounding box center [1084, 358] width 96 height 26
click at [1055, 252] on span "Add to Cart" at bounding box center [1059, 246] width 89 height 19
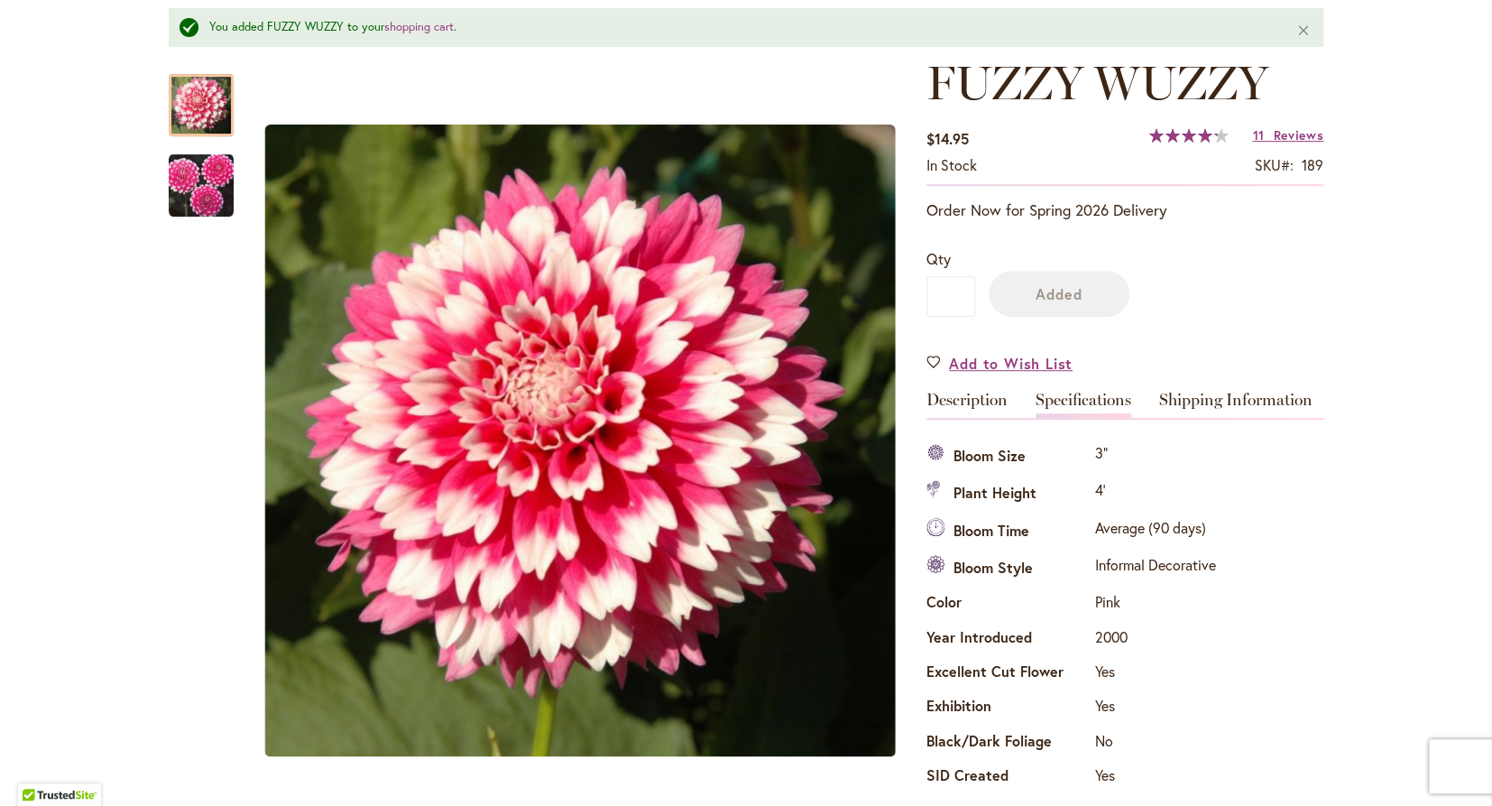
scroll to position [303, 0]
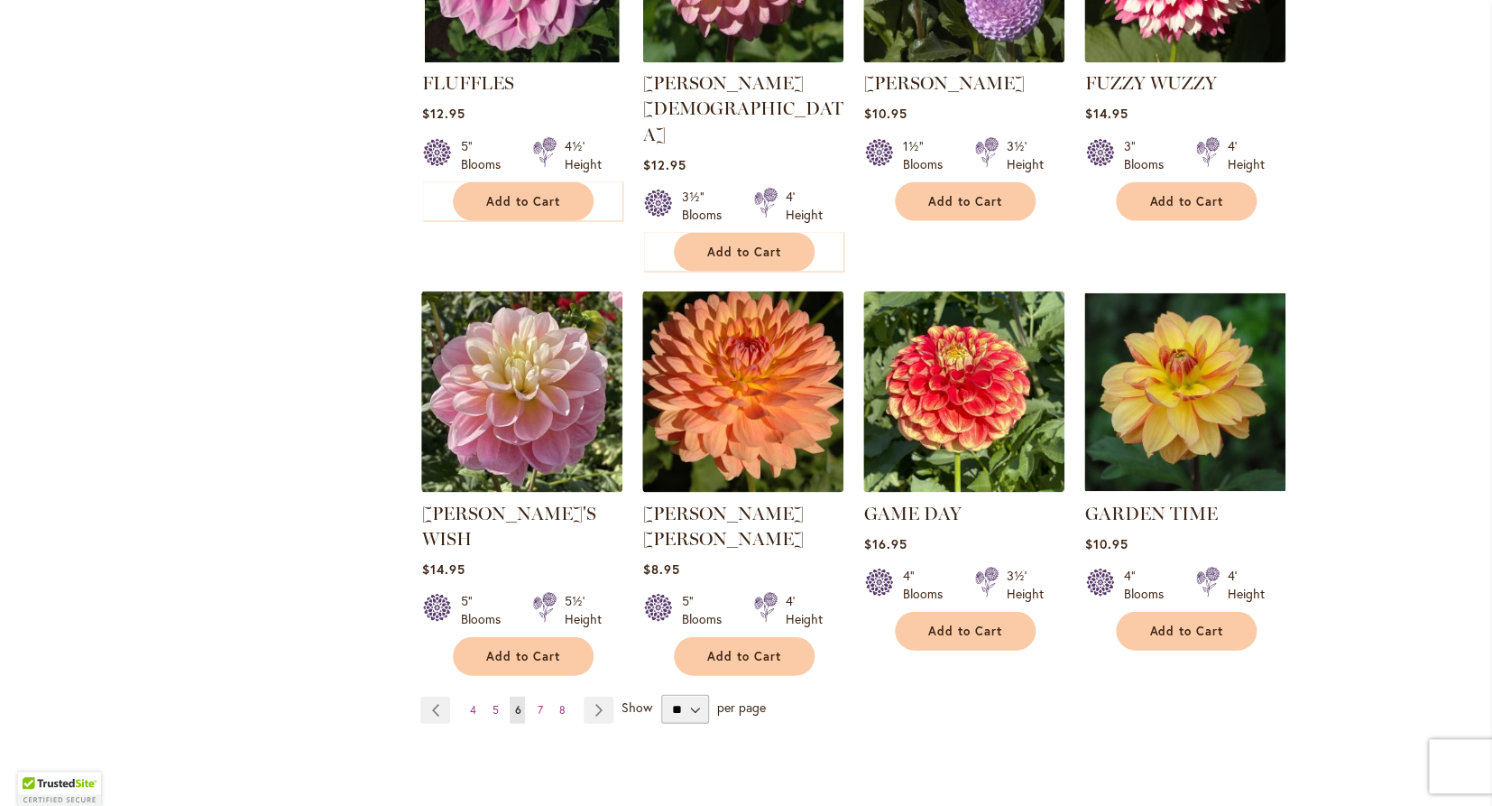
scroll to position [1365, 0]
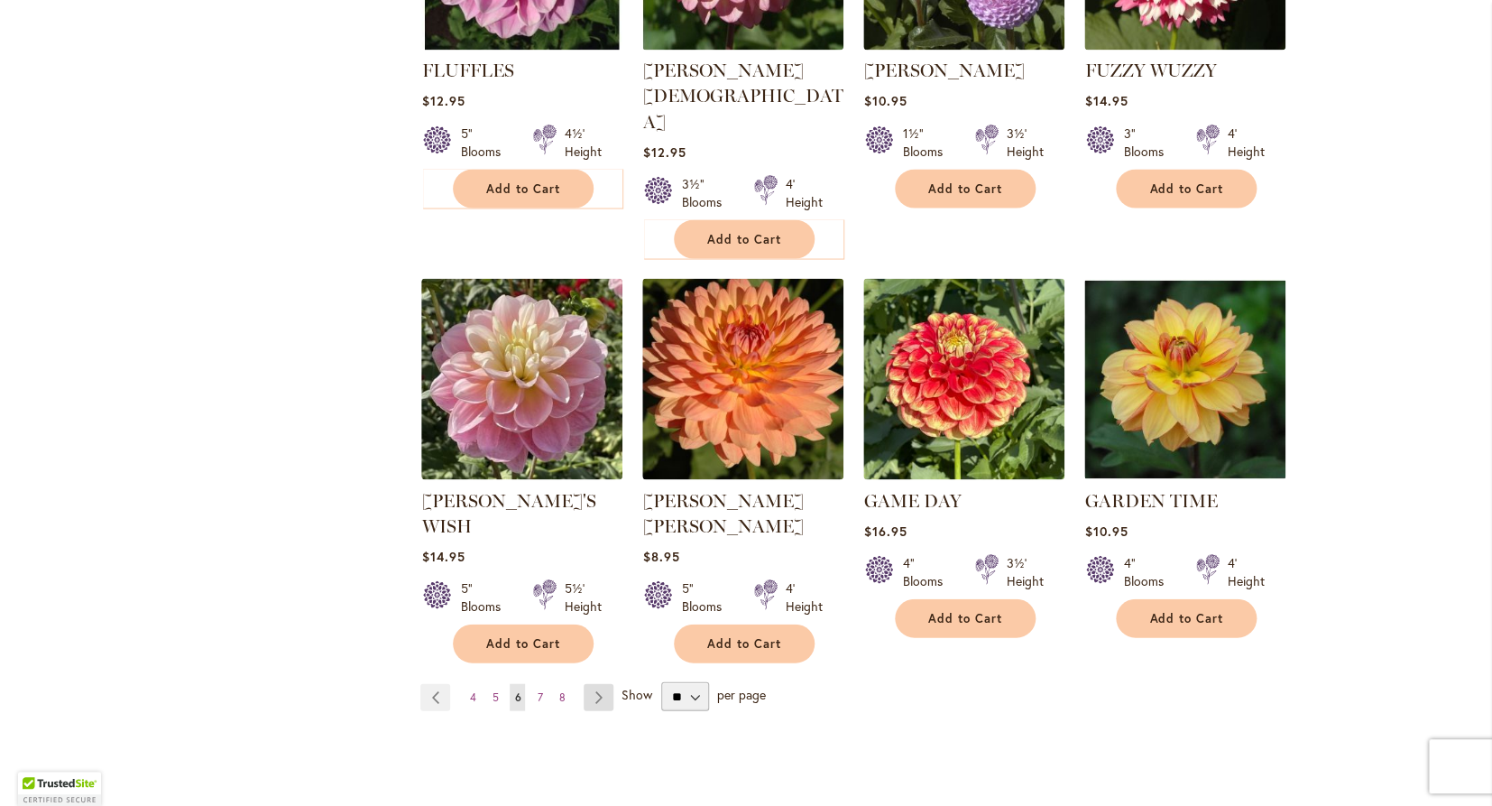
click at [598, 683] on link "Page Next" at bounding box center [599, 696] width 30 height 27
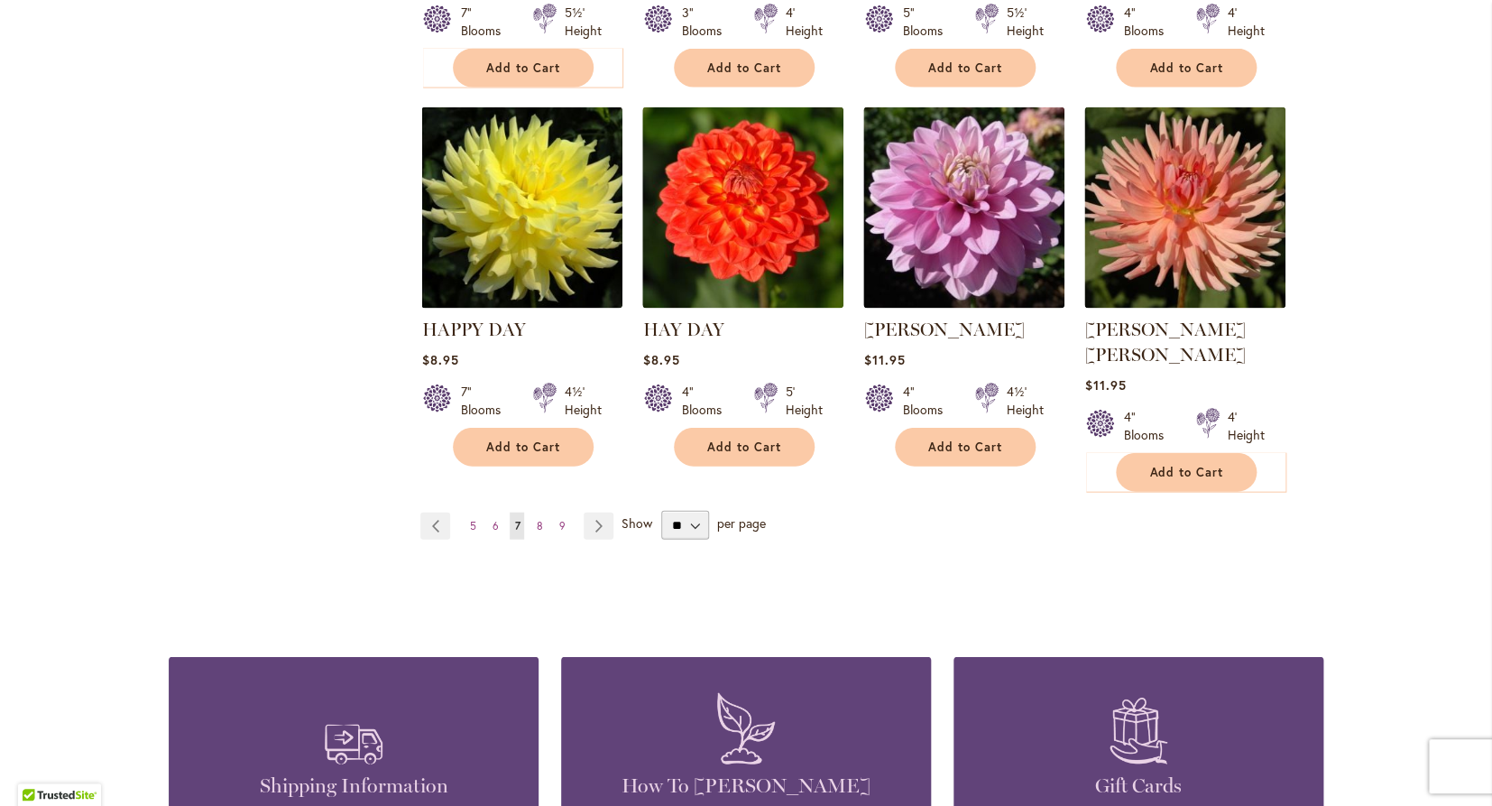
scroll to position [1493, 0]
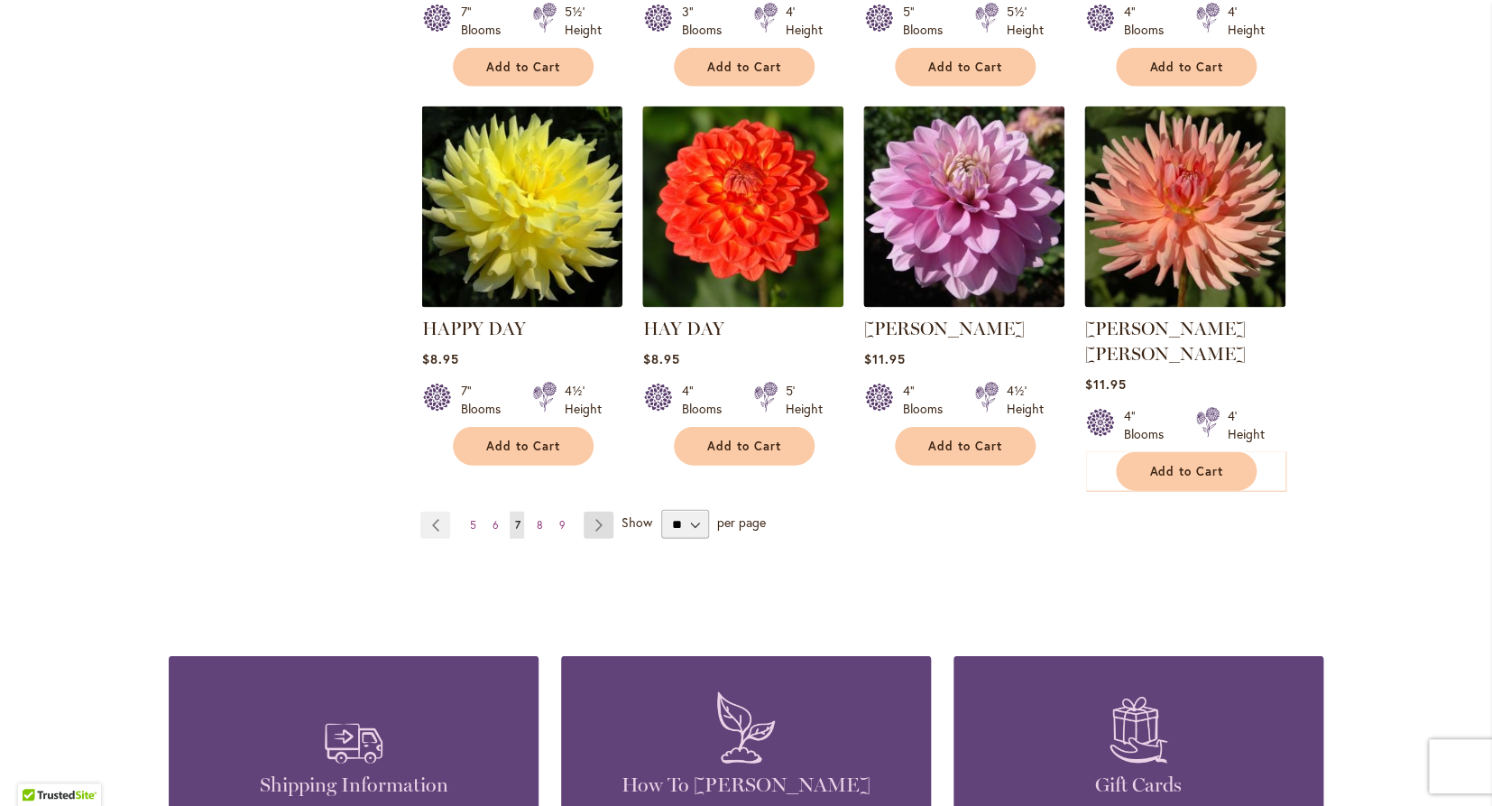
click at [602, 512] on link "Page Next" at bounding box center [599, 525] width 30 height 27
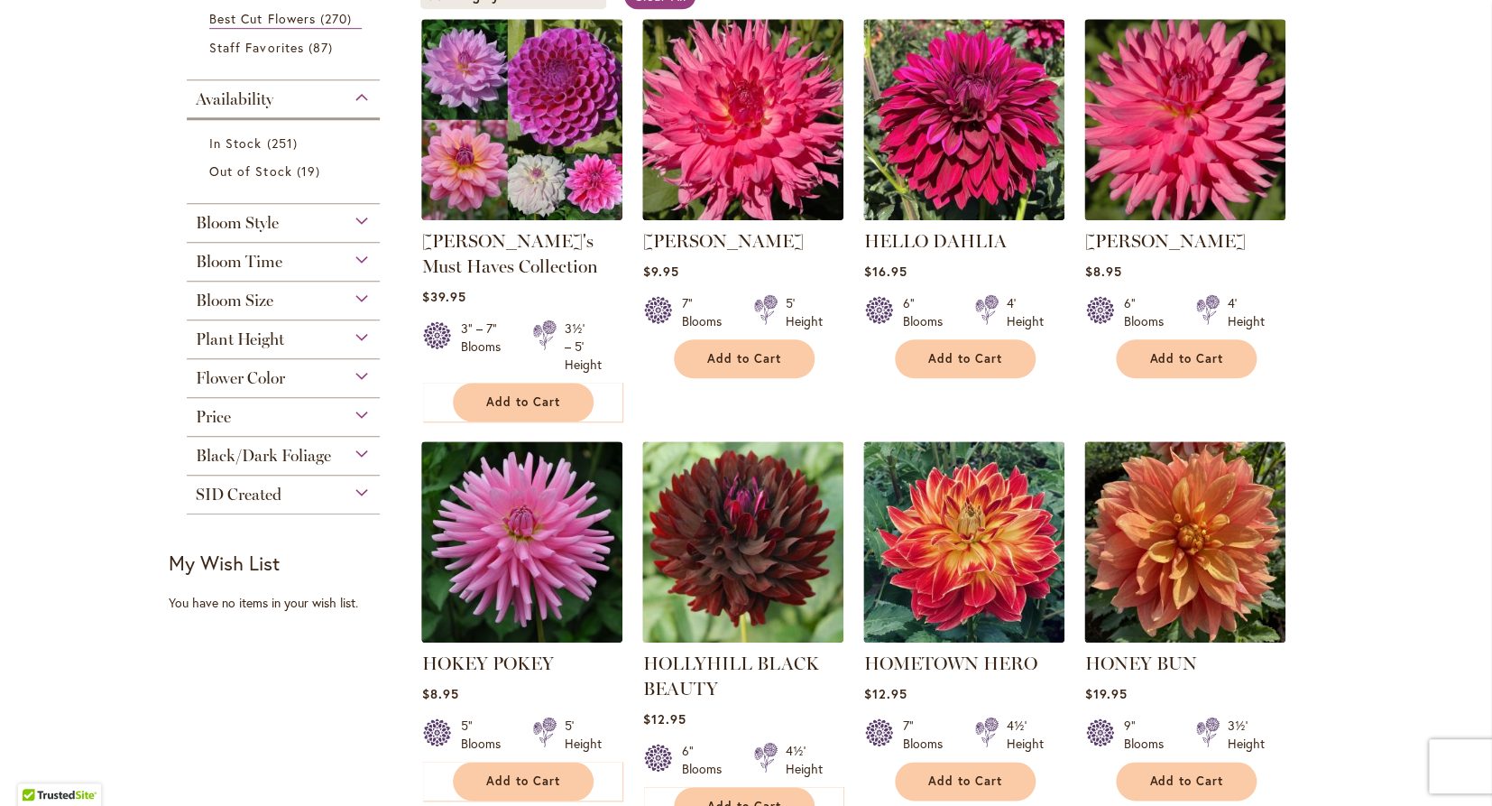
scroll to position [396, 0]
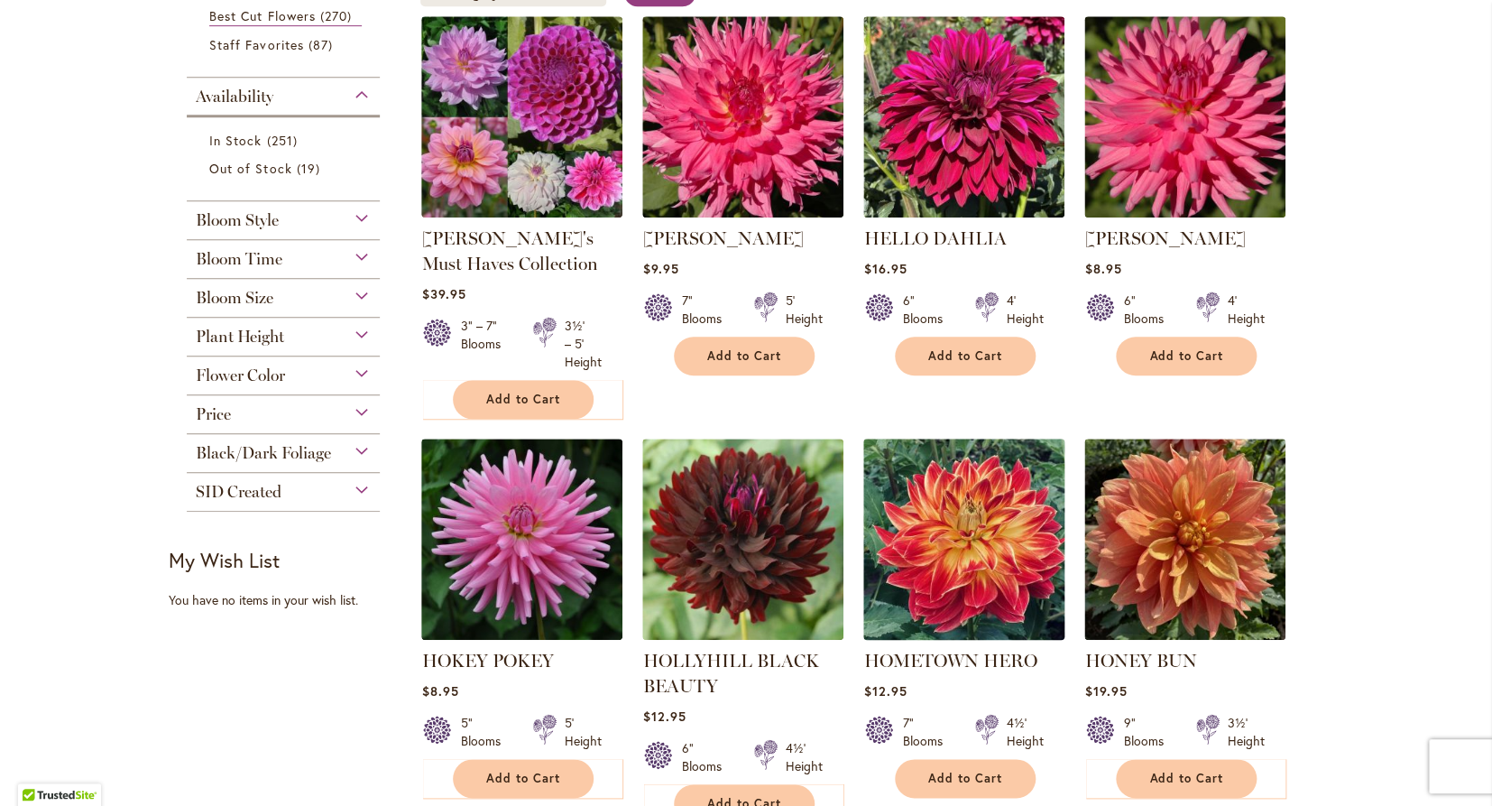
click at [979, 524] on img at bounding box center [964, 538] width 211 height 211
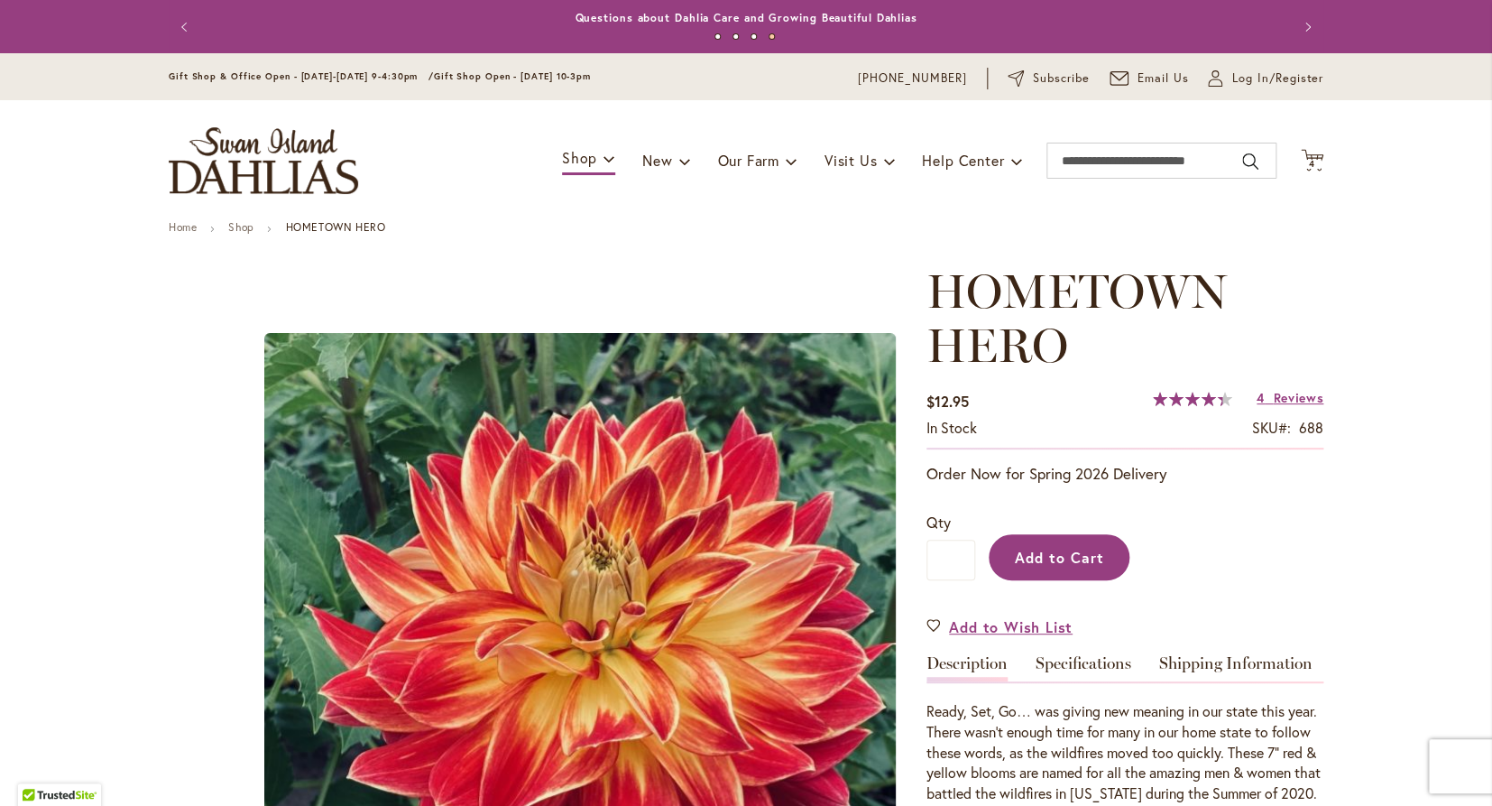
click at [1058, 552] on span "Add to Cart" at bounding box center [1059, 557] width 89 height 19
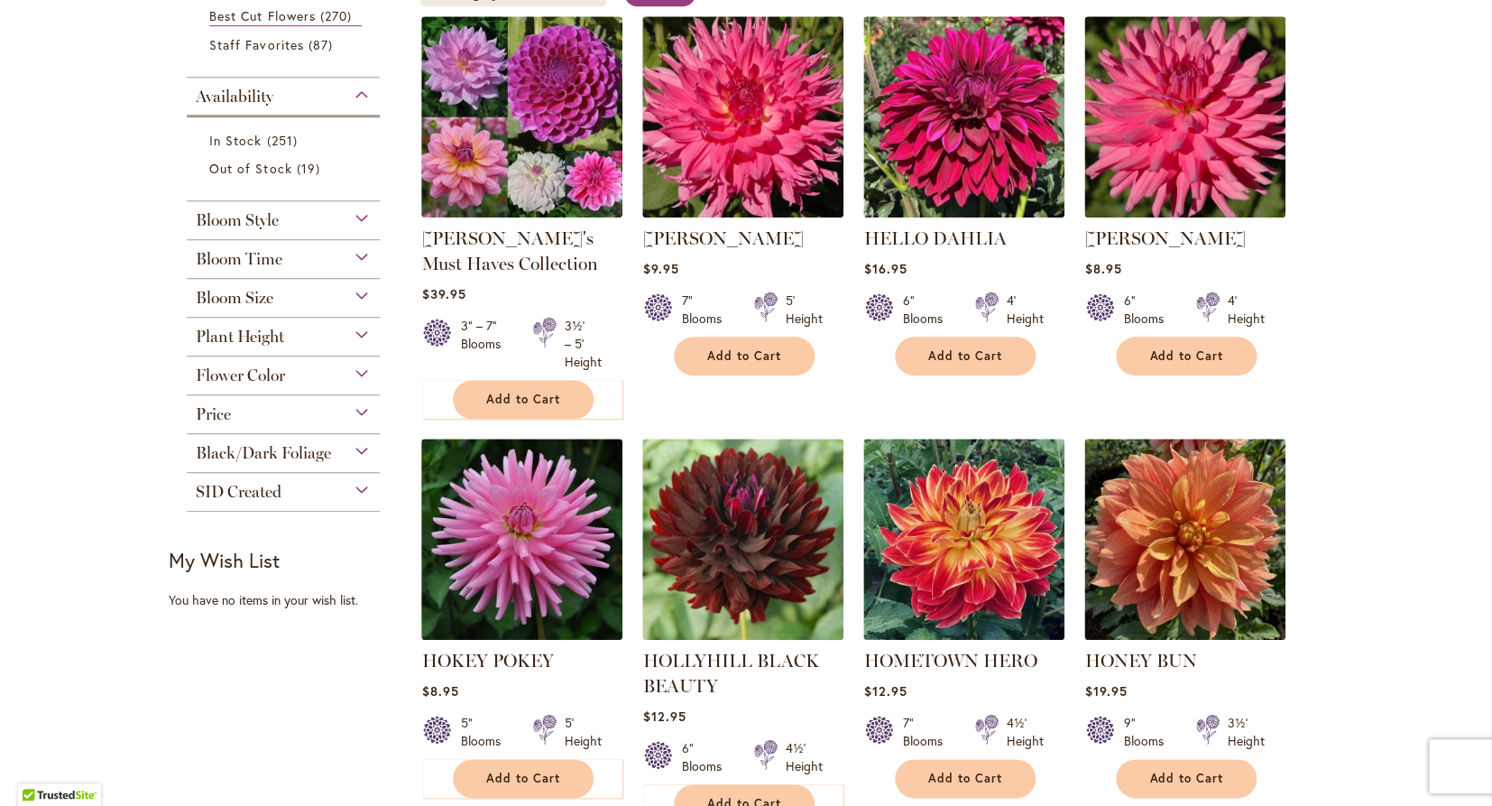
scroll to position [241, 0]
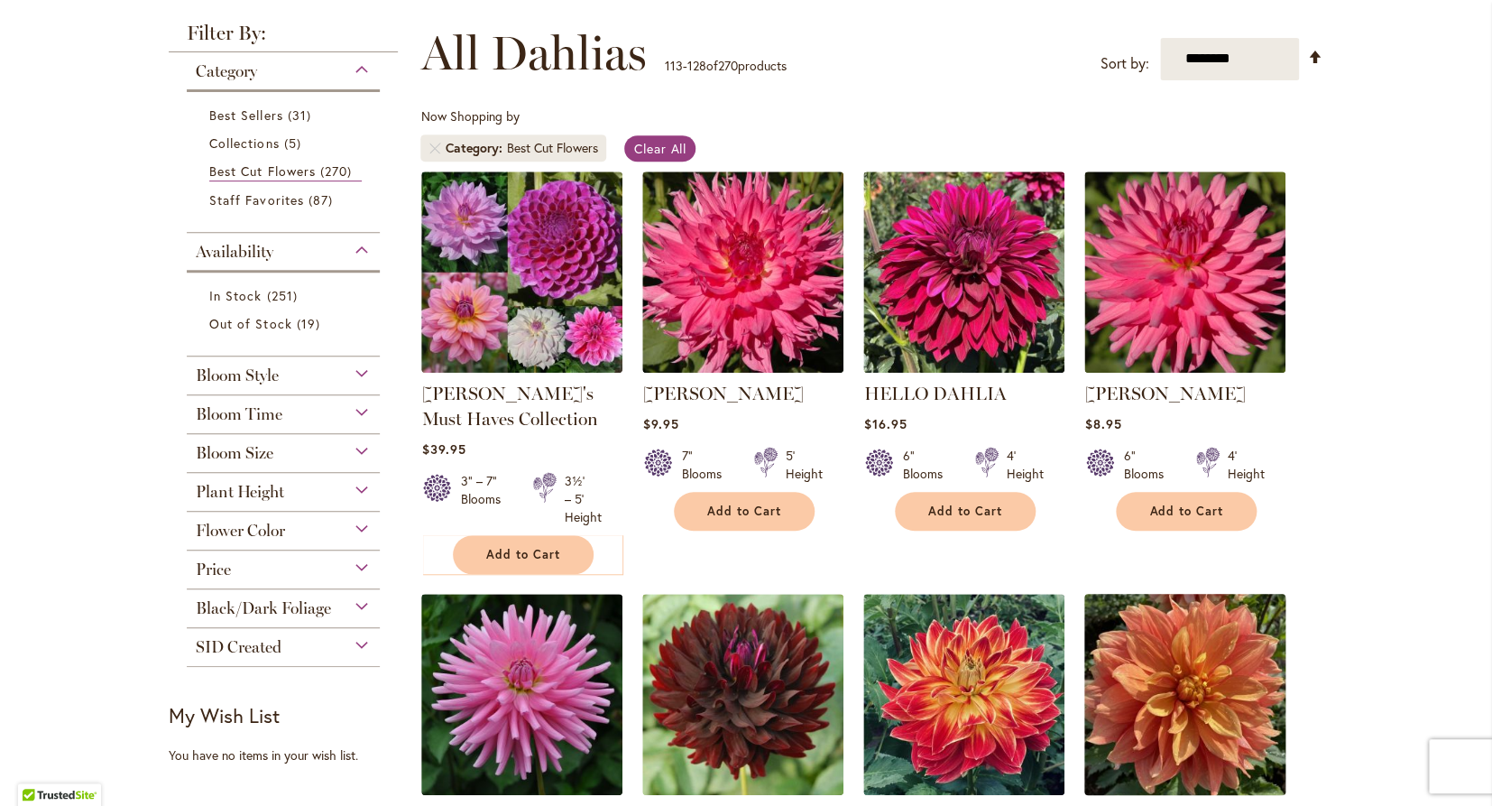
click at [1178, 706] on img at bounding box center [1185, 693] width 211 height 211
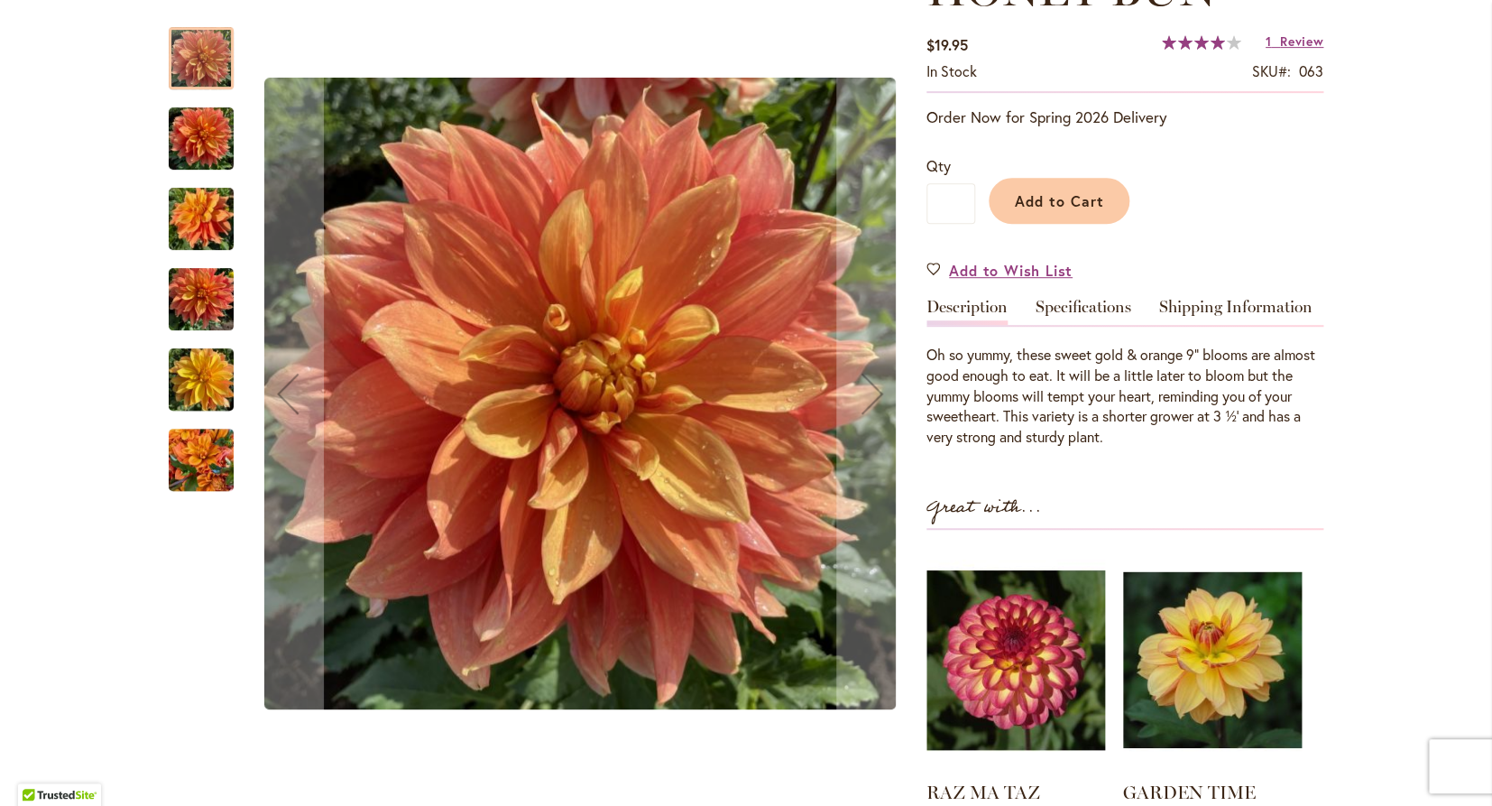
scroll to position [331, 0]
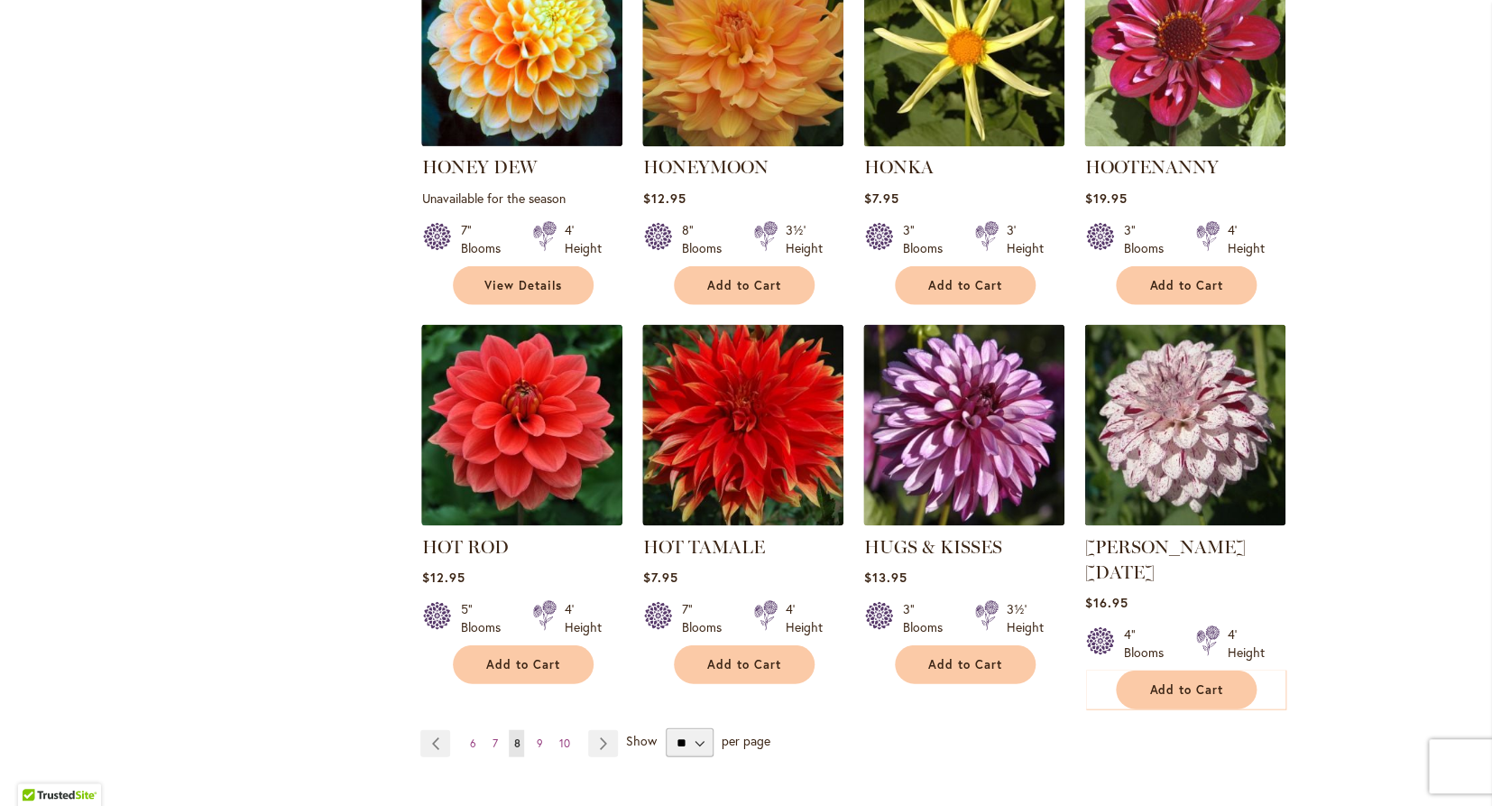
scroll to position [1296, 0]
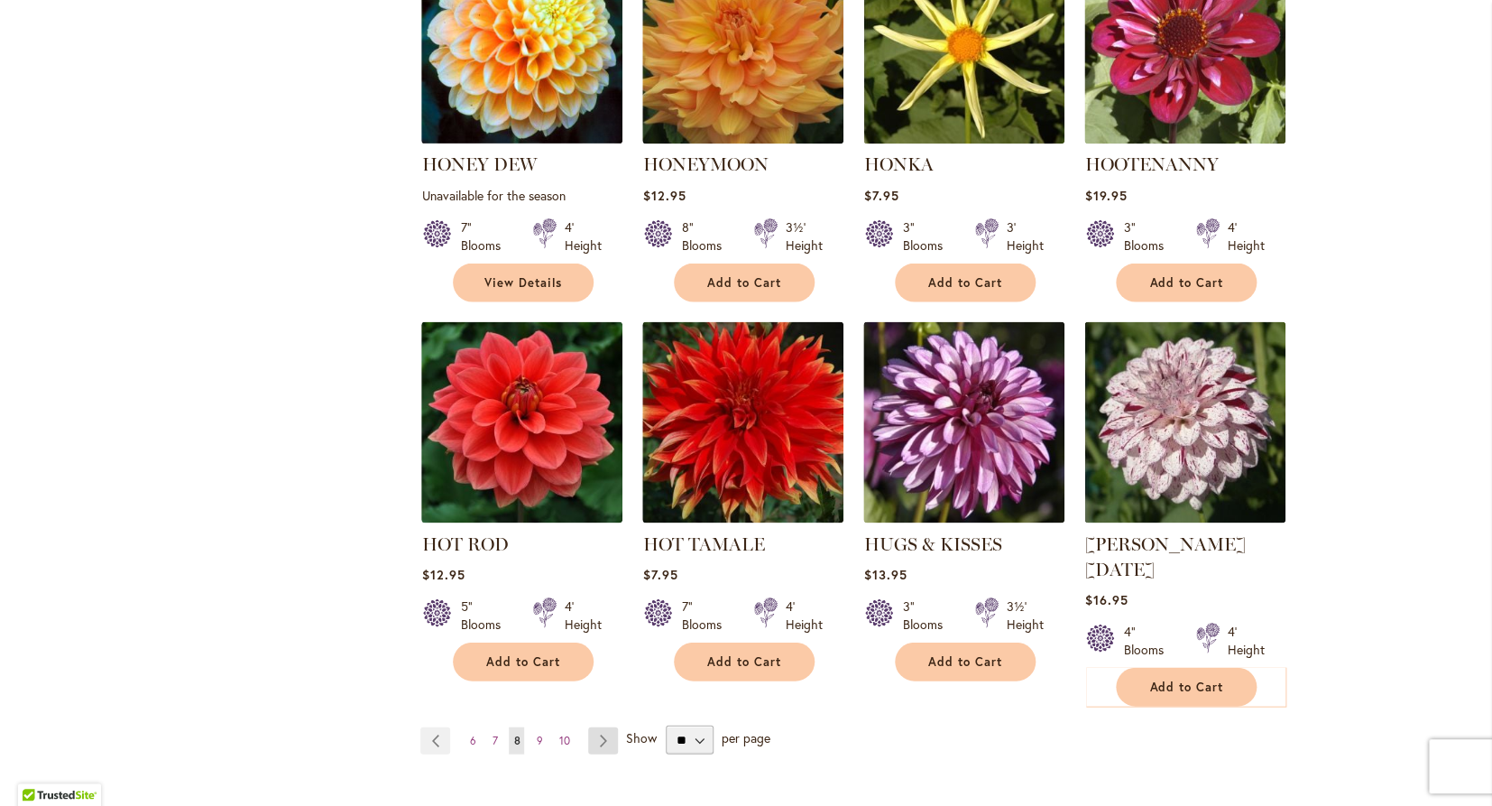
click at [595, 726] on link "Page Next" at bounding box center [603, 739] width 30 height 27
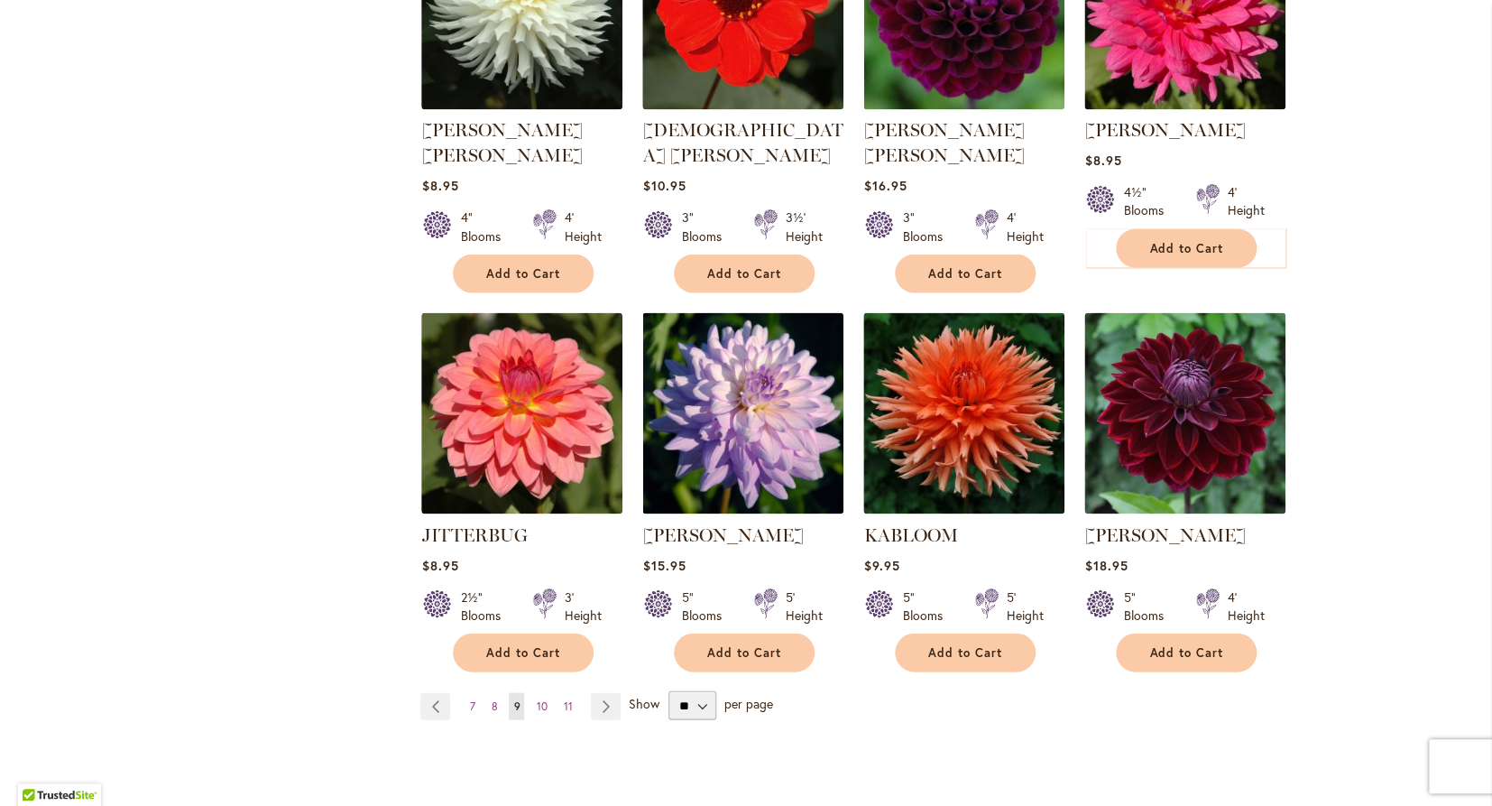
scroll to position [1264, 0]
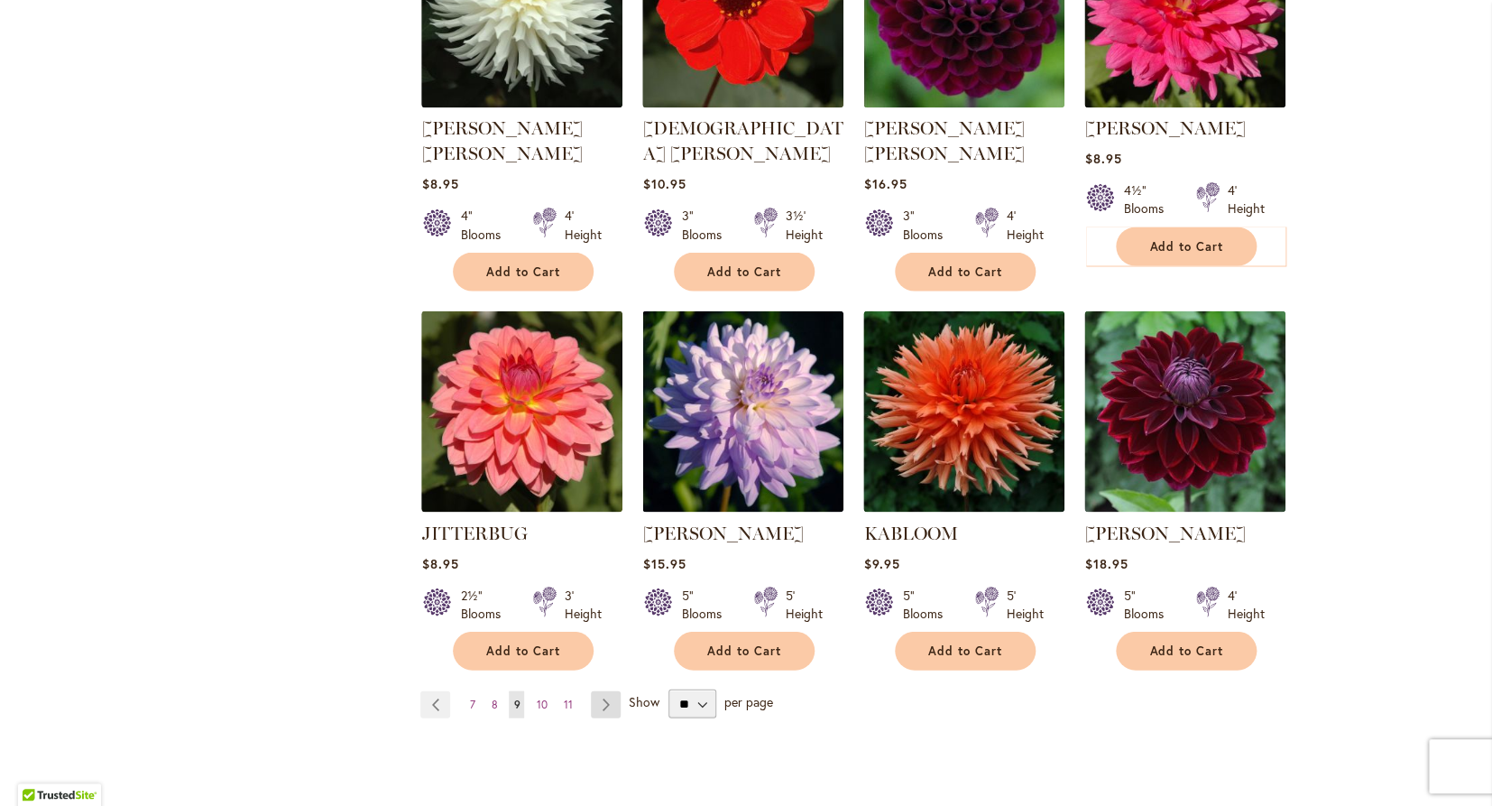
click at [602, 690] on link "Page Next" at bounding box center [606, 703] width 30 height 27
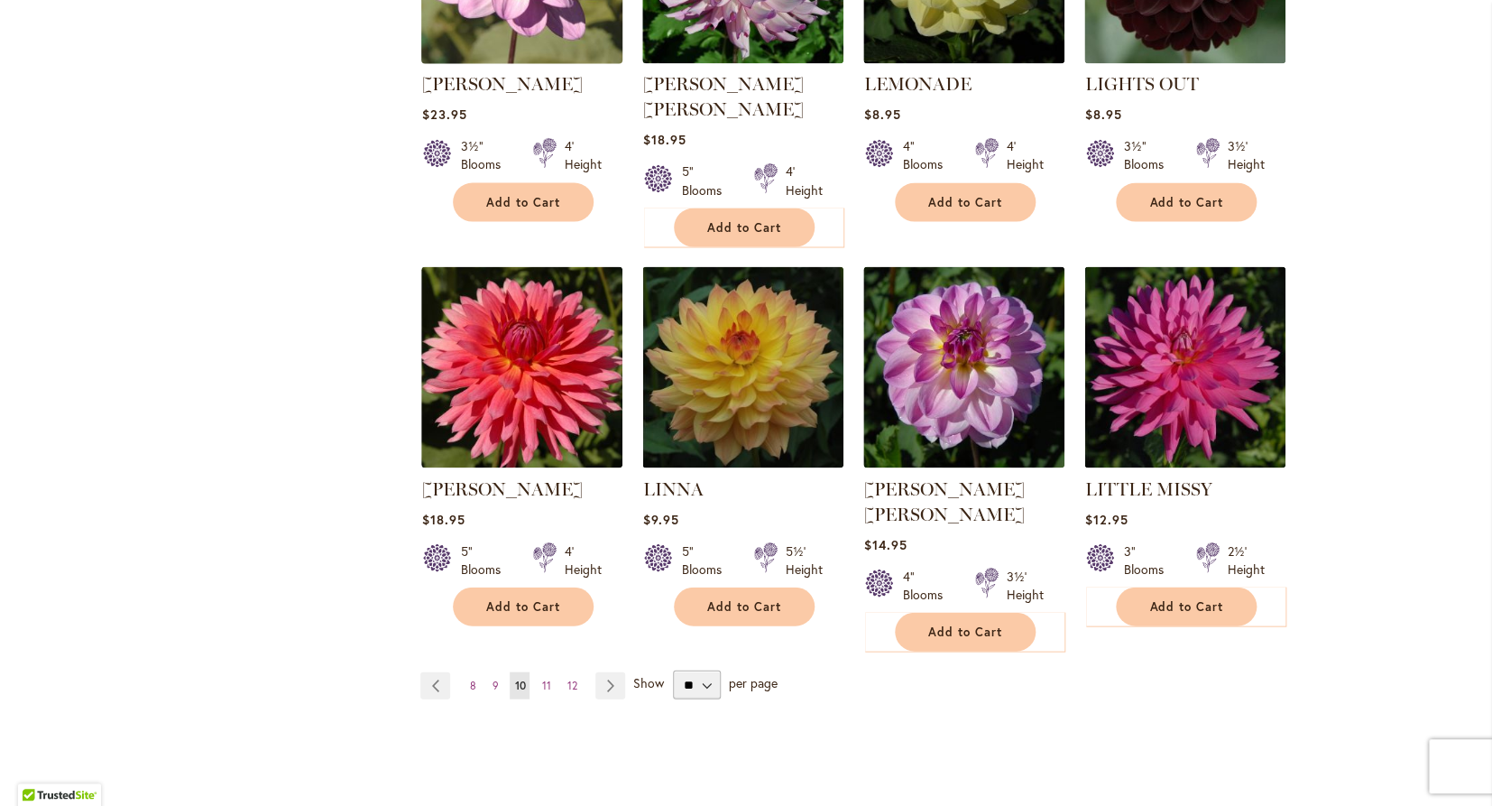
scroll to position [1309, 0]
click at [610, 670] on link "Page Next" at bounding box center [610, 683] width 30 height 27
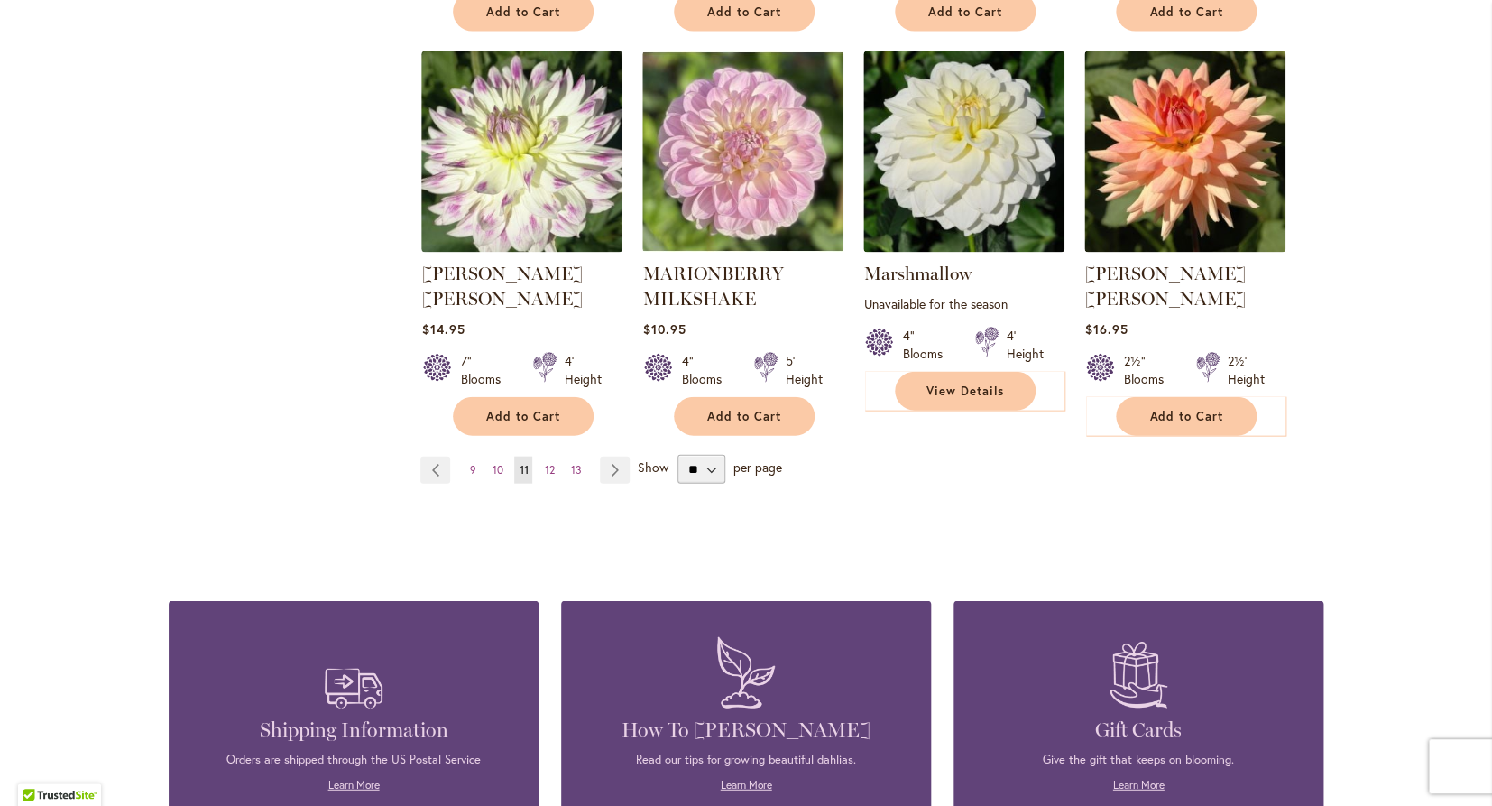
scroll to position [1532, 0]
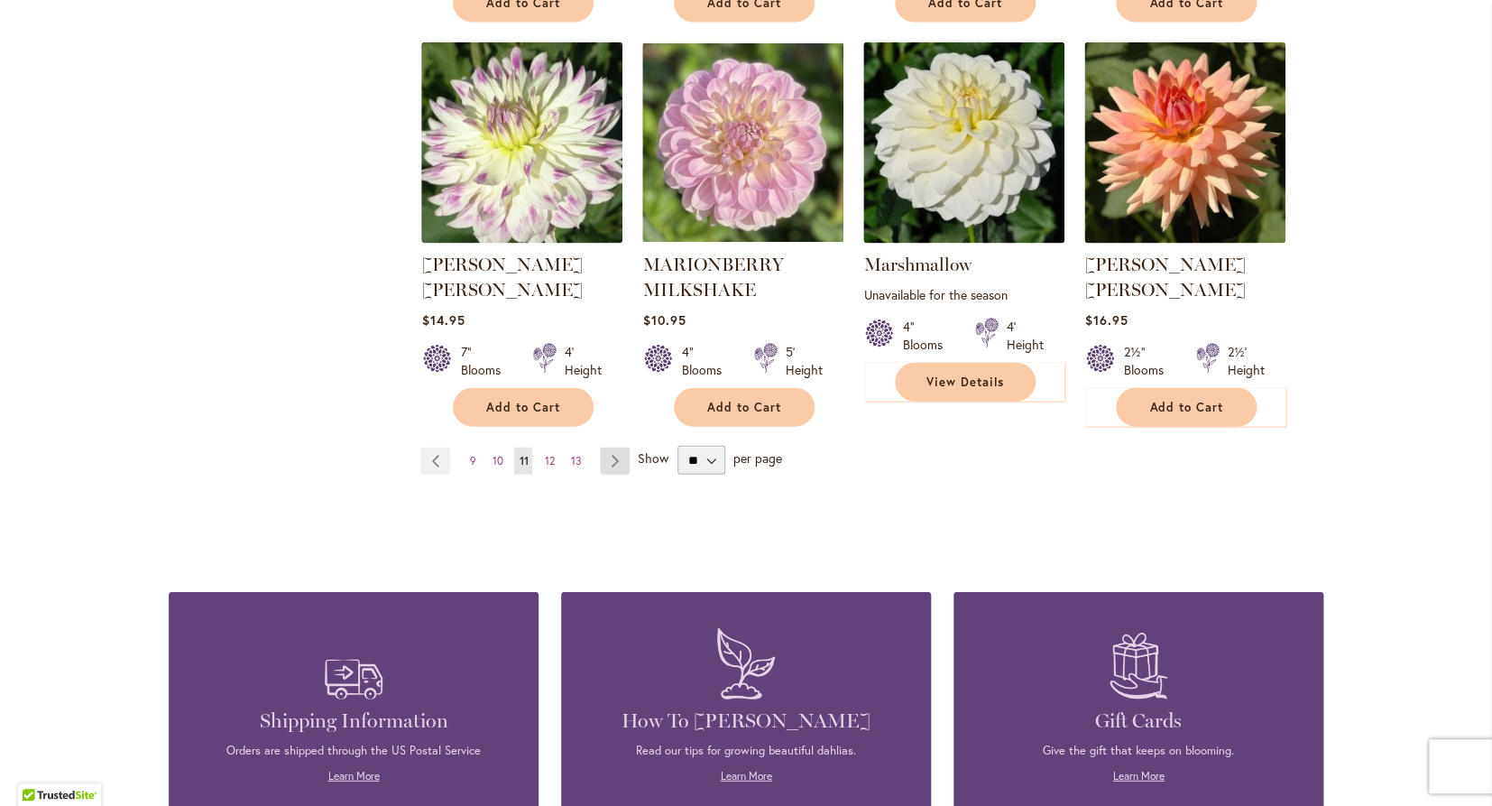
click at [616, 447] on link "Page Next" at bounding box center [615, 460] width 30 height 27
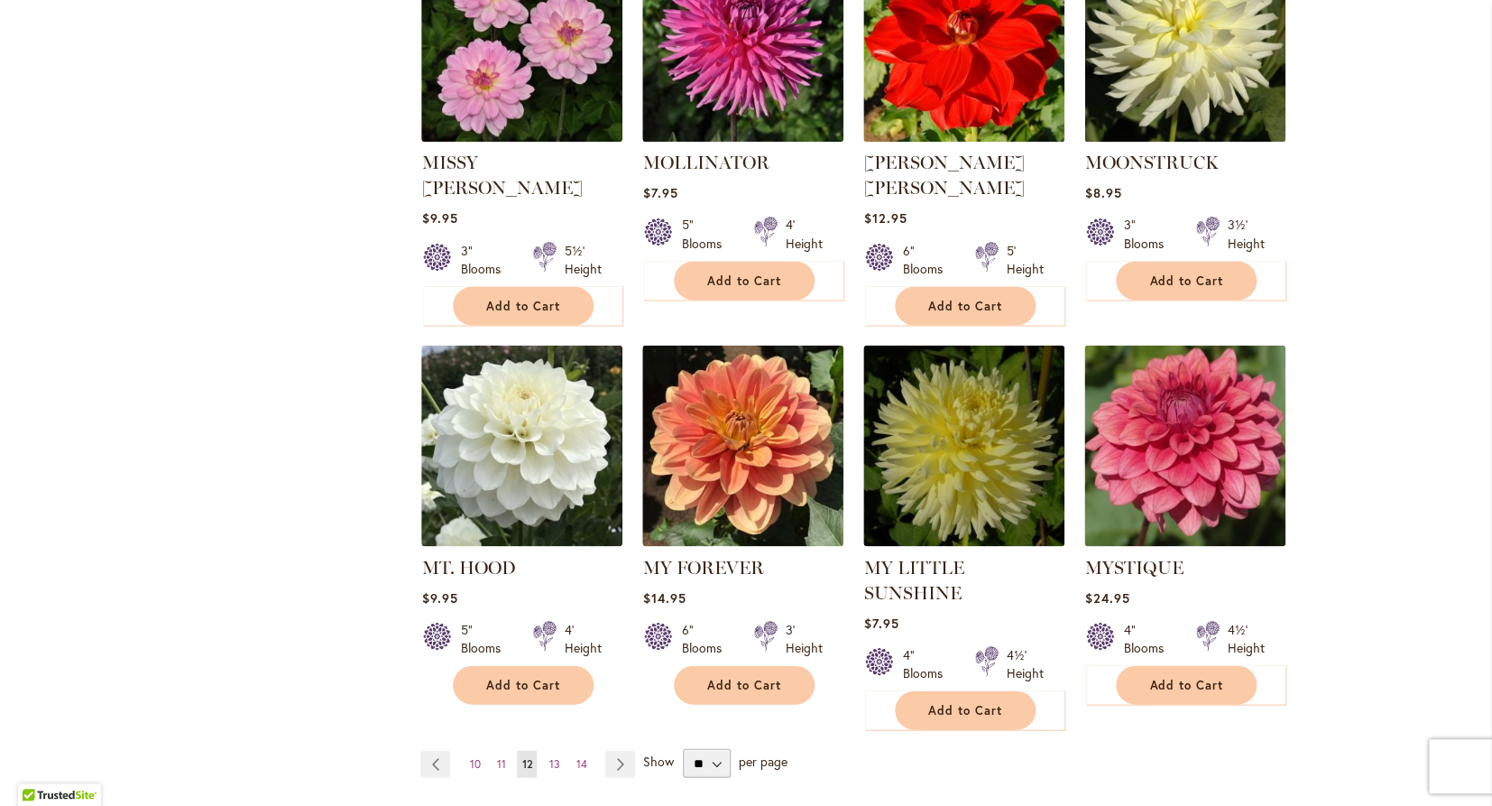
scroll to position [1257, 0]
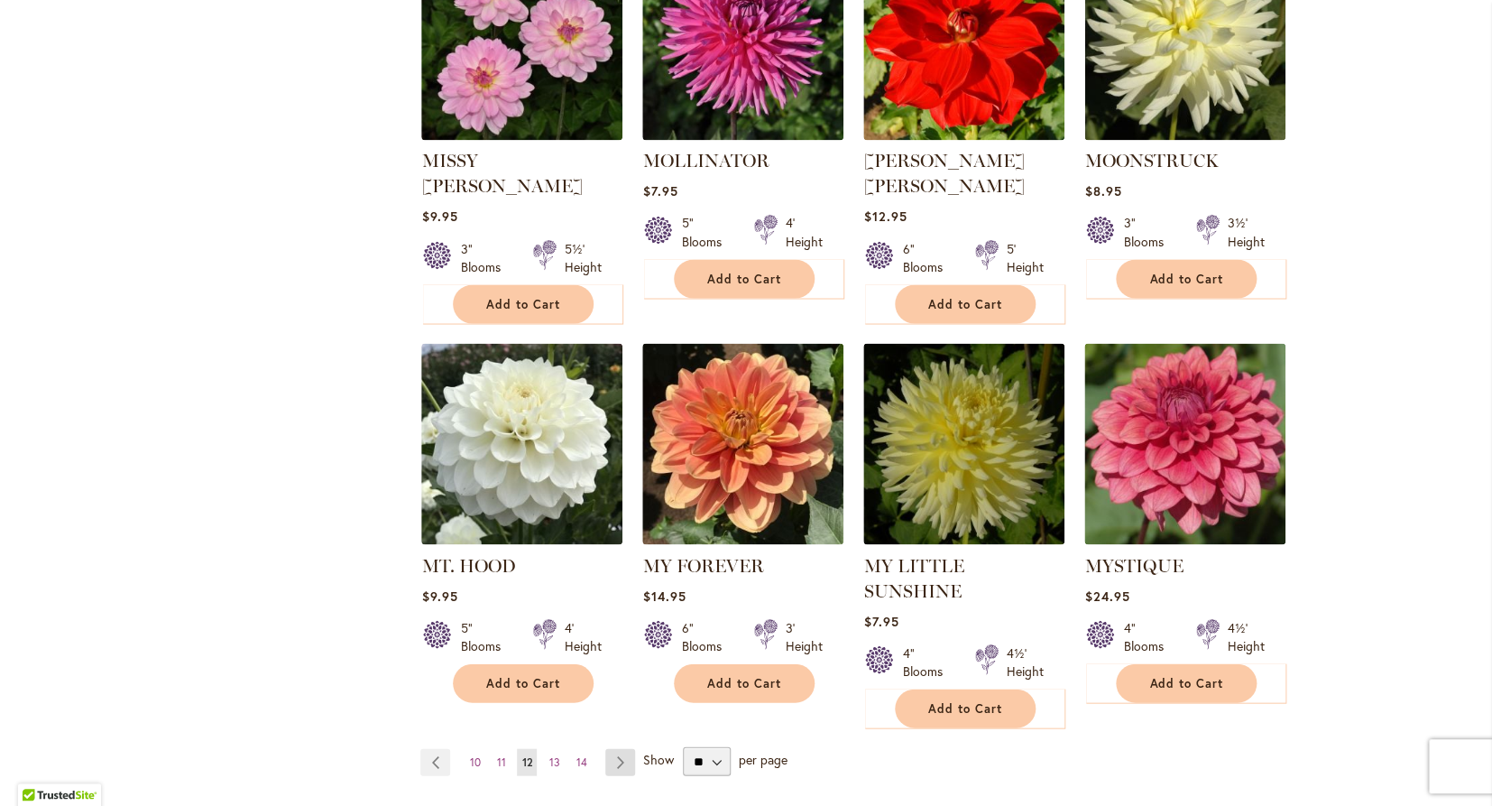
click at [620, 748] on link "Page Next" at bounding box center [620, 761] width 30 height 27
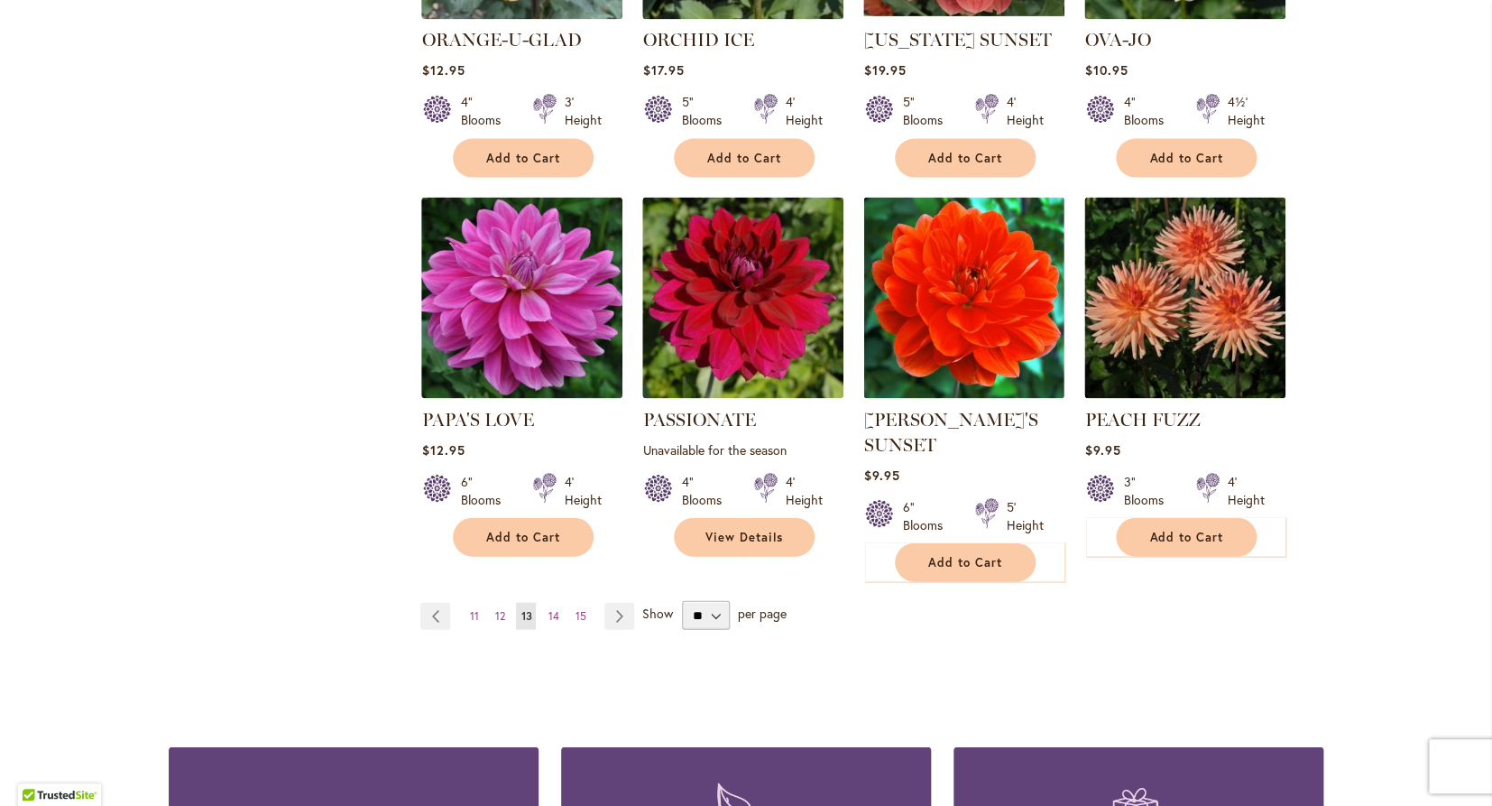
scroll to position [1368, 0]
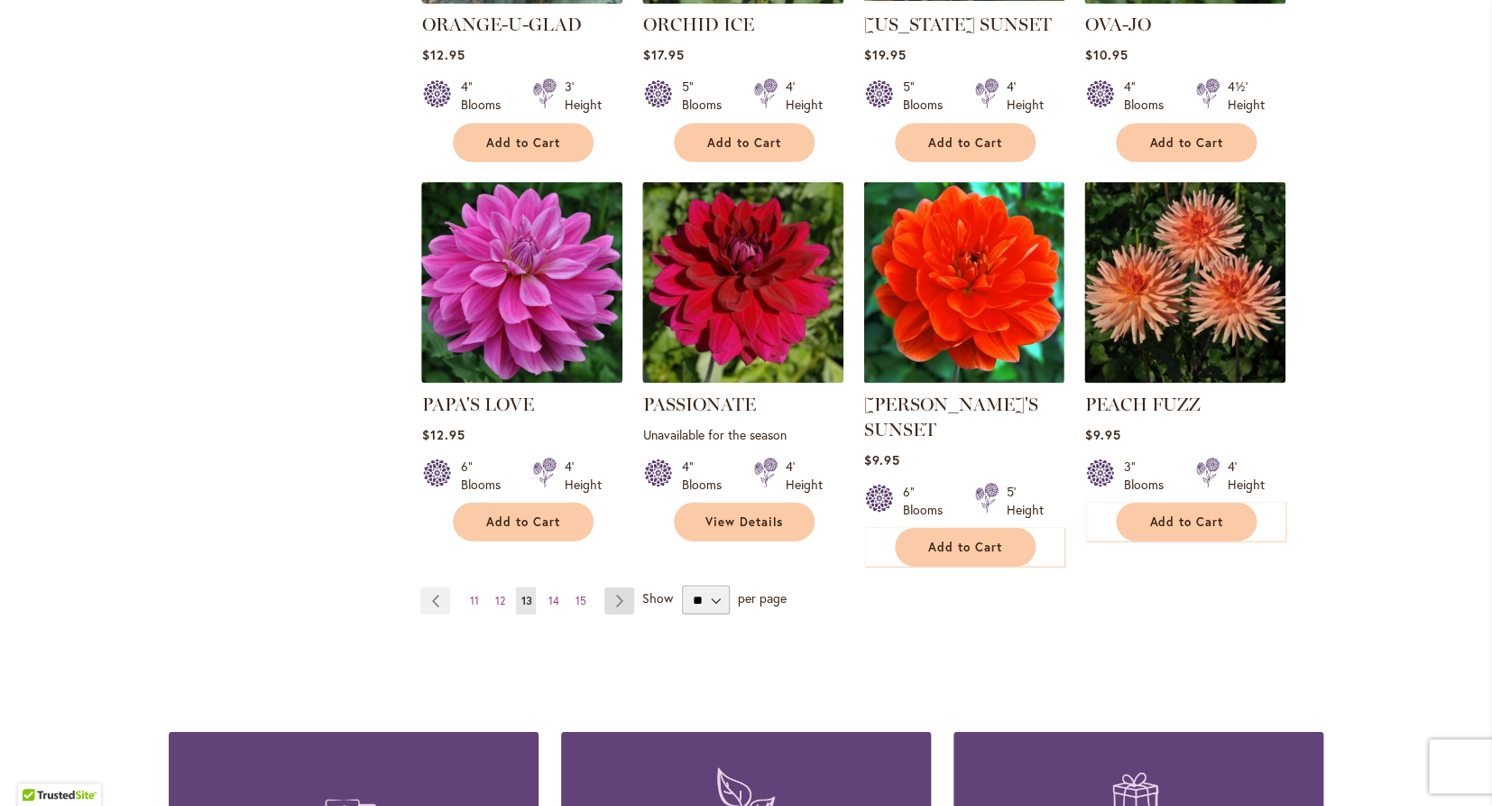
click at [611, 598] on link "Page Next" at bounding box center [619, 599] width 30 height 27
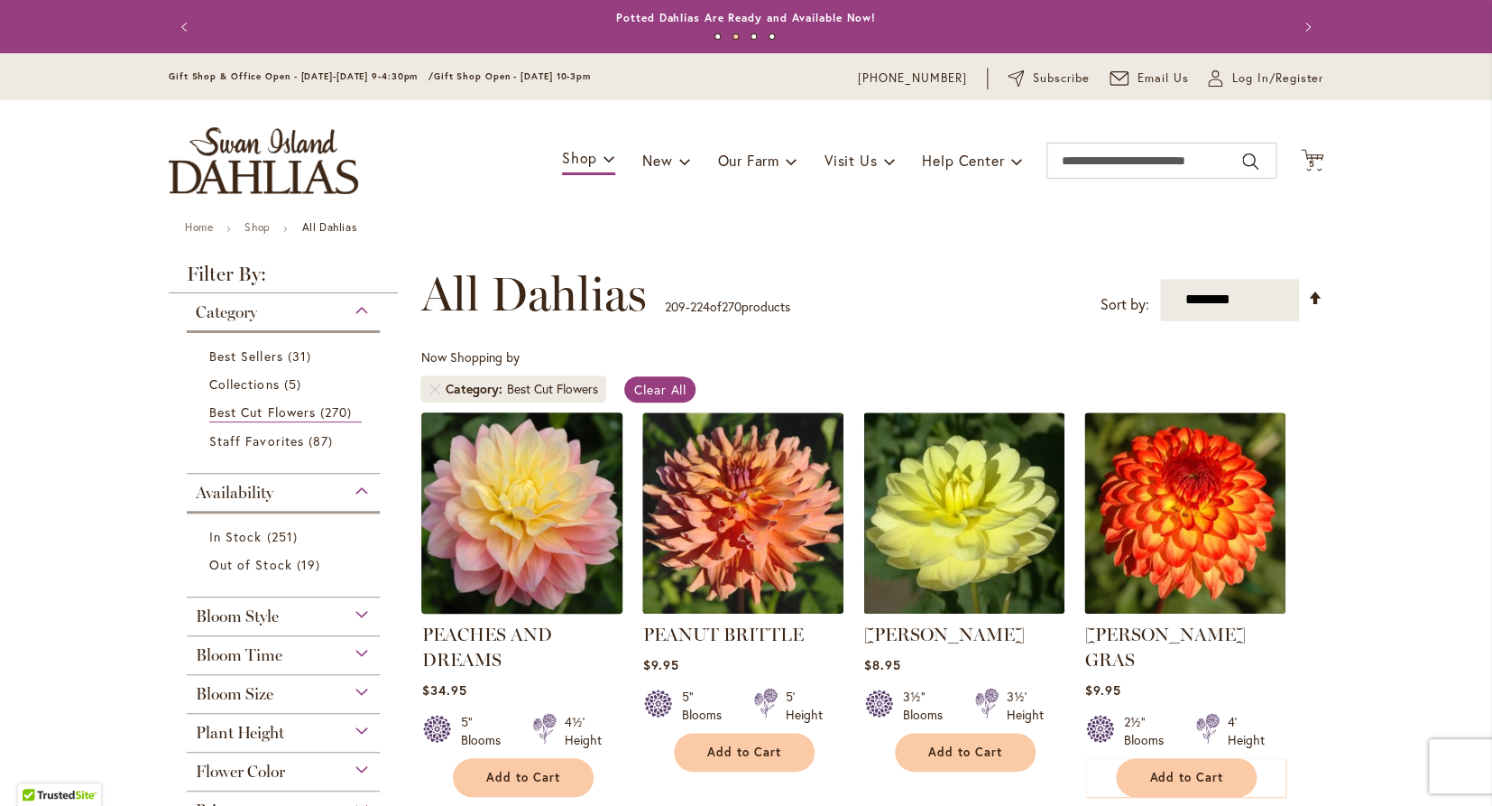
click at [549, 521] on img at bounding box center [522, 512] width 211 height 211
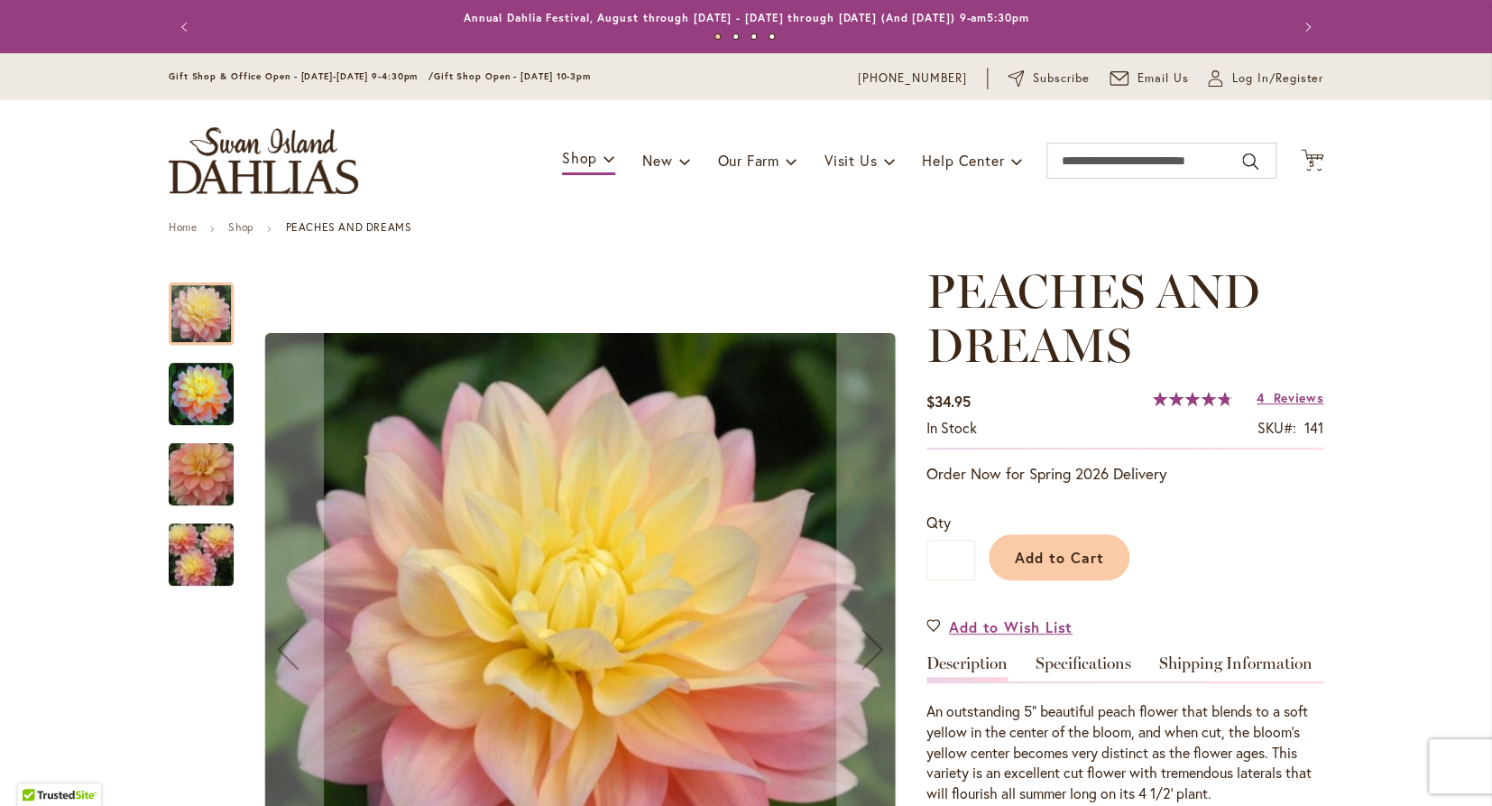
click at [192, 554] on img "PEACHES AND DREAMS" at bounding box center [201, 555] width 130 height 87
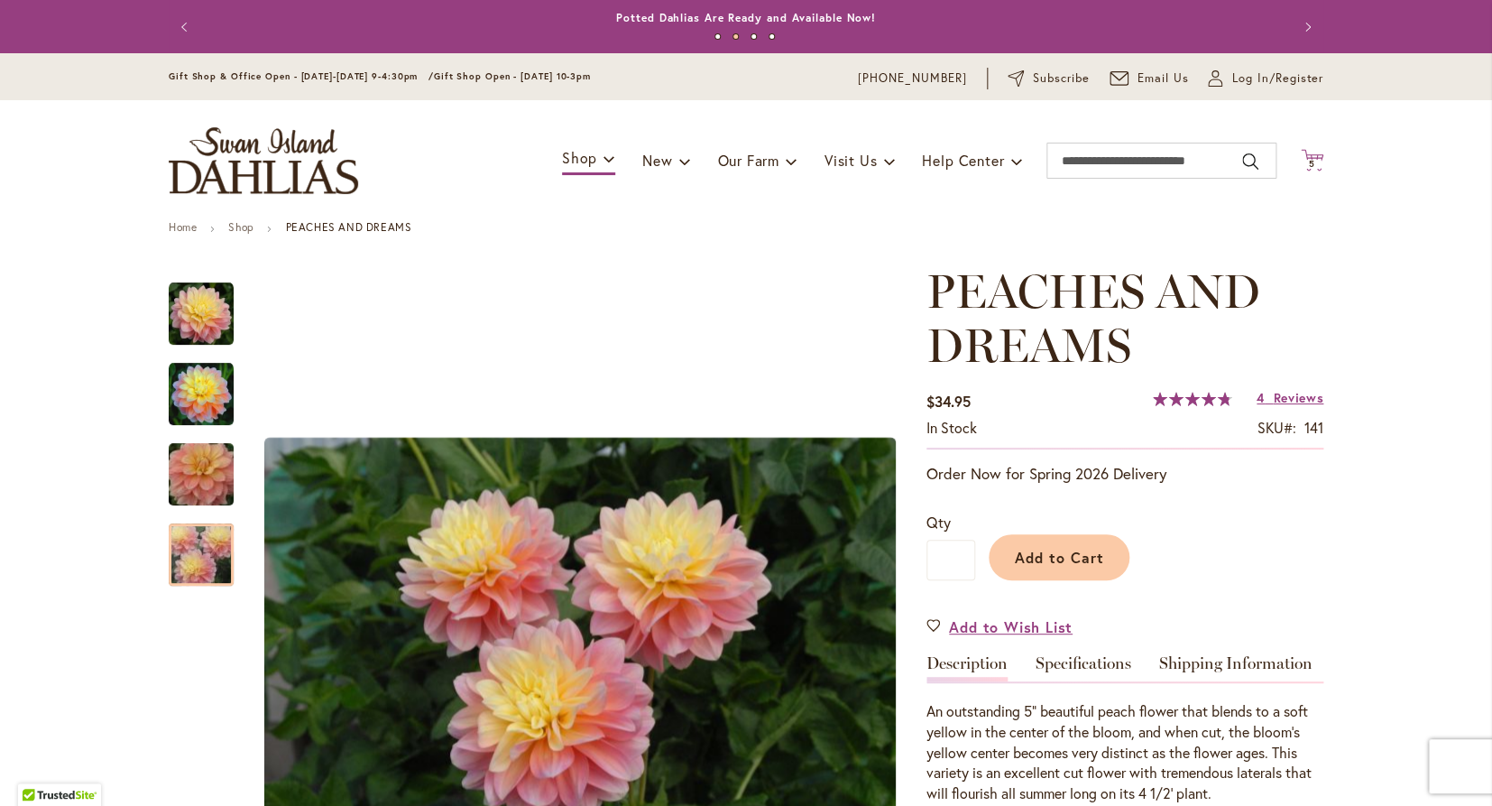
click at [1310, 158] on icon at bounding box center [1312, 160] width 23 height 22
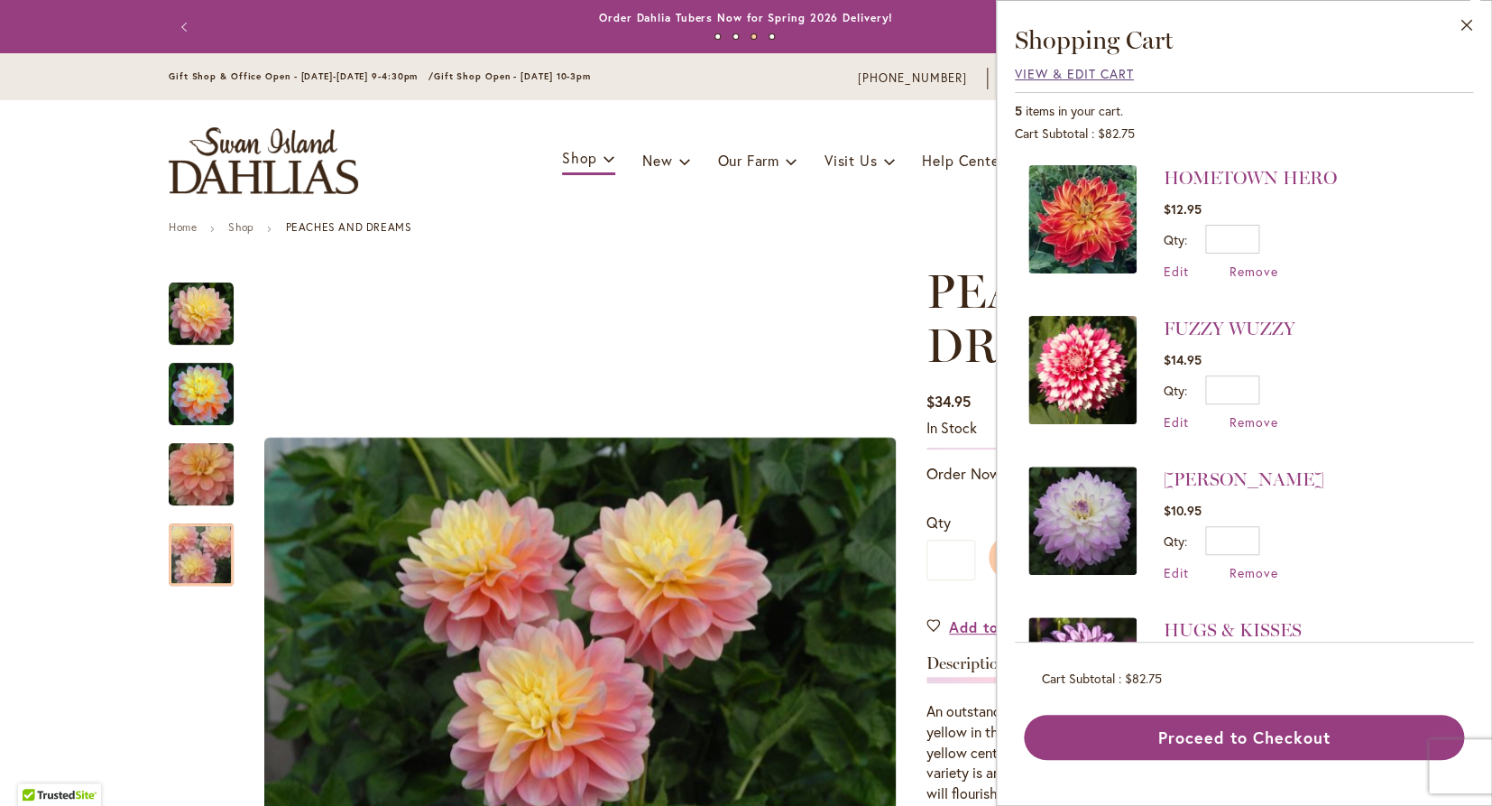
click at [1075, 73] on span "View & Edit Cart" at bounding box center [1074, 73] width 119 height 17
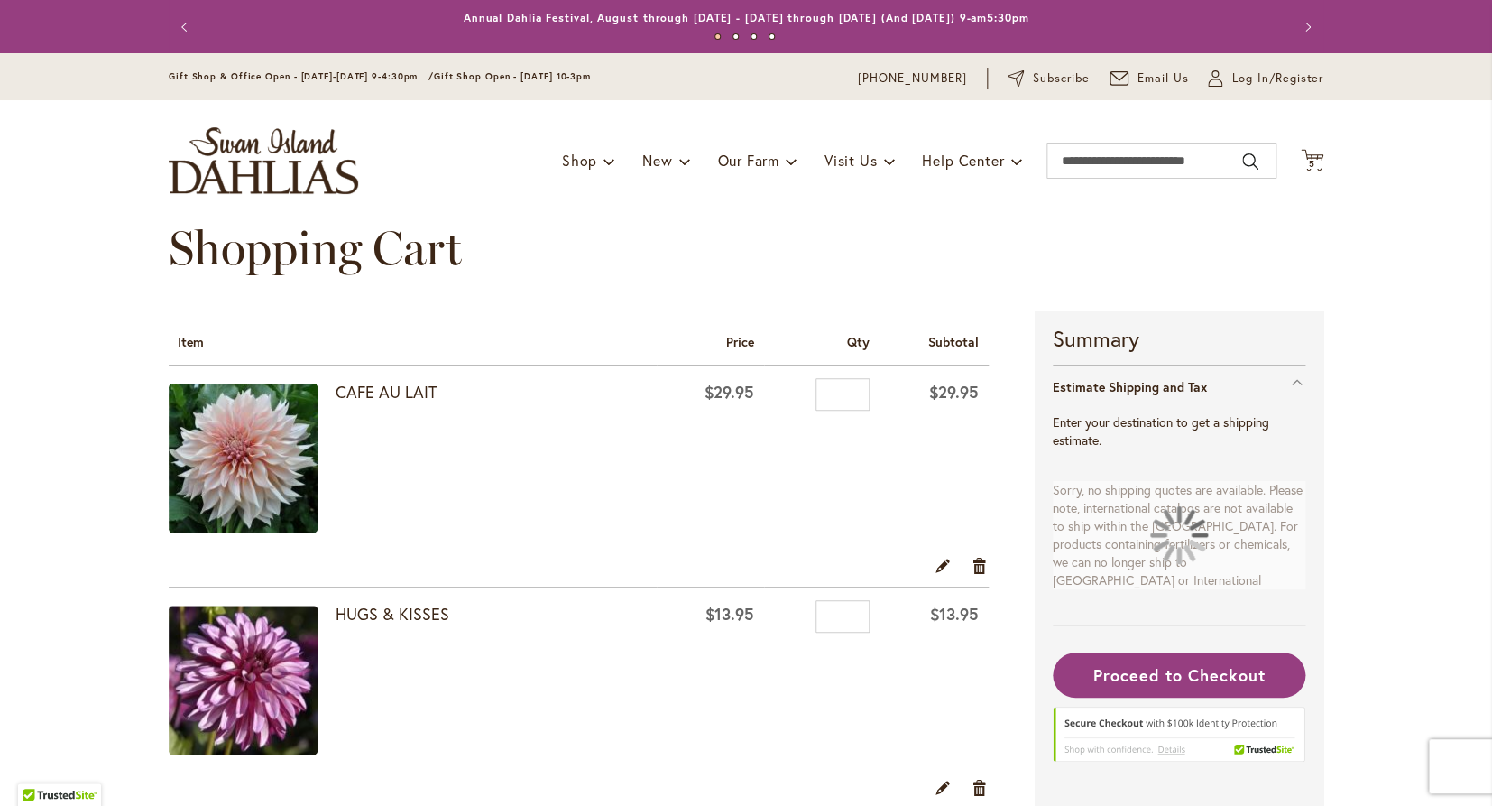
select select "**"
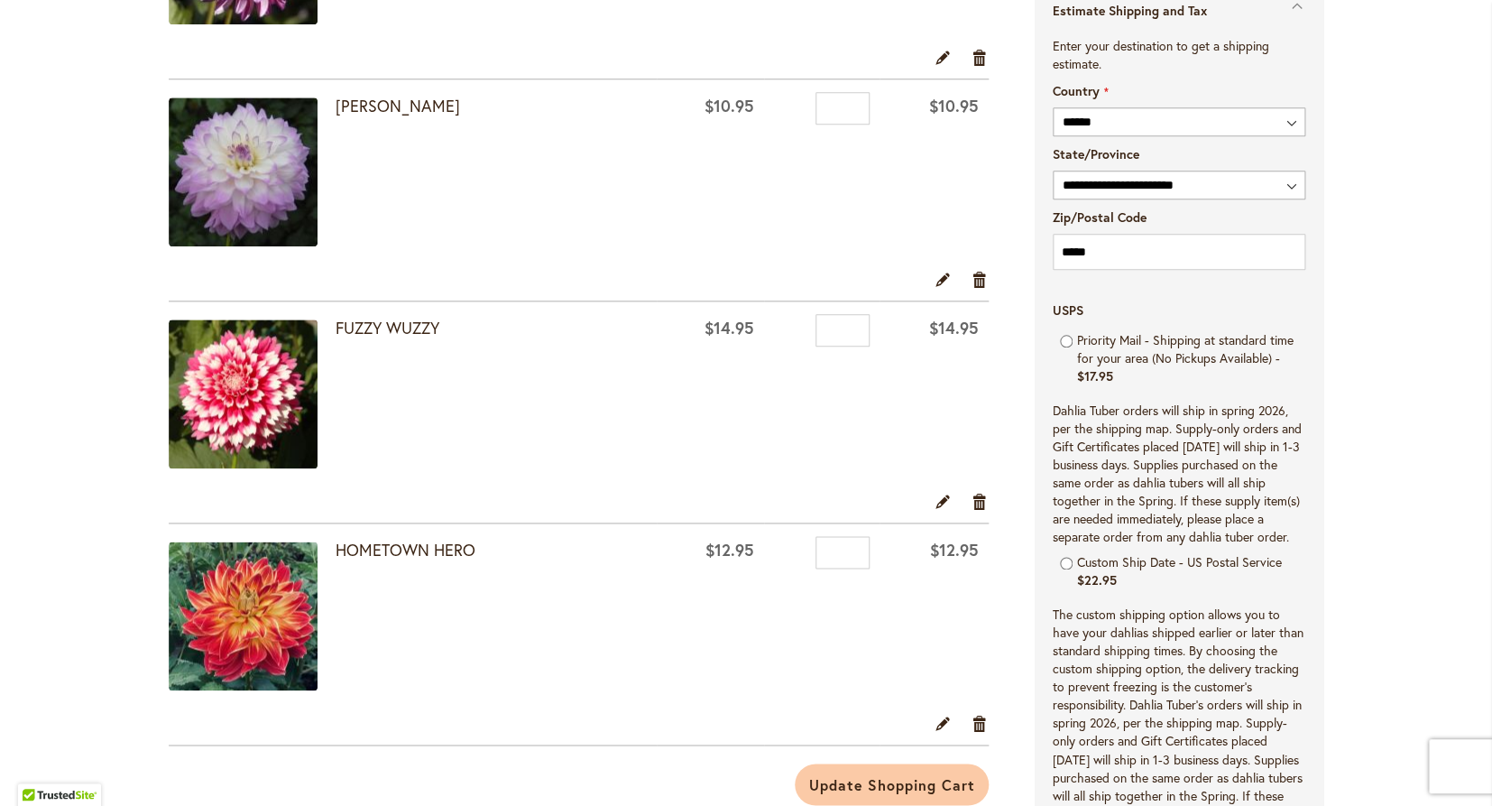
scroll to position [736, 0]
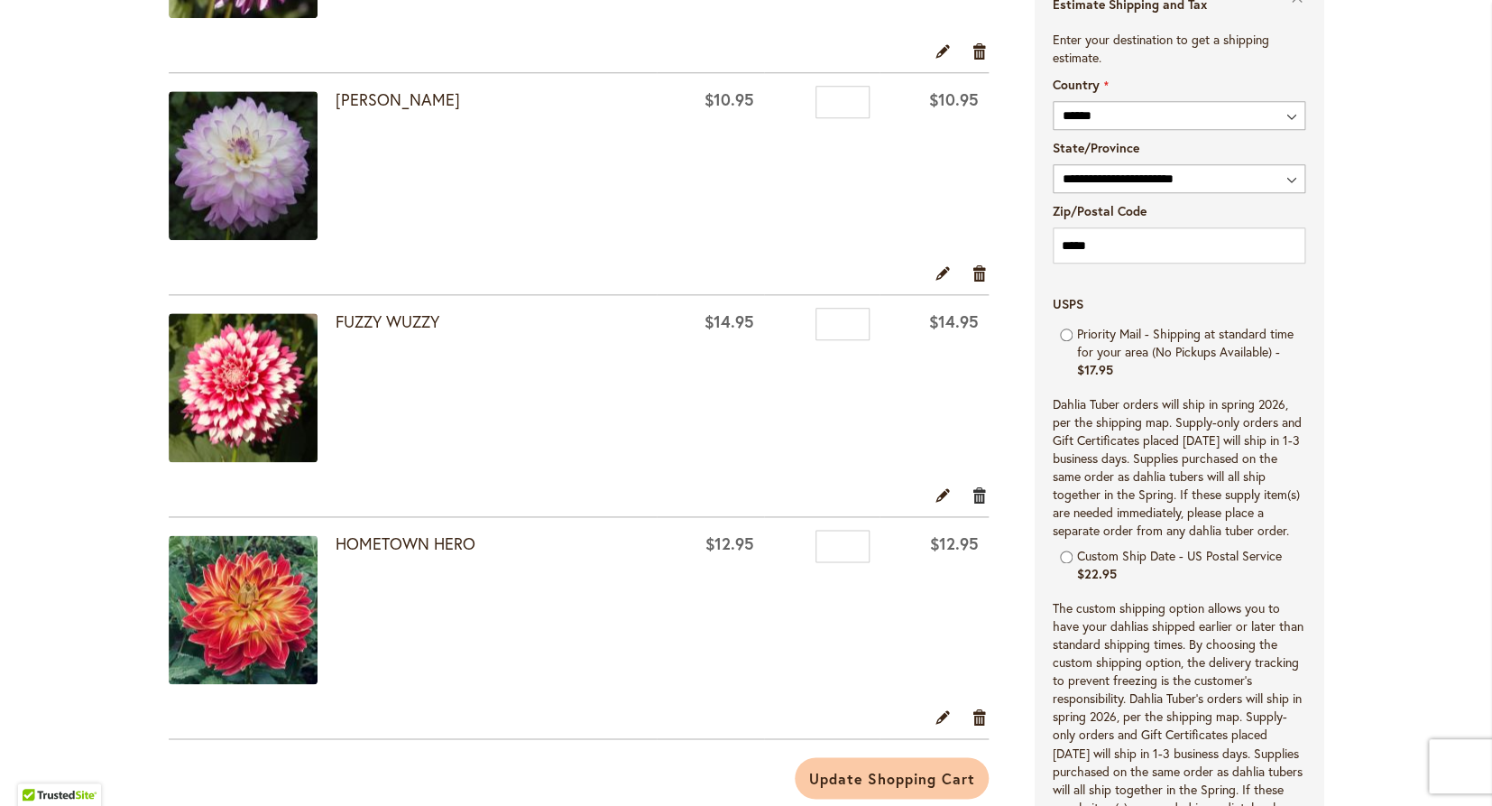
click at [975, 485] on link "Remove item" at bounding box center [980, 494] width 17 height 20
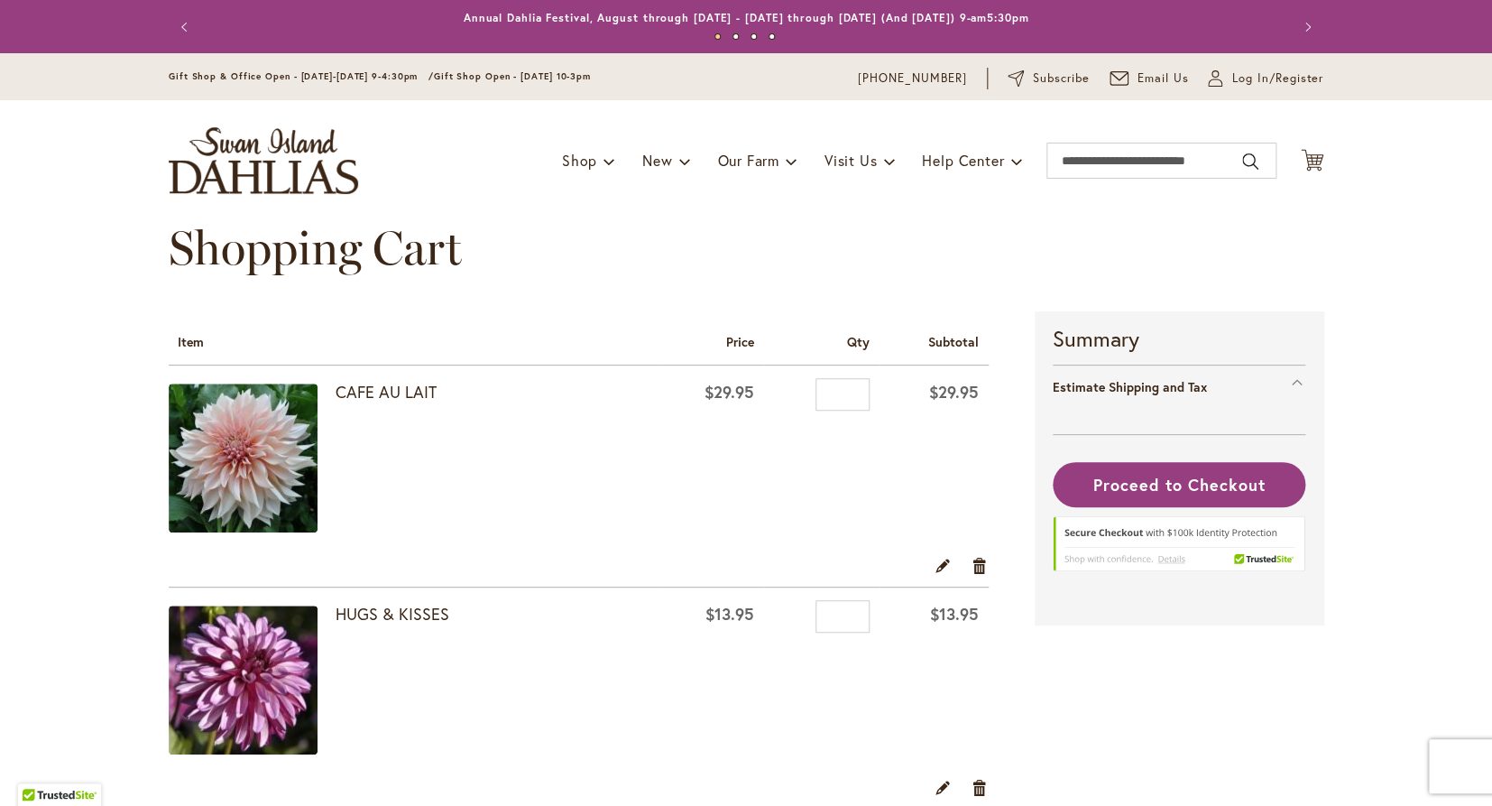
select select "**"
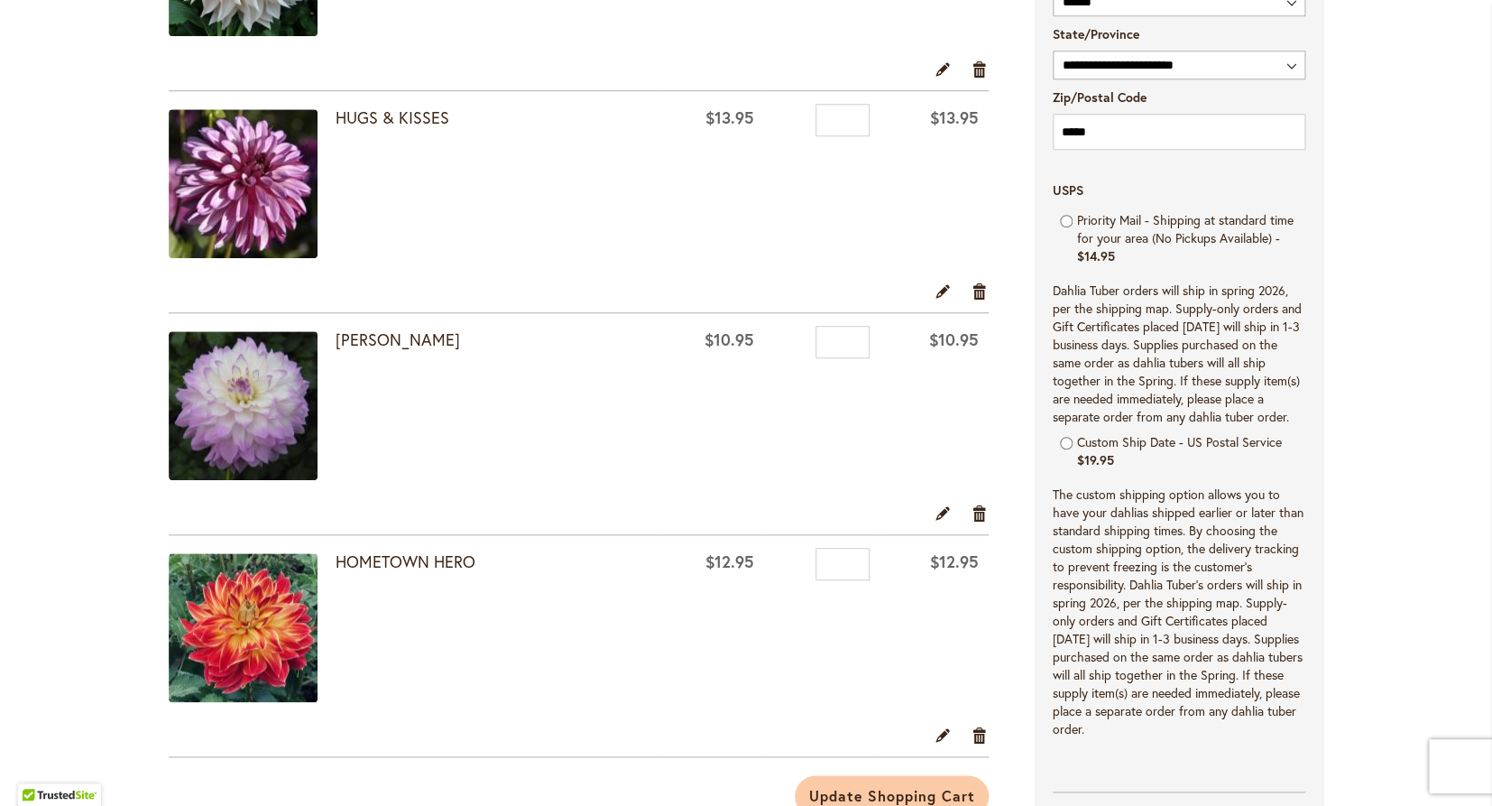
scroll to position [495, 0]
click at [982, 507] on link "Remove item" at bounding box center [980, 513] width 17 height 20
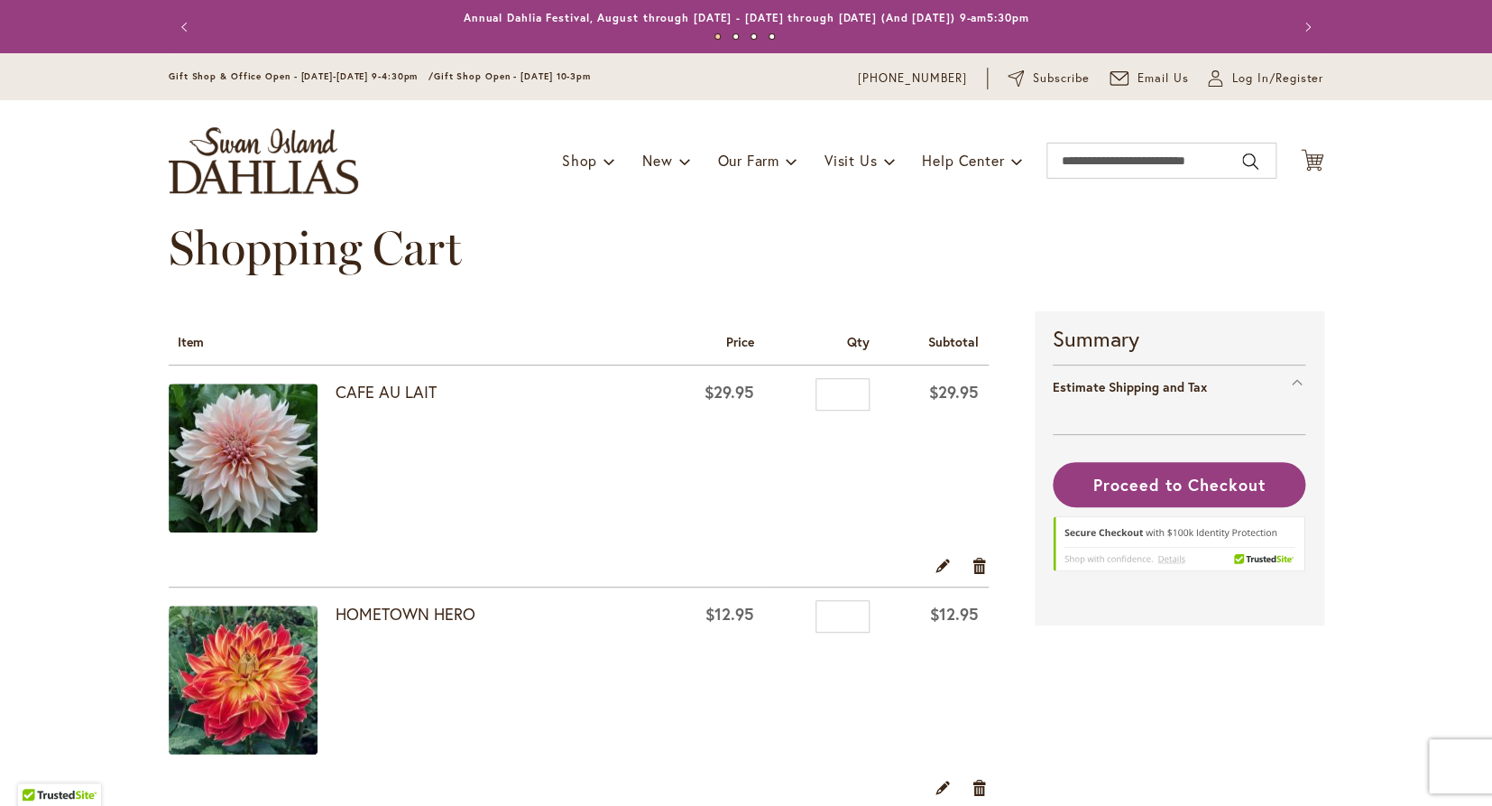
select select "**"
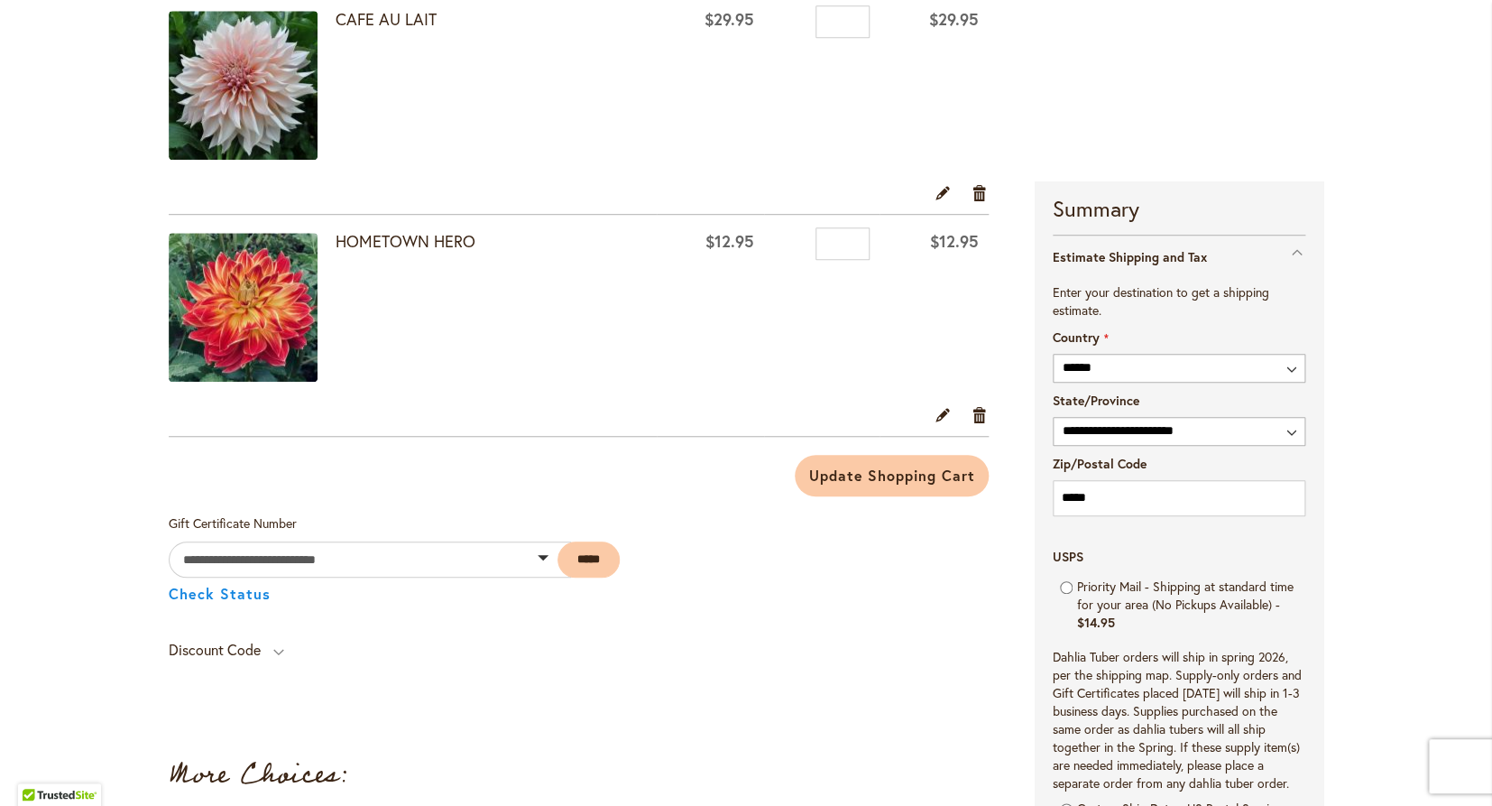
scroll to position [315, 0]
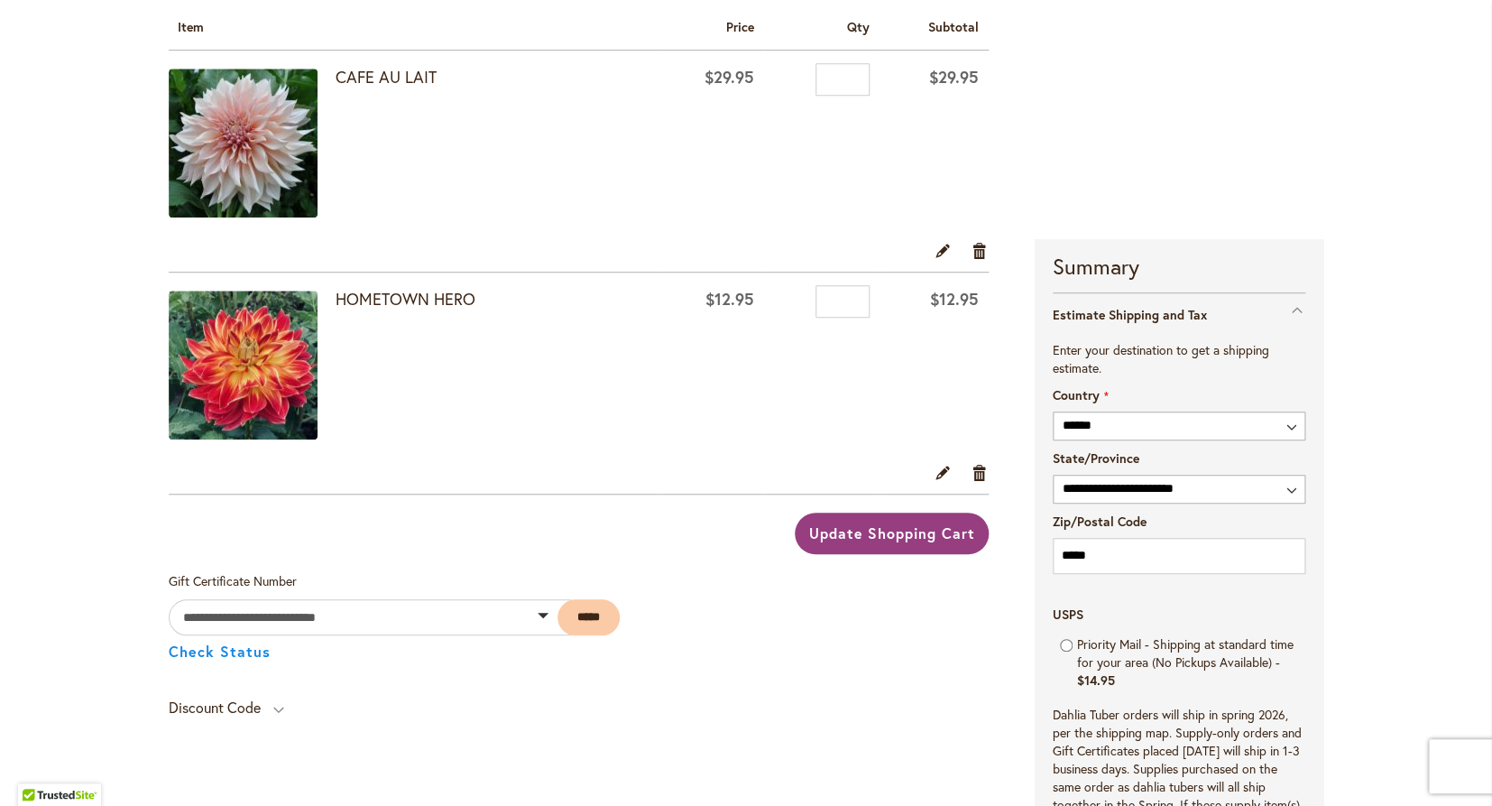
click at [871, 530] on span "Update Shopping Cart" at bounding box center [891, 532] width 166 height 19
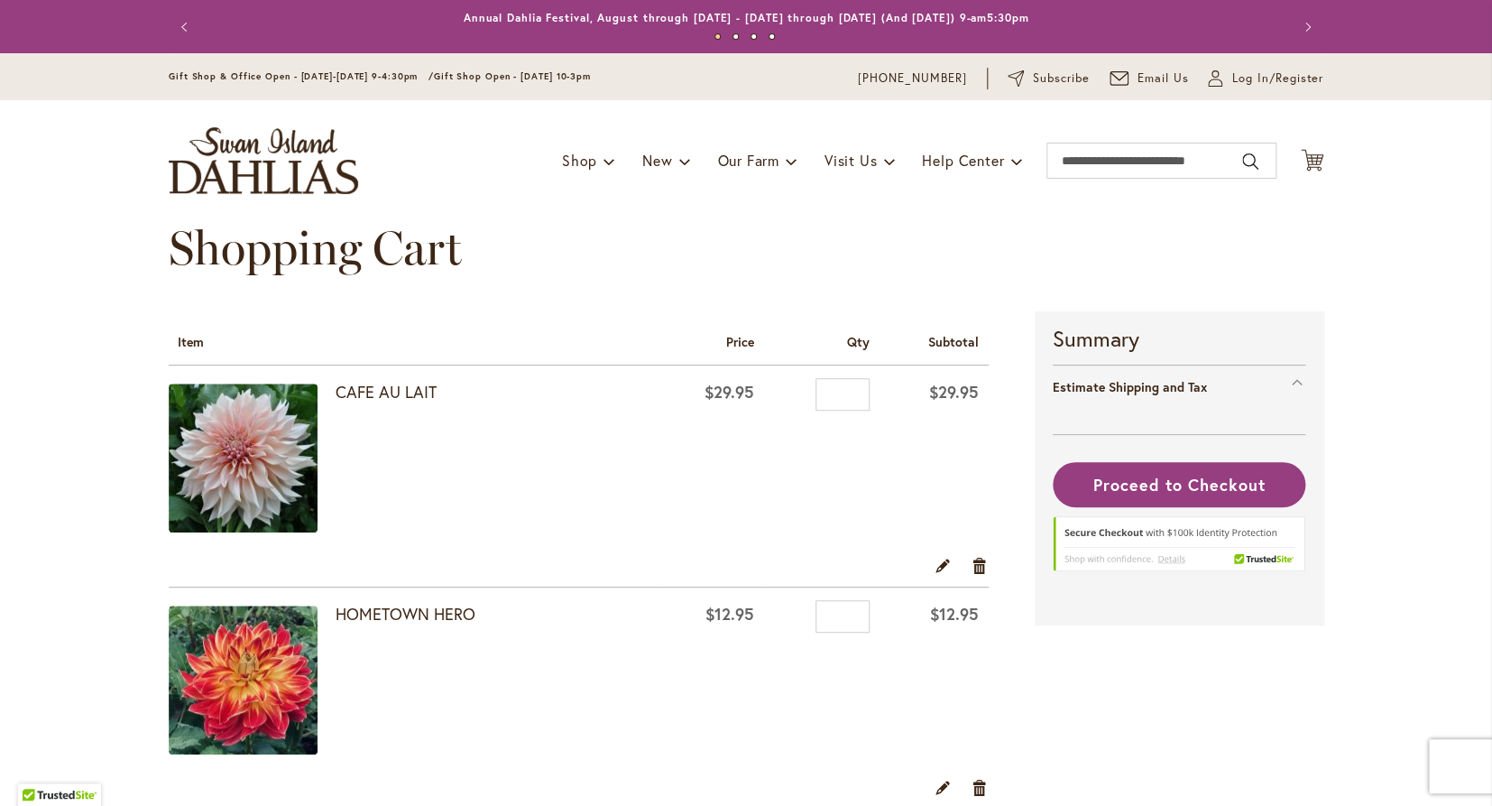
select select "**"
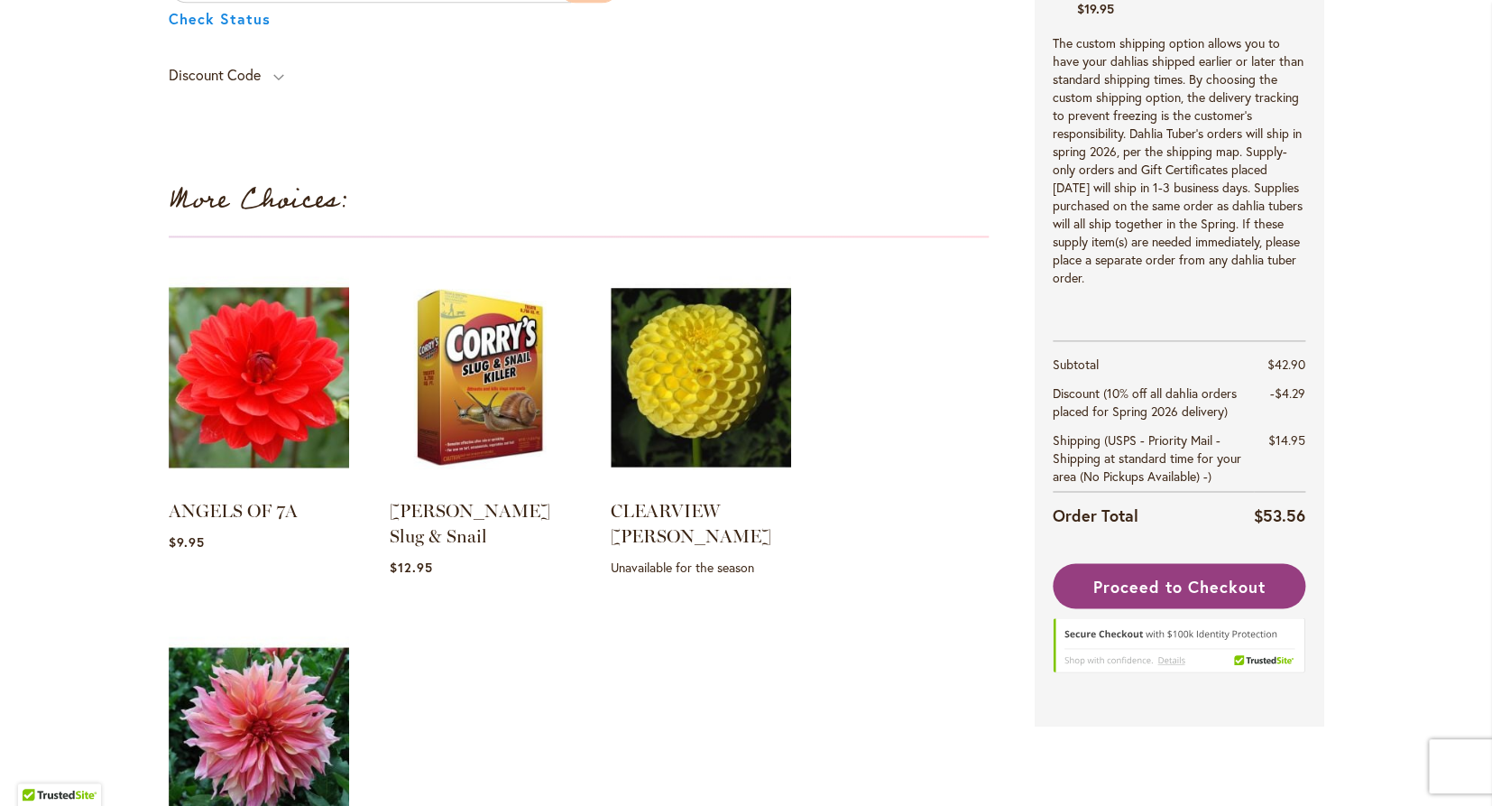
scroll to position [948, 0]
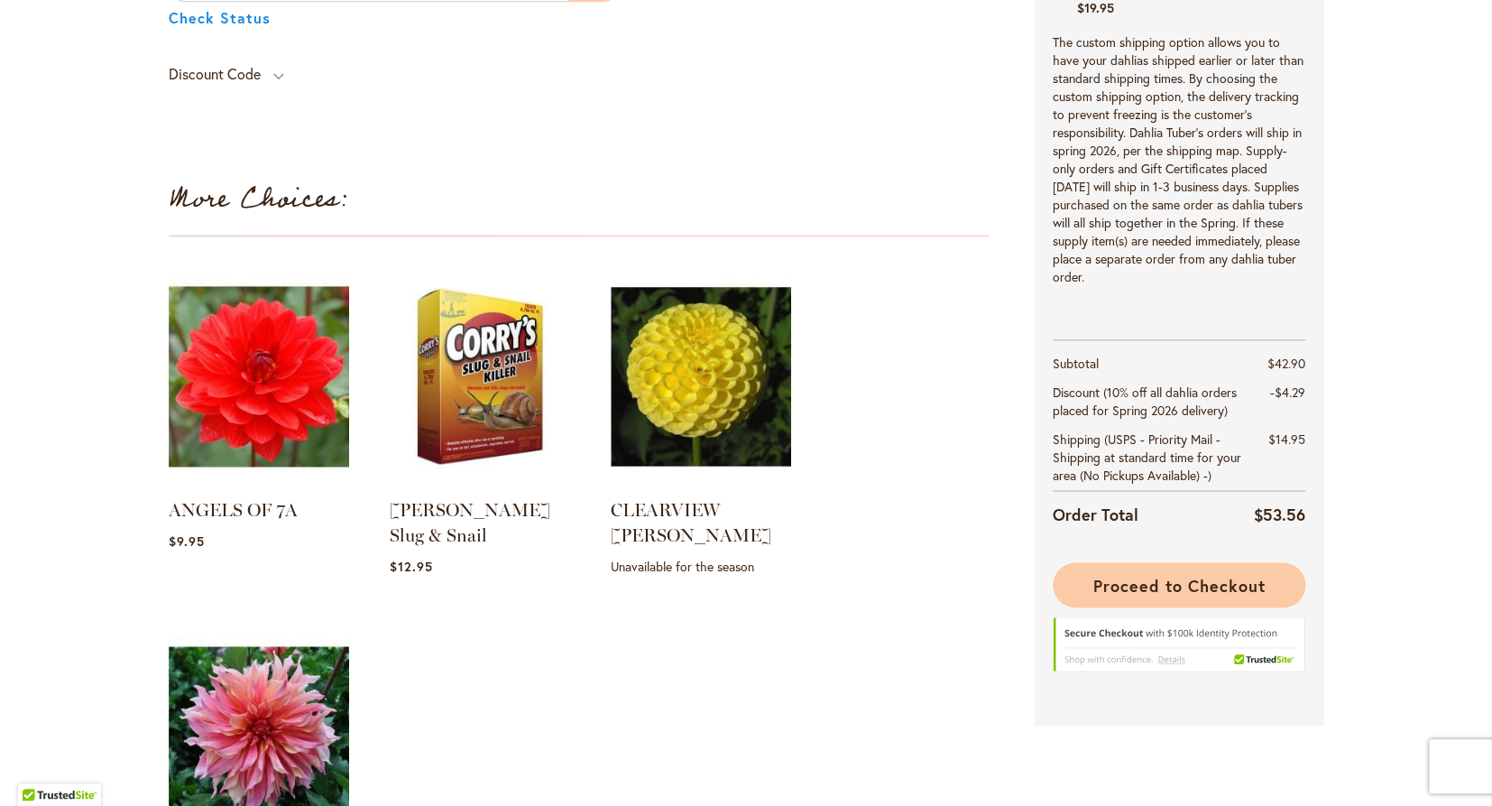
click at [1190, 579] on span "Proceed to Checkout" at bounding box center [1178, 585] width 171 height 22
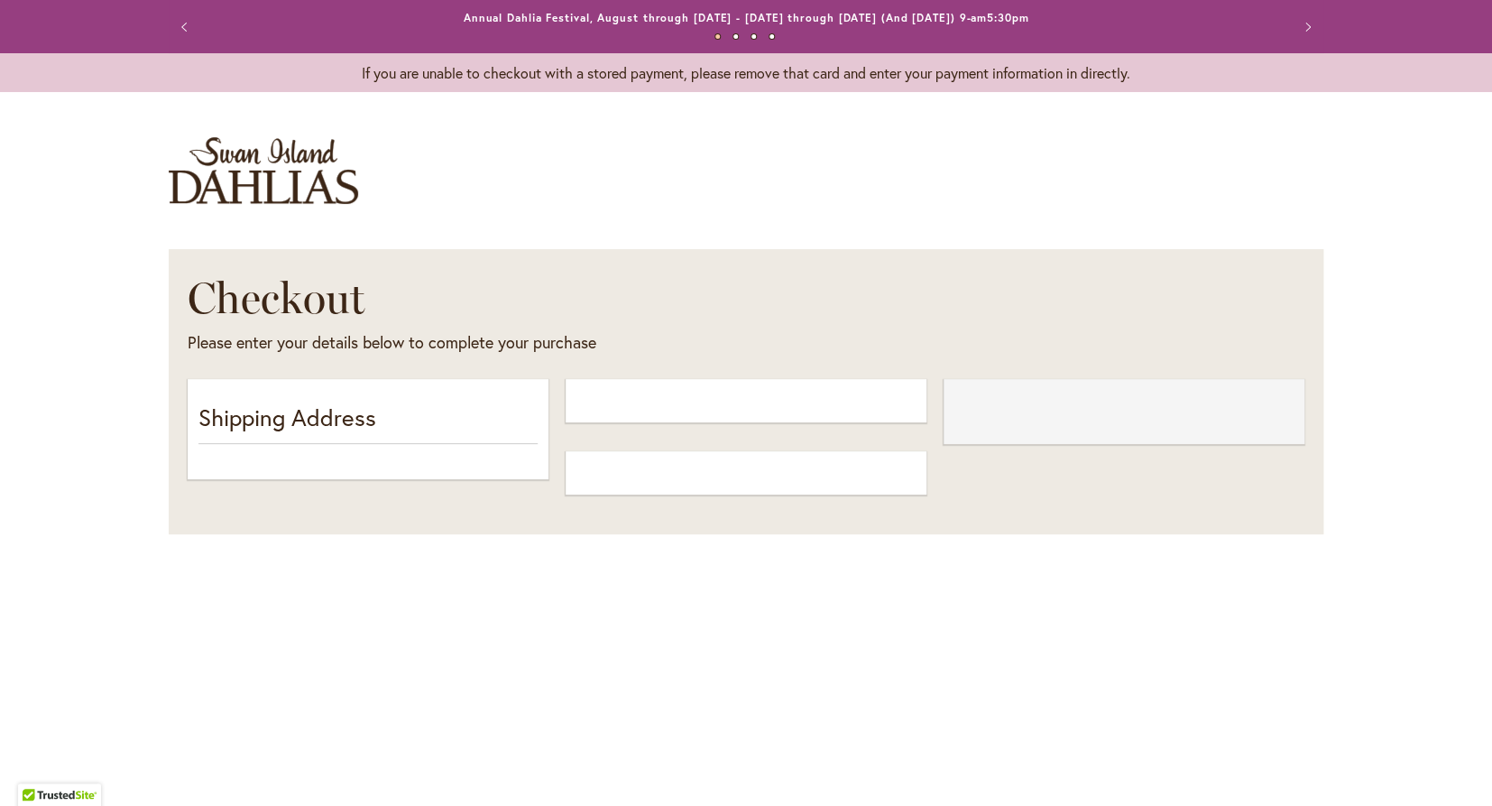
select select "**"
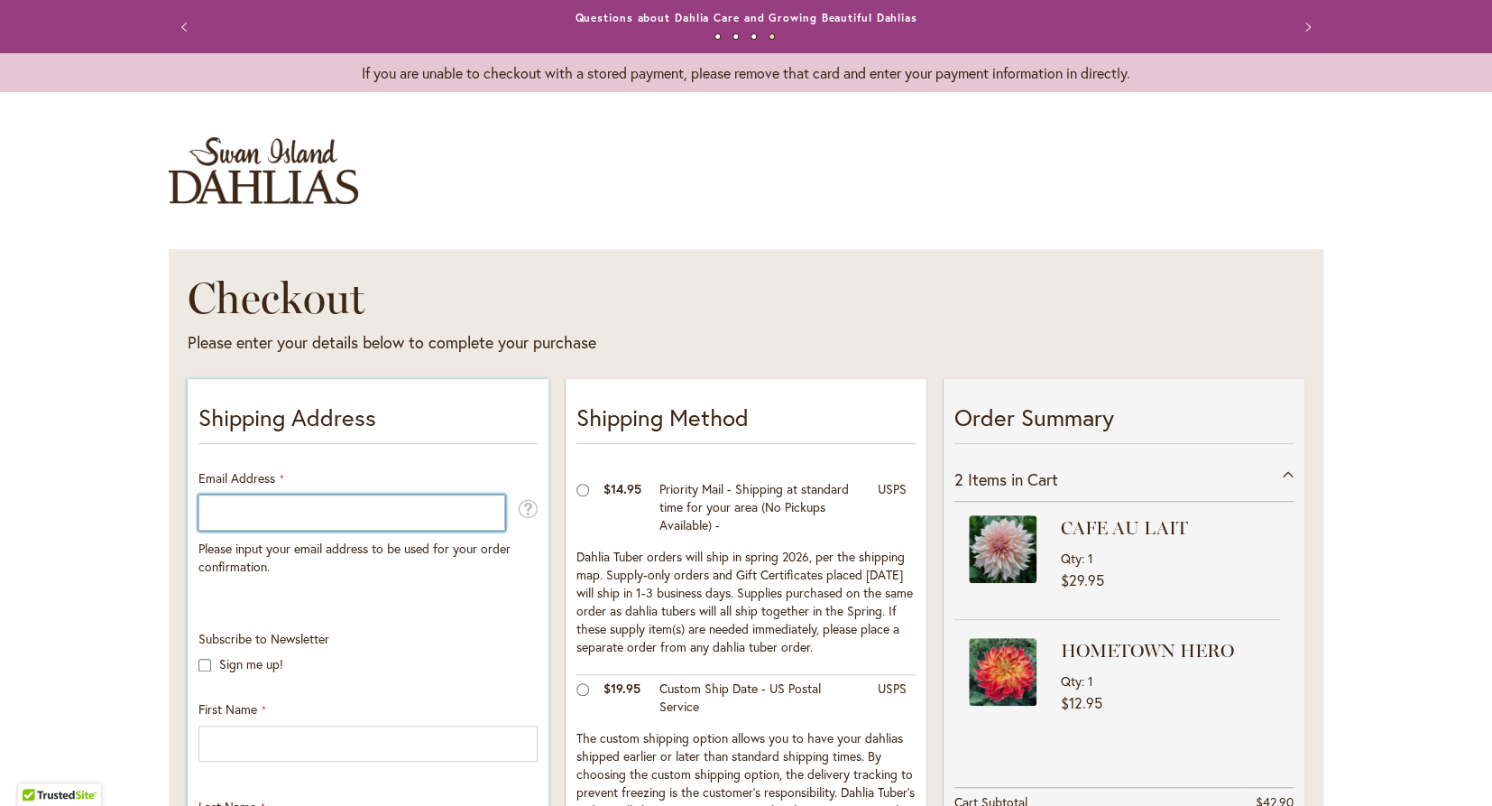
click at [247, 513] on input "Email Address" at bounding box center [351, 512] width 307 height 36
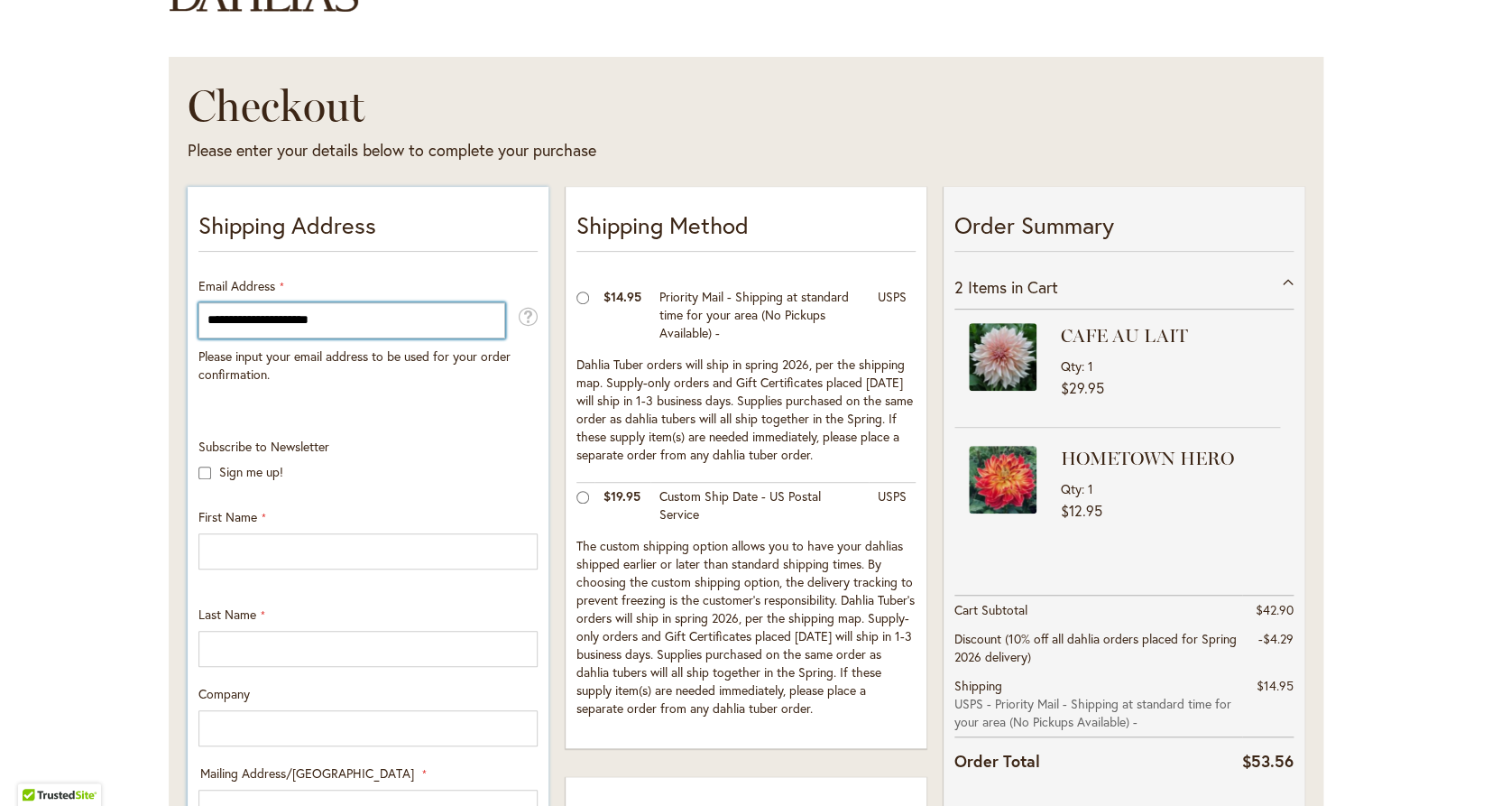
type input "**********"
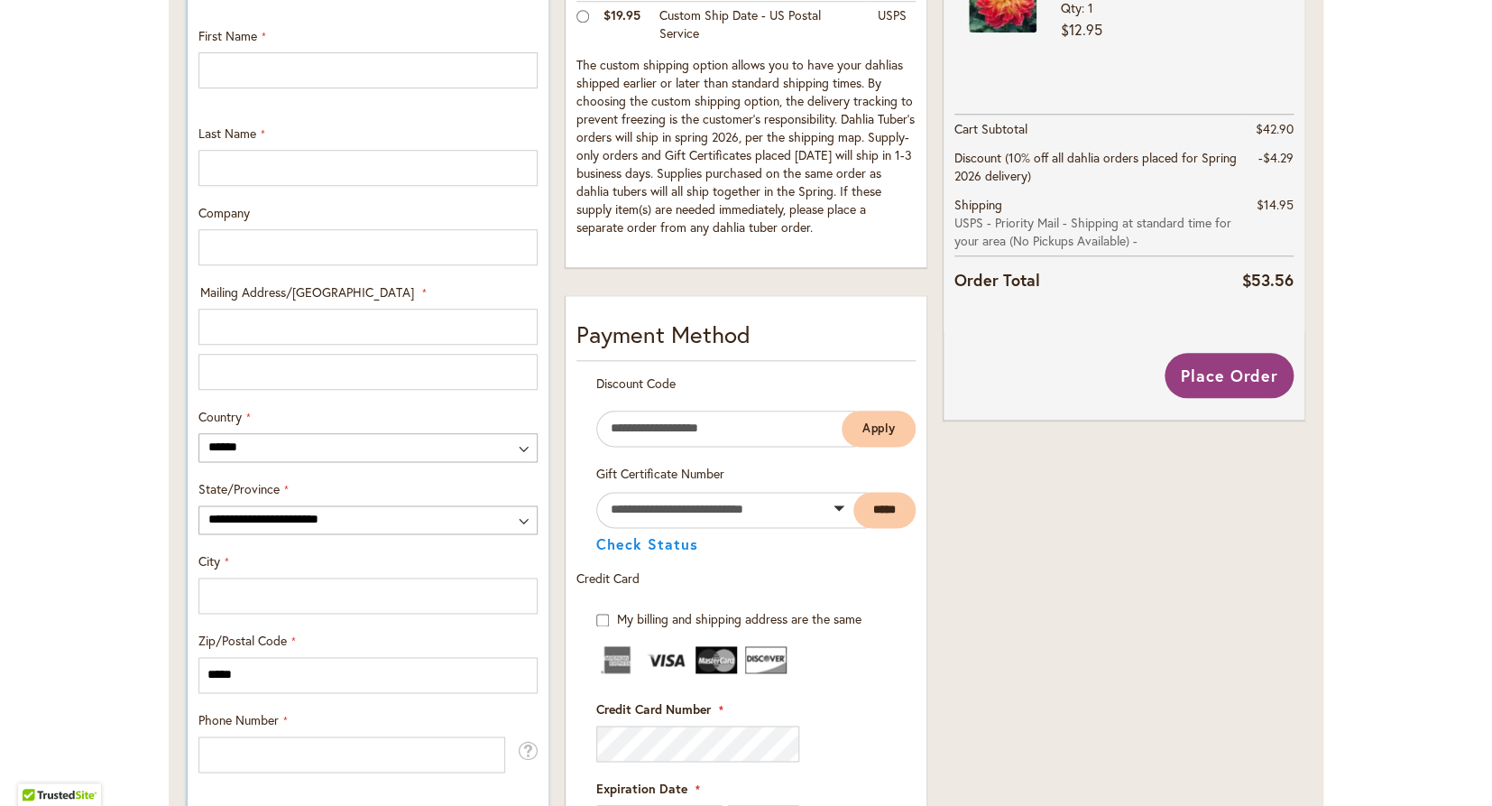
scroll to position [676, 0]
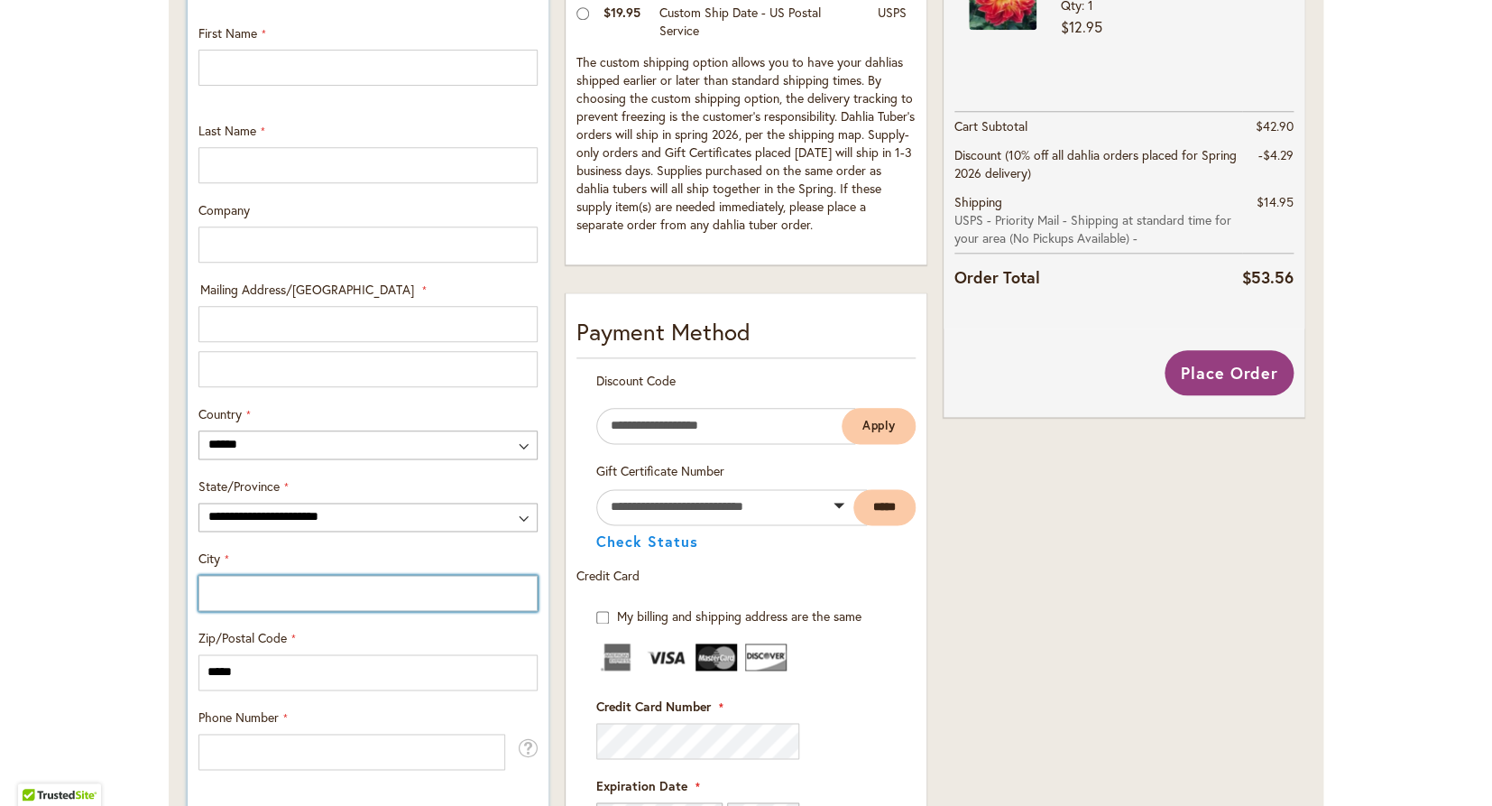
click at [295, 586] on input "City" at bounding box center [367, 593] width 339 height 36
type input "********"
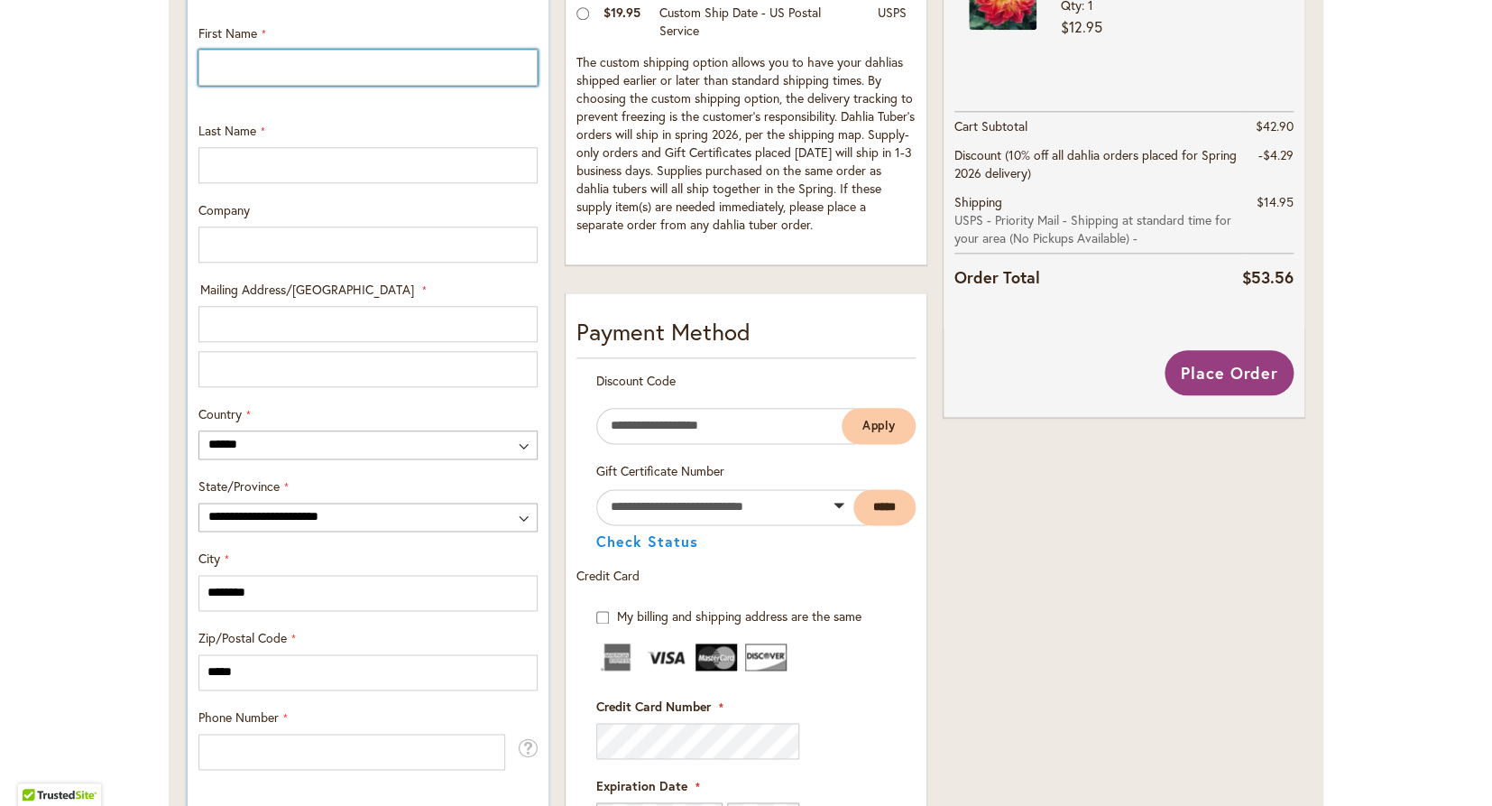
type input "****"
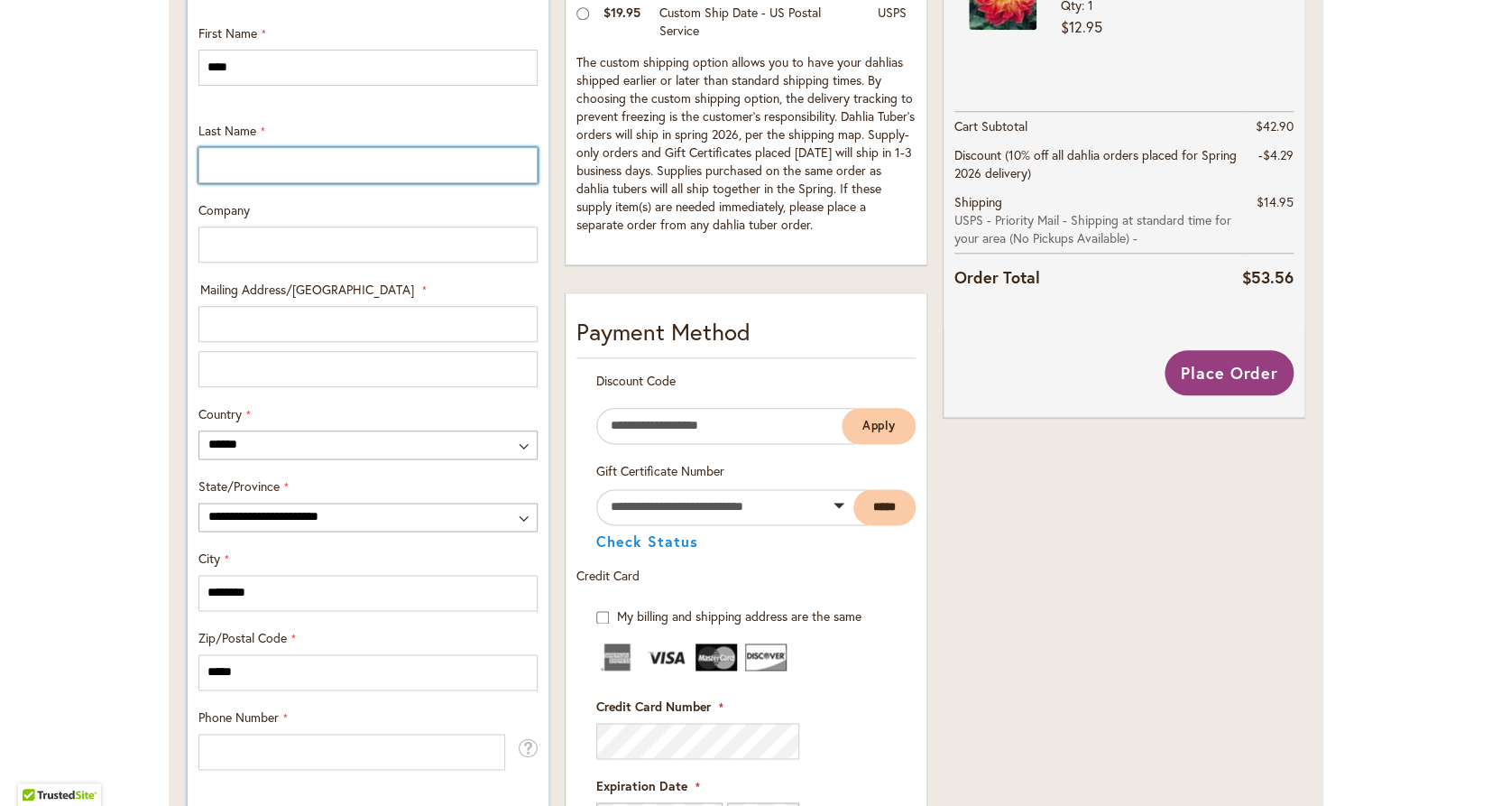
type input "********"
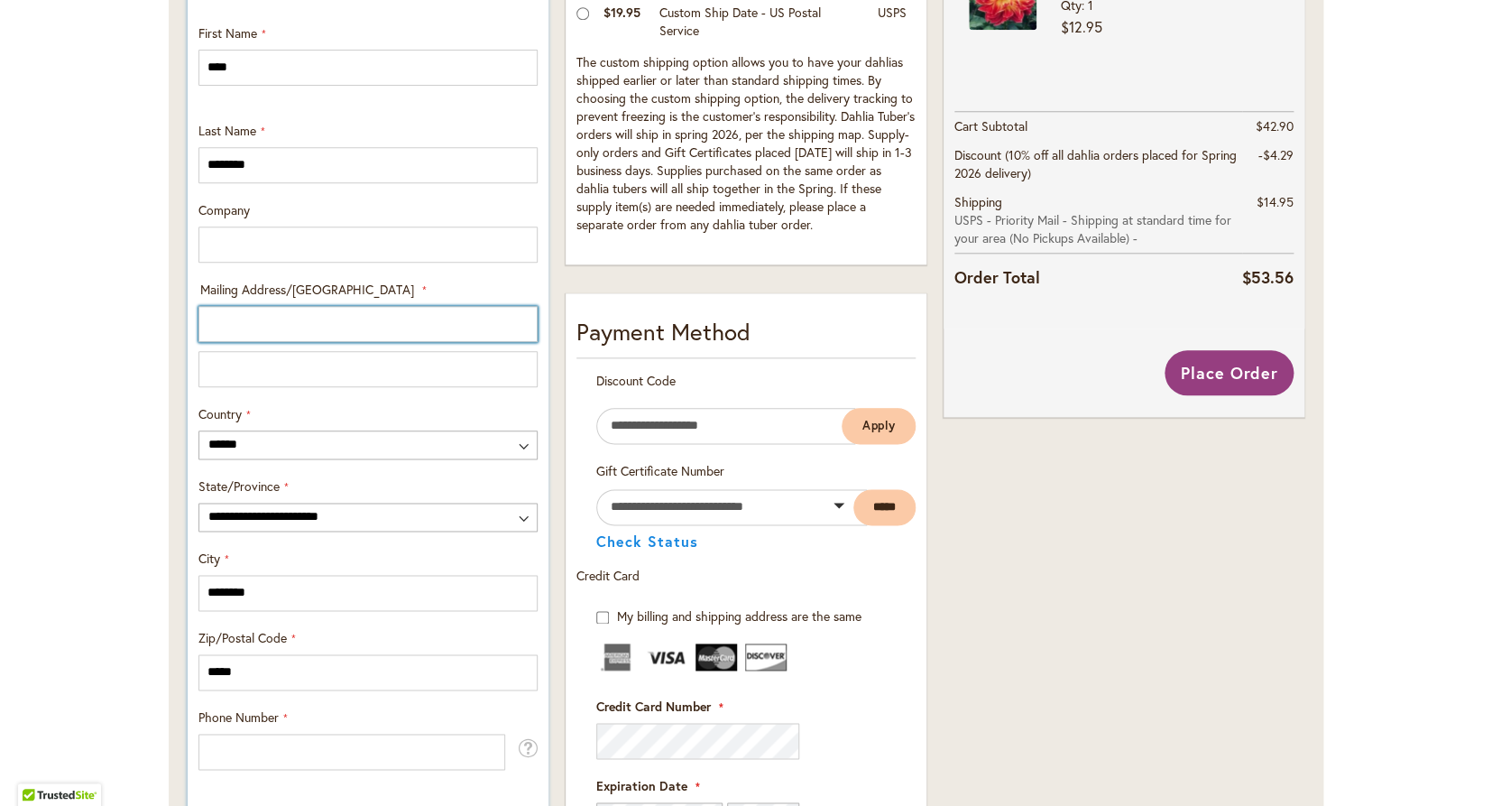
type input "**********"
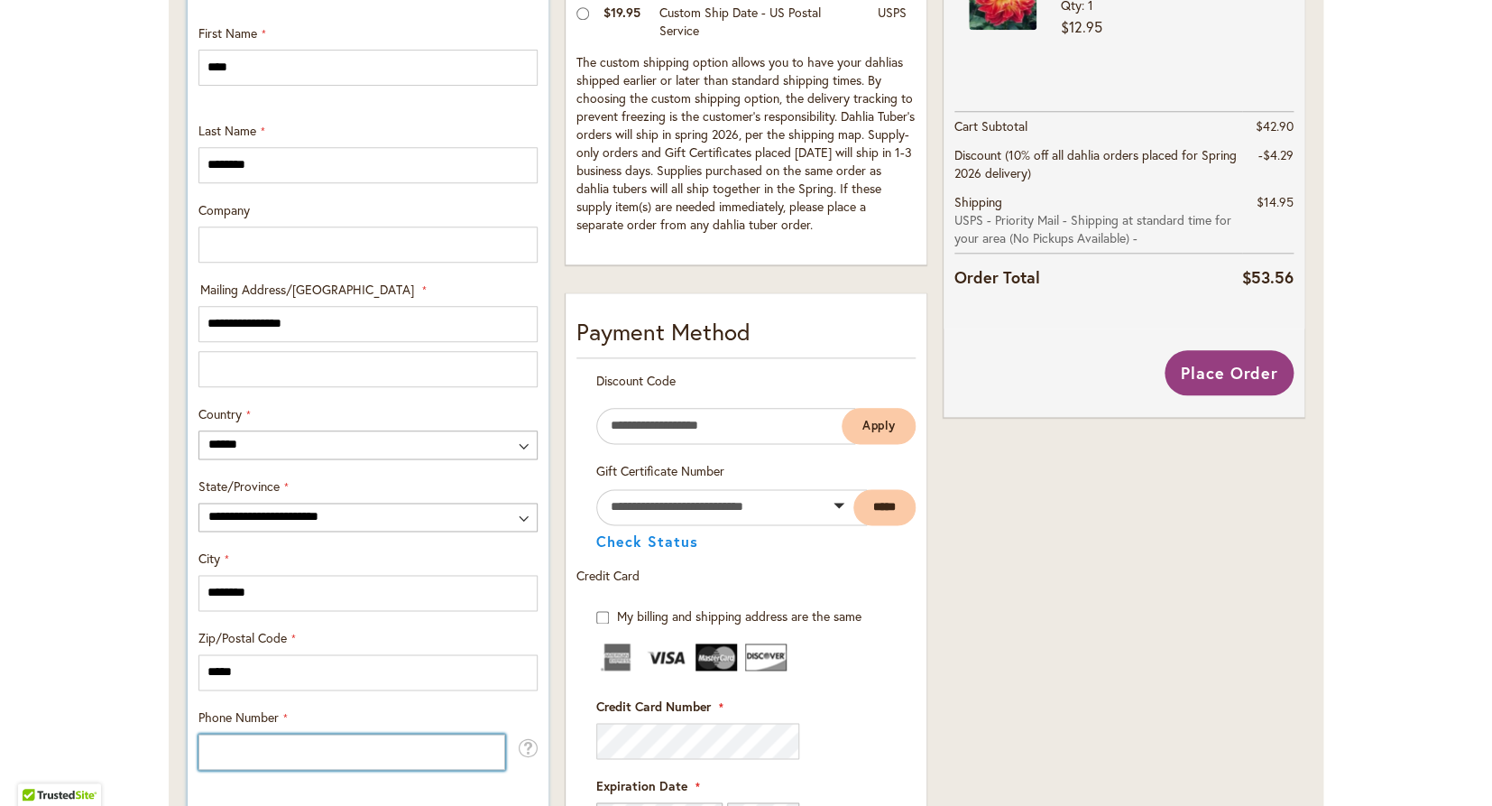
type input "**********"
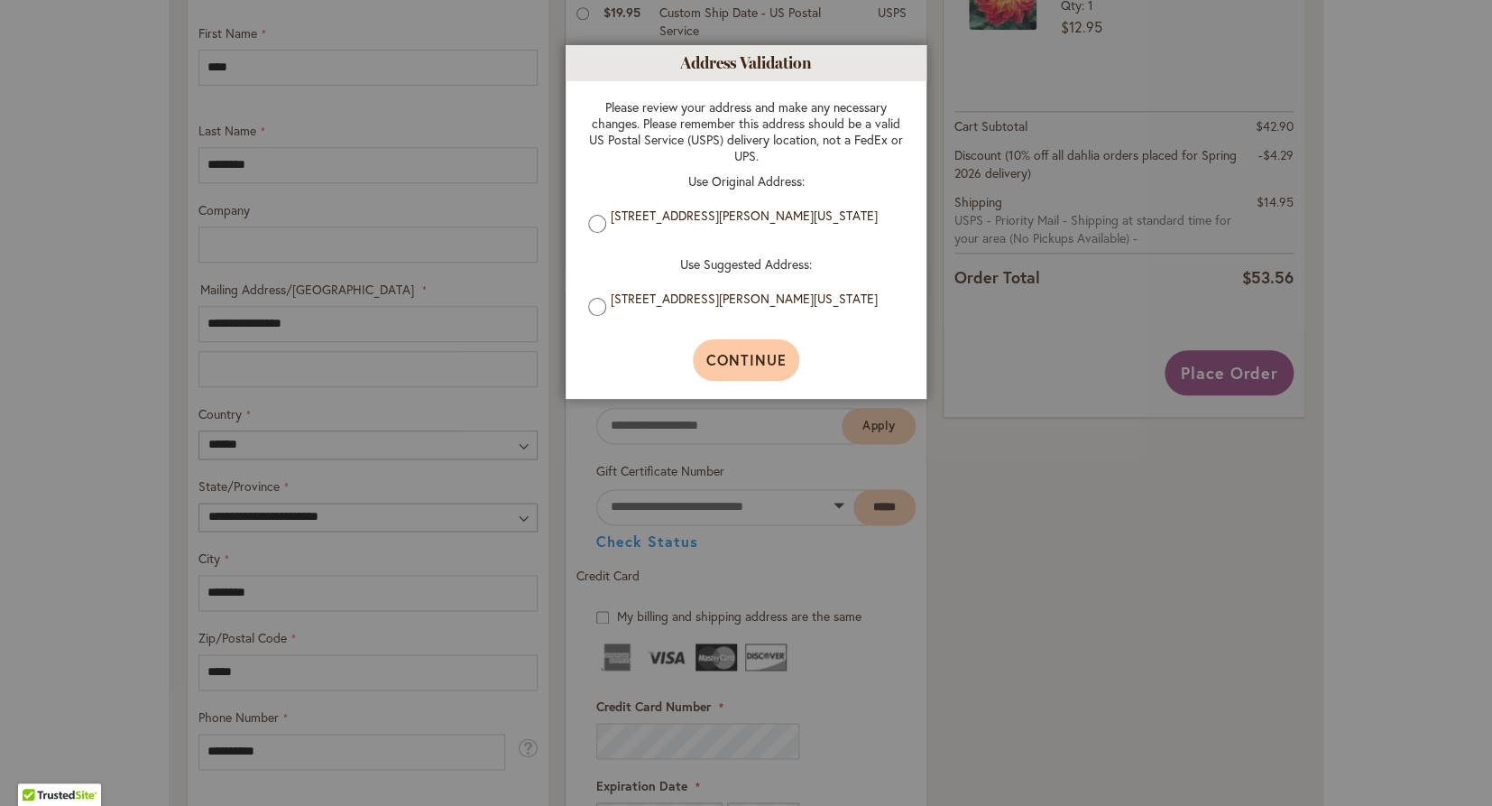
click at [746, 360] on span "Continue" at bounding box center [746, 359] width 80 height 19
type input "**********"
type input "********"
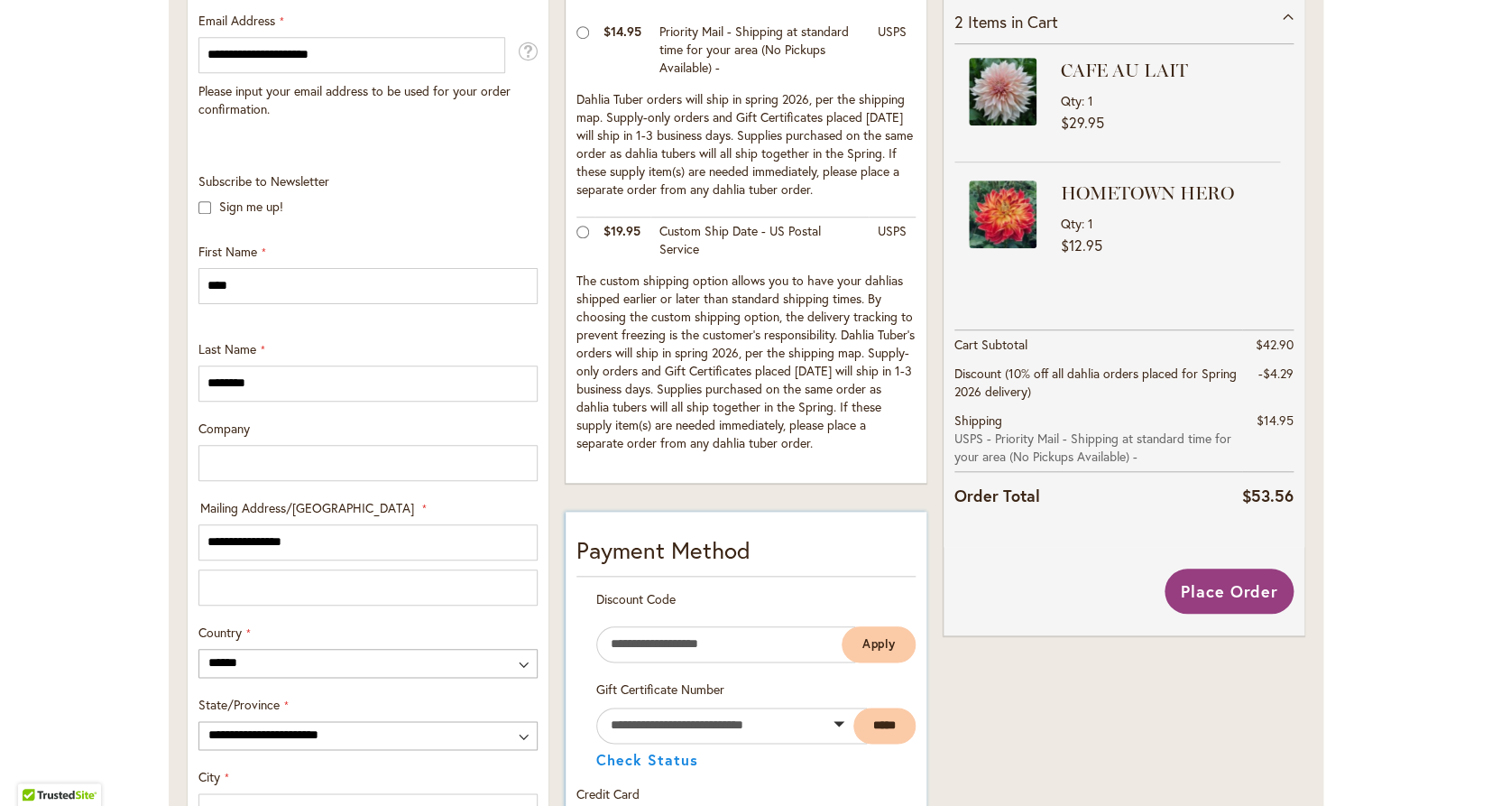
scroll to position [460, 0]
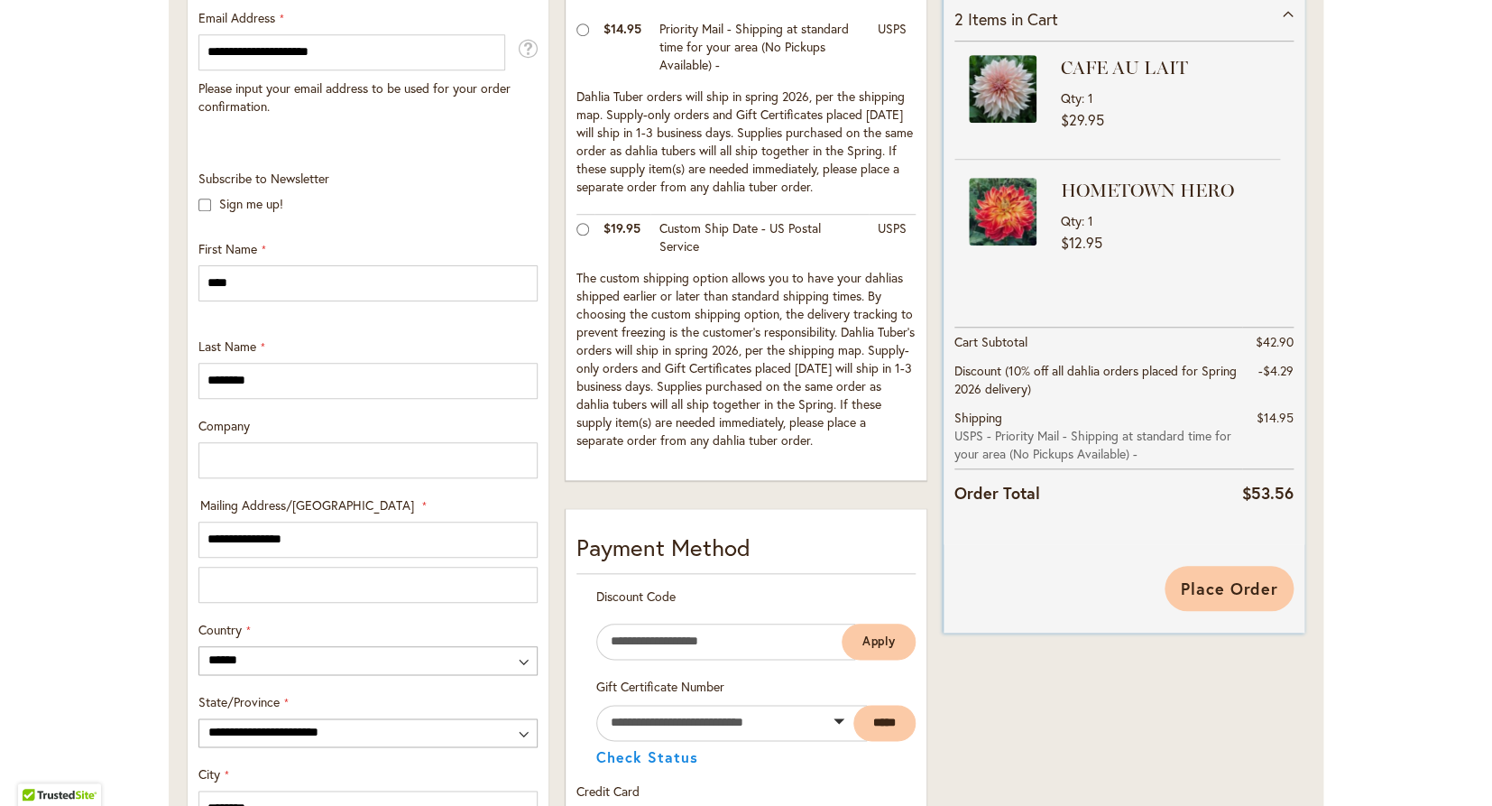
click at [1213, 584] on span "Place Order" at bounding box center [1229, 588] width 98 height 22
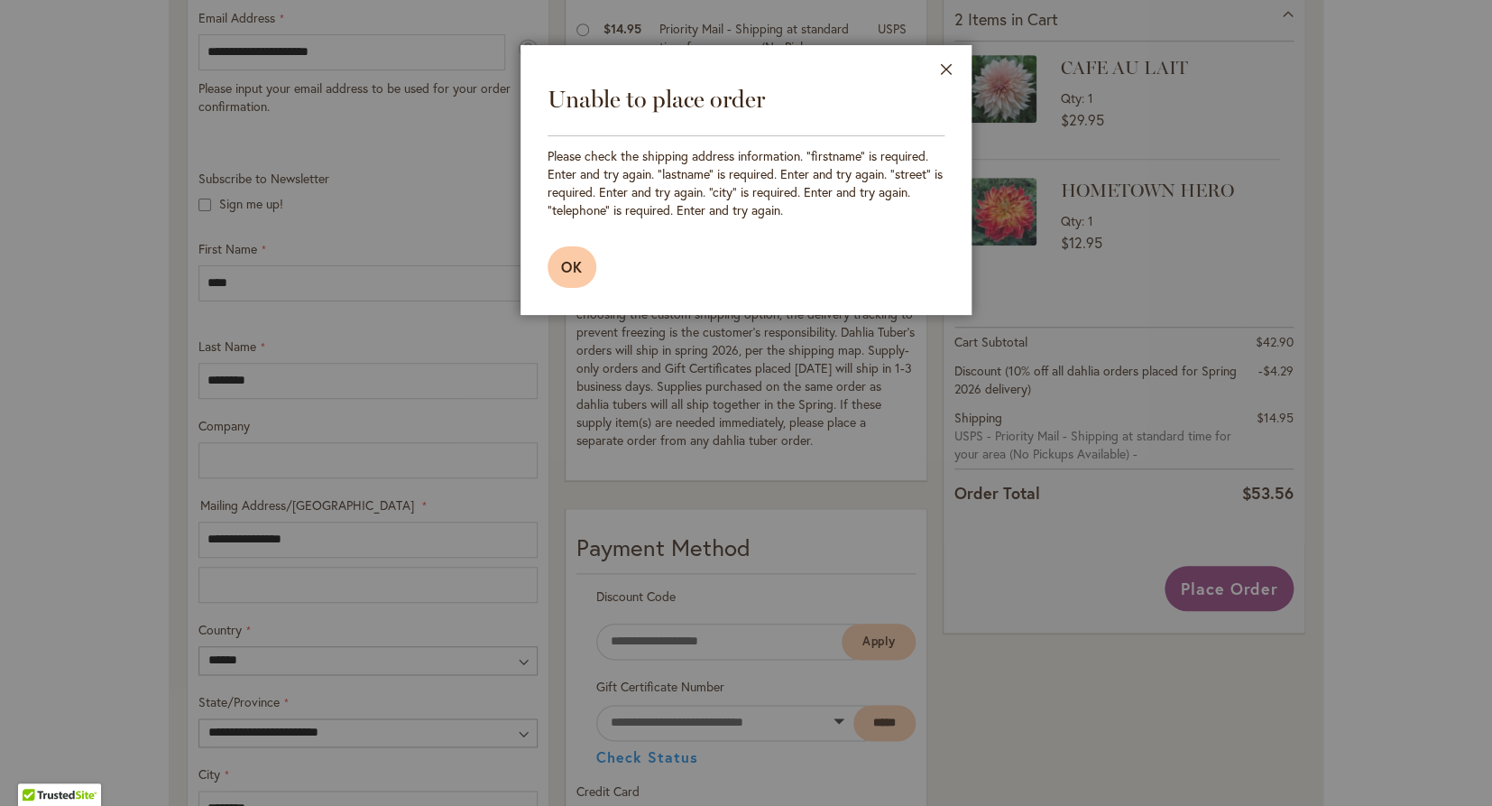
click at [574, 264] on span "OK" at bounding box center [572, 266] width 22 height 19
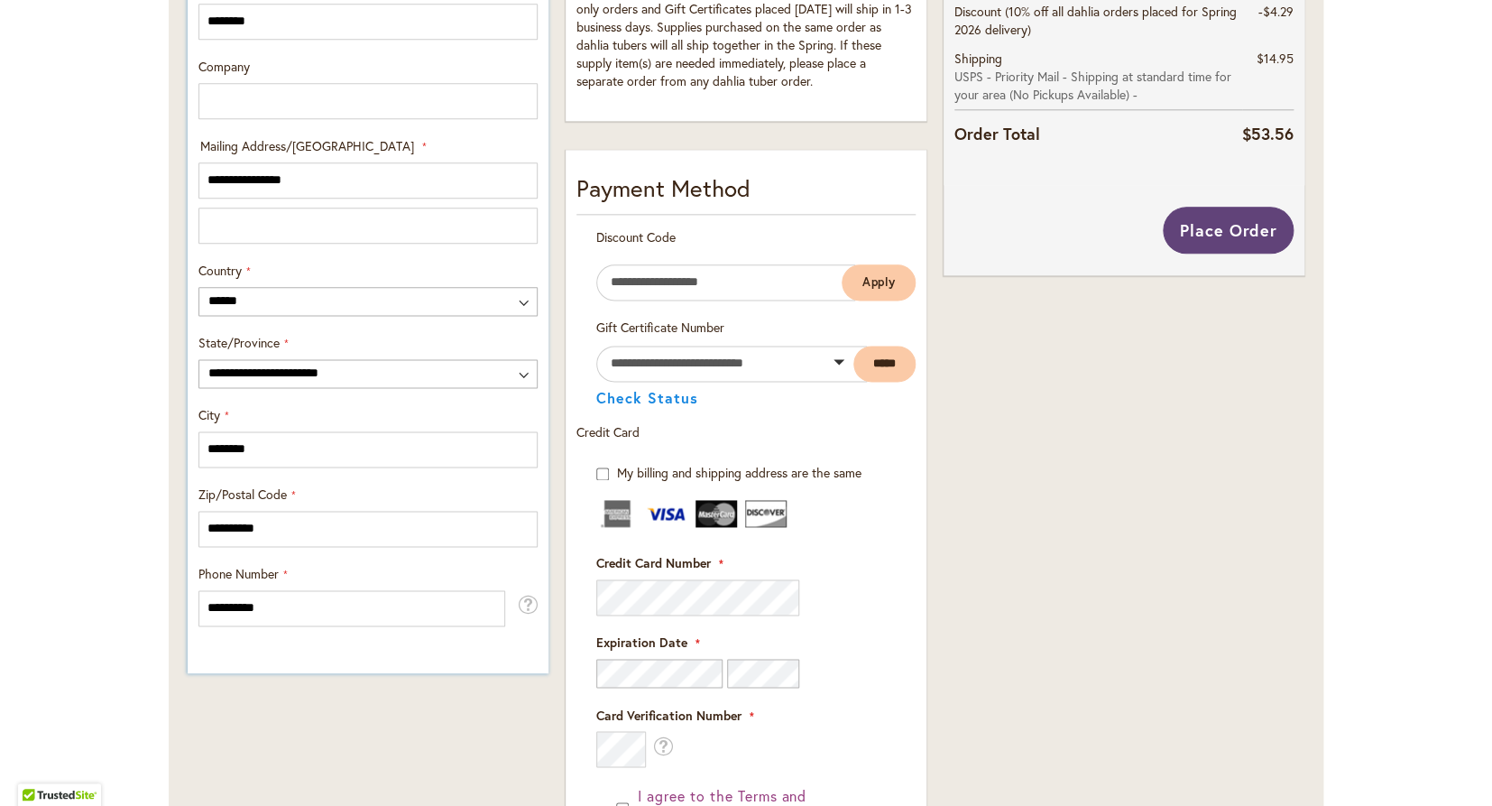
scroll to position [823, 0]
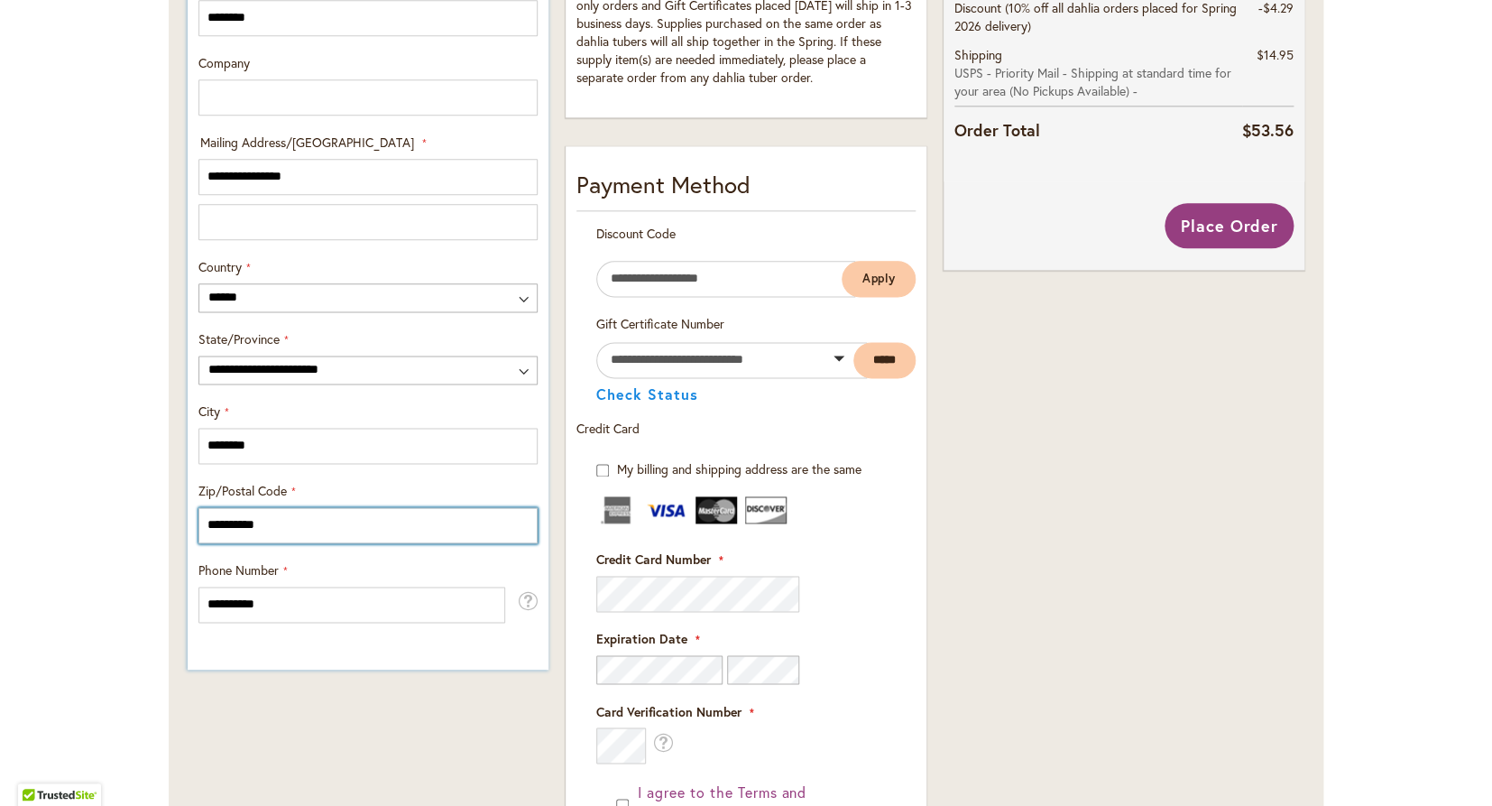
click at [319, 531] on input "**********" at bounding box center [367, 525] width 339 height 36
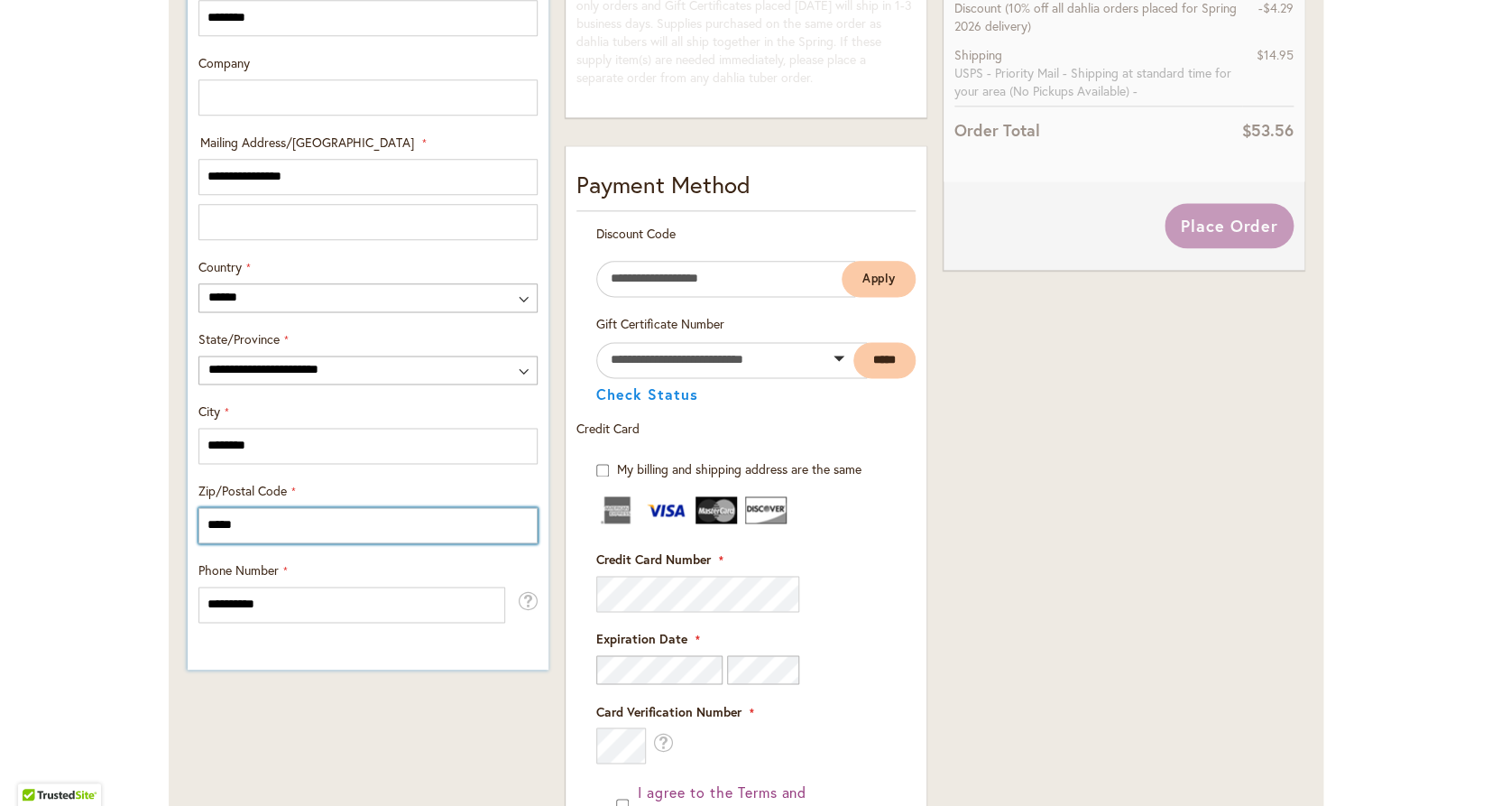
type input "*****"
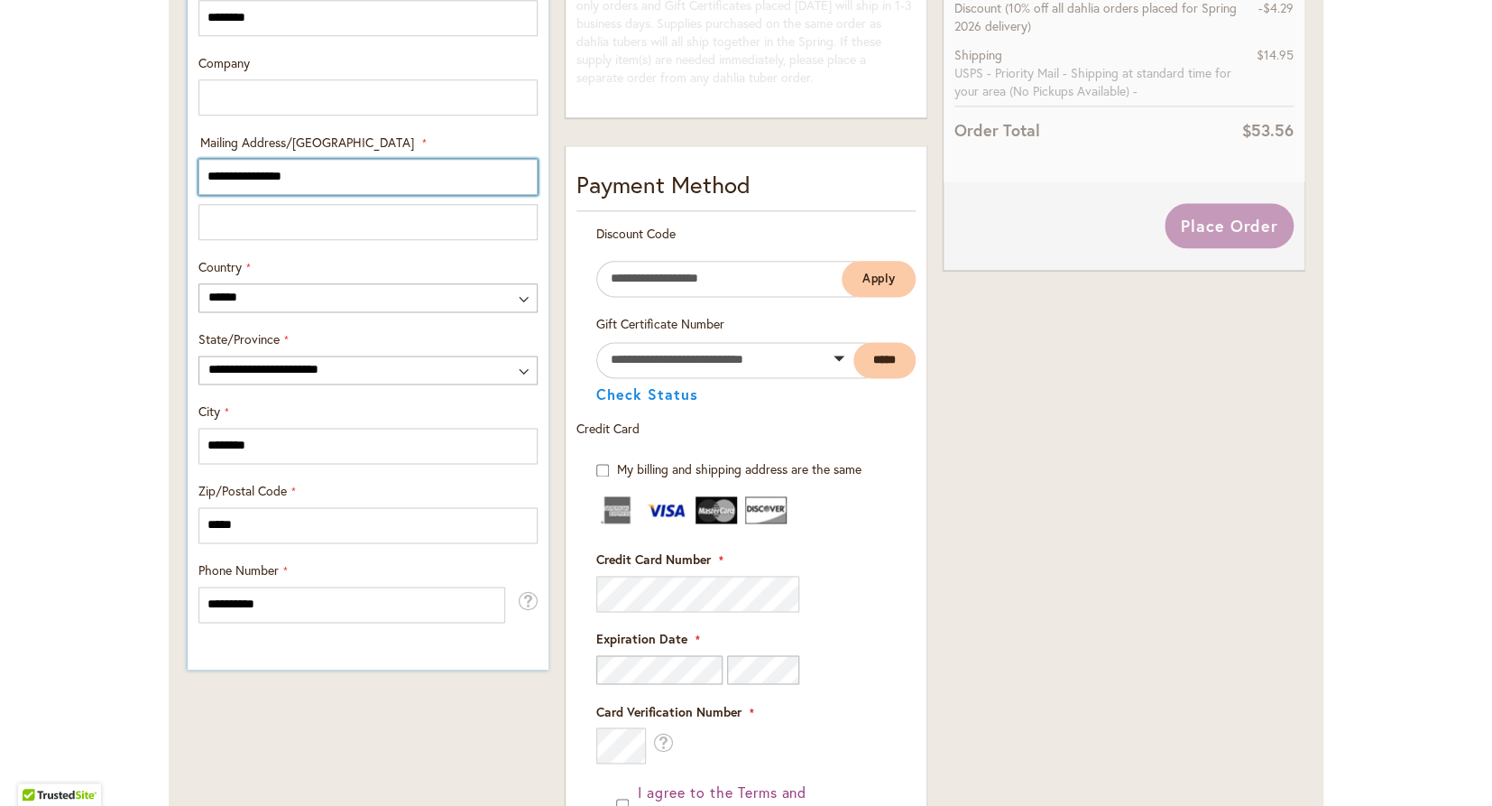
type input "**********"
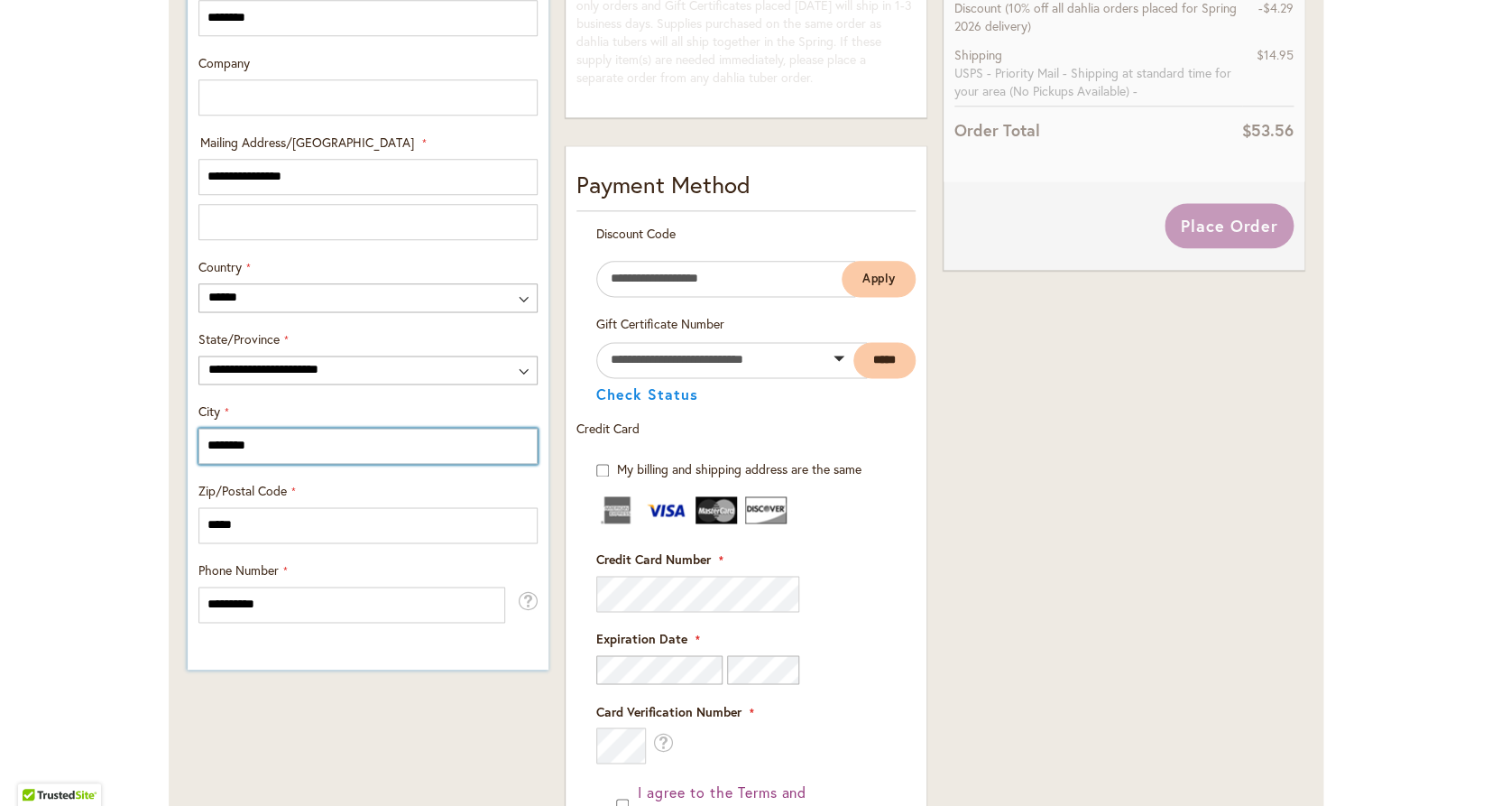
type input "********"
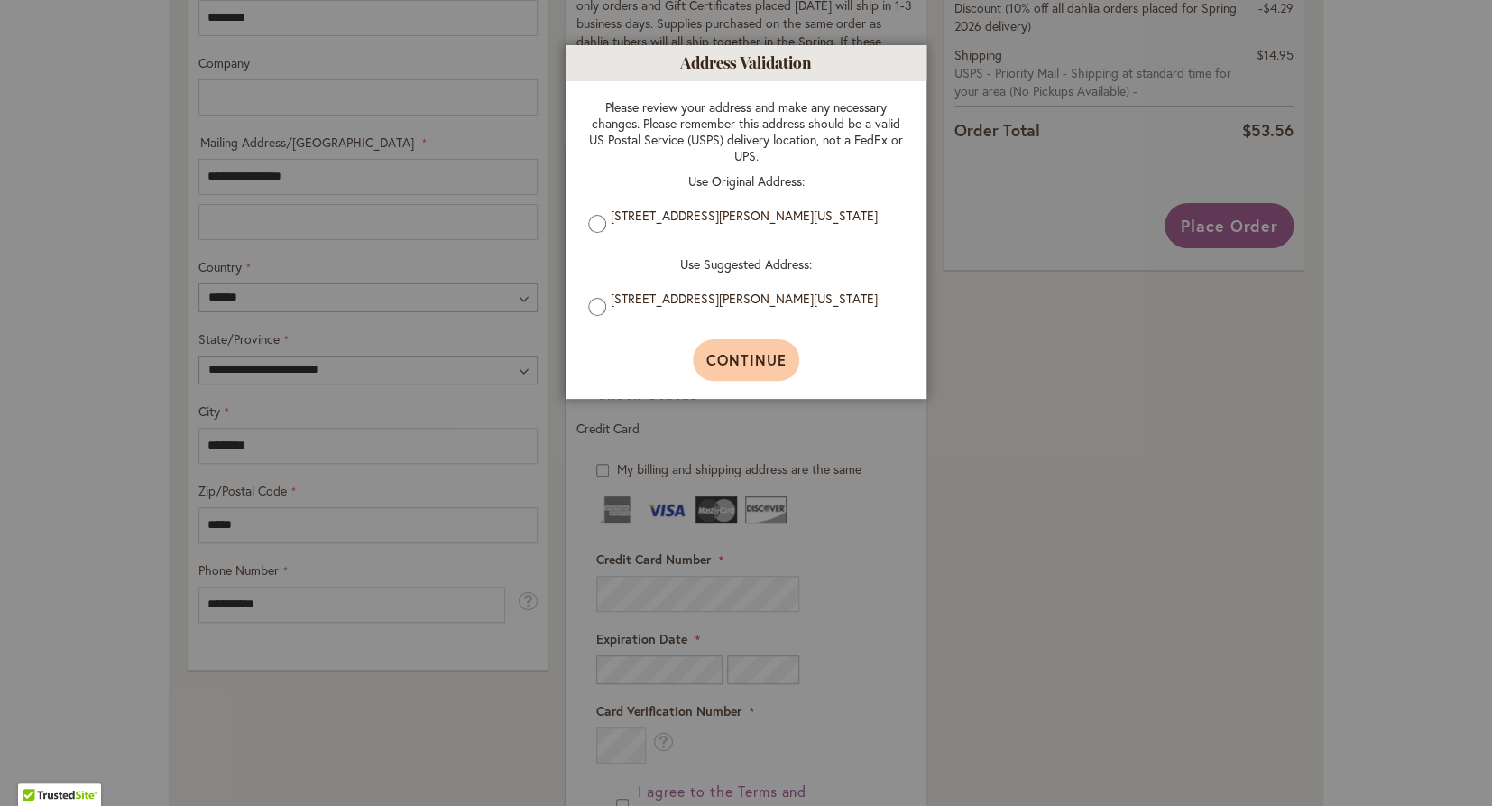
click at [740, 365] on span "Continue" at bounding box center [746, 359] width 80 height 19
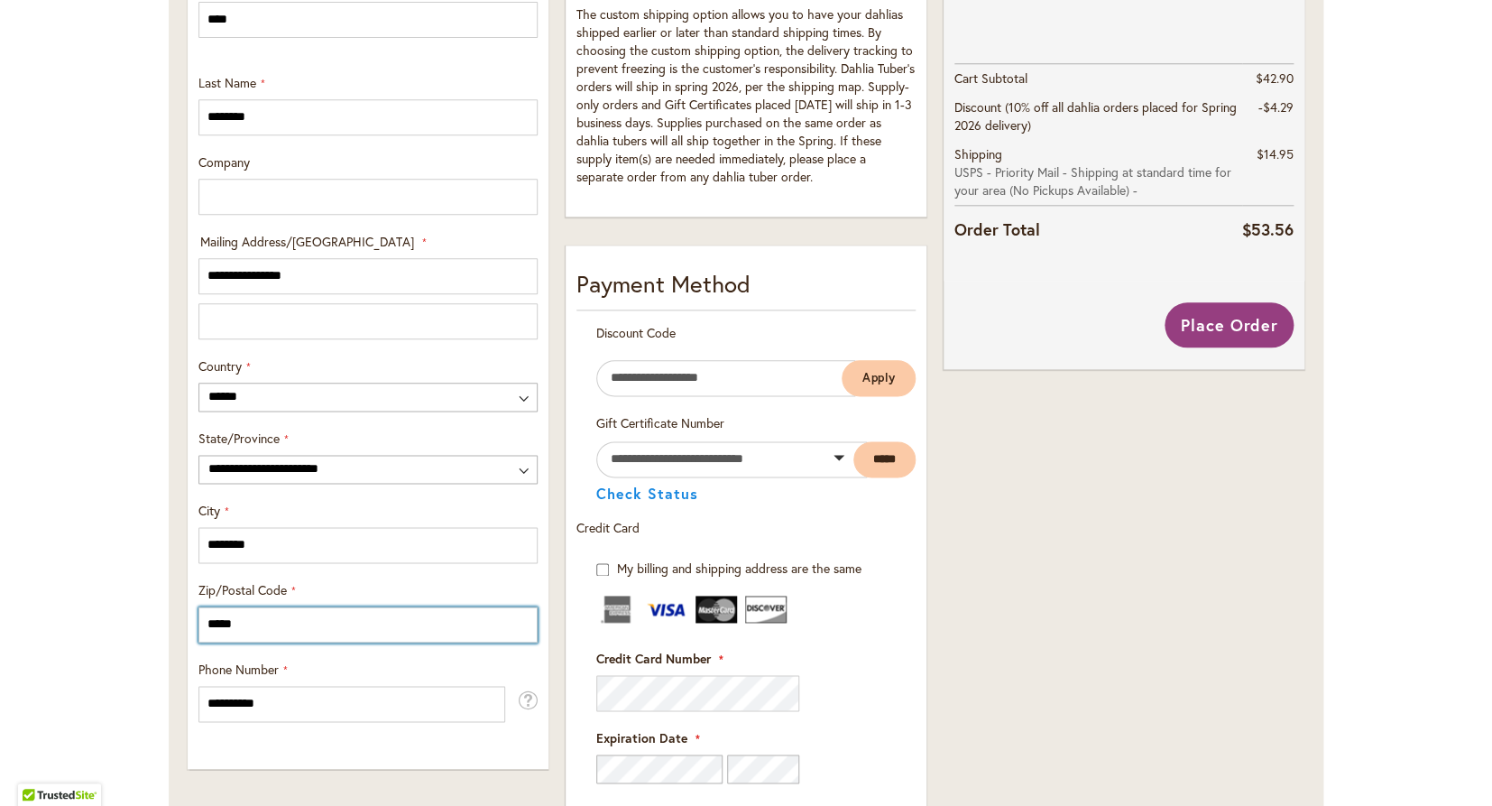
scroll to position [705, 0]
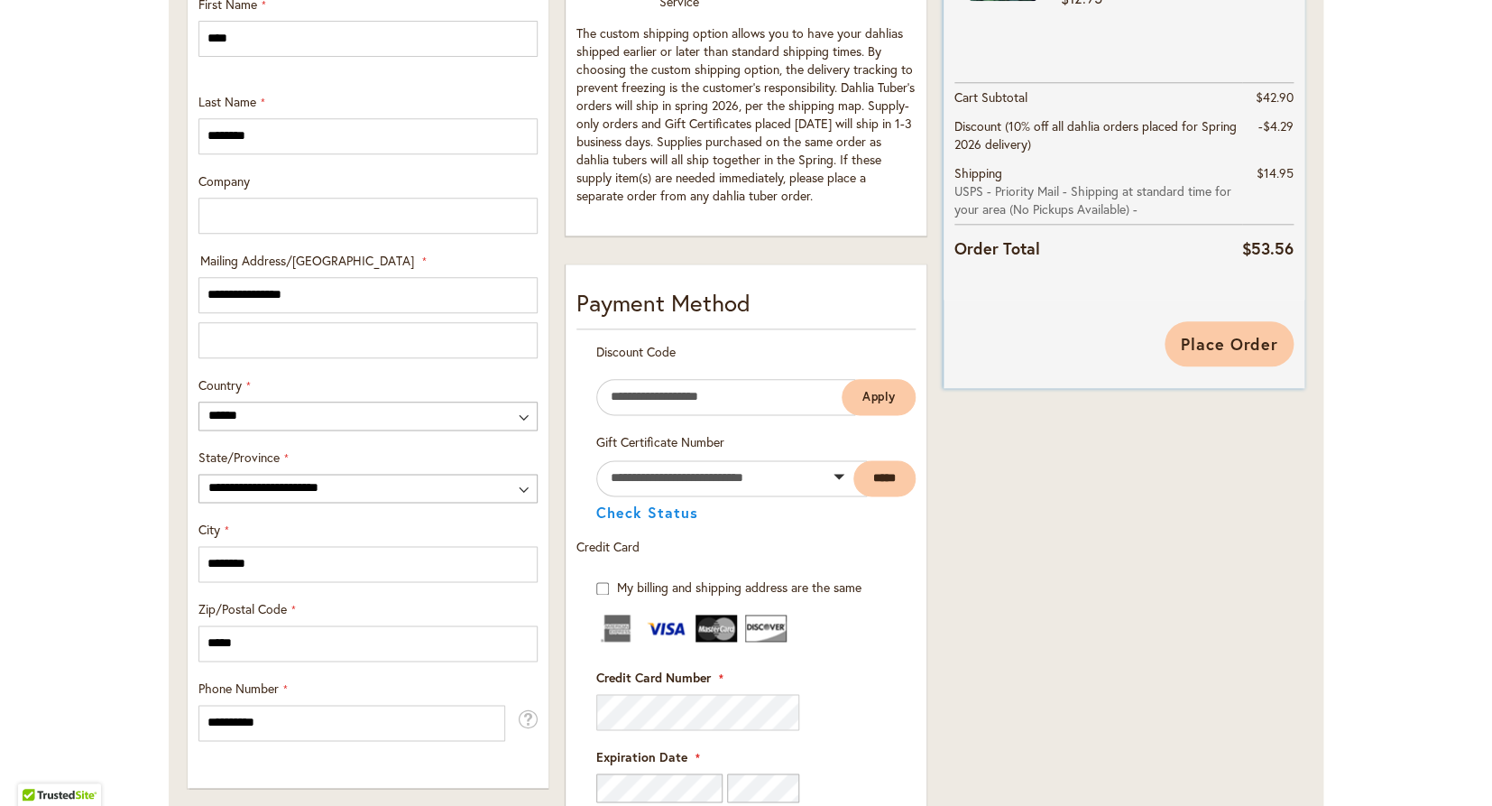
click at [1226, 336] on span "Place Order" at bounding box center [1229, 344] width 98 height 22
